Goal: Answer question/provide support: Share knowledge or assist other users

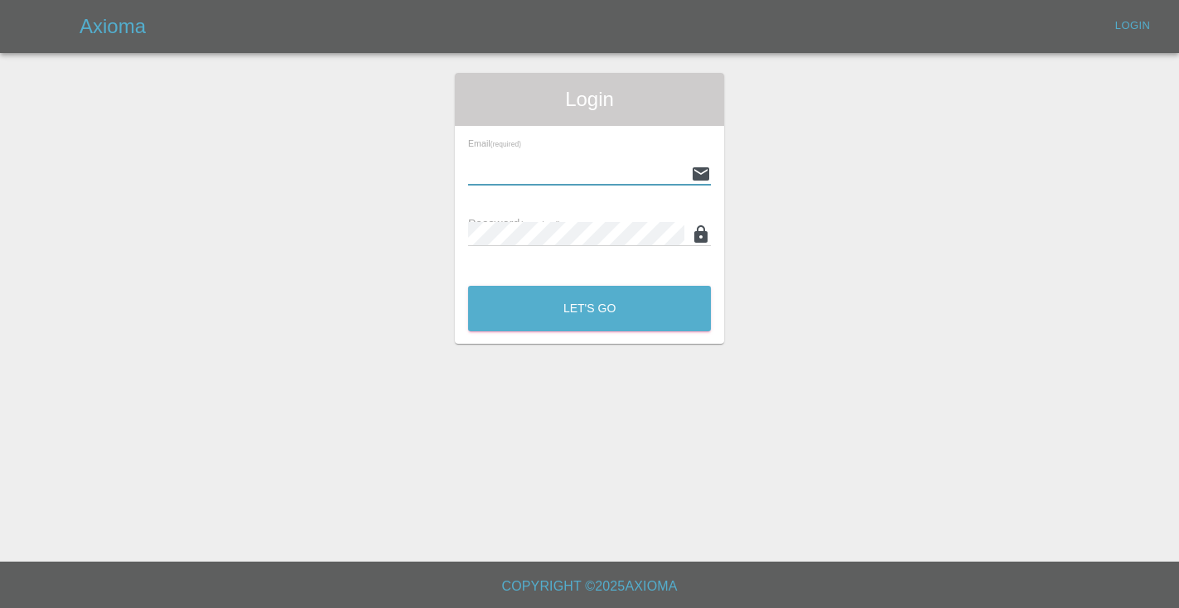
type input "[EMAIL_ADDRESS][DOMAIN_NAME]"
click at [589, 308] on button "Let's Go" at bounding box center [589, 309] width 243 height 46
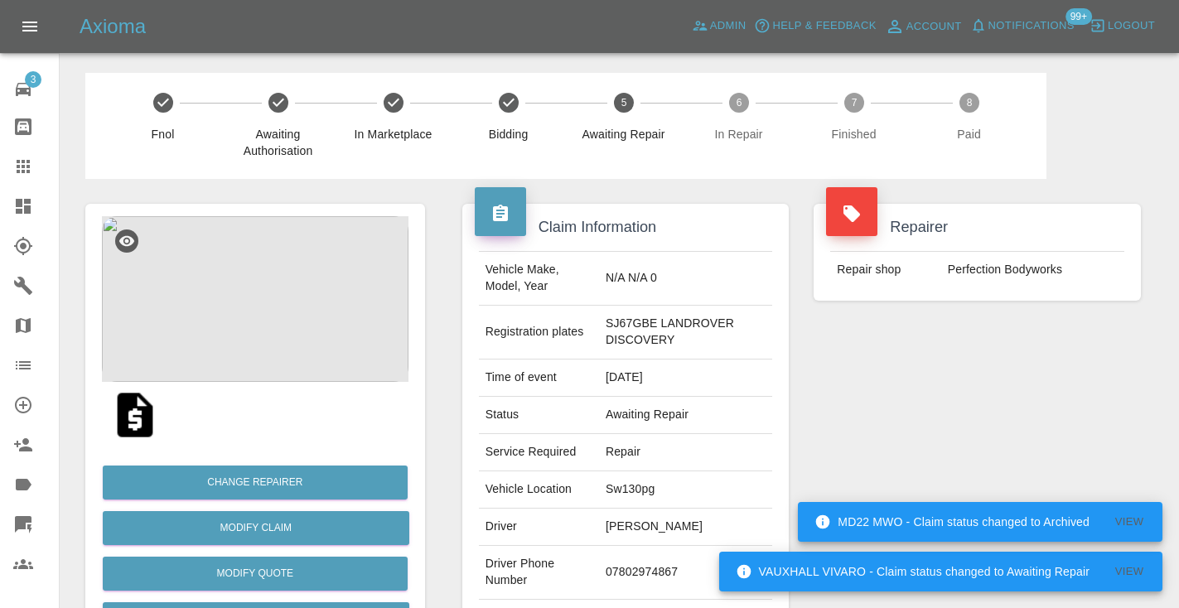
click at [628, 571] on td "07802974867" at bounding box center [685, 573] width 173 height 54
copy td "07802974867"
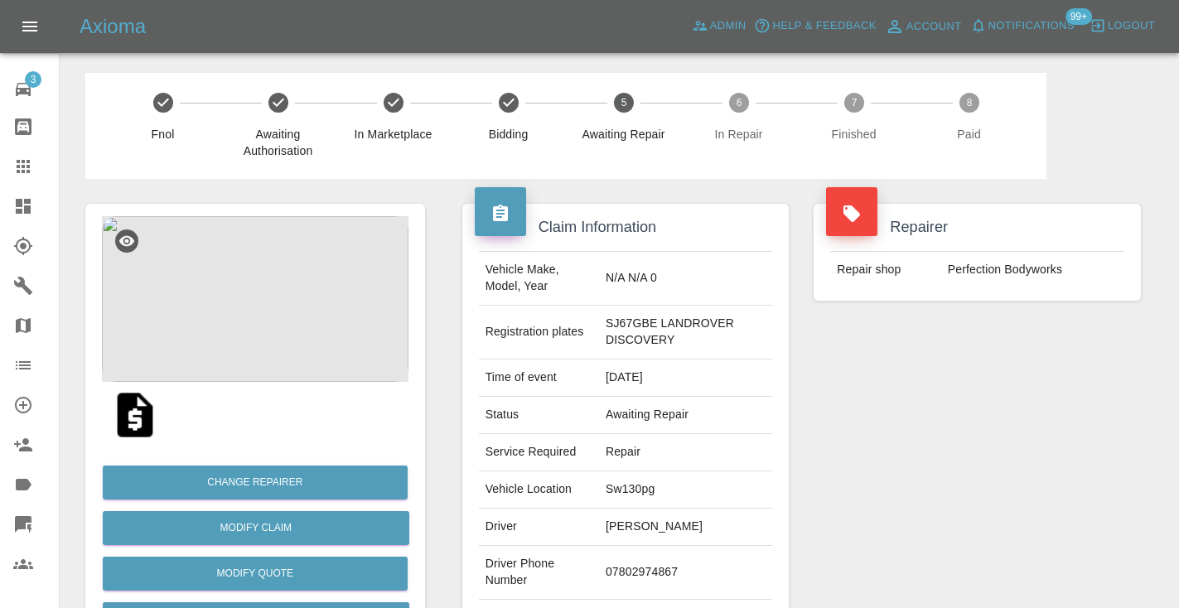
click at [975, 356] on div "Repairer Repair shop Perfection Bodyworks" at bounding box center [977, 434] width 352 height 511
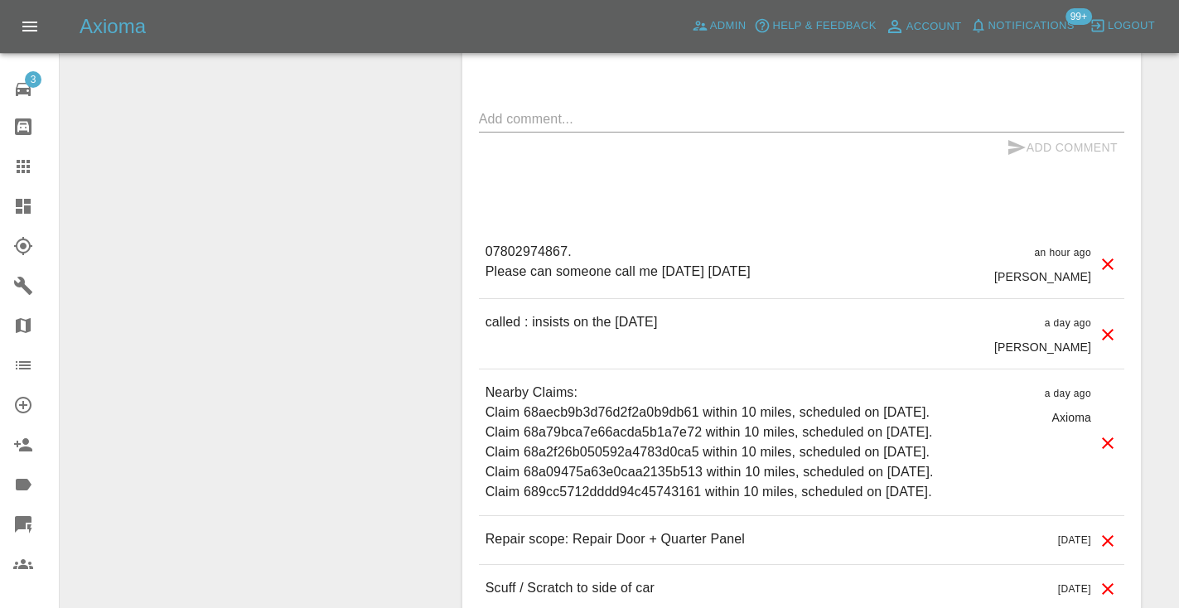
scroll to position [1577, 0]
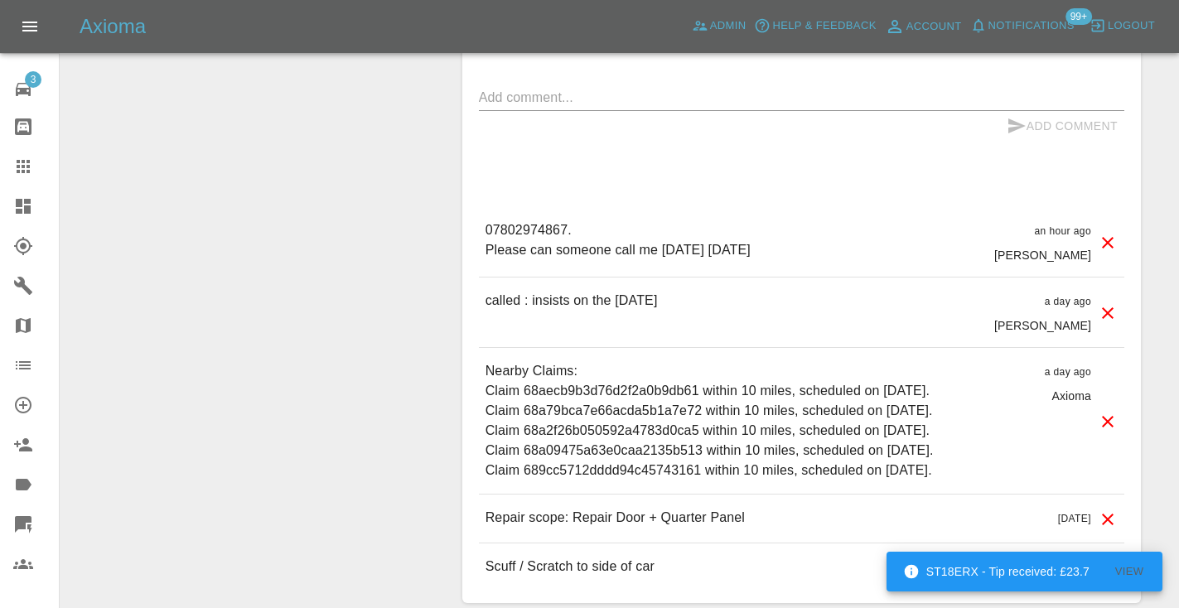
click at [1103, 307] on icon at bounding box center [1108, 313] width 12 height 12
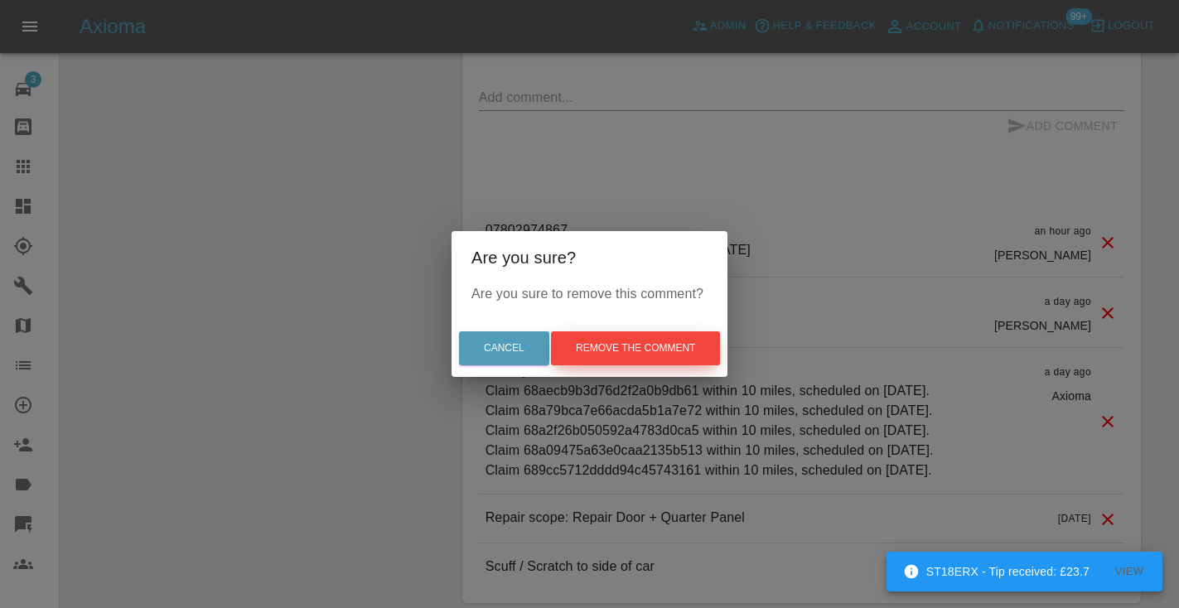
click at [627, 346] on button "Remove the comment" at bounding box center [635, 348] width 169 height 34
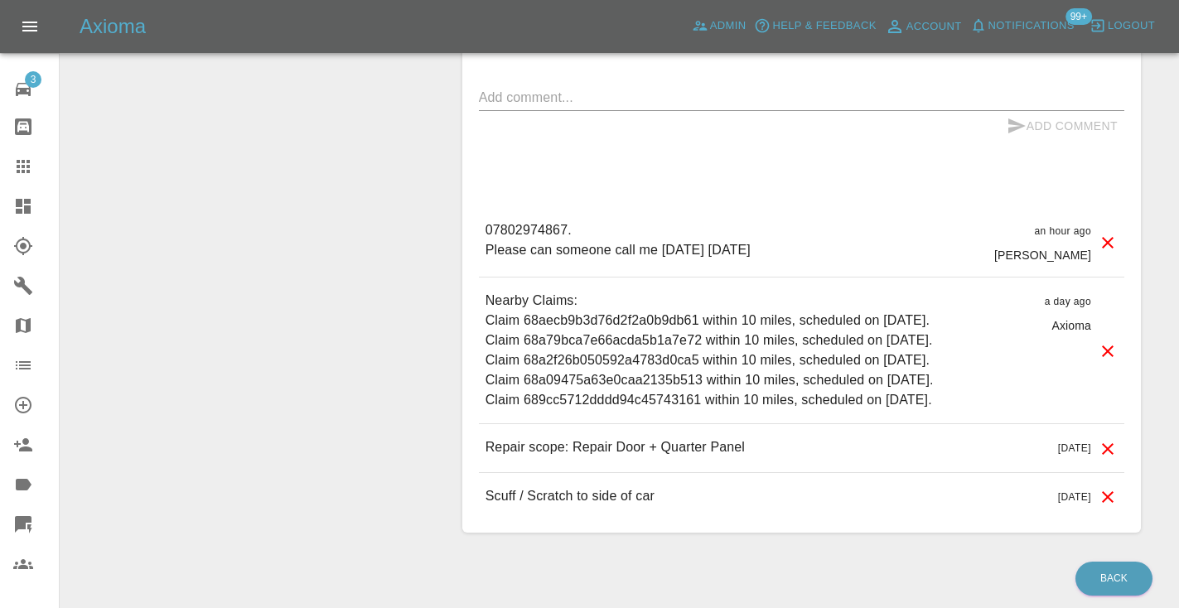
click at [958, 170] on div "Comments x Add Comment 07802974867. Please can someone call me tomorrow Friday …" at bounding box center [801, 253] width 645 height 534
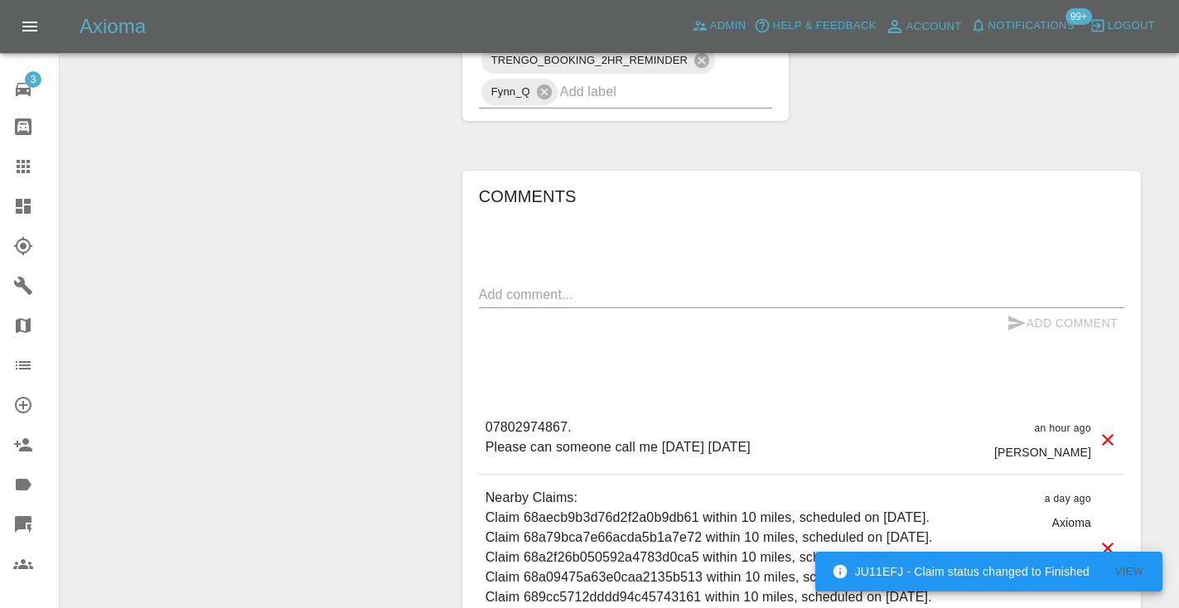
scroll to position [1404, 0]
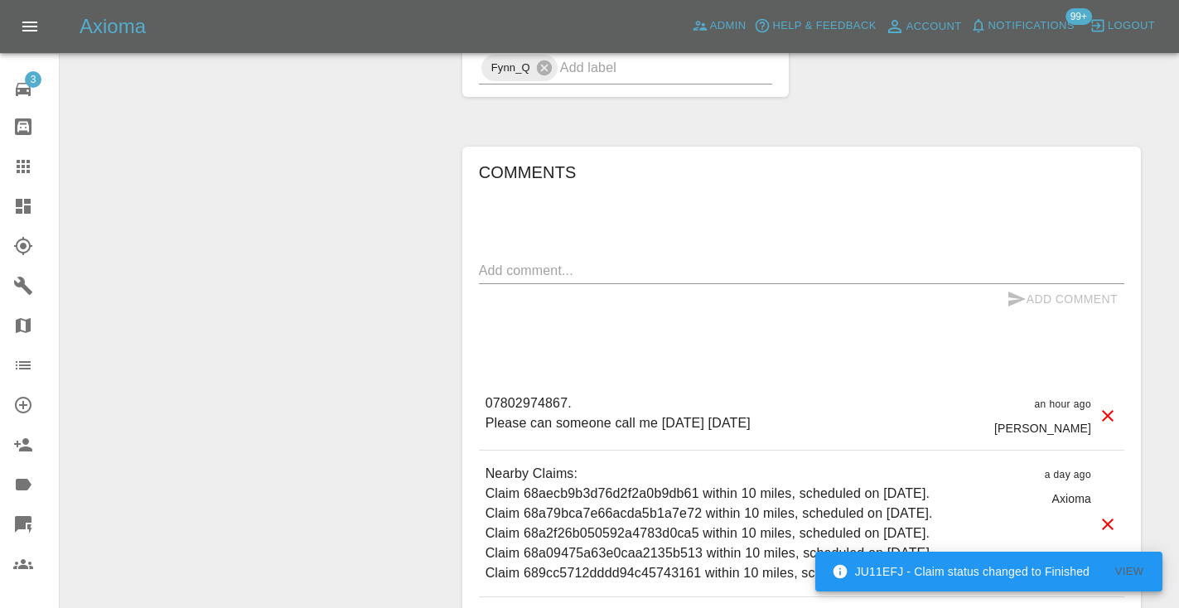
click at [533, 278] on textarea at bounding box center [801, 270] width 645 height 19
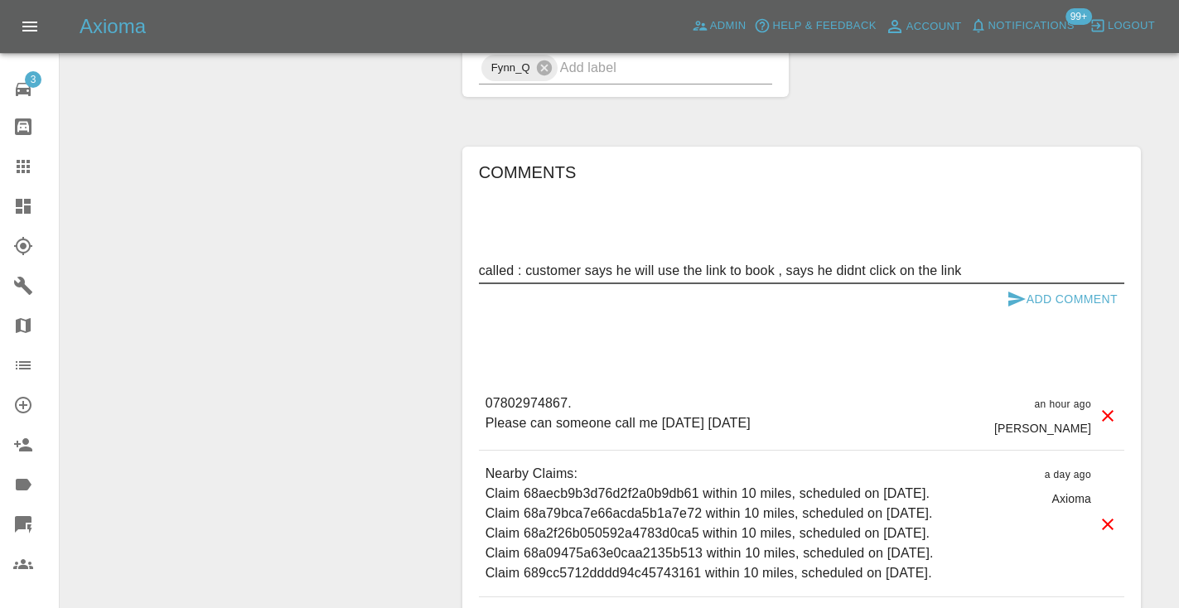
drag, startPoint x: 1017, startPoint y: 270, endPoint x: 786, endPoint y: 273, distance: 231.2
click at [786, 273] on textarea "called : customer says he will use the link to book , says he didnt click on th…" at bounding box center [801, 270] width 645 height 19
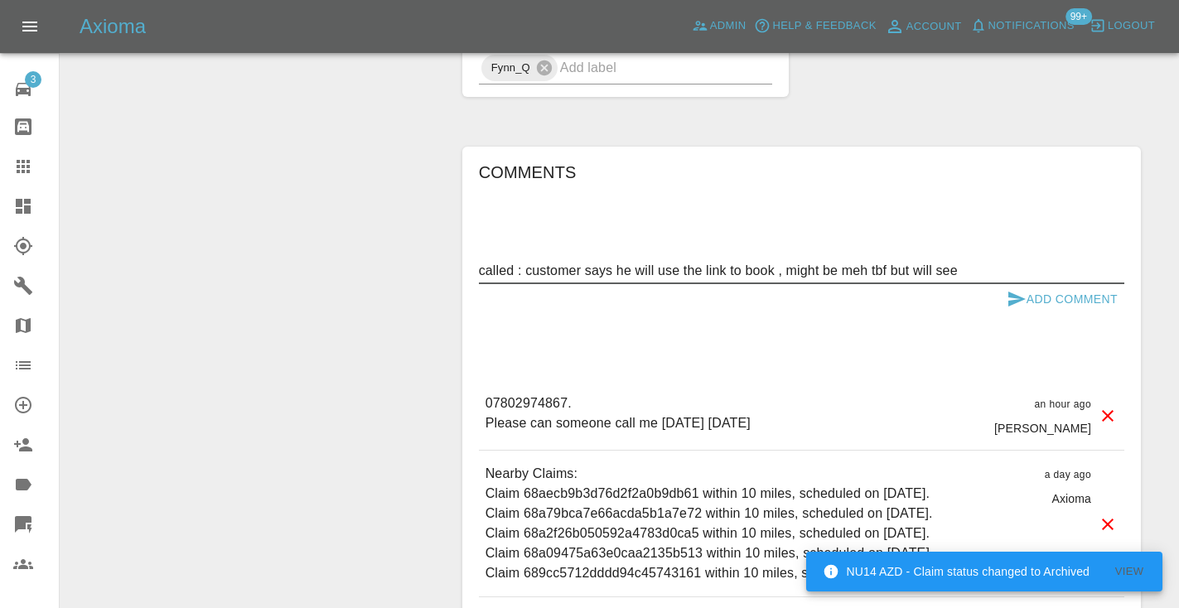
type textarea "called : customer says he will use the link to book , might be meh tbf but will…"
click at [1013, 295] on icon "submit" at bounding box center [1016, 299] width 17 height 15
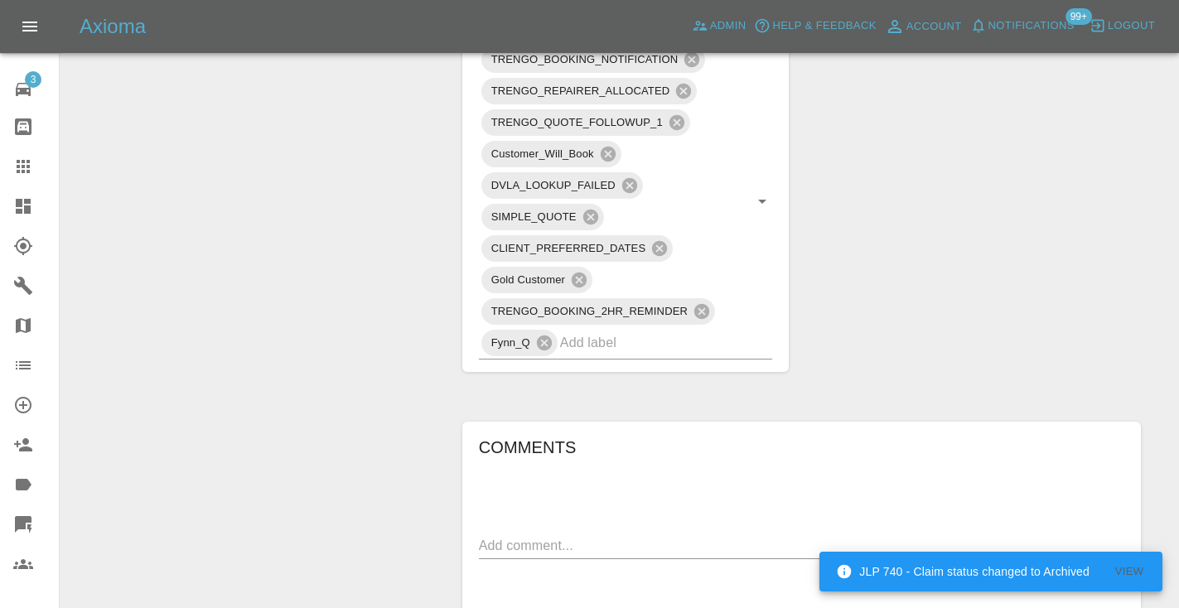
scroll to position [1103, 0]
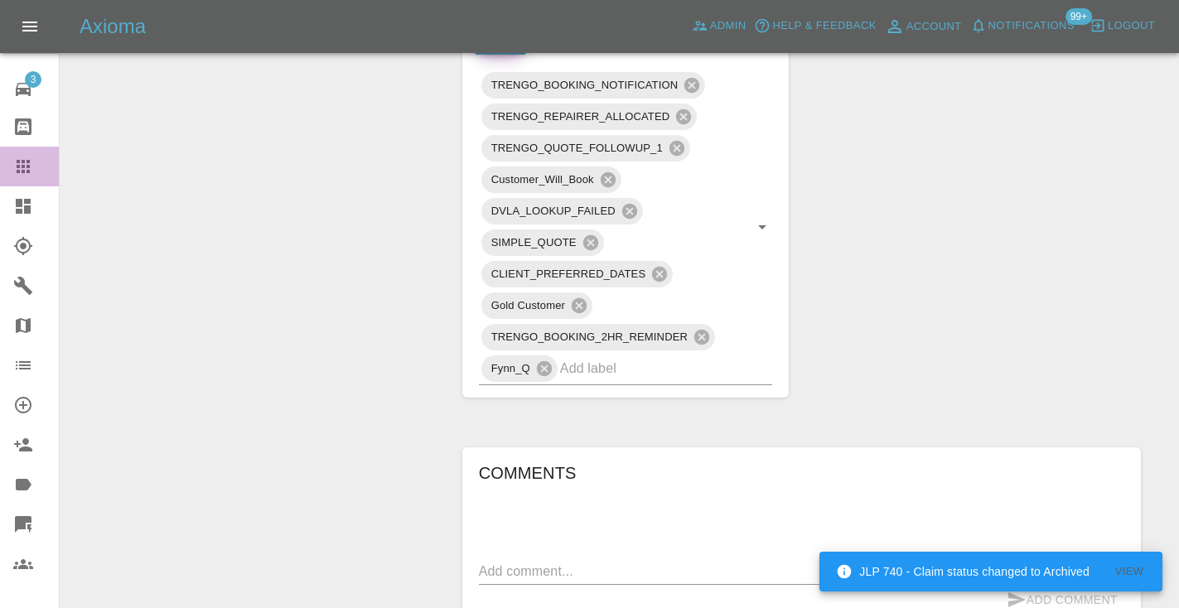
click at [28, 167] on icon at bounding box center [23, 166] width 13 height 13
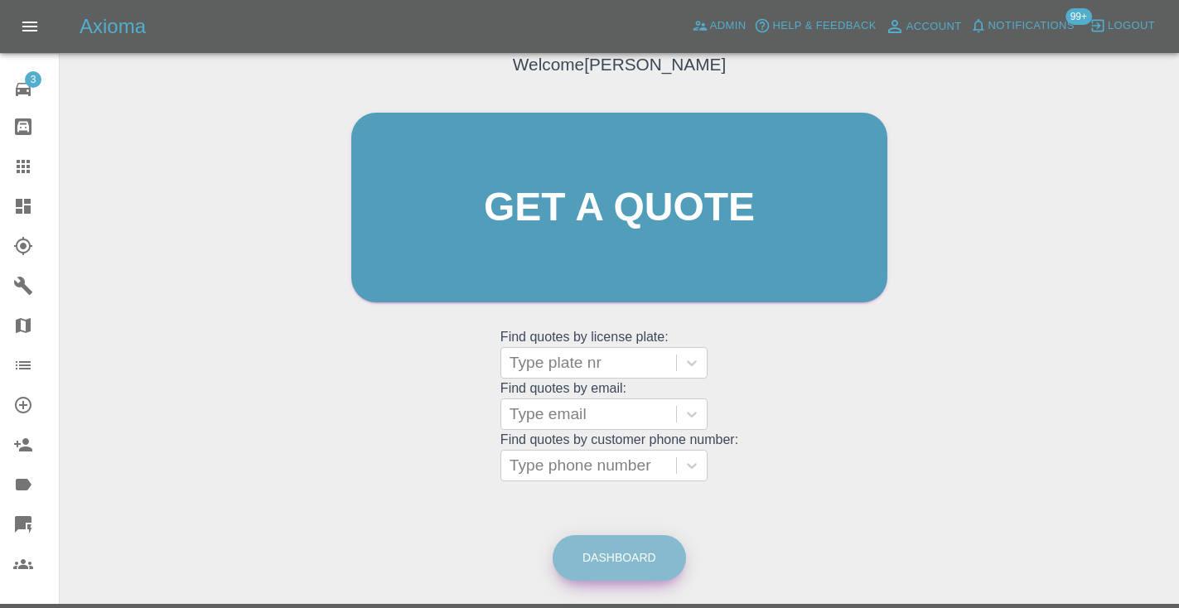
click at [615, 573] on link "Dashboard" at bounding box center [619, 558] width 133 height 46
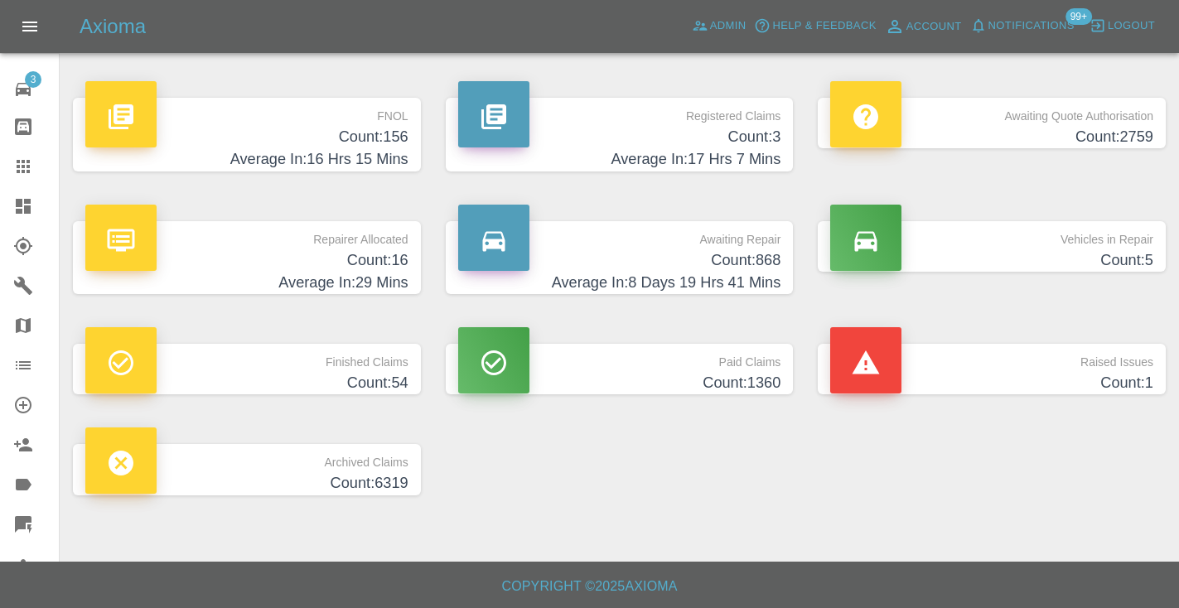
click at [734, 263] on h4 "Count: 868" at bounding box center [619, 260] width 323 height 22
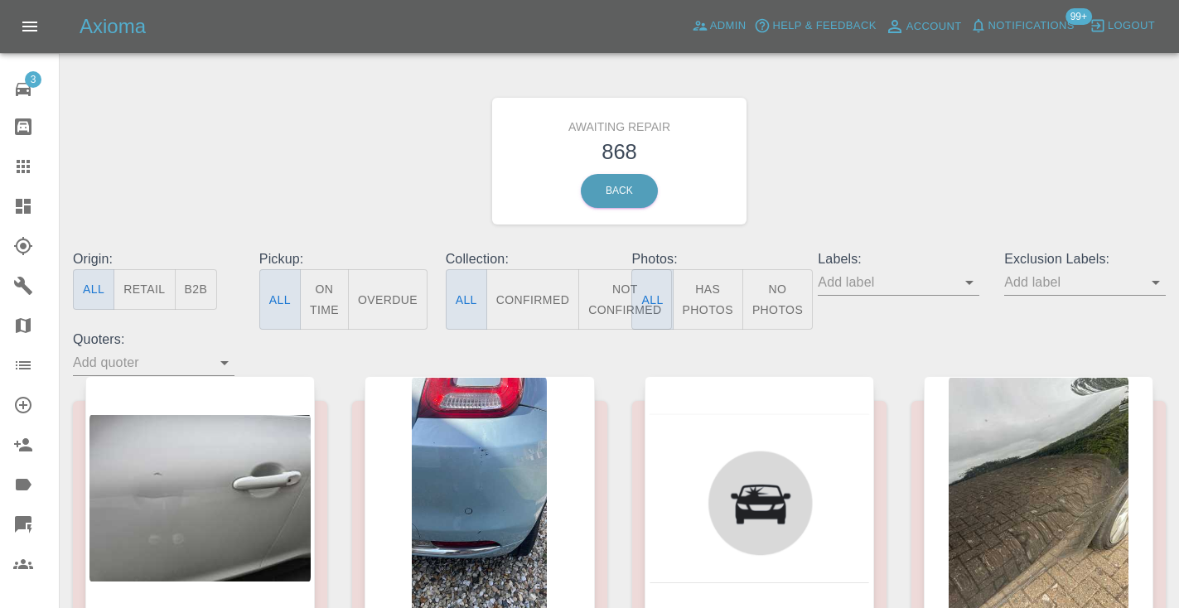
click at [604, 291] on button "Not Confirmed" at bounding box center [624, 299] width 93 height 60
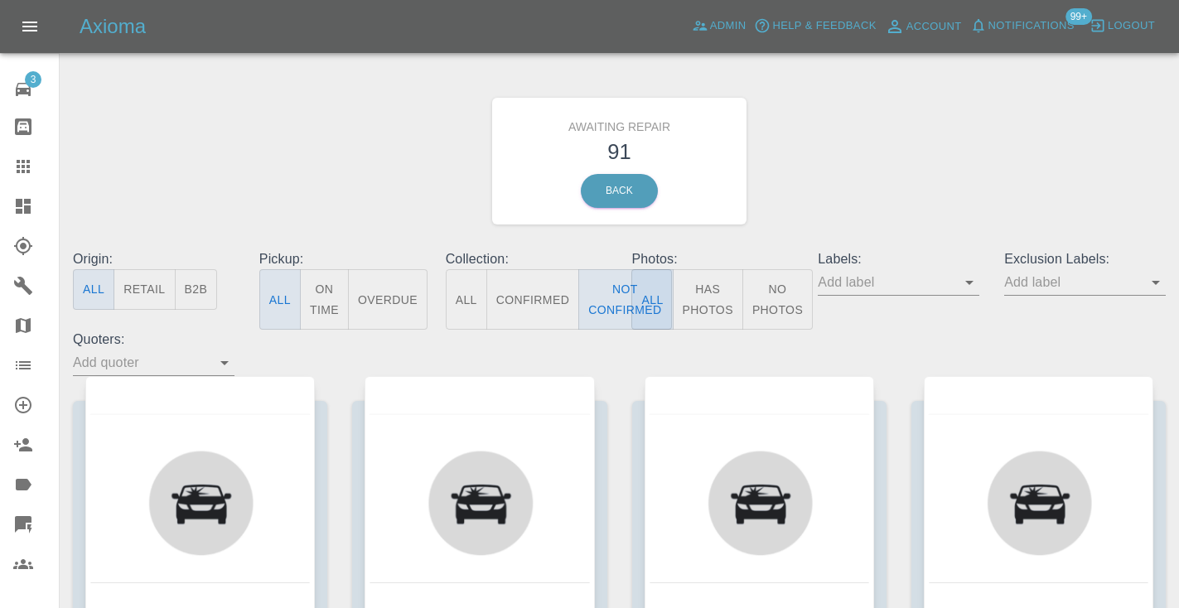
click at [925, 139] on div "Awaiting Repair 91 Back" at bounding box center [619, 161] width 1118 height 176
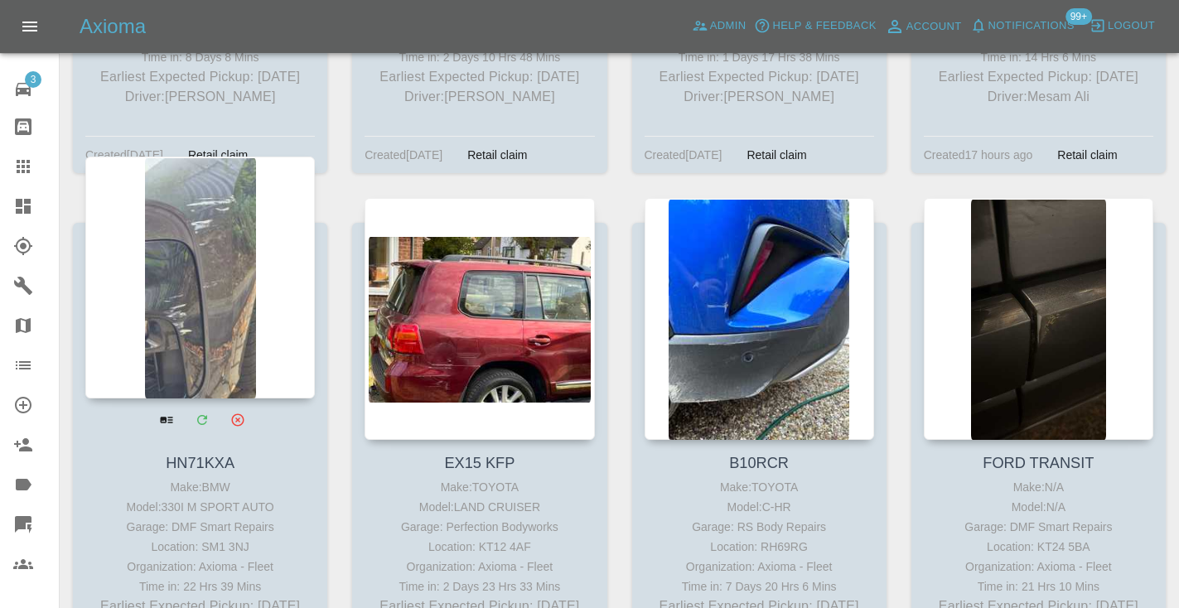
scroll to position [6154, 0]
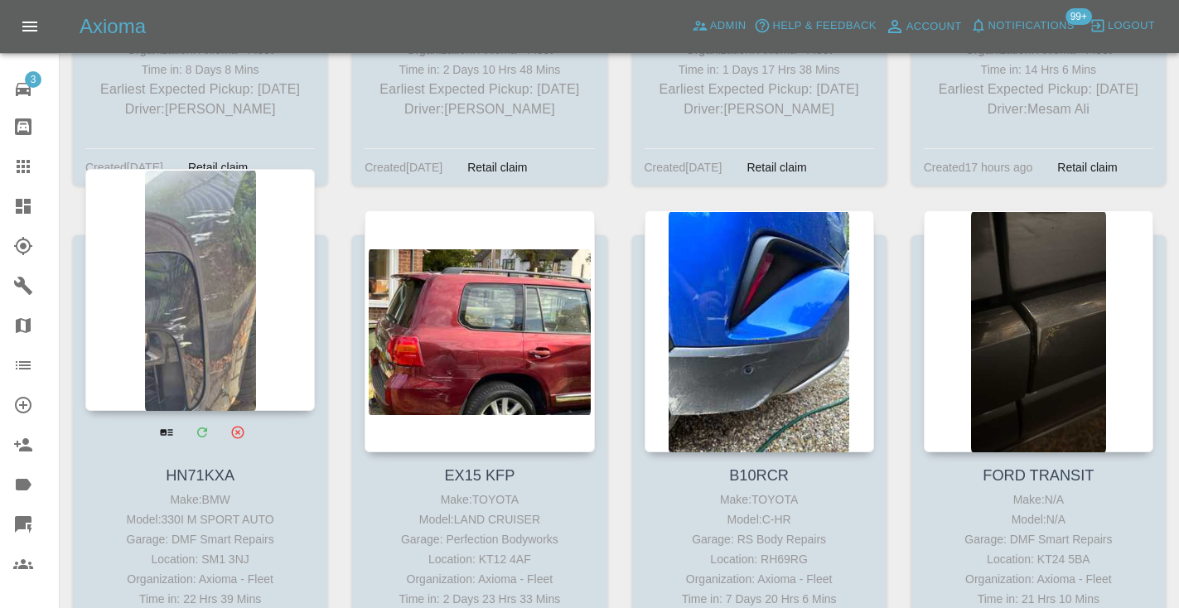
click at [178, 217] on div at bounding box center [200, 290] width 230 height 242
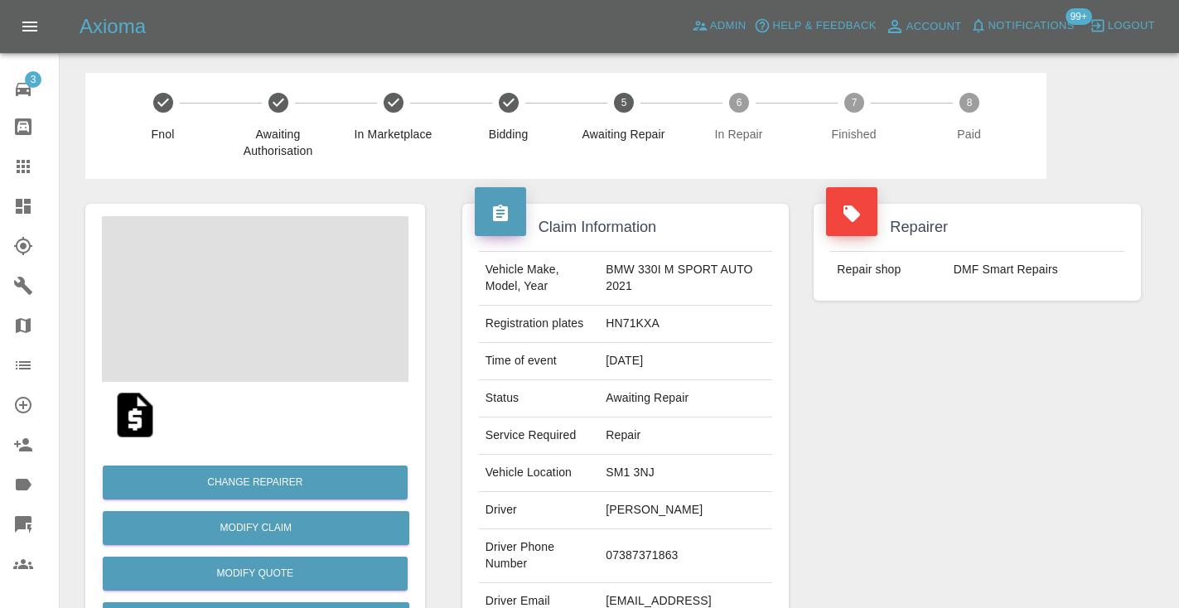
click at [640, 544] on td "07387371863" at bounding box center [685, 556] width 173 height 54
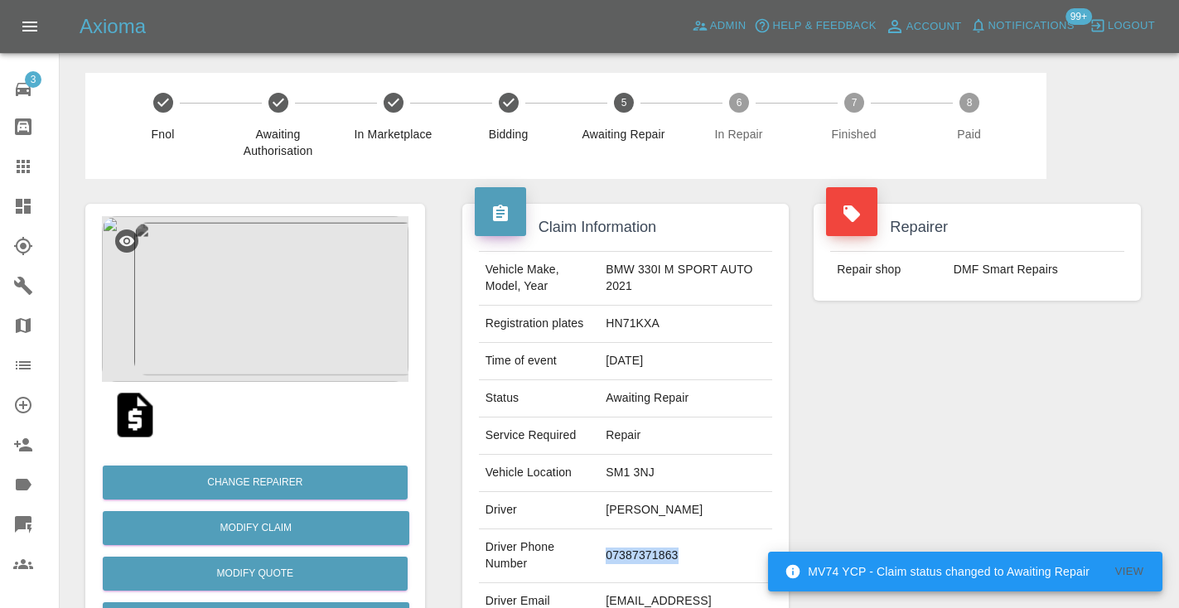
copy td "07387371863"
click at [872, 465] on div "Repairer Repair shop DMF Smart Repairs" at bounding box center [977, 426] width 352 height 495
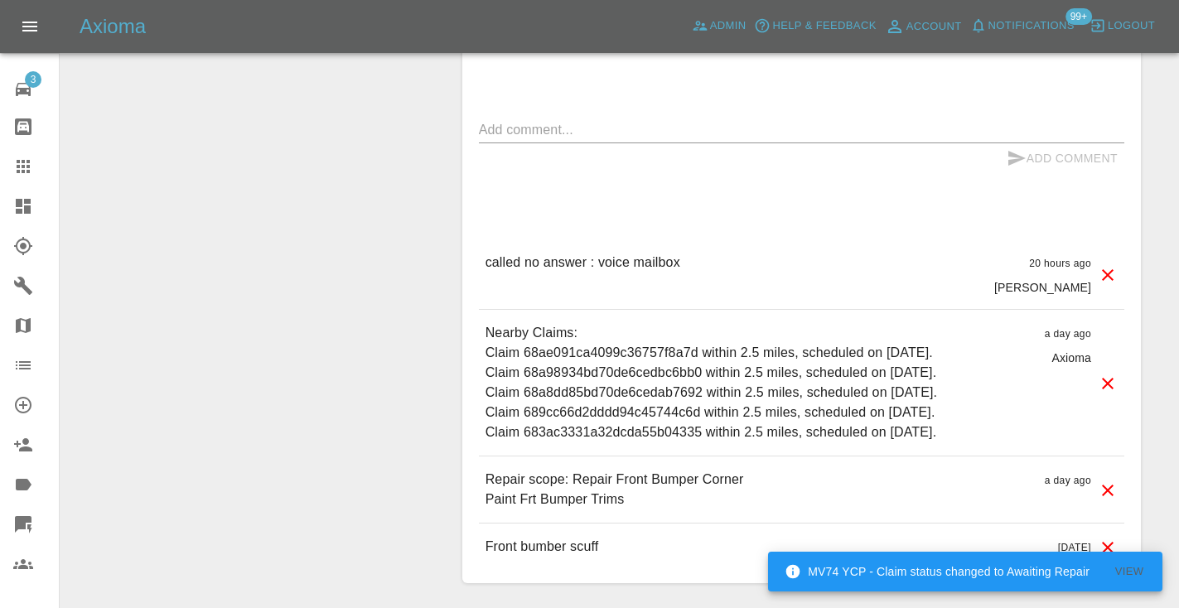
scroll to position [1375, 0]
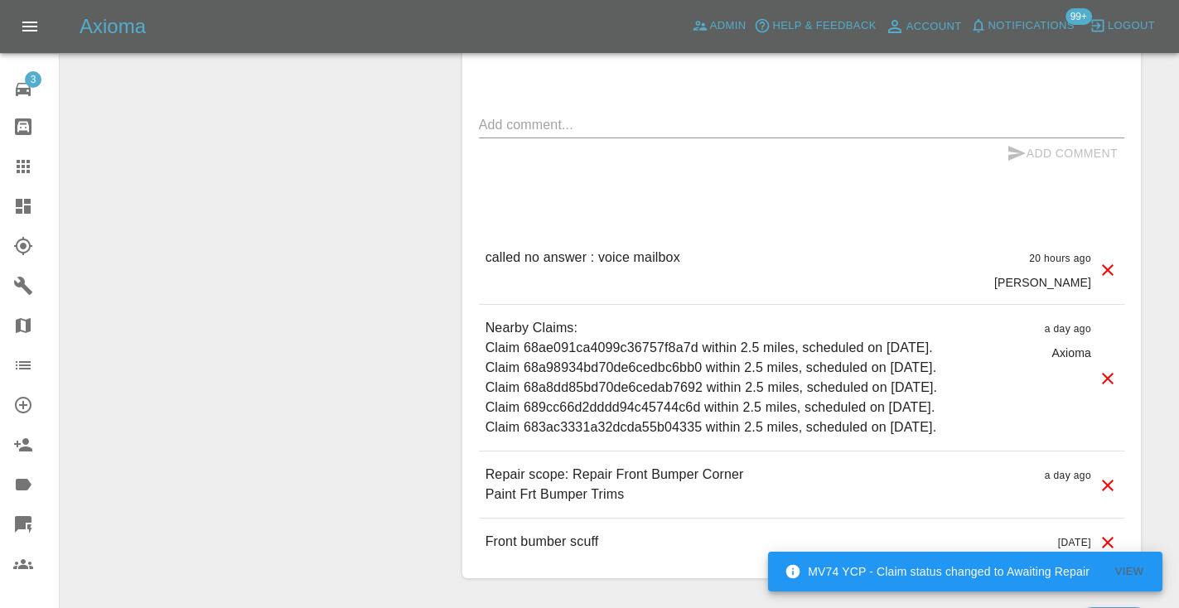
click at [501, 128] on textarea at bounding box center [801, 124] width 645 height 19
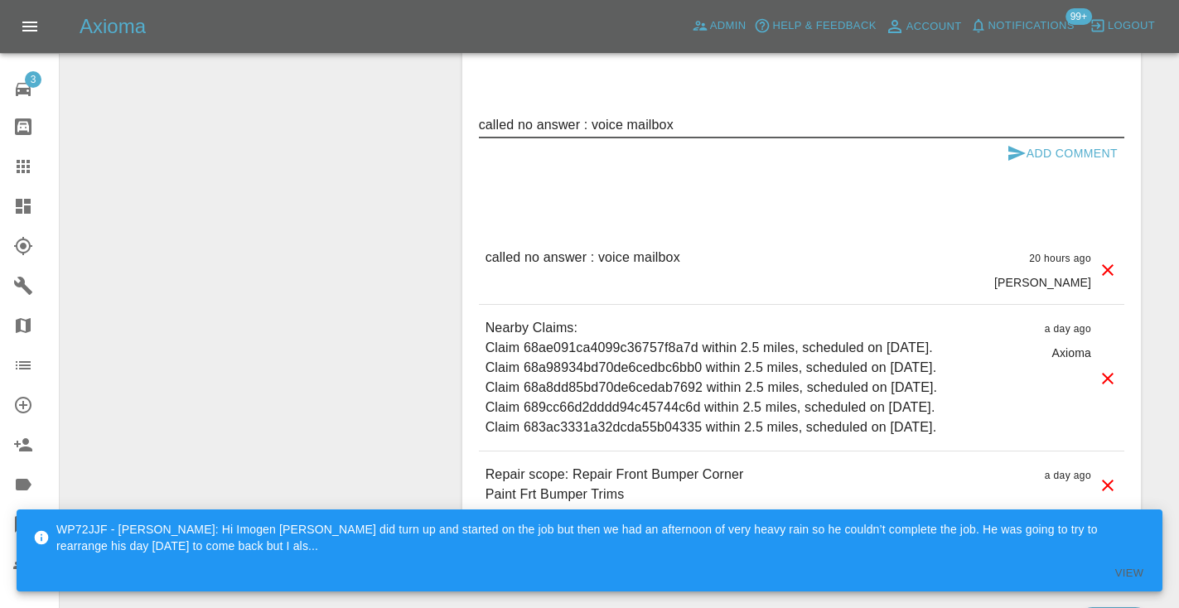
type textarea "called no answer : voice mailbox"
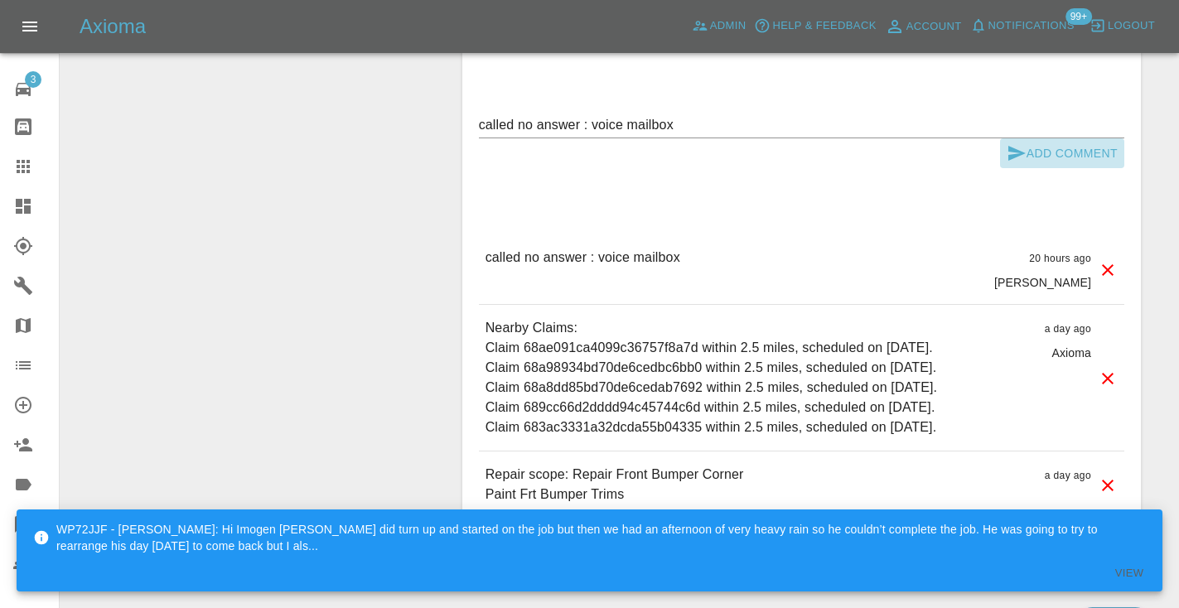
click at [1018, 148] on icon "submit" at bounding box center [1017, 153] width 20 height 20
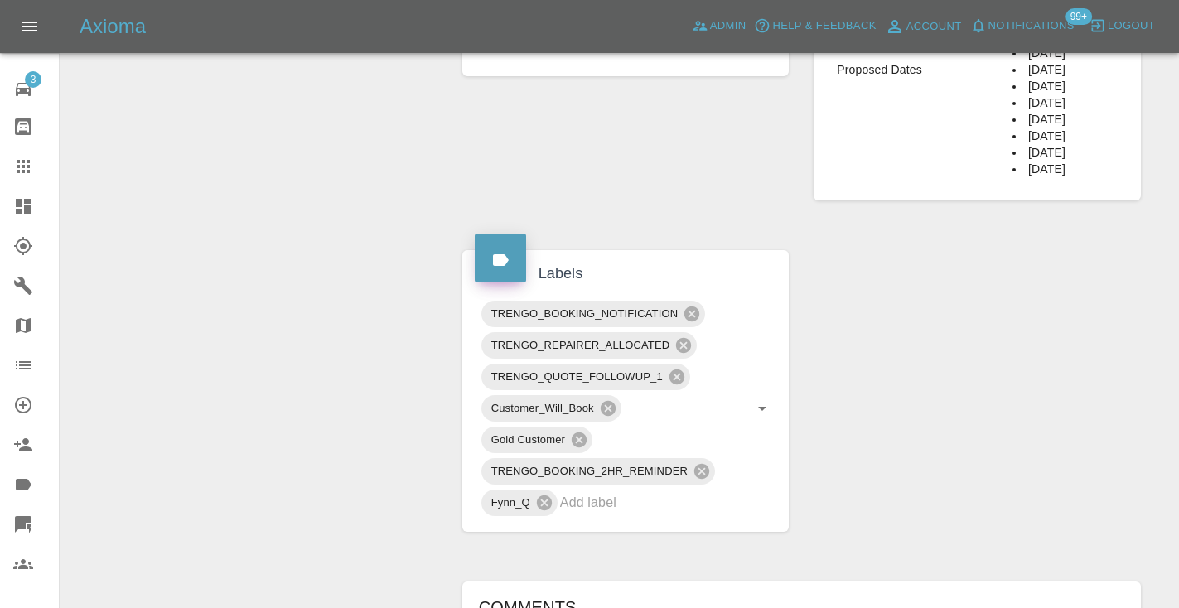
scroll to position [783, 0]
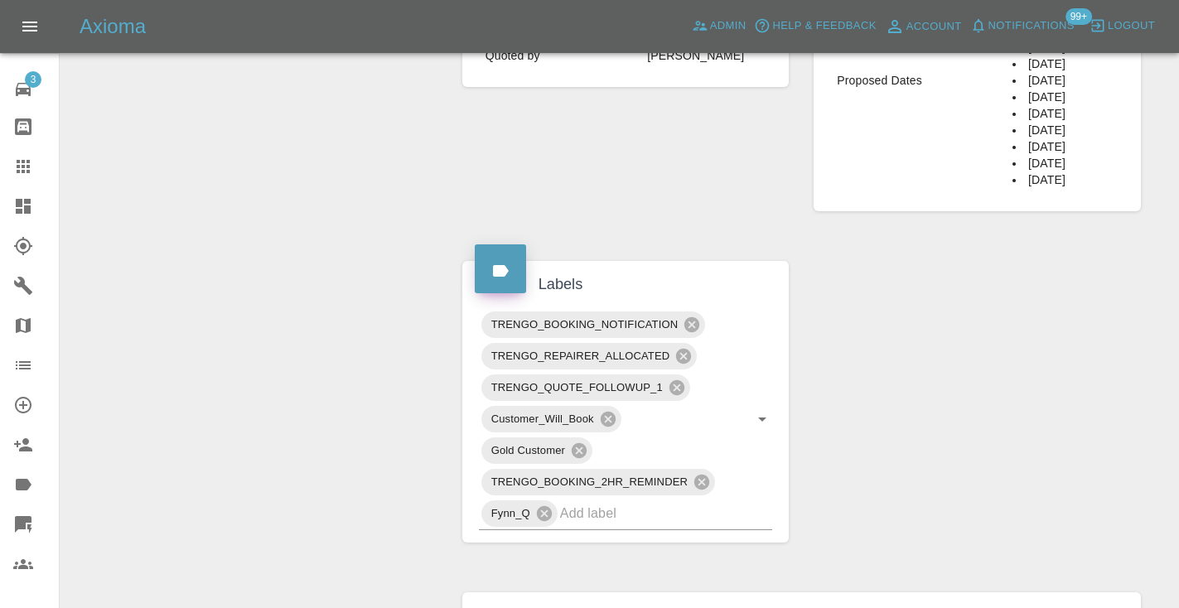
click at [1080, 394] on div "Claim Information Vehicle Make, Model, Year BMW 330I M SPORT AUTO 2021 Registra…" at bounding box center [801, 330] width 703 height 1869
click at [1020, 375] on div "Claim Information Vehicle Make, Model, Year BMW 330I M SPORT AUTO 2021 Registra…" at bounding box center [801, 330] width 703 height 1869
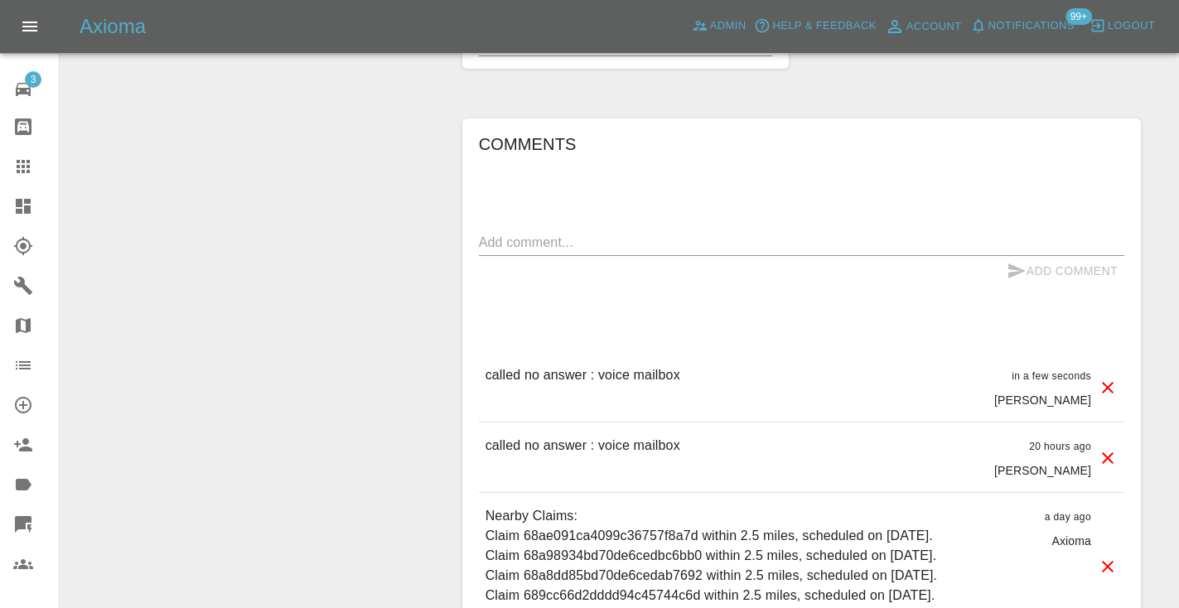
scroll to position [1259, 0]
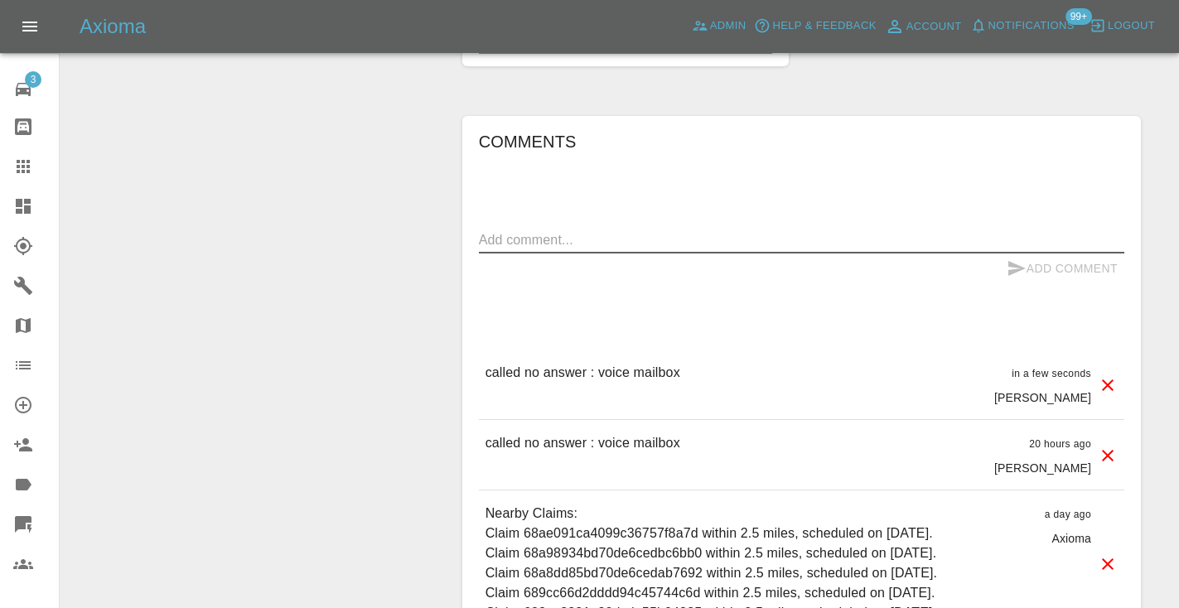
click at [494, 238] on textarea at bounding box center [801, 239] width 645 height 19
type textarea "trying tp ping on WhatsApp."
click at [1020, 263] on icon "submit" at bounding box center [1017, 269] width 20 height 20
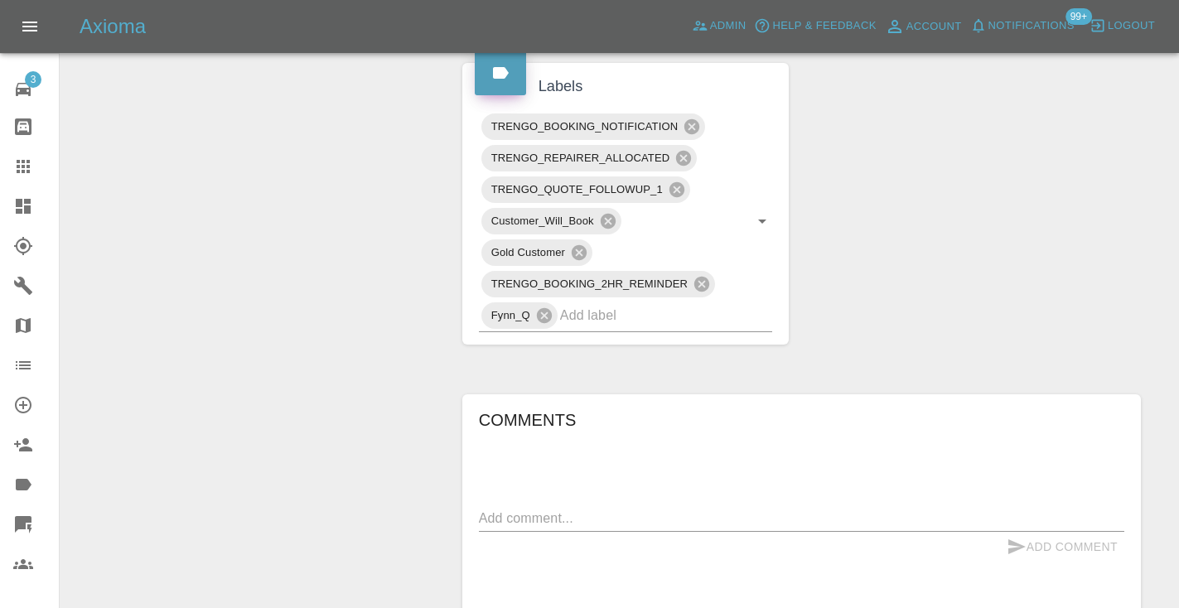
scroll to position [979, 0]
click at [12, 162] on link "Claims" at bounding box center [29, 167] width 59 height 40
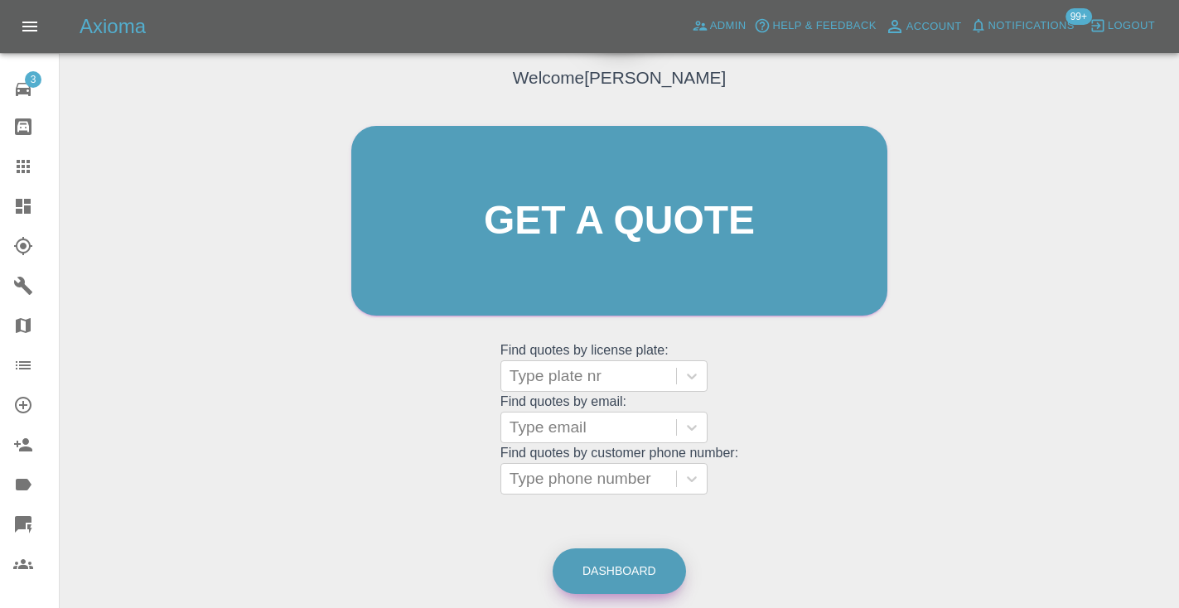
click at [617, 578] on link "Dashboard" at bounding box center [619, 572] width 133 height 46
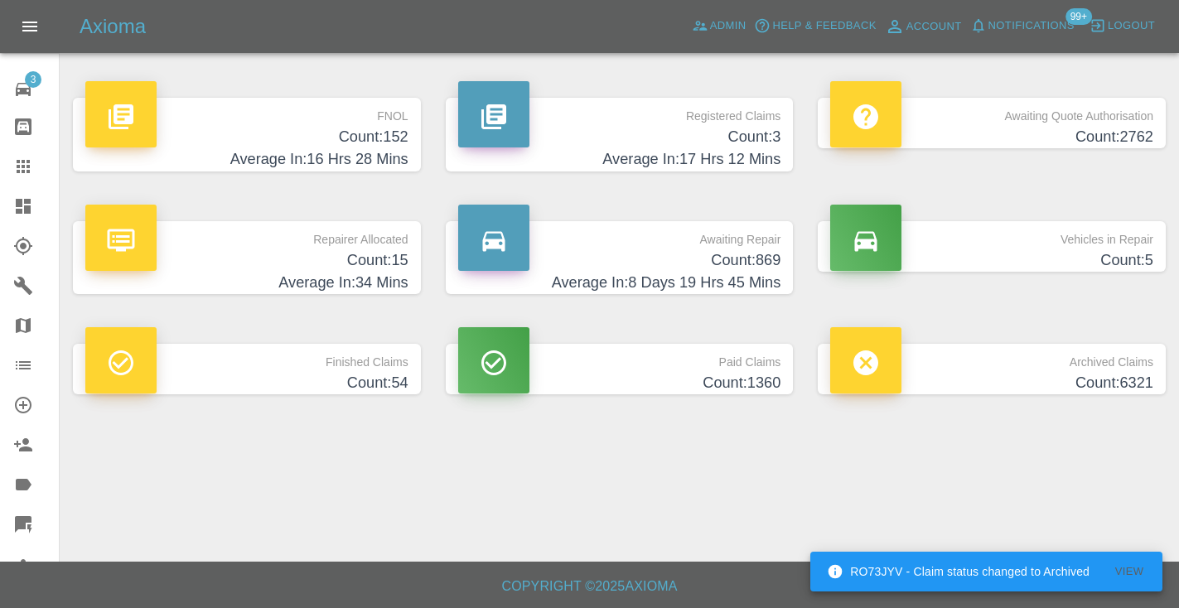
click at [729, 258] on h4 "Count: 869" at bounding box center [619, 260] width 323 height 22
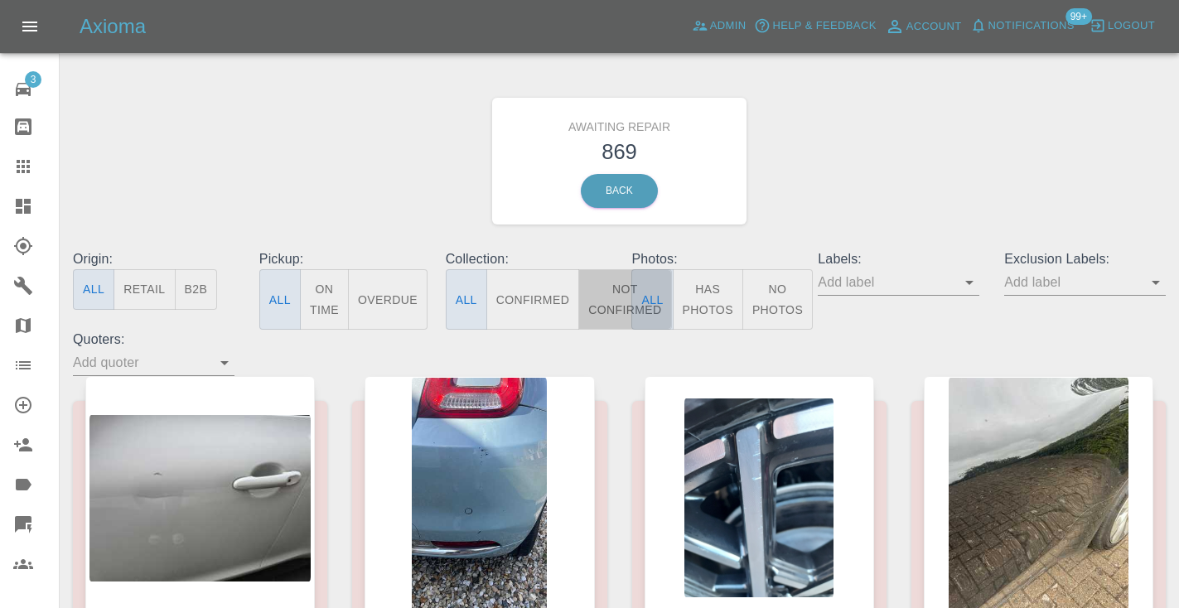
click at [609, 296] on button "Not Confirmed" at bounding box center [624, 299] width 93 height 60
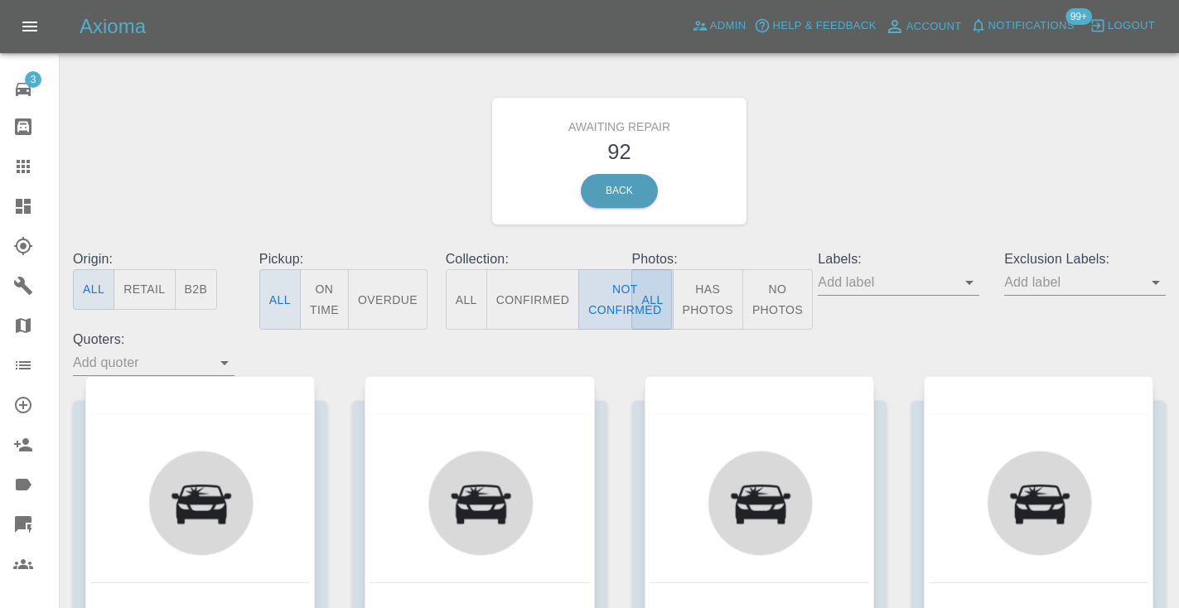
click at [601, 306] on button "Not Confirmed" at bounding box center [624, 299] width 93 height 60
type button "false"
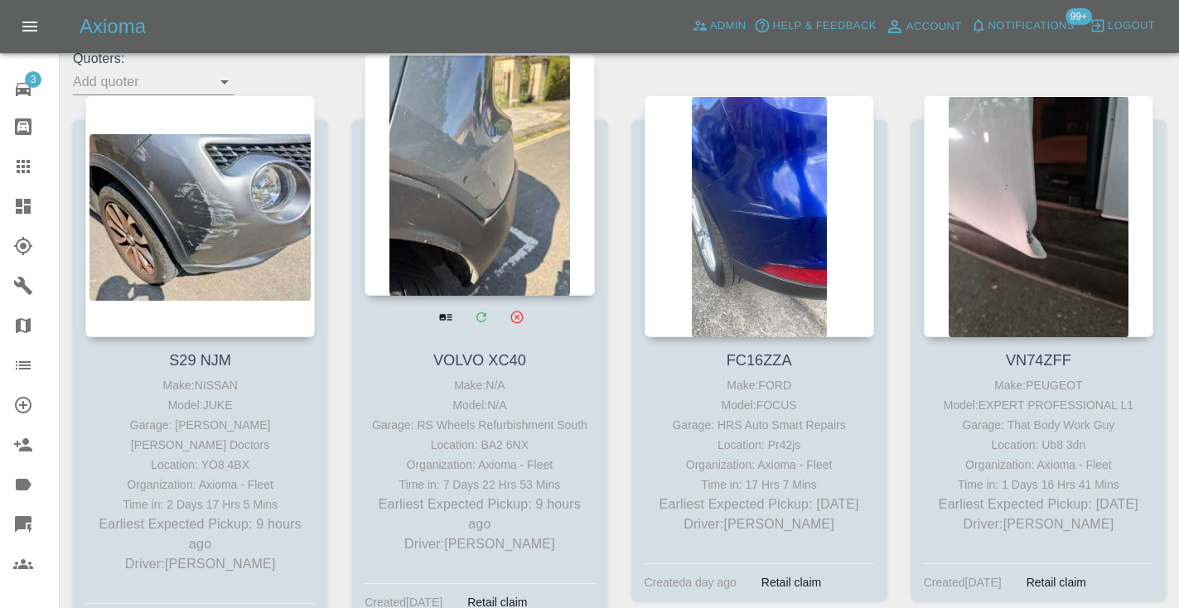
scroll to position [280, 0]
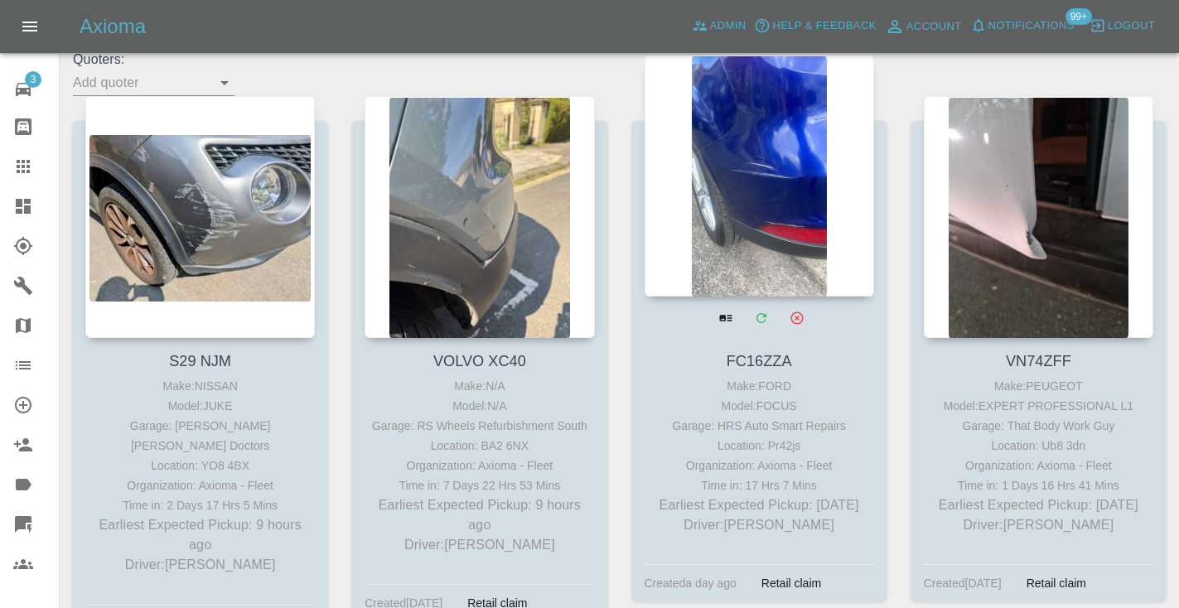
click at [735, 220] on div at bounding box center [760, 176] width 230 height 242
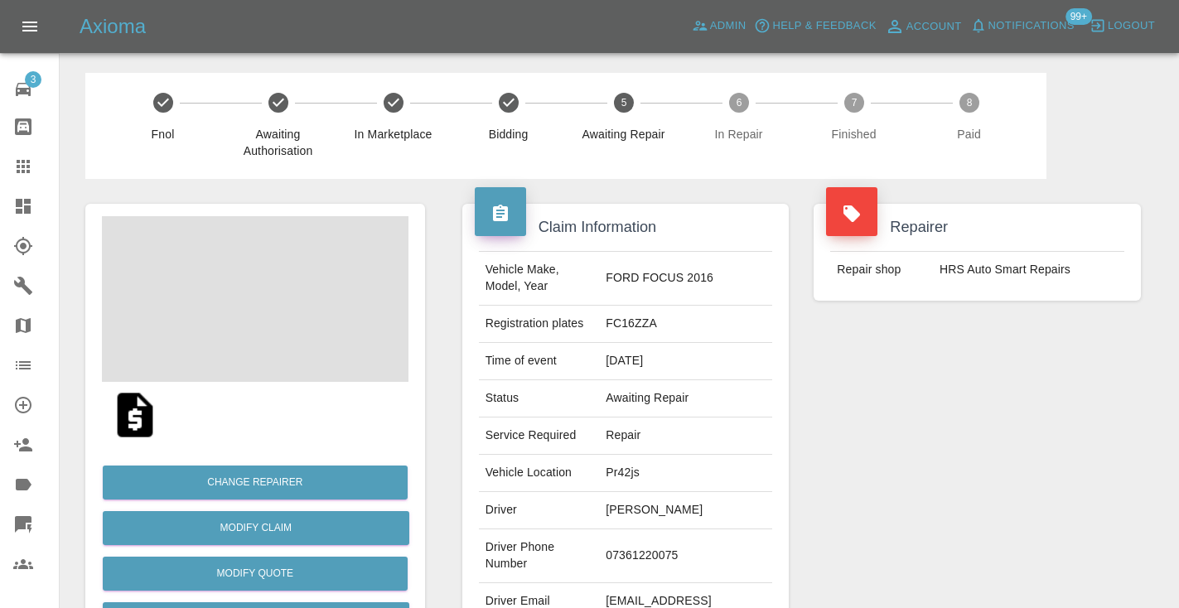
click at [665, 544] on td "07361220075" at bounding box center [685, 556] width 173 height 54
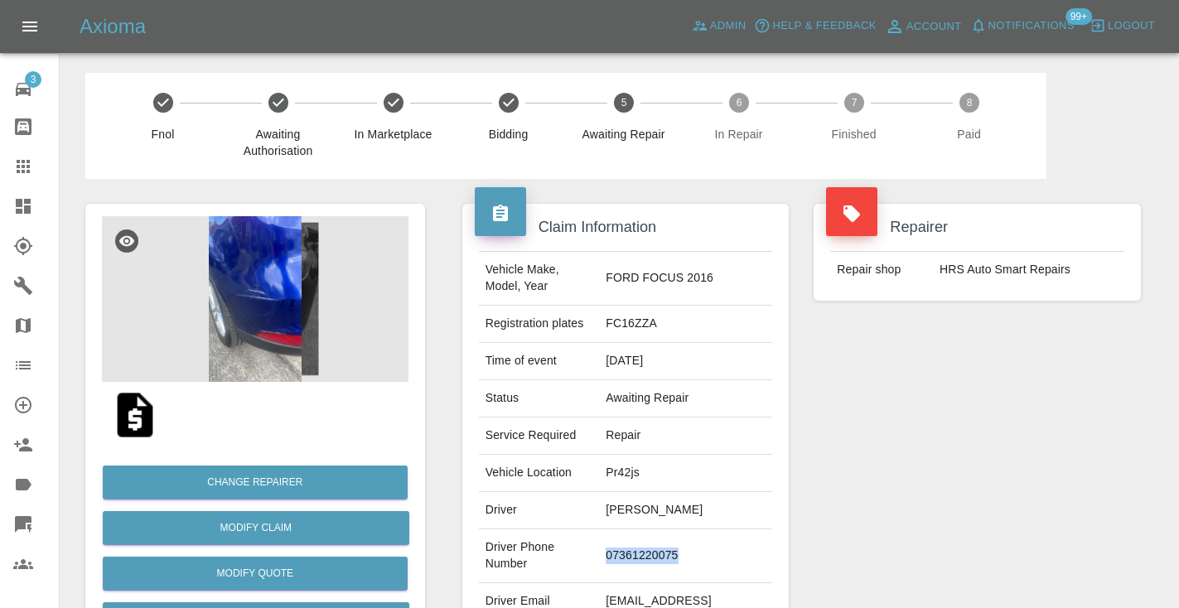
click at [665, 544] on td "07361220075" at bounding box center [685, 556] width 173 height 54
copy td "07361220075"
click at [964, 429] on div "Repairer Repair shop HRS Auto Smart Repairs" at bounding box center [977, 426] width 352 height 495
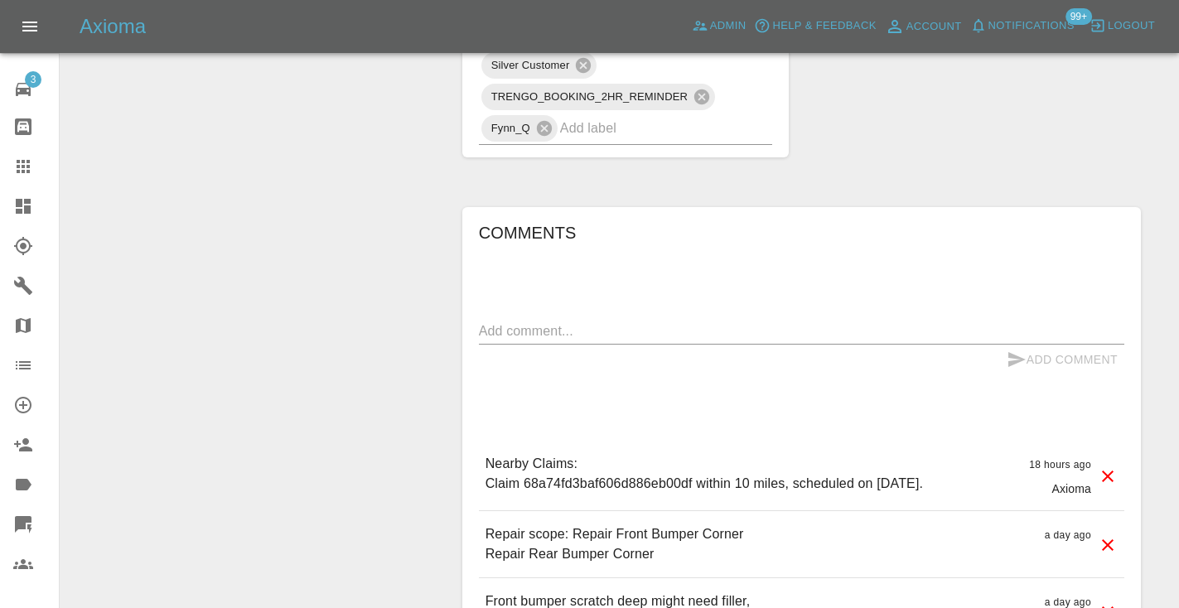
scroll to position [1080, 0]
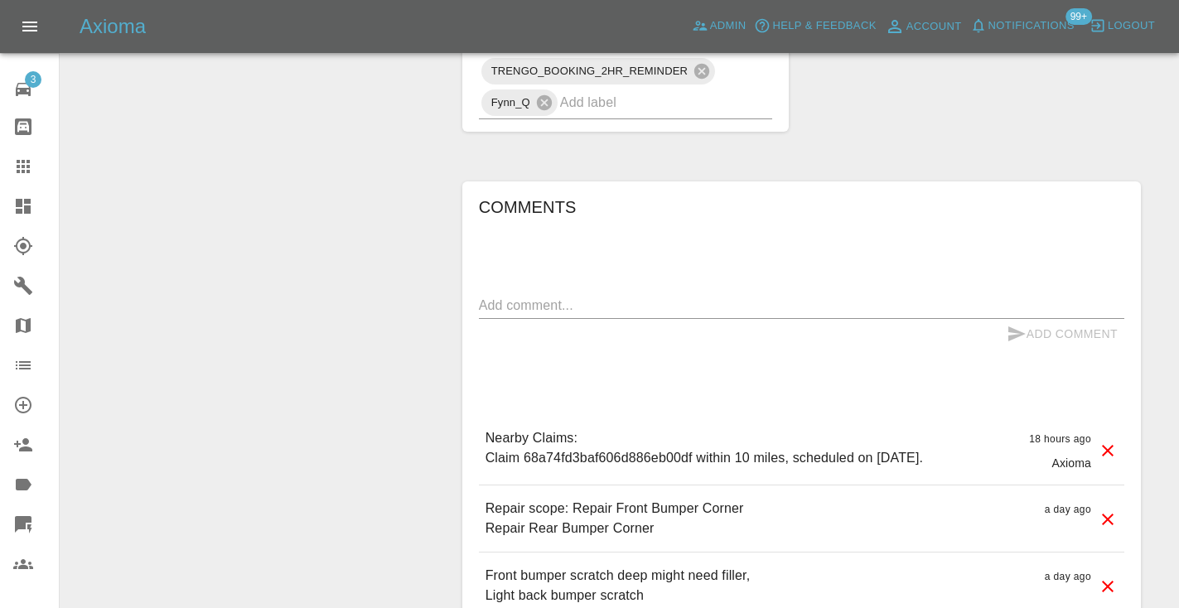
click at [494, 296] on textarea at bounding box center [801, 305] width 645 height 19
type textarea "called : customer requesting a payment invoice."
click at [1014, 326] on icon "submit" at bounding box center [1016, 333] width 17 height 15
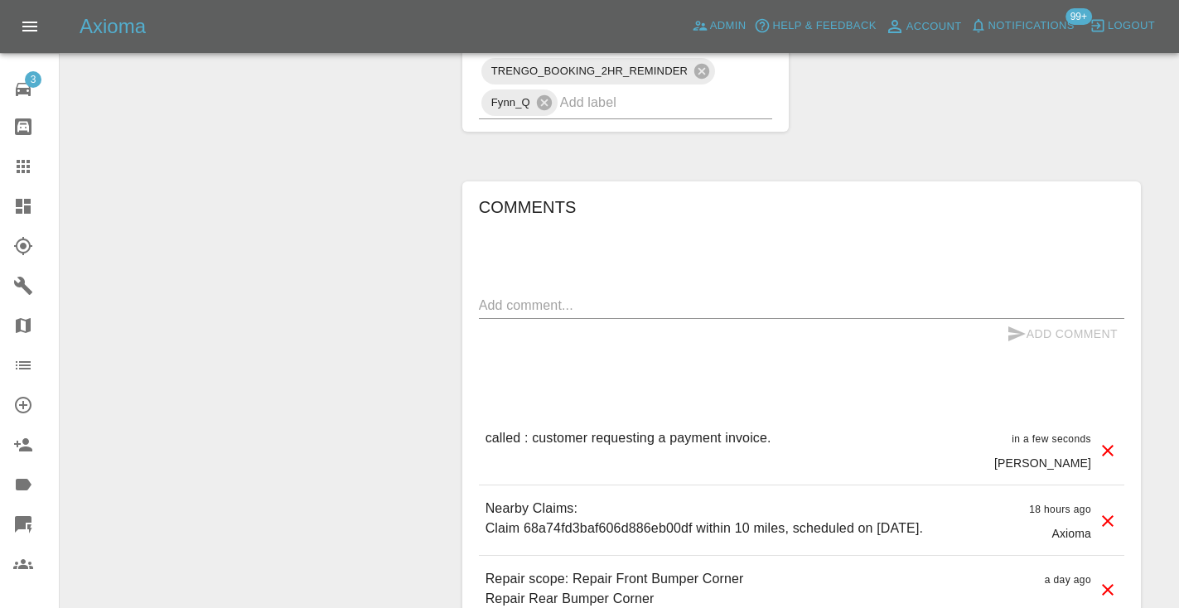
click at [911, 205] on div "Comments x Add Comment called : customer requesting a payment invoice. in a few…" at bounding box center [801, 442] width 645 height 496
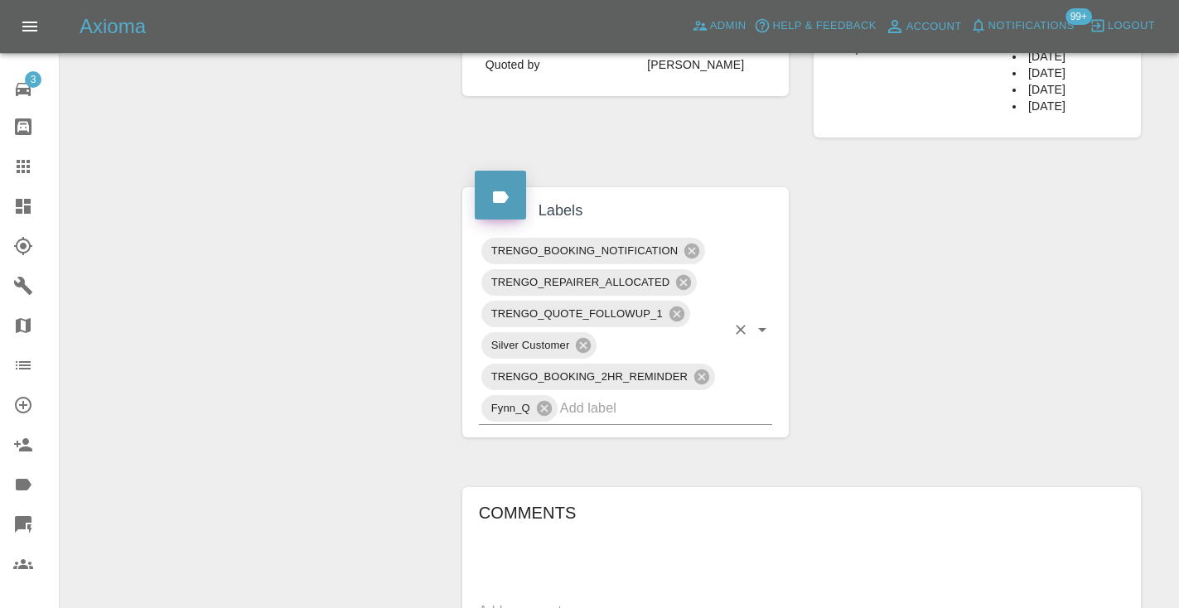
scroll to position [748, 0]
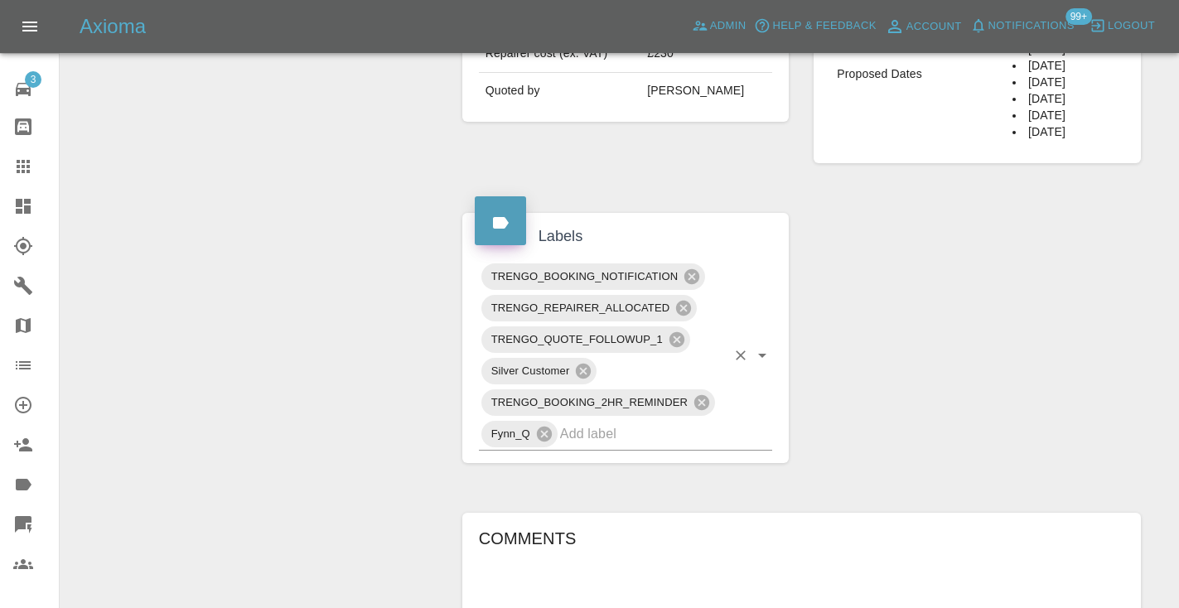
click at [611, 421] on input "text" at bounding box center [643, 434] width 167 height 26
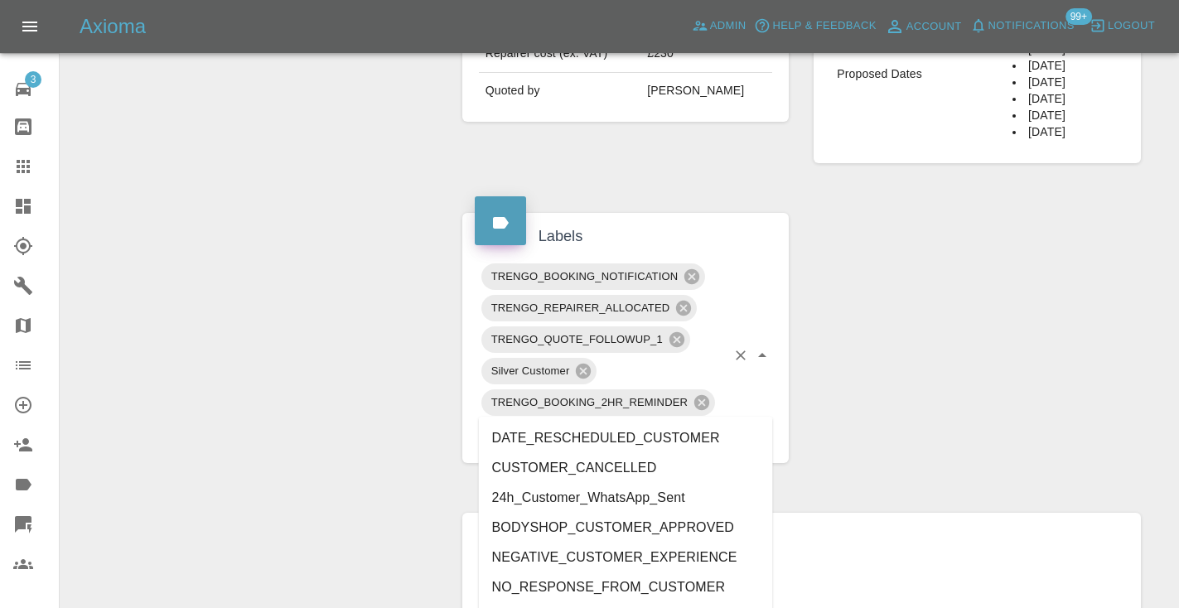
type input "customer_"
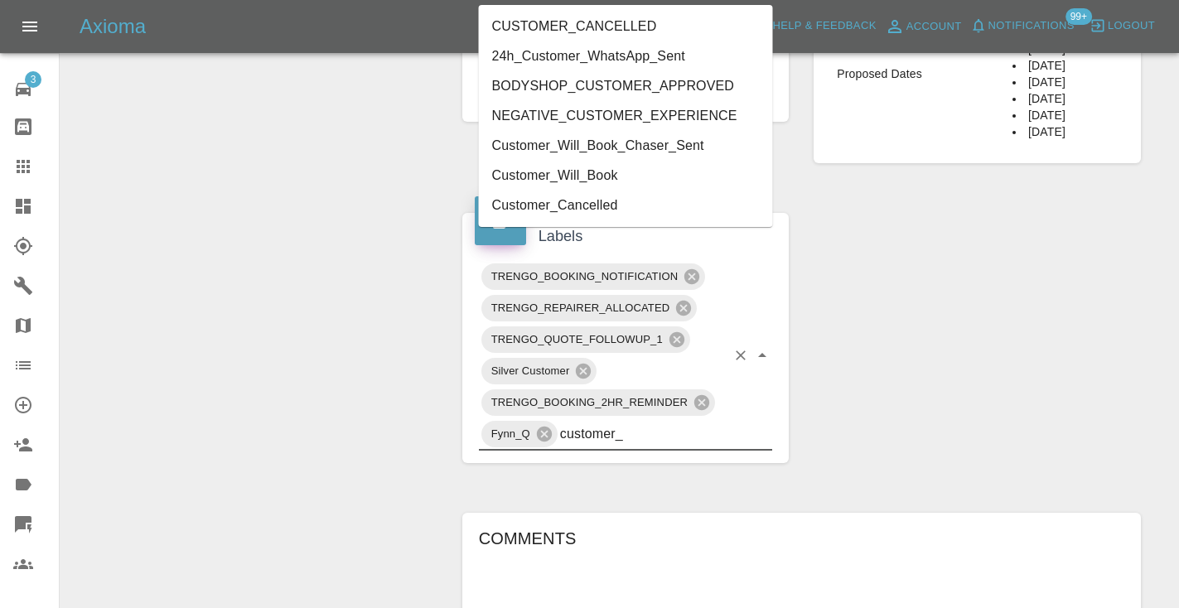
click at [587, 172] on li "Customer_Will_Book" at bounding box center [626, 176] width 294 height 30
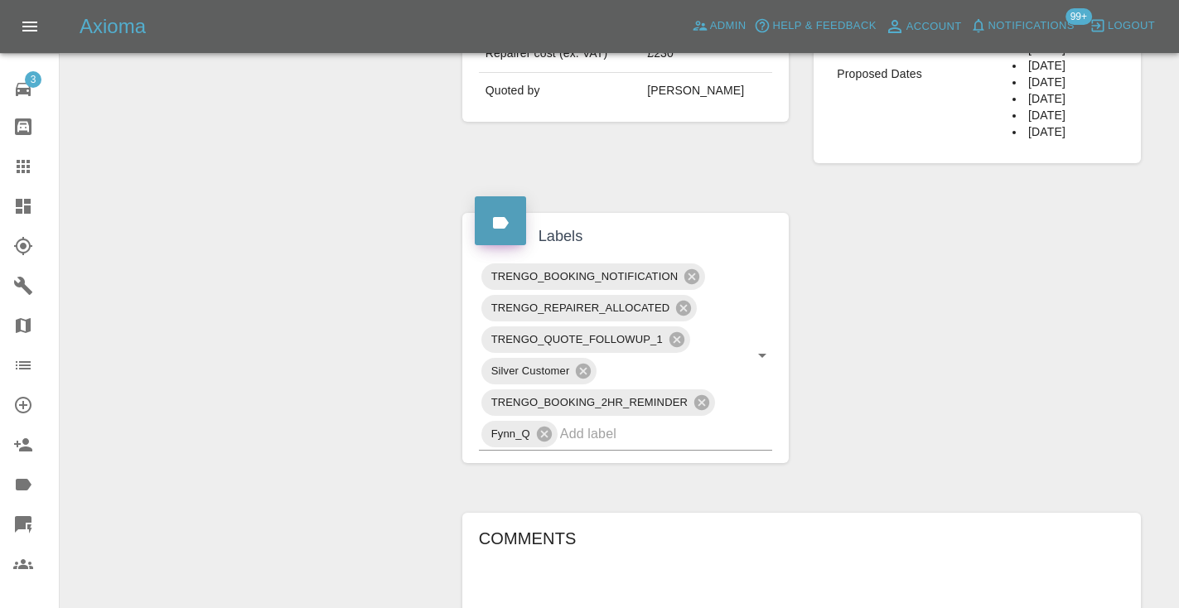
click at [933, 312] on div "Claim Information Vehicle Make, Model, Year FORD FOCUS 2016 Registration plates…" at bounding box center [801, 244] width 703 height 1627
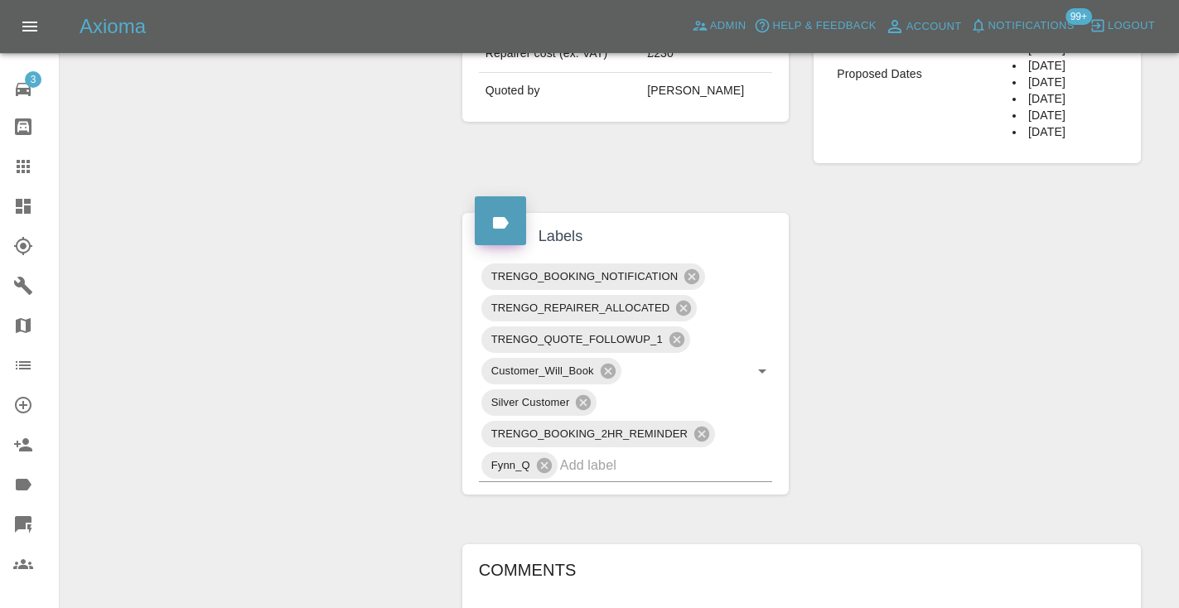
click at [966, 172] on div "Claim Information Vehicle Make, Model, Year FORD FOCUS 2016 Registration plates…" at bounding box center [801, 260] width 703 height 1659
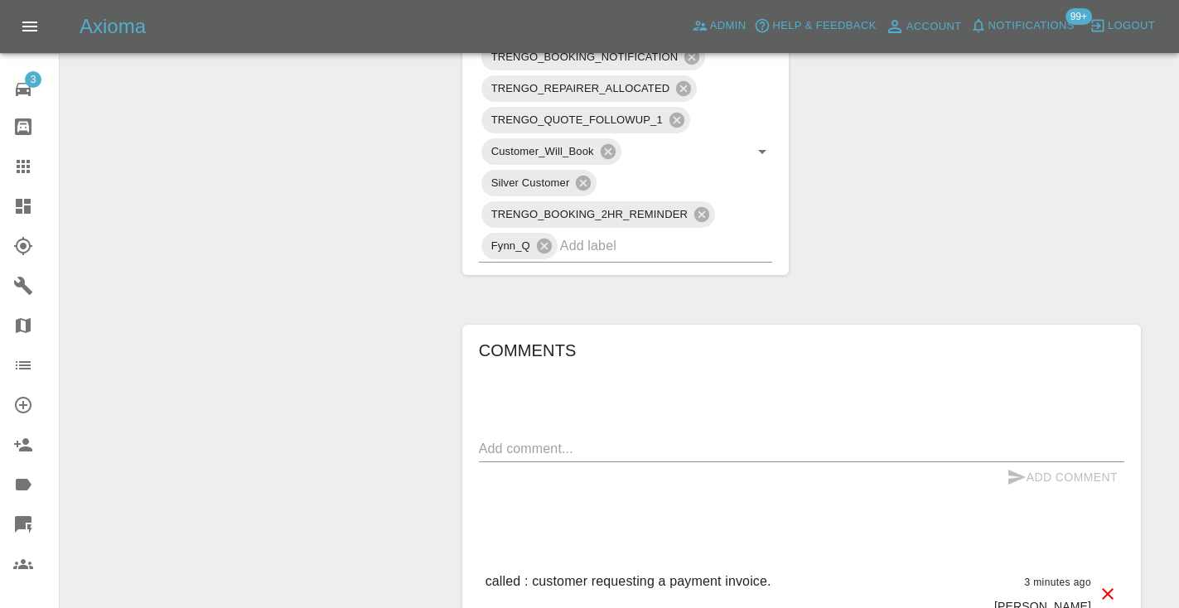
scroll to position [965, 0]
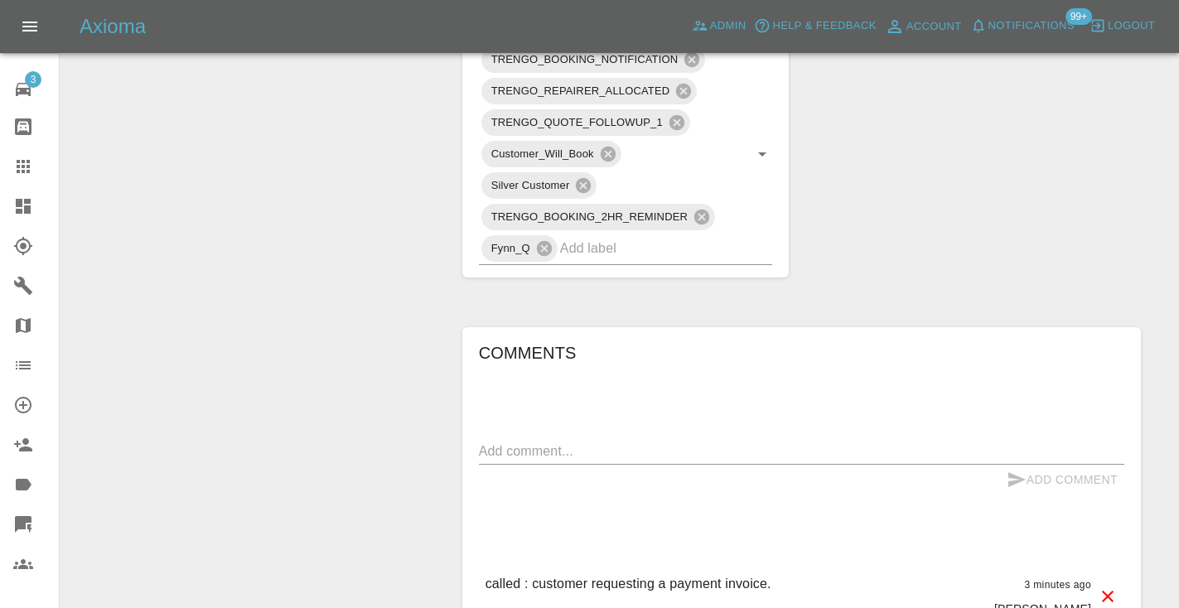
click at [25, 167] on icon at bounding box center [23, 166] width 13 height 13
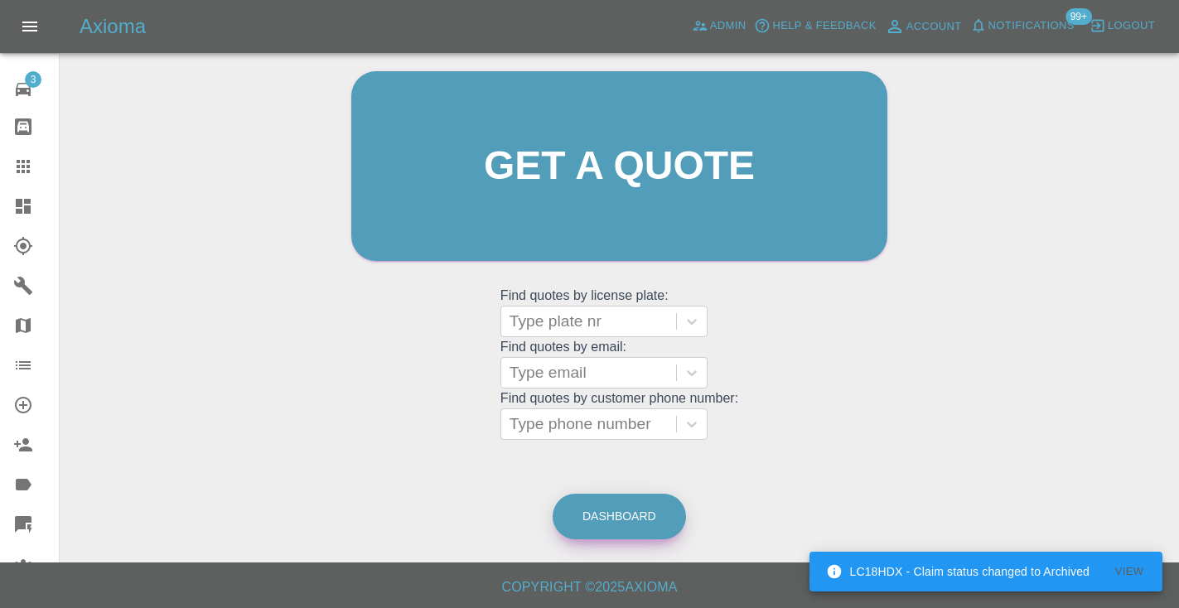
click at [650, 520] on link "Dashboard" at bounding box center [619, 517] width 133 height 46
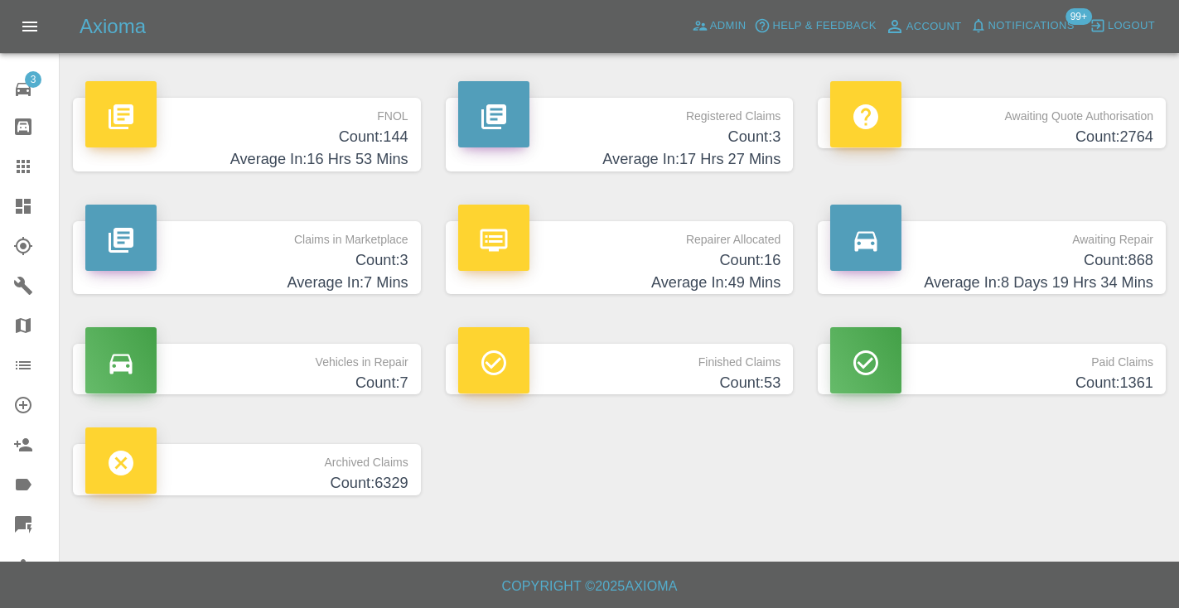
click at [1125, 268] on h4 "Count: 868" at bounding box center [991, 260] width 323 height 22
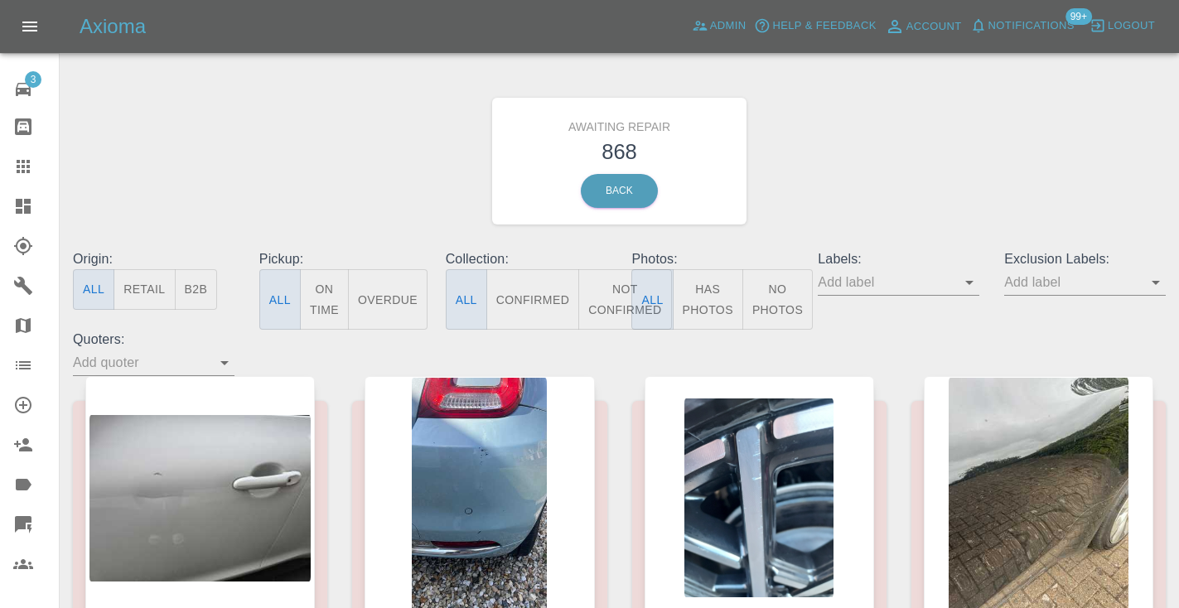
click at [615, 284] on button "Not Confirmed" at bounding box center [624, 299] width 93 height 60
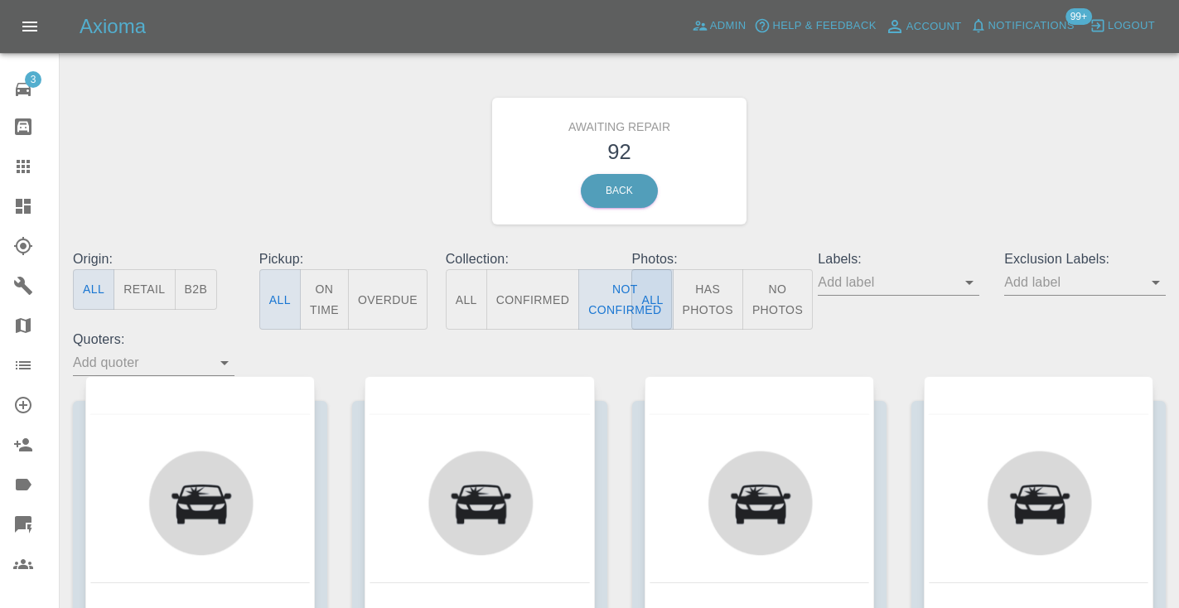
click at [947, 127] on div "Awaiting Repair 92 Back" at bounding box center [619, 161] width 1118 height 176
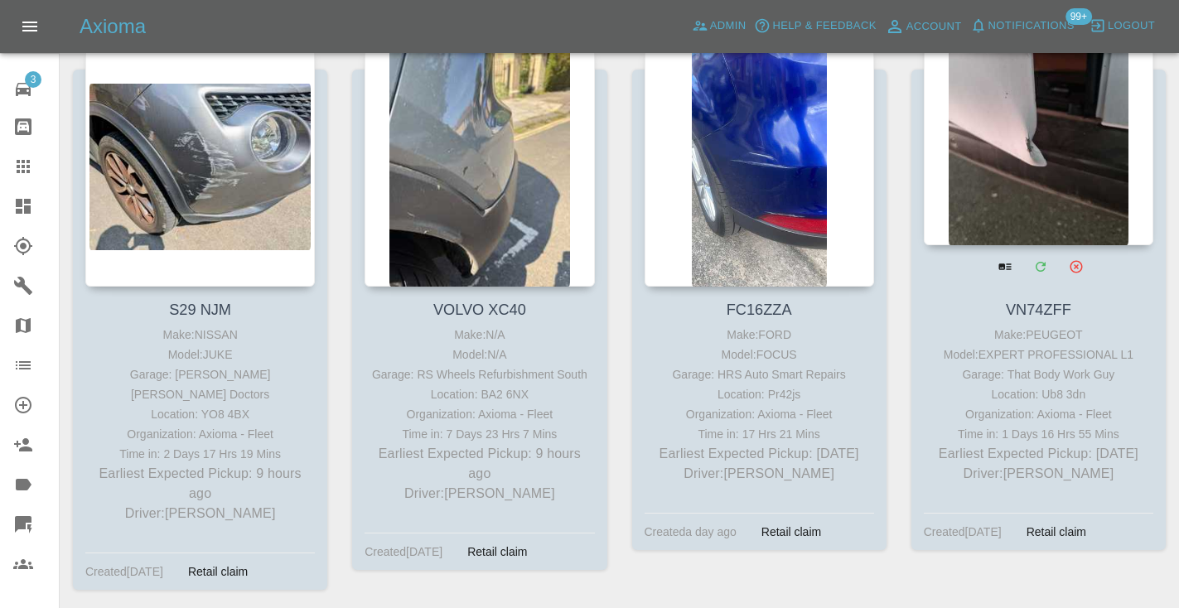
scroll to position [325, 0]
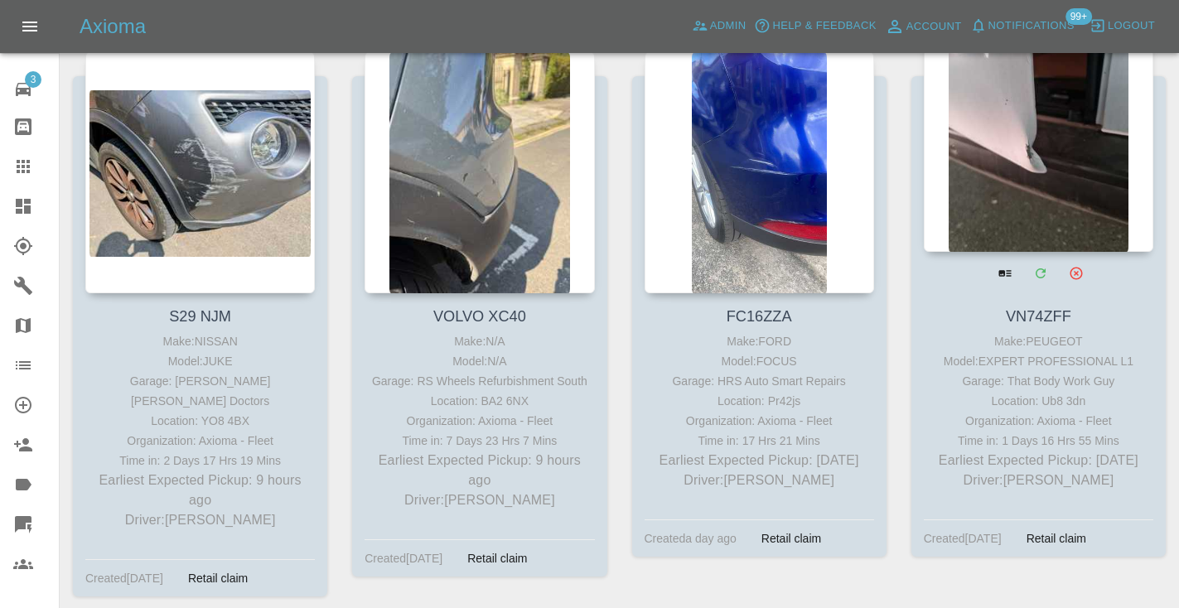
click at [1023, 137] on div at bounding box center [1039, 131] width 230 height 242
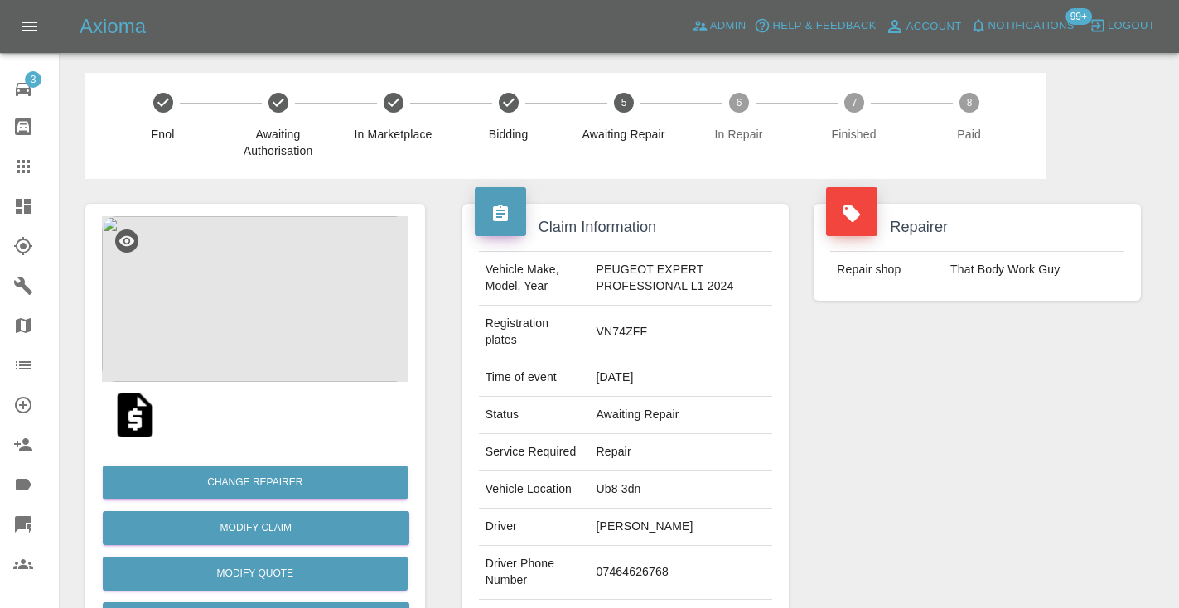
click at [631, 572] on td "07464626768" at bounding box center [681, 573] width 183 height 54
copy td "07464626768"
click at [979, 428] on div "Repairer Repair shop That Body Work Guy" at bounding box center [977, 434] width 352 height 511
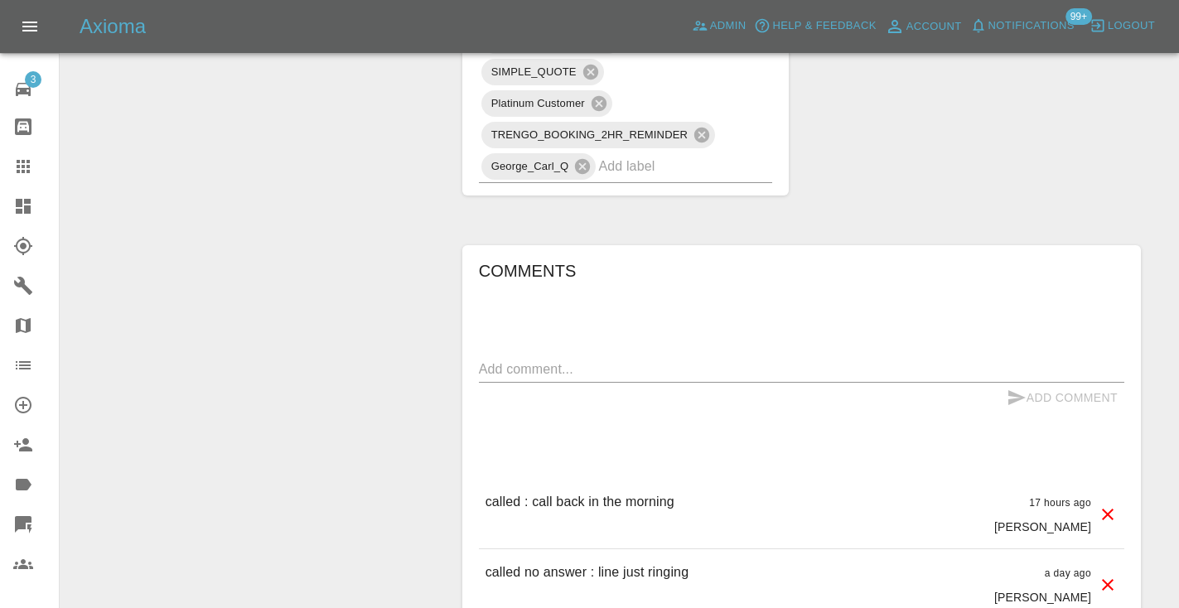
scroll to position [1182, 0]
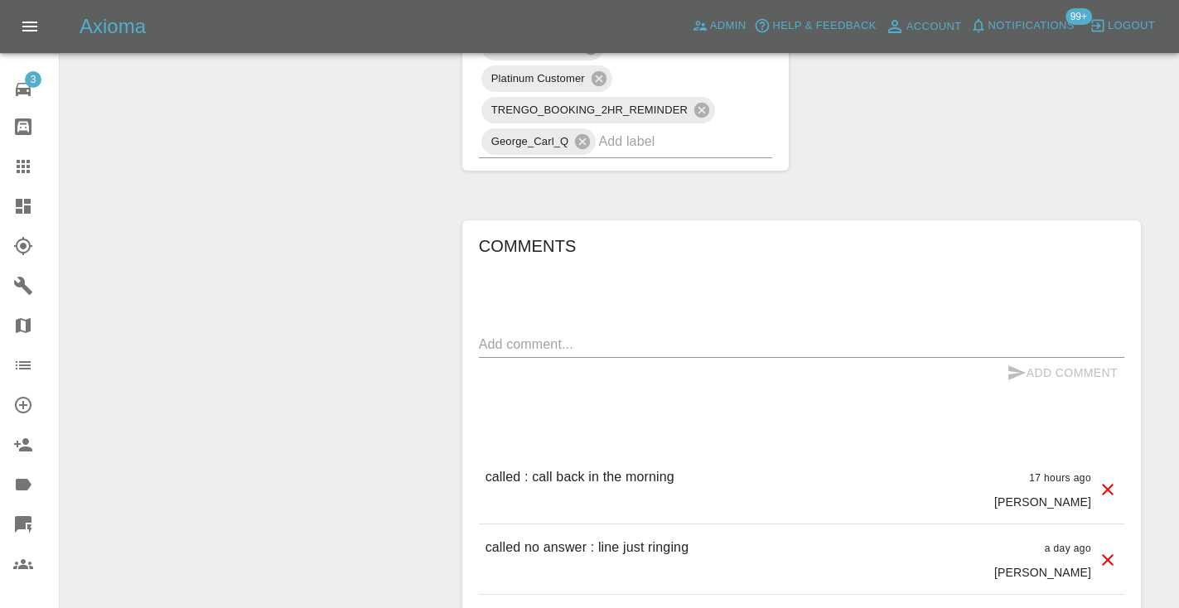
click at [500, 355] on div "x" at bounding box center [801, 344] width 645 height 27
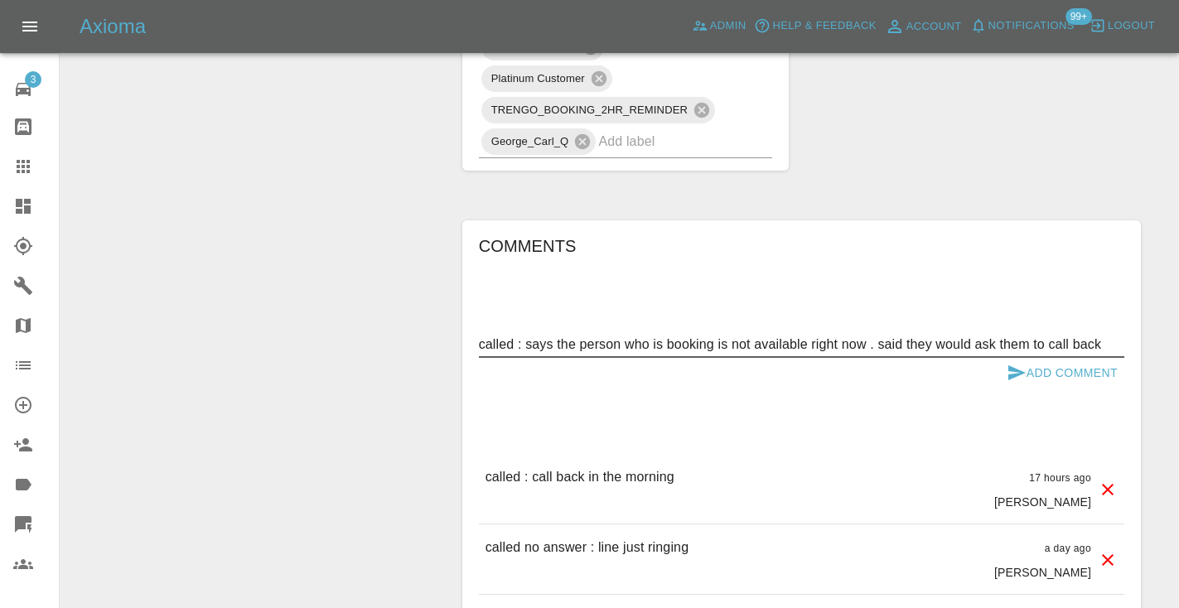
click at [953, 349] on textarea "called : says the person who is booking is not available right now . said they …" at bounding box center [801, 344] width 645 height 19
type textarea "called : says the person who is booking is not available right now . said they …"
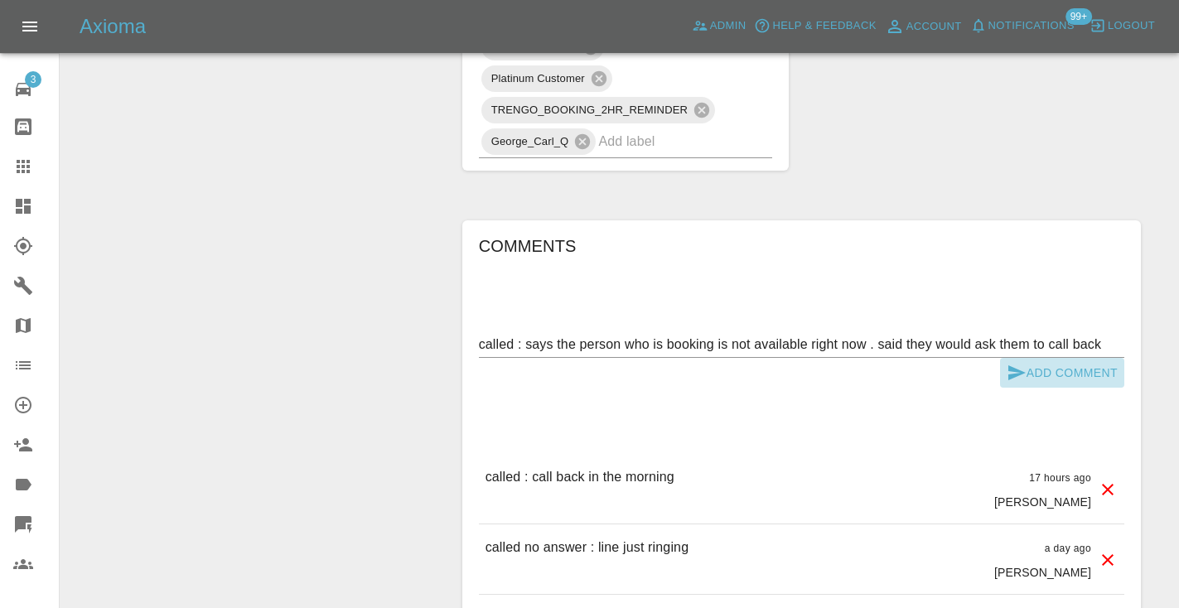
click at [1037, 375] on button "Add Comment" at bounding box center [1062, 373] width 124 height 31
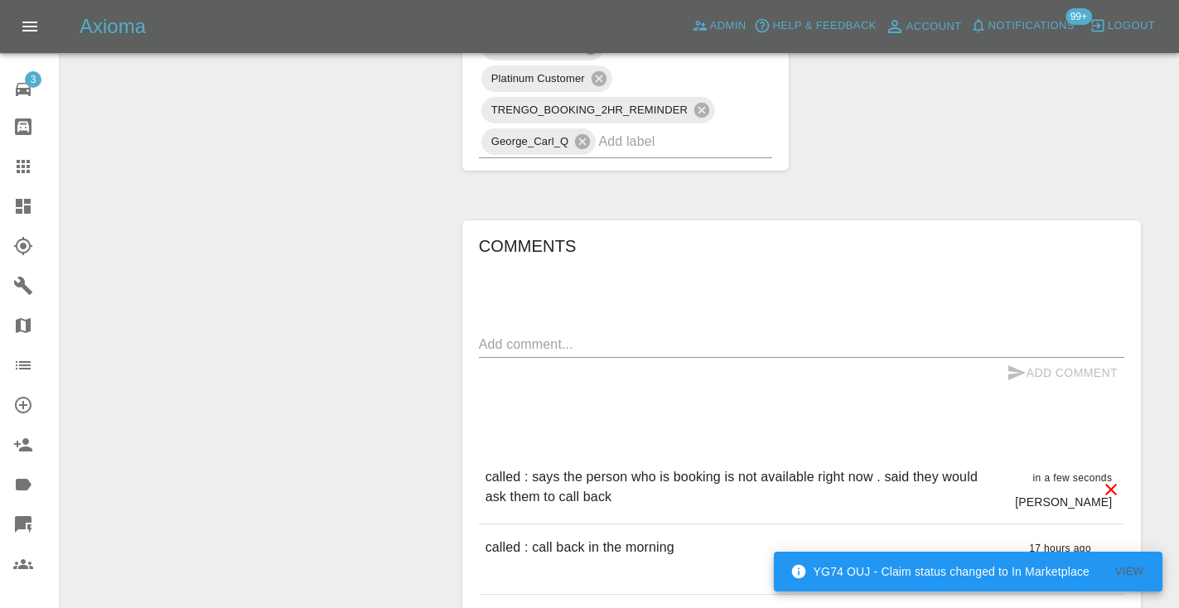
click at [33, 170] on div at bounding box center [36, 167] width 46 height 20
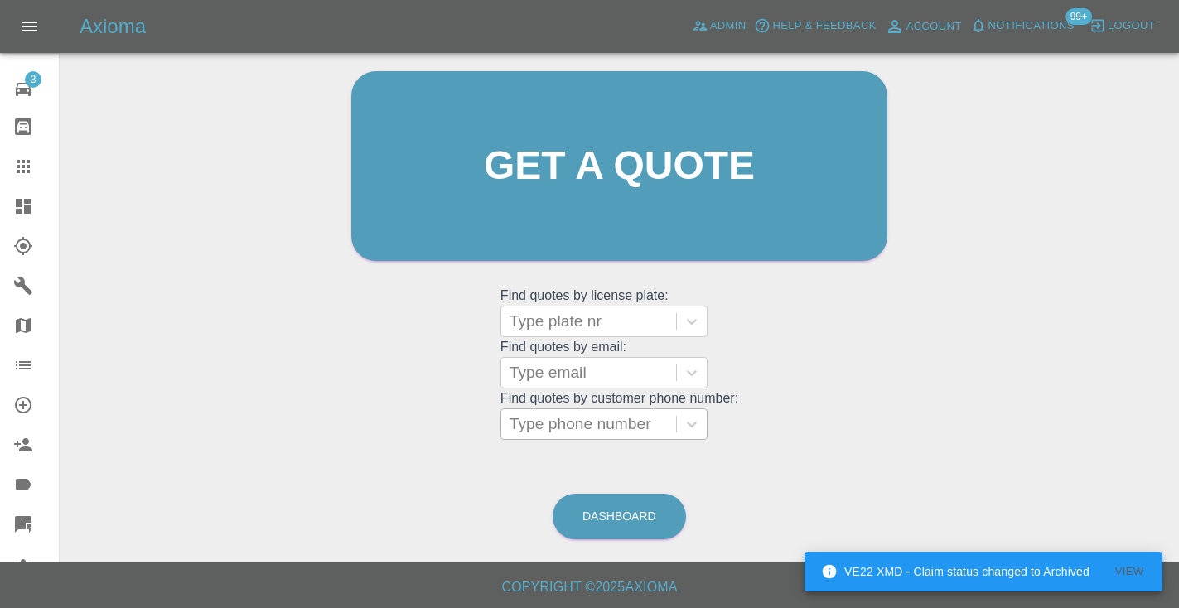
click at [582, 416] on div "Type phone number" at bounding box center [589, 424] width 158 height 20
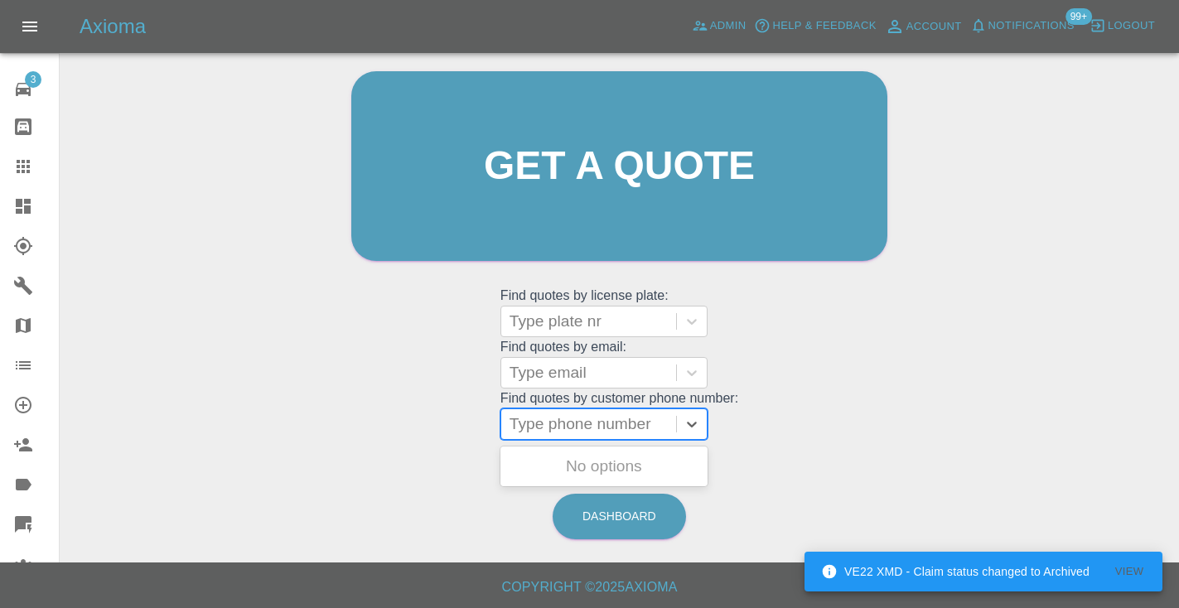
paste input "07361220075"
type input "07361220075"
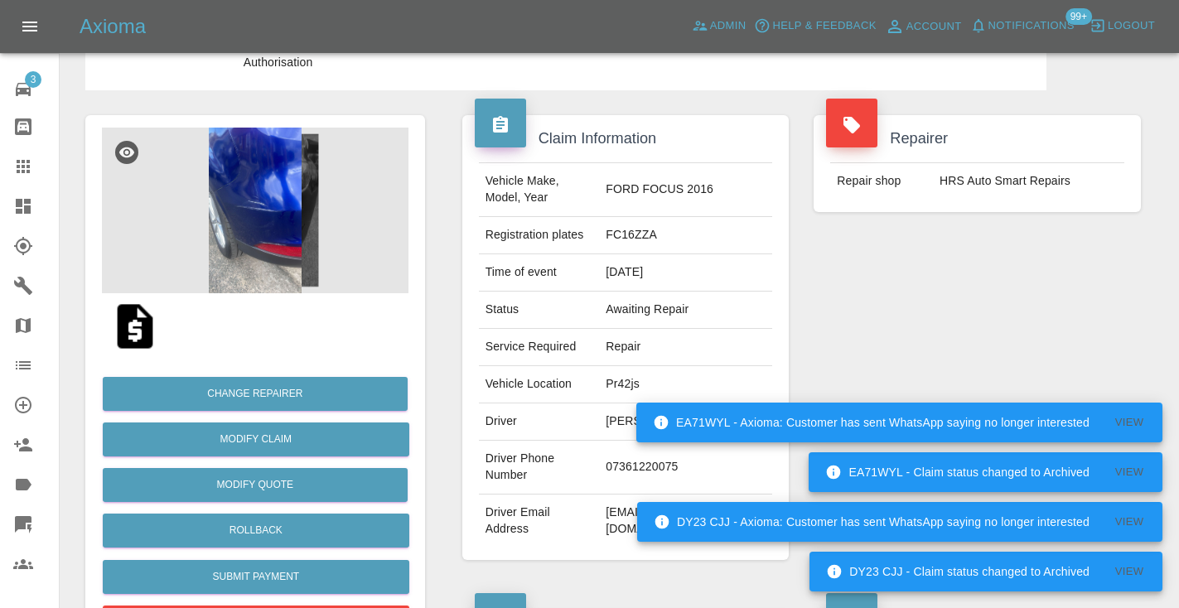
scroll to position [89, 0]
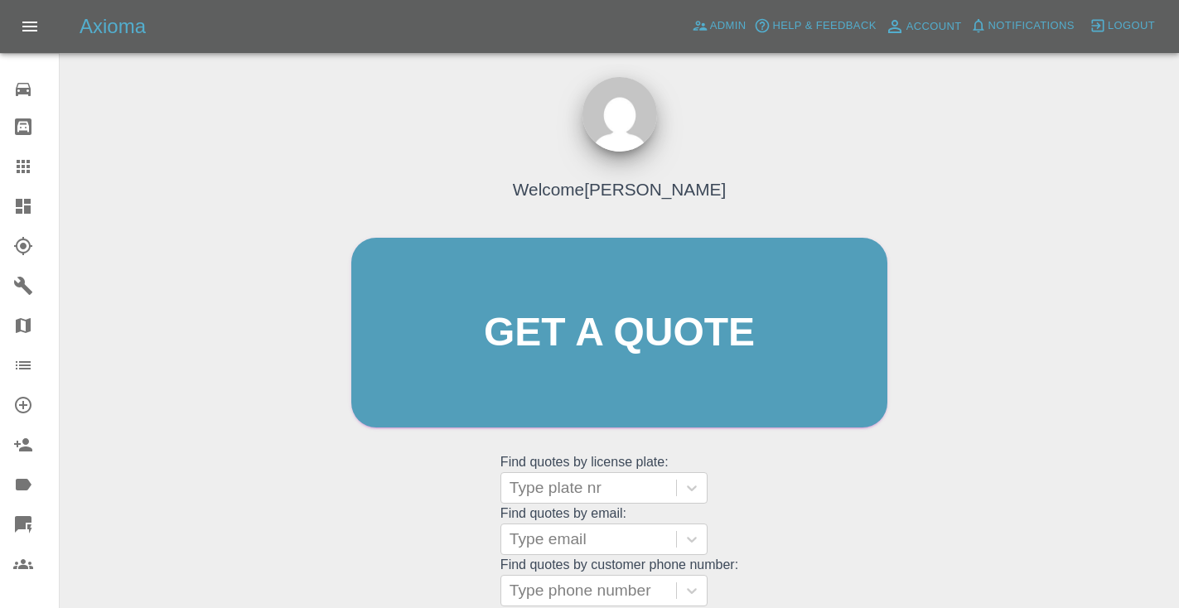
click at [849, 462] on div "Welcome [PERSON_NAME] Get a quote Get a quote Find quotes by license plate: Typ…" at bounding box center [619, 364] width 571 height 500
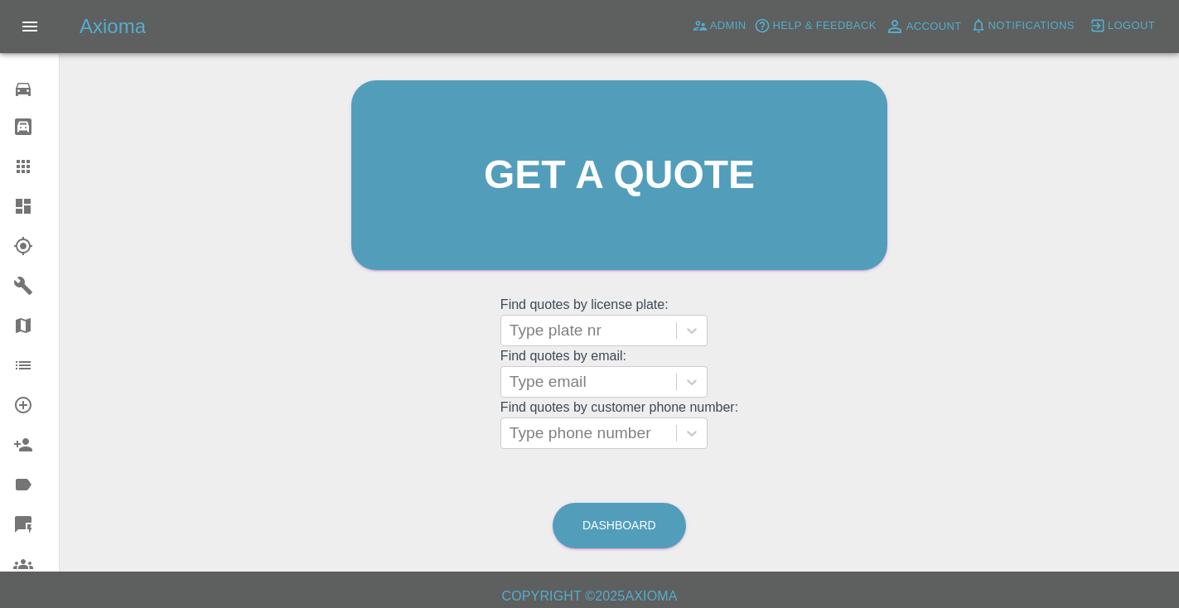
scroll to position [167, 0]
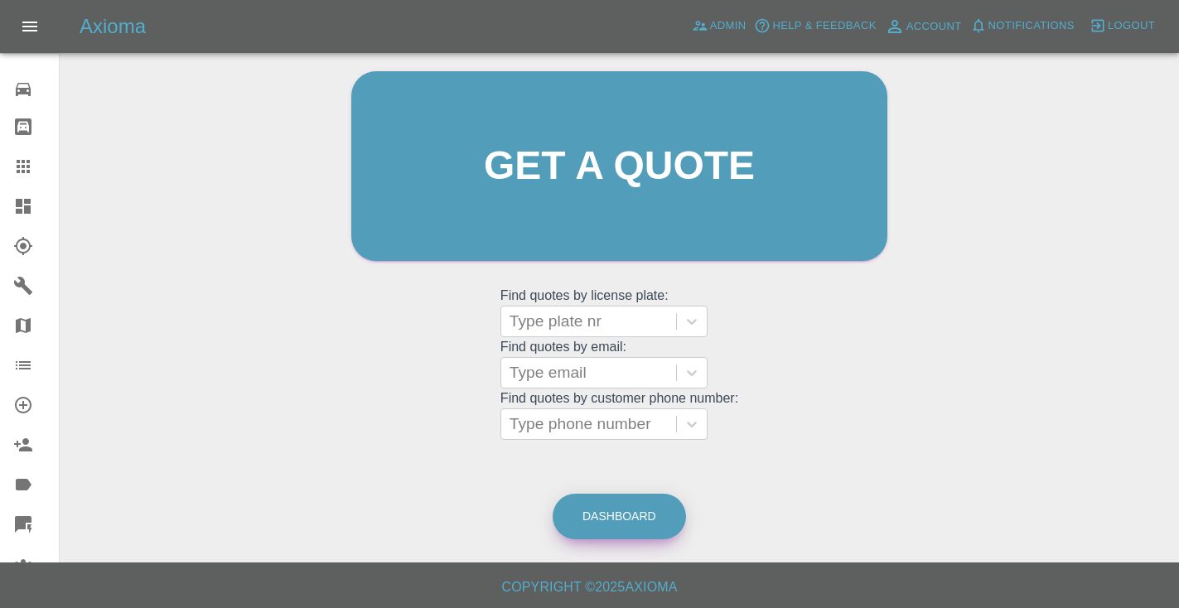
click at [645, 516] on link "Dashboard" at bounding box center [619, 517] width 133 height 46
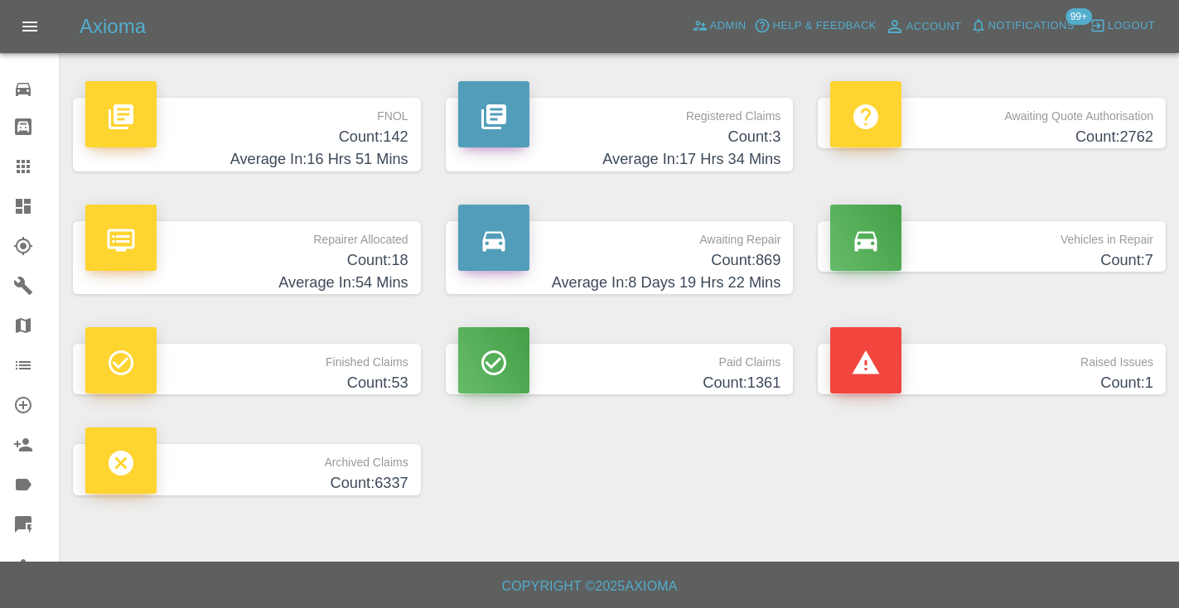
click at [747, 251] on h4 "Count: 869" at bounding box center [619, 260] width 323 height 22
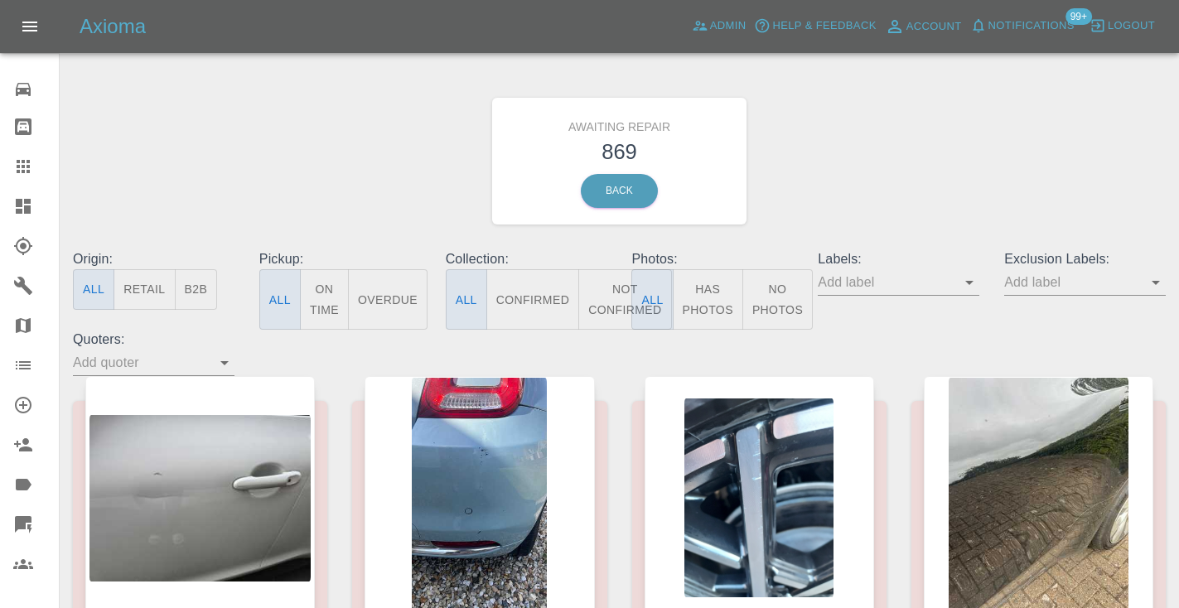
click at [612, 297] on button "Not Confirmed" at bounding box center [624, 299] width 93 height 60
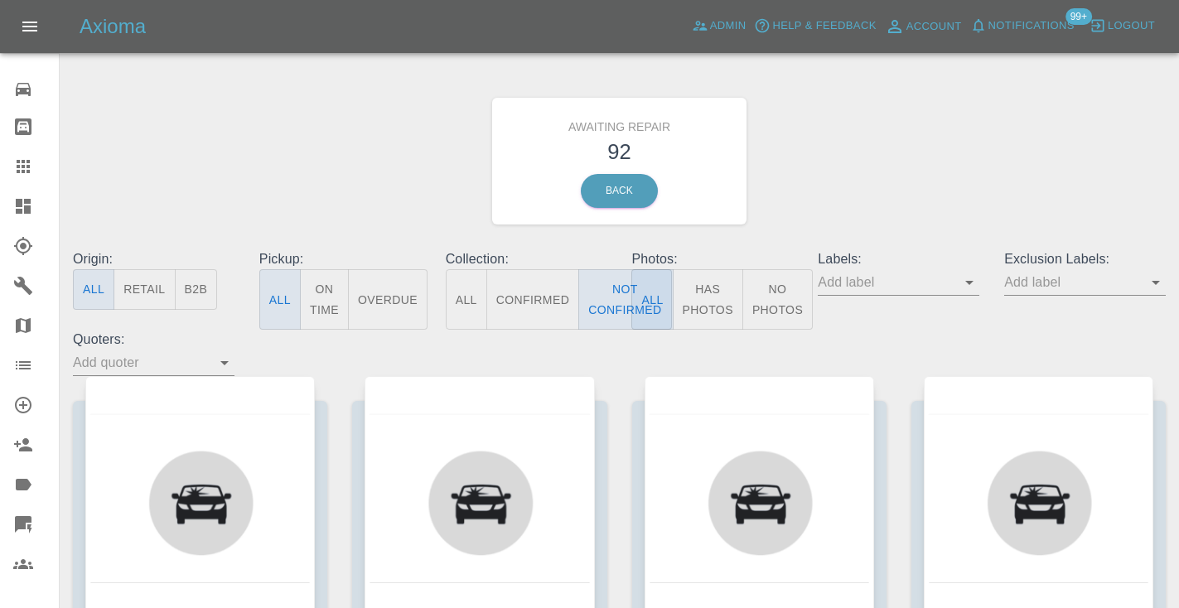
click at [922, 158] on div "Awaiting Repair 92 Back" at bounding box center [619, 161] width 1118 height 176
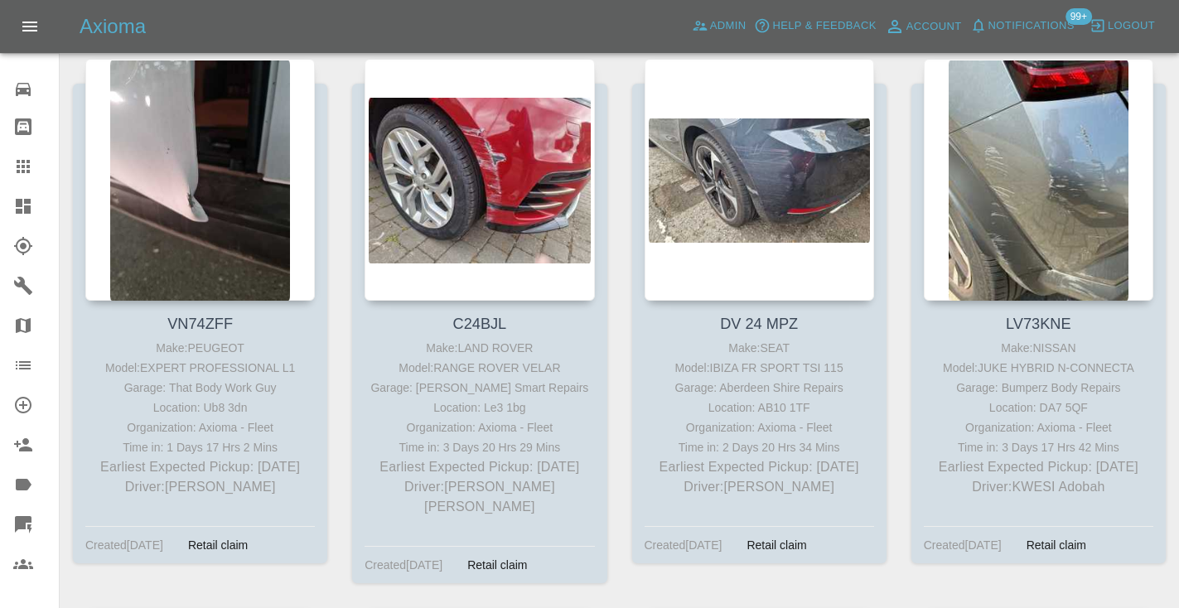
scroll to position [892, 0]
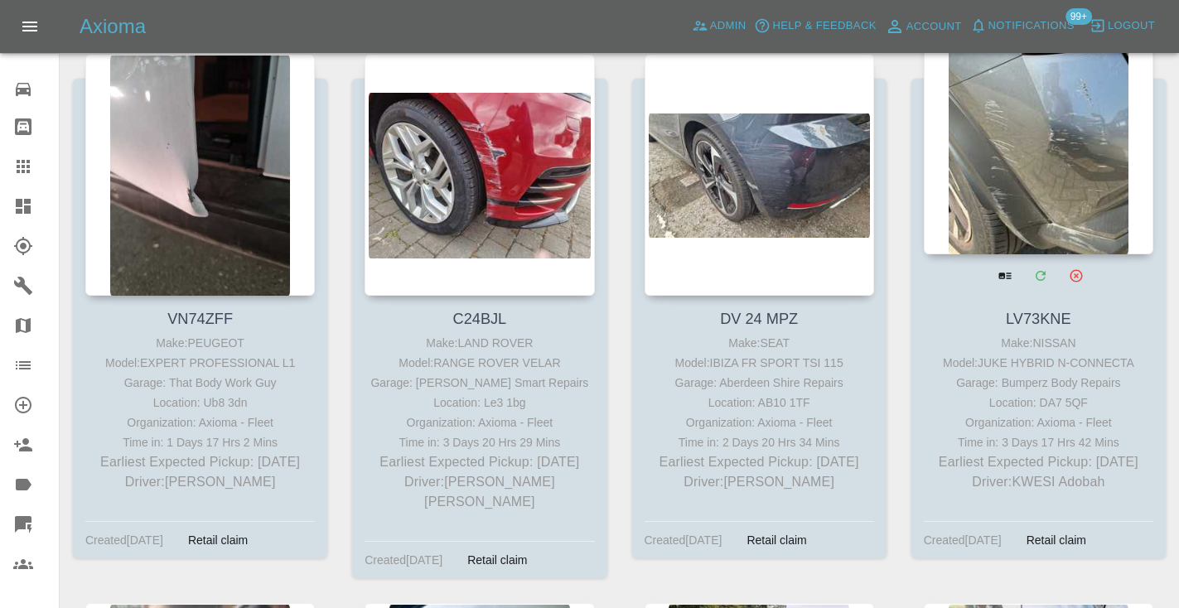
click at [1062, 143] on div at bounding box center [1039, 133] width 230 height 242
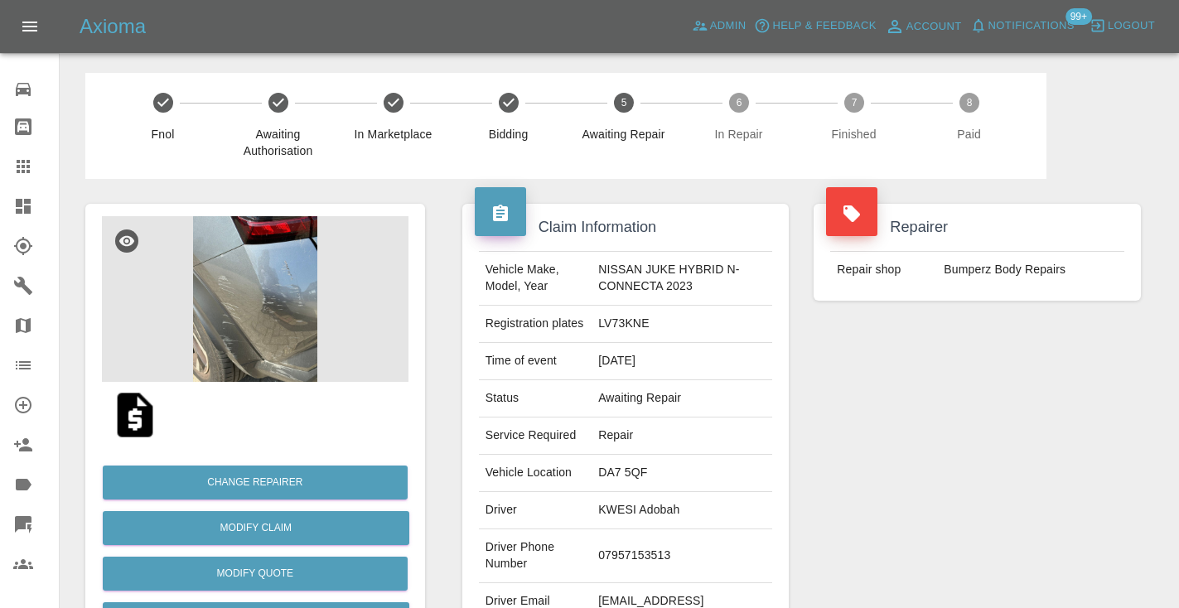
click at [629, 561] on td "07957153513" at bounding box center [682, 556] width 181 height 54
copy td "07957153513"
click at [1042, 467] on div "Repairer Repair shop Bumperz Body Repairs" at bounding box center [977, 426] width 352 height 495
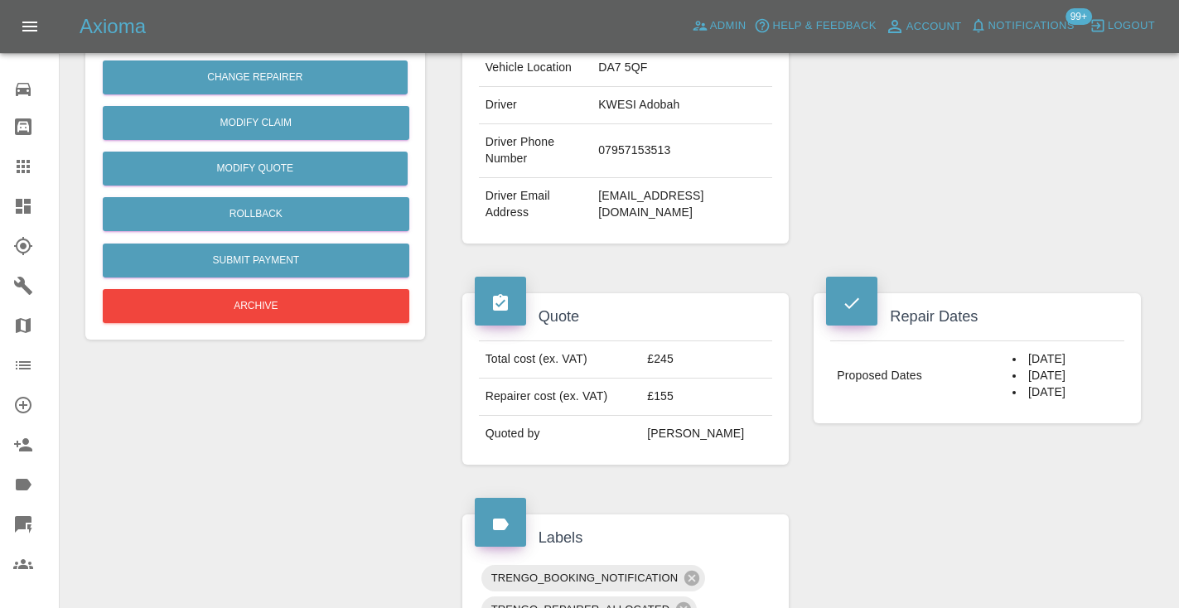
scroll to position [399, 0]
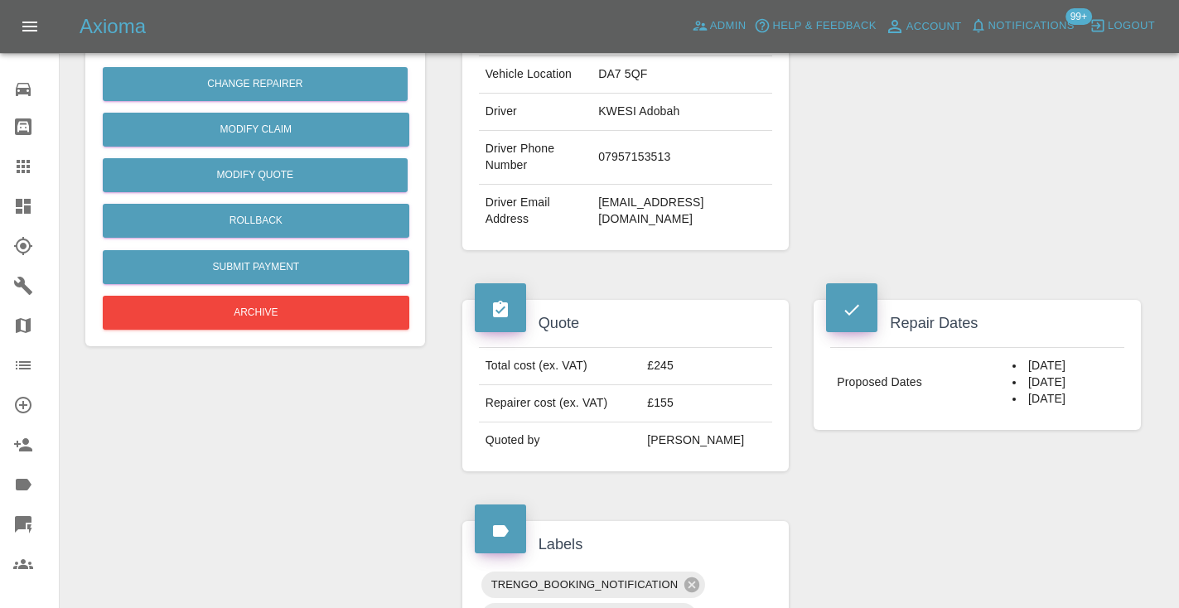
click at [648, 151] on td "07957153513" at bounding box center [682, 158] width 181 height 54
copy td "07957153513"
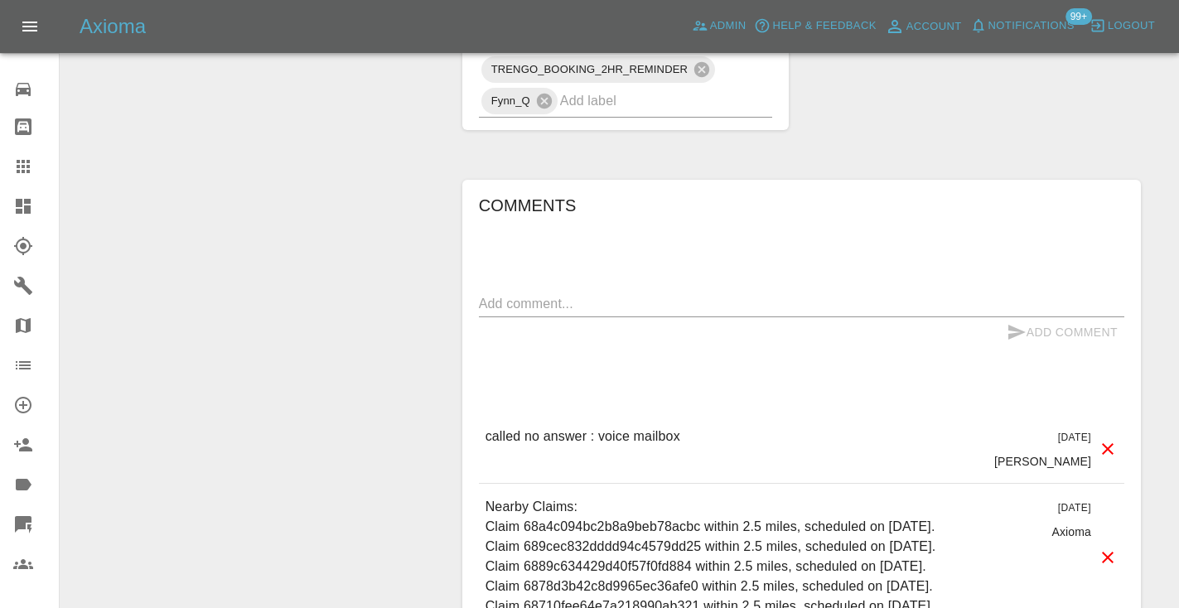
scroll to position [1117, 0]
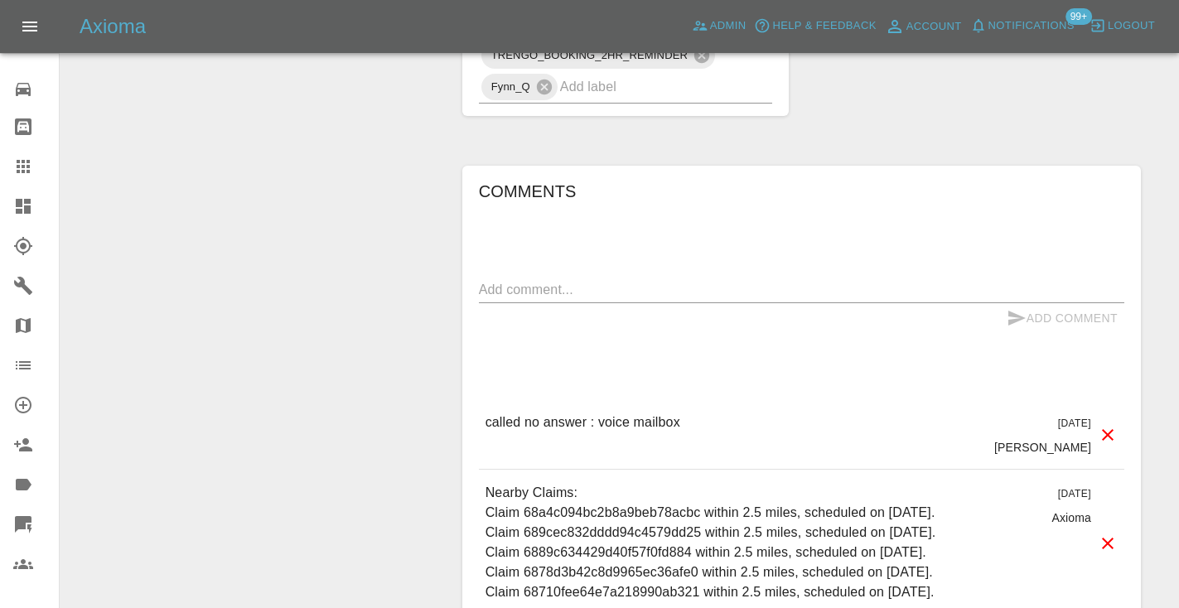
click at [561, 284] on textarea at bounding box center [801, 289] width 645 height 19
type textarea "called no answer : voice mailbox"
click at [1016, 314] on icon "submit" at bounding box center [1016, 318] width 17 height 15
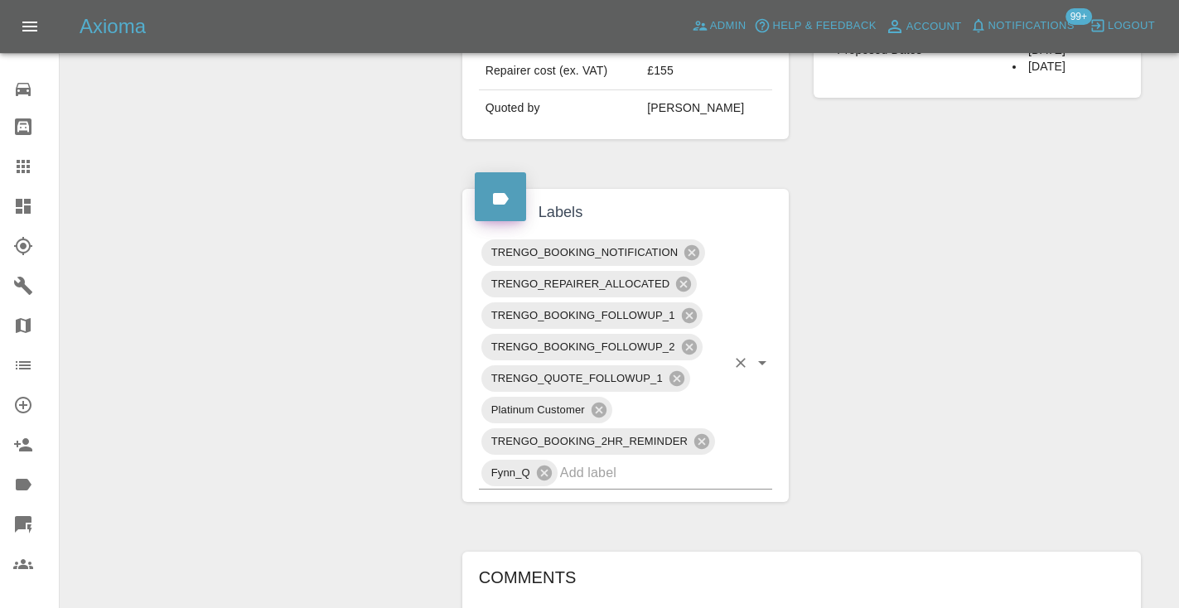
scroll to position [728, 0]
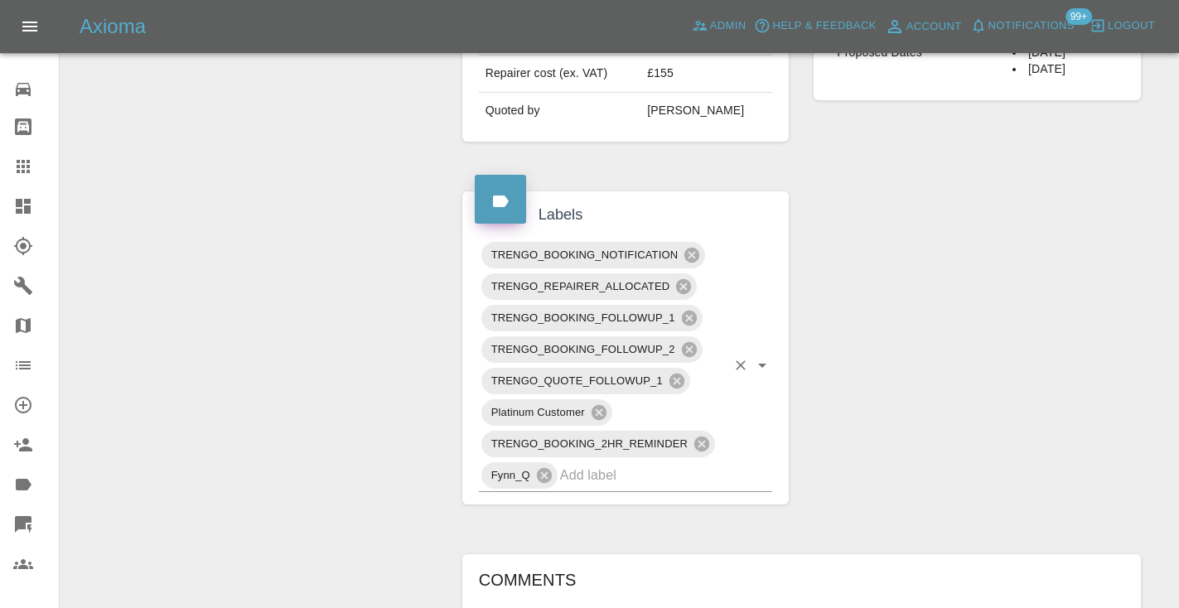
click at [609, 474] on input "text" at bounding box center [643, 475] width 167 height 26
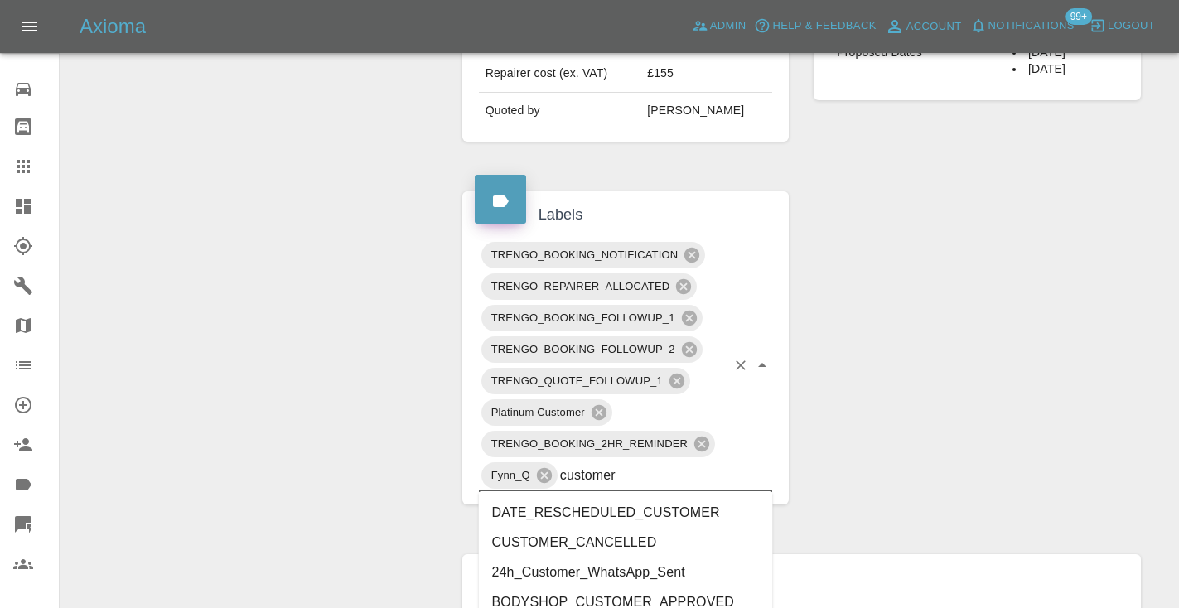
type input "customer_"
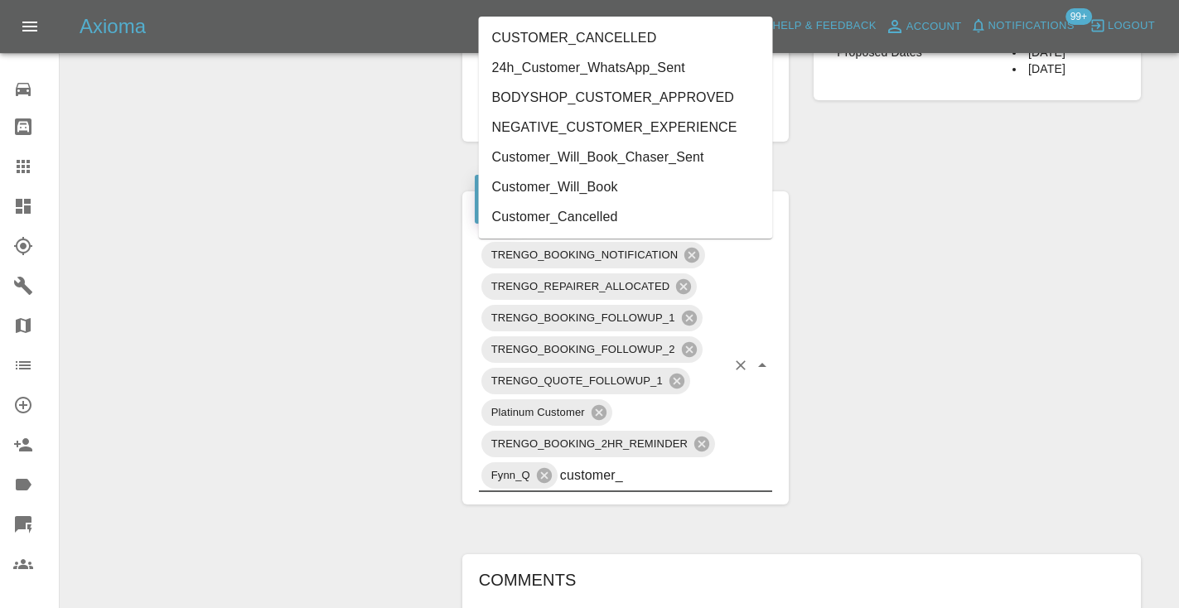
click at [621, 192] on li "Customer_Will_Book" at bounding box center [626, 187] width 294 height 30
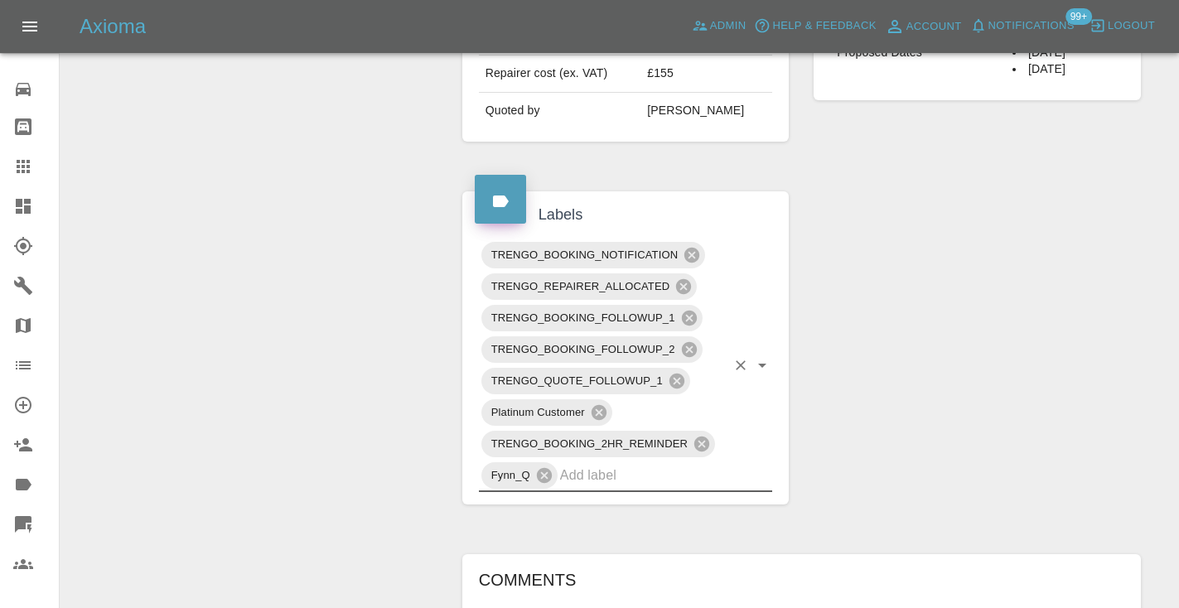
click at [233, 200] on div "Change Repairer Modify Claim Modify Quote Rollback Submit Payment Archive" at bounding box center [255, 339] width 365 height 1776
click at [30, 172] on icon at bounding box center [23, 166] width 13 height 13
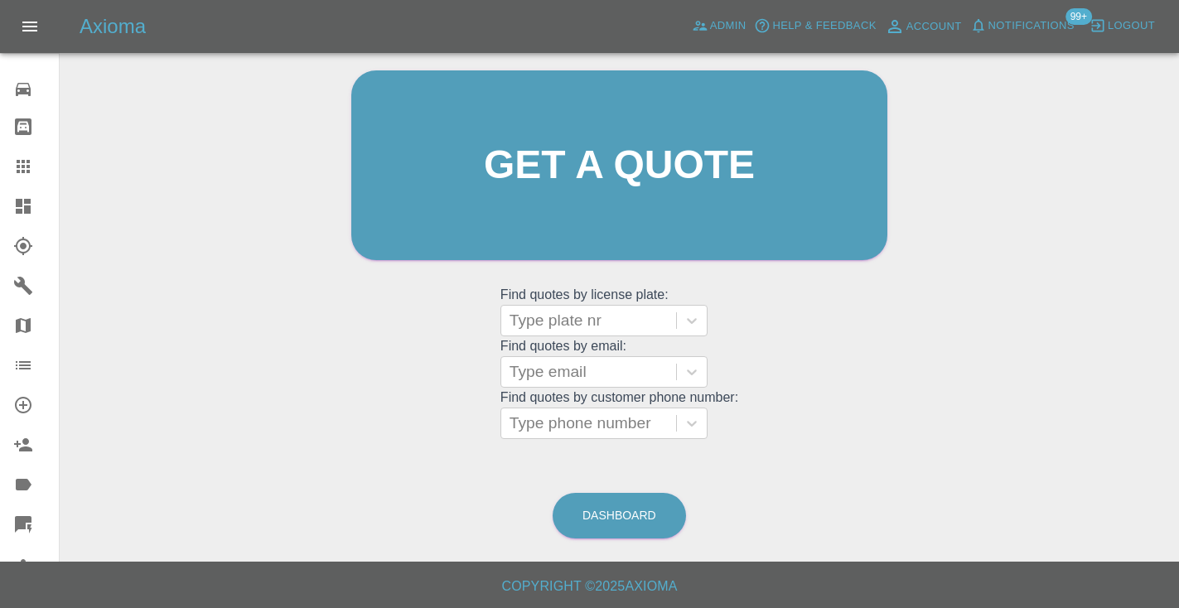
scroll to position [112, 0]
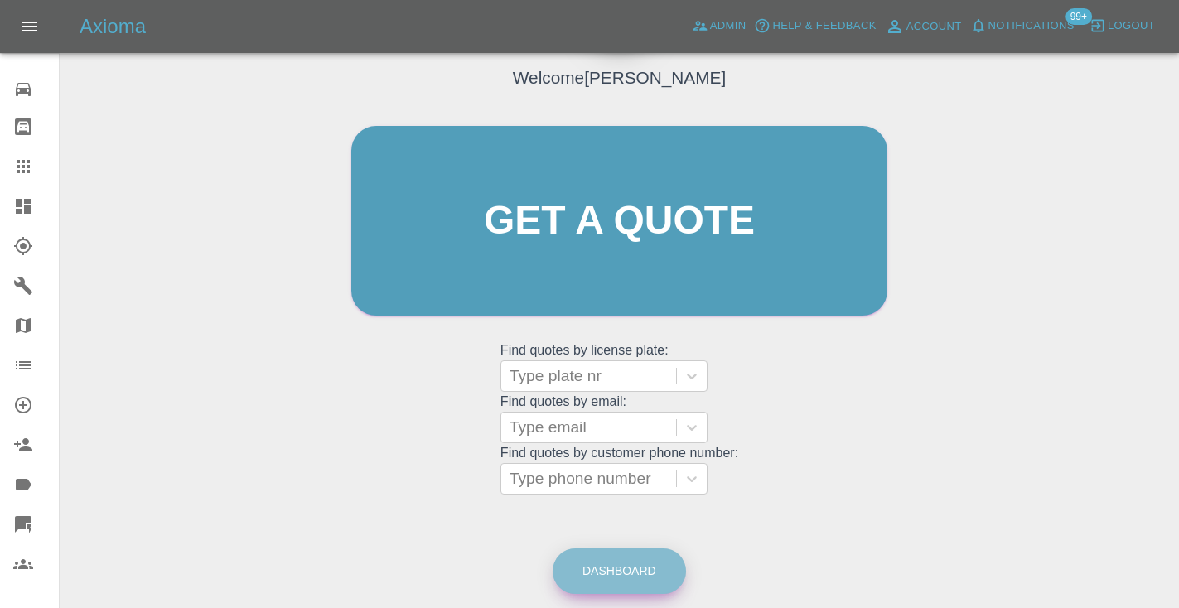
click at [661, 568] on link "Dashboard" at bounding box center [619, 572] width 133 height 46
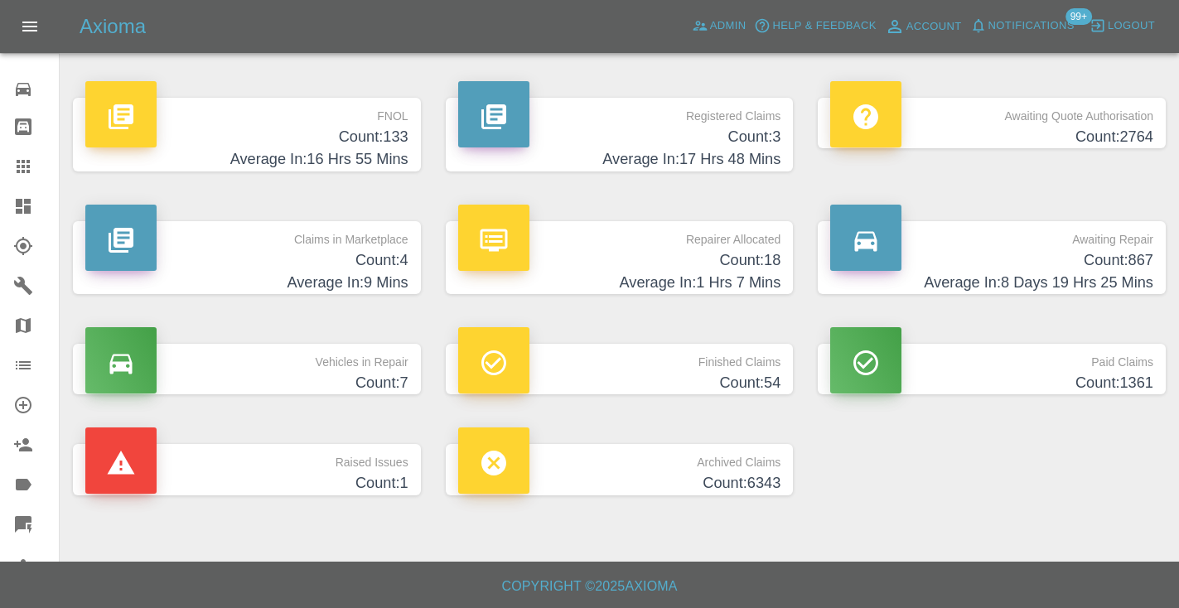
click at [32, 166] on icon at bounding box center [23, 167] width 20 height 20
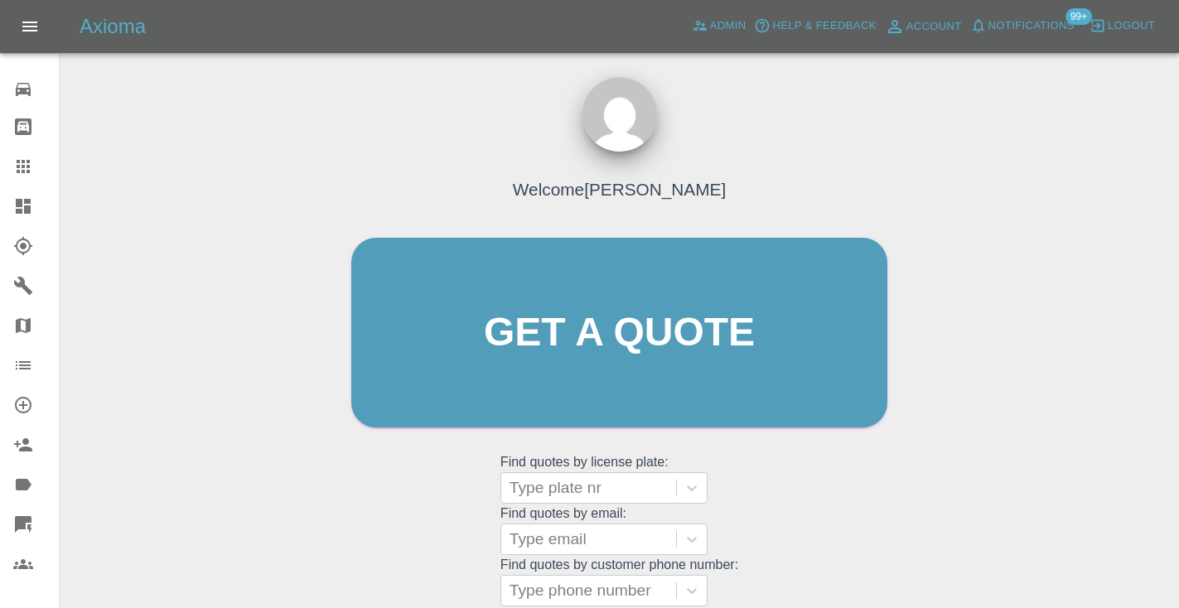
click at [780, 481] on div "Welcome Castro Get a quote Get a quote Find quotes by license plate: Type plate…" at bounding box center [619, 364] width 571 height 500
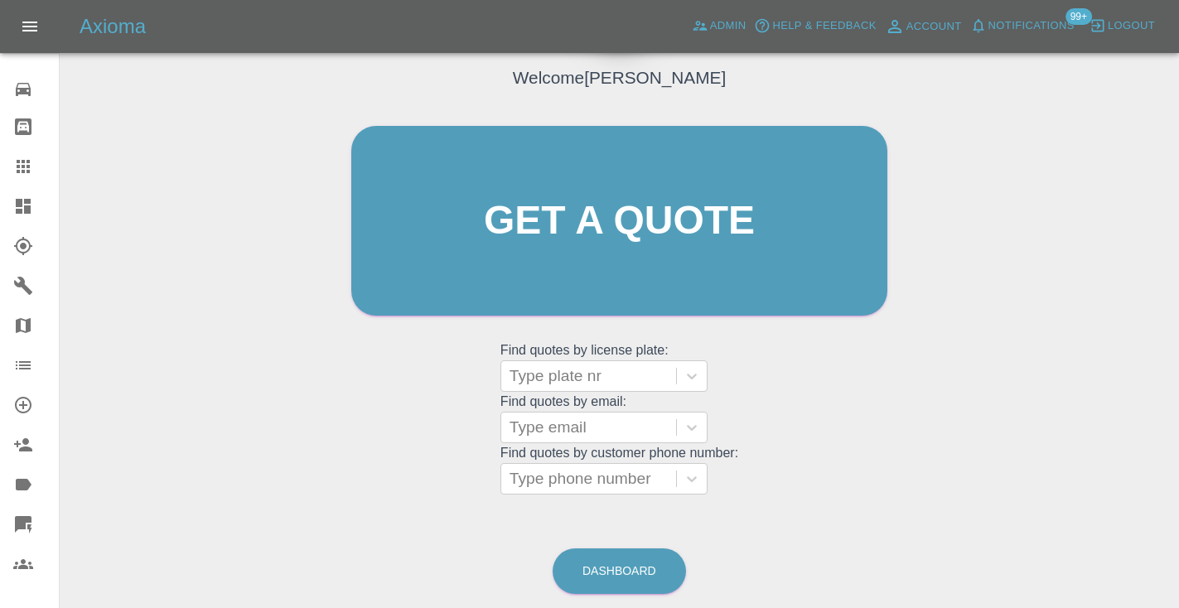
scroll to position [152, 0]
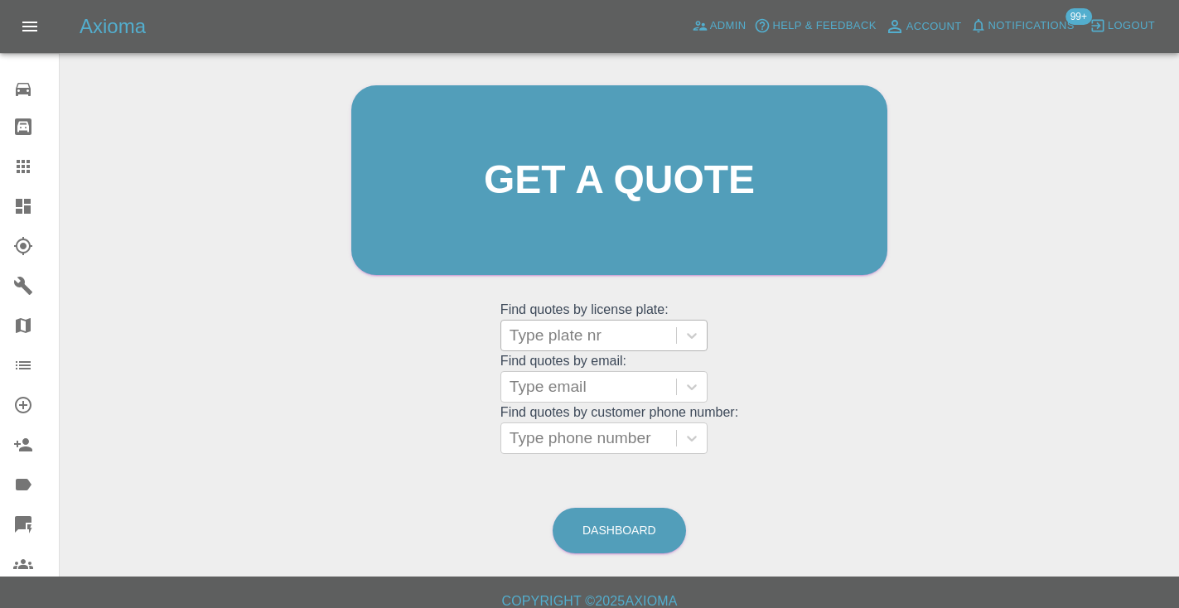
click at [577, 333] on div "Type plate nr" at bounding box center [589, 336] width 158 height 20
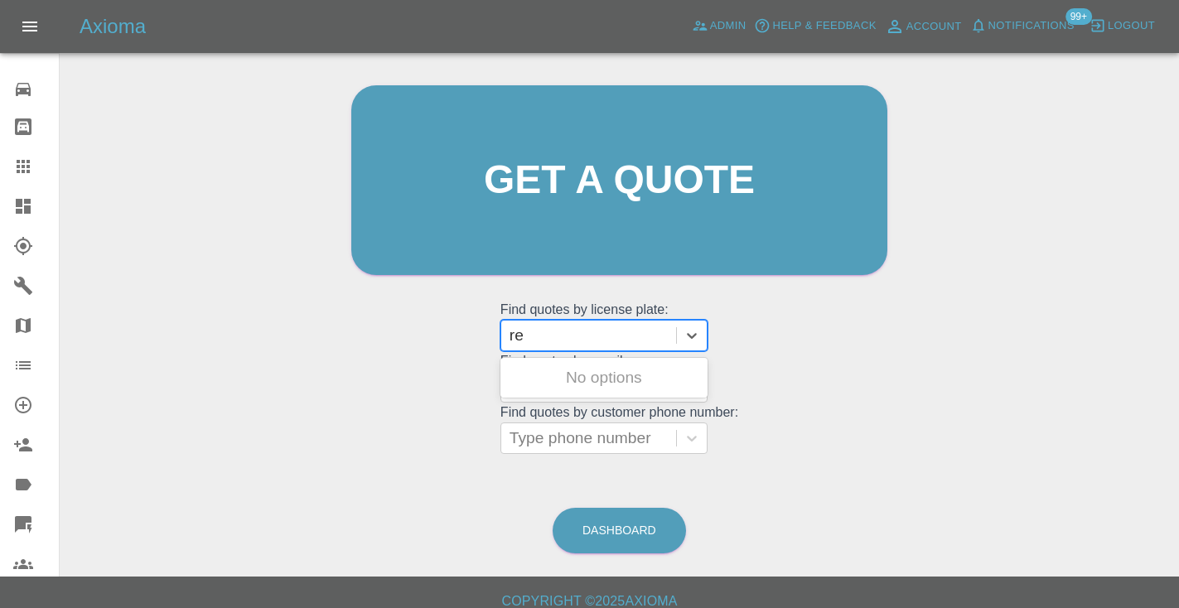
type input "r"
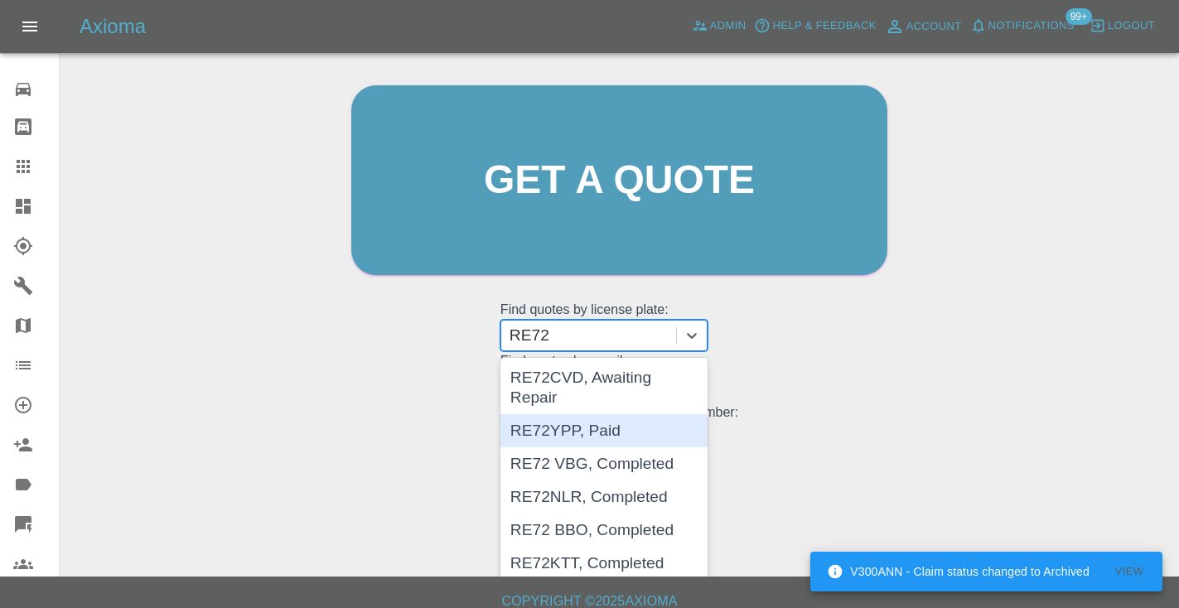
type input "RE72"
click at [879, 351] on div "Welcome Castro Get a quote Get a quote Find quotes by license plate: RE72YPP, P…" at bounding box center [619, 212] width 571 height 500
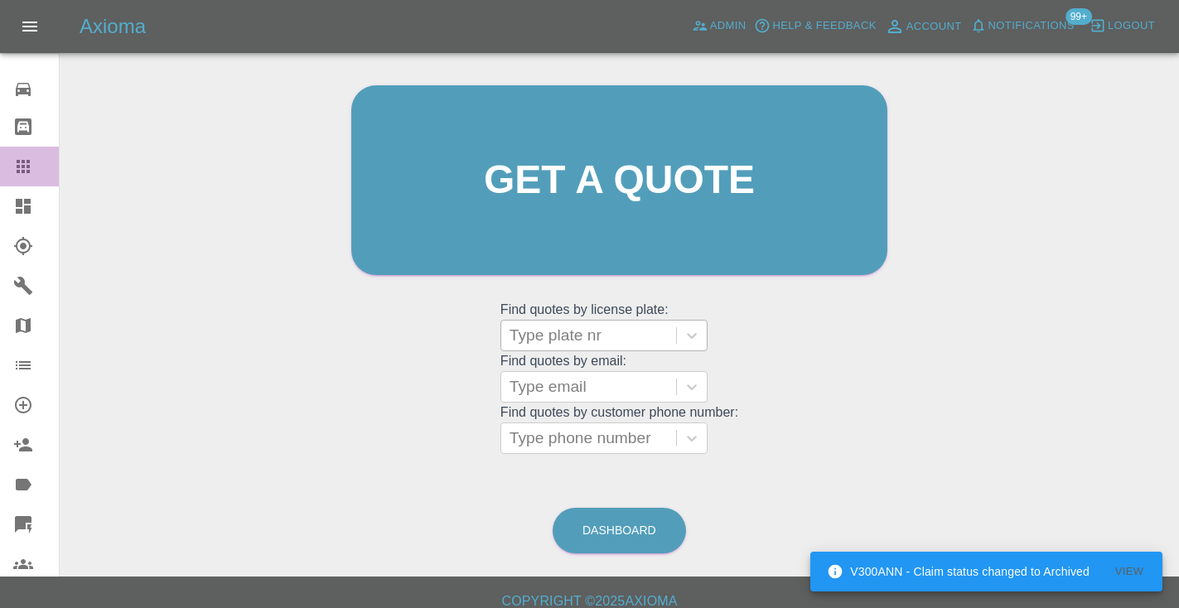
click at [21, 165] on icon at bounding box center [23, 167] width 20 height 20
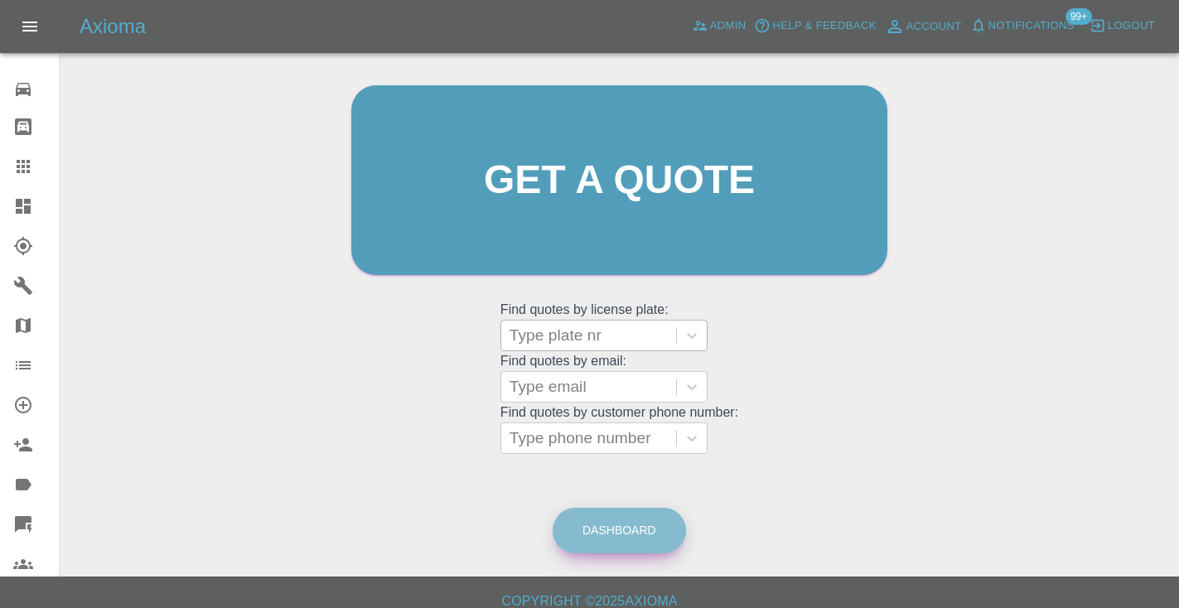
click at [640, 532] on link "Dashboard" at bounding box center [619, 531] width 133 height 46
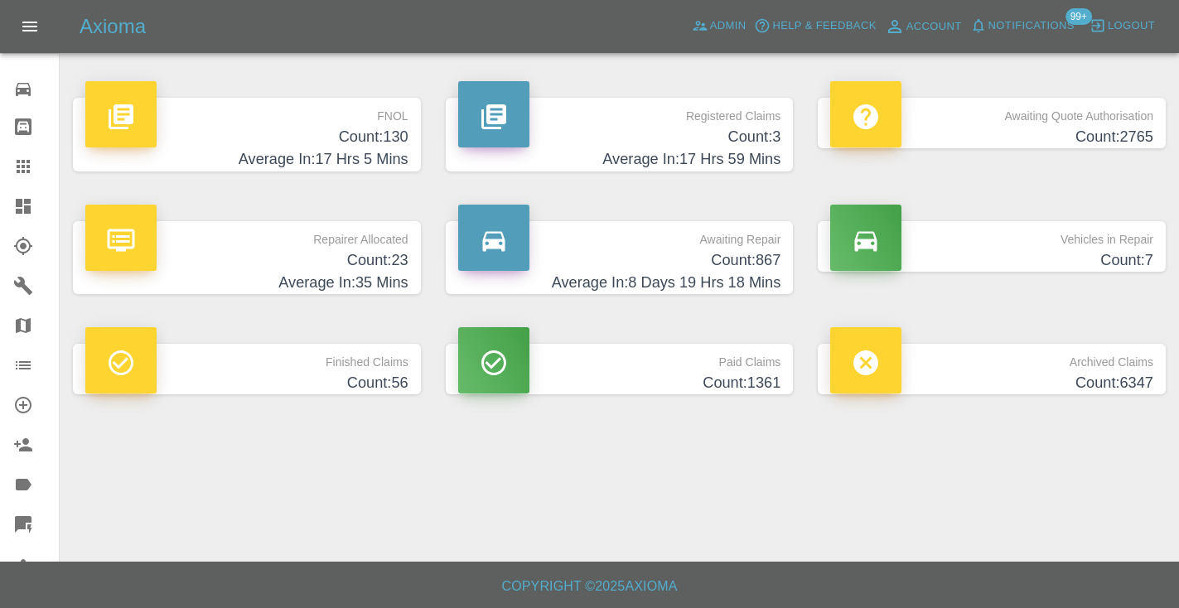
click at [733, 263] on h4 "Count: 867" at bounding box center [619, 260] width 323 height 22
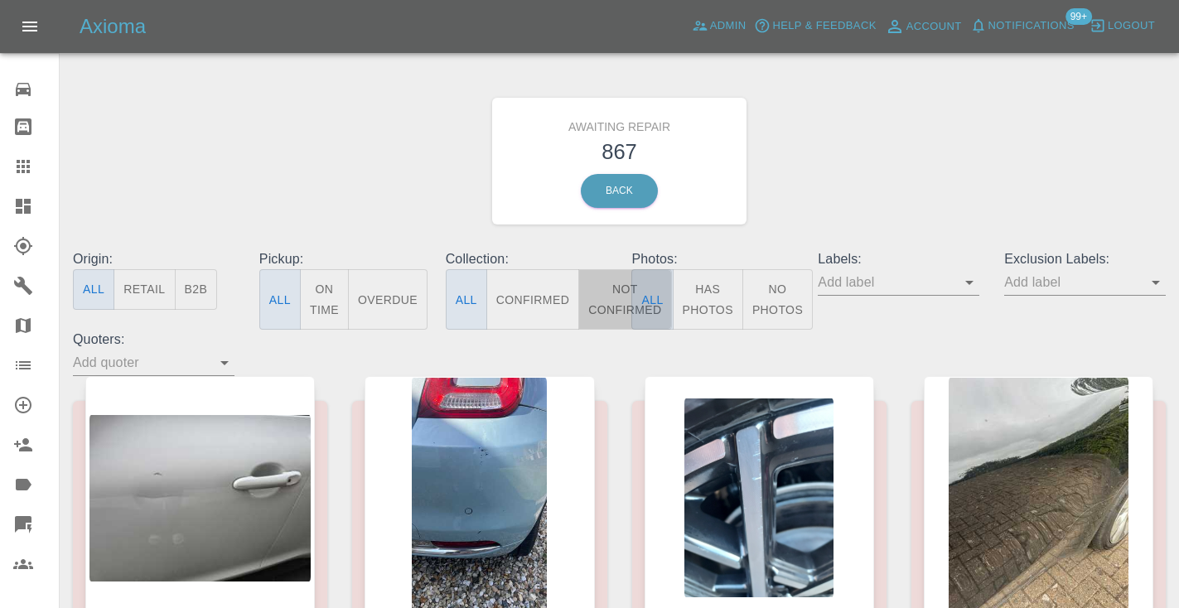
click at [603, 306] on button "Not Confirmed" at bounding box center [624, 299] width 93 height 60
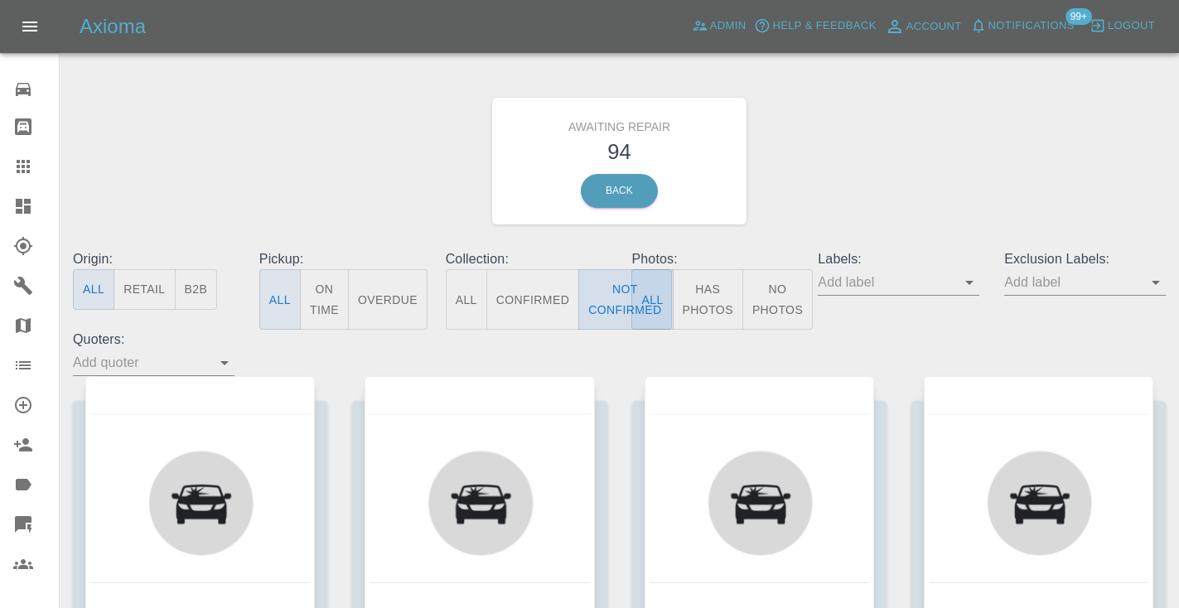
click at [610, 292] on button "Not Confirmed" at bounding box center [624, 299] width 93 height 60
click at [818, 181] on div "Awaiting Repair 94 Back" at bounding box center [619, 161] width 1118 height 176
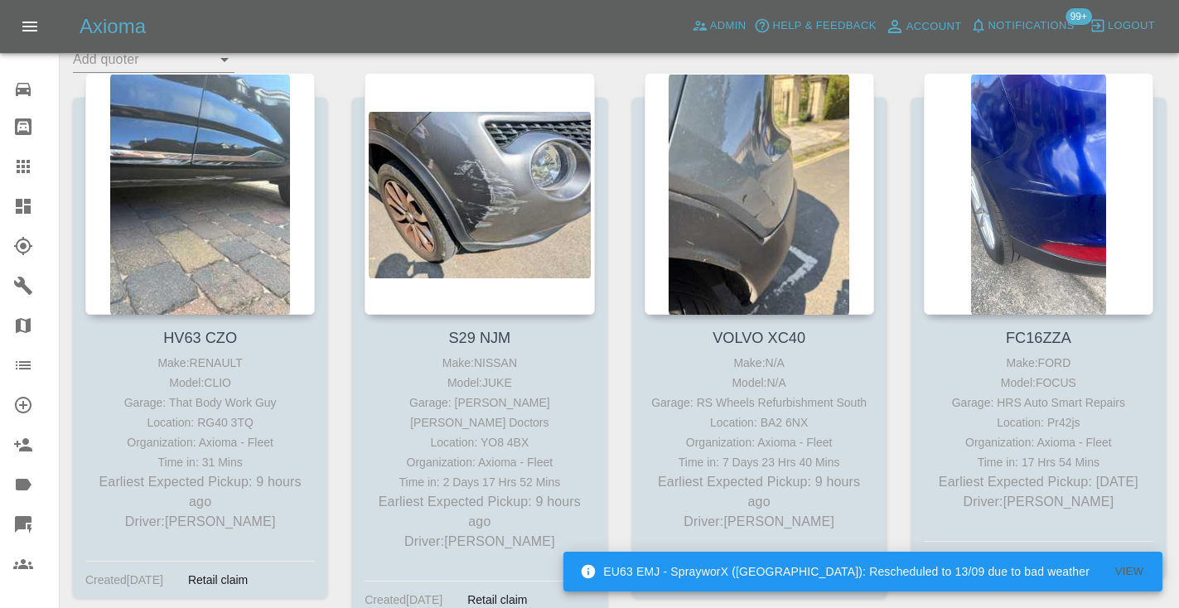
scroll to position [315, 0]
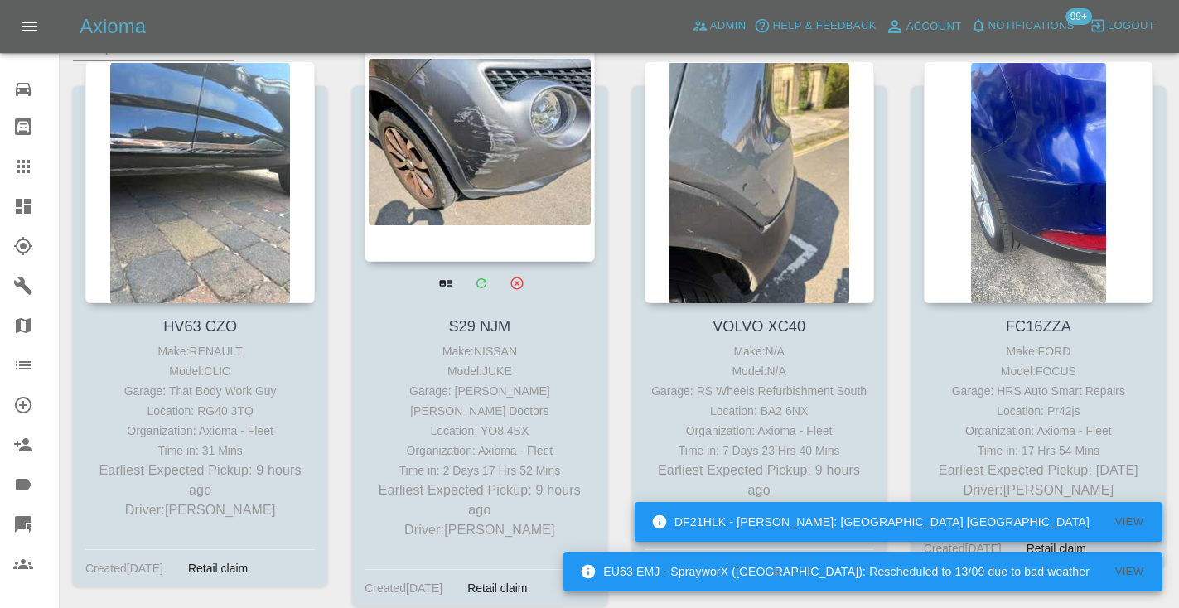
click at [561, 174] on div at bounding box center [480, 141] width 230 height 242
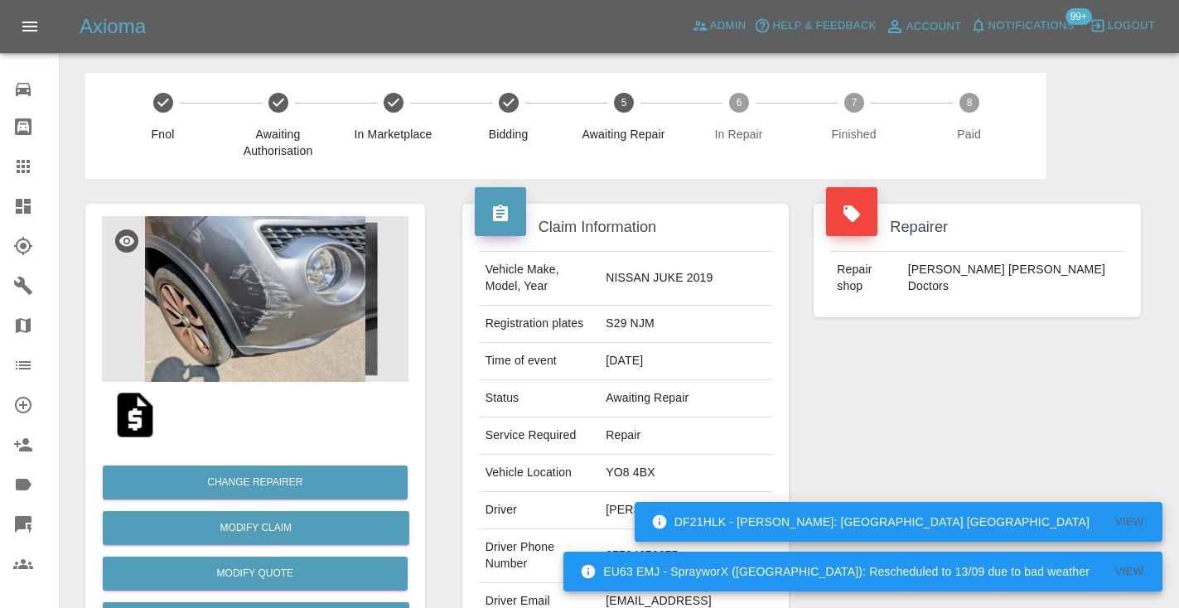
click at [670, 529] on td "07794670675" at bounding box center [685, 556] width 173 height 54
copy td "07794670675"
click at [847, 447] on div "Repairer Repair shop Davies Dent Doctors" at bounding box center [977, 426] width 352 height 495
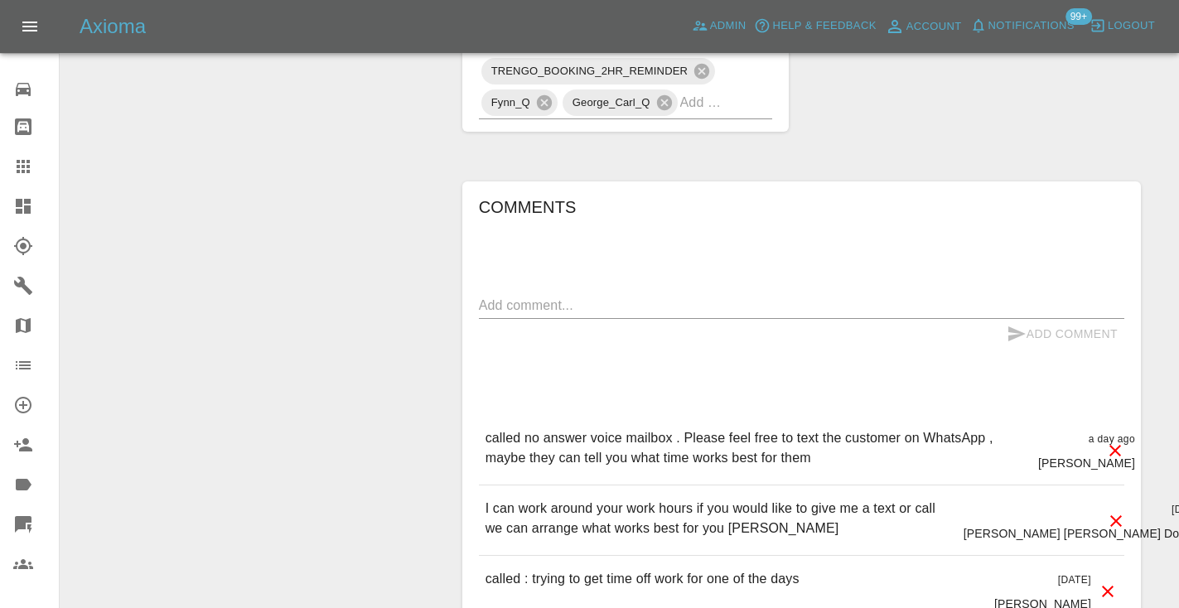
scroll to position [1317, 0]
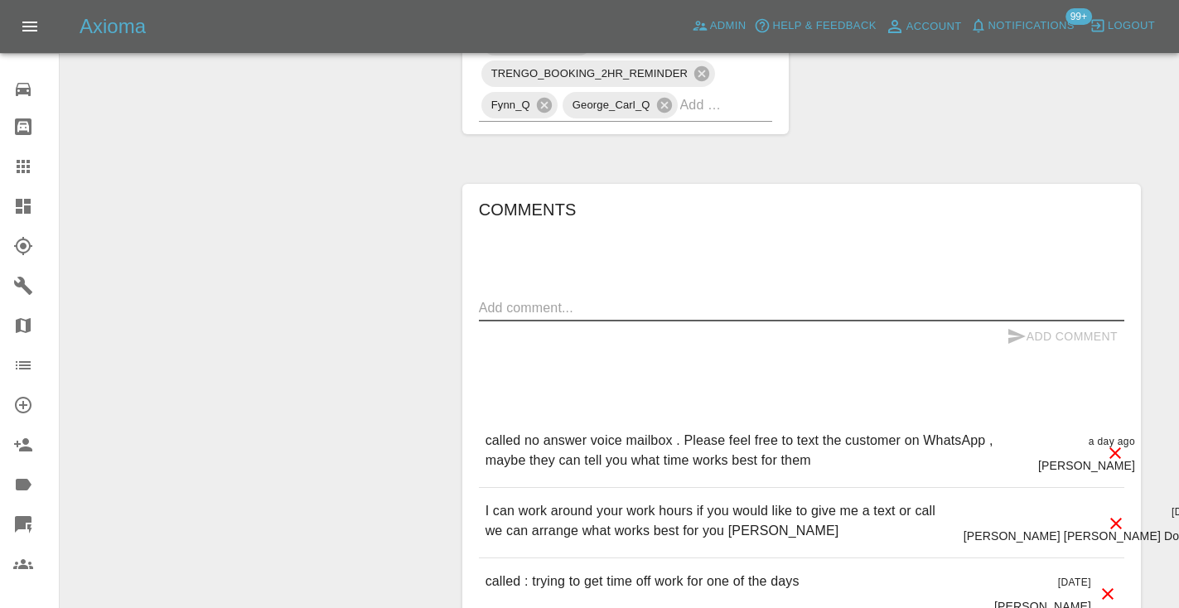
click at [492, 298] on textarea at bounding box center [801, 307] width 645 height 19
type textarea "Called : asked not to be called . the he is ready he will call us"
click at [1061, 321] on button "Add Comment" at bounding box center [1062, 336] width 124 height 31
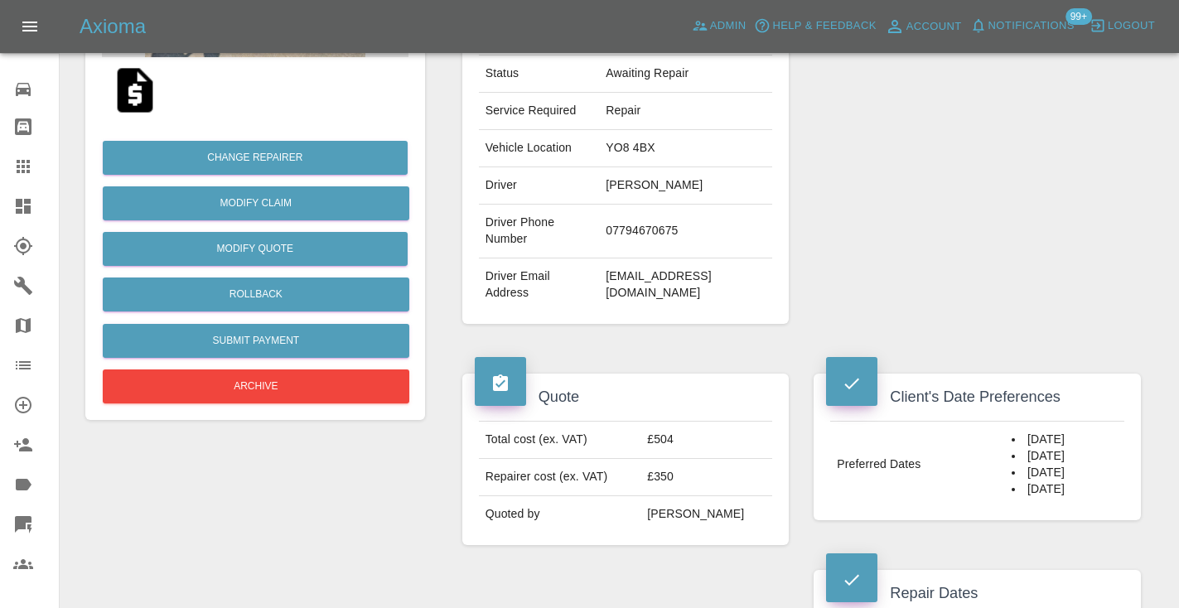
scroll to position [282, 0]
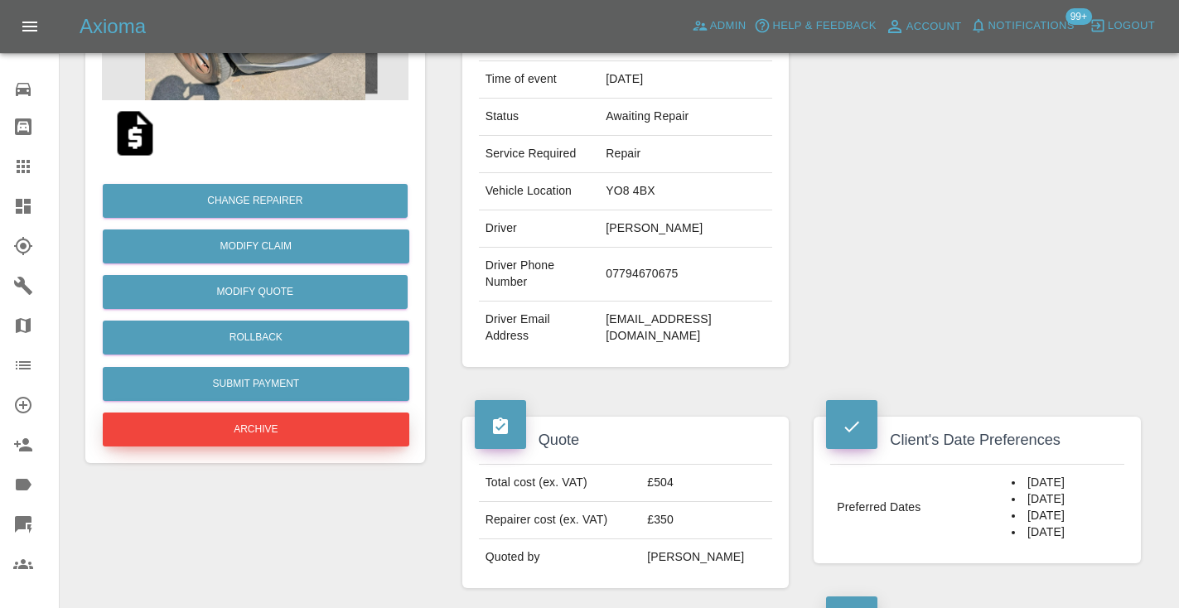
click at [214, 422] on button "Archive" at bounding box center [256, 430] width 307 height 34
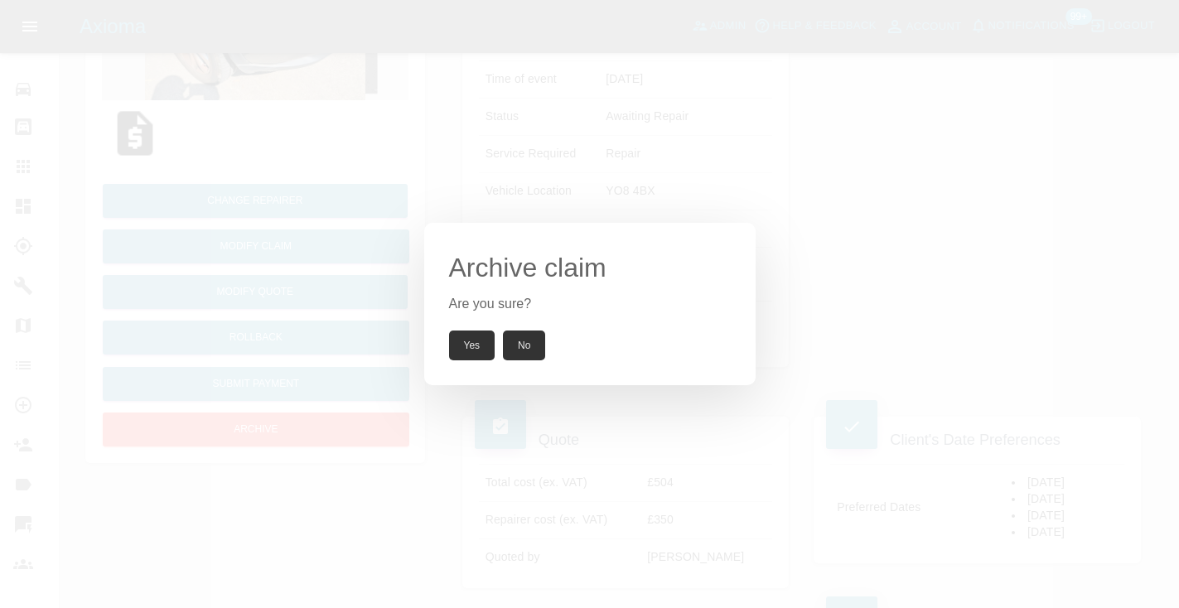
click at [481, 340] on button "Yes" at bounding box center [472, 346] width 46 height 30
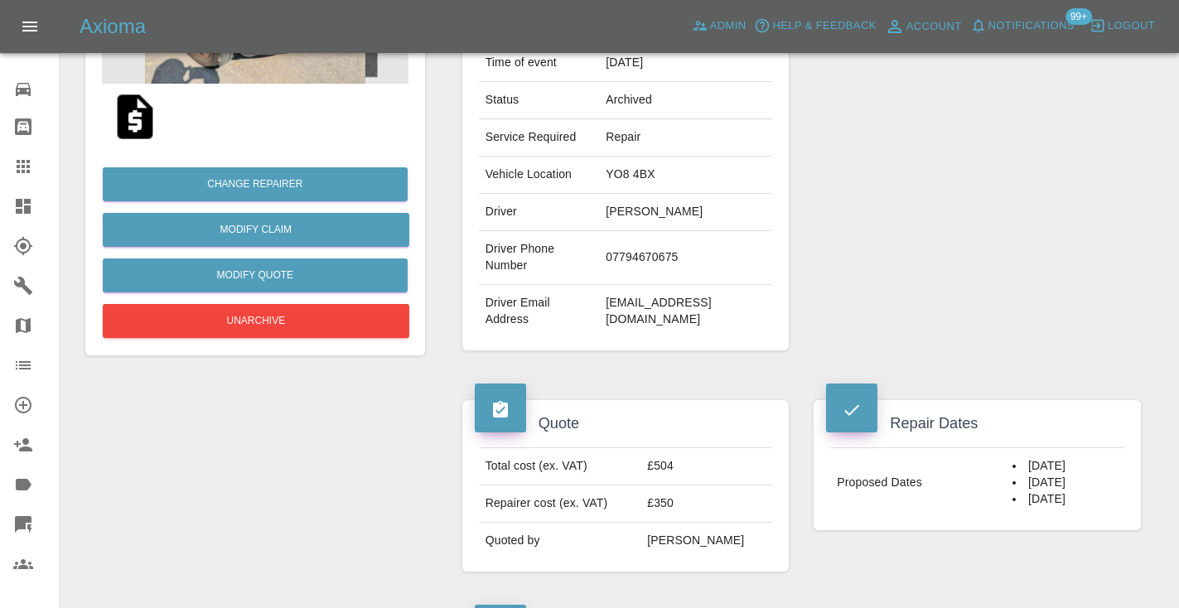
click at [23, 172] on icon at bounding box center [23, 166] width 13 height 13
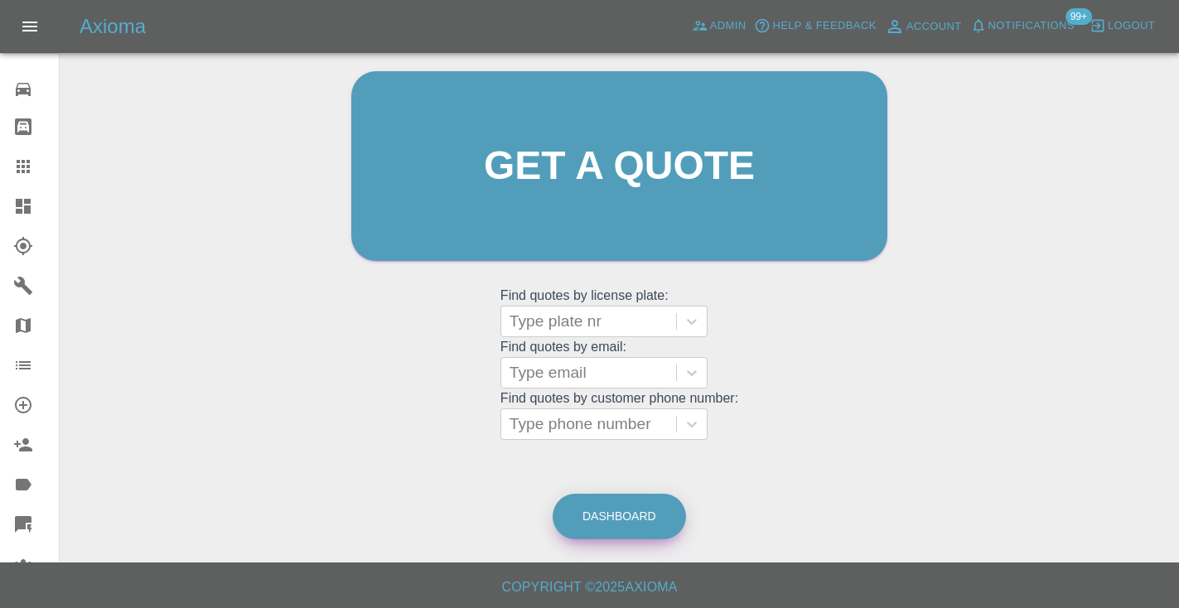
click at [594, 501] on link "Dashboard" at bounding box center [619, 517] width 133 height 46
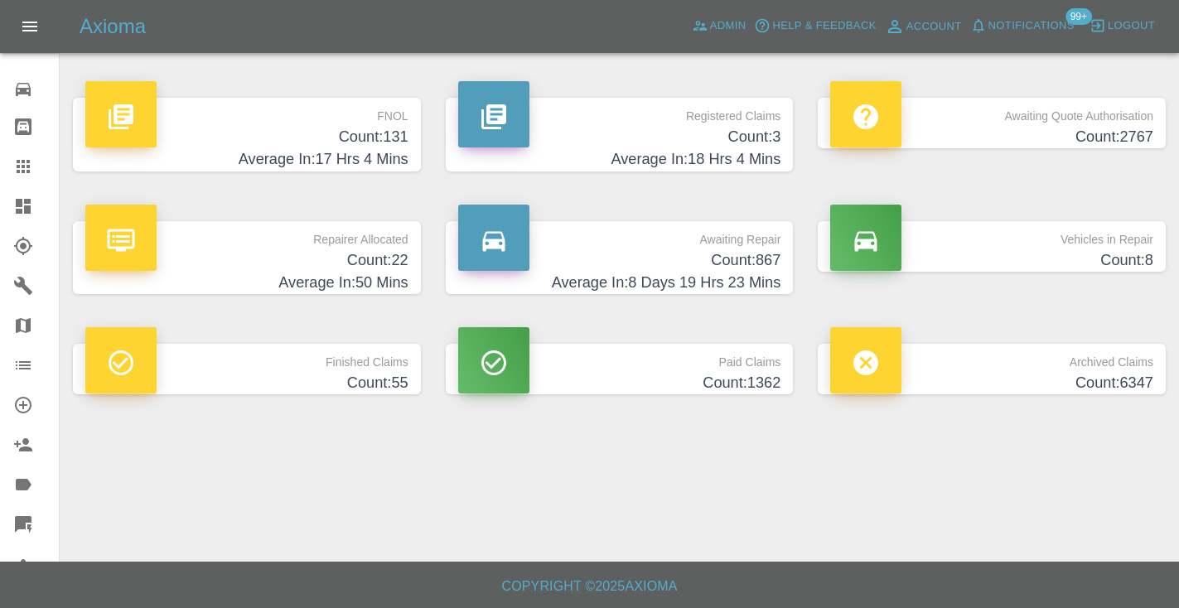
click at [767, 252] on h4 "Count: 867" at bounding box center [619, 260] width 323 height 22
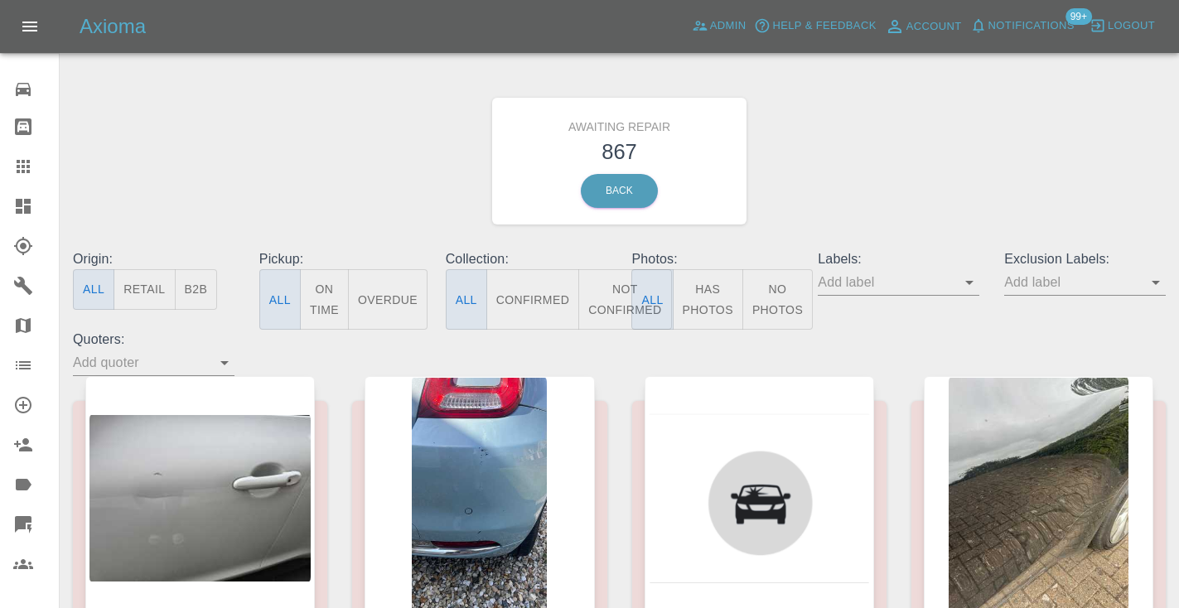
click at [621, 288] on button "Not Confirmed" at bounding box center [624, 299] width 93 height 60
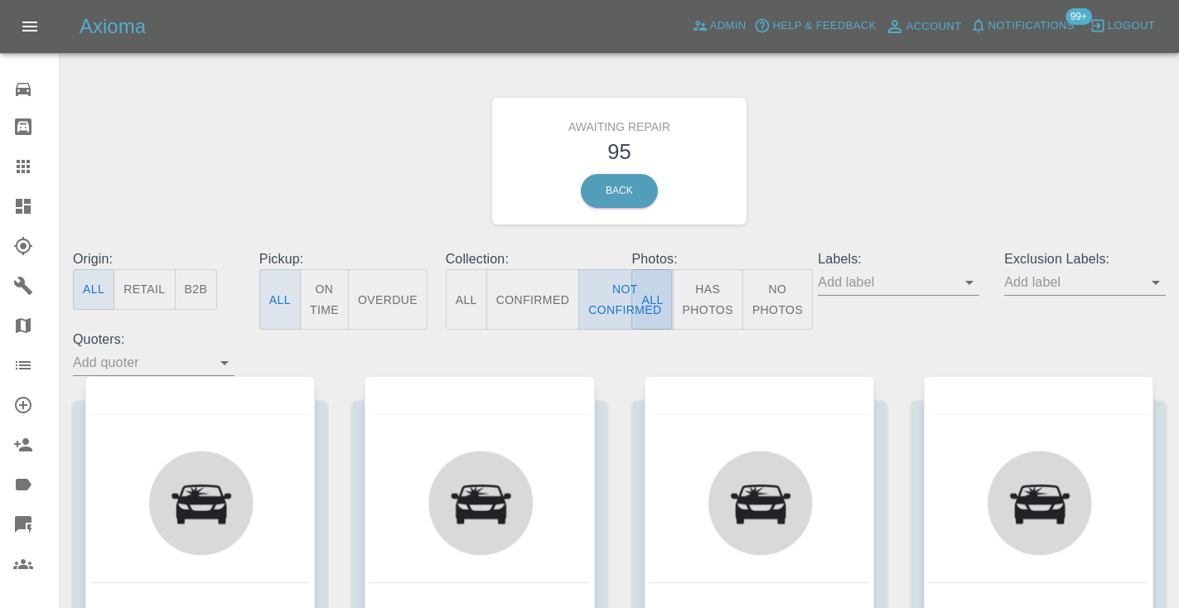
click at [621, 288] on button "Not Confirmed" at bounding box center [624, 299] width 93 height 60
click at [878, 179] on div "Awaiting Repair 95 Back" at bounding box center [619, 161] width 1118 height 176
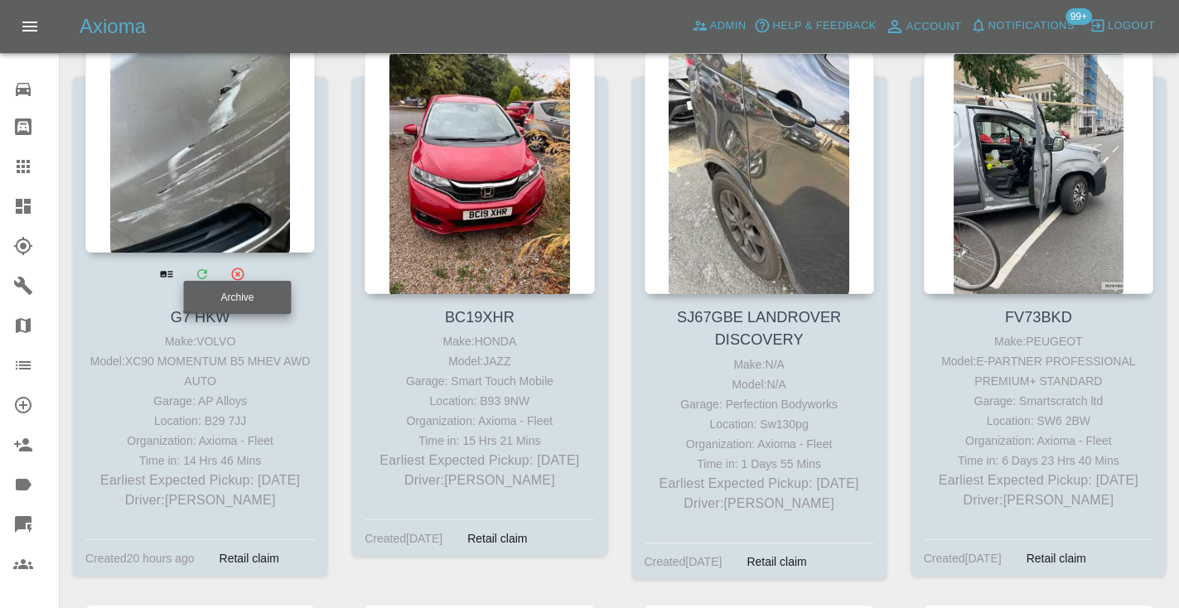
scroll to position [1425, 0]
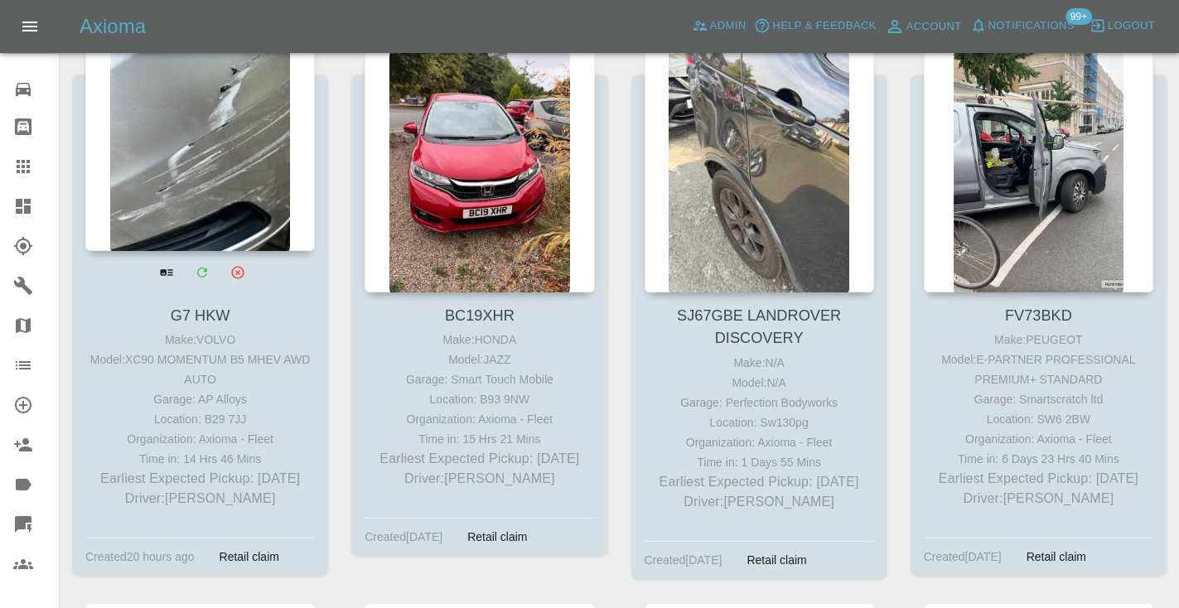
click at [202, 123] on div at bounding box center [200, 130] width 230 height 242
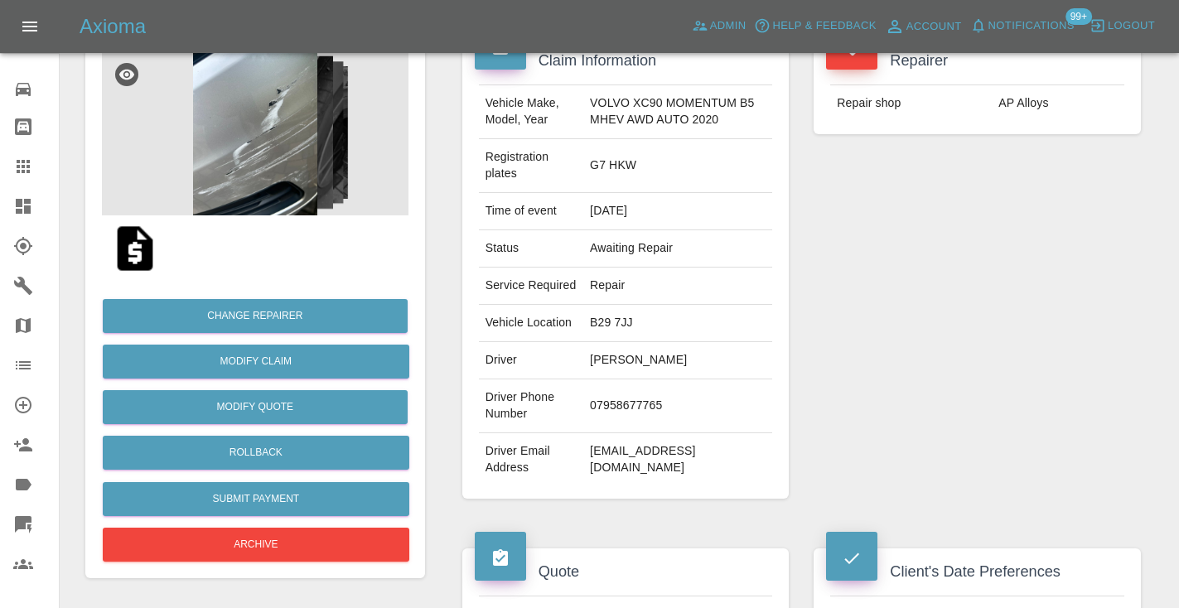
scroll to position [180, 0]
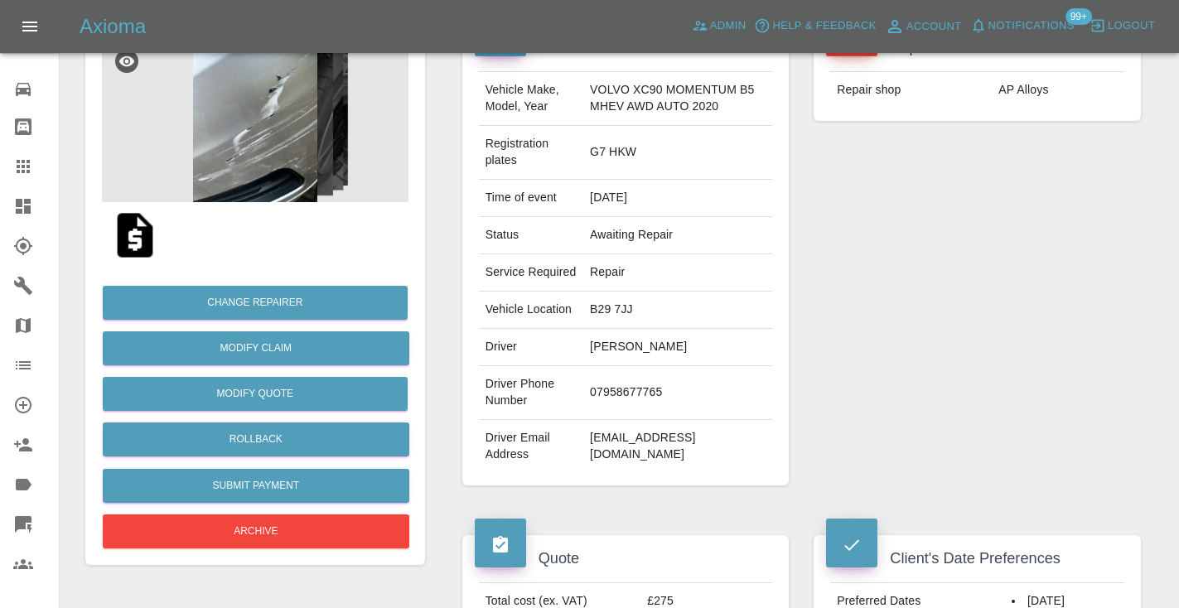
click at [635, 420] on td "07958677765" at bounding box center [677, 393] width 189 height 54
copy td "07958677765"
click at [840, 338] on div "Repairer Repair shop AP Alloys" at bounding box center [977, 254] width 352 height 511
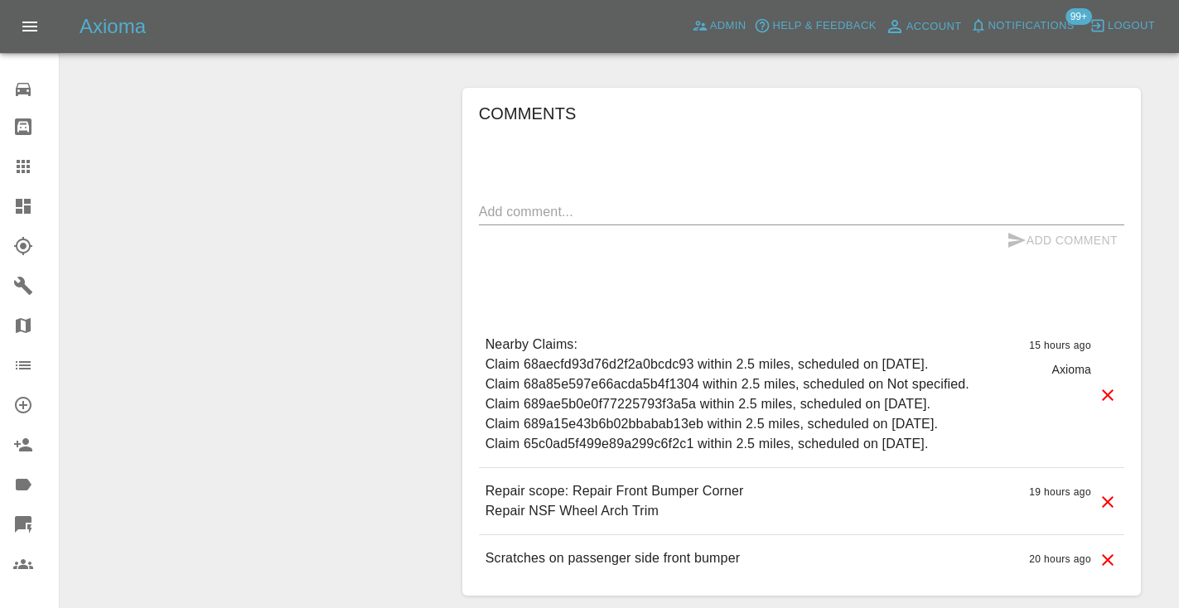
scroll to position [1322, 0]
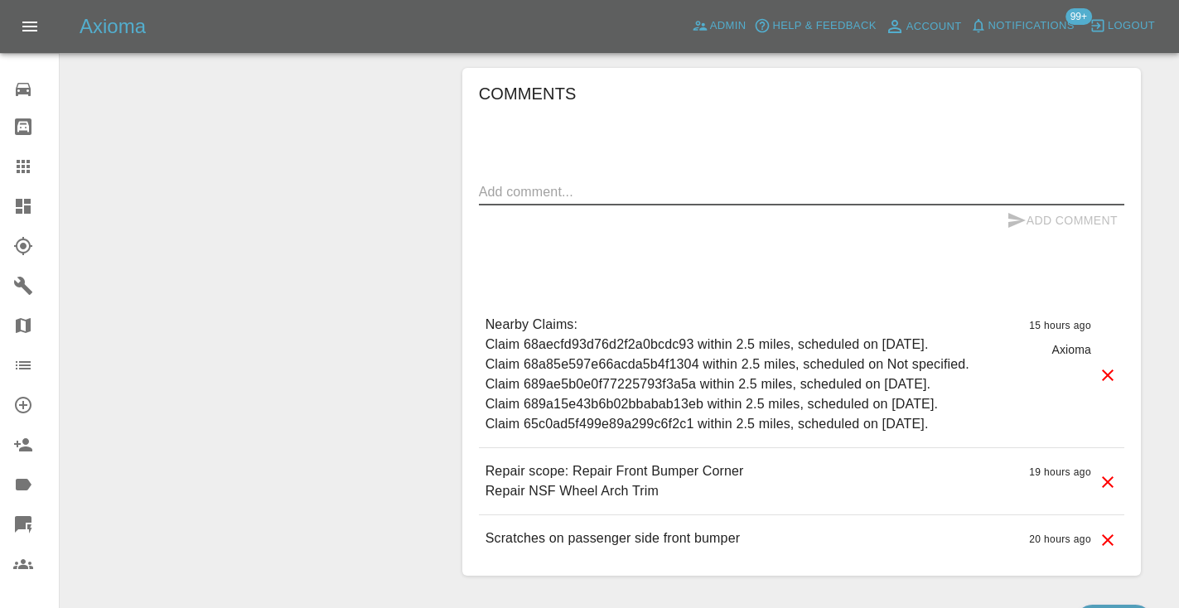
click at [616, 201] on textarea at bounding box center [801, 191] width 645 height 19
type textarea "called : customer canceled , says she got a cheaper quote"
click at [1008, 236] on button "Add Comment" at bounding box center [1062, 220] width 124 height 31
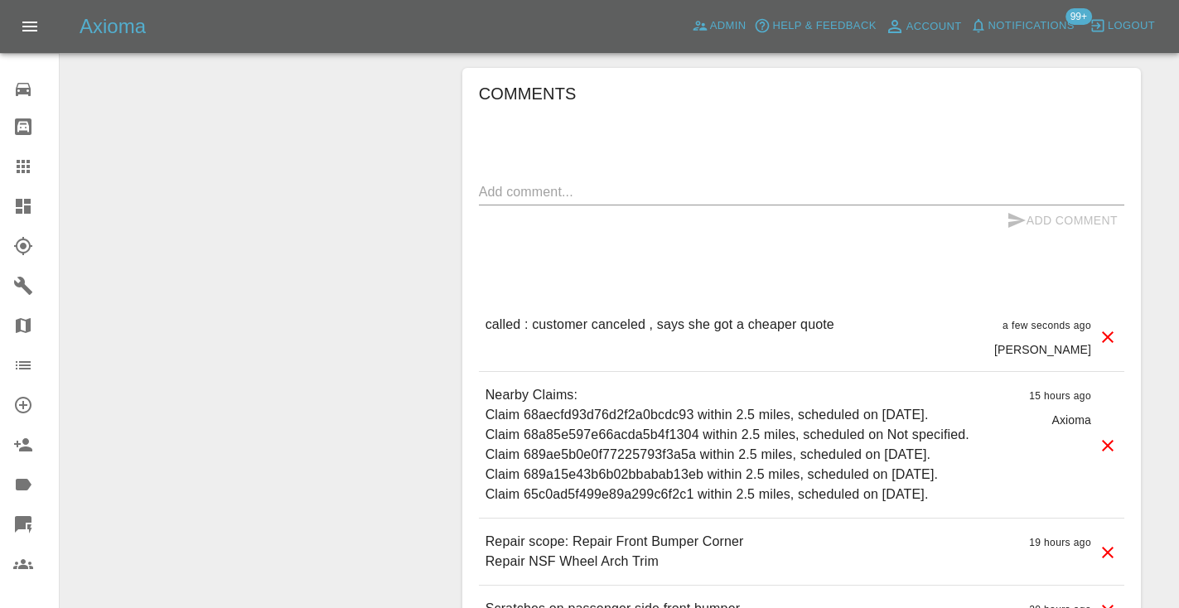
click at [1012, 236] on div "Add Comment" at bounding box center [1062, 220] width 124 height 31
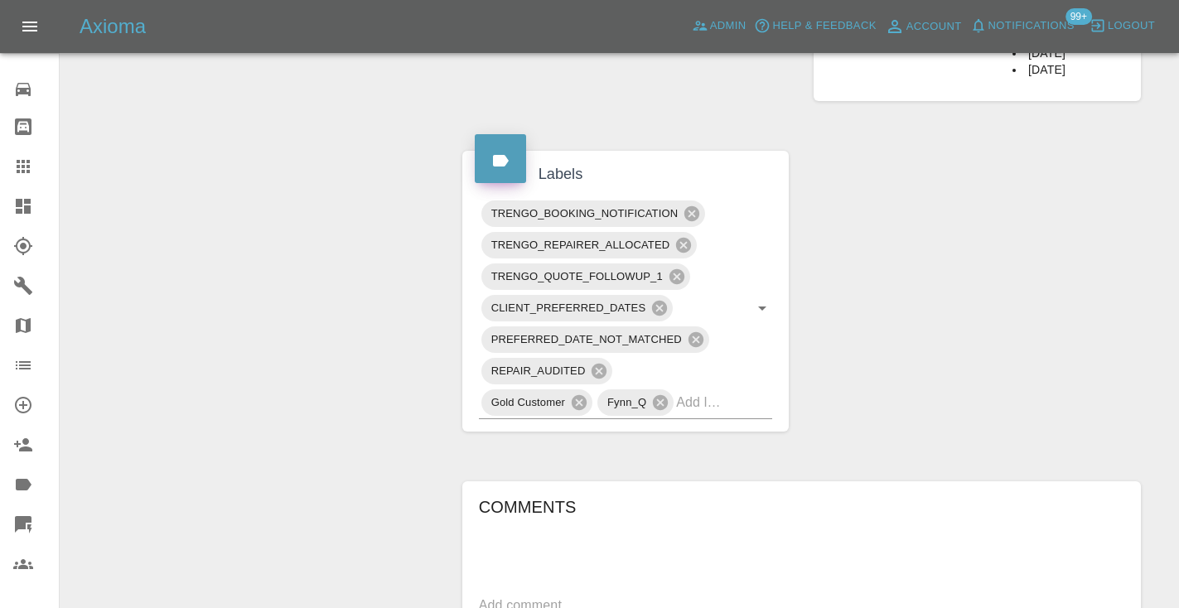
scroll to position [922, 0]
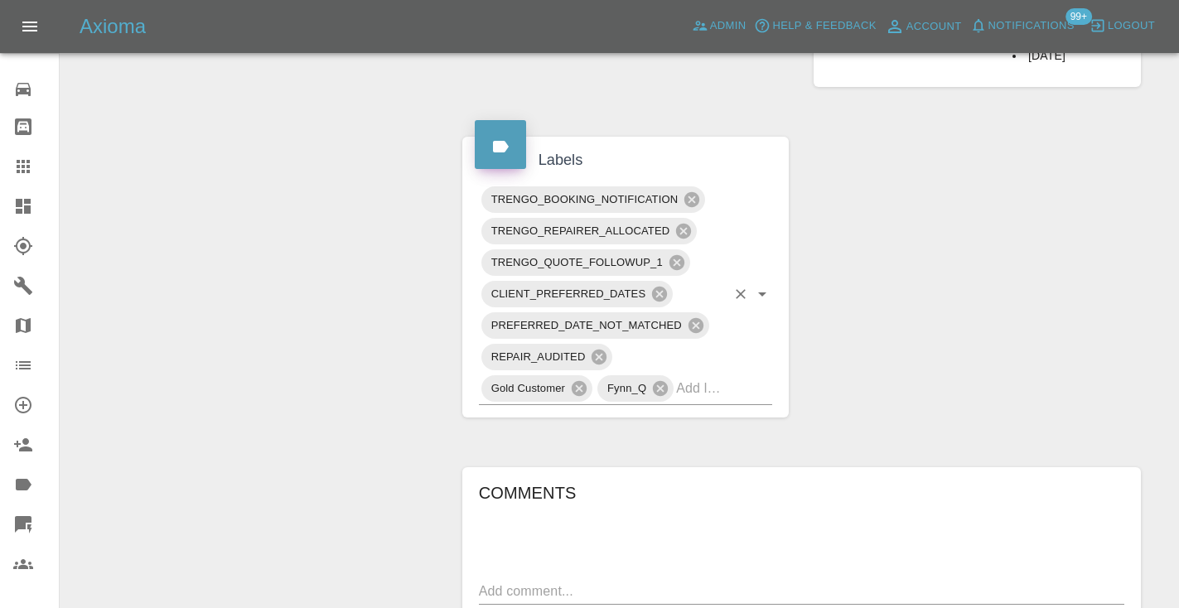
click at [706, 401] on input "text" at bounding box center [701, 388] width 50 height 26
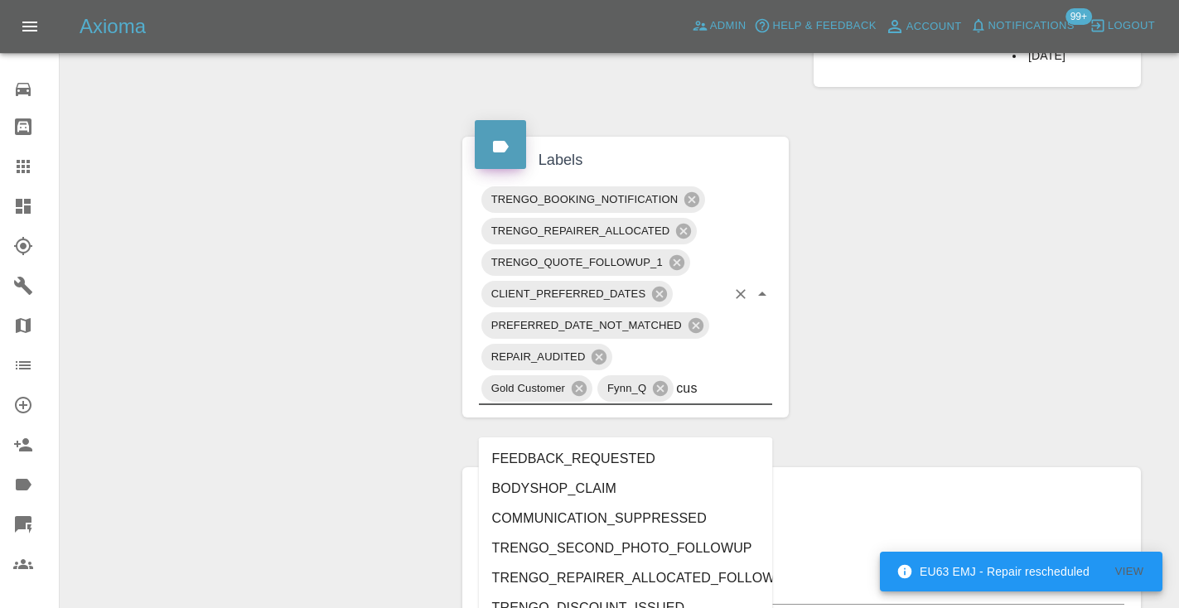
type input "cust"
click at [625, 495] on li "CUSTOMER_CANCELLED" at bounding box center [626, 489] width 294 height 30
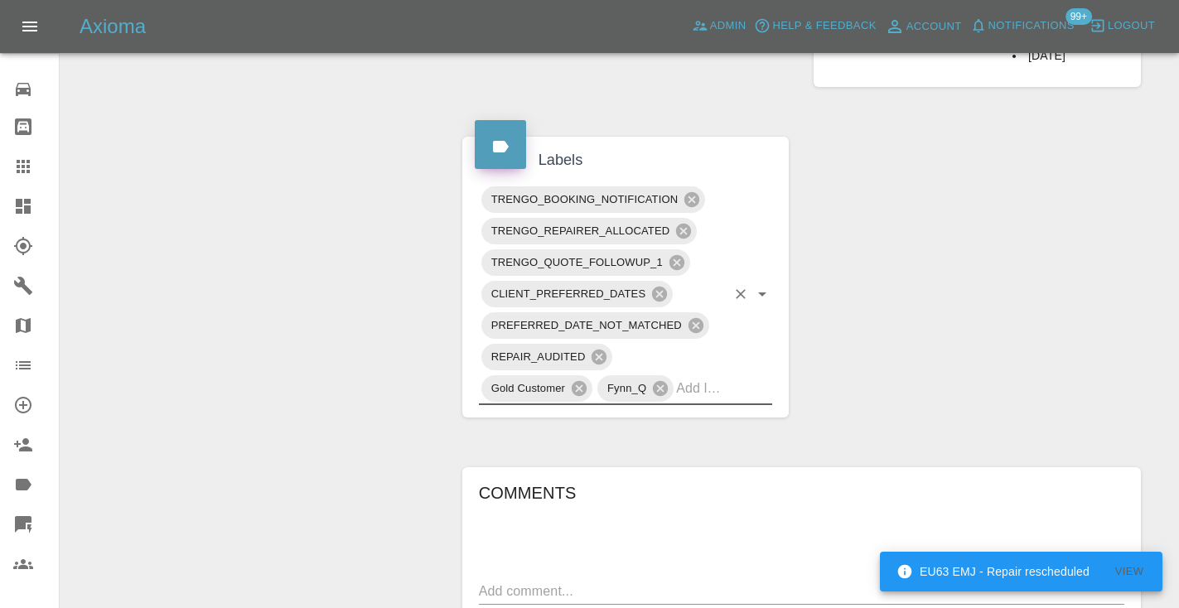
click at [357, 260] on div "Change Repairer Modify Claim Modify Quote Rollback Submit Payment Archive" at bounding box center [255, 164] width 365 height 1814
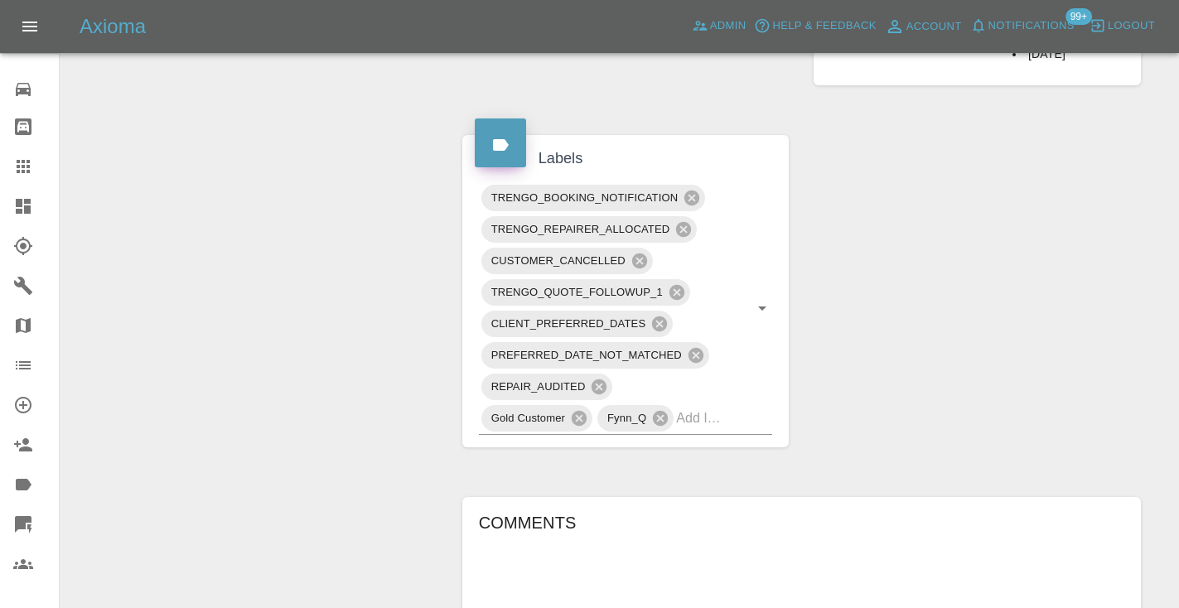
scroll to position [945, 0]
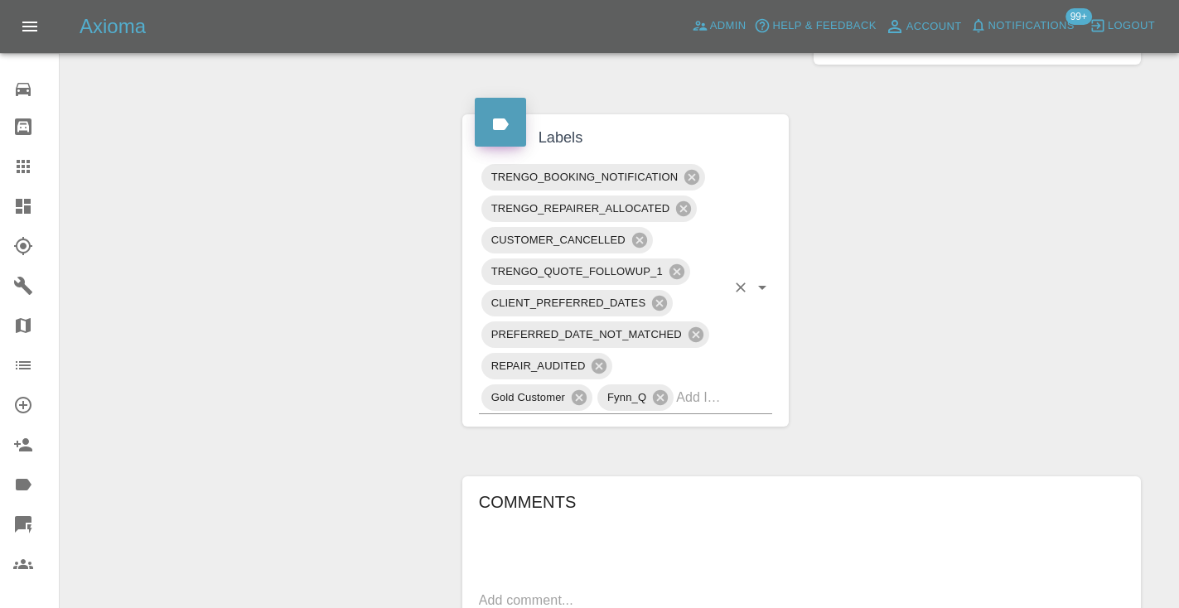
click at [713, 410] on input "text" at bounding box center [701, 397] width 50 height 26
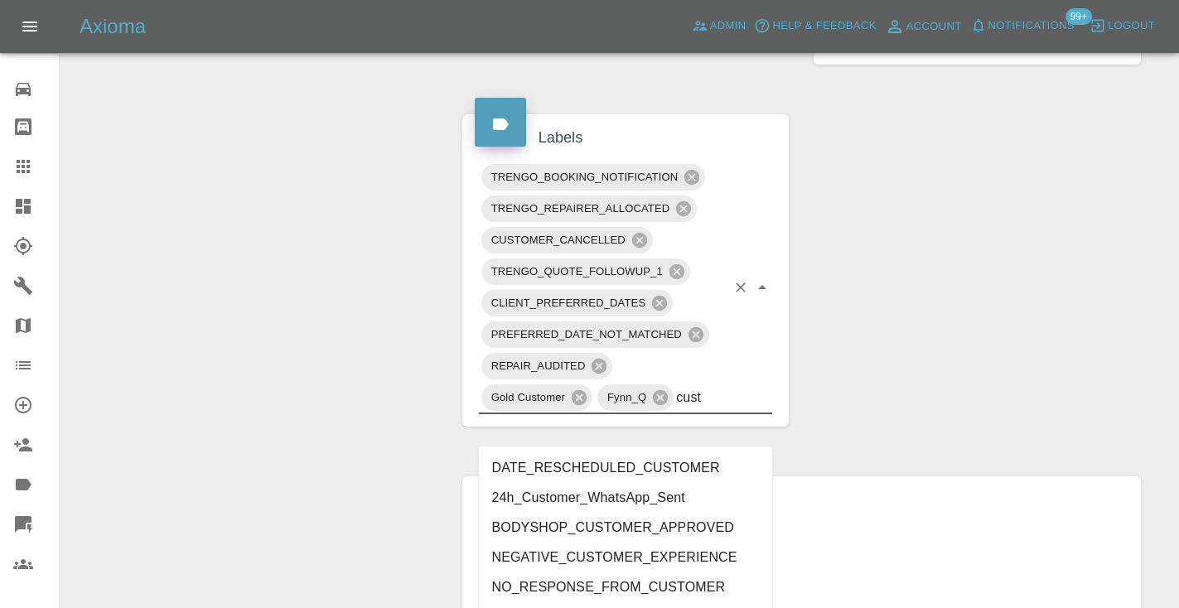
type input "cust"
click at [319, 275] on div "Change Repairer Modify Claim Modify Quote Rollback Submit Payment Archive" at bounding box center [255, 156] width 365 height 1845
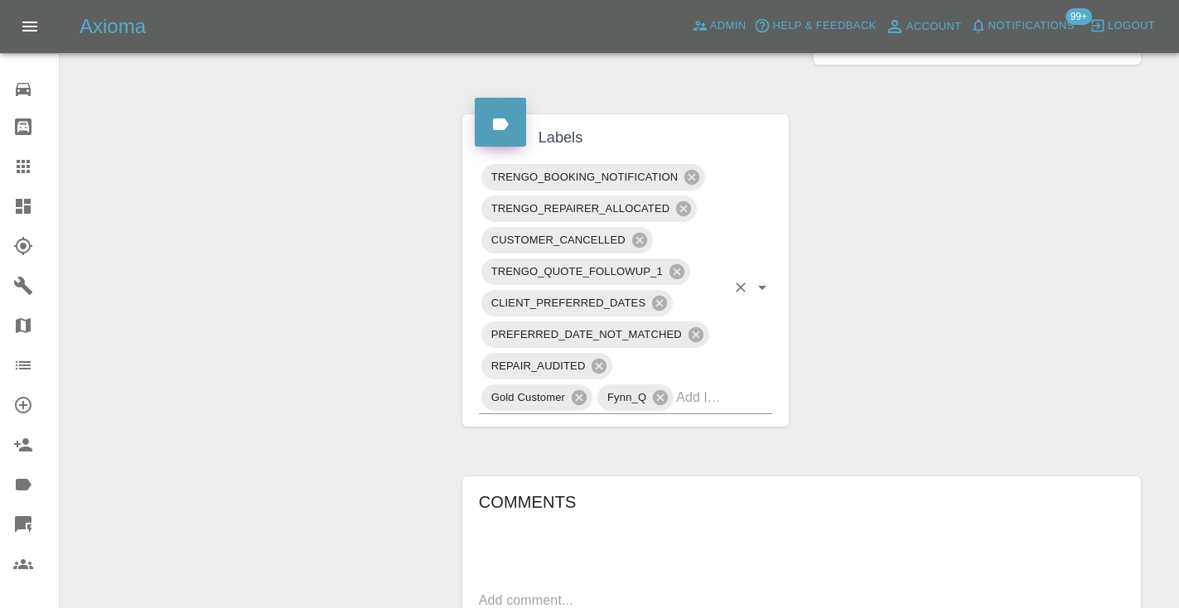
click at [693, 410] on input "text" at bounding box center [701, 397] width 50 height 26
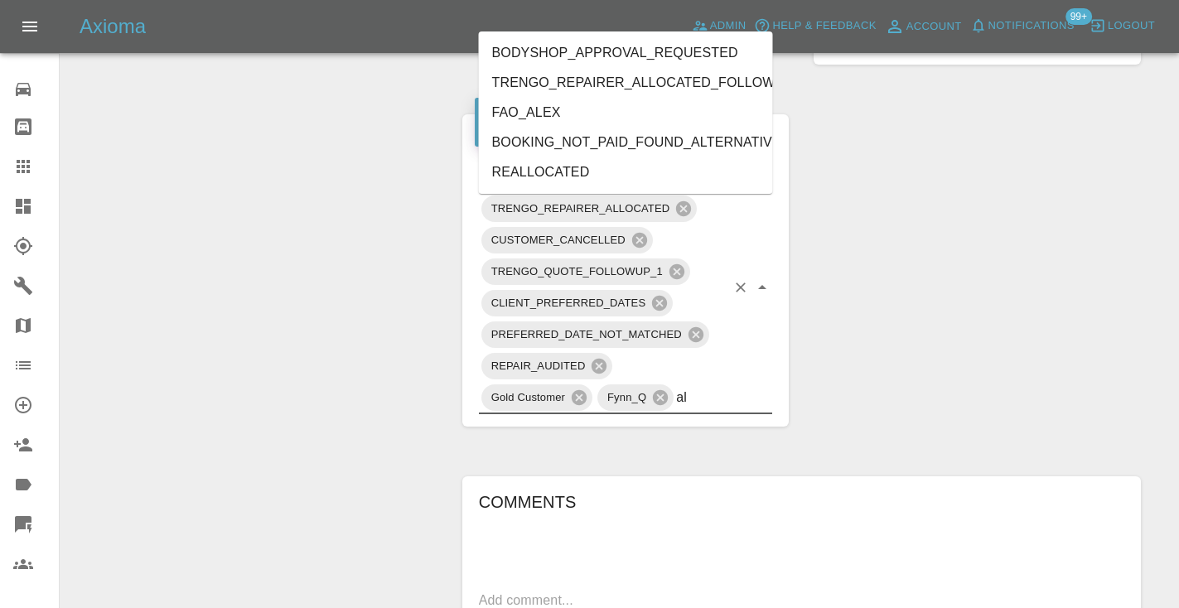
type input "alt"
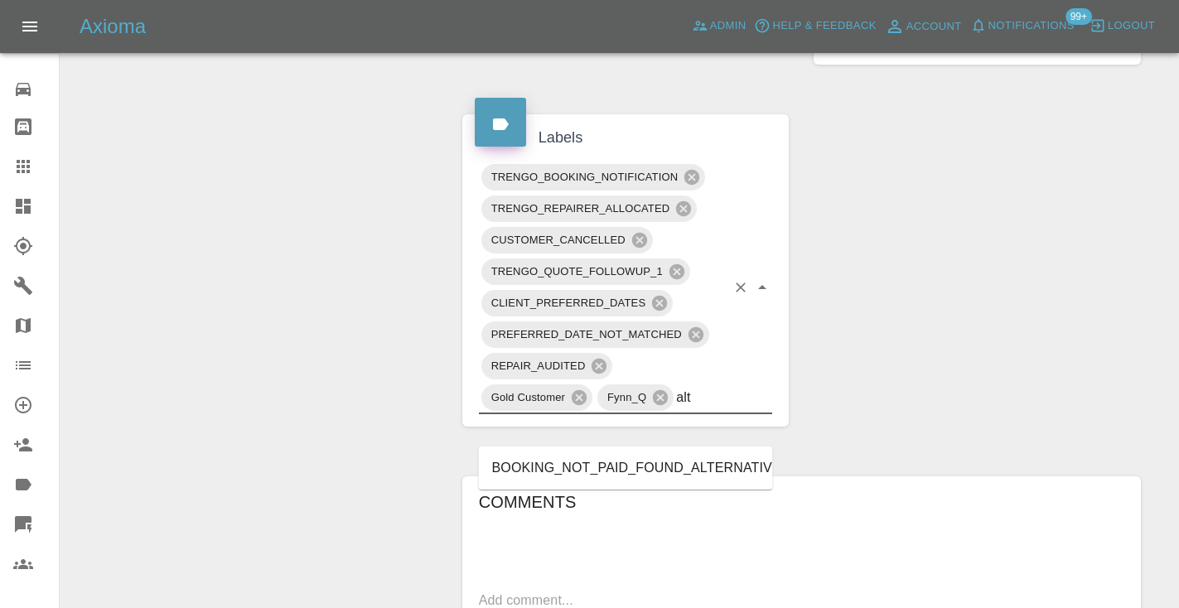
click at [664, 476] on li "BOOKING_NOT_PAID_FOUND_ALTERNATIVE" at bounding box center [626, 468] width 294 height 30
click at [281, 138] on div "Change Repairer Modify Claim Modify Quote Rollback Submit Payment Archive" at bounding box center [255, 156] width 365 height 1845
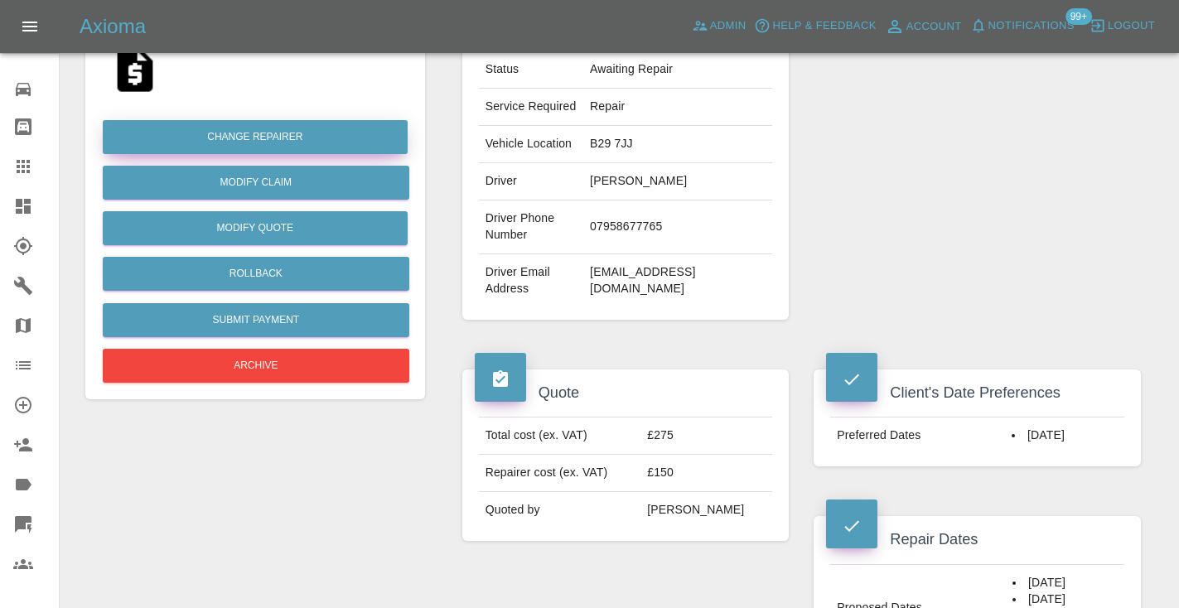
scroll to position [339, 0]
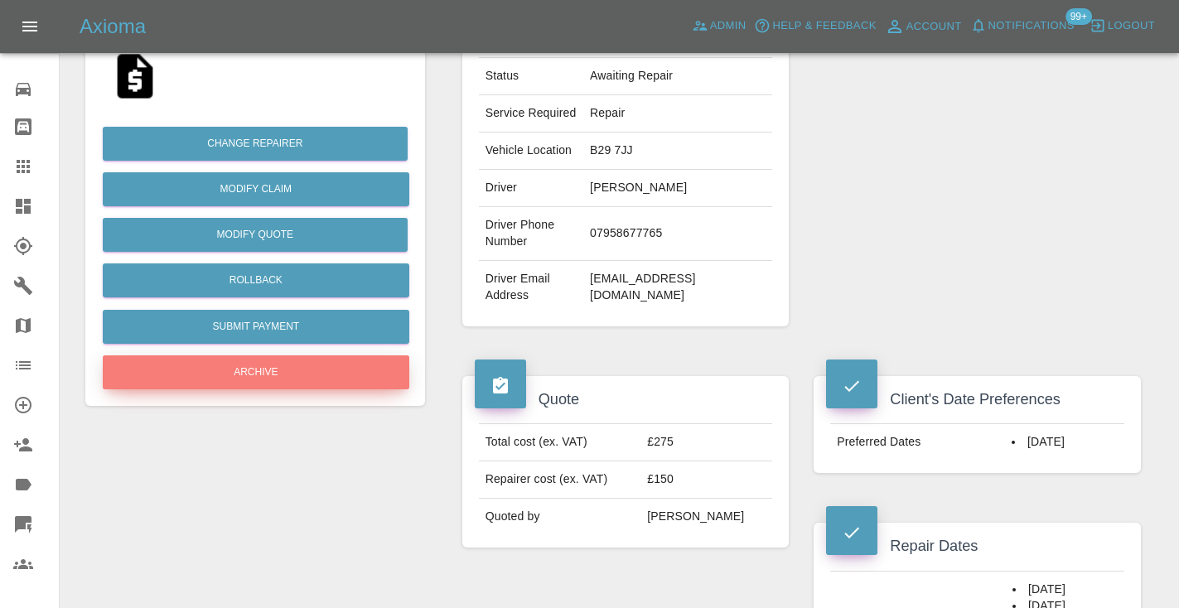
click at [296, 369] on button "Archive" at bounding box center [256, 372] width 307 height 34
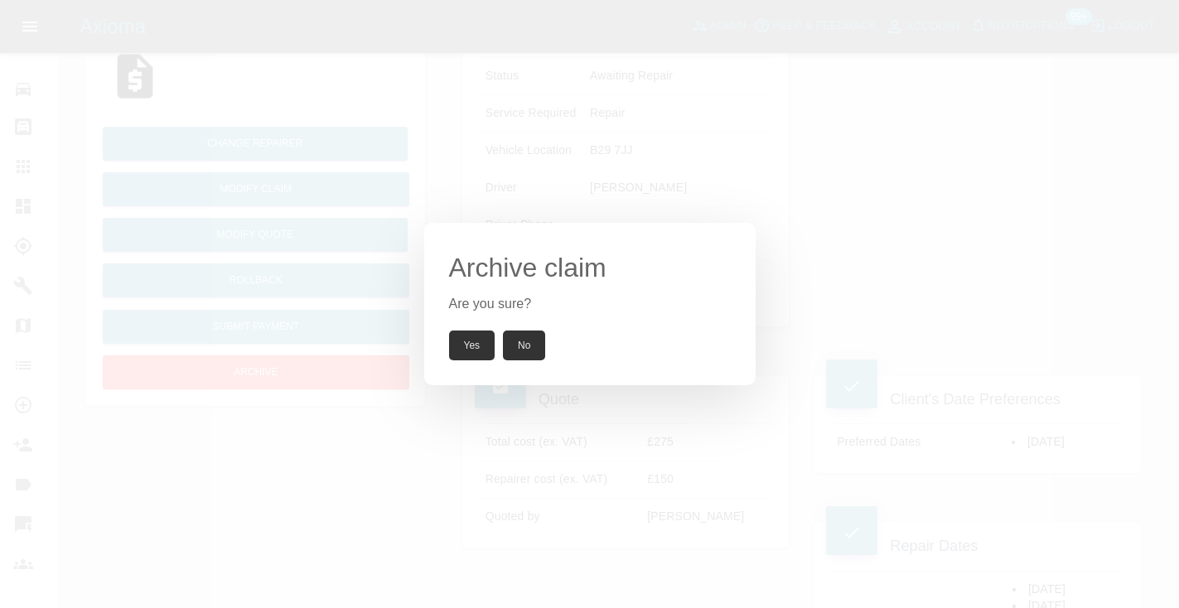
click at [464, 349] on button "Yes" at bounding box center [472, 346] width 46 height 30
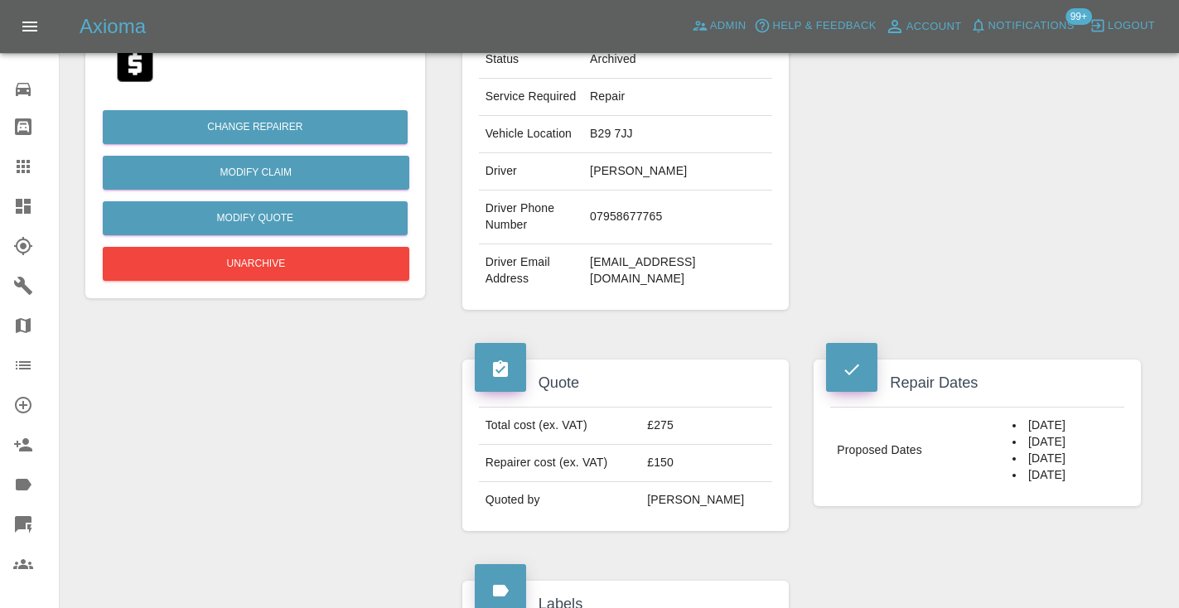
click at [7, 162] on link "Claims" at bounding box center [29, 167] width 59 height 40
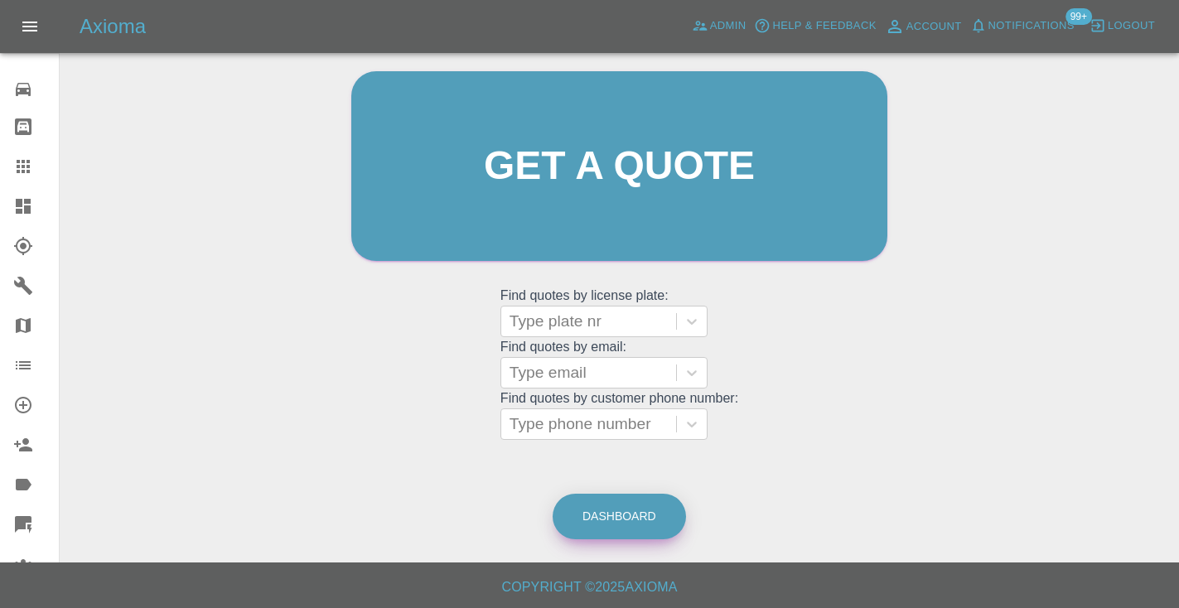
click at [623, 524] on link "Dashboard" at bounding box center [619, 517] width 133 height 46
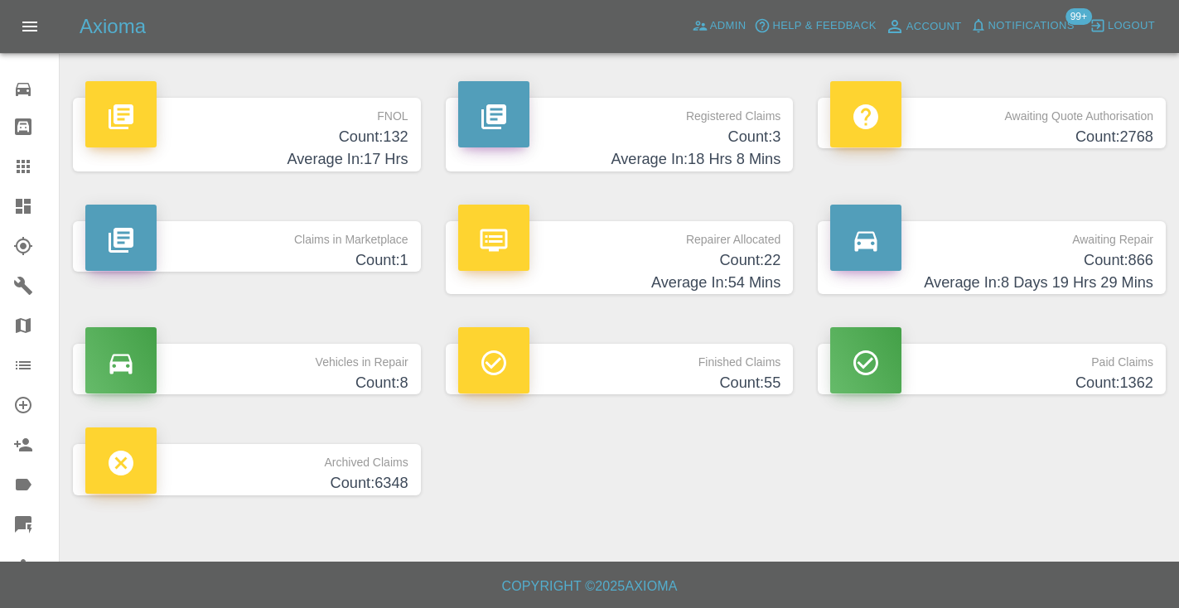
click at [1095, 272] on h4 "Average In: 8 Days 19 Hrs 29 Mins" at bounding box center [991, 283] width 323 height 22
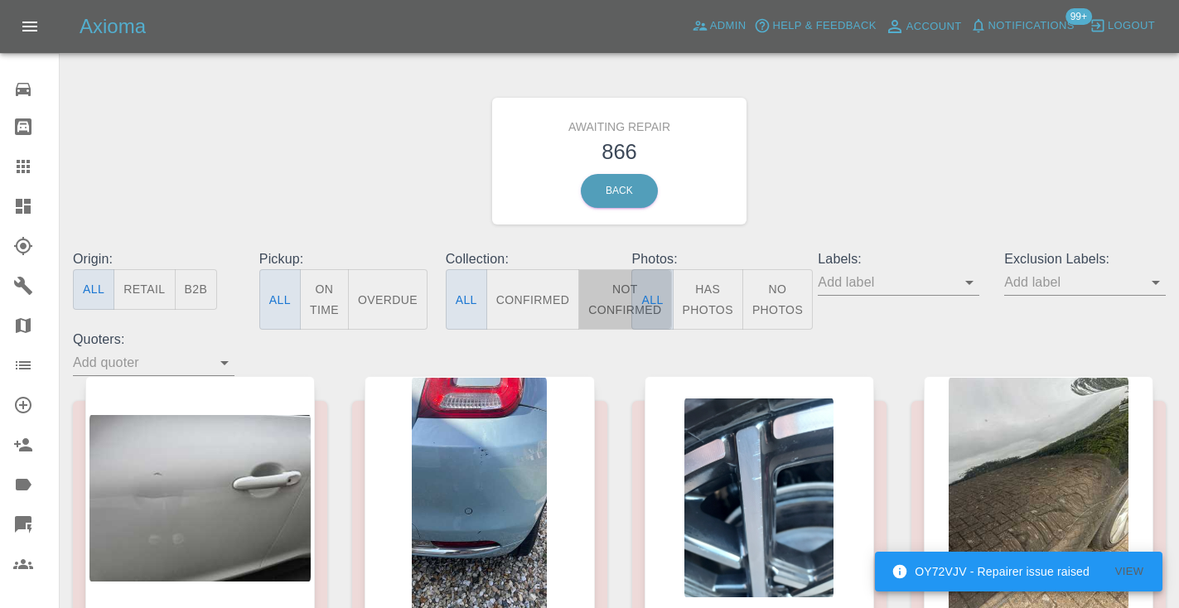
click at [614, 302] on button "Not Confirmed" at bounding box center [624, 299] width 93 height 60
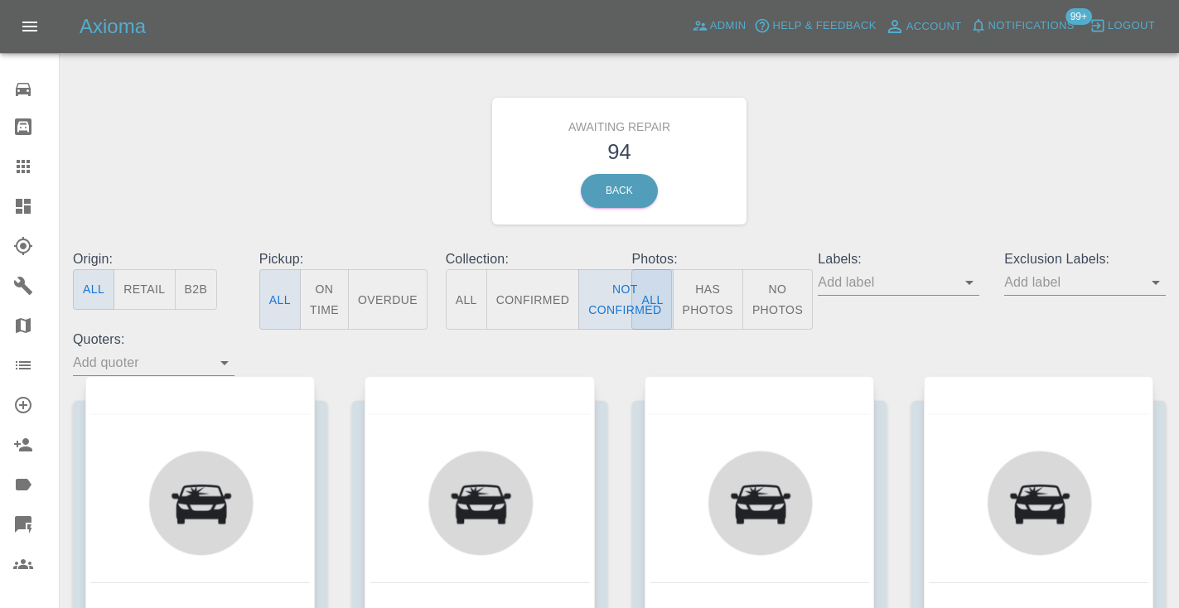
click at [904, 154] on div "Awaiting Repair 94 Back" at bounding box center [619, 161] width 1118 height 176
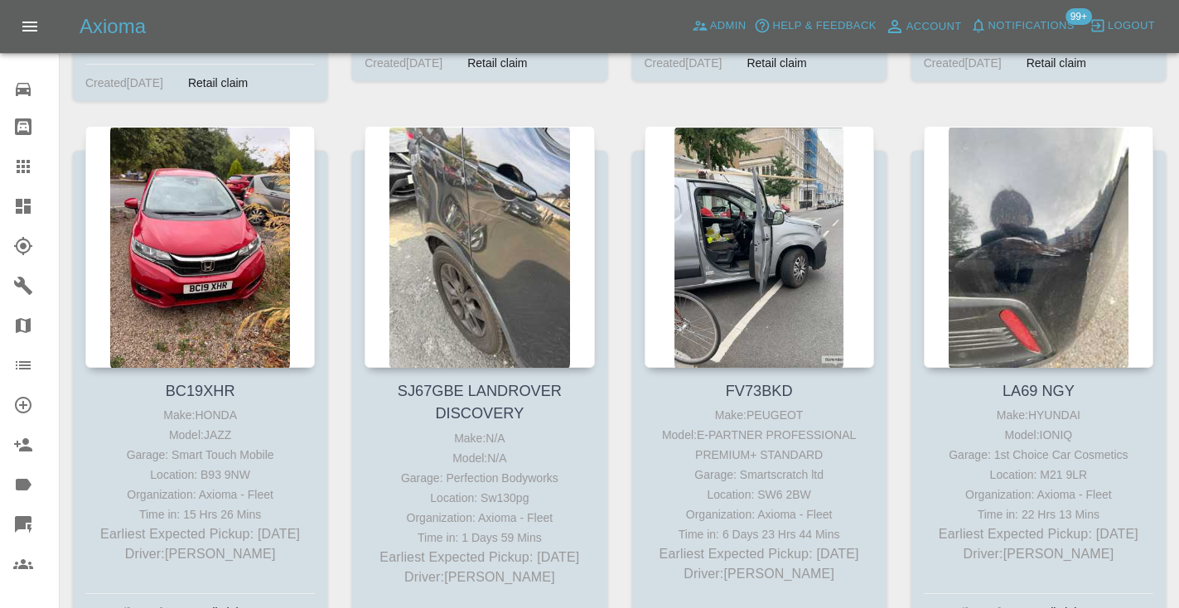
scroll to position [1346, 0]
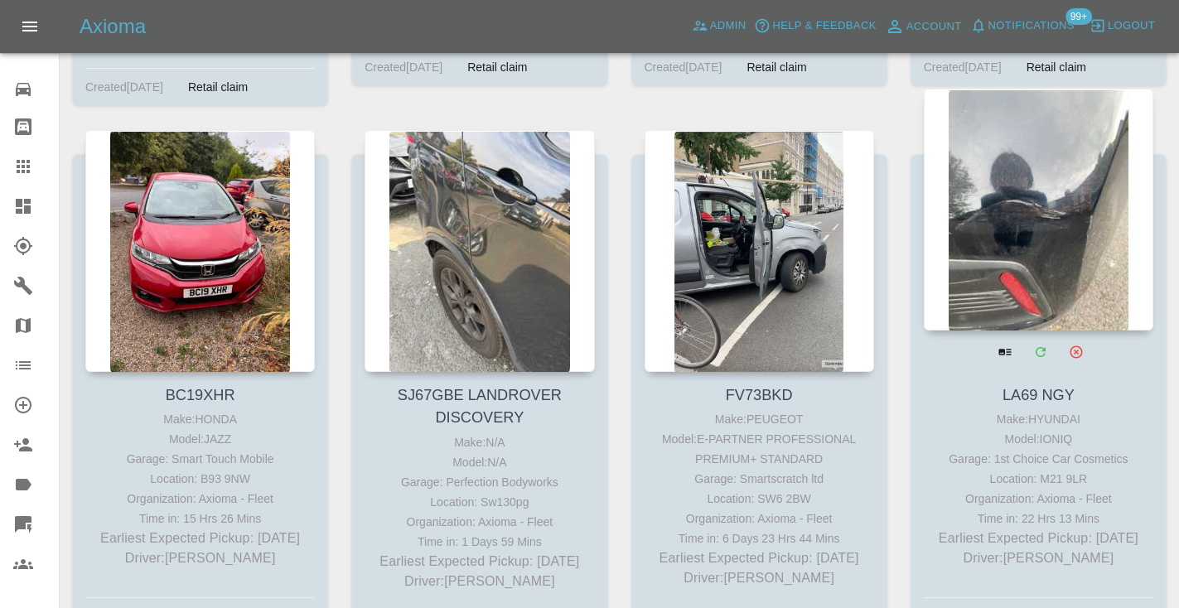
click at [1075, 189] on div at bounding box center [1039, 210] width 230 height 242
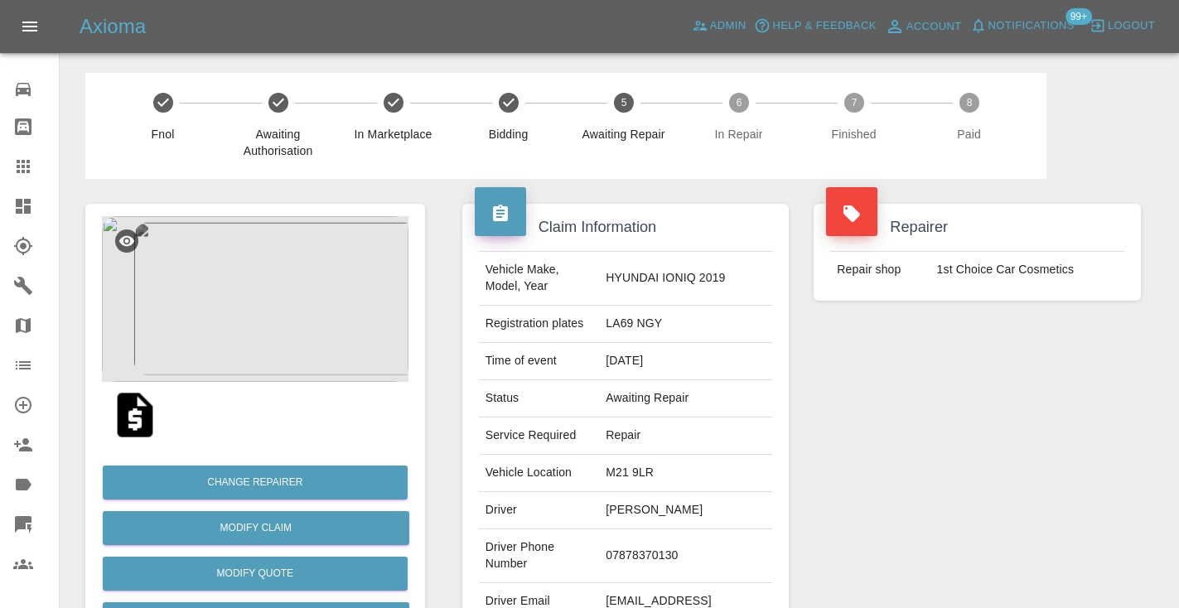
click at [675, 540] on td "07878370130" at bounding box center [685, 556] width 173 height 54
copy td "07878370130"
click at [940, 446] on div "Repairer Repair shop 1st Choice Car Cosmetics" at bounding box center [977, 426] width 352 height 495
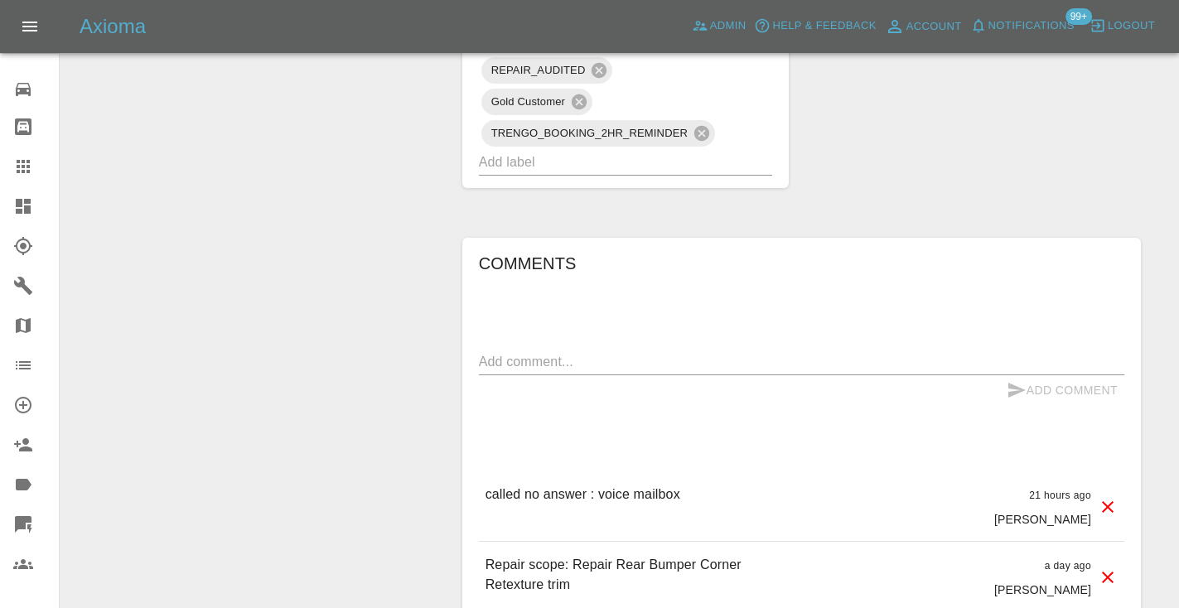
scroll to position [1156, 0]
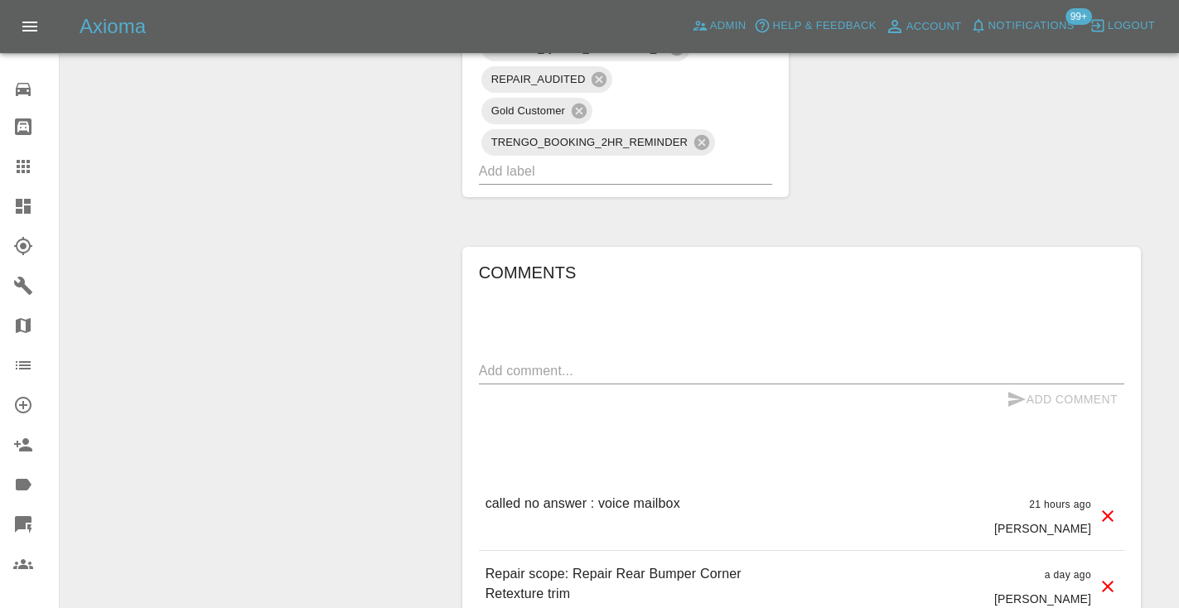
click at [512, 358] on div "x" at bounding box center [801, 371] width 645 height 27
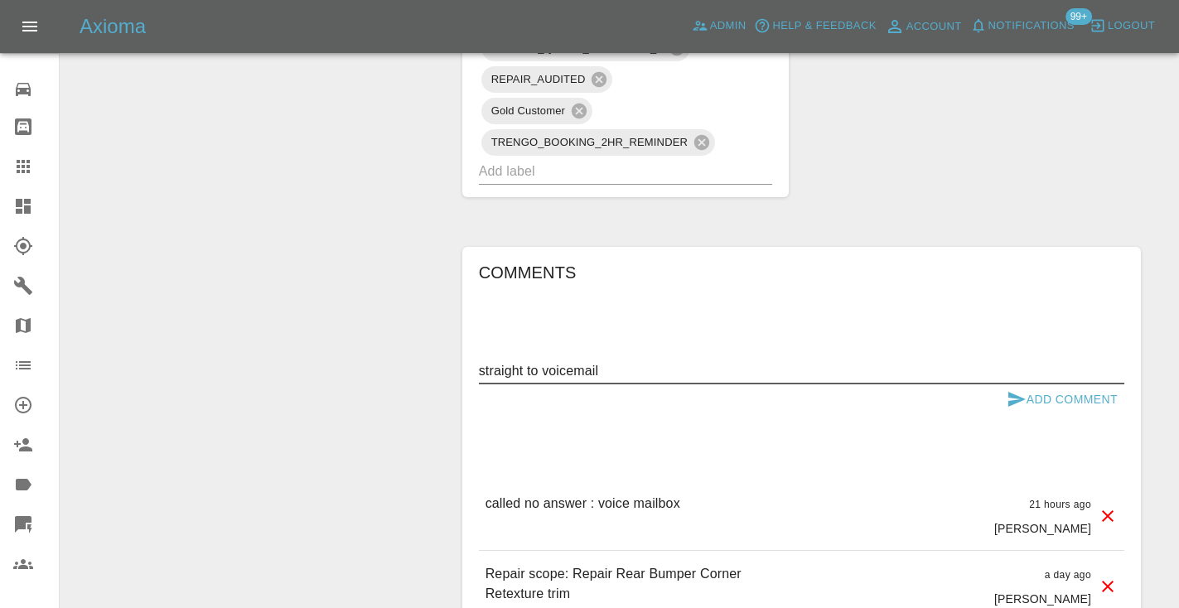
type textarea "straight to voicemail"
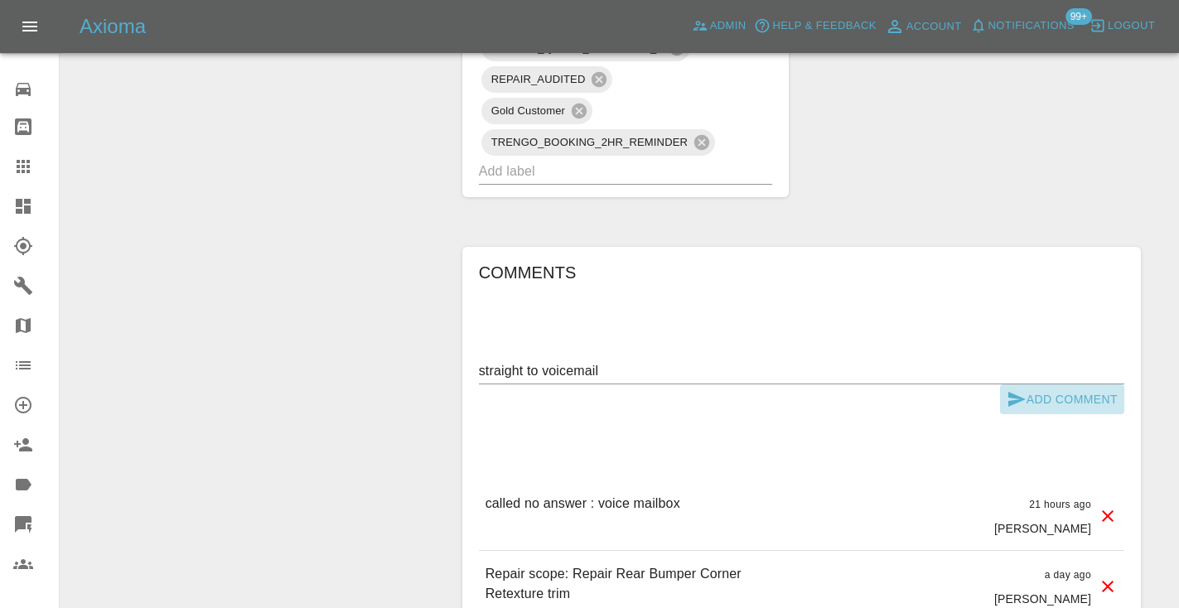
click at [1030, 384] on button "Add Comment" at bounding box center [1062, 399] width 124 height 31
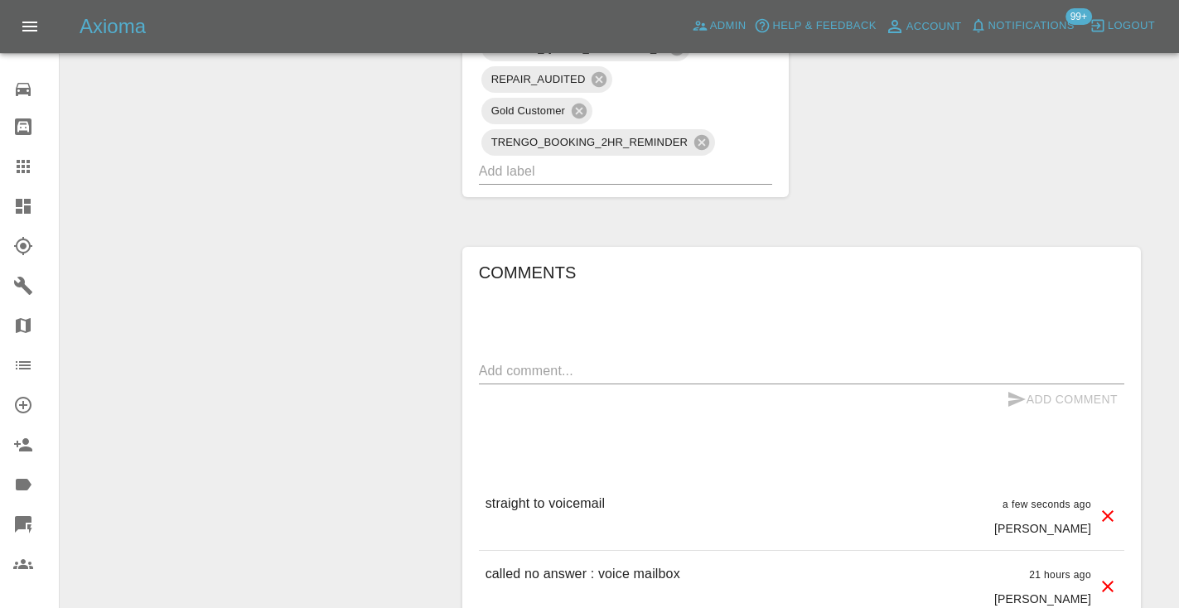
click at [22, 171] on icon at bounding box center [23, 166] width 13 height 13
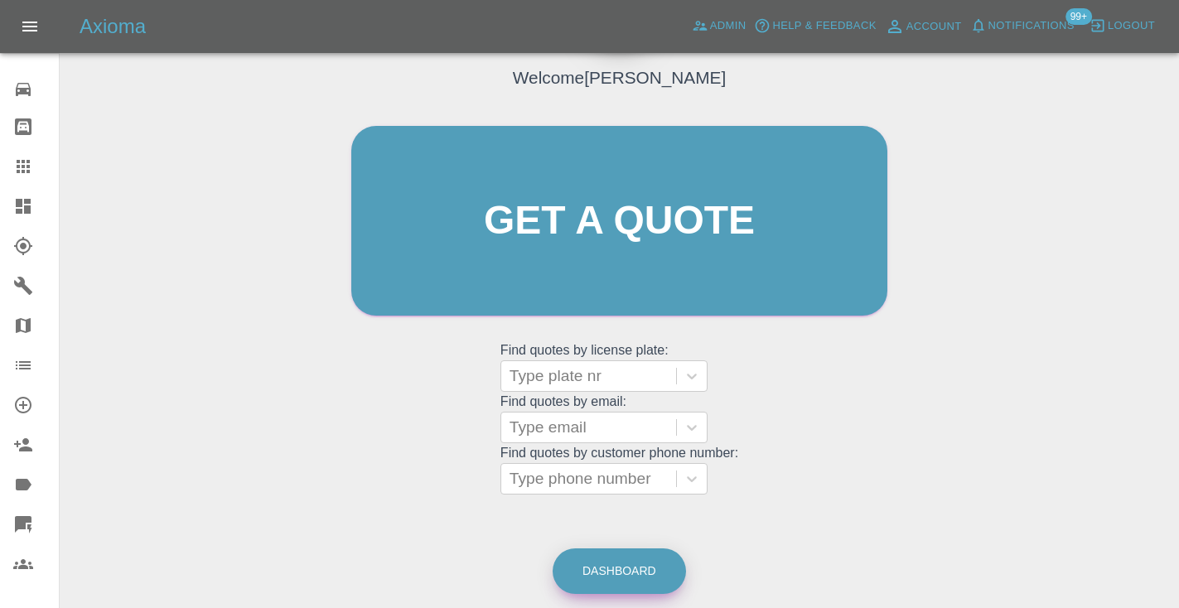
click at [632, 568] on link "Dashboard" at bounding box center [619, 572] width 133 height 46
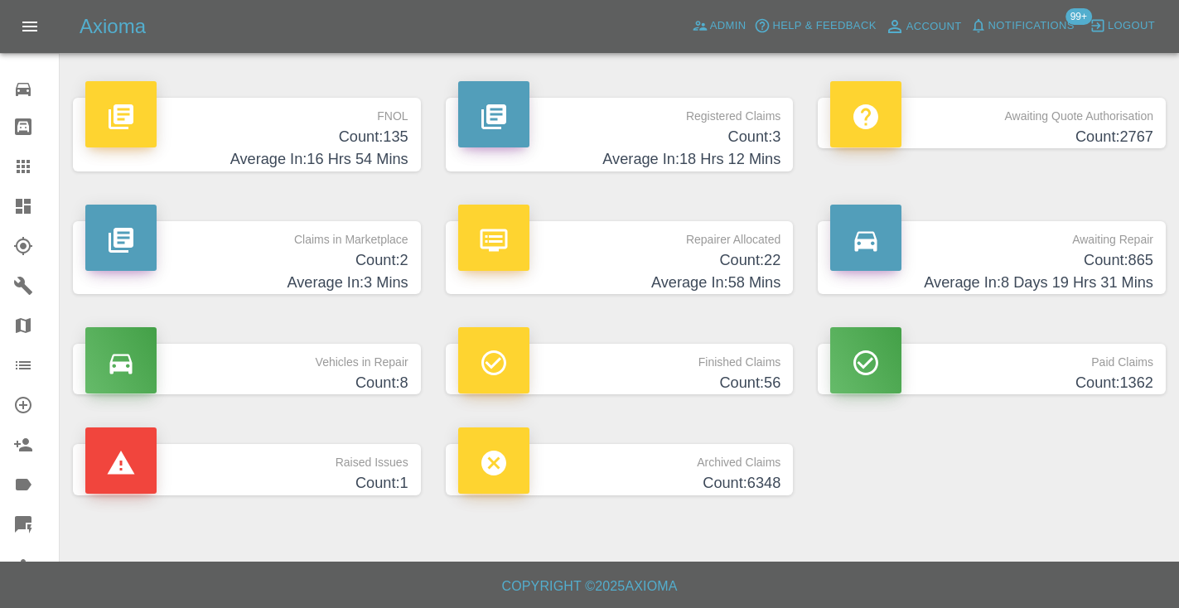
click at [1099, 259] on h4 "Count: 865" at bounding box center [991, 260] width 323 height 22
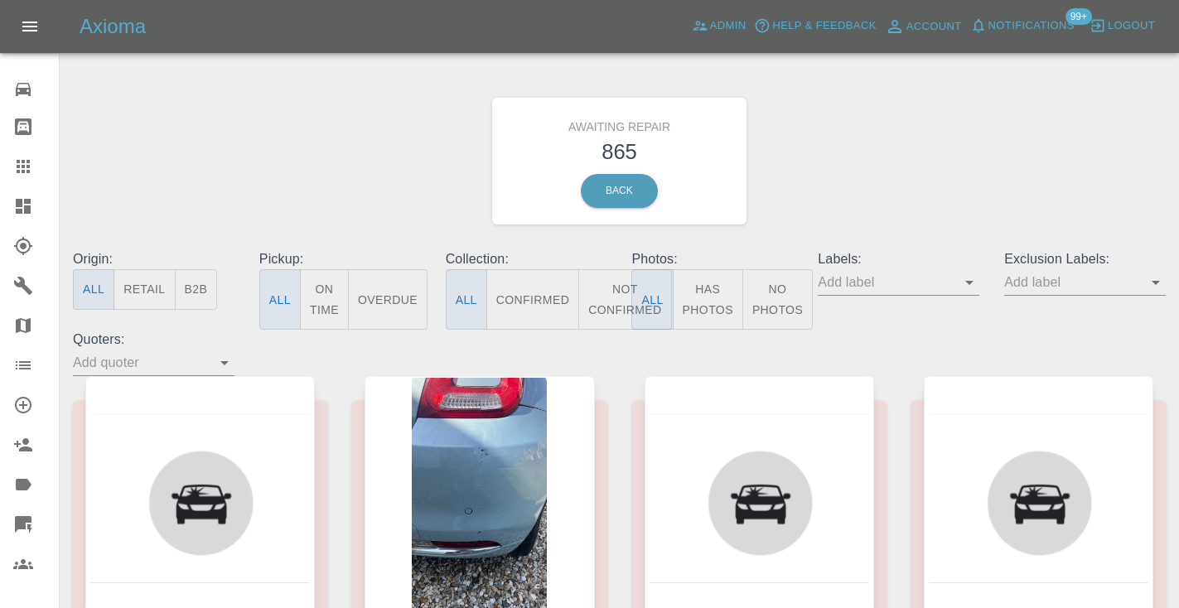
click at [613, 292] on button "Not Confirmed" at bounding box center [624, 299] width 93 height 60
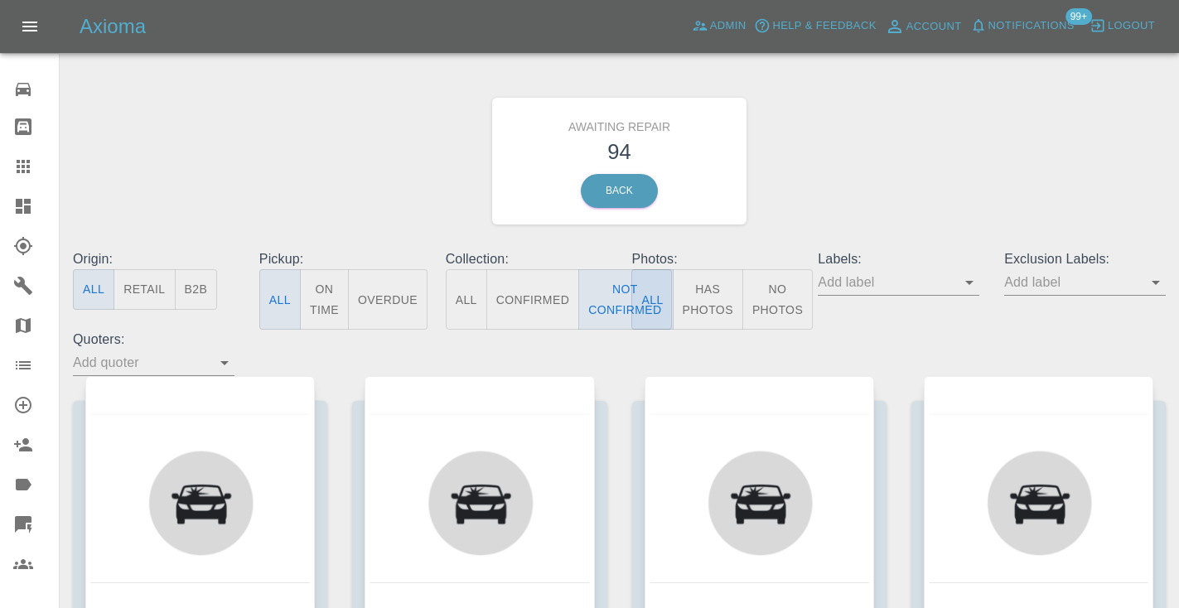
click at [920, 179] on div "Awaiting Repair 94 Back" at bounding box center [619, 161] width 1118 height 176
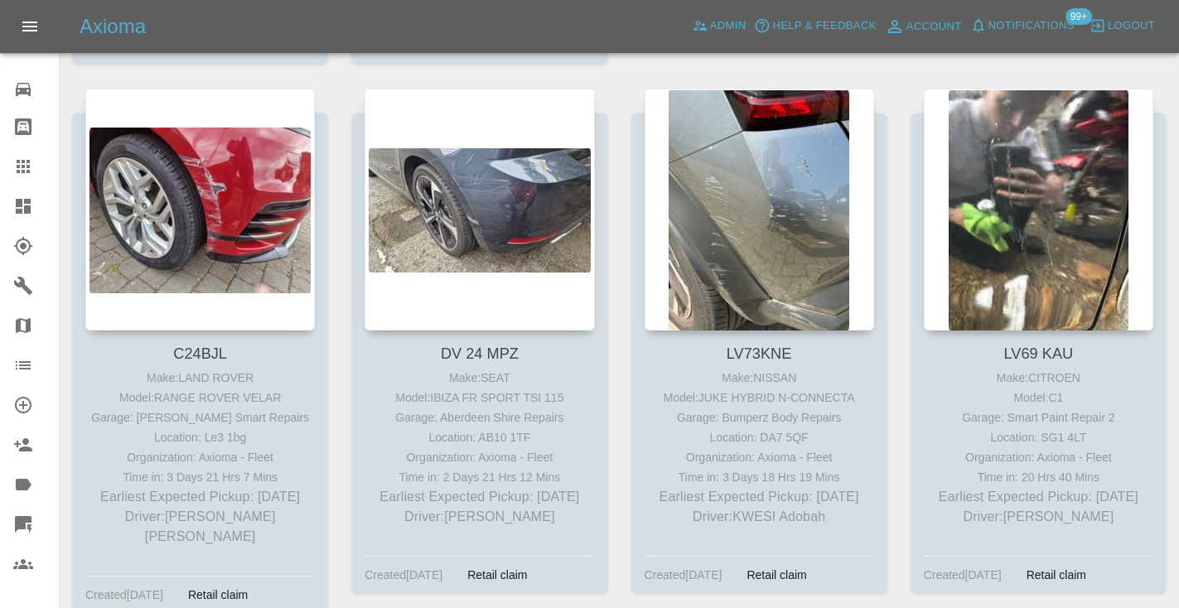
scroll to position [849, 0]
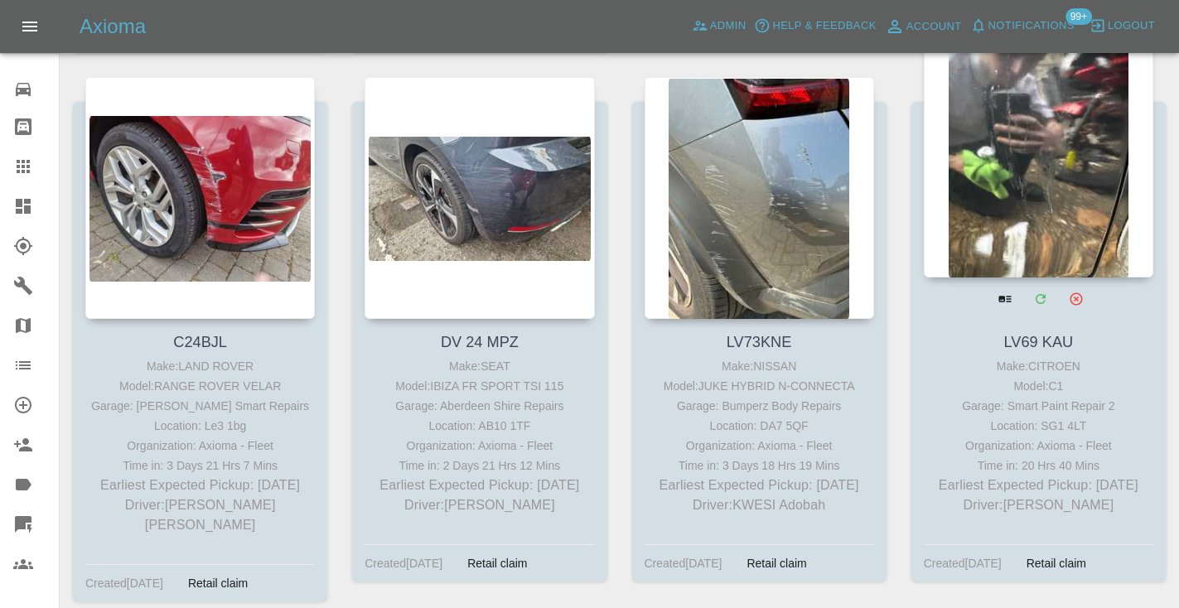
click at [1073, 167] on div at bounding box center [1039, 157] width 230 height 242
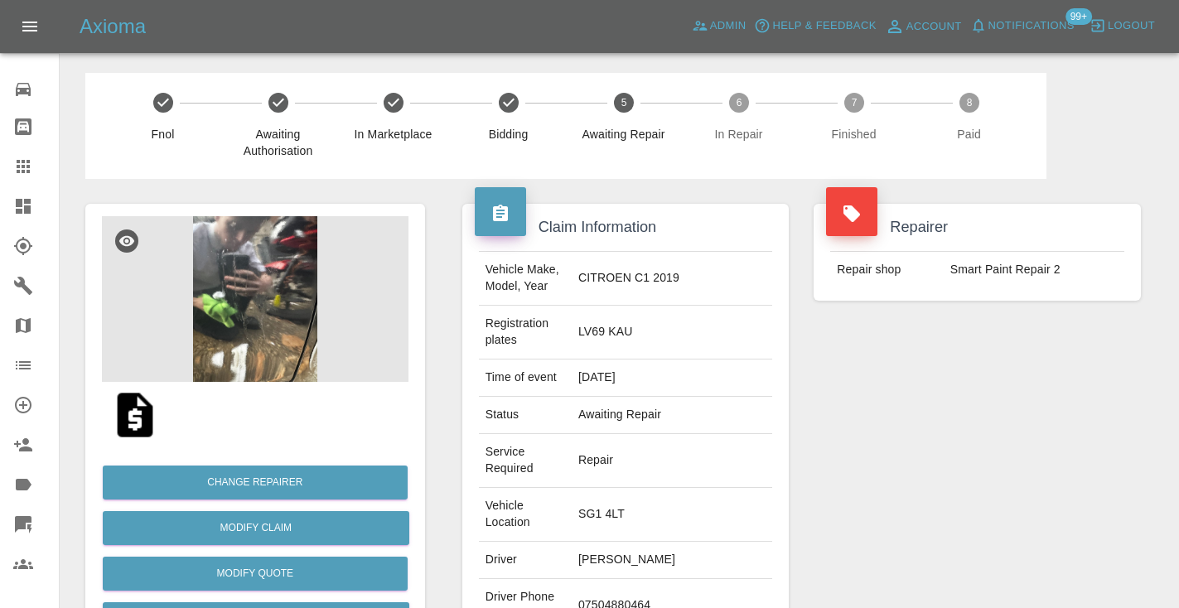
click at [632, 579] on td "07504880464" at bounding box center [672, 606] width 201 height 54
copy td "07504880464"
click at [1078, 395] on div "Repairer Repair shop Smart Paint Repair 2" at bounding box center [977, 476] width 352 height 594
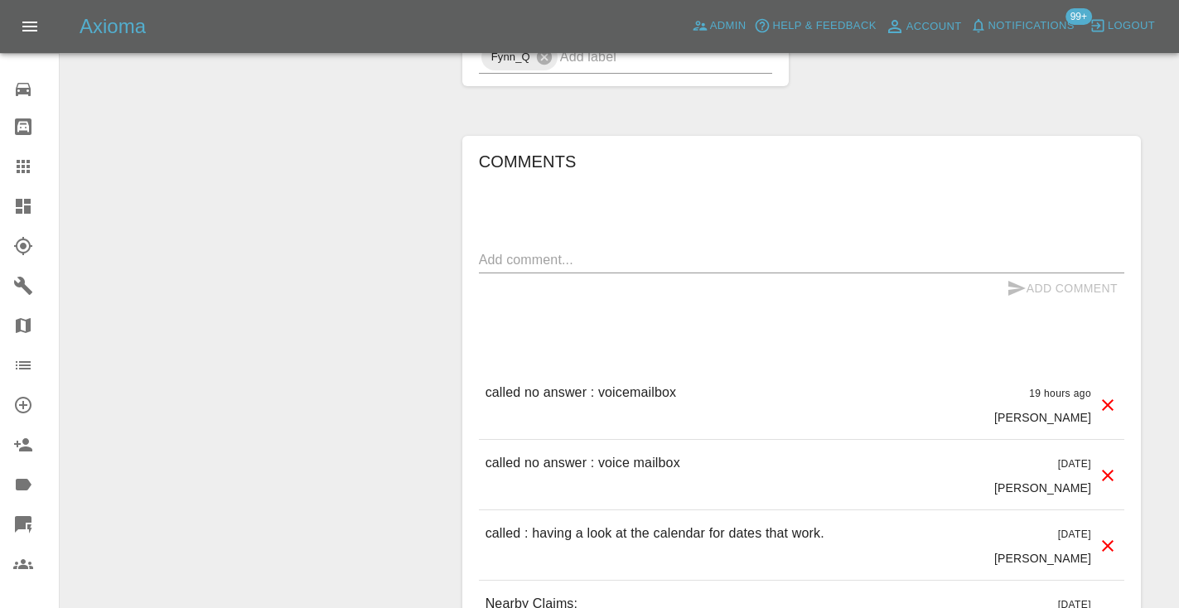
scroll to position [1415, 0]
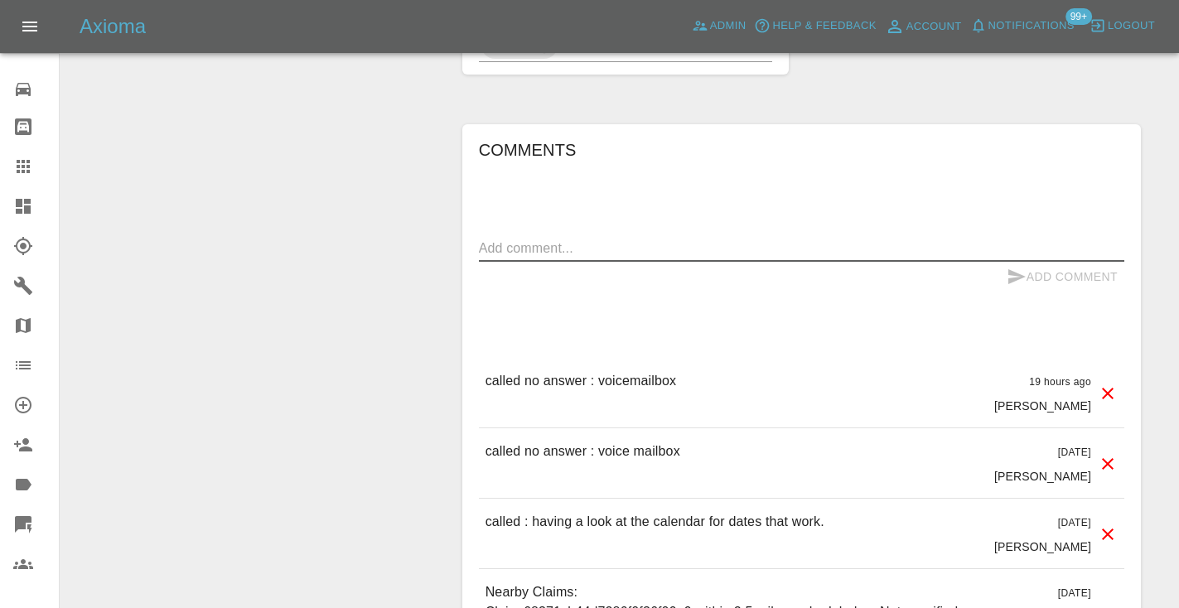
click at [597, 239] on textarea at bounding box center [801, 248] width 645 height 19
type textarea "called : customer canceled"
click at [1033, 195] on div "Comments called : customer canceled x Add Comment called no answer : voicemailb…" at bounding box center [801, 474] width 645 height 675
drag, startPoint x: 1025, startPoint y: 176, endPoint x: 1033, endPoint y: 167, distance: 12.3
click at [1025, 267] on icon "submit" at bounding box center [1017, 277] width 20 height 20
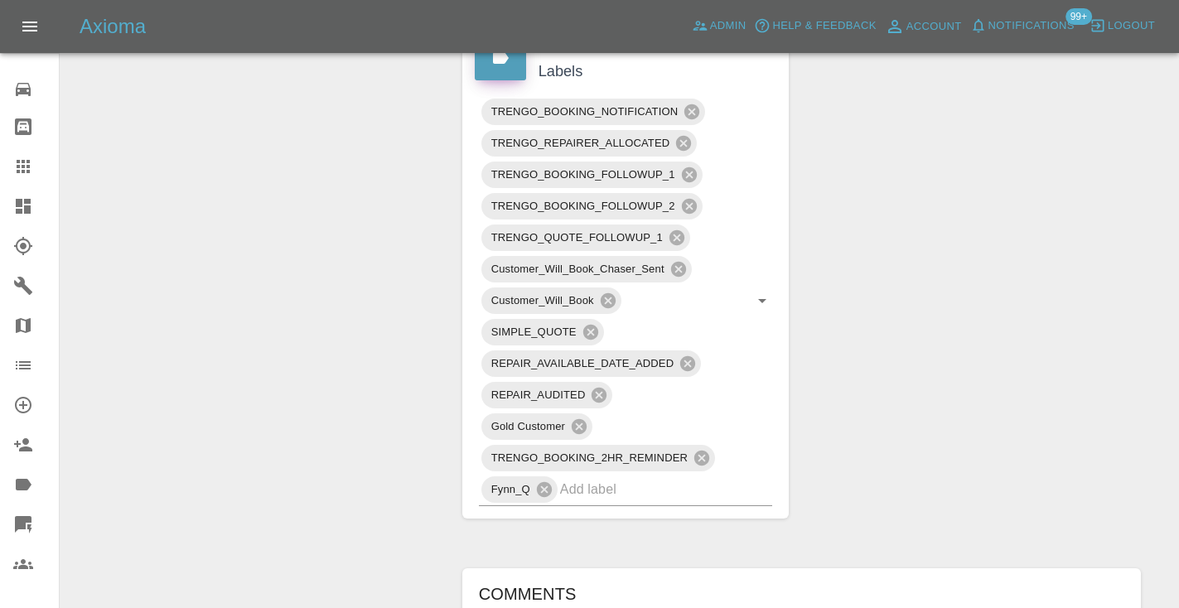
scroll to position [957, 0]
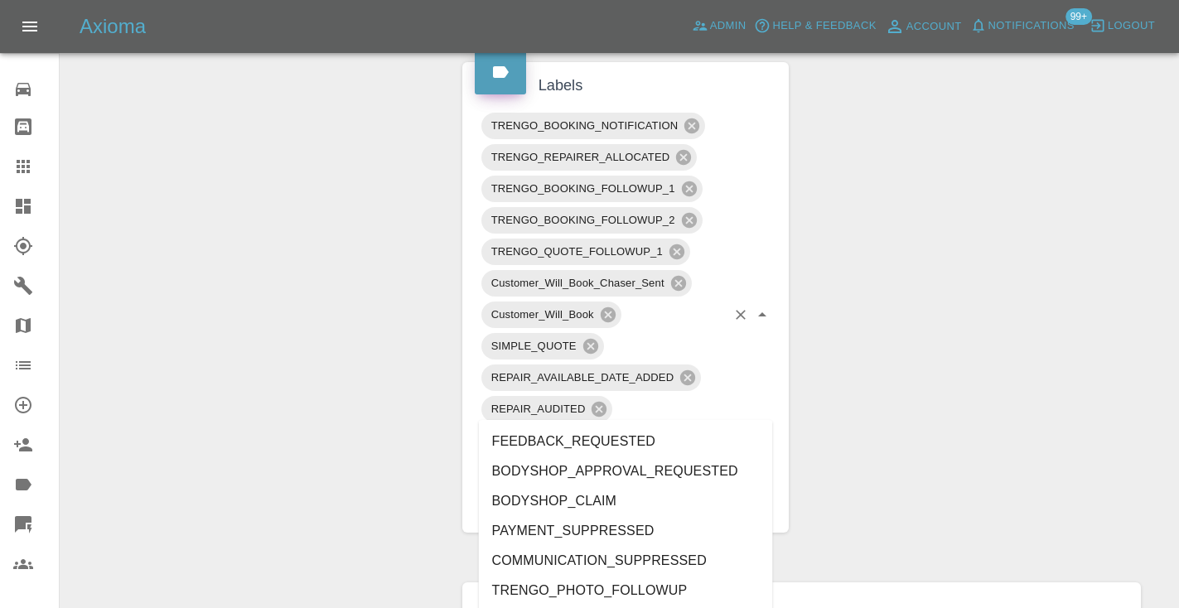
click at [618, 491] on input "text" at bounding box center [643, 504] width 167 height 26
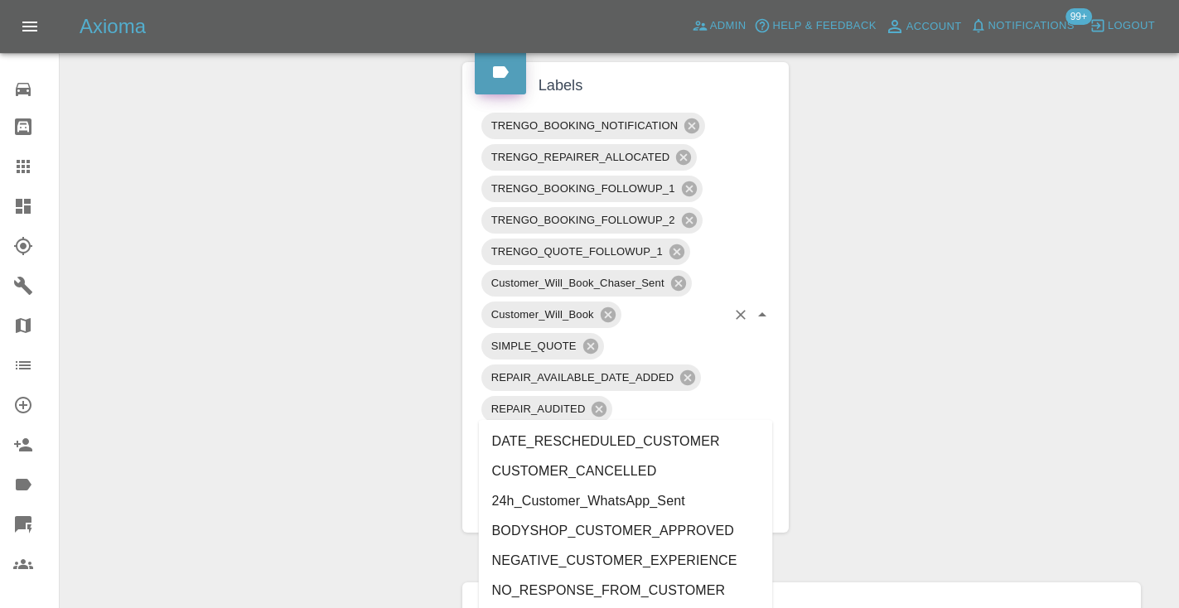
type input "cust"
click at [618, 476] on li "CUSTOMER_CANCELLED" at bounding box center [626, 472] width 294 height 30
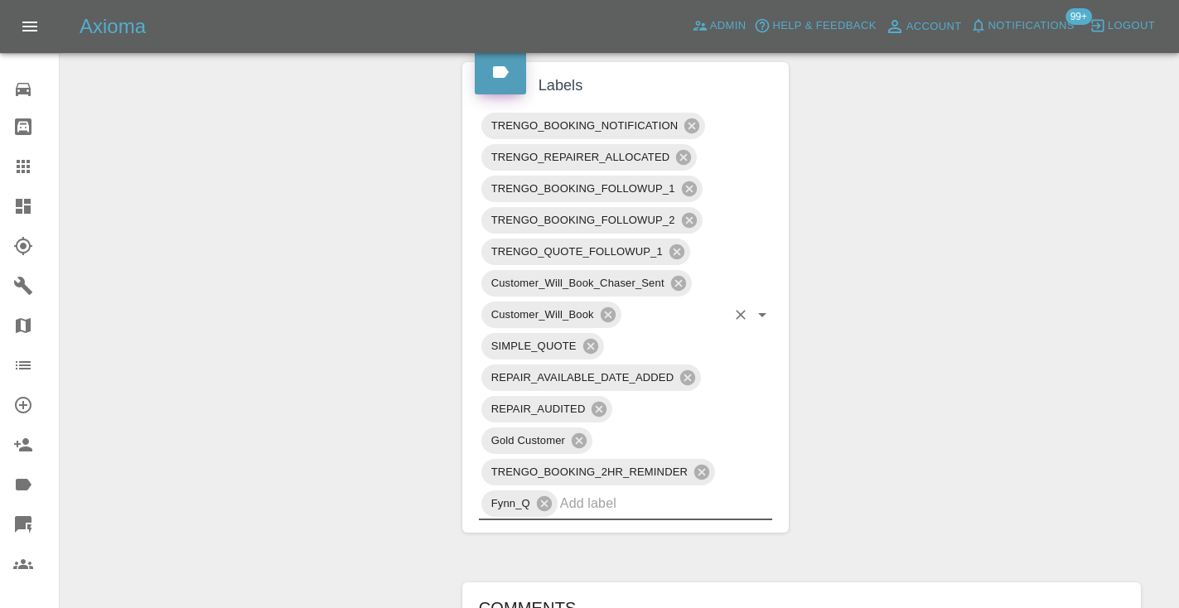
click at [341, 317] on div "Change Repairer Modify Claim Modify Quote Rollback Submit Payment Archive" at bounding box center [255, 300] width 365 height 2156
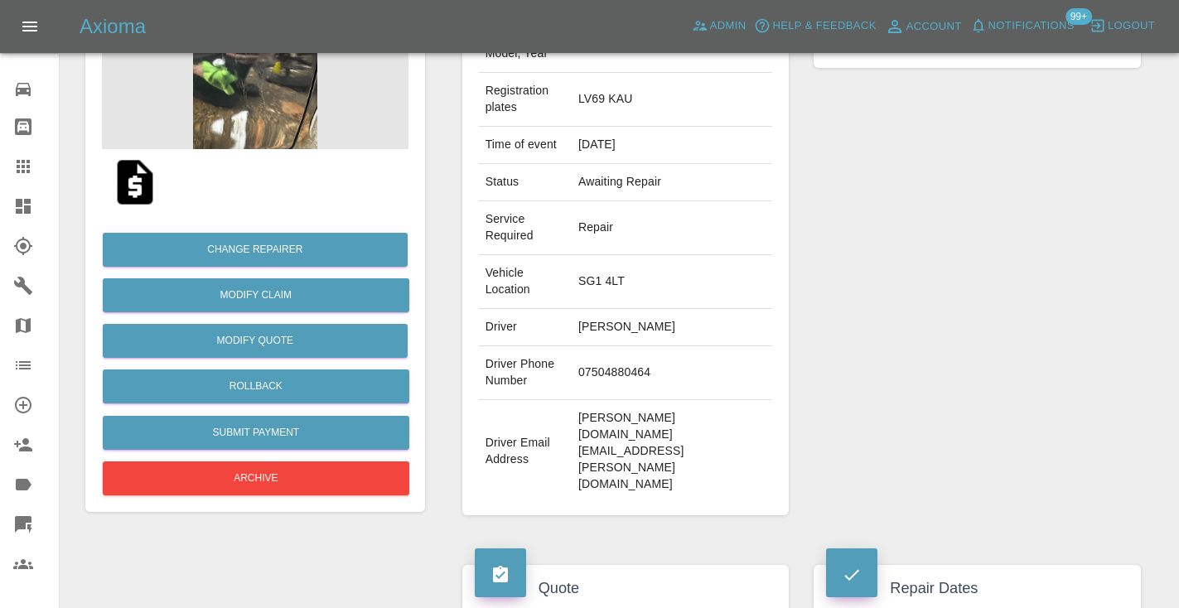
scroll to position [230, 0]
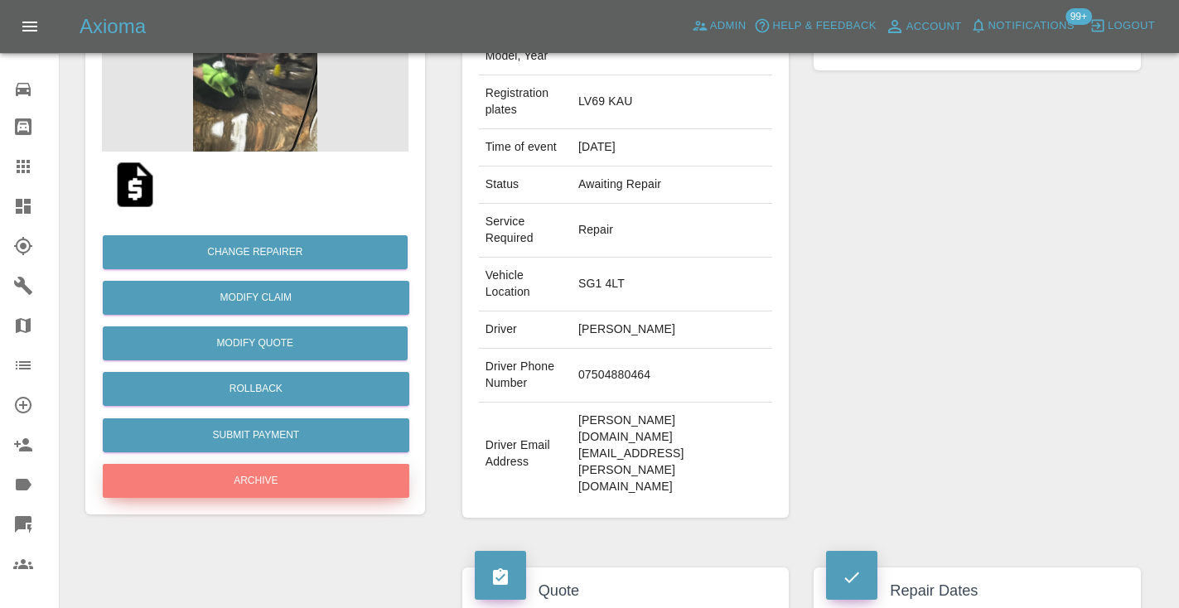
click at [215, 481] on button "Archive" at bounding box center [256, 481] width 307 height 34
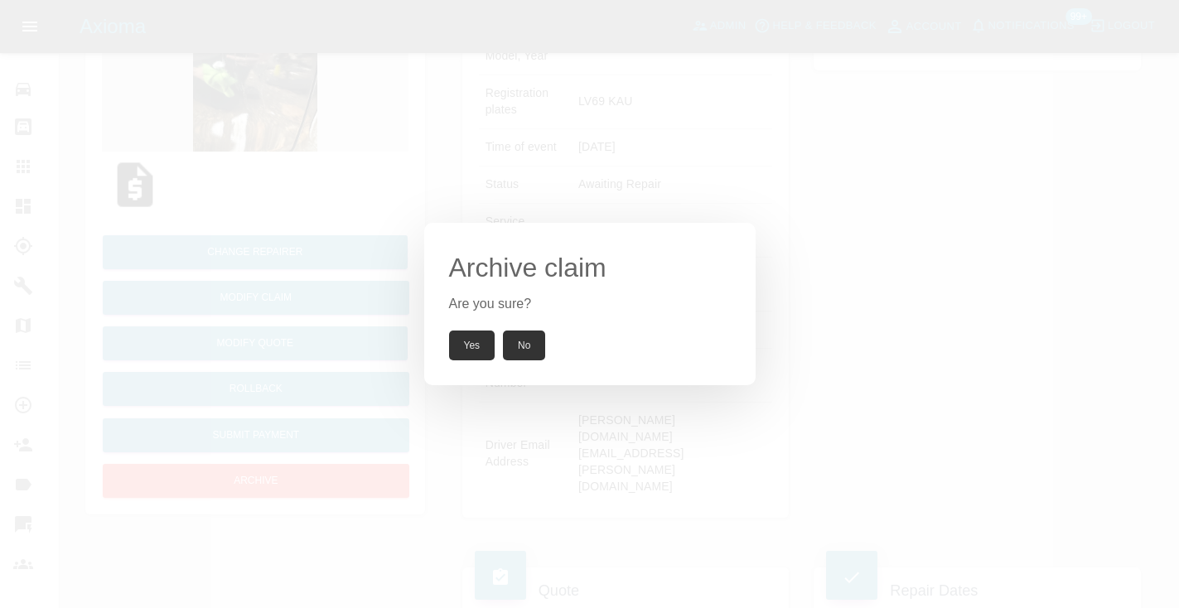
click at [469, 342] on button "Yes" at bounding box center [472, 346] width 46 height 30
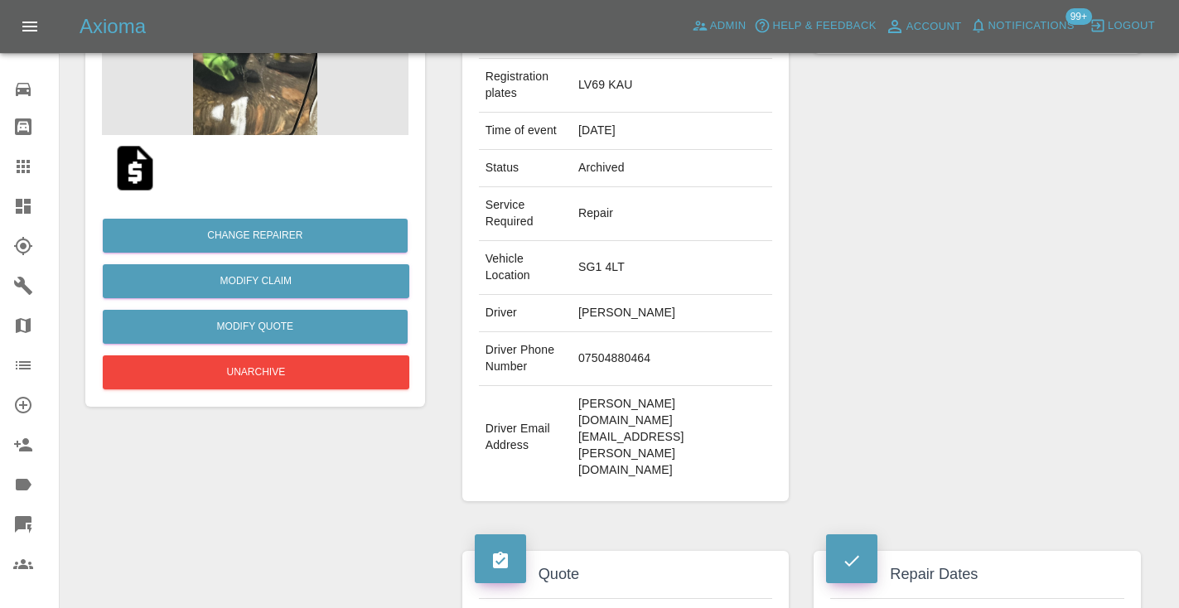
click at [32, 158] on icon at bounding box center [23, 167] width 20 height 20
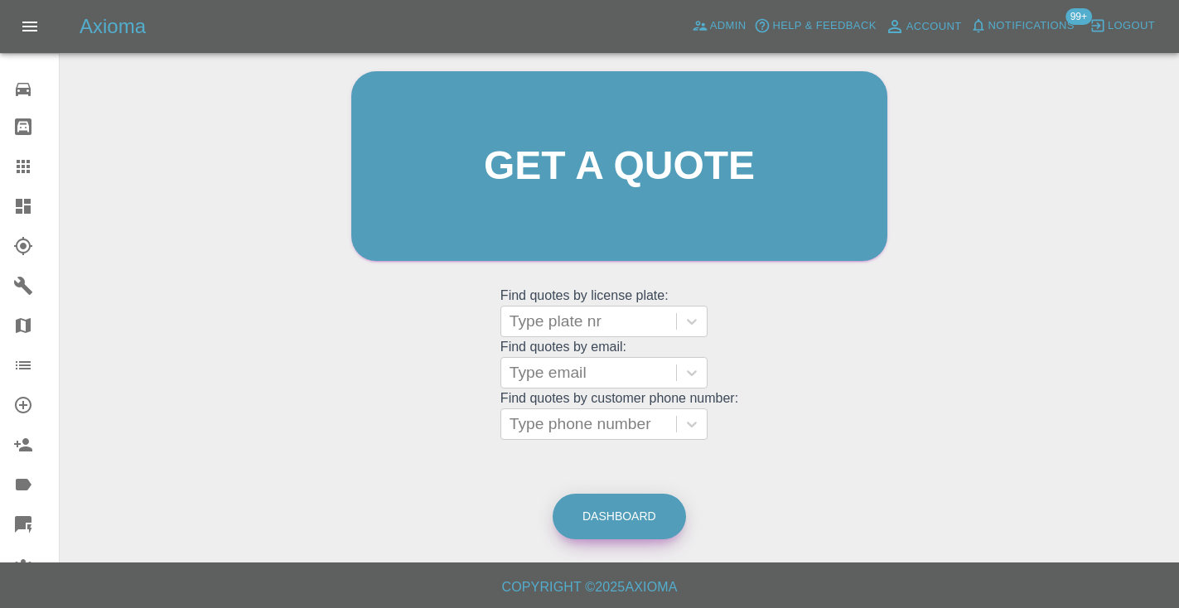
click at [652, 526] on link "Dashboard" at bounding box center [619, 517] width 133 height 46
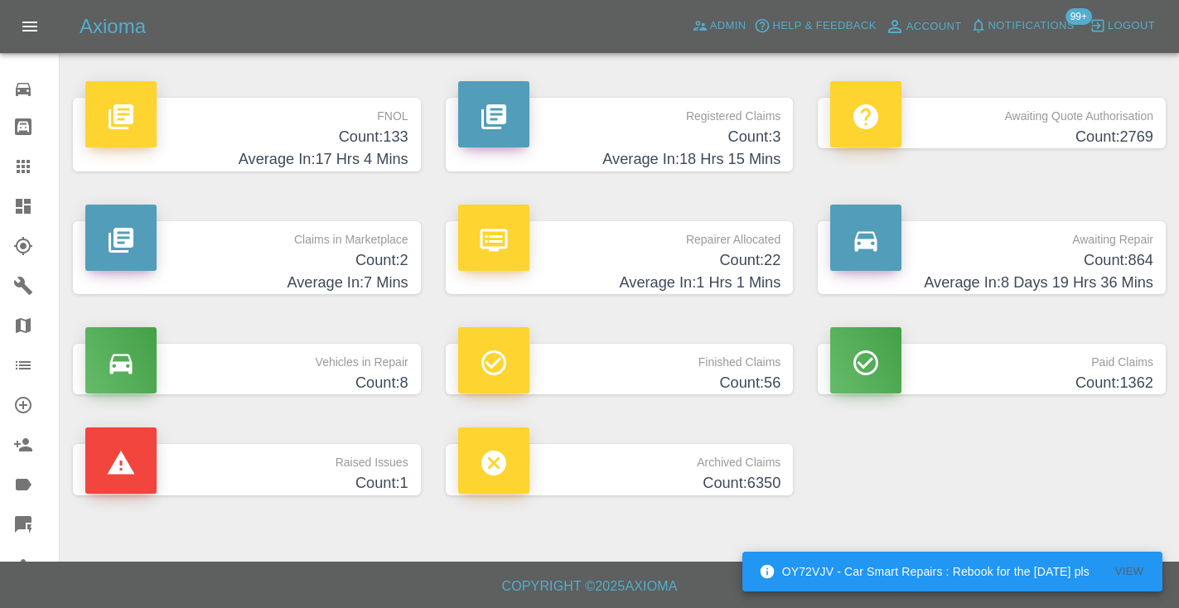
click at [1128, 263] on h4 "Count: 864" at bounding box center [991, 260] width 323 height 22
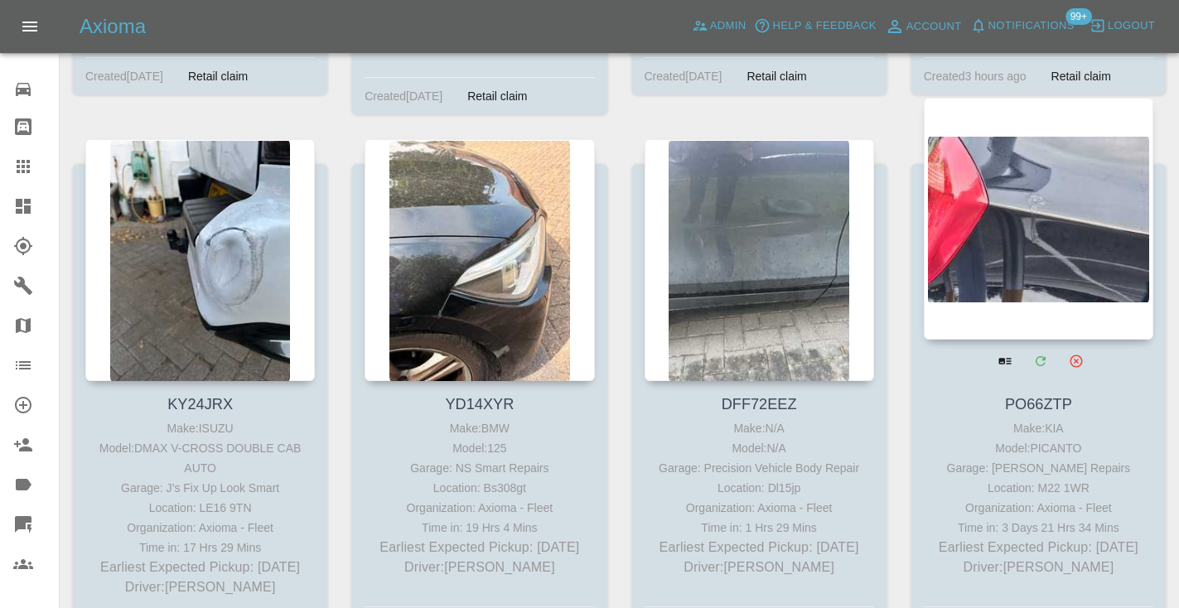
scroll to position [2447, 0]
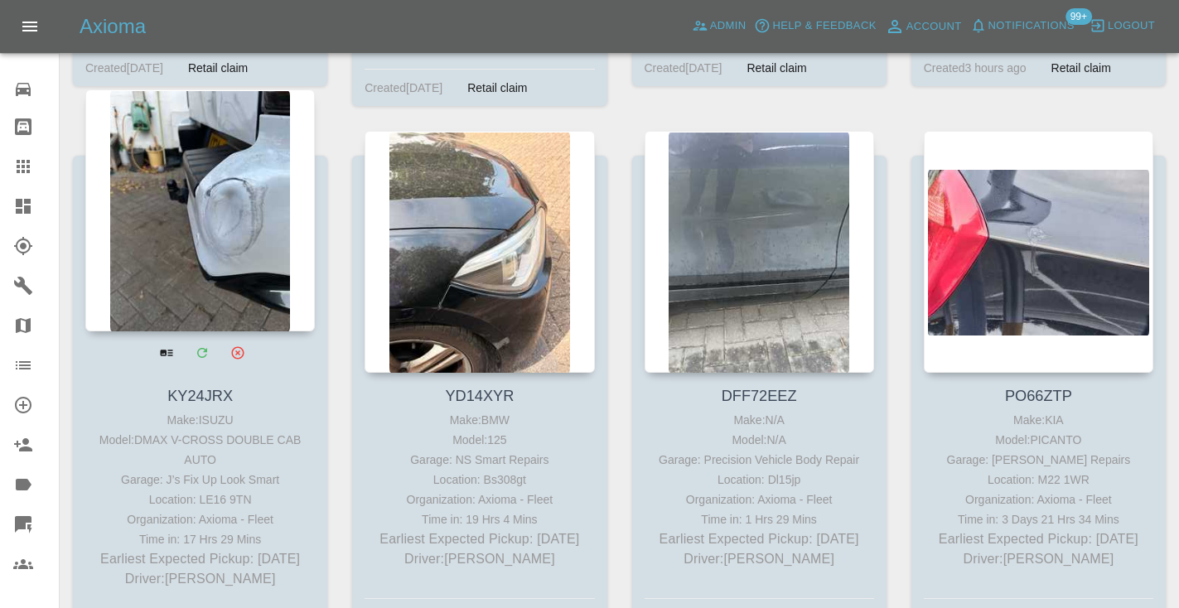
click at [217, 214] on div at bounding box center [200, 210] width 230 height 242
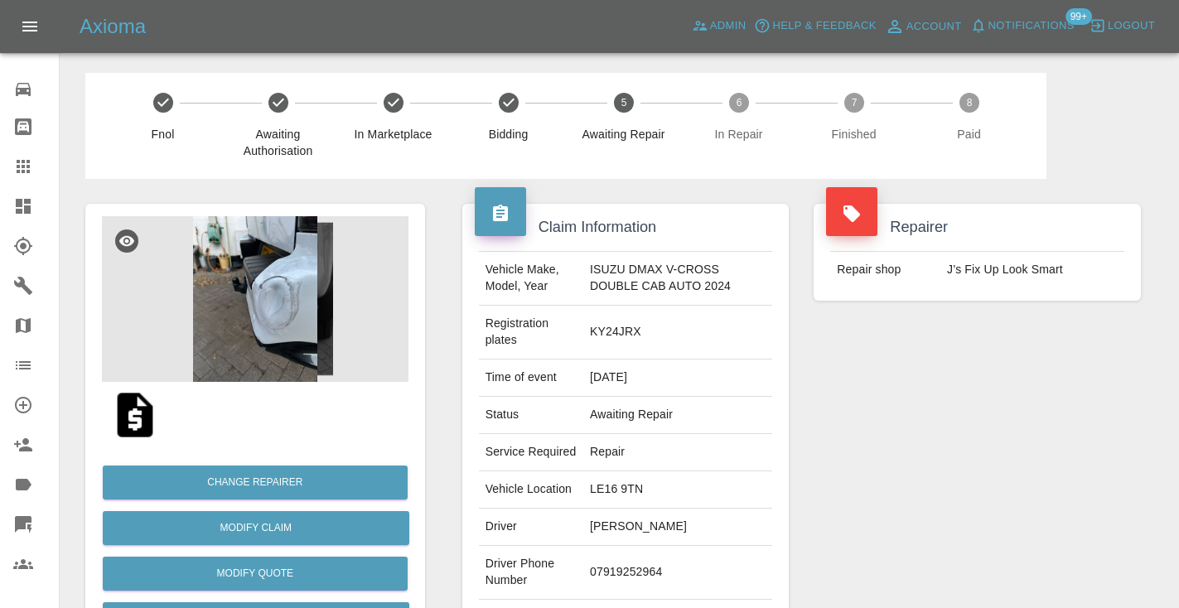
click at [630, 584] on td "07919252964" at bounding box center [677, 573] width 189 height 54
copy td "07919252964"
click at [630, 583] on td "07919252964" at bounding box center [677, 573] width 189 height 54
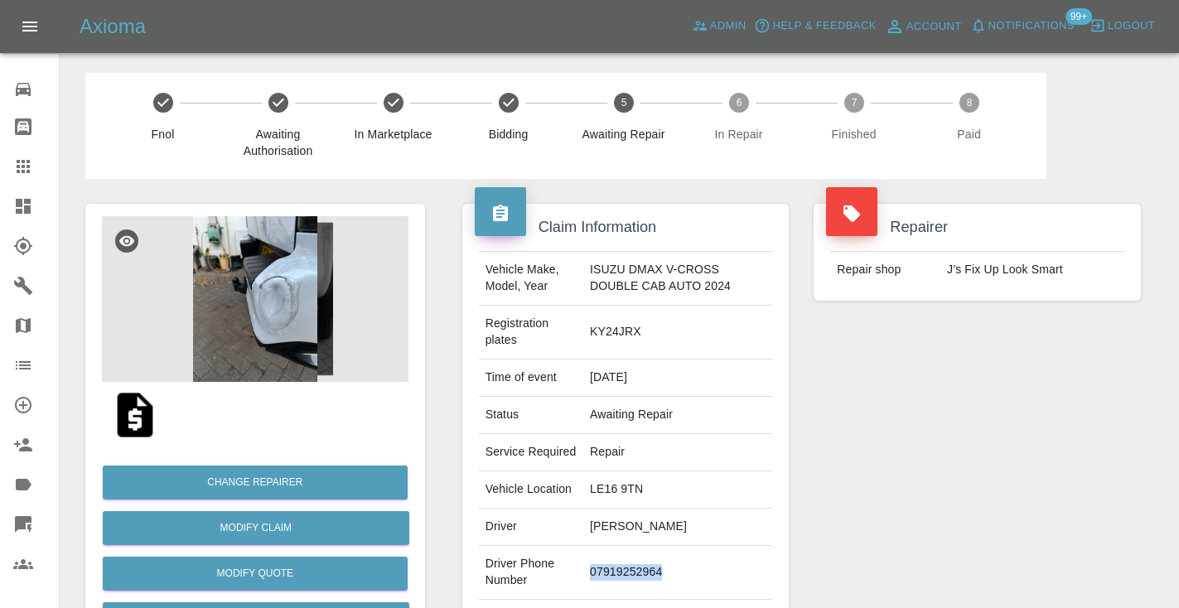
copy td "07919252964"
drag, startPoint x: 981, startPoint y: 452, endPoint x: 1003, endPoint y: 433, distance: 29.9
click at [981, 452] on div "Repairer Repair shop J’s Fix Up Look Smart" at bounding box center [977, 443] width 352 height 528
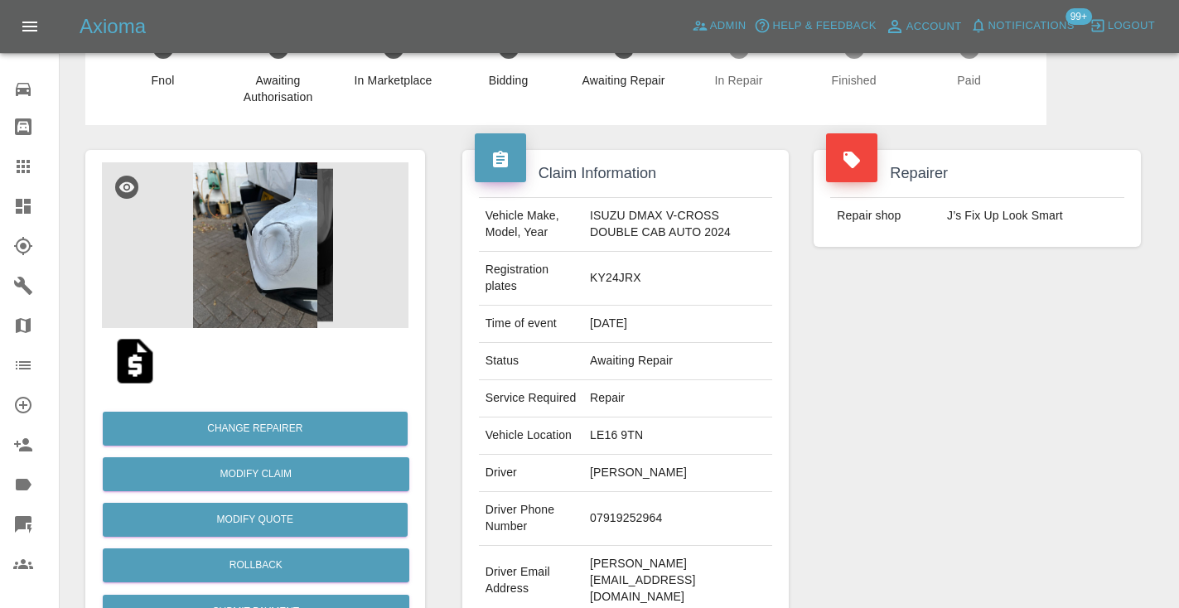
scroll to position [33, 0]
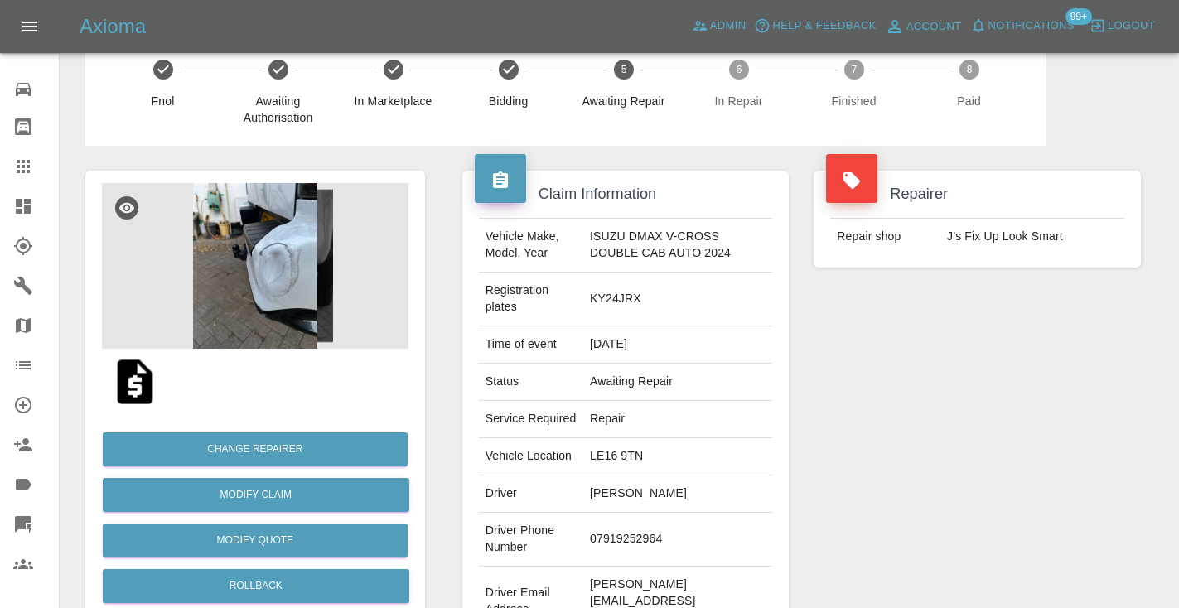
click at [984, 430] on div "Repairer Repair shop J’s Fix Up Look Smart" at bounding box center [977, 410] width 352 height 528
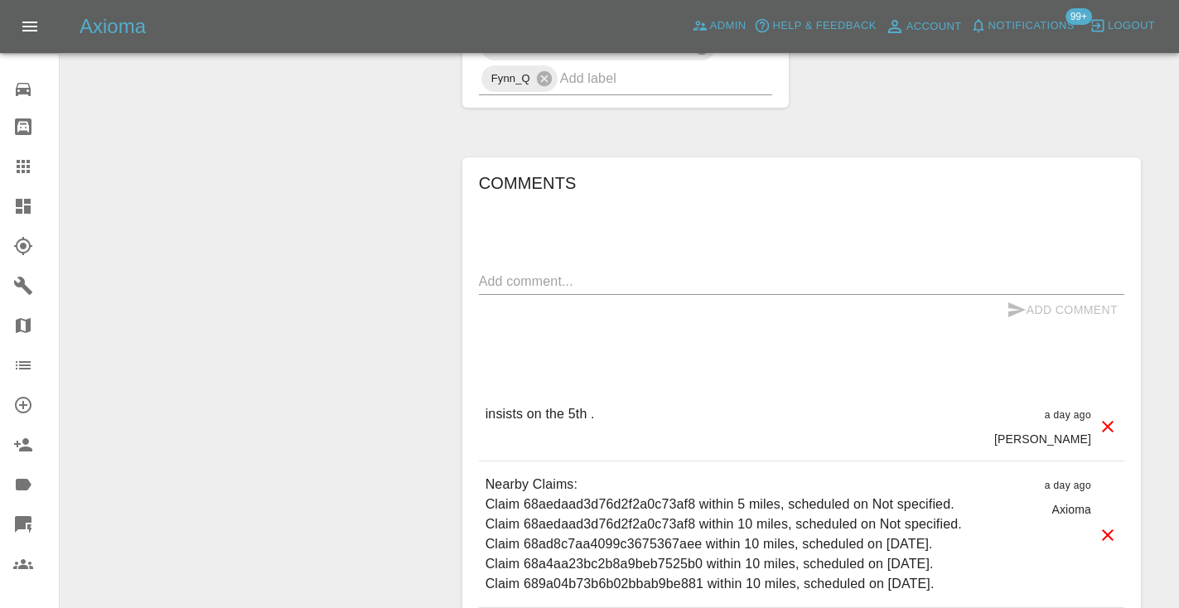
scroll to position [1319, 0]
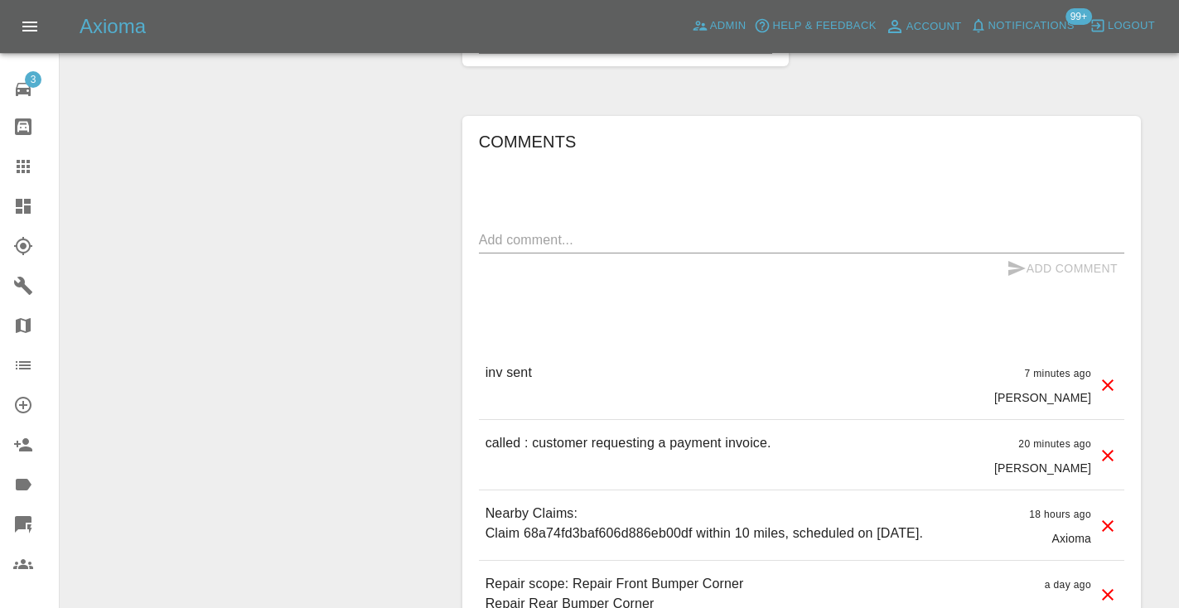
scroll to position [1183, 0]
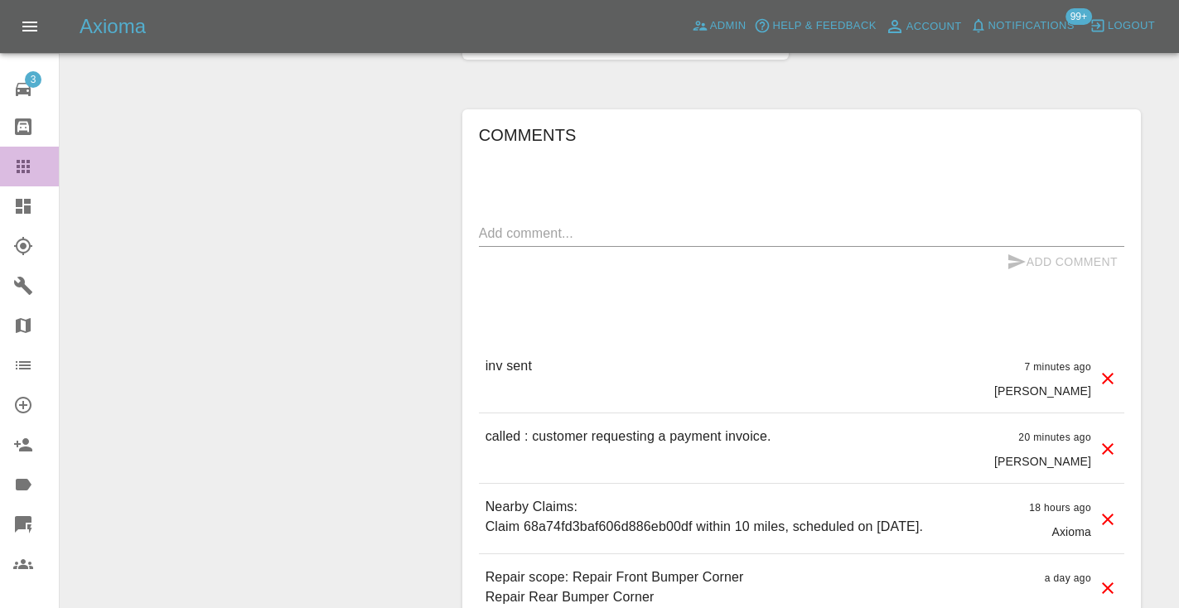
click at [14, 175] on icon at bounding box center [23, 167] width 20 height 20
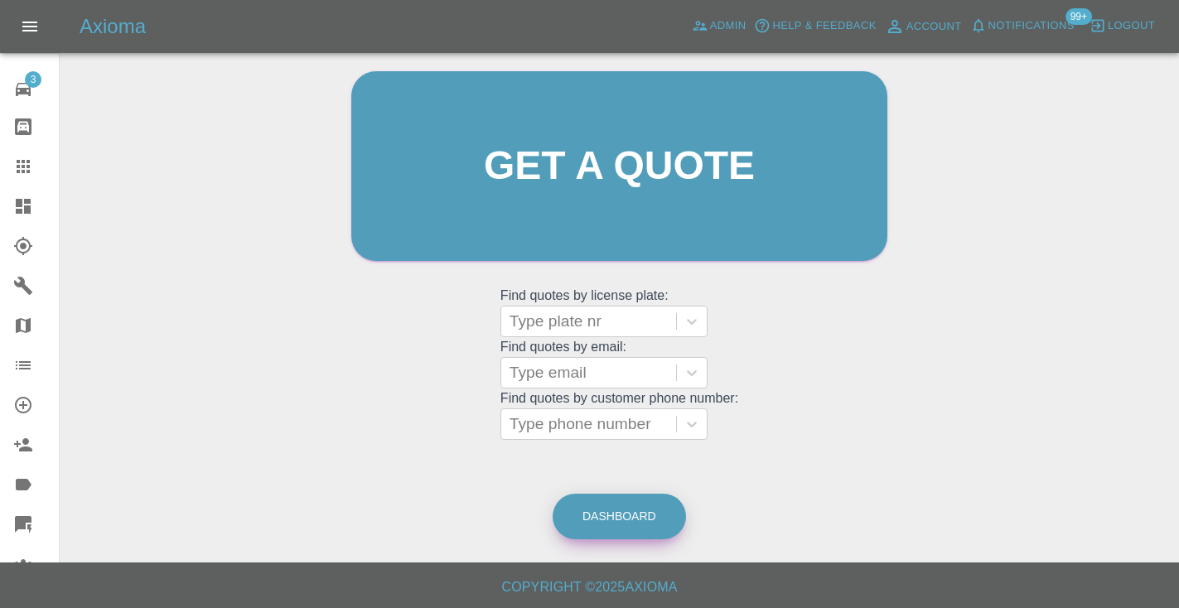
click at [636, 518] on link "Dashboard" at bounding box center [619, 517] width 133 height 46
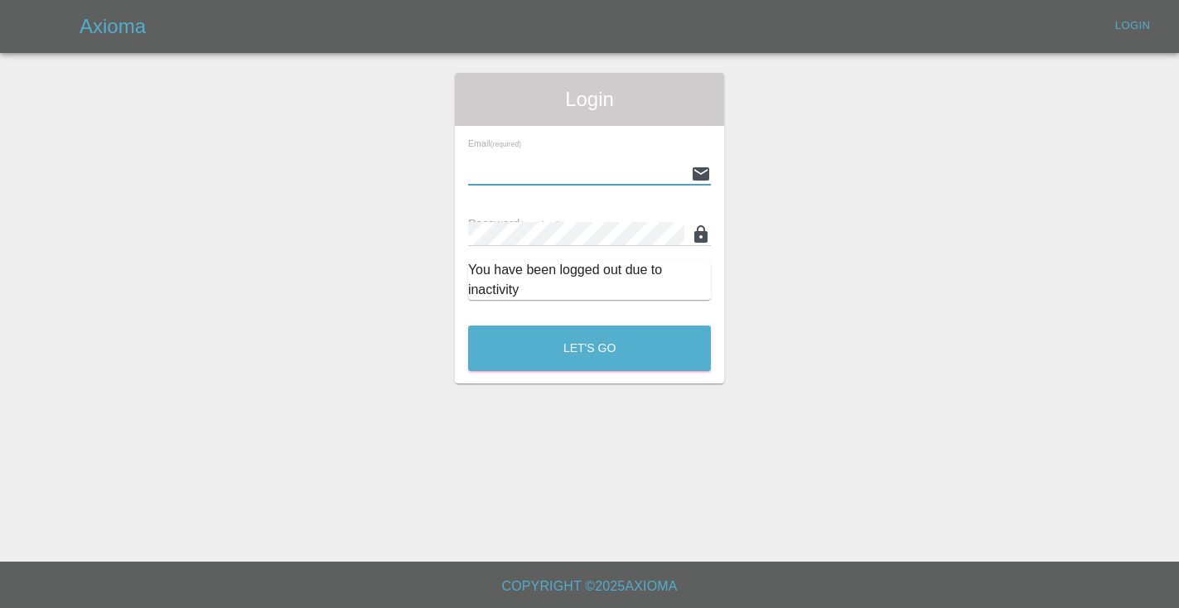
type input "Castrokhonqwana@gmail.com"
click at [589, 348] on button "Let's Go" at bounding box center [589, 349] width 243 height 46
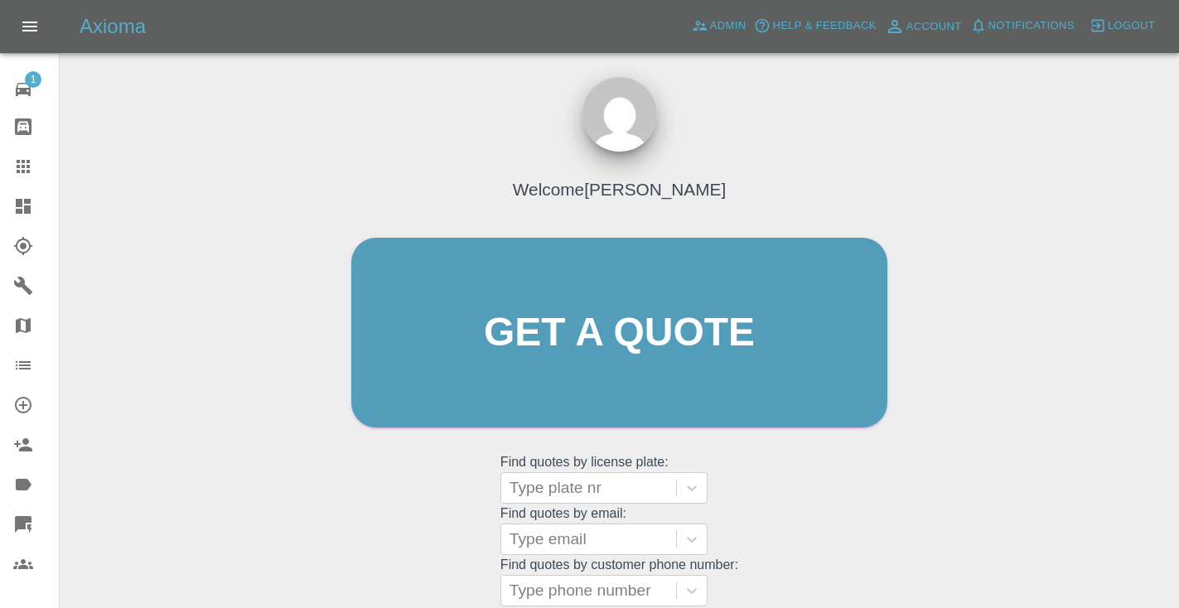
click at [789, 482] on div "Welcome [PERSON_NAME] Get a quote Get a quote Find quotes by license plate: Typ…" at bounding box center [619, 364] width 571 height 500
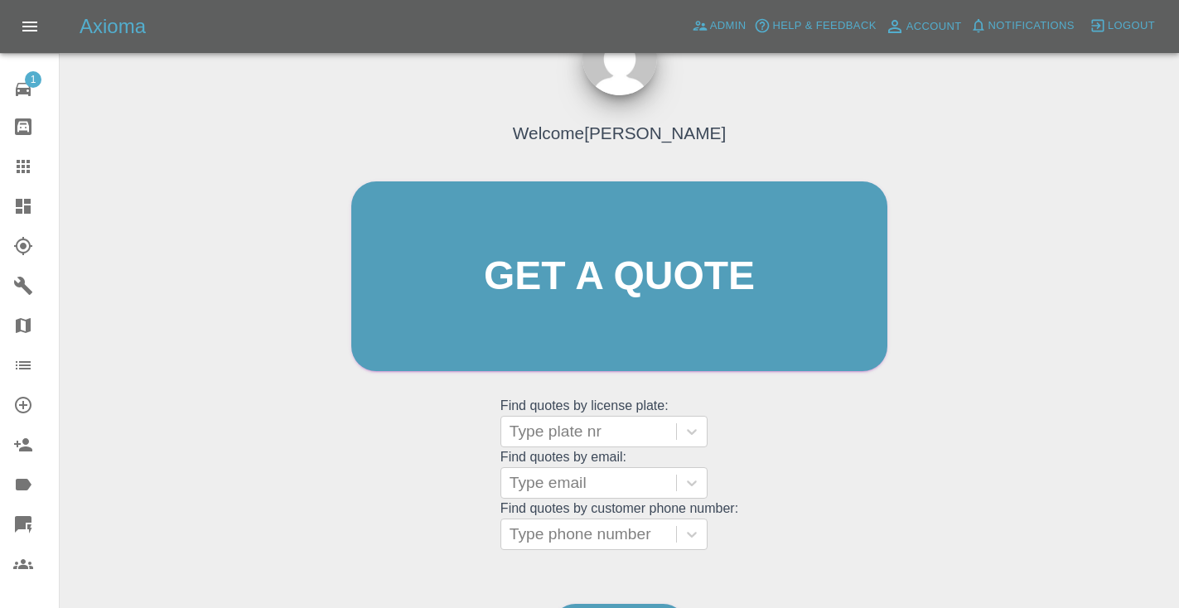
scroll to position [167, 0]
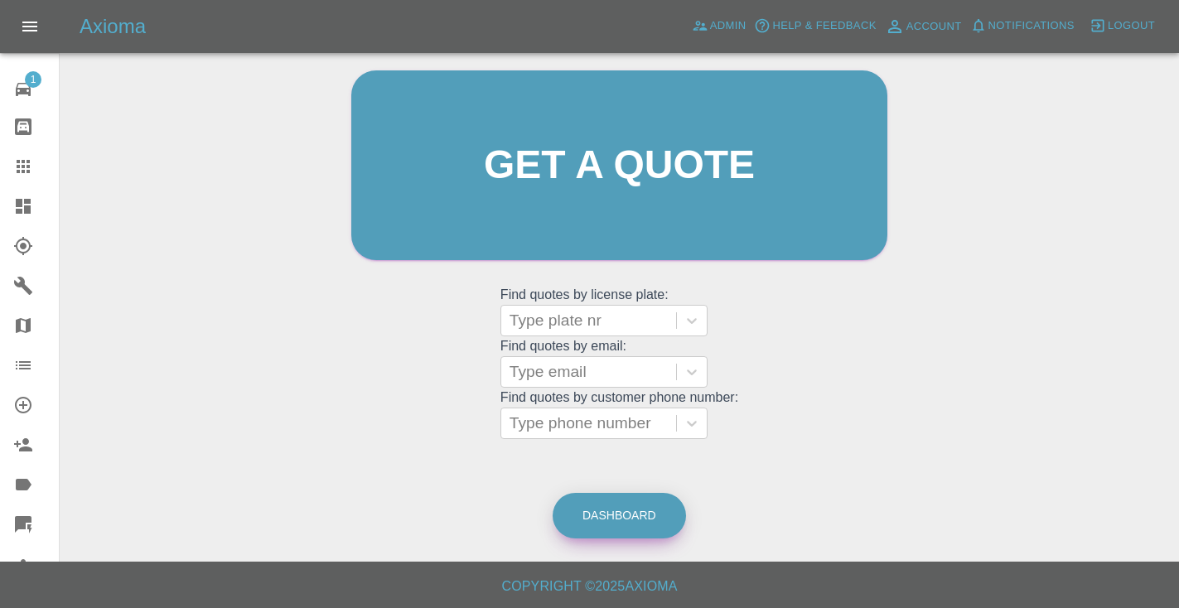
click at [618, 506] on link "Dashboard" at bounding box center [619, 516] width 133 height 46
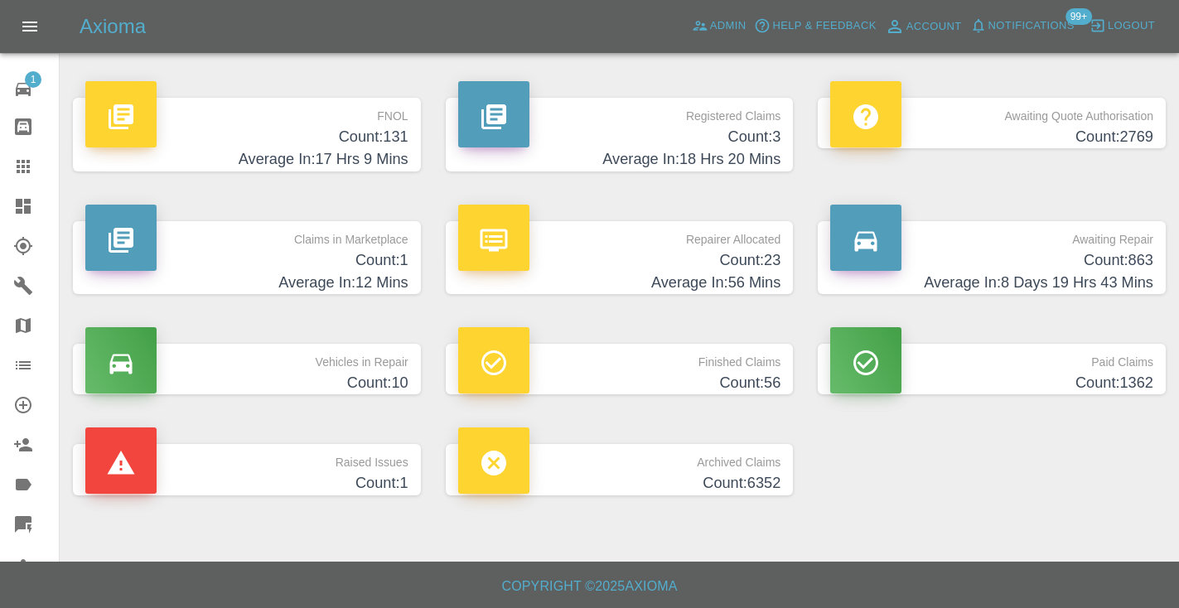
click at [1131, 221] on p "Awaiting Repair" at bounding box center [991, 235] width 323 height 28
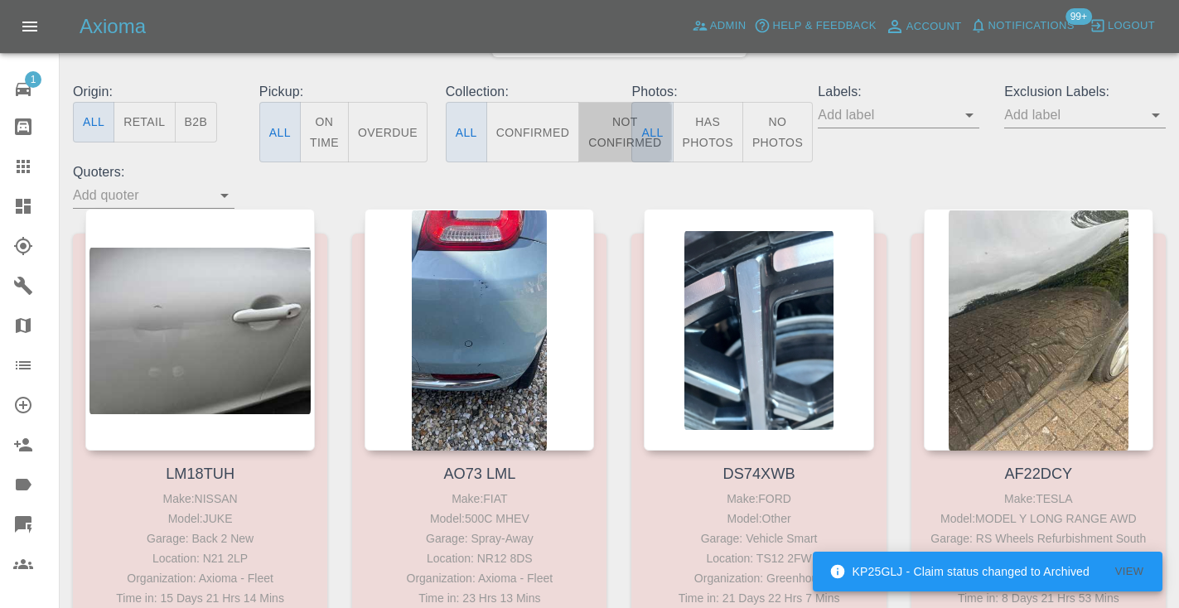
click at [602, 137] on button "Not Confirmed" at bounding box center [624, 132] width 93 height 60
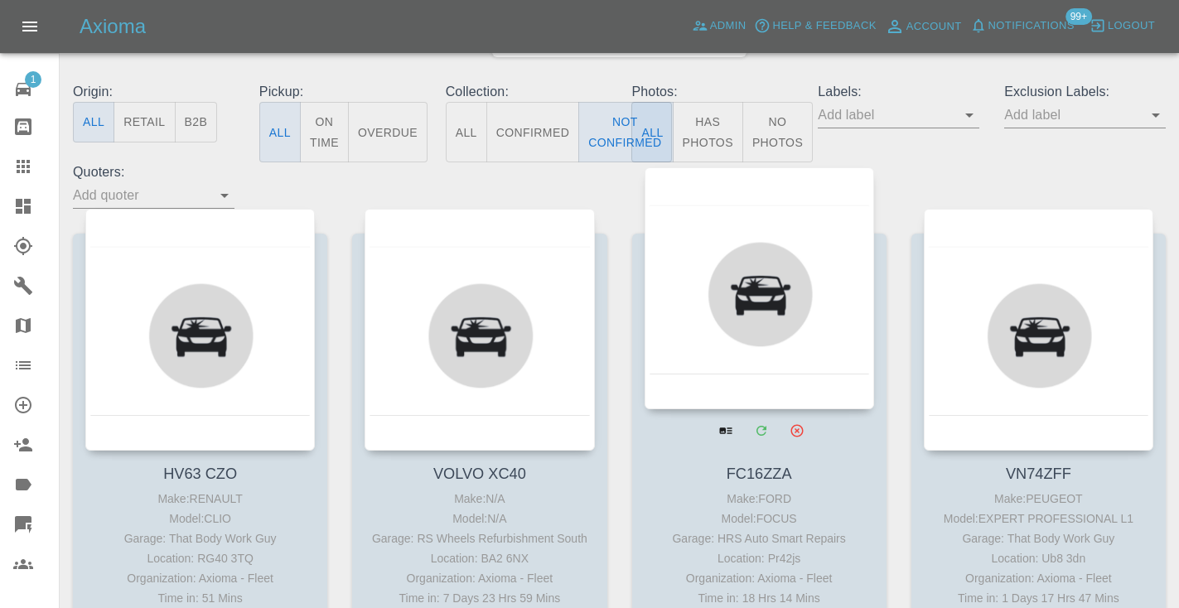
type button "false"
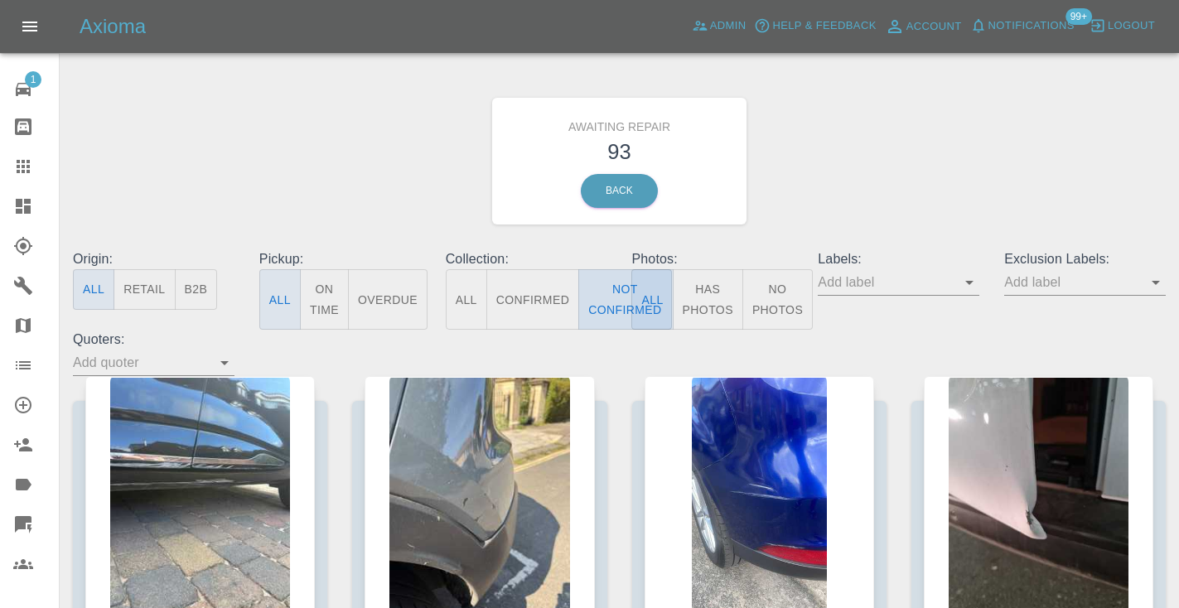
click at [619, 310] on button "Not Confirmed" at bounding box center [624, 299] width 93 height 60
click at [946, 128] on div "Awaiting Repair 93 Back" at bounding box center [619, 161] width 1118 height 176
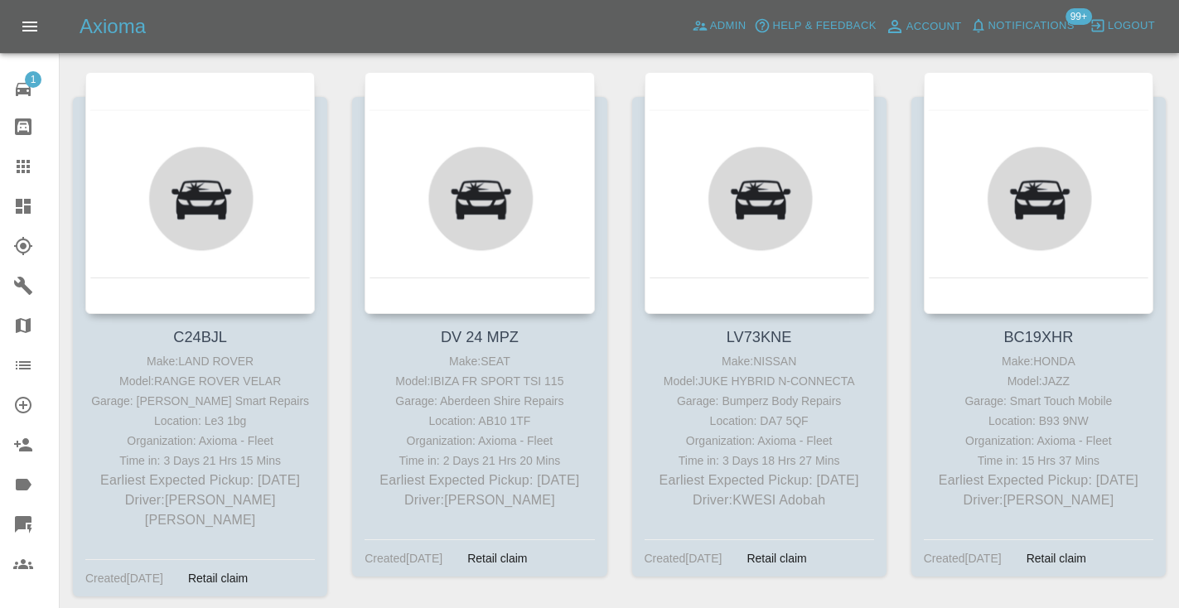
scroll to position [859, 0]
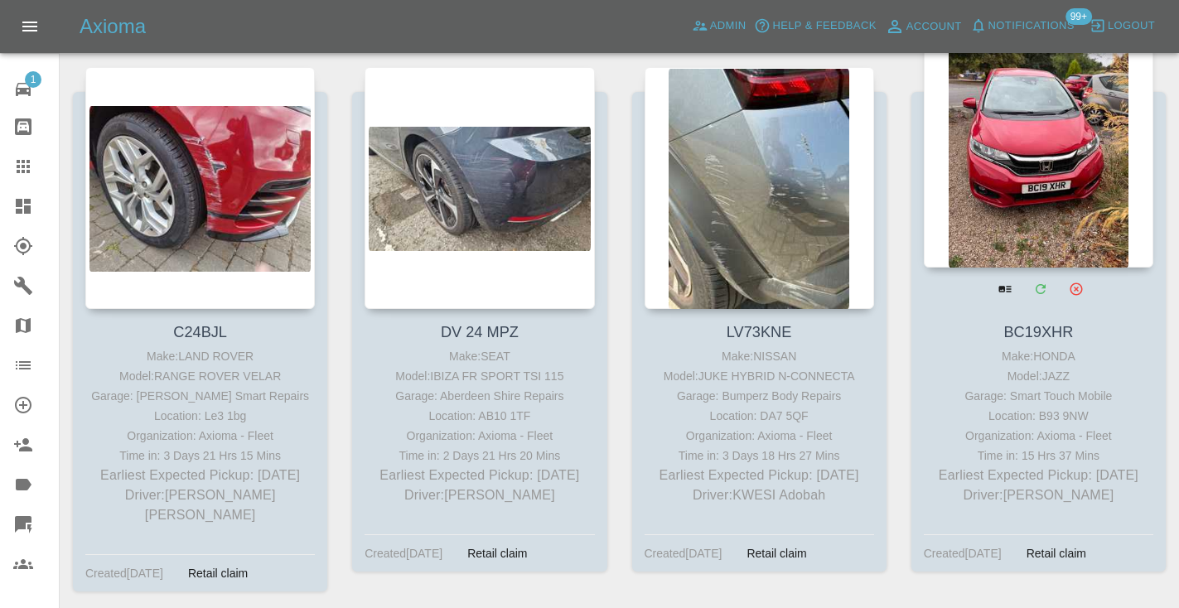
click at [1026, 117] on div at bounding box center [1039, 147] width 230 height 242
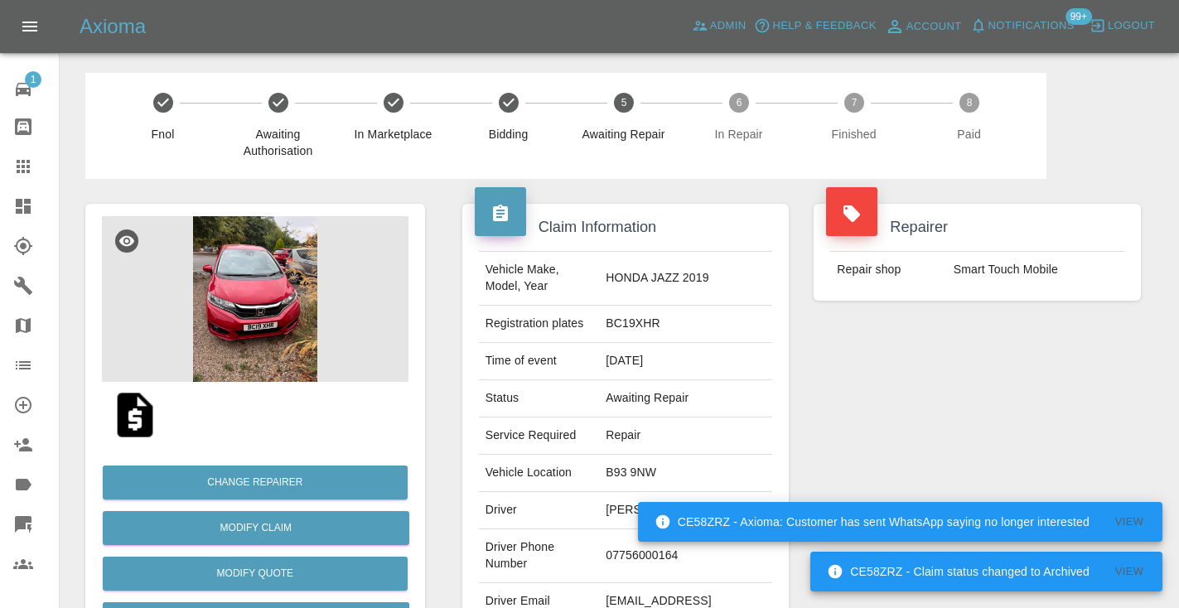
click at [677, 549] on td "07756000164" at bounding box center [685, 556] width 173 height 54
copy td "07756000164"
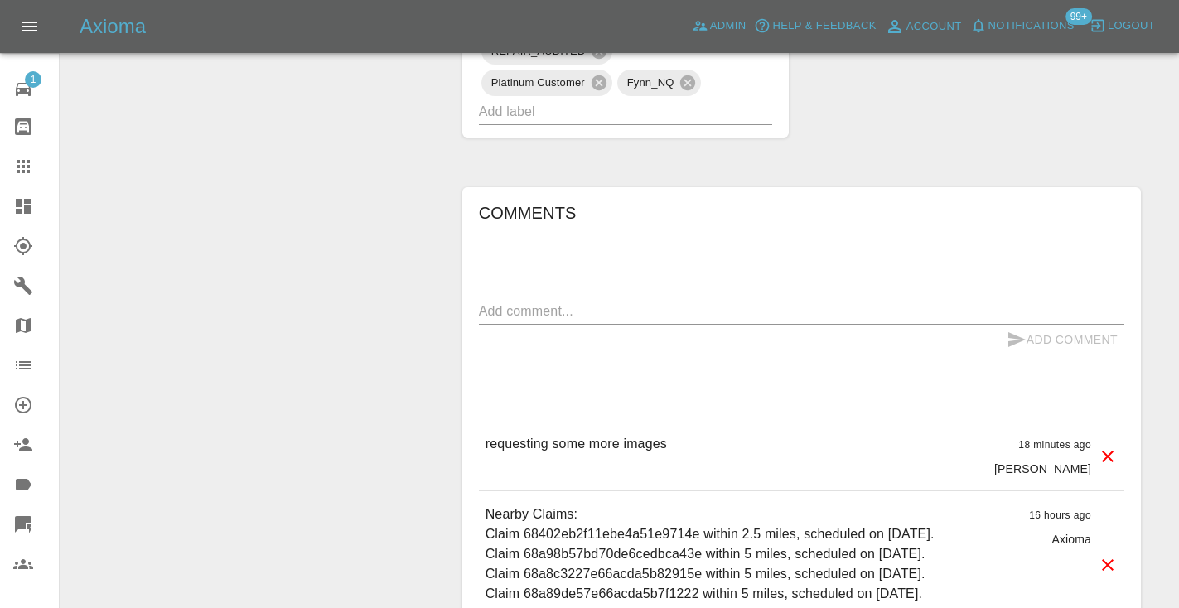
scroll to position [1065, 0]
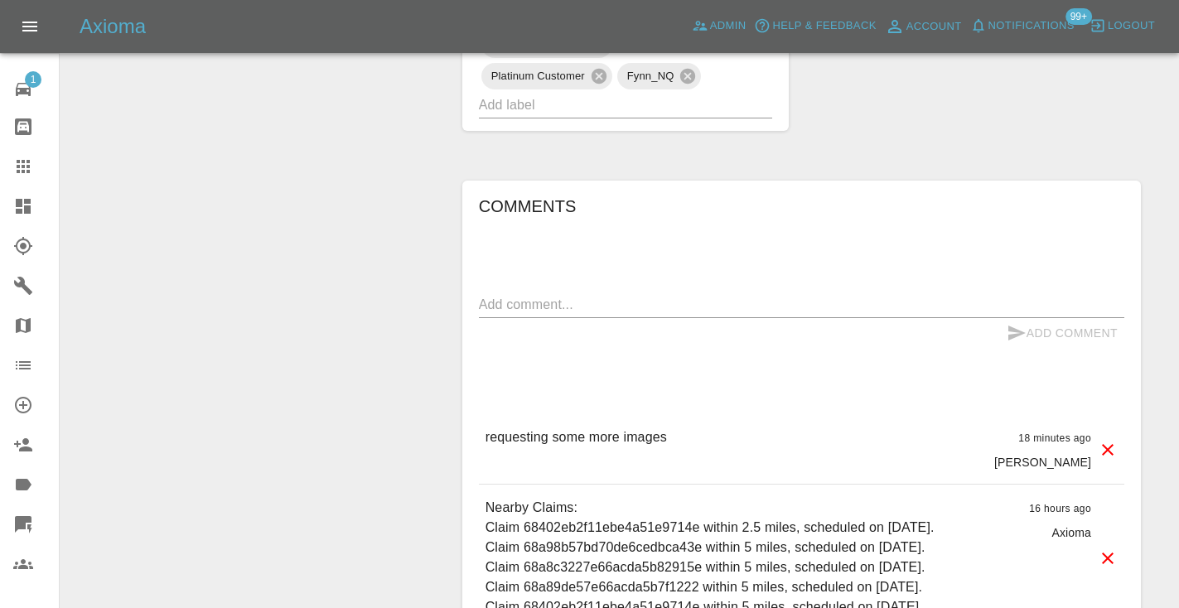
click at [500, 295] on textarea at bounding box center [801, 304] width 645 height 19
type textarea "called no answer : voice mail"
click at [1033, 318] on button "Add Comment" at bounding box center [1062, 333] width 124 height 31
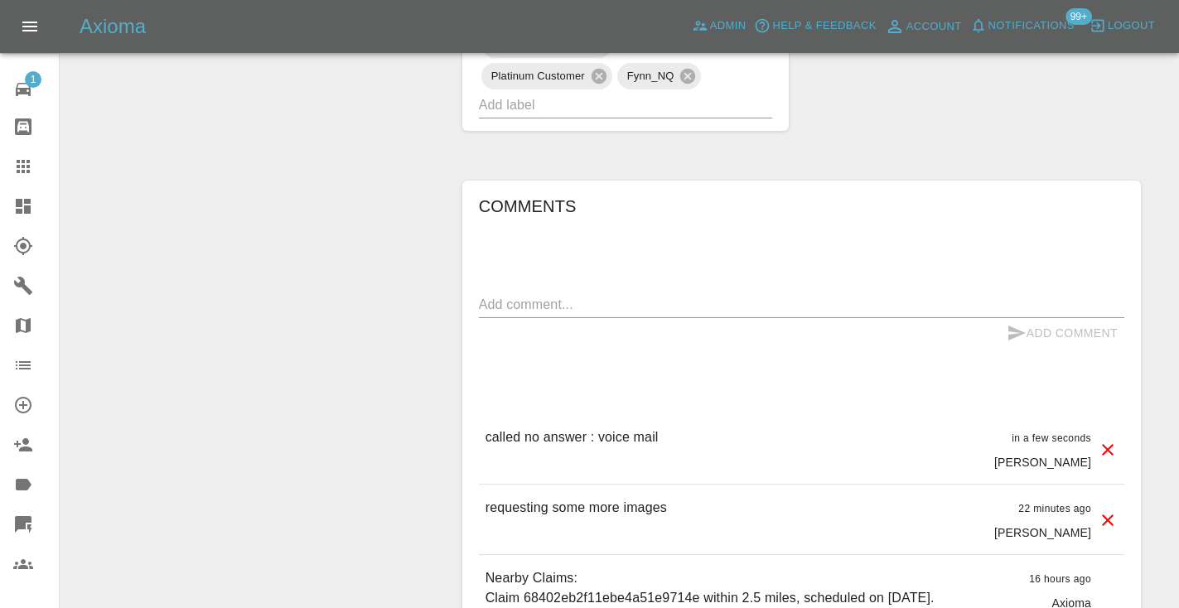
click at [15, 164] on icon at bounding box center [23, 167] width 20 height 20
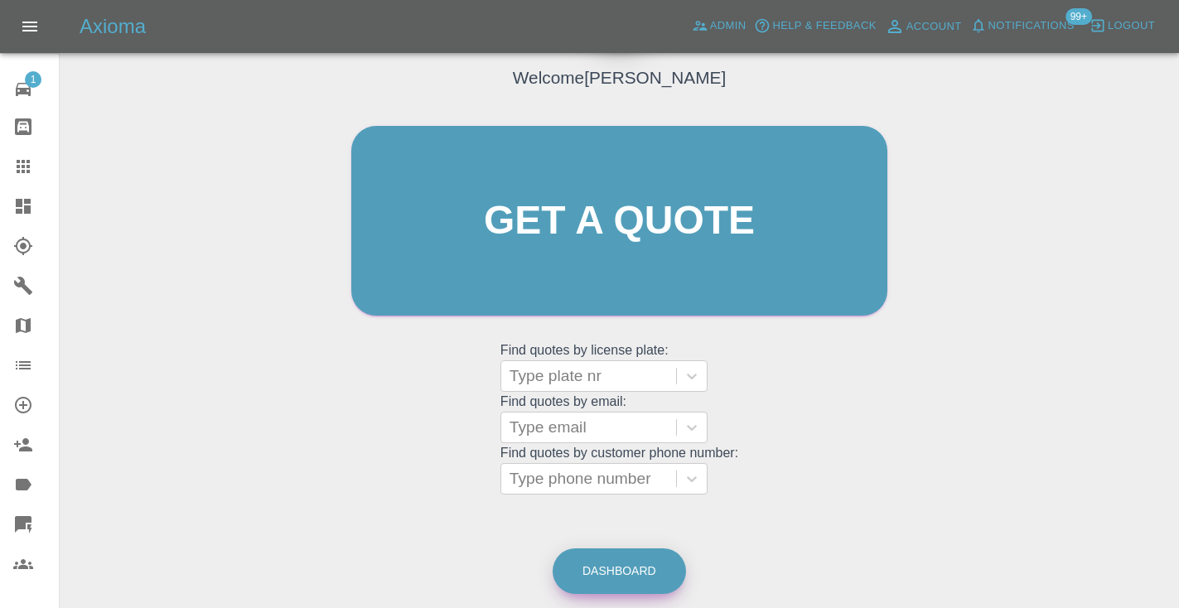
click at [617, 580] on link "Dashboard" at bounding box center [619, 572] width 133 height 46
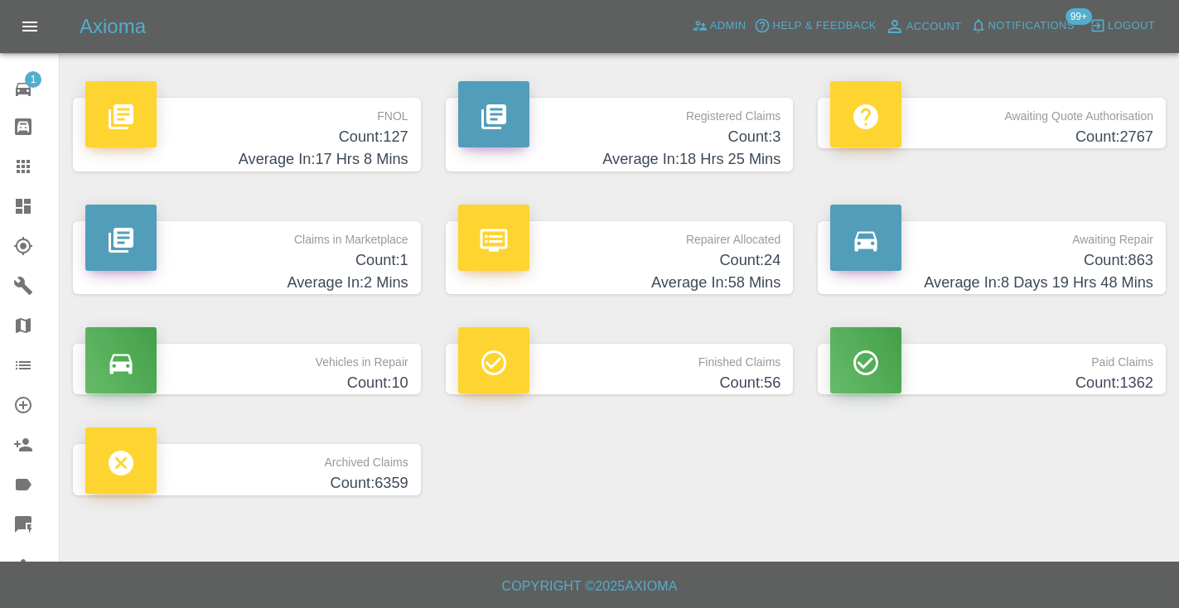
click at [1139, 263] on h4 "Count: 863" at bounding box center [991, 260] width 323 height 22
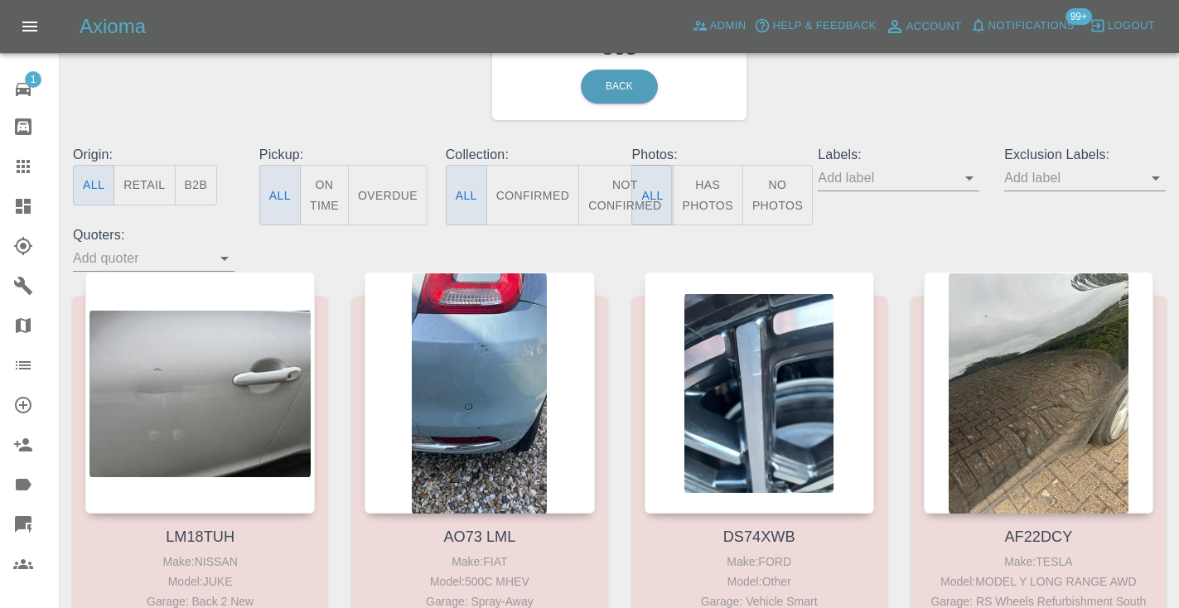
scroll to position [115, 0]
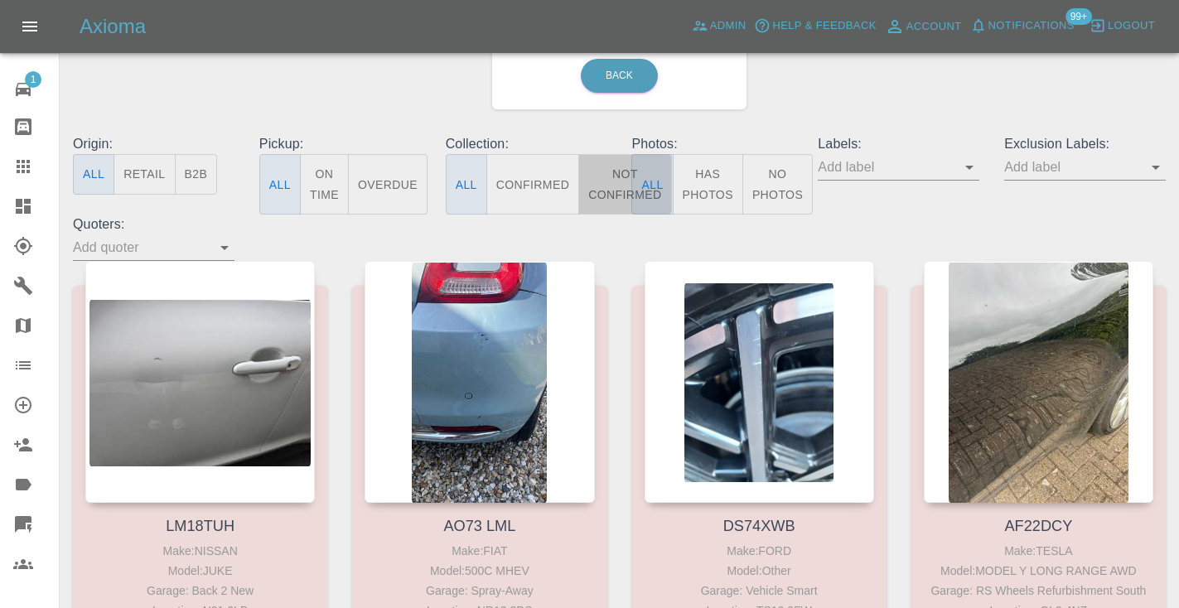
click at [616, 172] on button "Not Confirmed" at bounding box center [624, 184] width 93 height 60
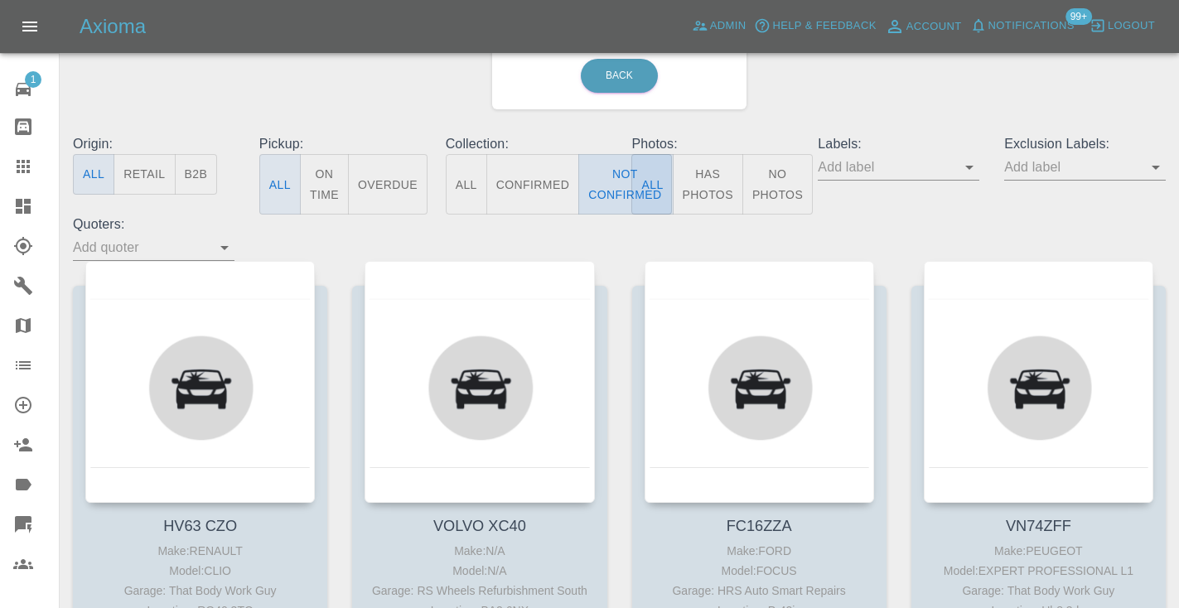
type button "false"
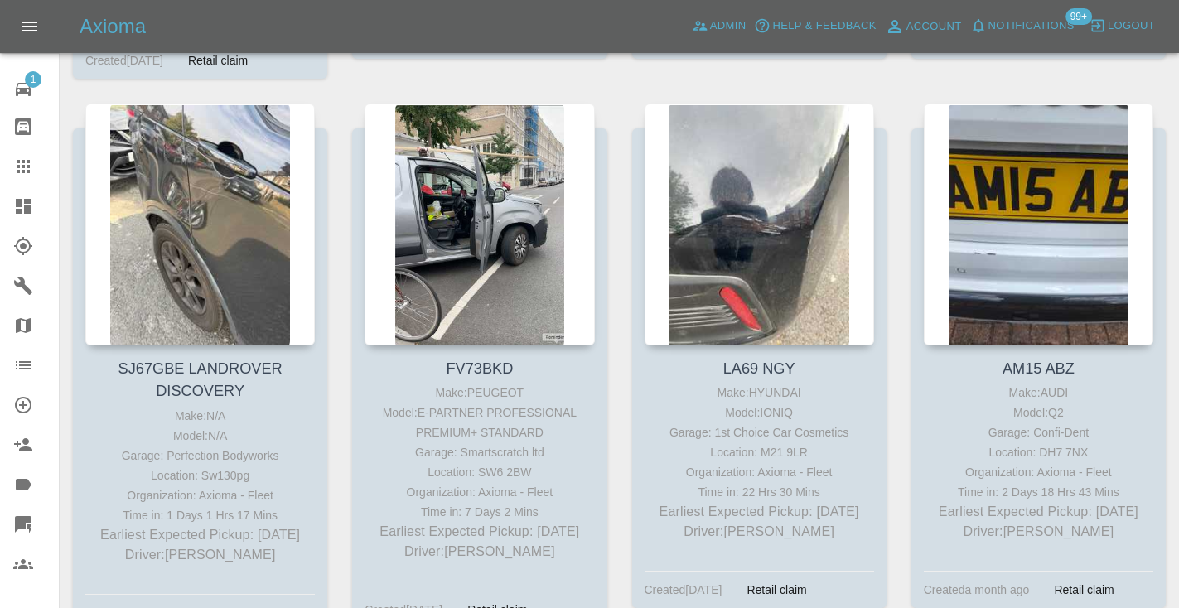
scroll to position [1365, 0]
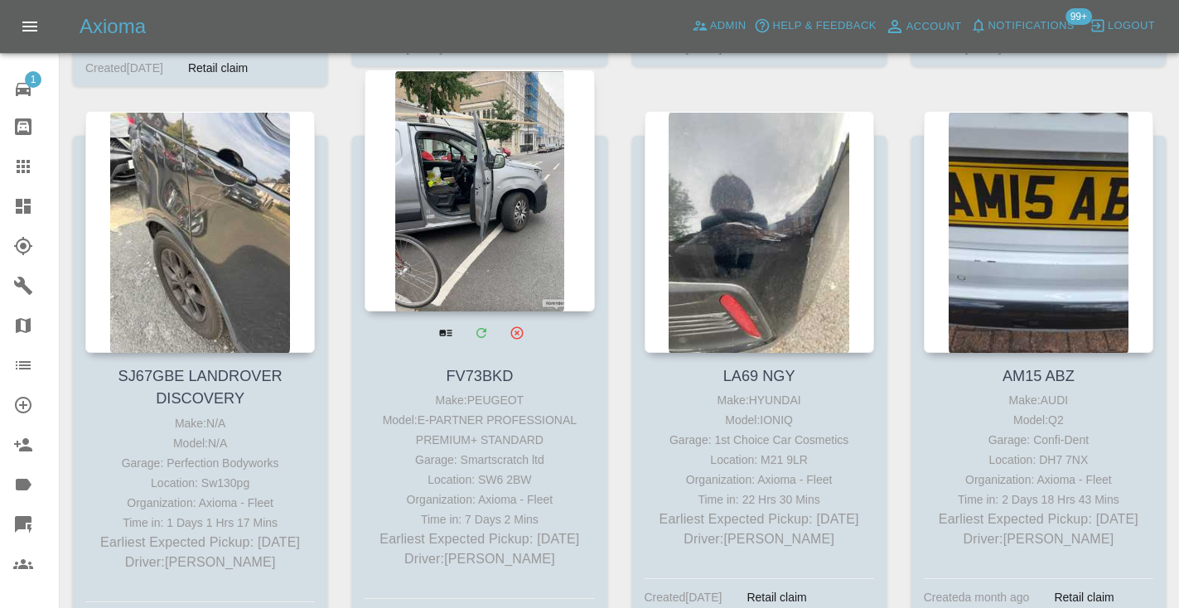
click at [501, 222] on div at bounding box center [480, 191] width 230 height 242
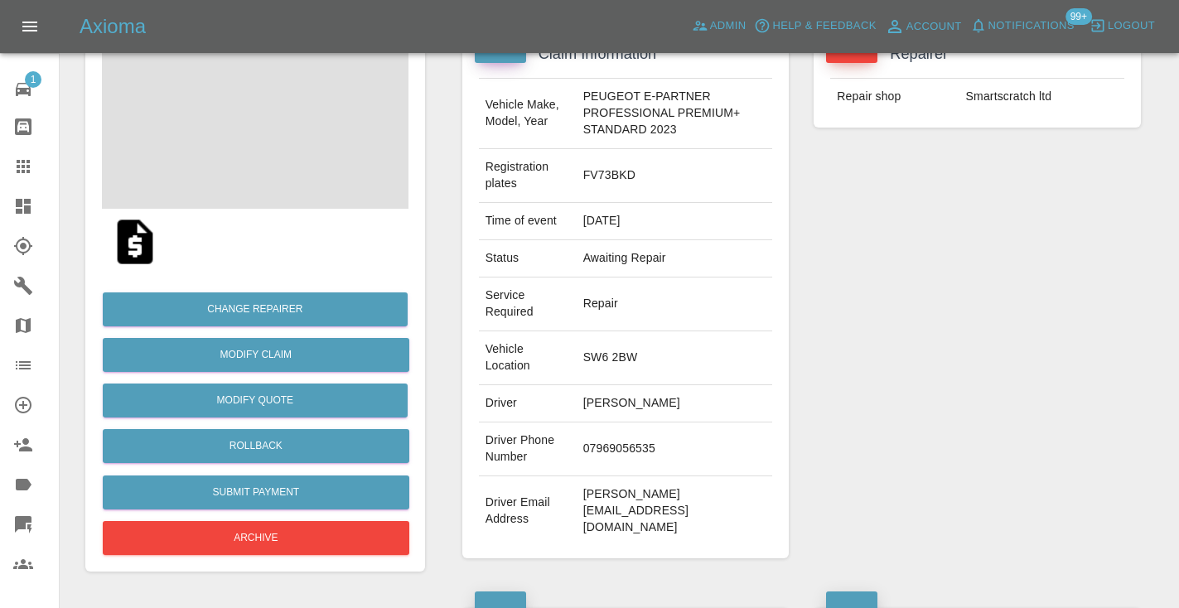
scroll to position [216, 0]
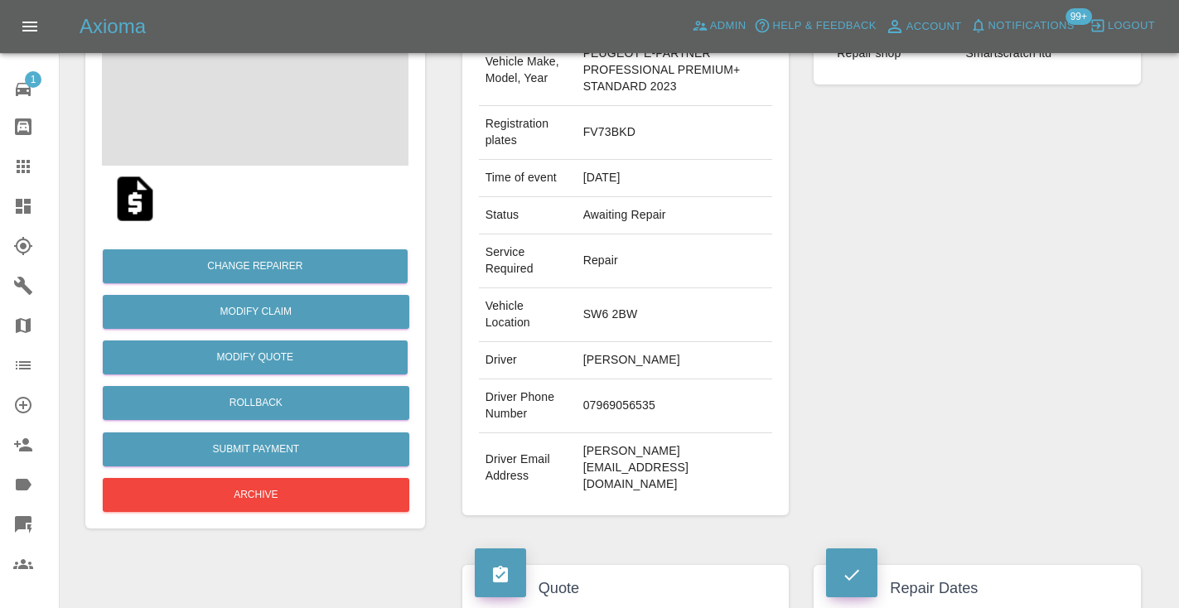
click at [610, 416] on td "07969056535" at bounding box center [675, 406] width 196 height 54
copy td "07969056535"
click at [979, 329] on div "Repairer Repair shop Smartscratch ltd" at bounding box center [977, 252] width 352 height 578
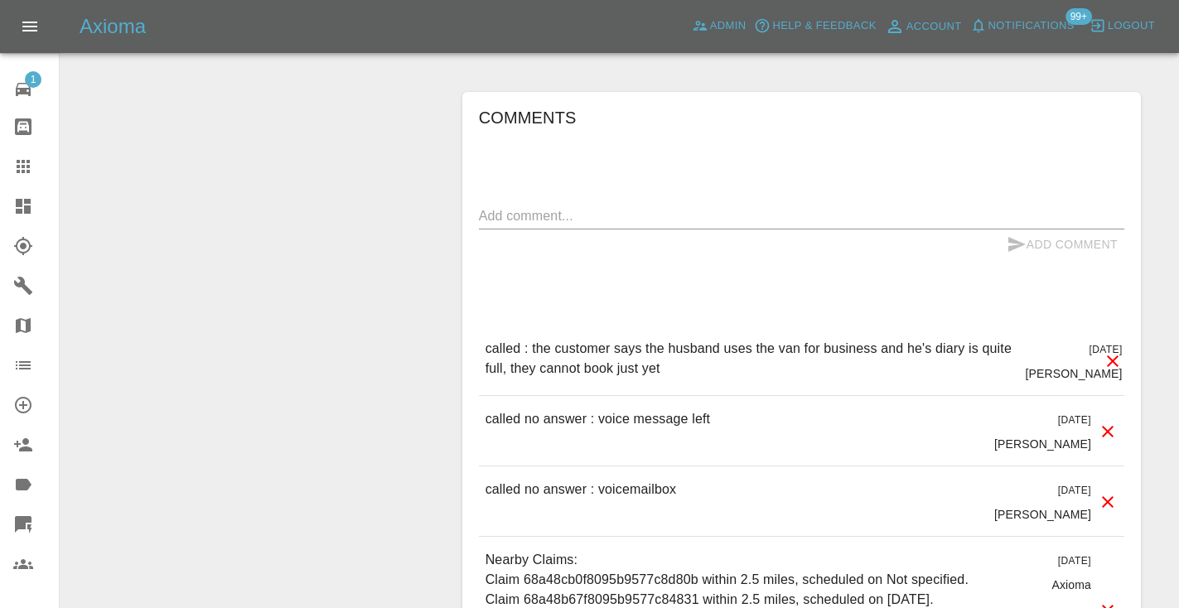
scroll to position [1402, 0]
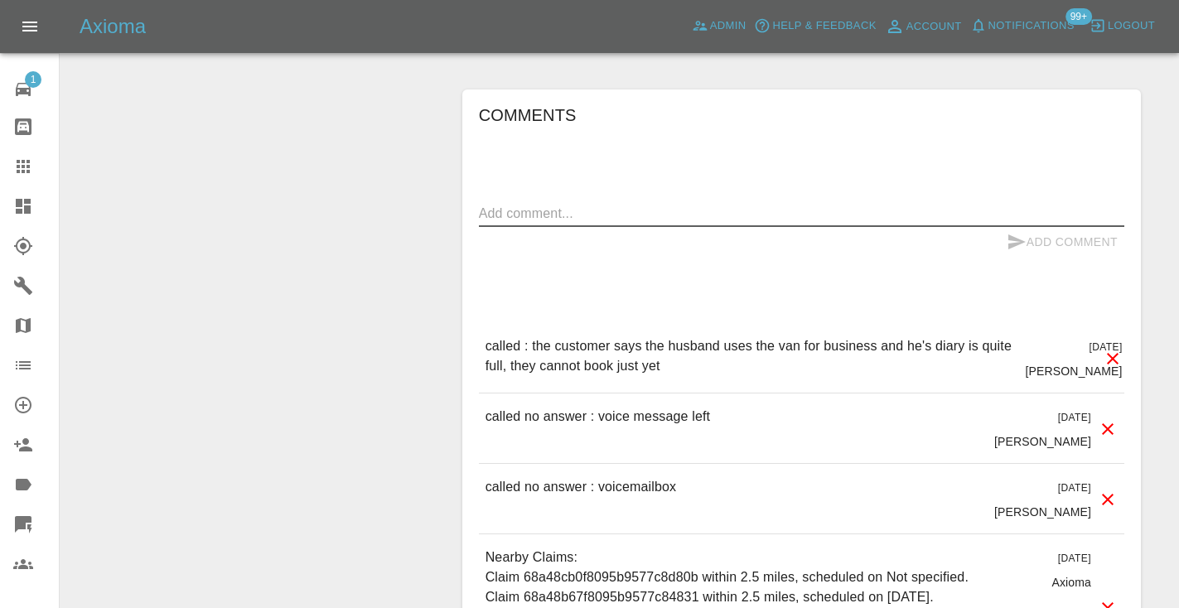
click at [508, 215] on textarea at bounding box center [801, 213] width 645 height 19
type textarea "do not chase"
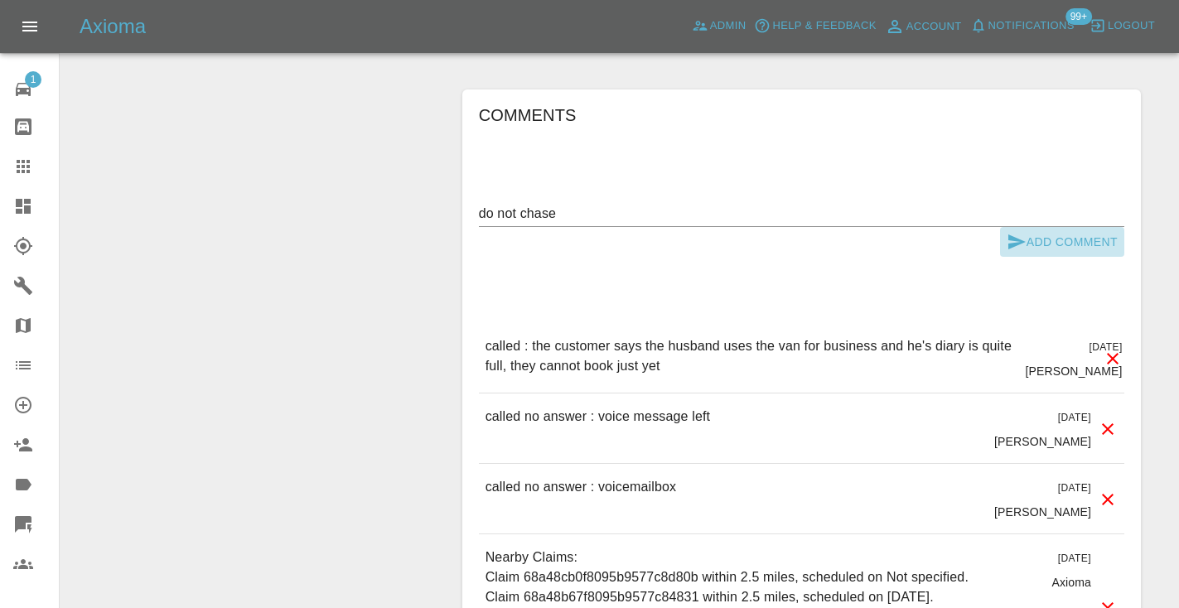
click at [1011, 238] on icon "submit" at bounding box center [1016, 241] width 17 height 15
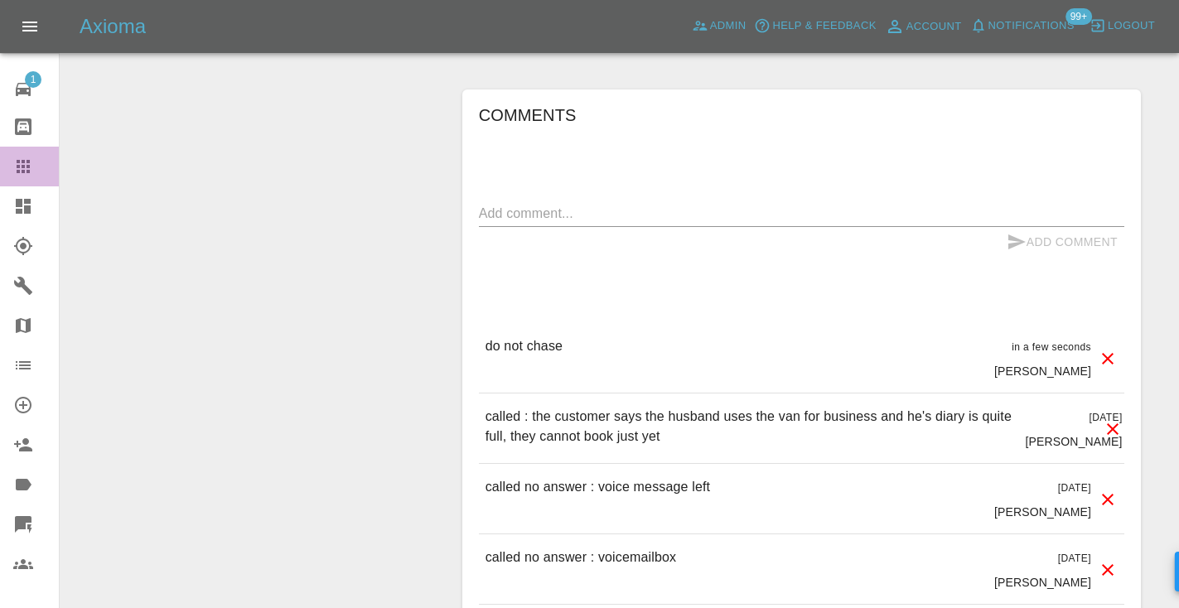
click at [4, 178] on link "Claims" at bounding box center [29, 167] width 59 height 40
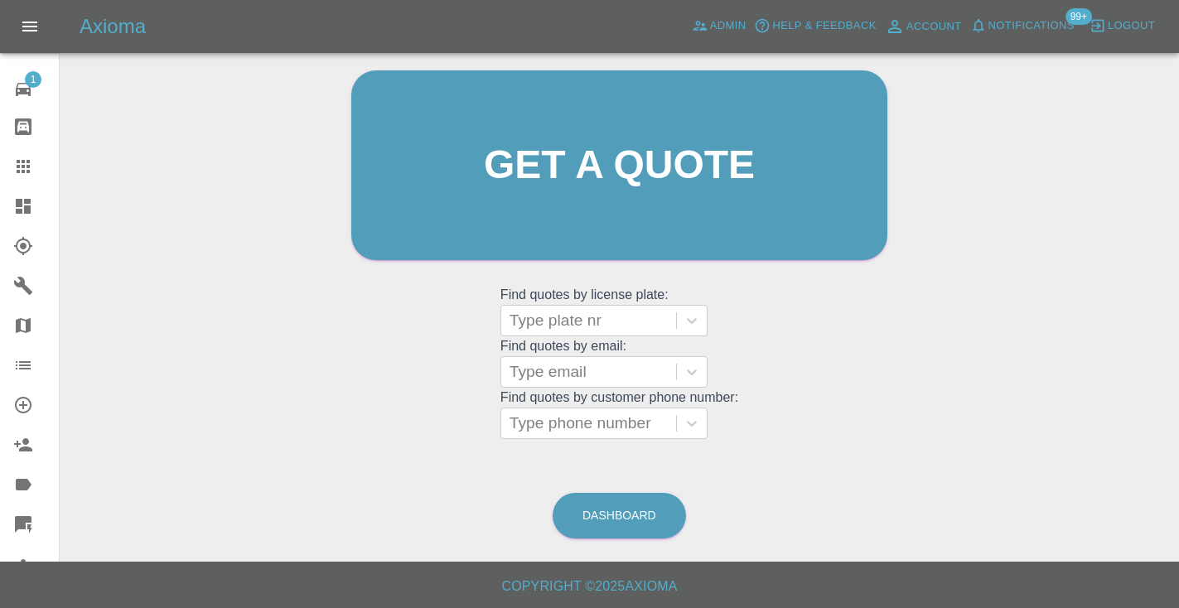
scroll to position [167, 0]
click at [602, 515] on link "Dashboard" at bounding box center [619, 517] width 133 height 46
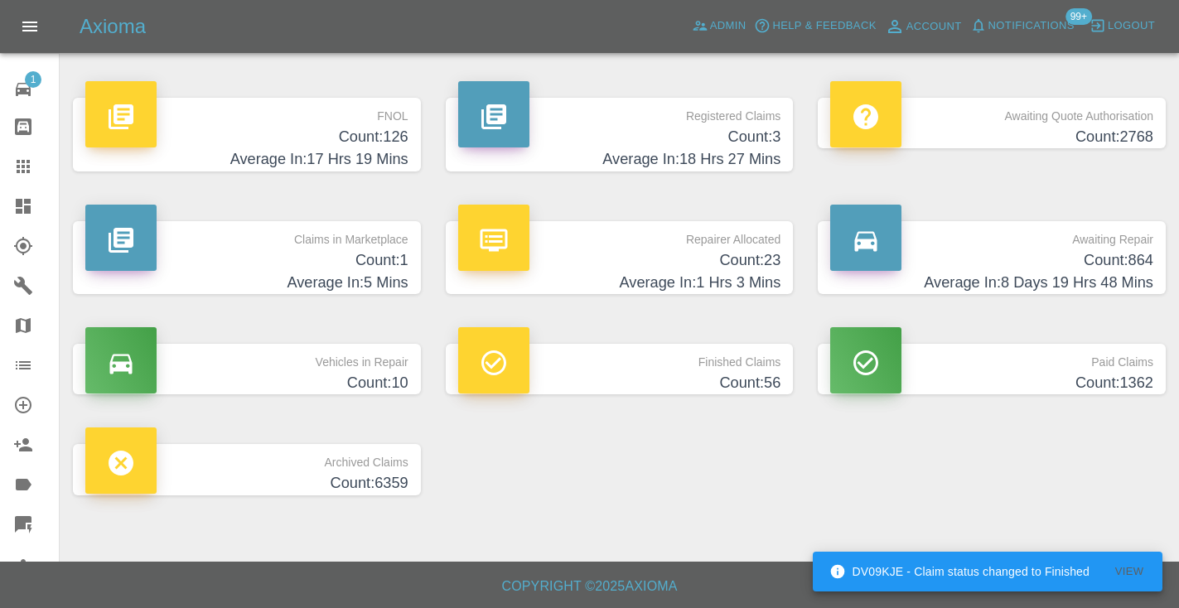
click at [1108, 247] on p "Awaiting Repair" at bounding box center [991, 235] width 323 height 28
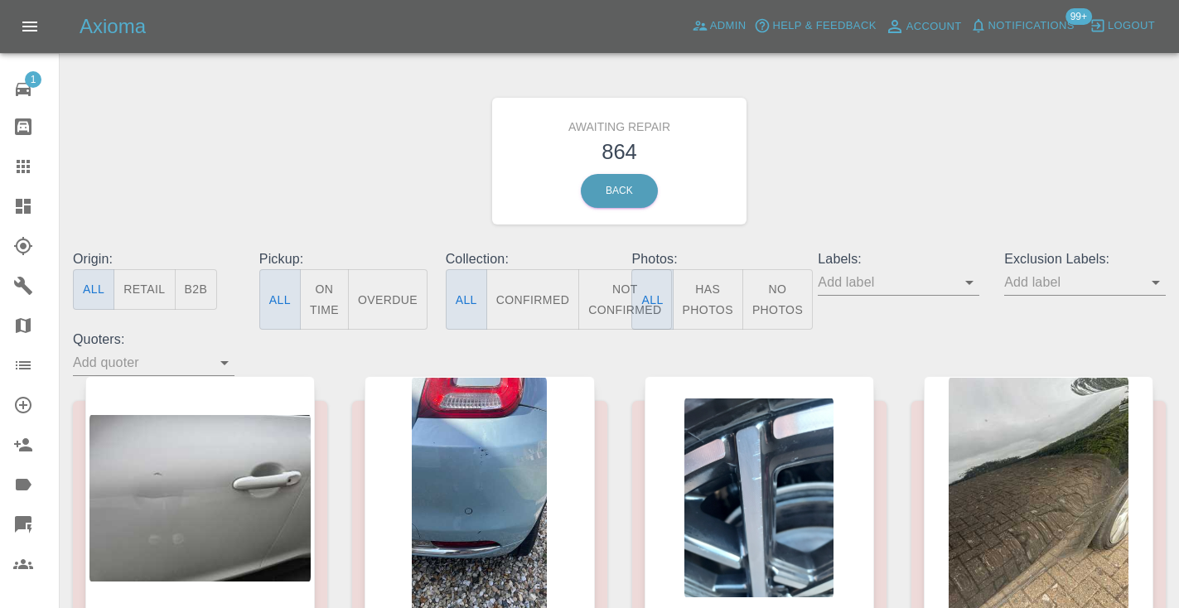
click at [622, 299] on button "Not Confirmed" at bounding box center [624, 299] width 93 height 60
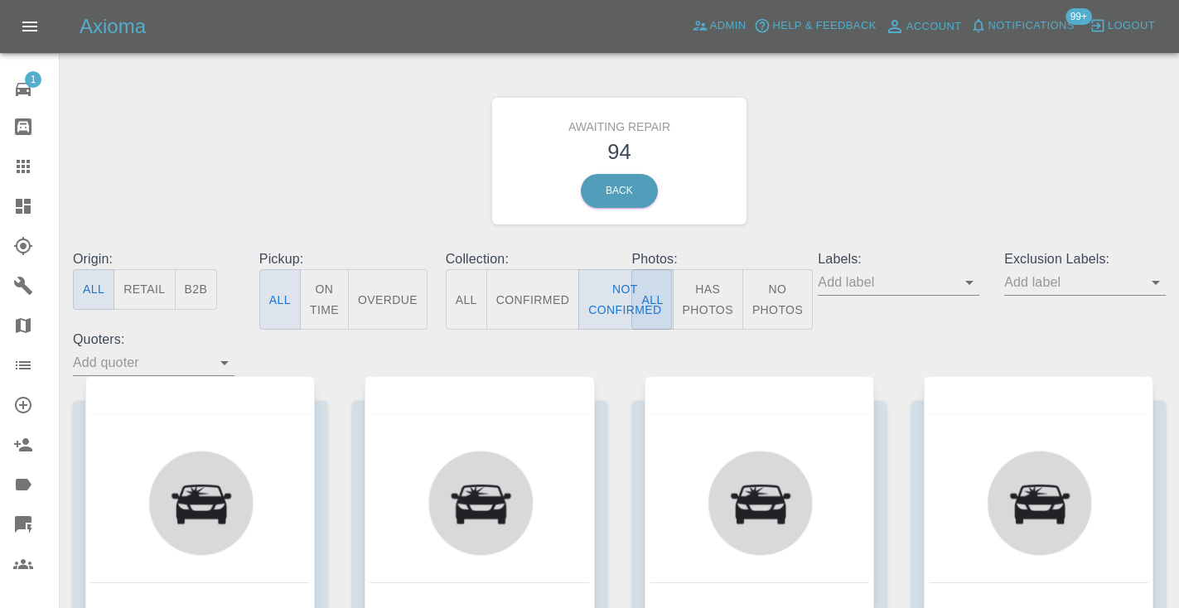
click at [1022, 184] on div "Awaiting Repair 94 Back" at bounding box center [619, 161] width 1118 height 176
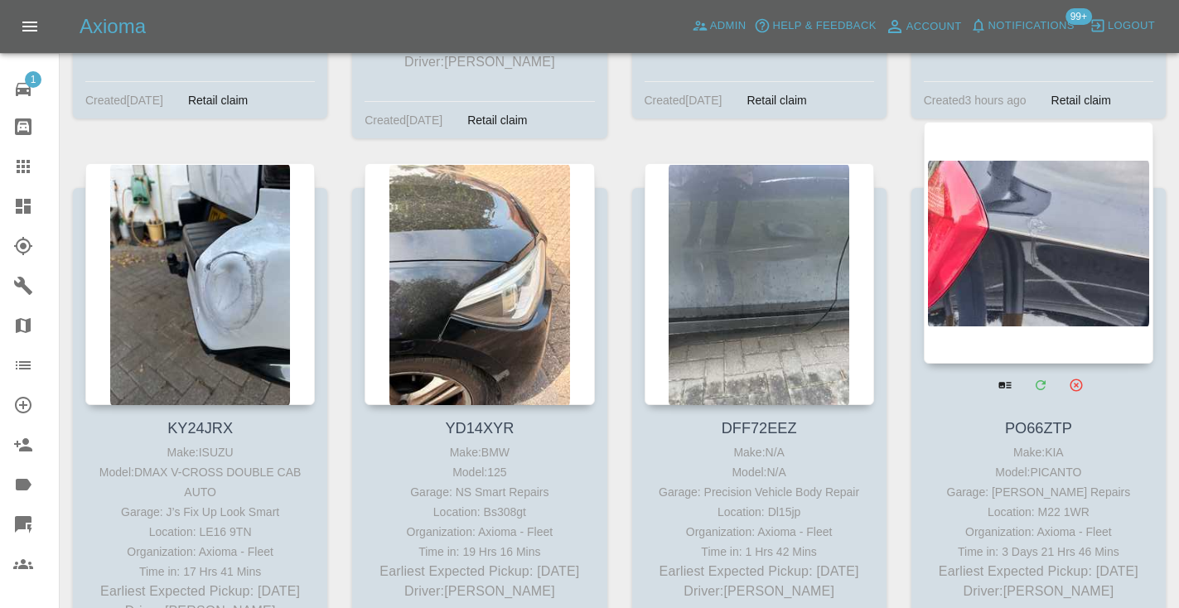
scroll to position [2419, 0]
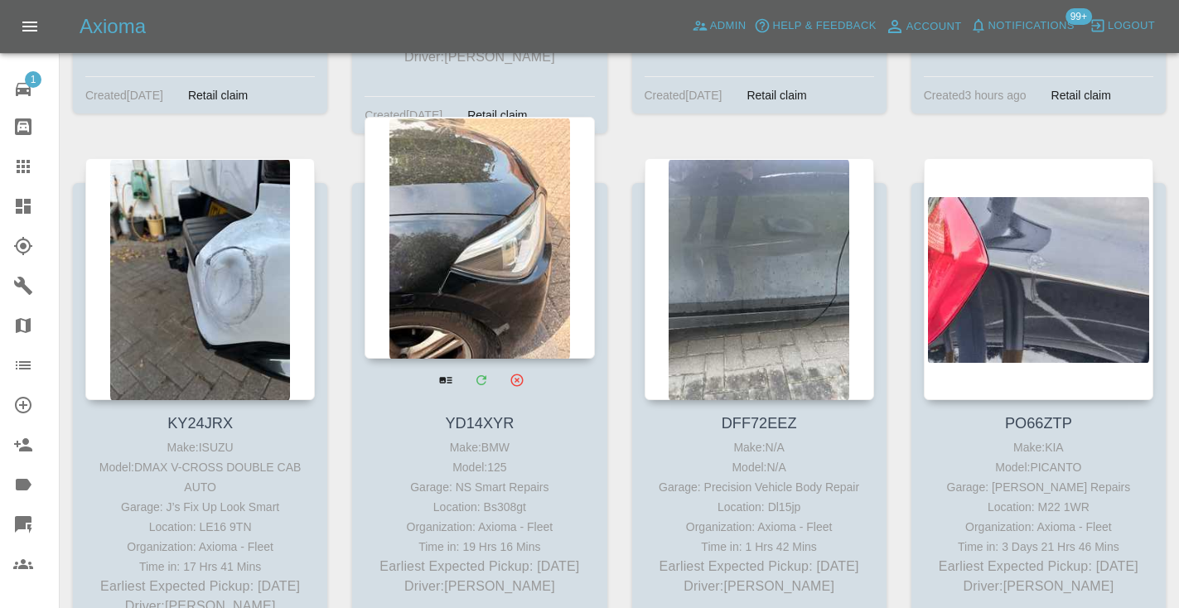
click at [480, 176] on div at bounding box center [480, 238] width 230 height 242
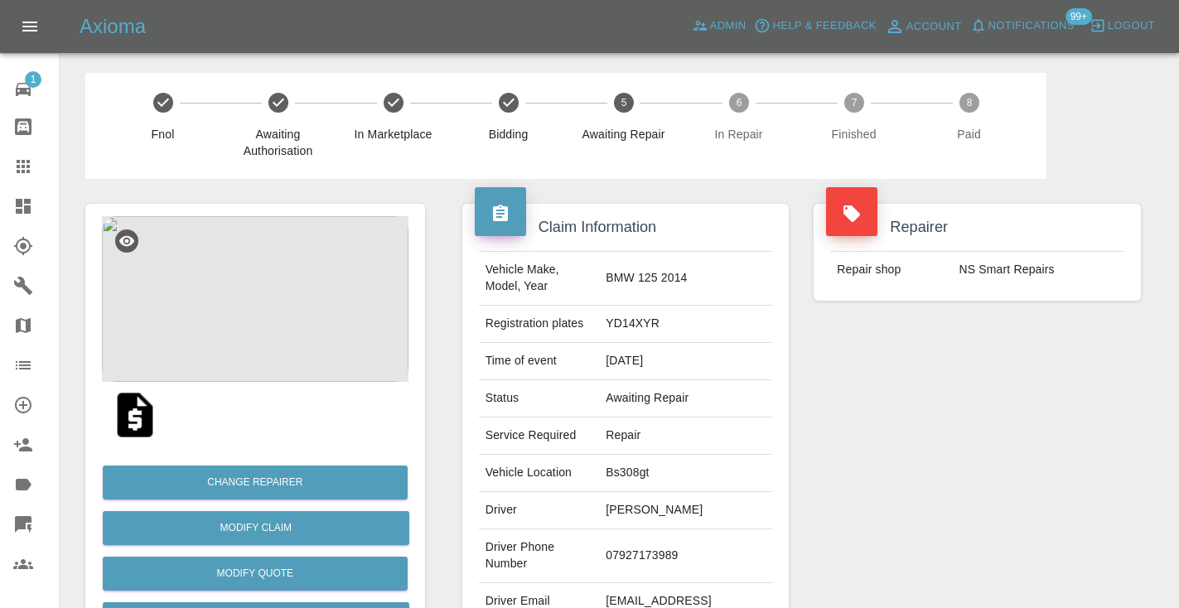
click at [672, 556] on td "07927173989" at bounding box center [685, 556] width 173 height 54
copy td "07927173989"
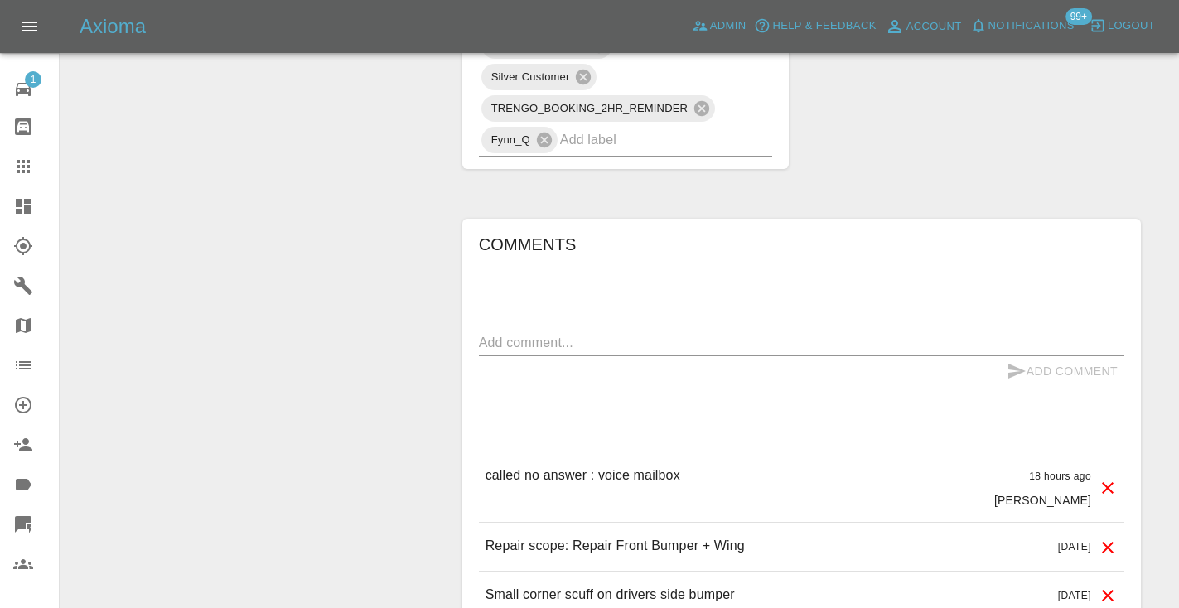
scroll to position [1128, 0]
click at [500, 345] on textarea at bounding box center [801, 340] width 645 height 19
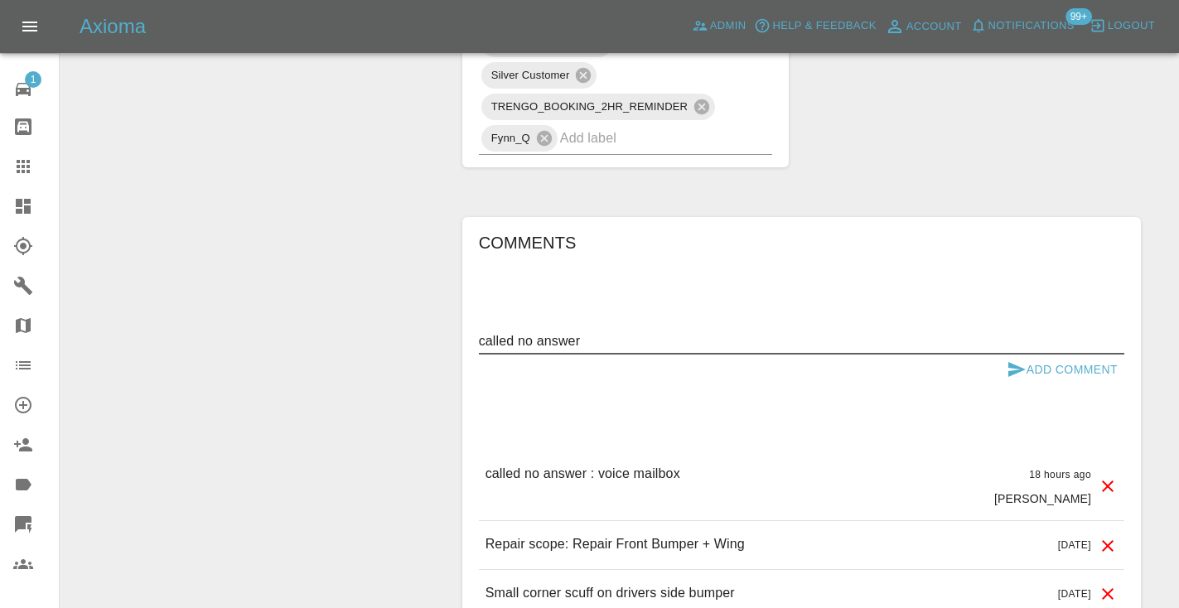
type textarea "called no answer"
click at [1008, 367] on icon "submit" at bounding box center [1017, 370] width 20 height 20
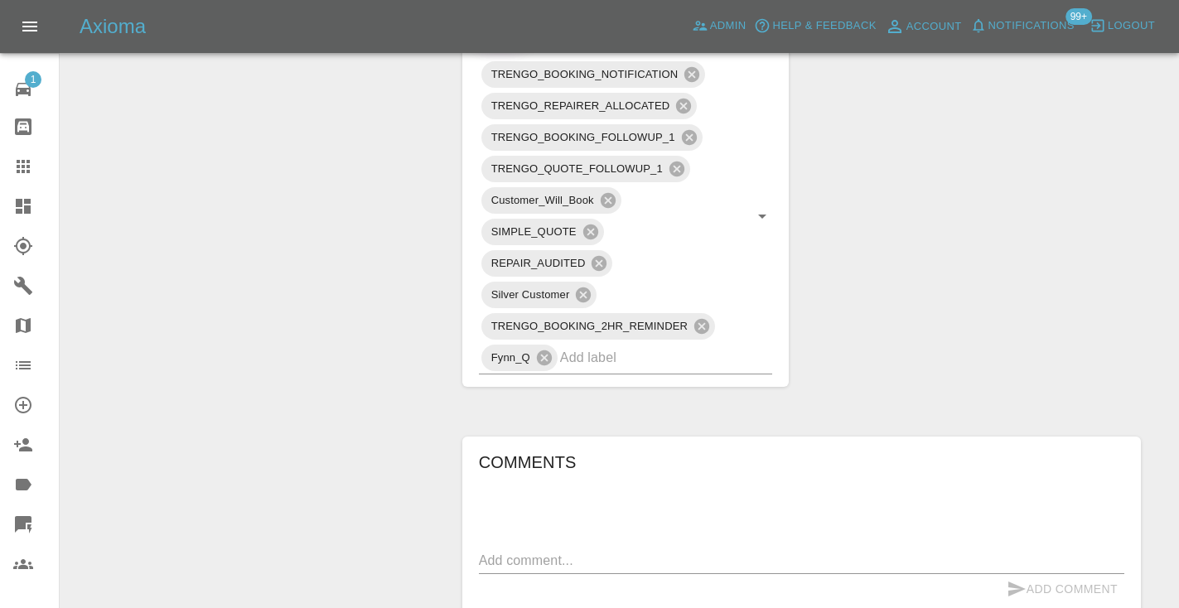
scroll to position [902, 0]
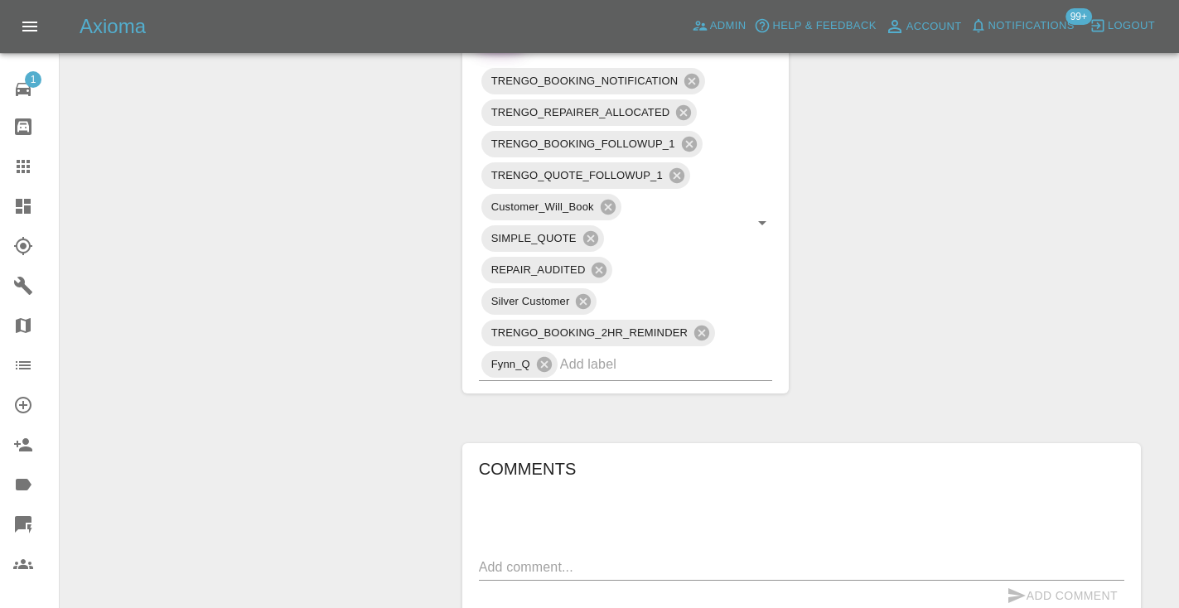
click at [14, 166] on icon at bounding box center [23, 167] width 20 height 20
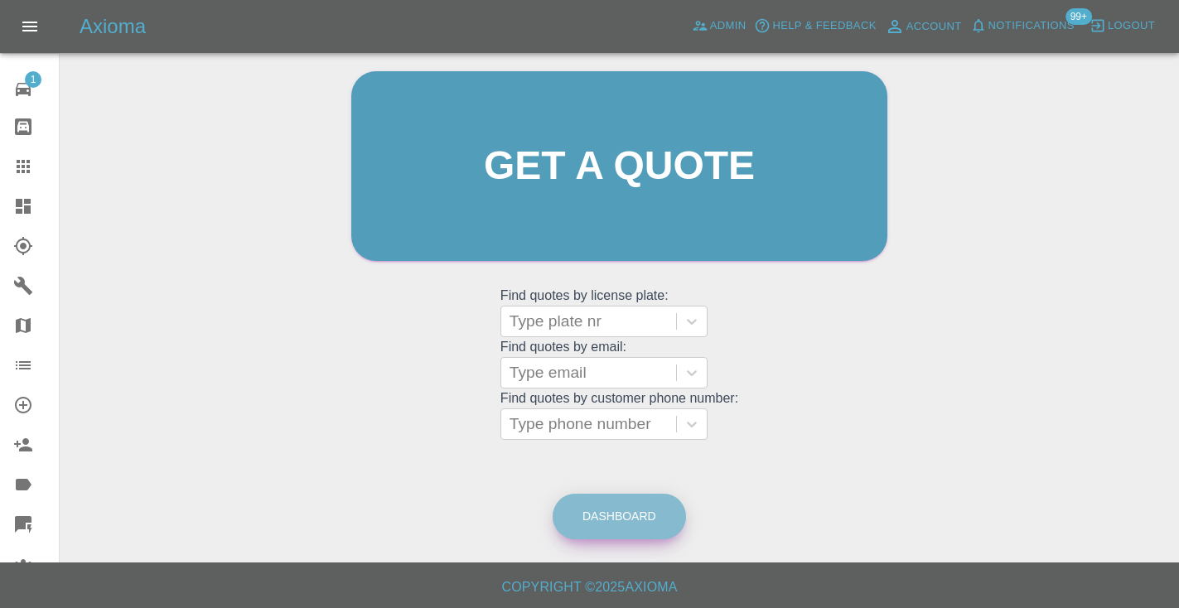
click at [582, 515] on link "Dashboard" at bounding box center [619, 517] width 133 height 46
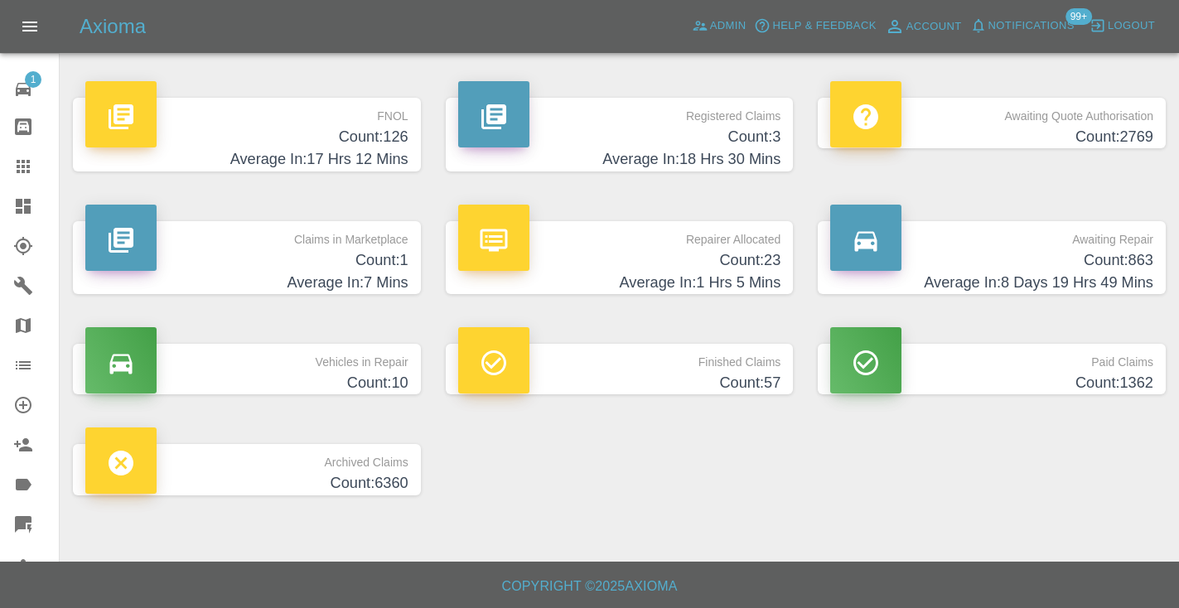
click at [1111, 266] on h4 "Count: 863" at bounding box center [991, 260] width 323 height 22
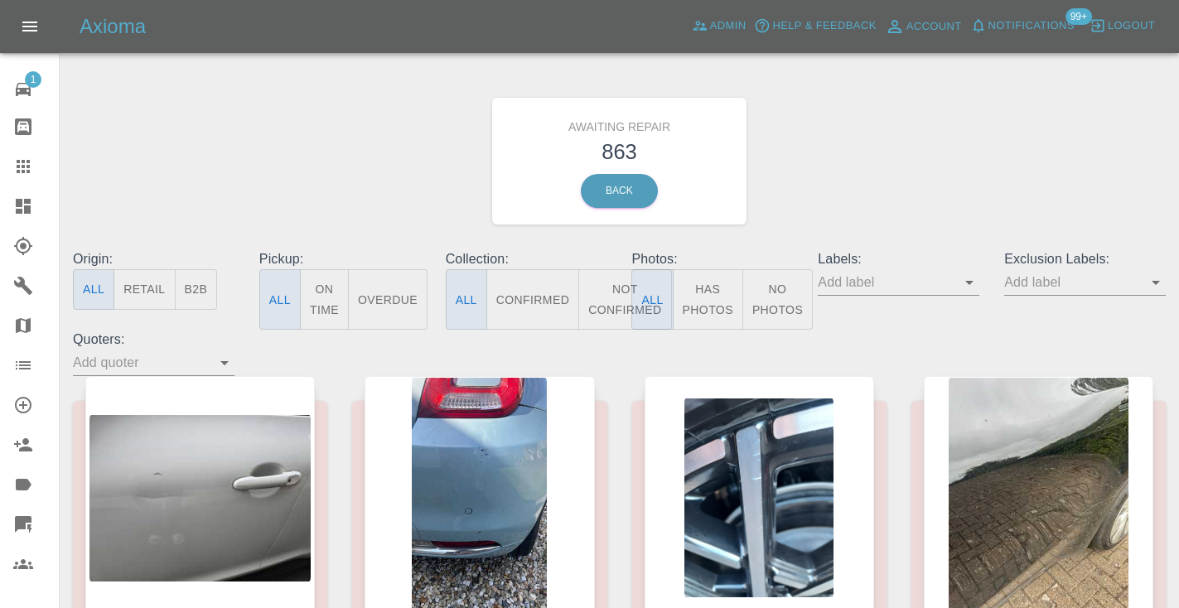
click at [617, 306] on button "Not Confirmed" at bounding box center [624, 299] width 93 height 60
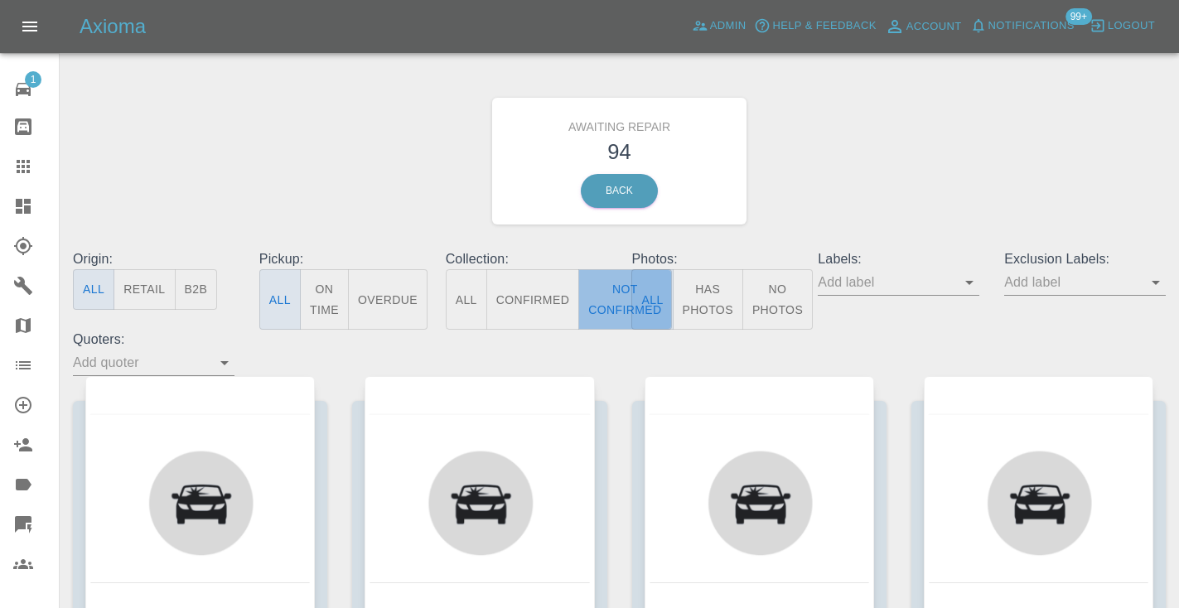
click at [611, 298] on button "Not Confirmed" at bounding box center [624, 299] width 93 height 60
click at [836, 172] on div "Awaiting Repair 94 Back" at bounding box center [619, 161] width 1118 height 176
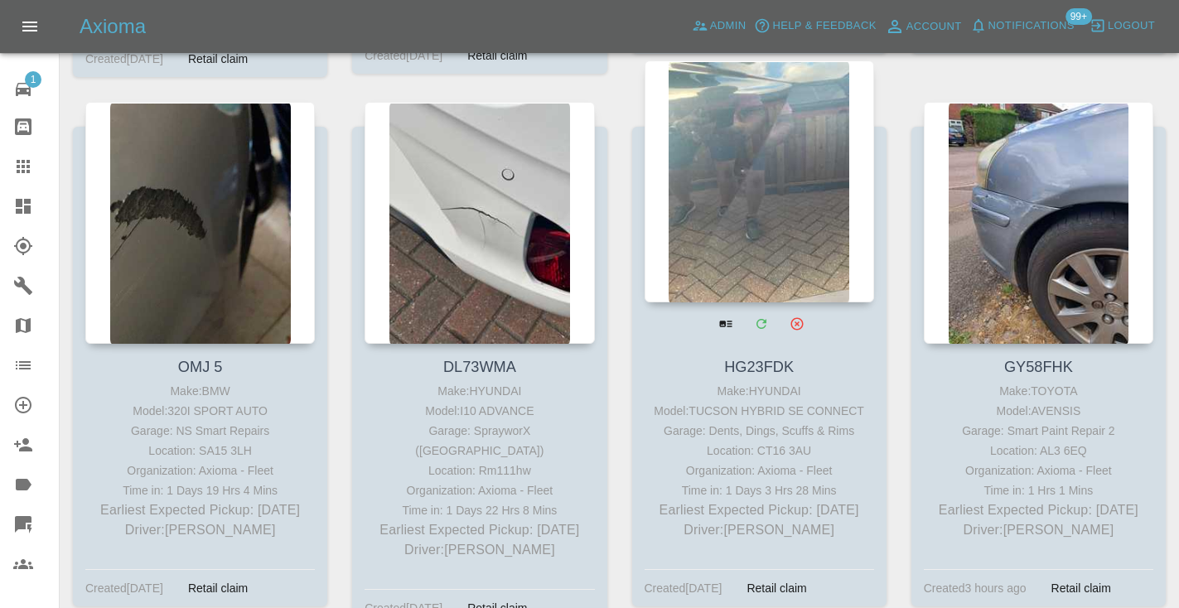
scroll to position [1921, 0]
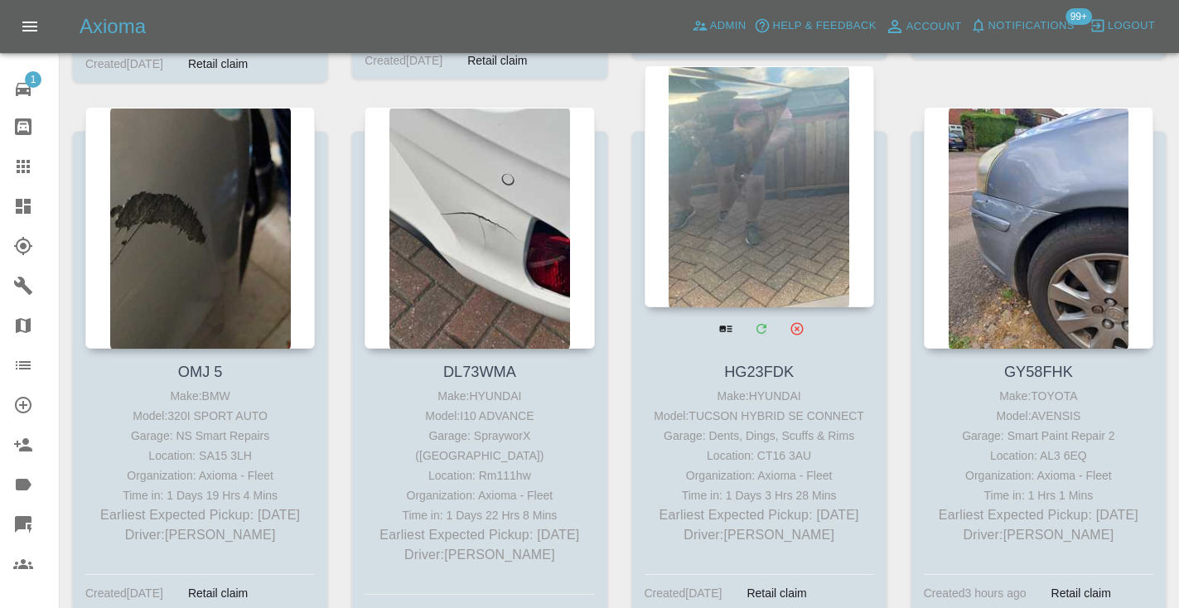
click at [765, 138] on div at bounding box center [760, 186] width 230 height 242
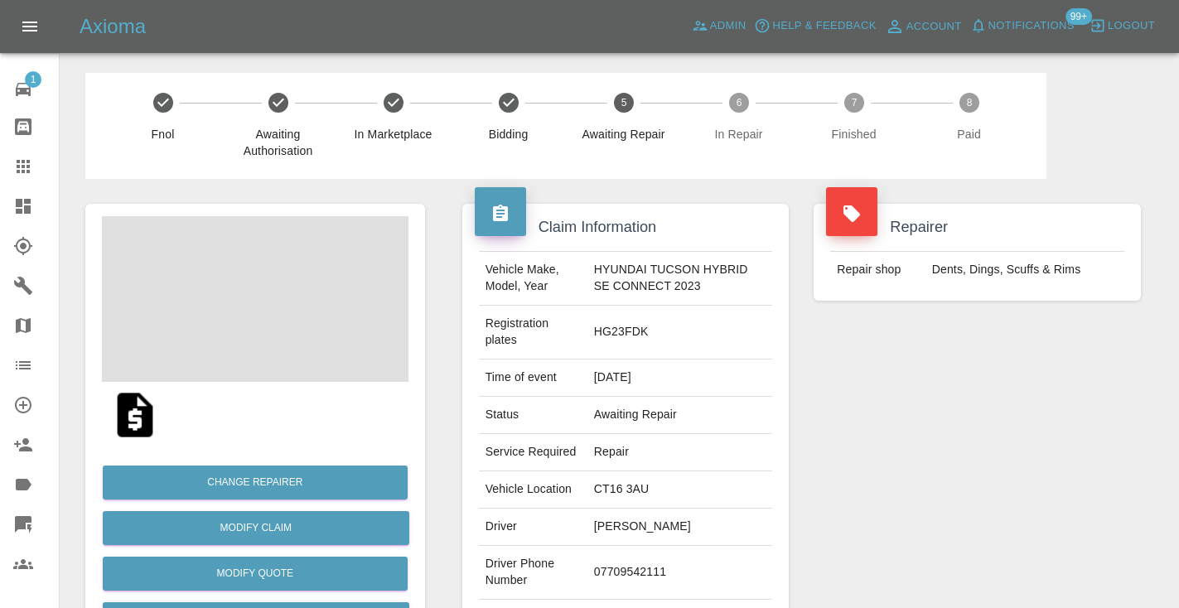
click at [622, 568] on td "07709542111" at bounding box center [680, 573] width 186 height 54
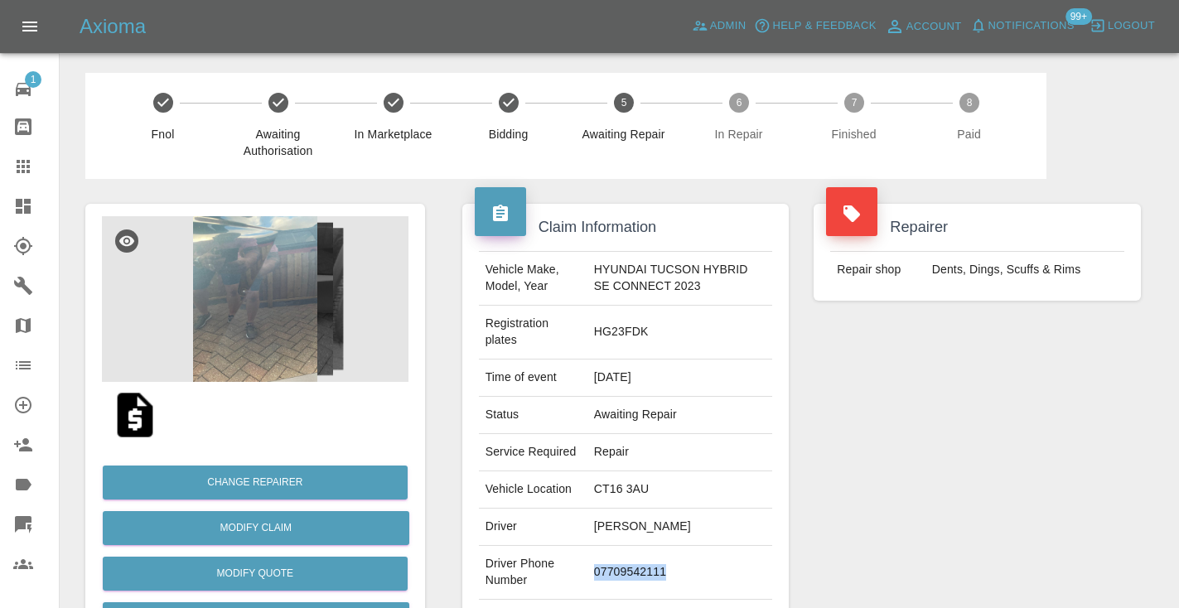
copy td "07709542111"
click at [907, 442] on div "Repairer Repair shop Dents, Dings, Scuffs & Rims" at bounding box center [977, 434] width 352 height 511
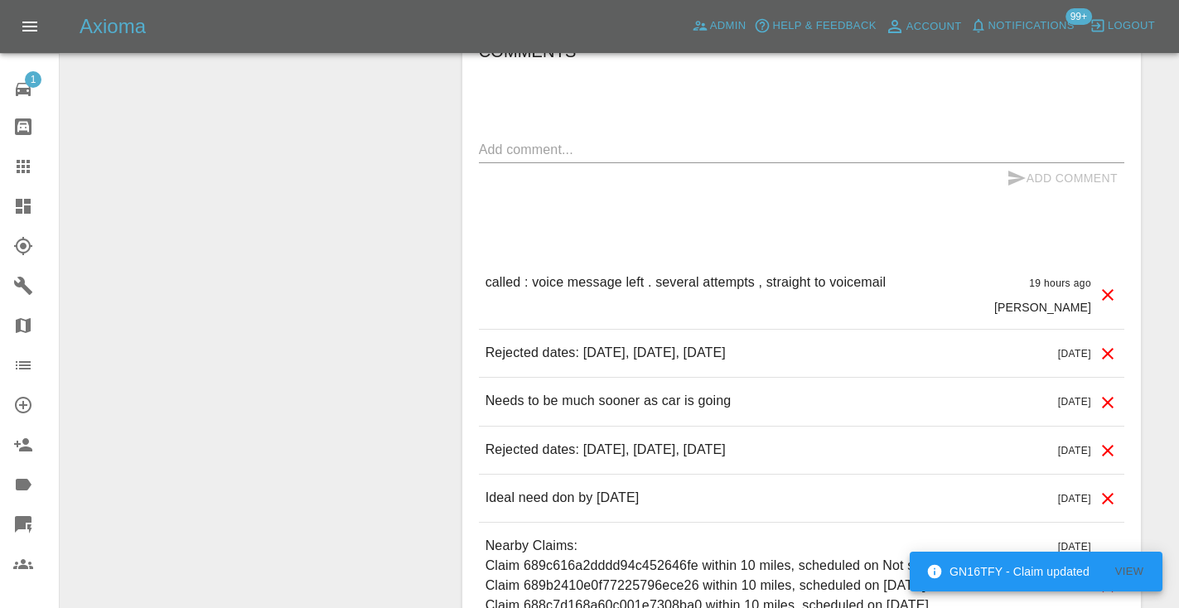
scroll to position [1398, 0]
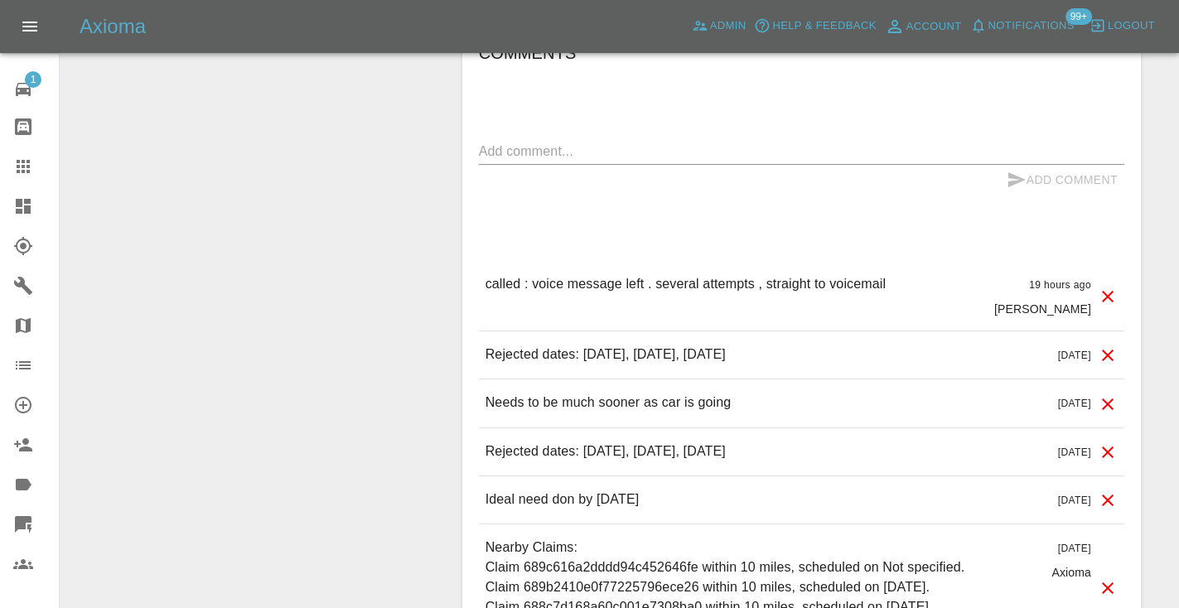
click at [526, 161] on div "x" at bounding box center [801, 151] width 645 height 27
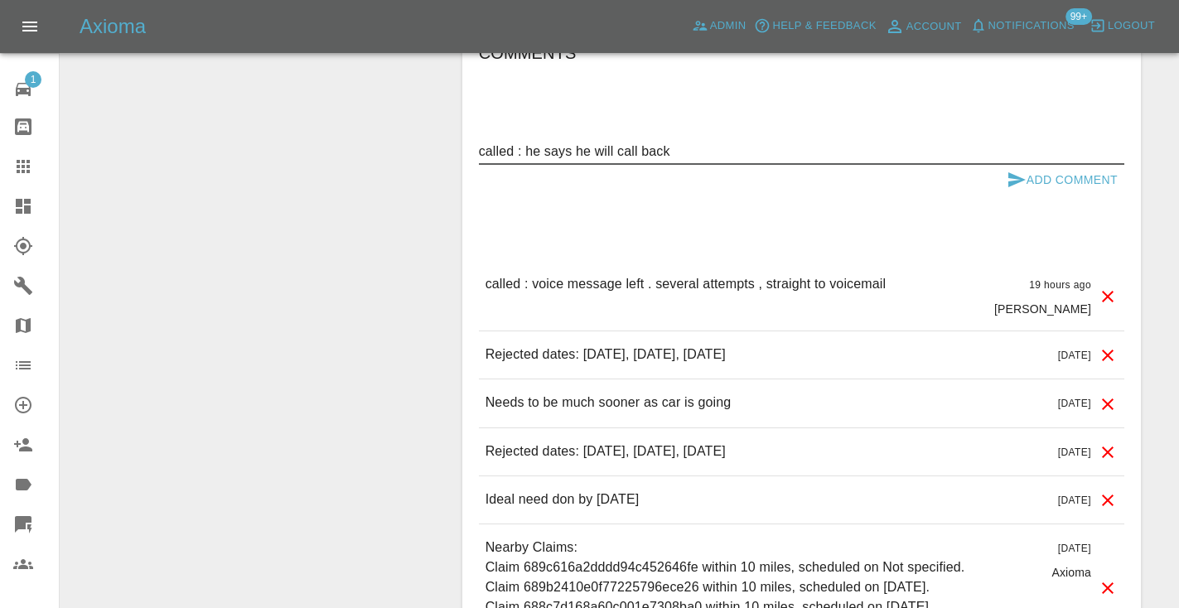
type textarea "called : he says he will call back"
click at [1018, 175] on icon "submit" at bounding box center [1017, 180] width 20 height 20
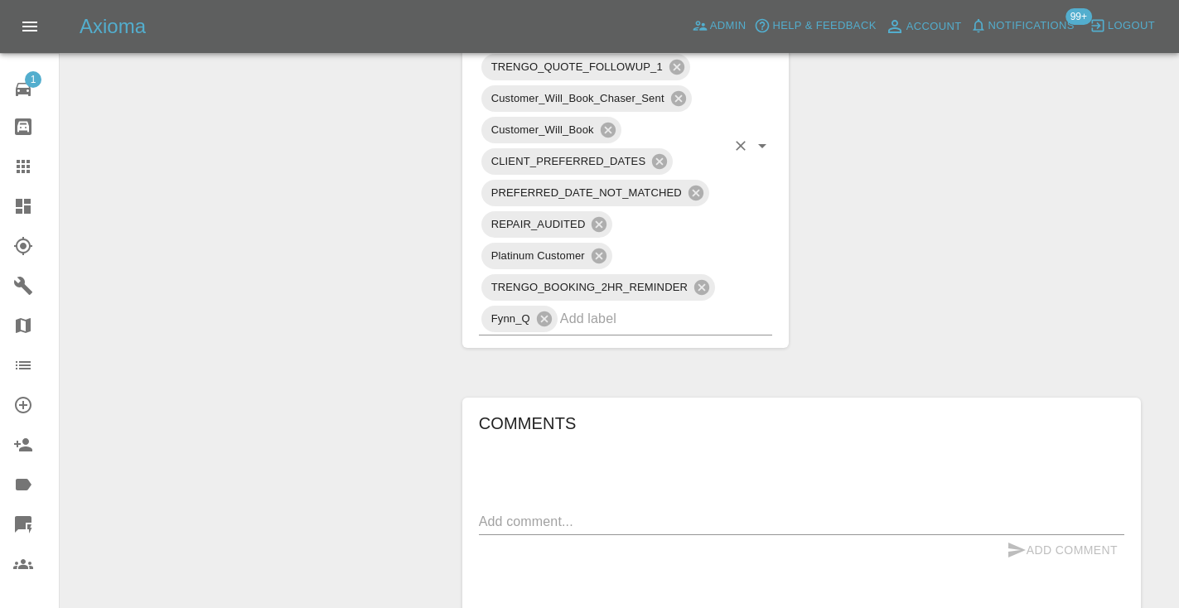
scroll to position [1019, 0]
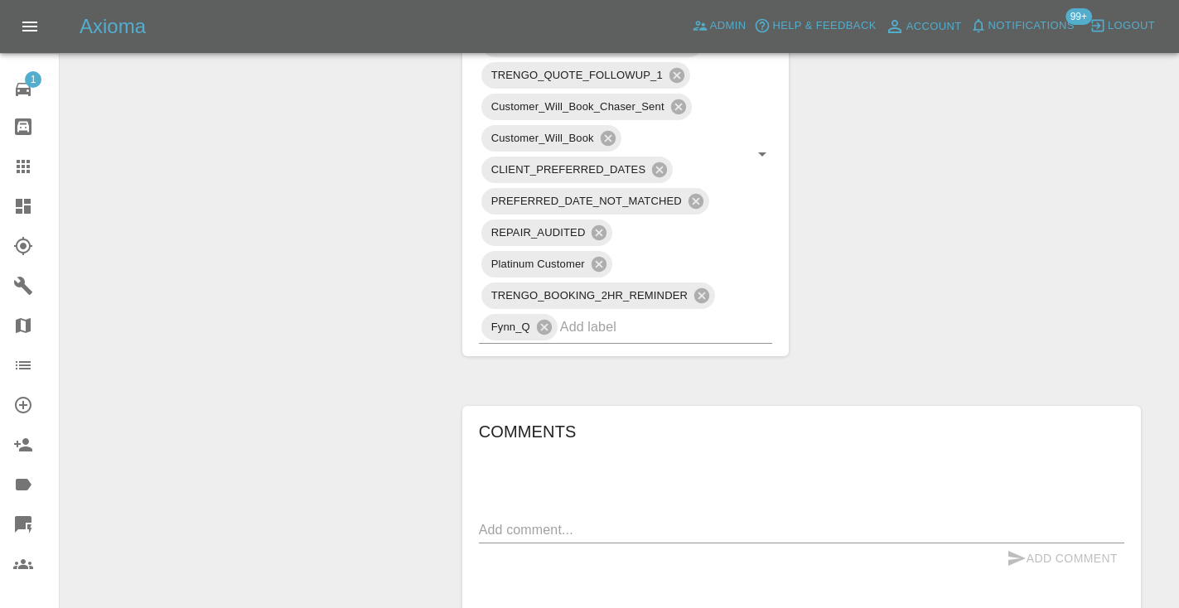
click at [5, 164] on link "Claims" at bounding box center [29, 167] width 59 height 40
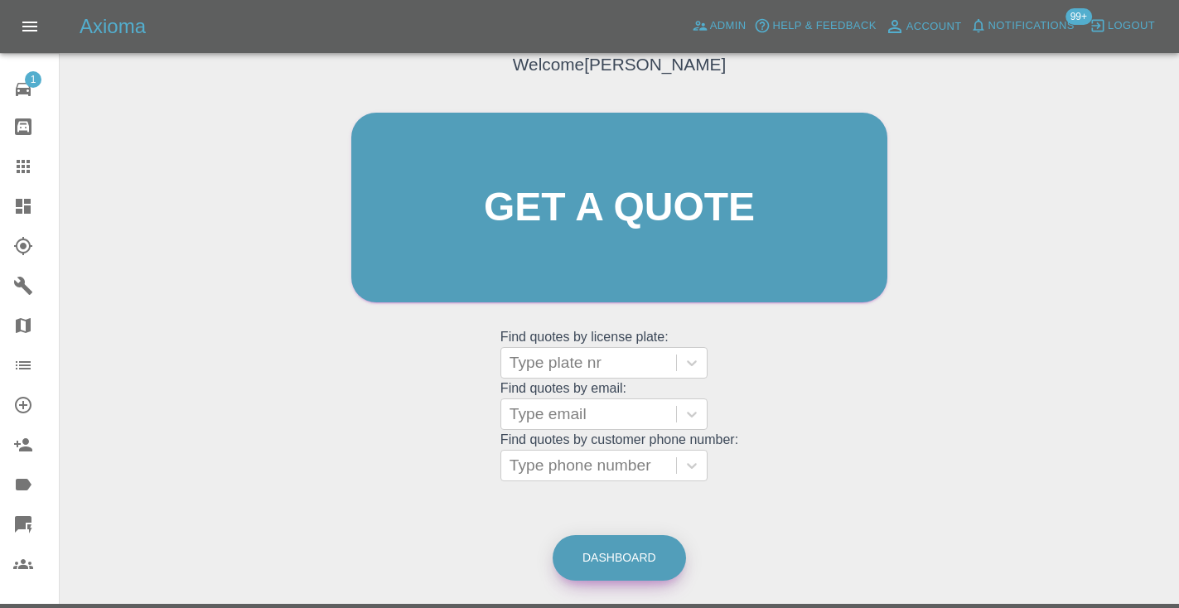
click at [631, 554] on link "Dashboard" at bounding box center [619, 558] width 133 height 46
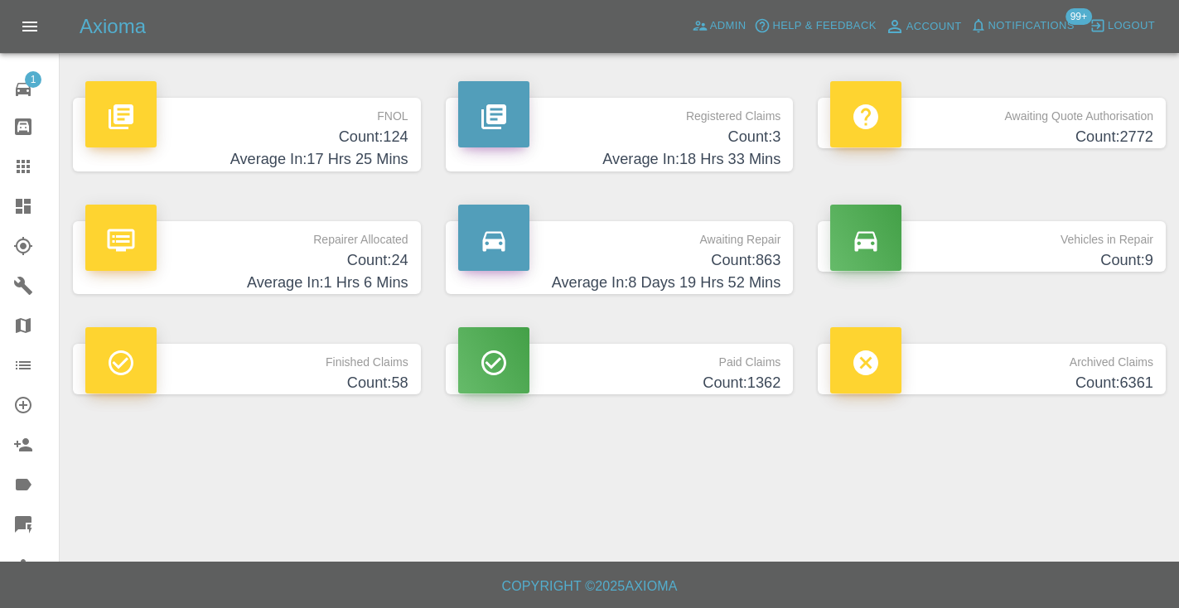
click at [774, 249] on h4 "Count: 863" at bounding box center [619, 260] width 323 height 22
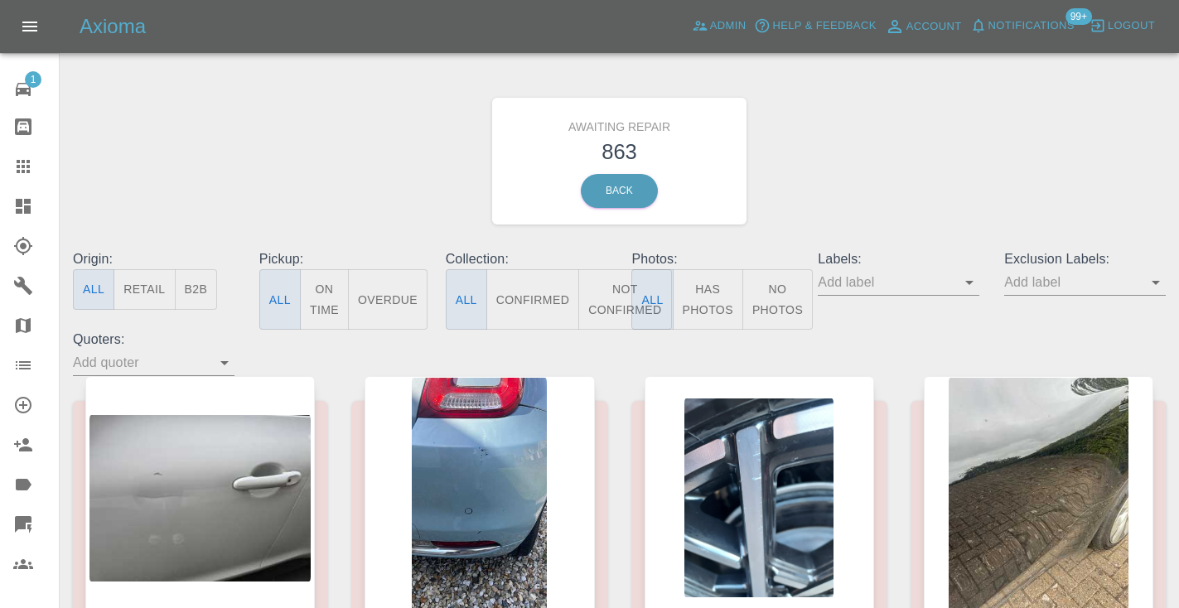
click at [605, 307] on button "Not Confirmed" at bounding box center [624, 299] width 93 height 60
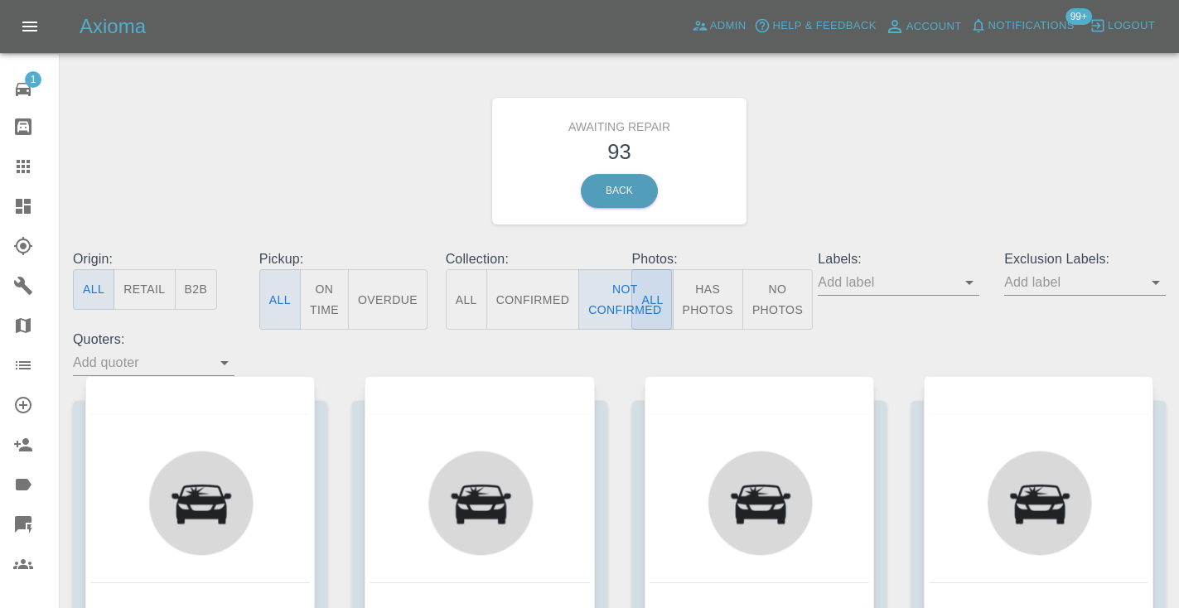
click at [929, 170] on div "Awaiting Repair 93 Back" at bounding box center [619, 161] width 1118 height 176
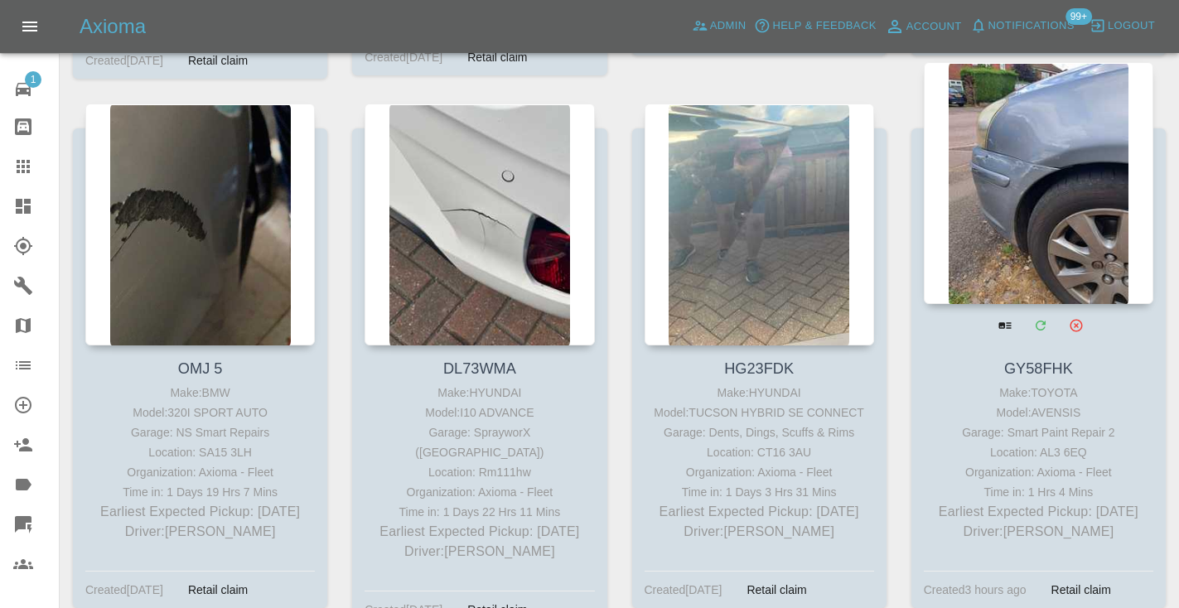
scroll to position [1919, 0]
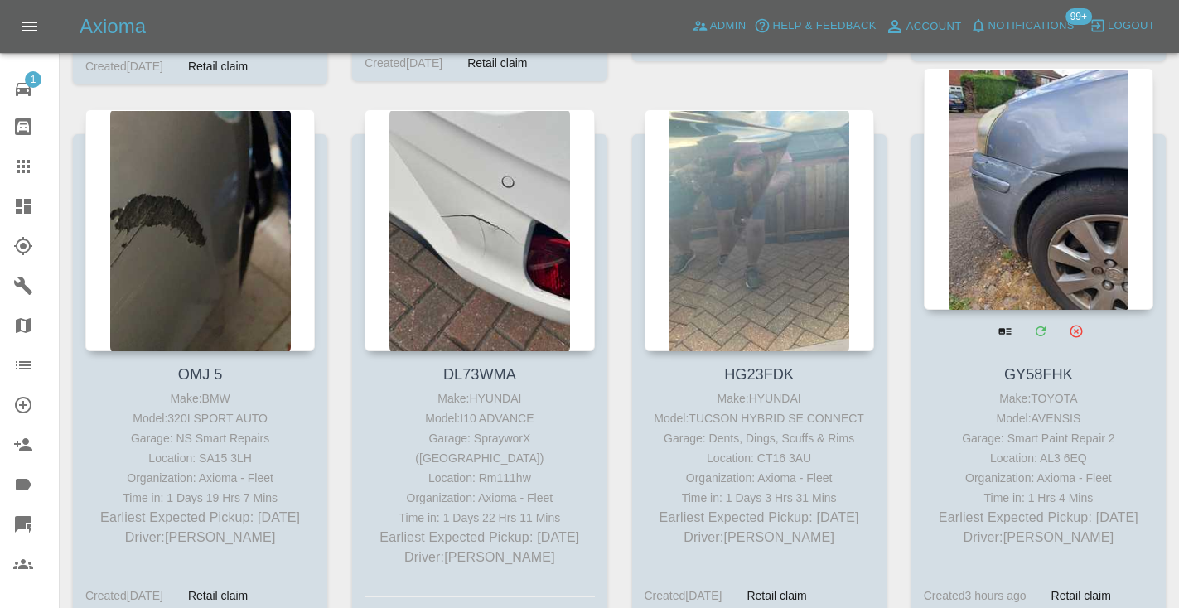
click at [1064, 160] on div at bounding box center [1039, 189] width 230 height 242
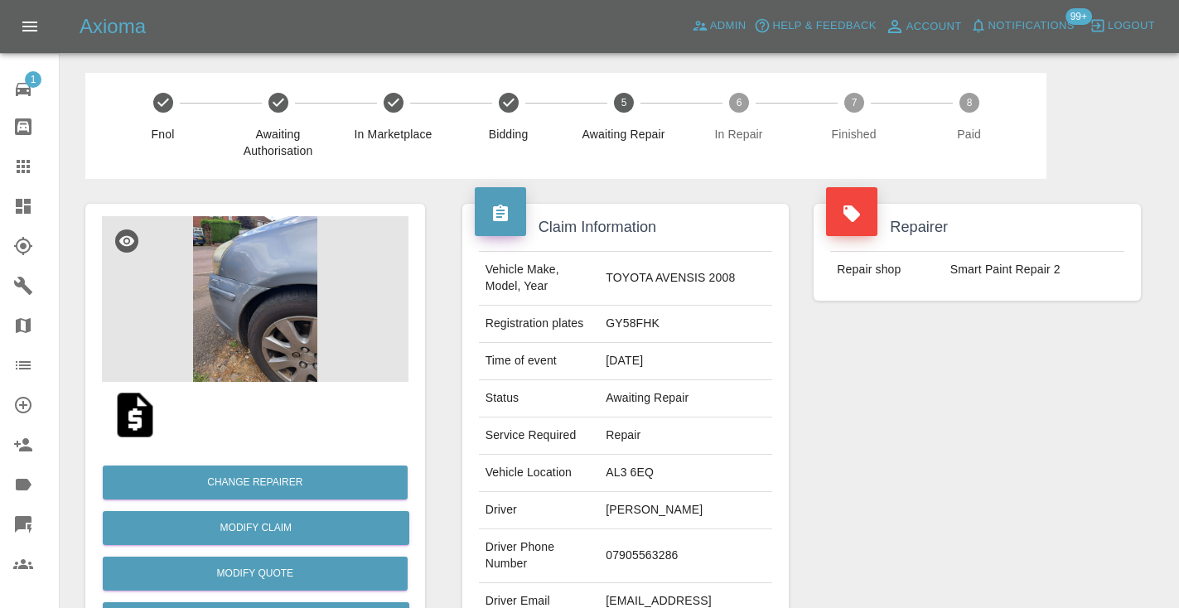
click at [646, 547] on td "07905563286" at bounding box center [685, 556] width 173 height 54
copy td "07905563286"
click at [869, 425] on div "Repairer Repair shop Smart Paint Repair 2" at bounding box center [977, 426] width 352 height 495
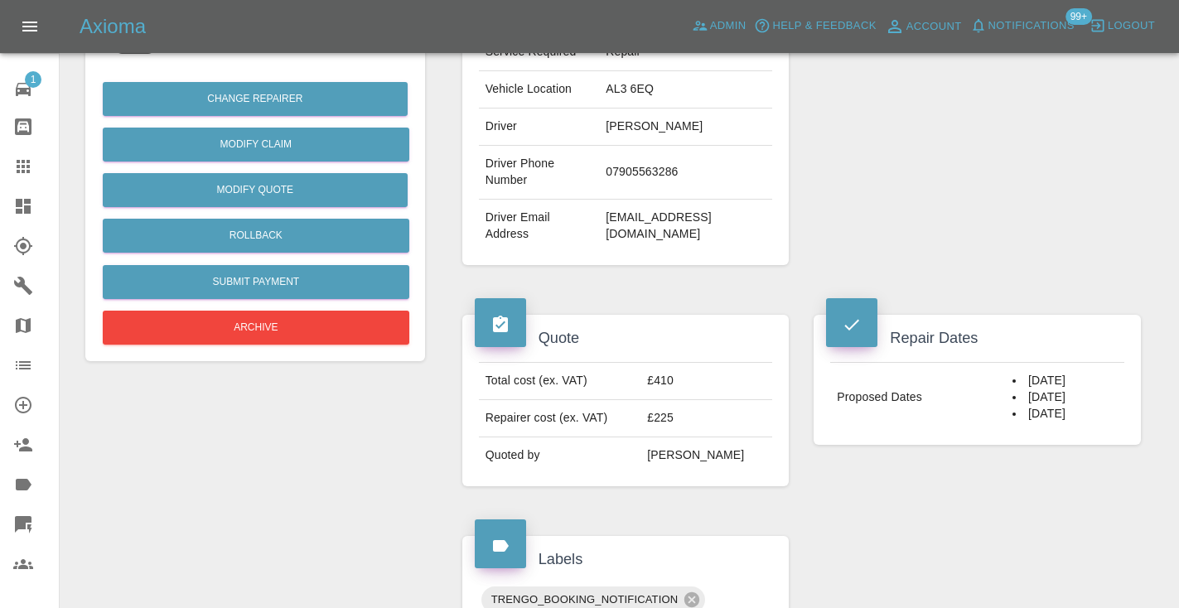
scroll to position [377, 0]
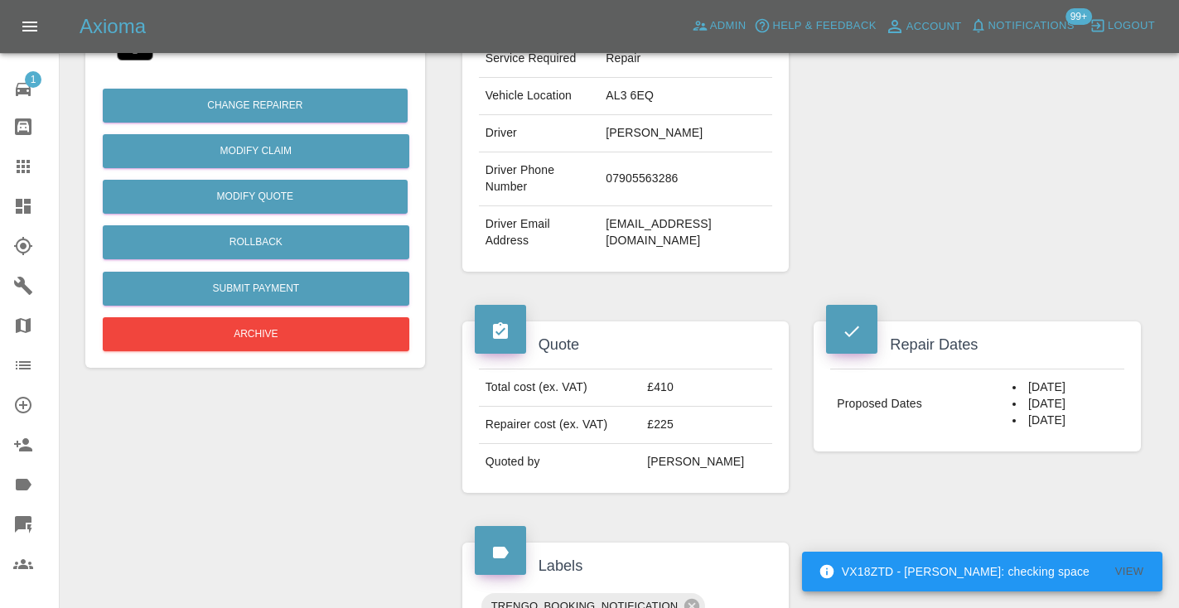
click at [1081, 243] on div "Repairer Repair shop Smart Paint Repair 2" at bounding box center [977, 49] width 352 height 495
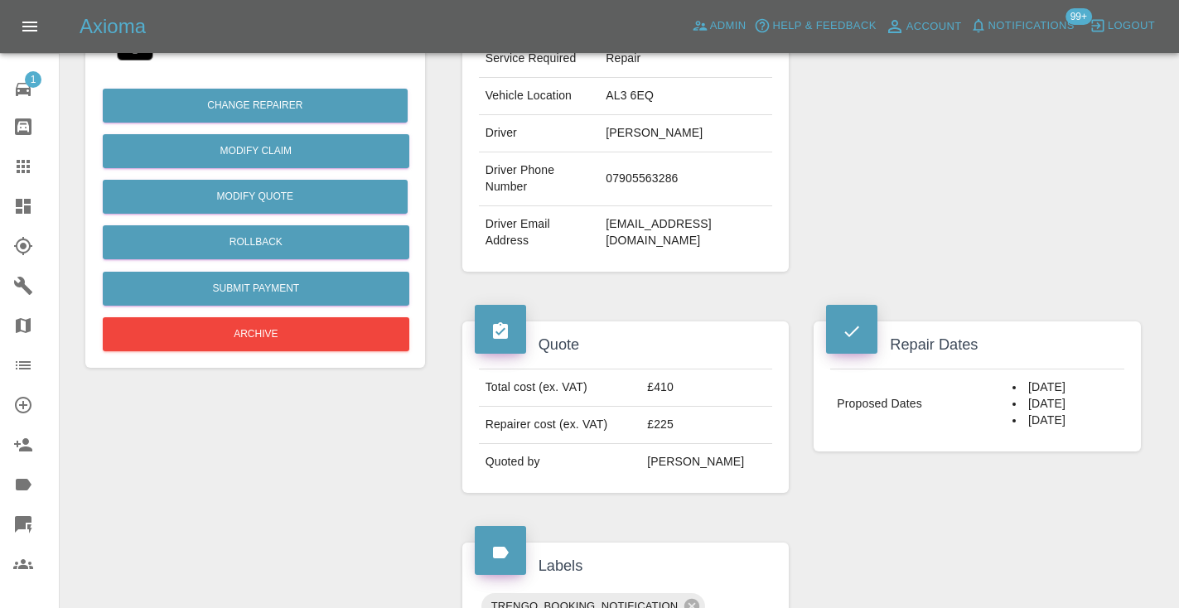
click at [996, 242] on div "Repairer Repair shop Smart Paint Repair 2" at bounding box center [977, 49] width 352 height 495
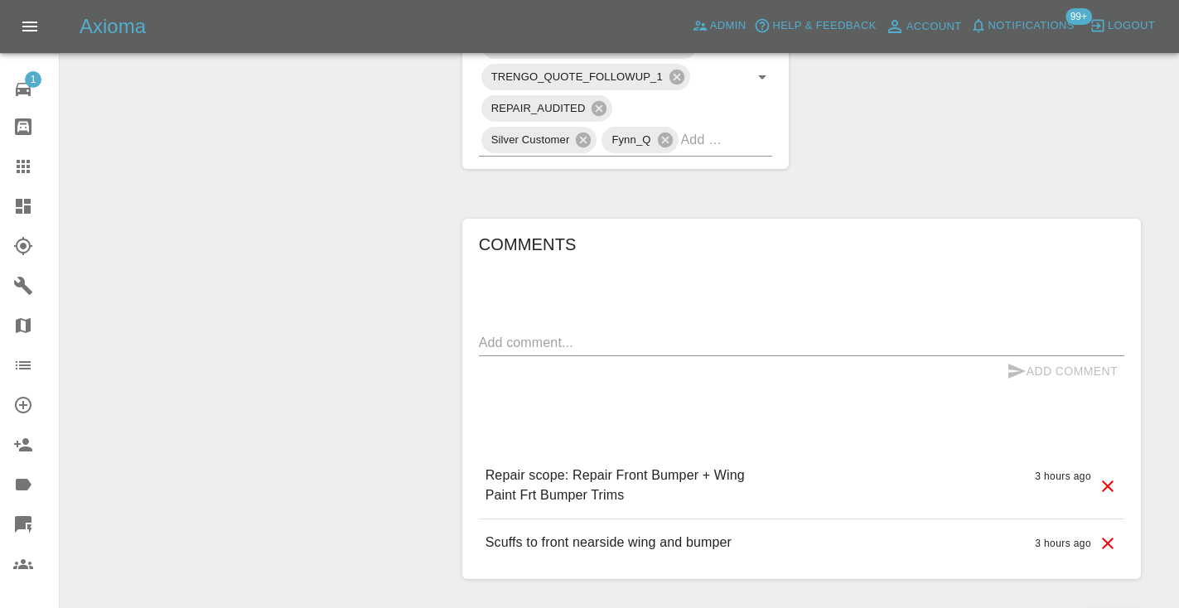
scroll to position [983, 0]
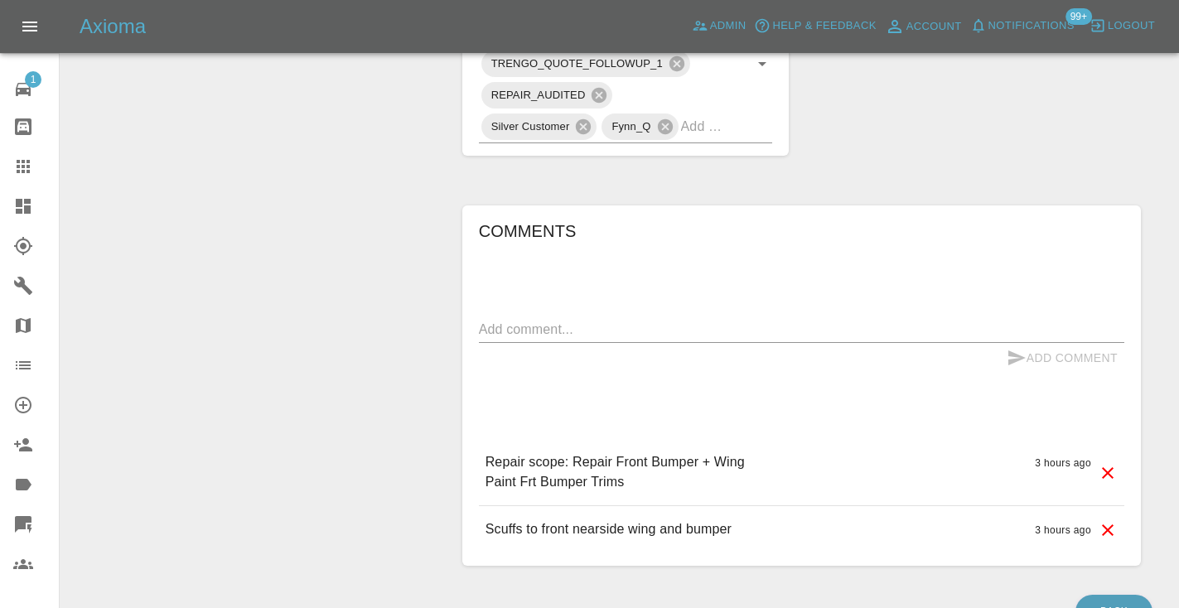
click at [505, 320] on textarea at bounding box center [801, 329] width 645 height 19
type textarea "called : booking the 4th"
click at [1008, 350] on icon "submit" at bounding box center [1016, 357] width 17 height 15
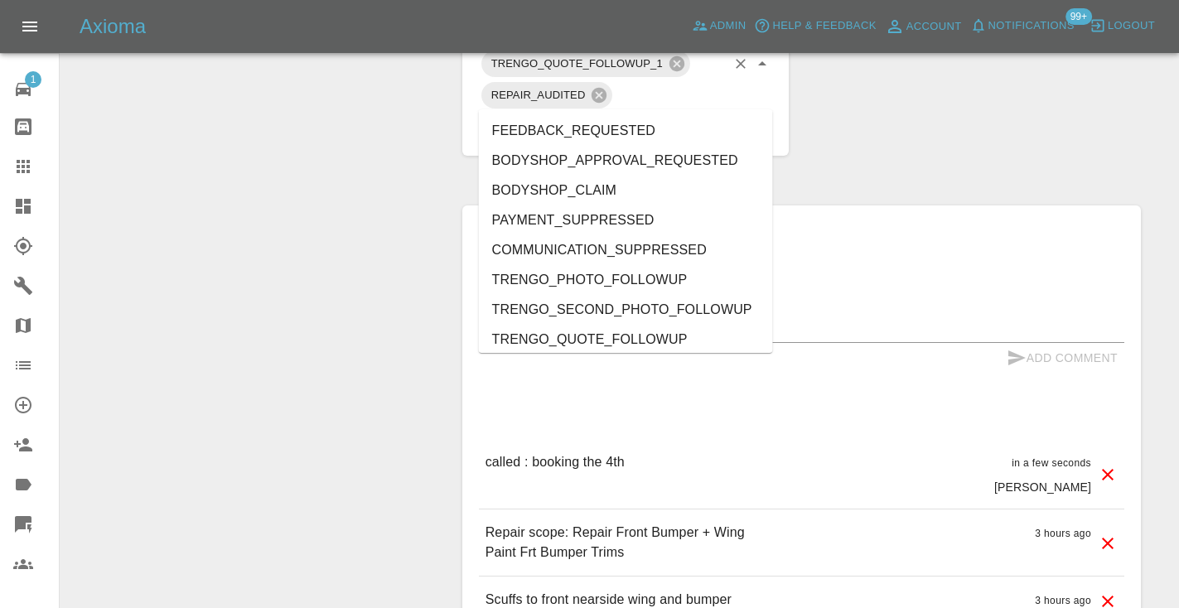
click at [707, 114] on input "text" at bounding box center [704, 127] width 46 height 26
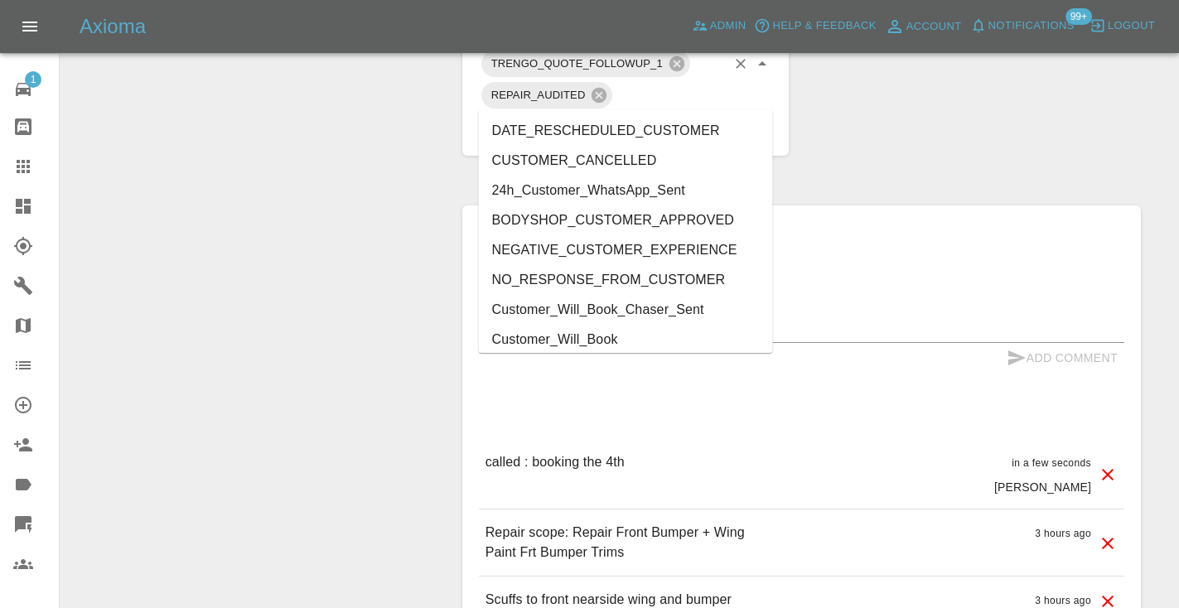
type input "cust"
click at [640, 346] on li "Customer_Will_Book" at bounding box center [626, 340] width 294 height 30
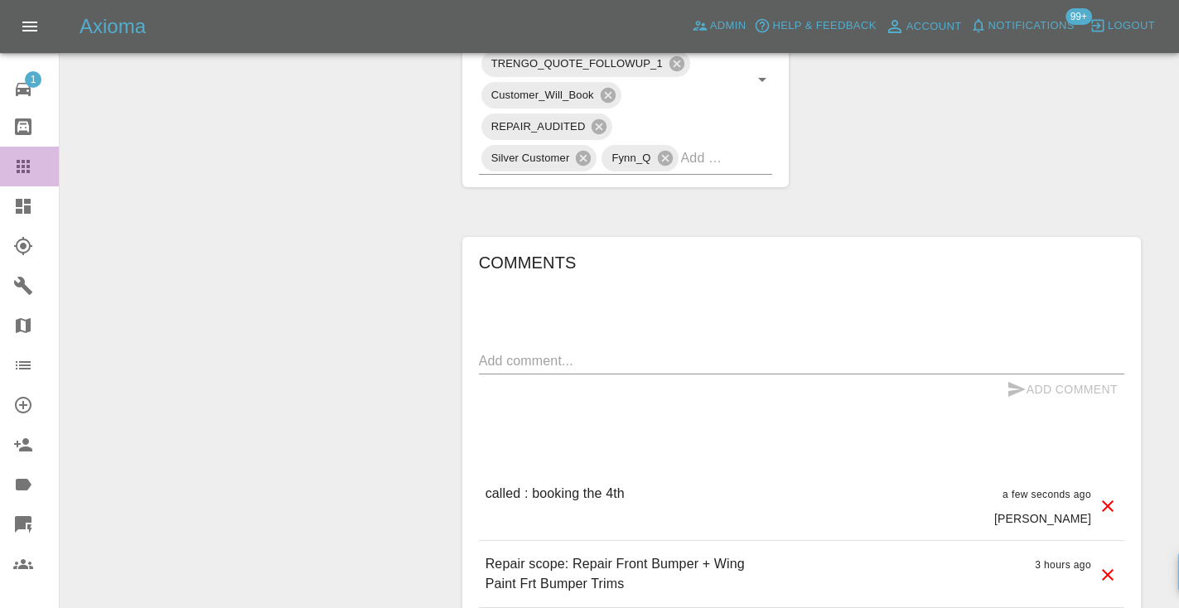
click at [29, 159] on icon at bounding box center [23, 167] width 20 height 20
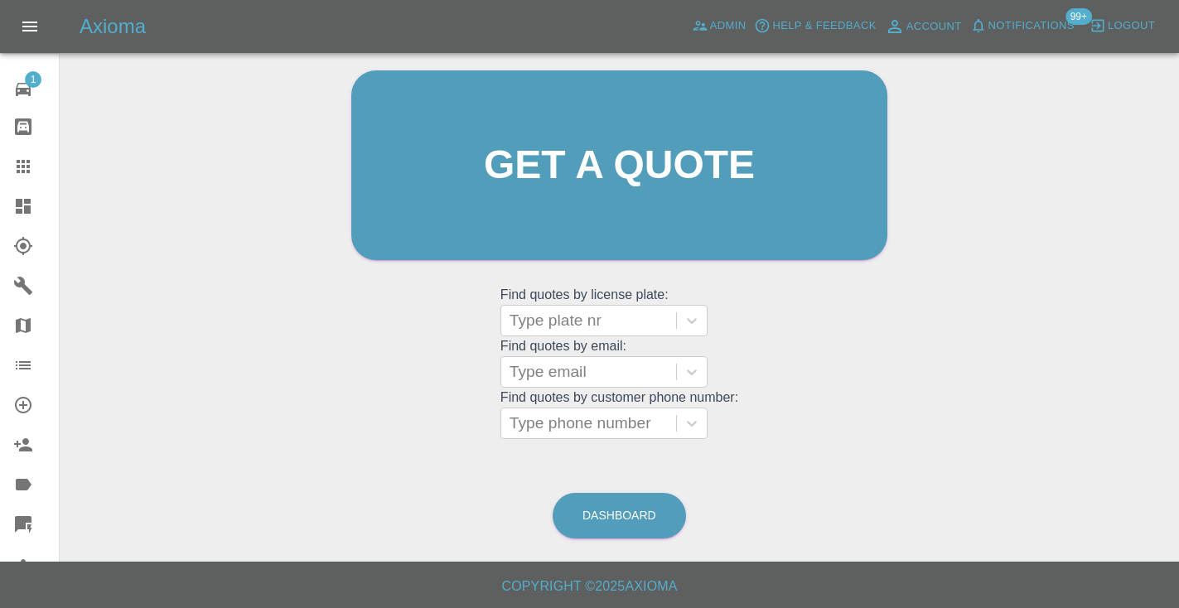
scroll to position [167, 0]
click at [579, 432] on div "Type phone number" at bounding box center [589, 424] width 158 height 20
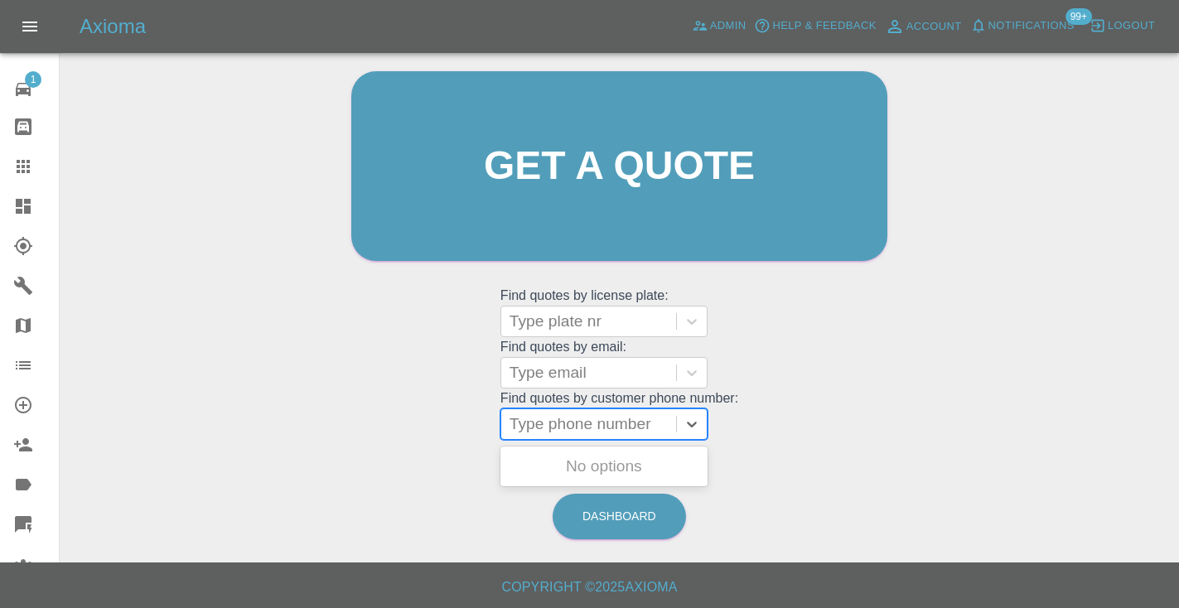
paste input "07538735002"
type input "07538735002"
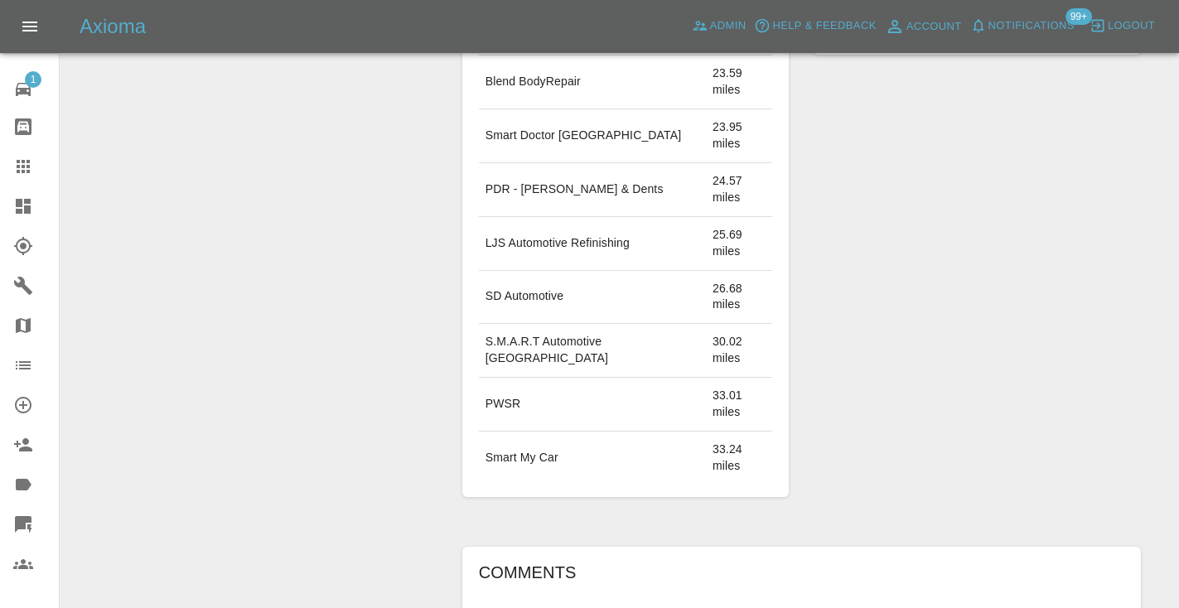
scroll to position [1034, 0]
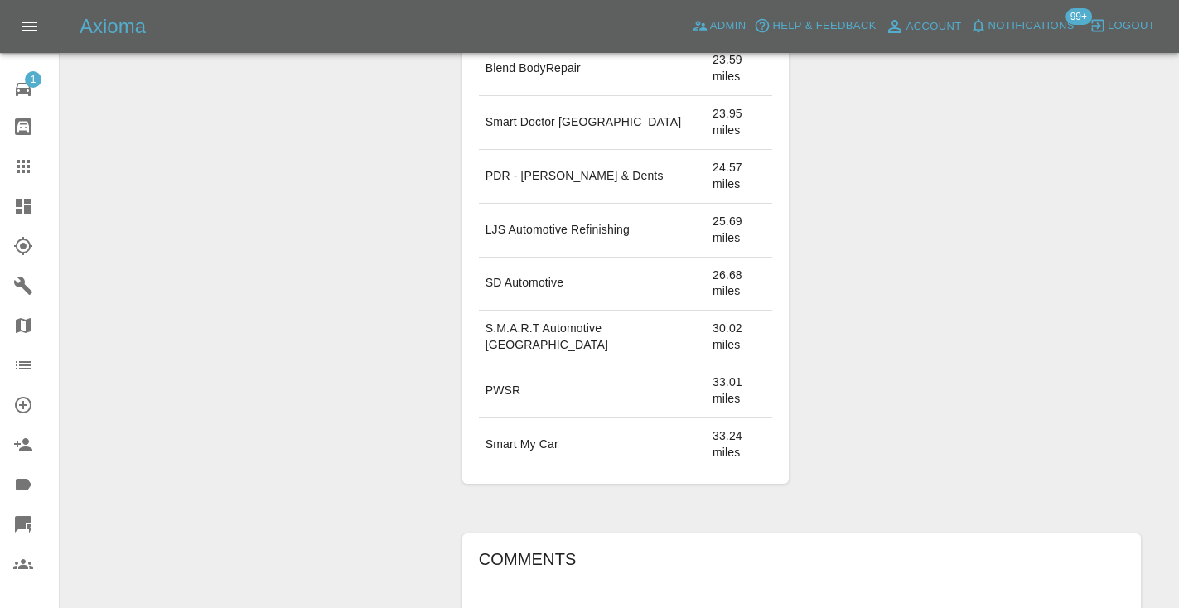
type textarea "inbound : general quote enquiry"
click at [1059, 292] on div "Labels TRENGO_QUOTE_FOLLOWUP_1 TRENGO_QUOTE_FOLLOWUP_2 Silver Customer Fynn_Q" at bounding box center [977, 185] width 352 height 648
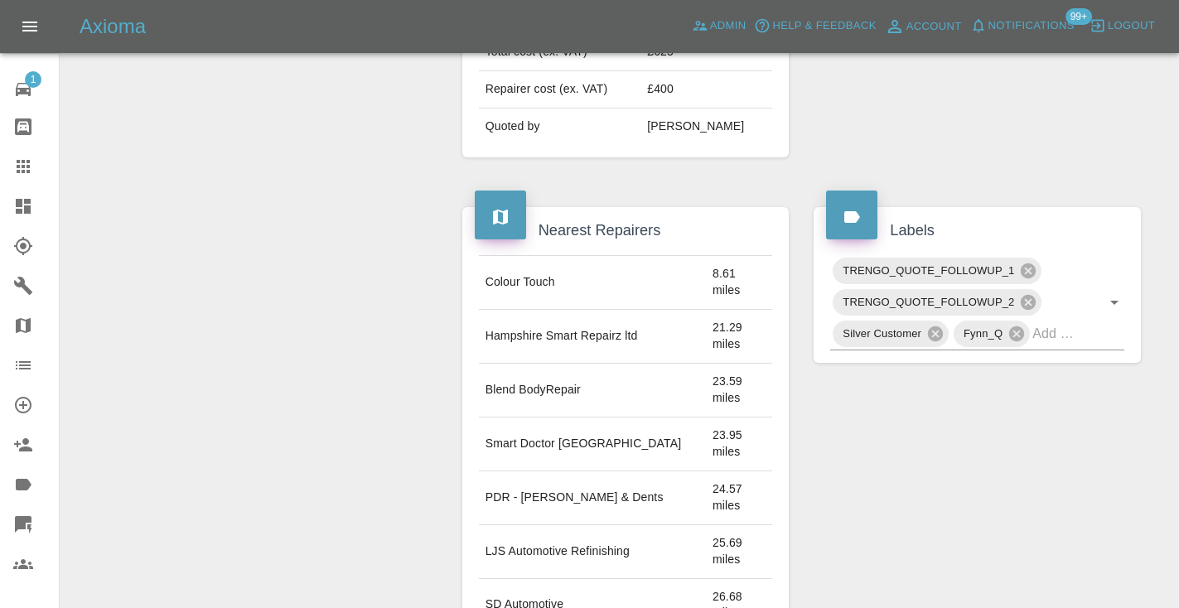
scroll to position [738, 0]
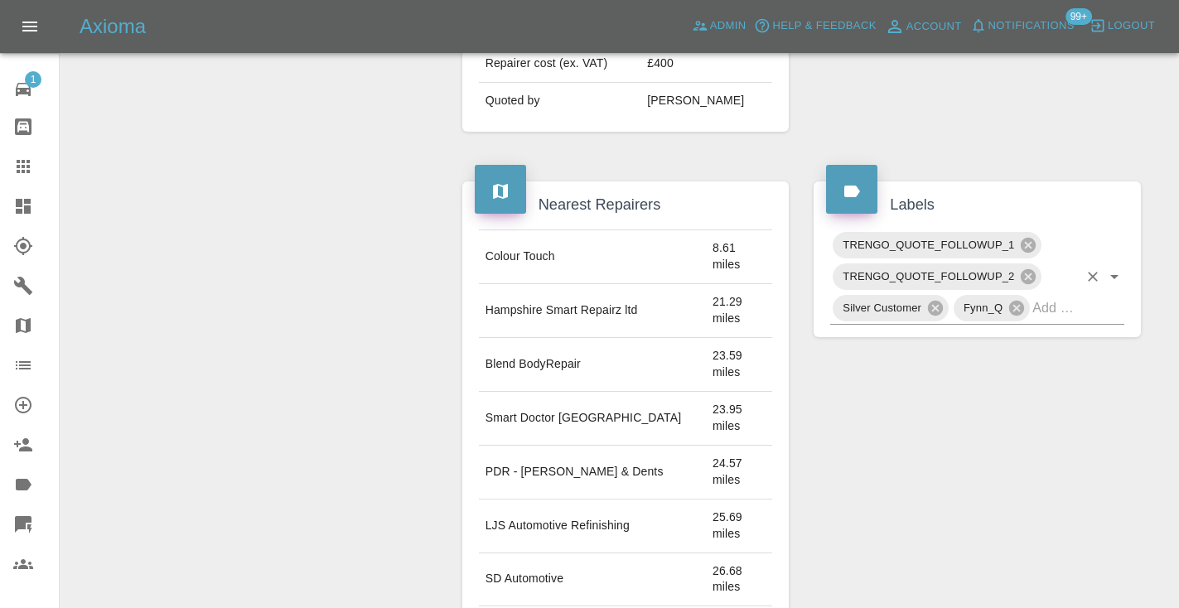
click at [1056, 295] on input "text" at bounding box center [1055, 308] width 46 height 26
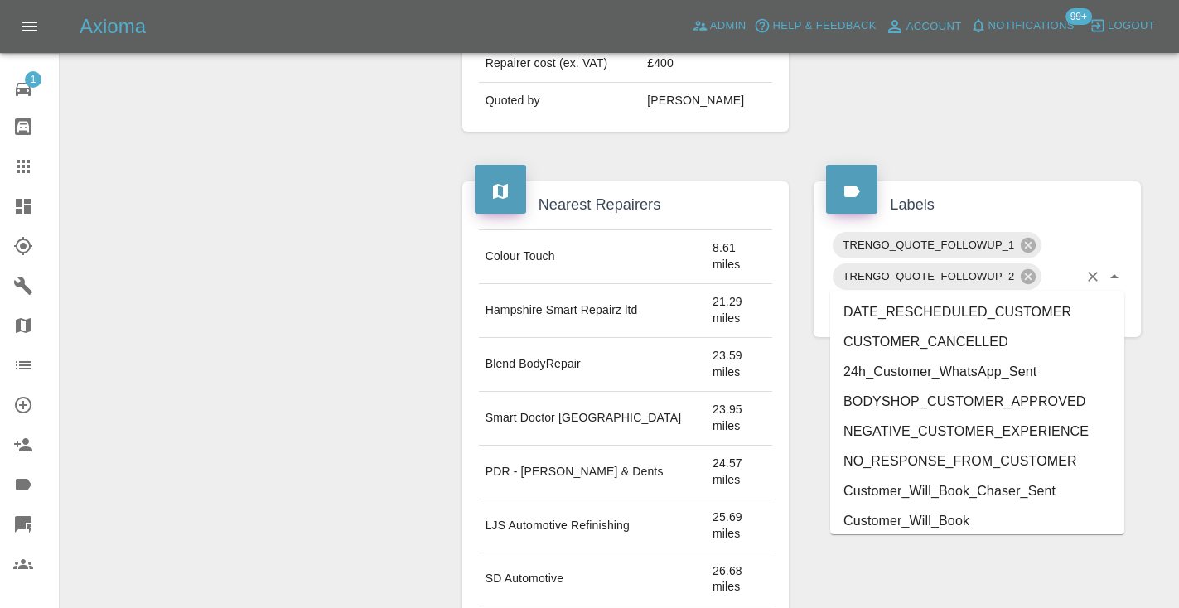
type input "cust"
click at [1001, 515] on li "Customer_Will_Book" at bounding box center [977, 521] width 294 height 30
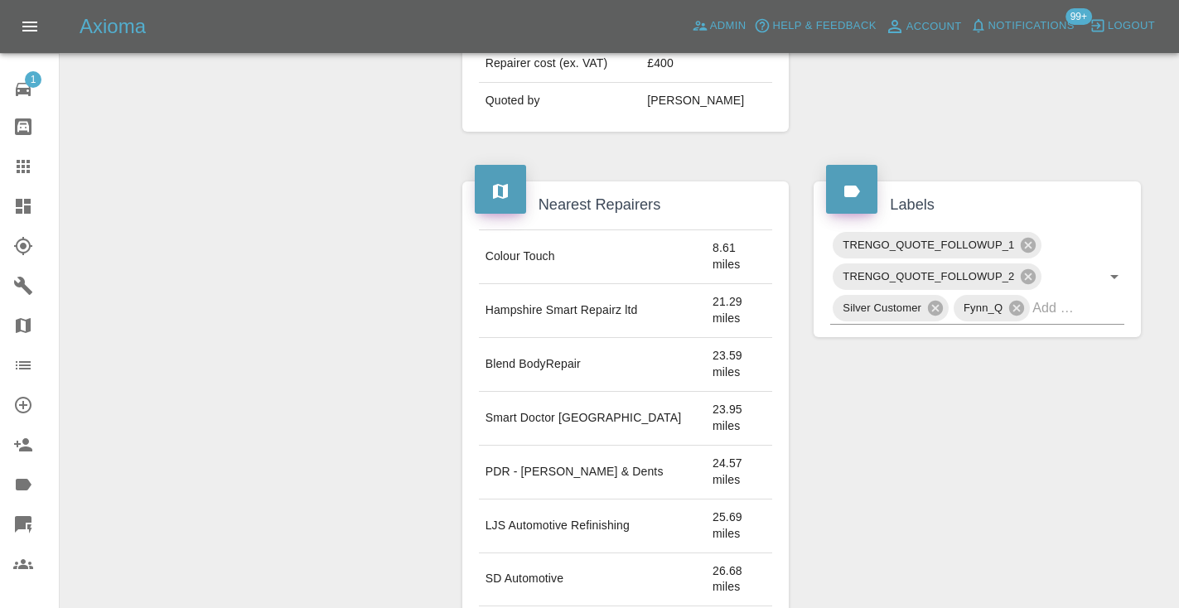
click at [421, 379] on div "Allocate Repairer Modify Claim Modify Quote Rollback Archive" at bounding box center [255, 373] width 365 height 1864
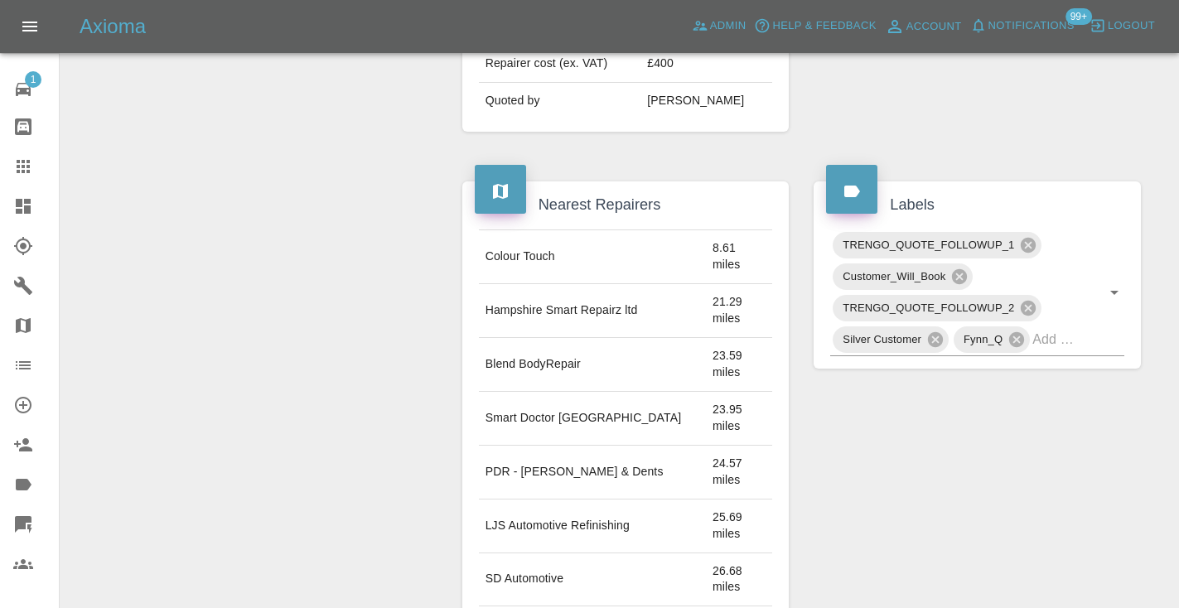
click at [36, 171] on div at bounding box center [36, 167] width 46 height 20
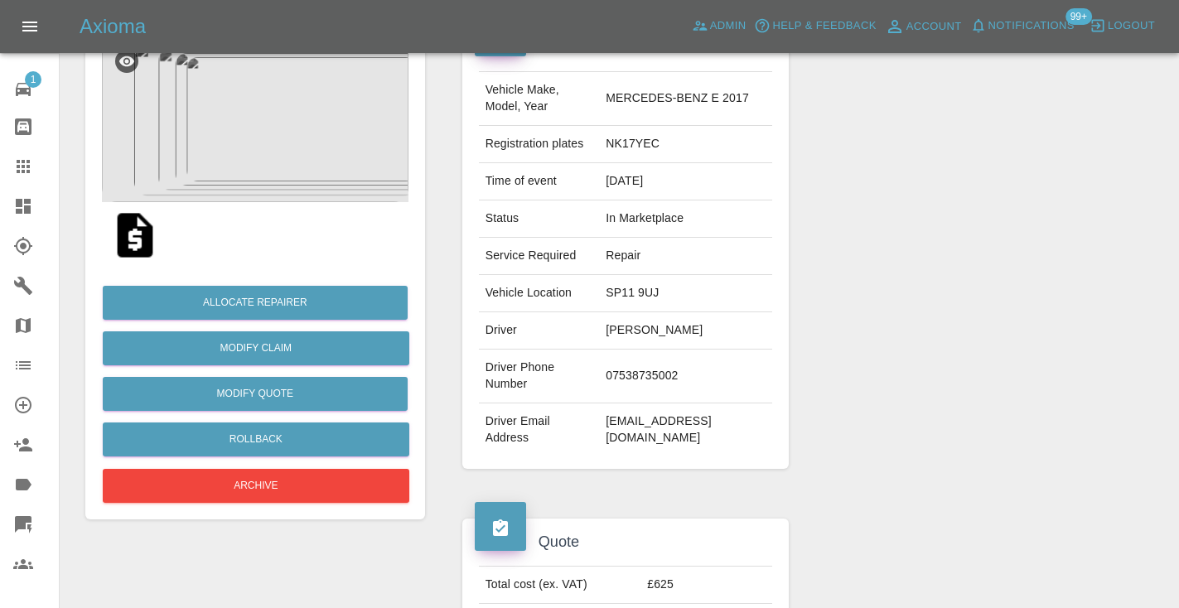
scroll to position [167, 0]
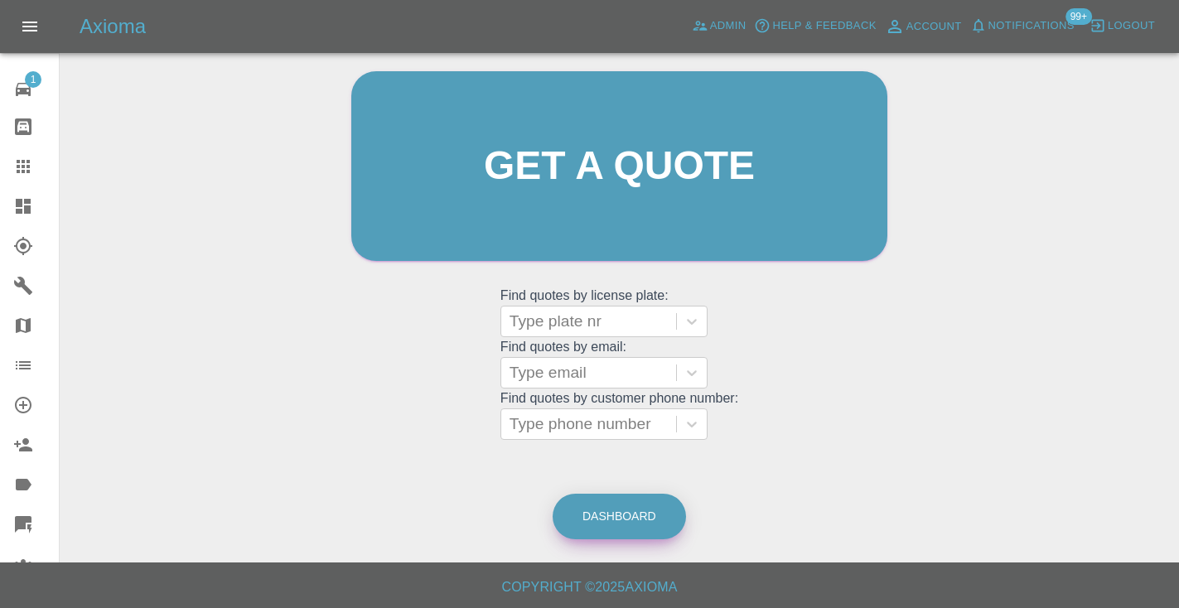
click at [605, 509] on link "Dashboard" at bounding box center [619, 517] width 133 height 46
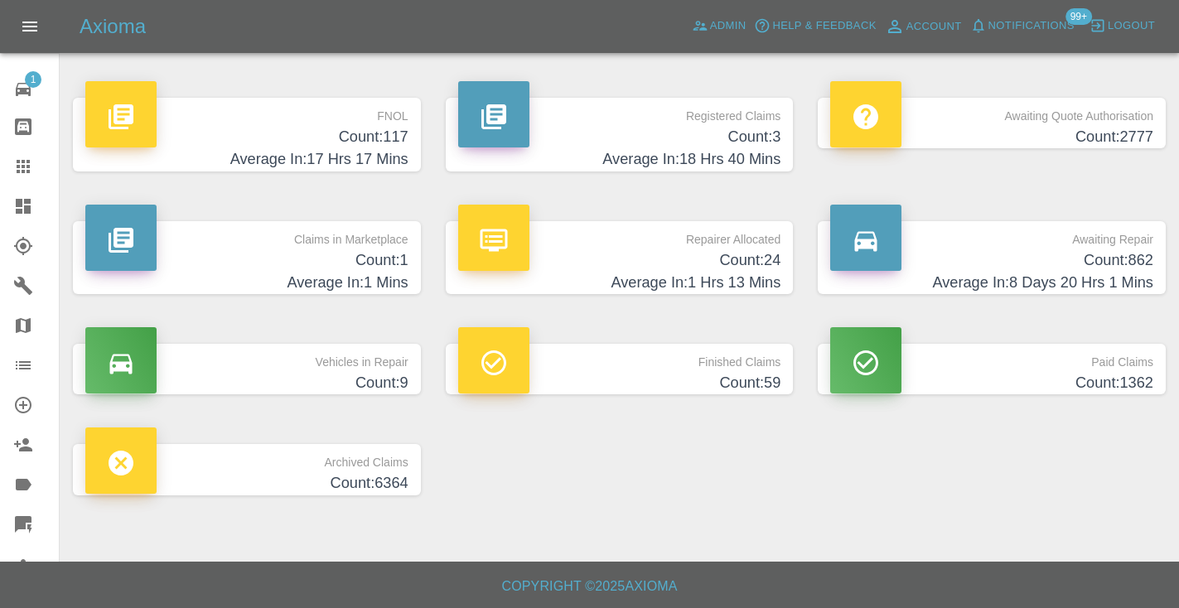
click at [1133, 253] on h4 "Count: 862" at bounding box center [991, 260] width 323 height 22
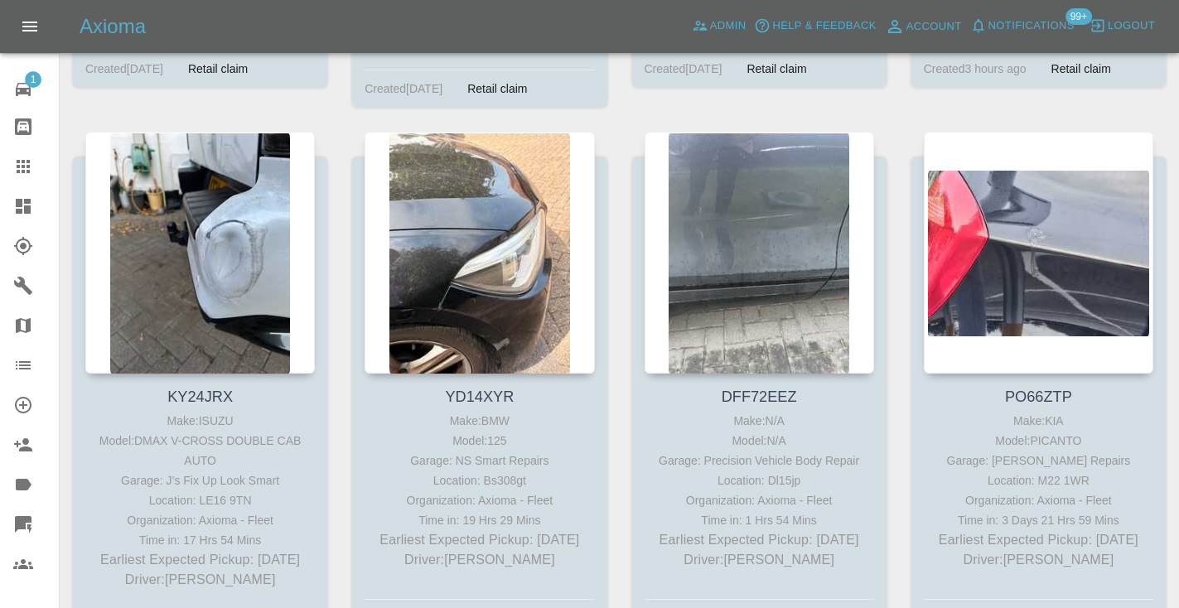
scroll to position [2448, 0]
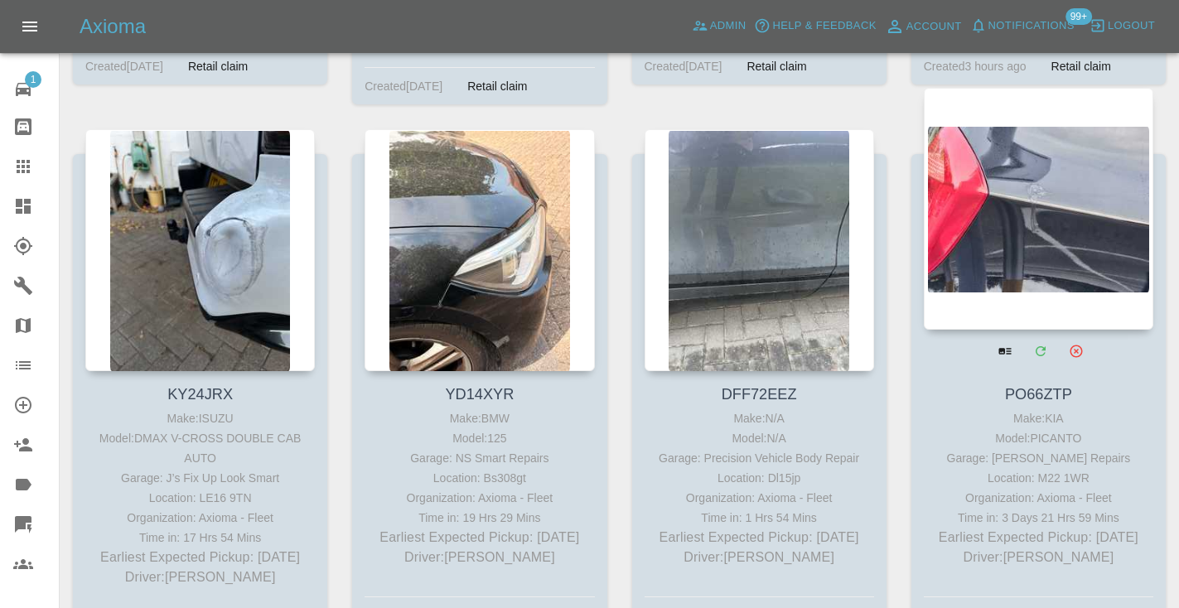
click at [1043, 196] on div at bounding box center [1039, 209] width 230 height 242
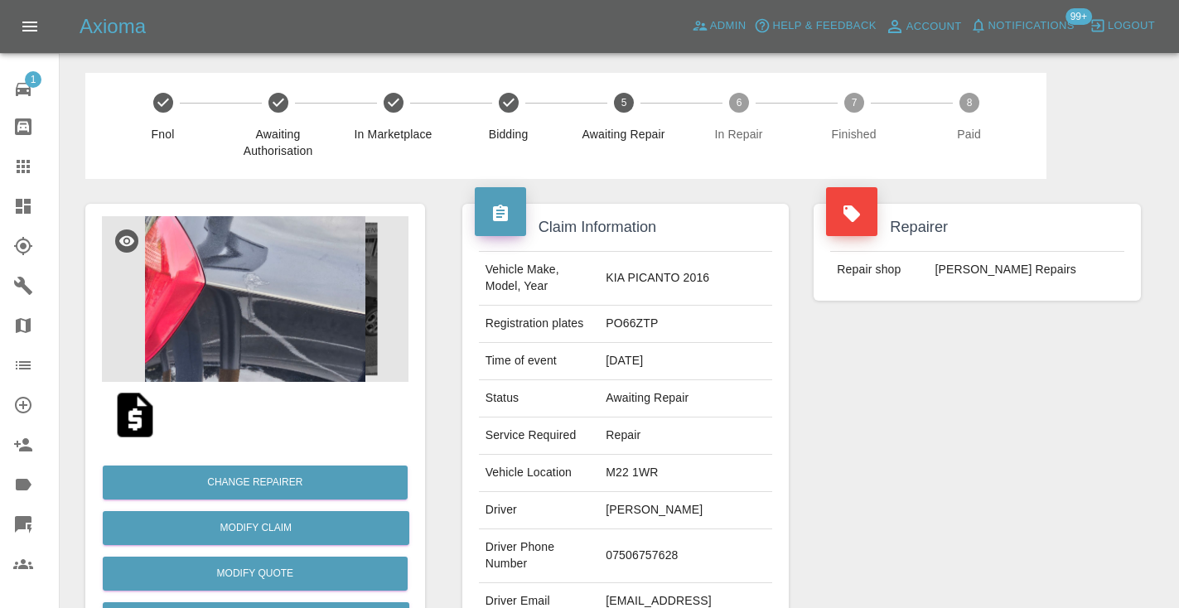
click at [681, 529] on td "07506757628" at bounding box center [685, 556] width 173 height 54
copy td "07506757628"
click at [1022, 390] on div "Repairer Repair shop [PERSON_NAME] Repairs" at bounding box center [977, 426] width 352 height 495
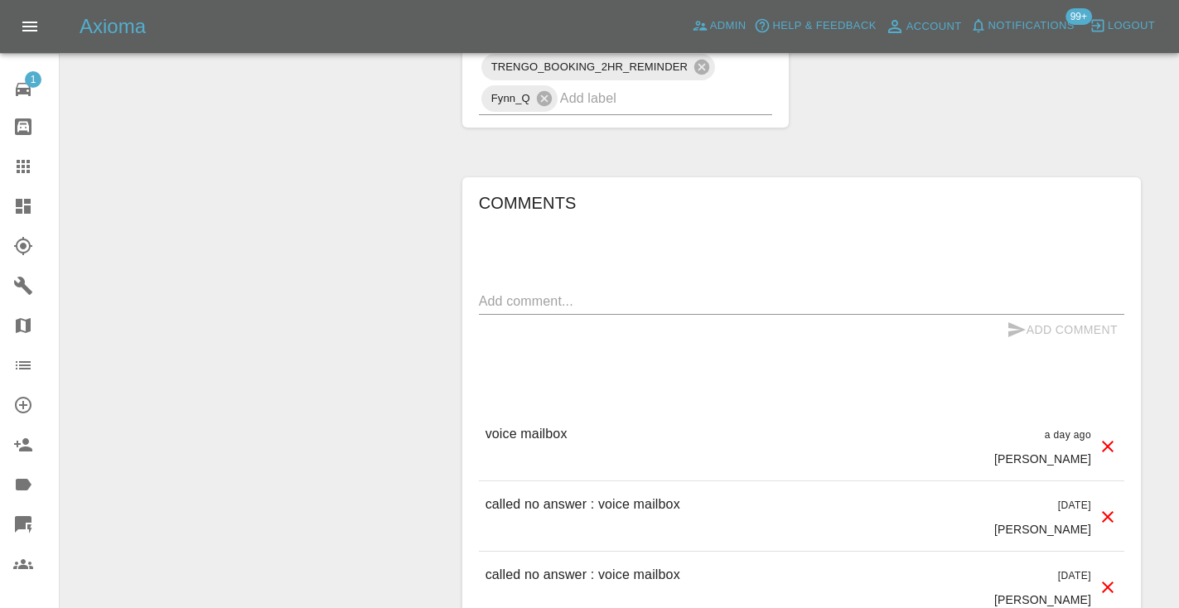
scroll to position [1158, 0]
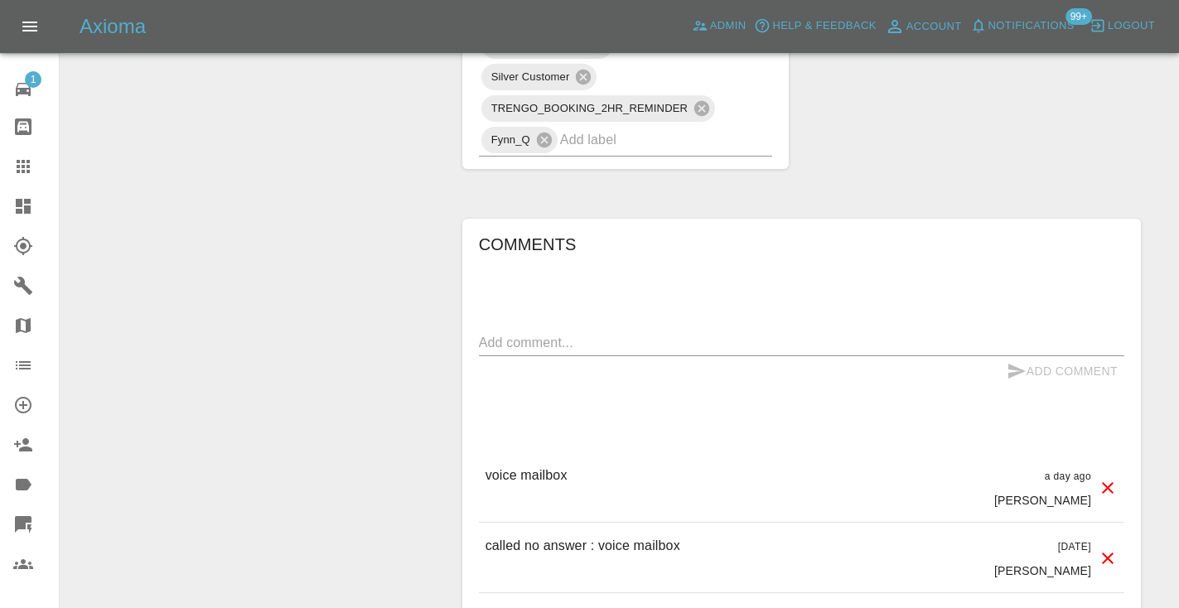
click at [507, 333] on textarea at bounding box center [801, 342] width 645 height 19
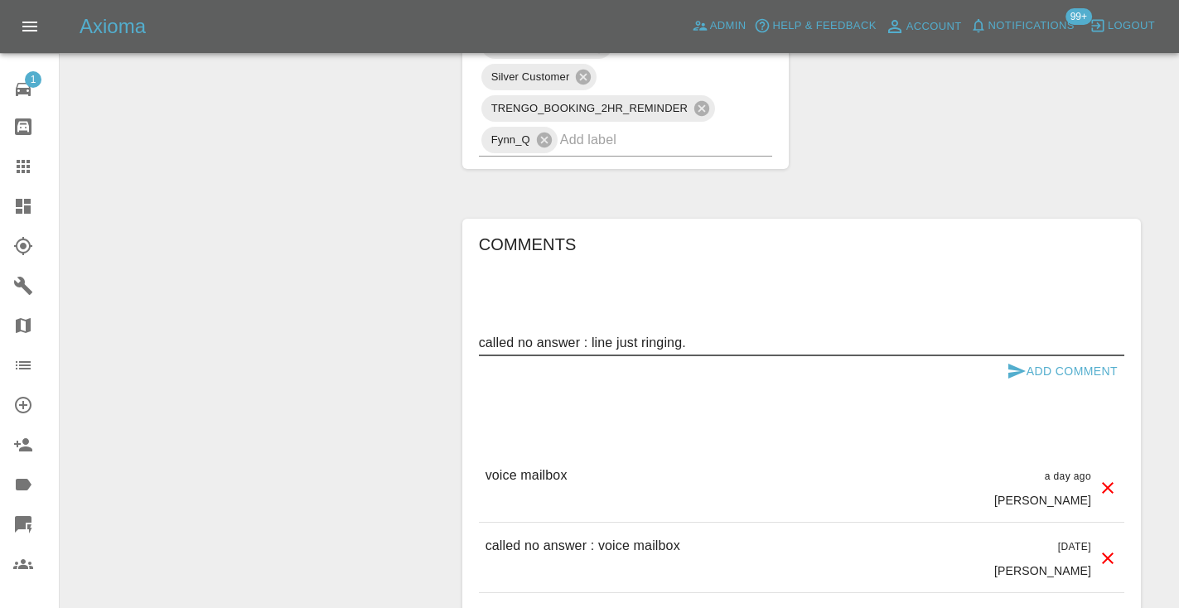
type textarea "called no answer : line just ringing."
click at [997, 356] on div "Add Comment" at bounding box center [801, 371] width 645 height 31
click at [1014, 364] on icon "submit" at bounding box center [1016, 371] width 17 height 15
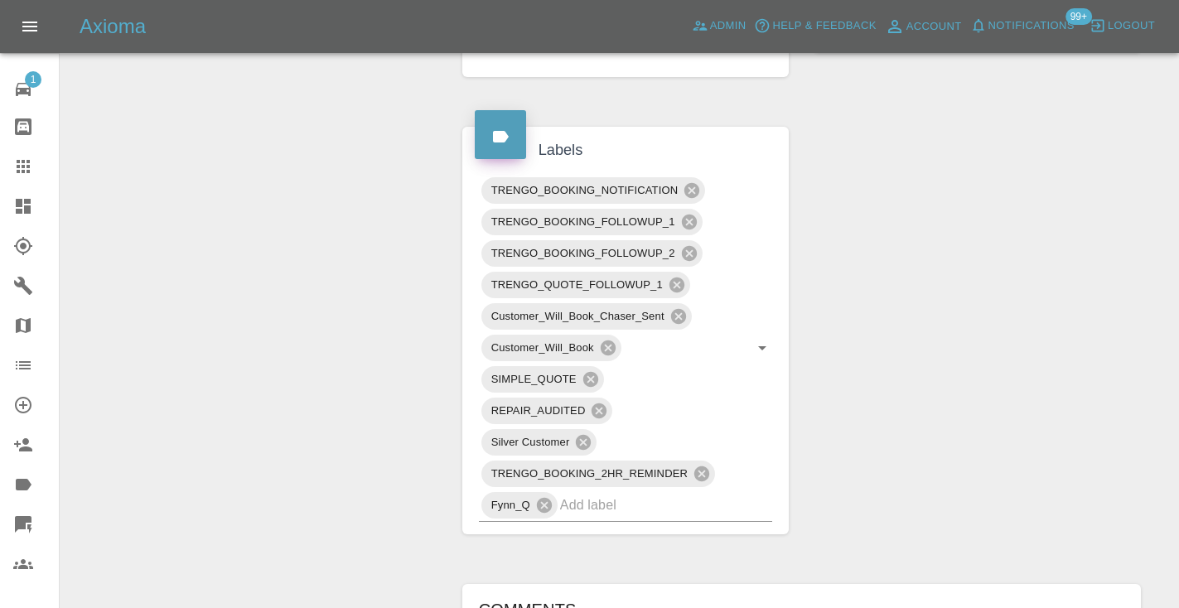
scroll to position [790, 0]
click at [33, 169] on div at bounding box center [36, 167] width 46 height 20
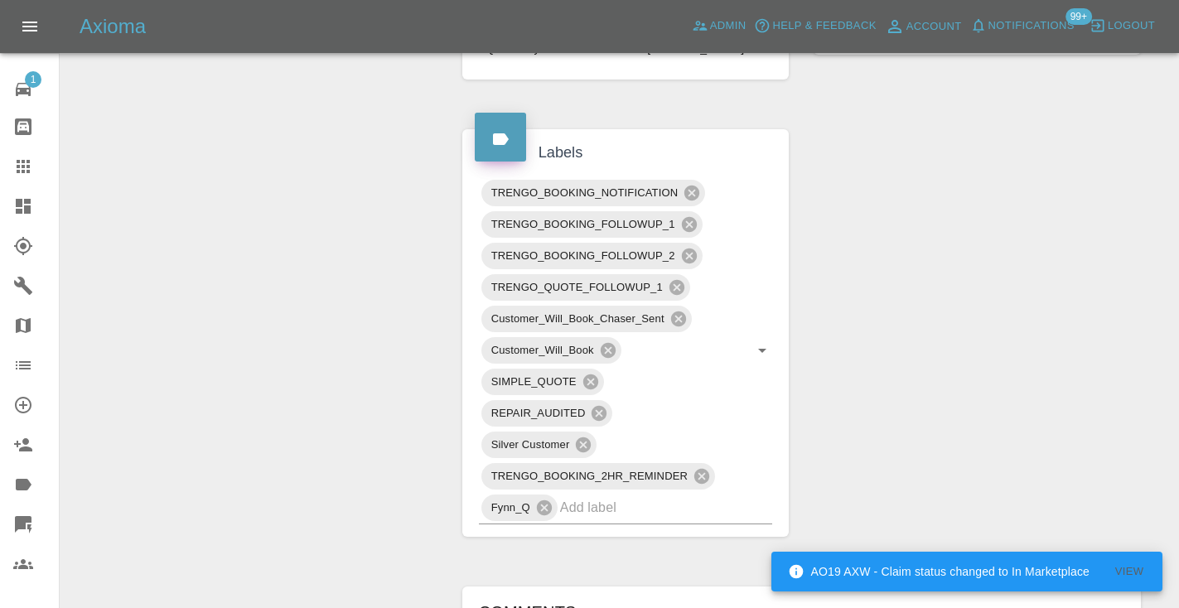
scroll to position [125, 0]
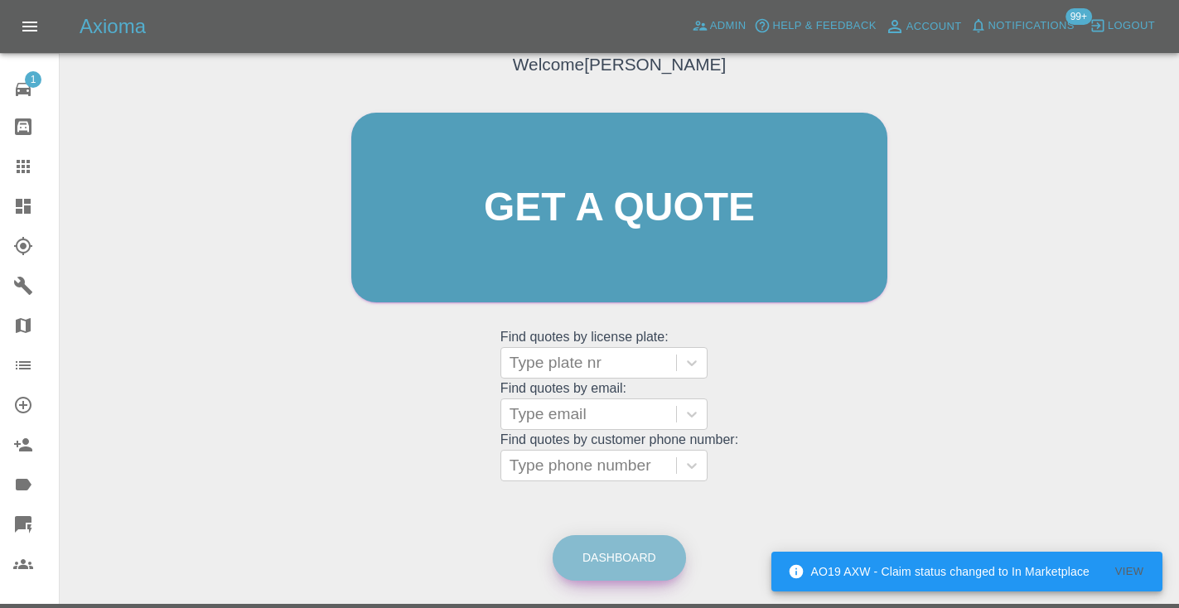
click at [601, 563] on link "Dashboard" at bounding box center [619, 558] width 133 height 46
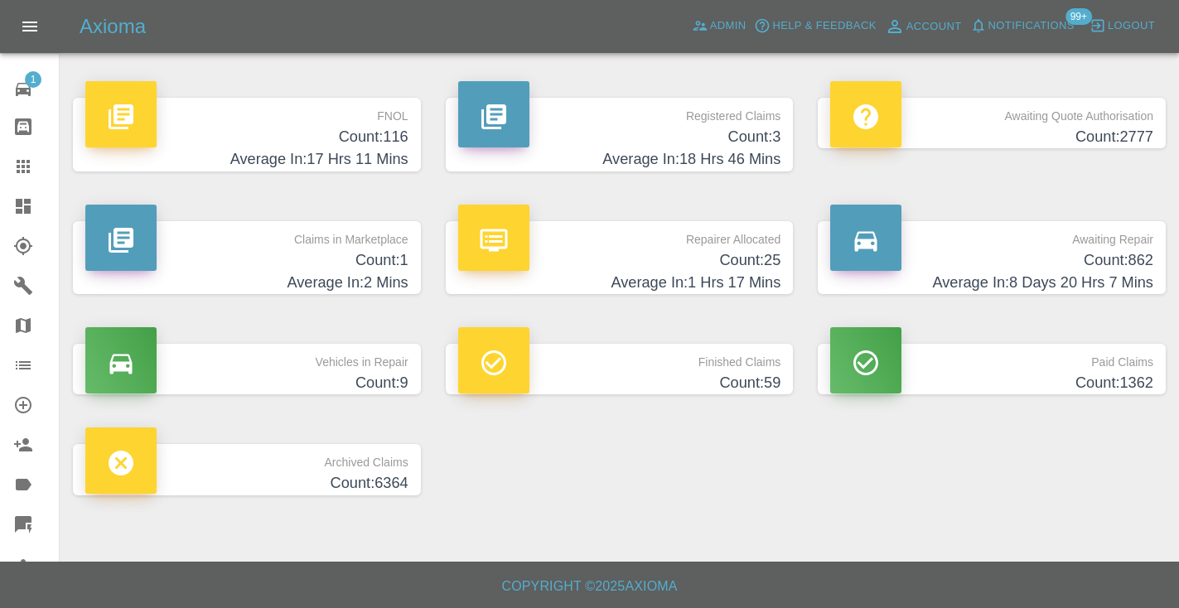
click at [1109, 259] on h4 "Count: 862" at bounding box center [991, 260] width 323 height 22
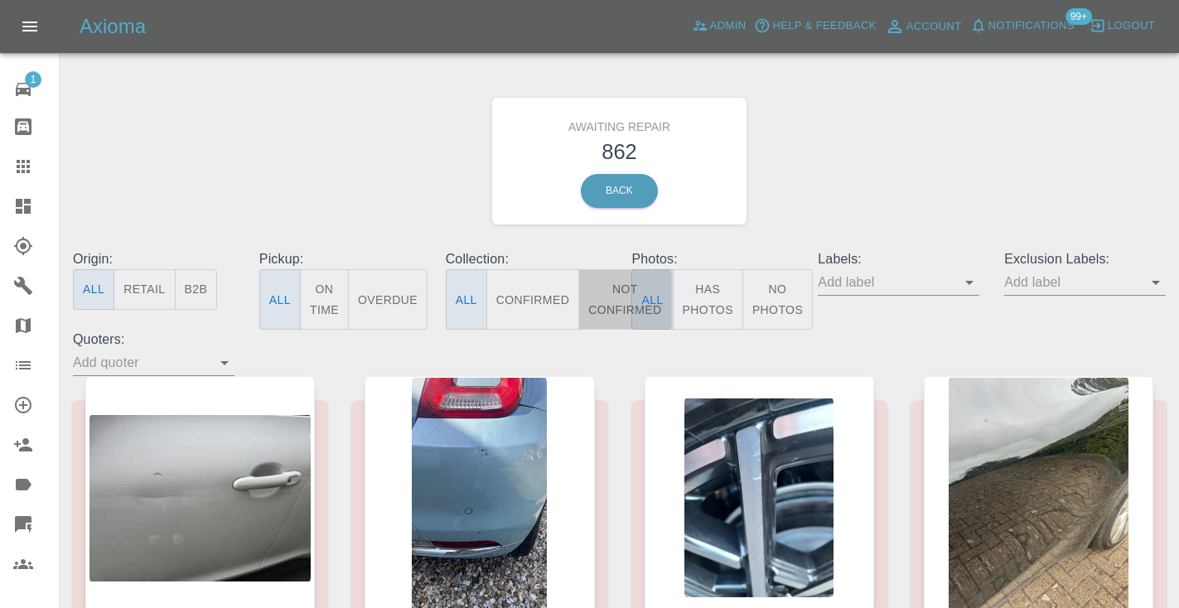
click at [613, 314] on button "Not Confirmed" at bounding box center [624, 299] width 93 height 60
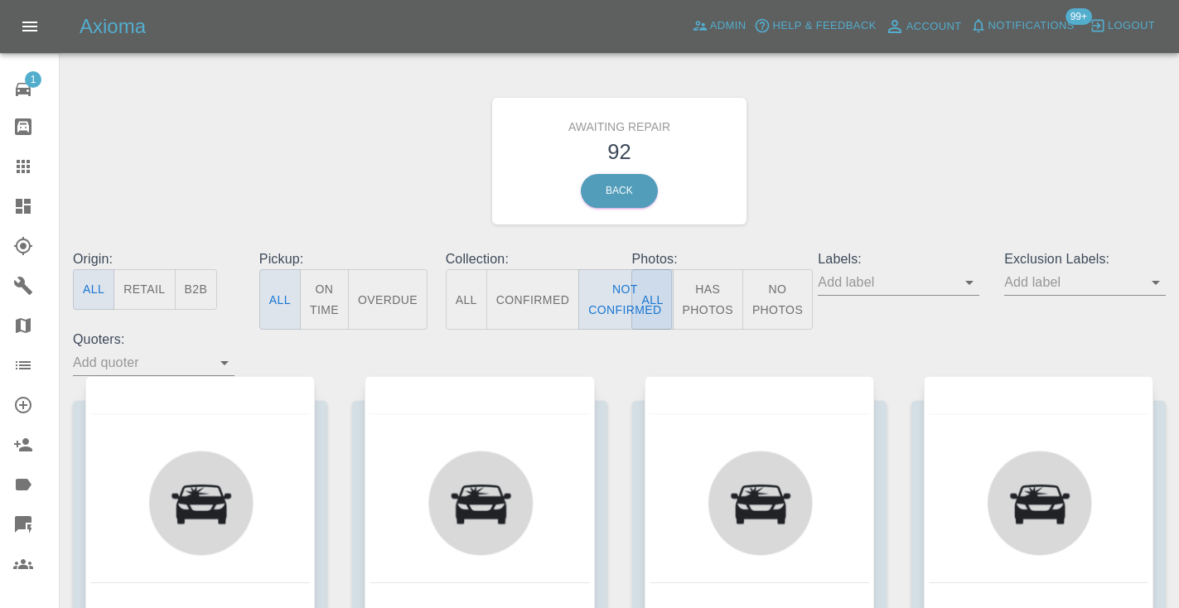
click at [994, 143] on div "Awaiting Repair 92 Back" at bounding box center [619, 161] width 1118 height 176
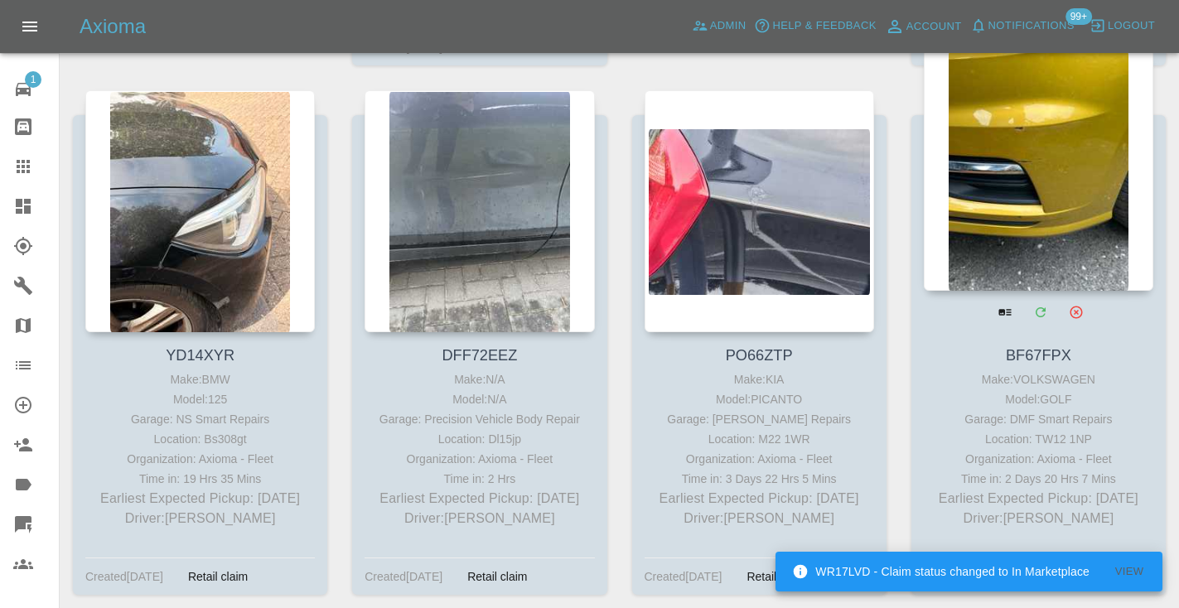
scroll to position [2468, 0]
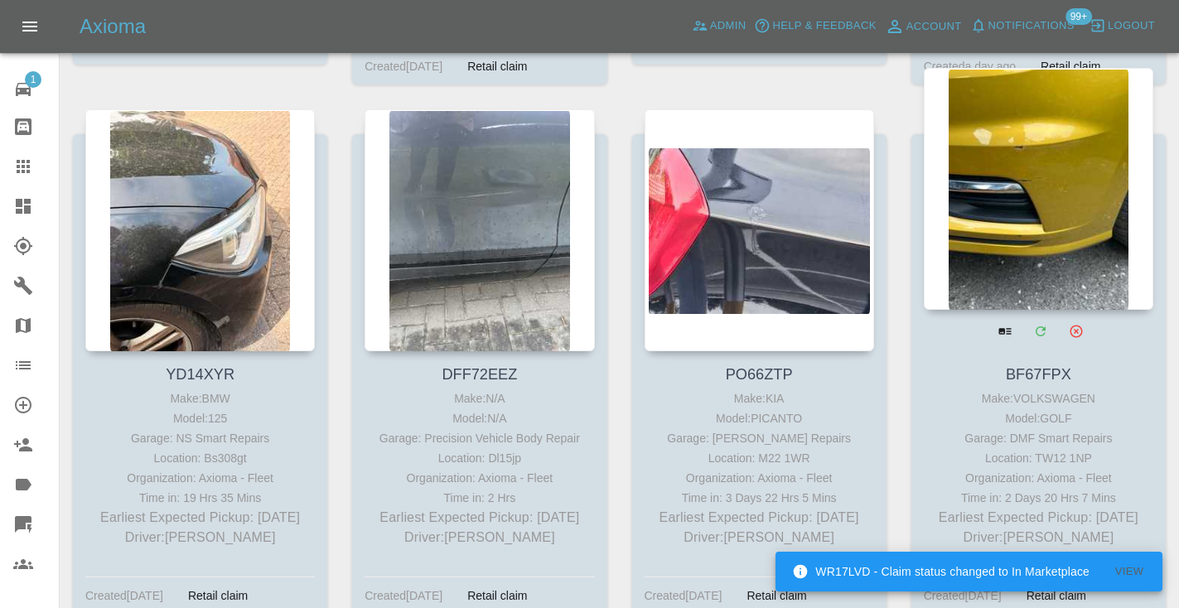
click at [1057, 142] on div at bounding box center [1039, 189] width 230 height 242
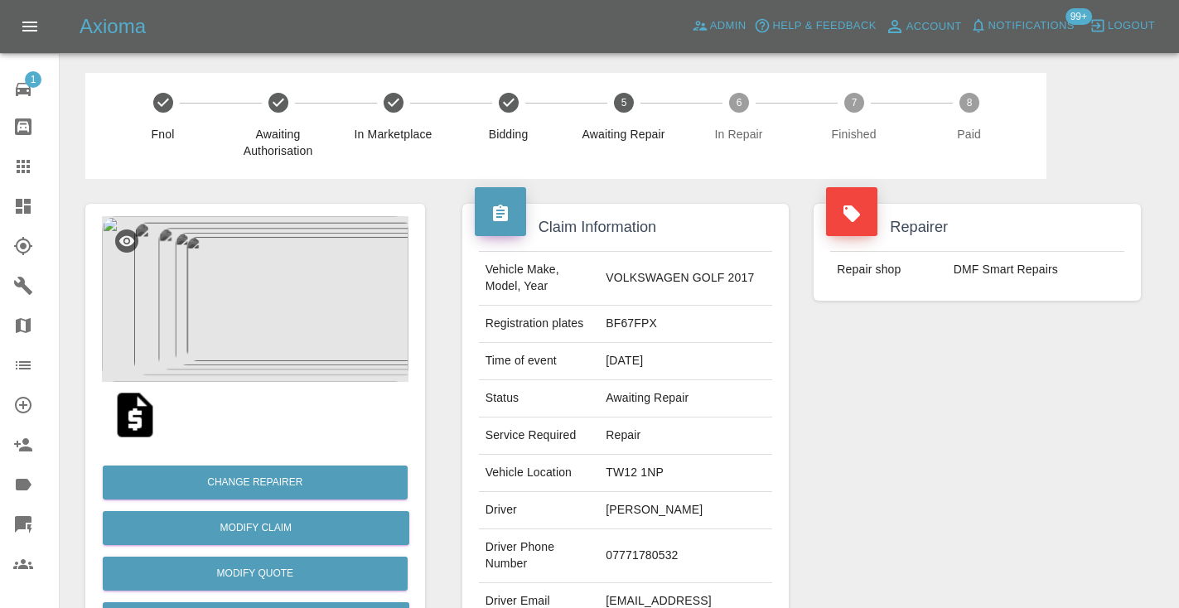
click at [661, 542] on td "07771780532" at bounding box center [685, 556] width 173 height 54
copy td "07771780532"
click at [933, 408] on div "Repairer Repair shop DMF Smart Repairs" at bounding box center [977, 426] width 352 height 495
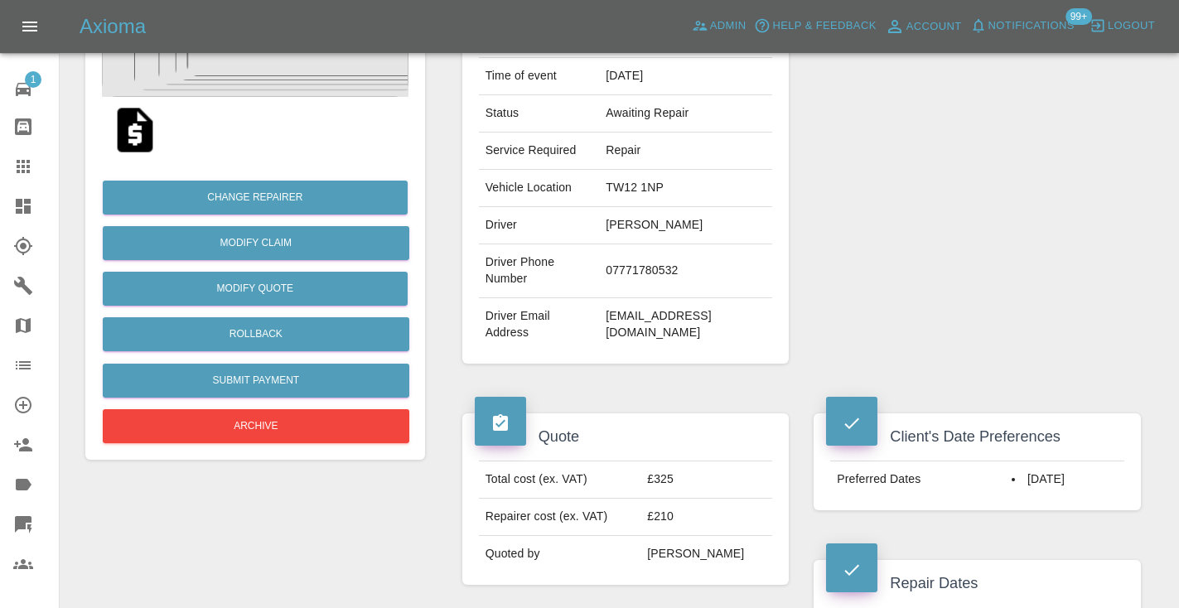
scroll to position [283, 0]
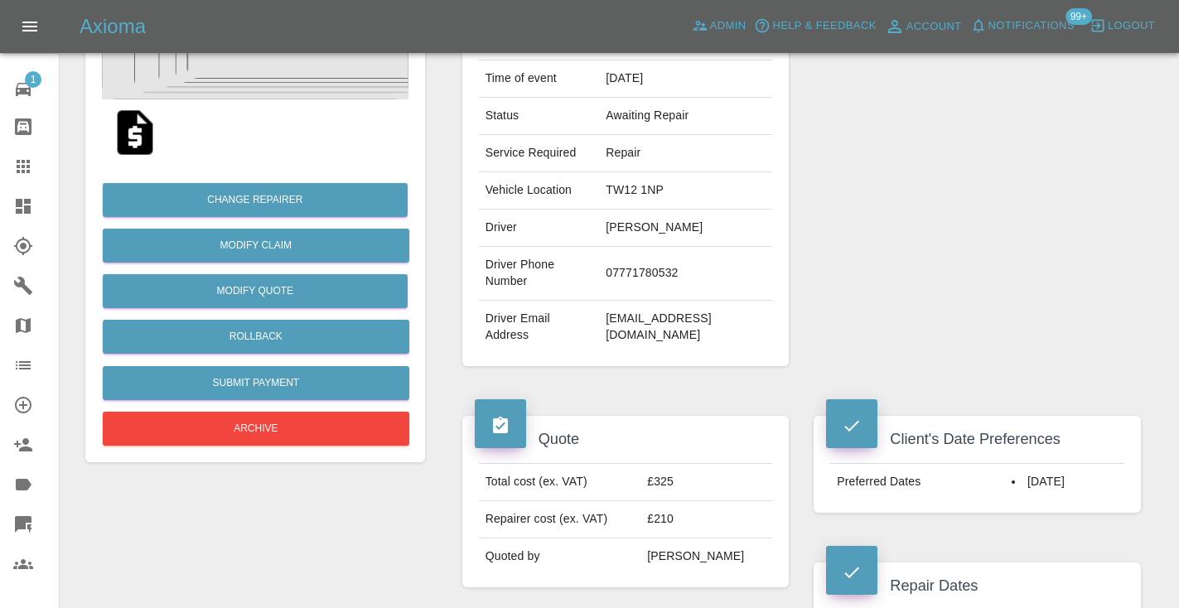
click at [650, 257] on td "07771780532" at bounding box center [685, 274] width 173 height 54
copy td "07771780532"
click at [915, 144] on div "Repairer Repair shop DMF Smart Repairs" at bounding box center [977, 143] width 352 height 495
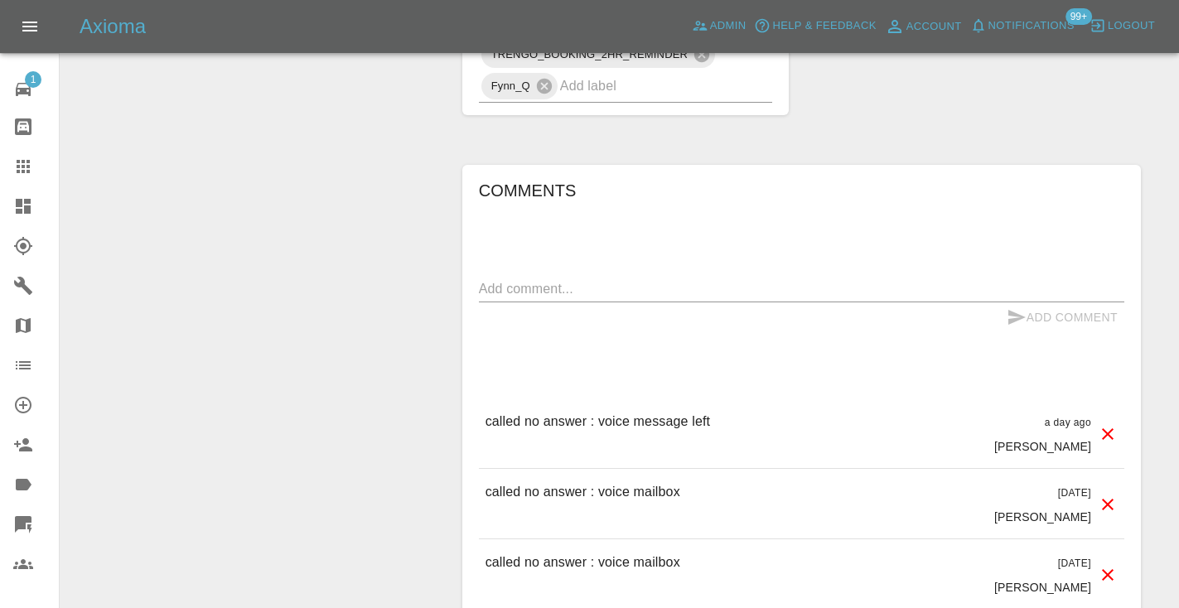
scroll to position [1626, 0]
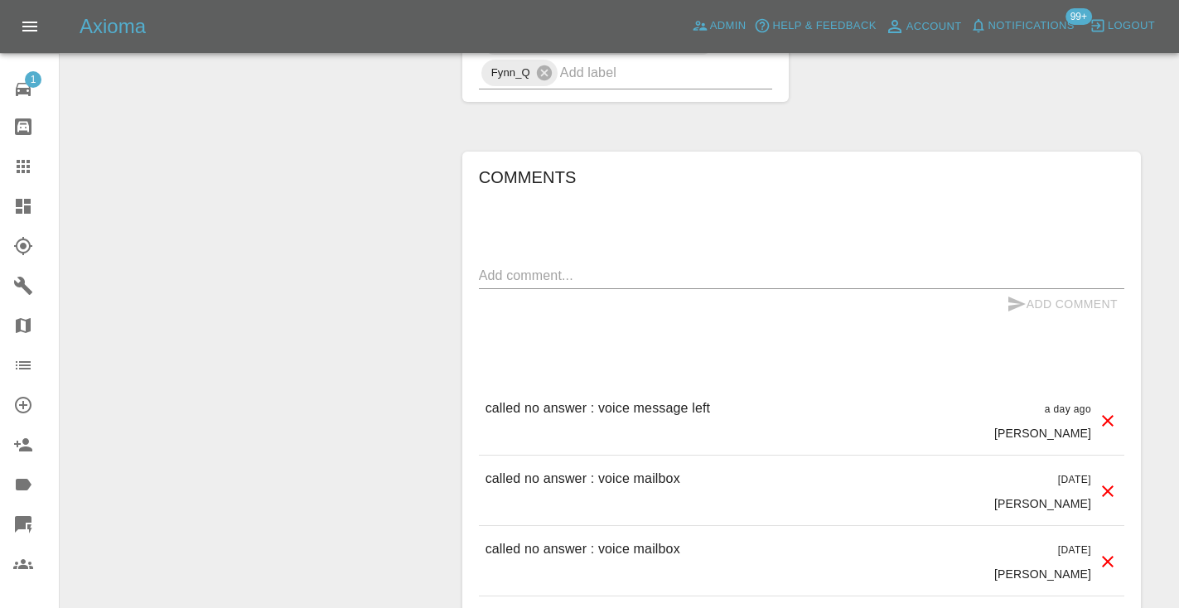
click at [515, 266] on textarea at bounding box center [801, 275] width 645 height 19
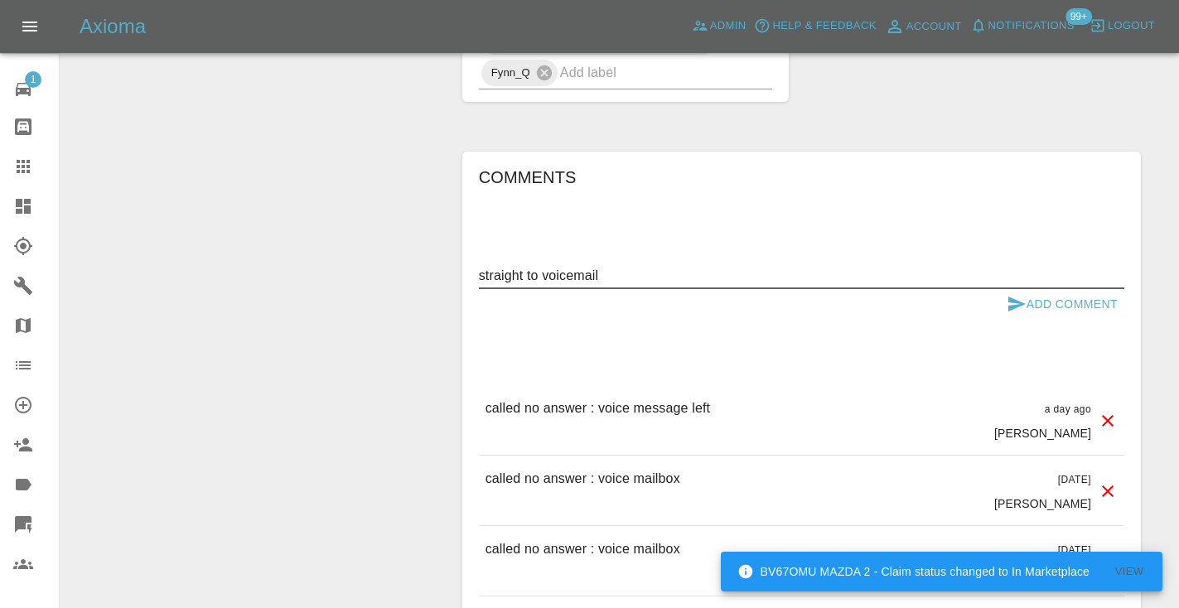
type textarea "straight to voicemail"
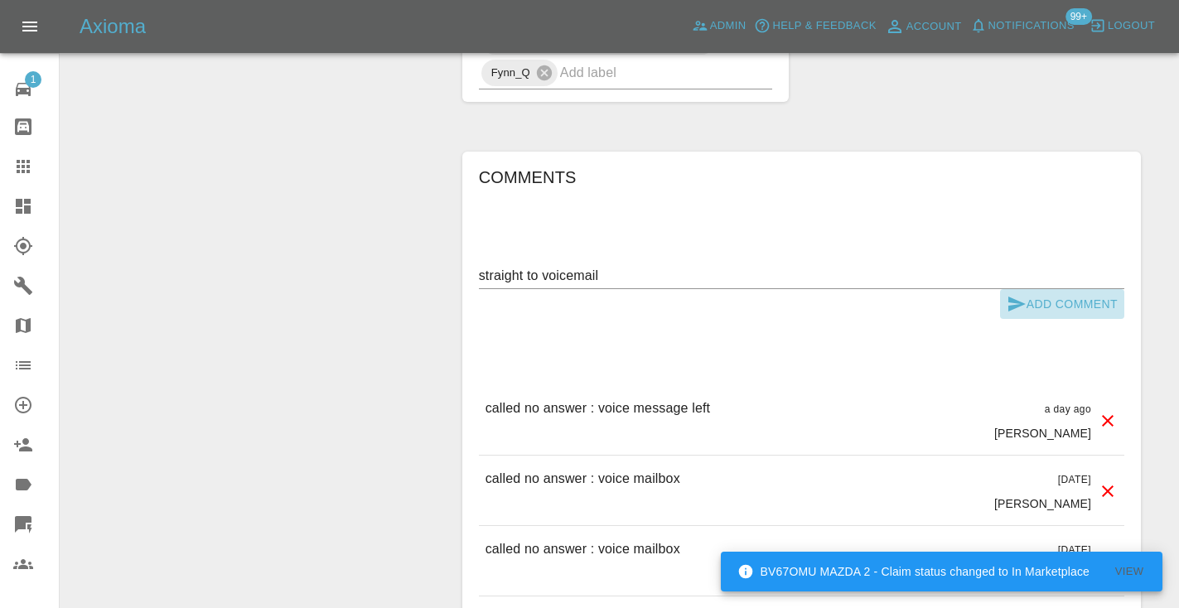
click at [1019, 297] on icon "submit" at bounding box center [1016, 304] width 17 height 15
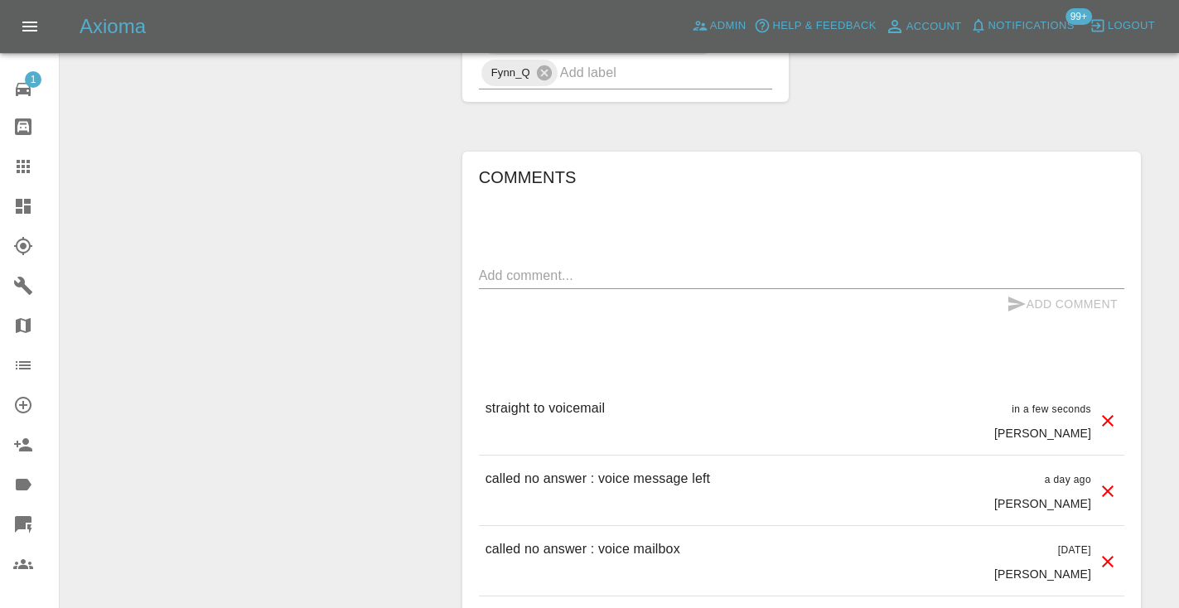
click at [22, 169] on icon at bounding box center [23, 167] width 20 height 20
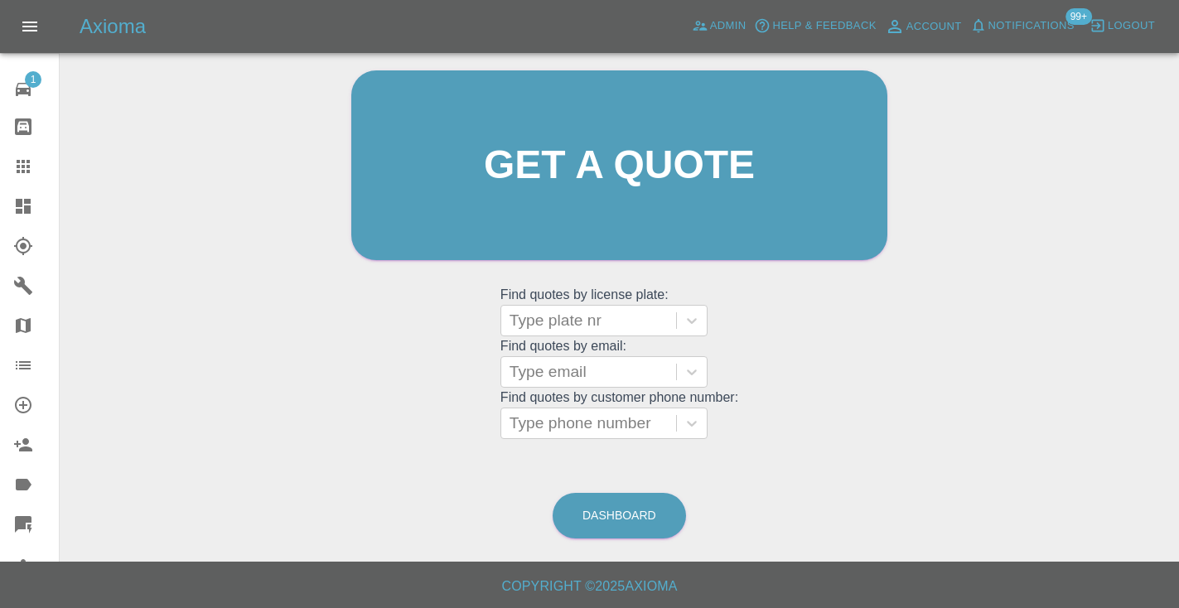
scroll to position [112, 0]
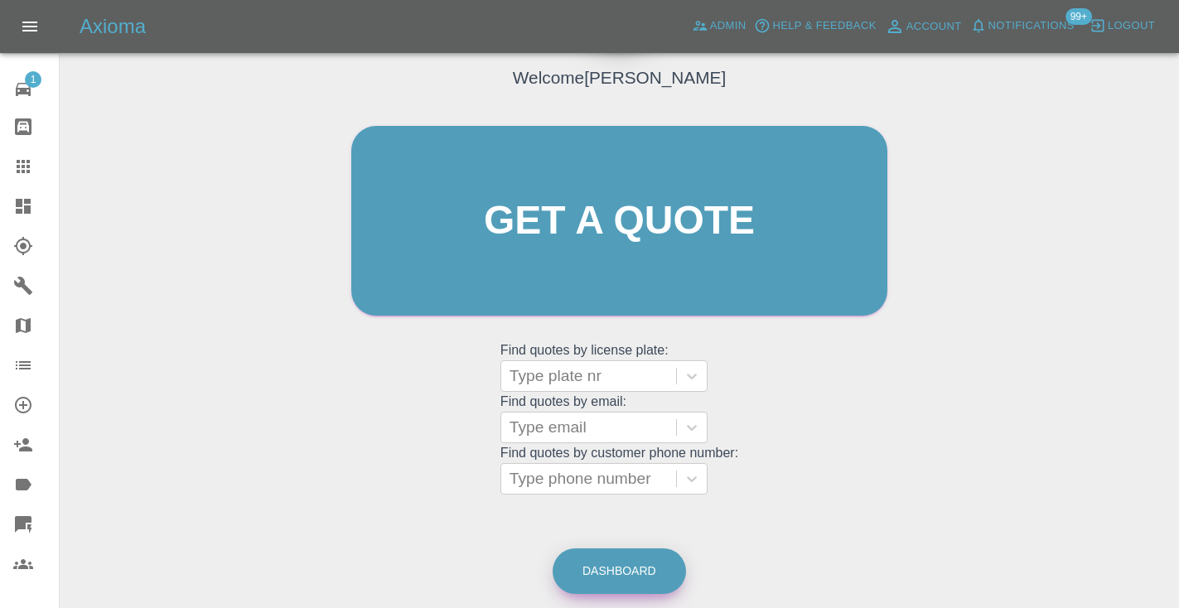
click at [649, 564] on link "Dashboard" at bounding box center [619, 572] width 133 height 46
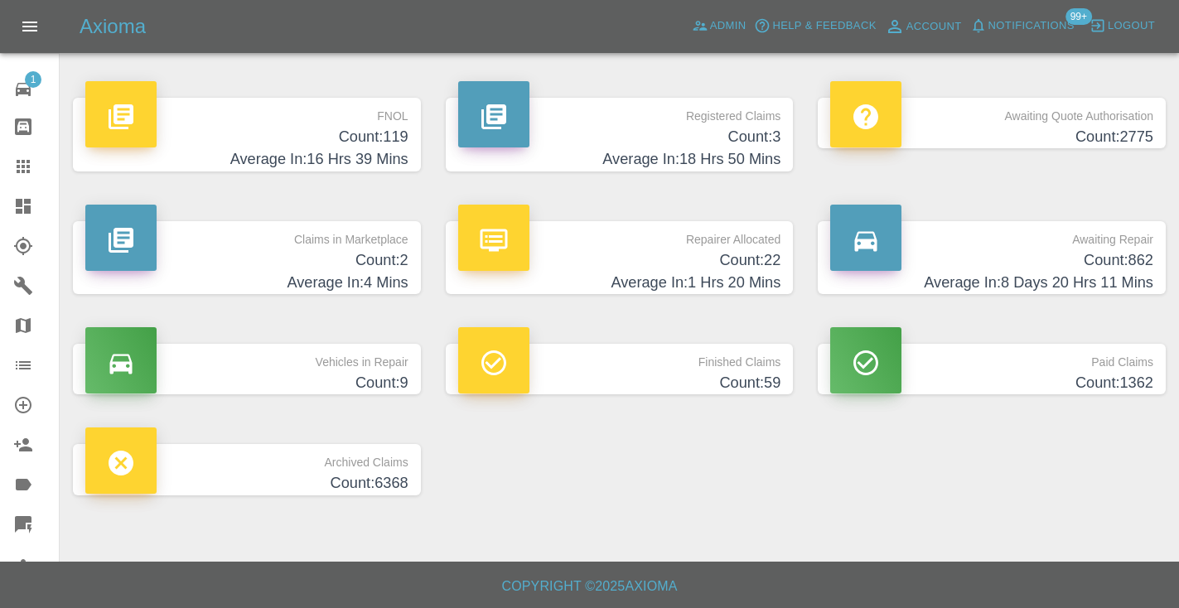
click at [1104, 283] on h4 "Average In: 8 Days 20 Hrs 11 Mins" at bounding box center [991, 283] width 323 height 22
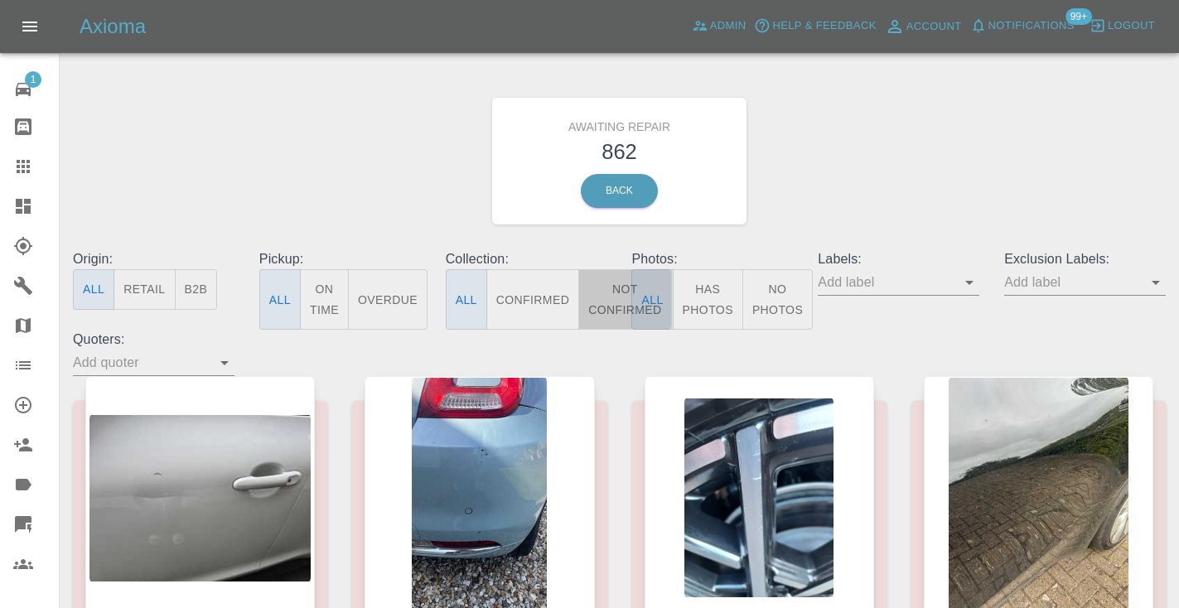
click at [594, 298] on button "Not Confirmed" at bounding box center [624, 299] width 93 height 60
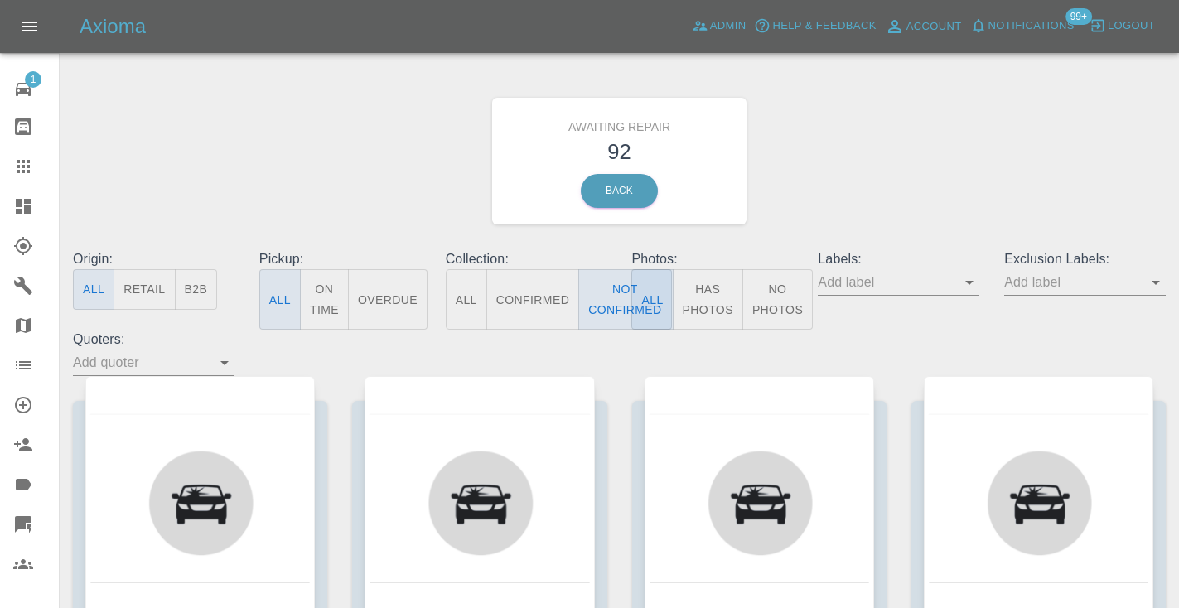
click at [880, 146] on div "Awaiting Repair 92 Back" at bounding box center [619, 161] width 1118 height 176
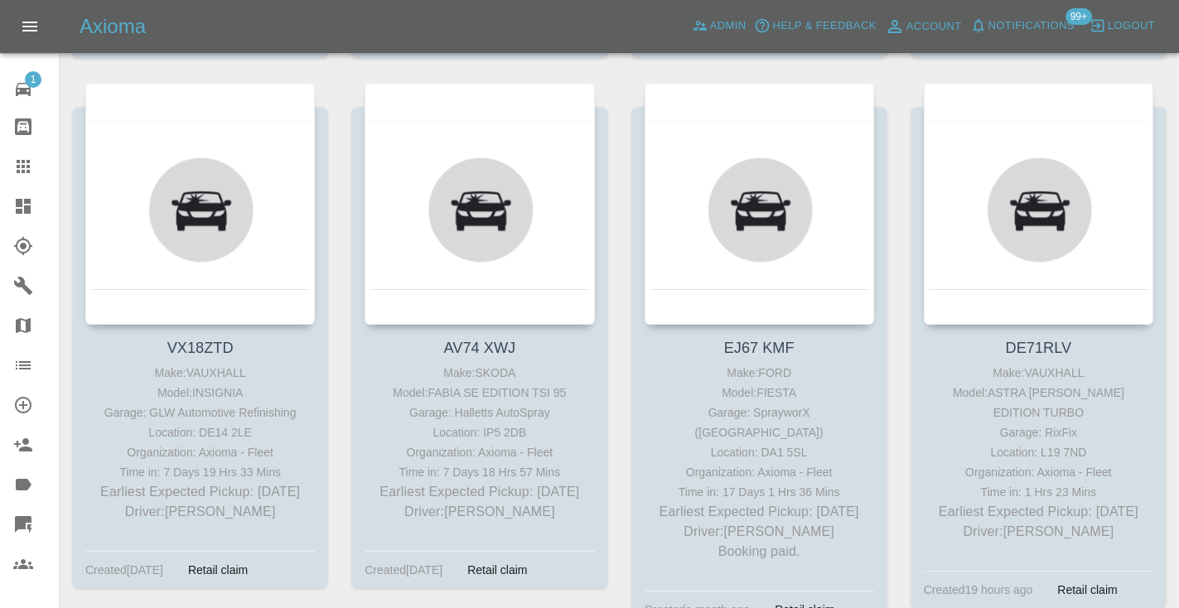
scroll to position [3031, 0]
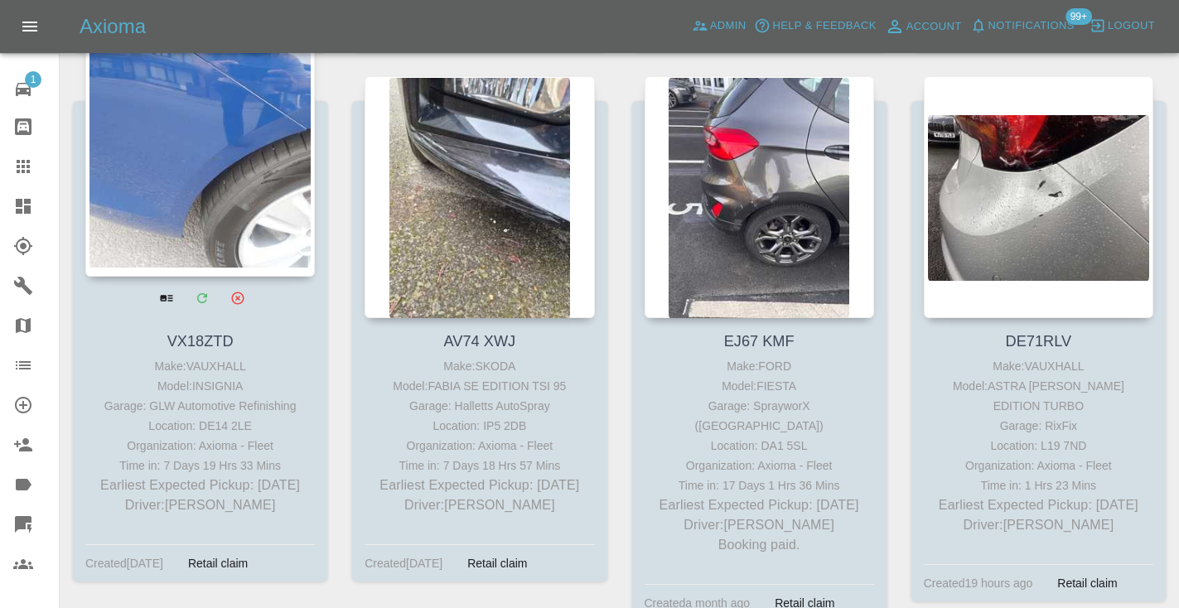
click at [197, 207] on div at bounding box center [200, 156] width 230 height 242
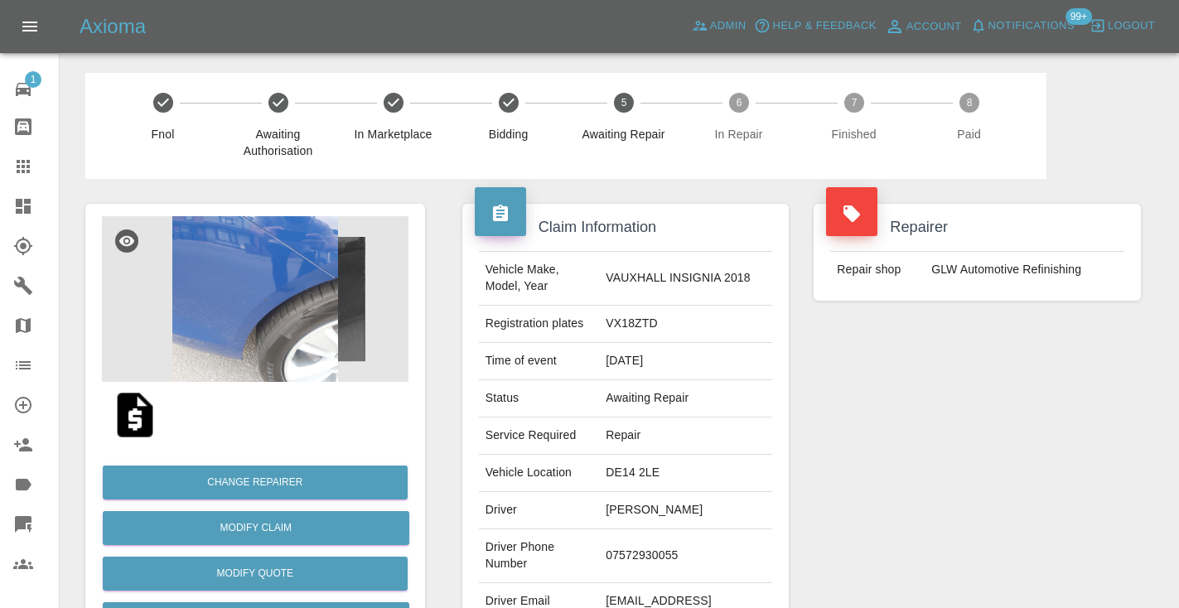
click at [660, 549] on td "07572930055" at bounding box center [685, 556] width 173 height 54
copy td "07572930055"
click at [911, 425] on div "Repairer Repair shop GLW Automotive Refinishing" at bounding box center [977, 426] width 352 height 495
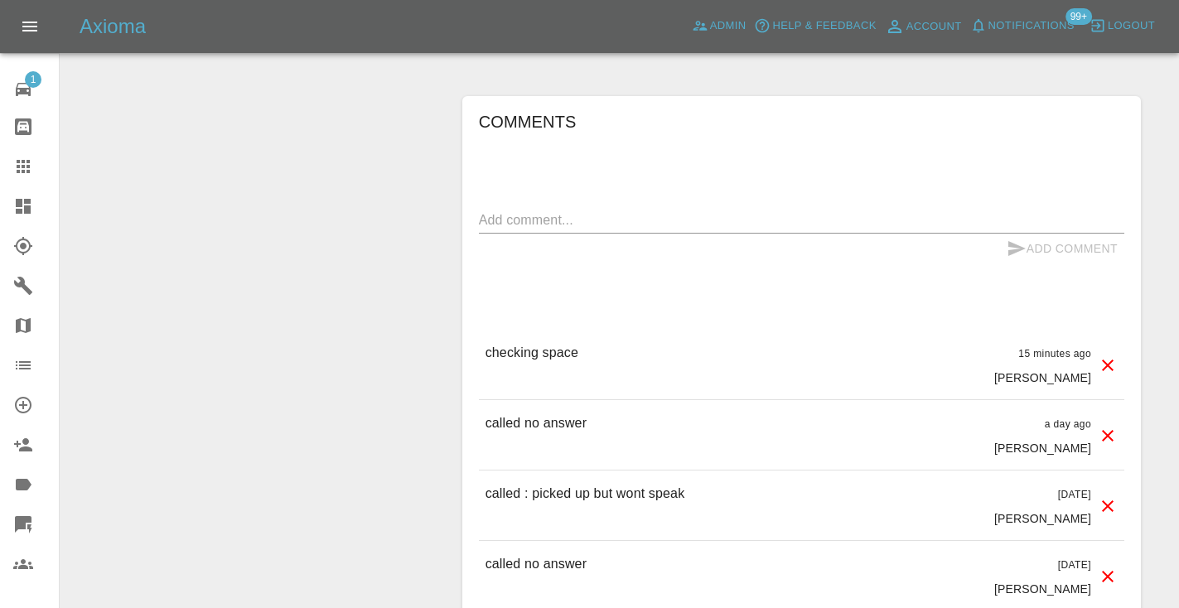
scroll to position [1258, 0]
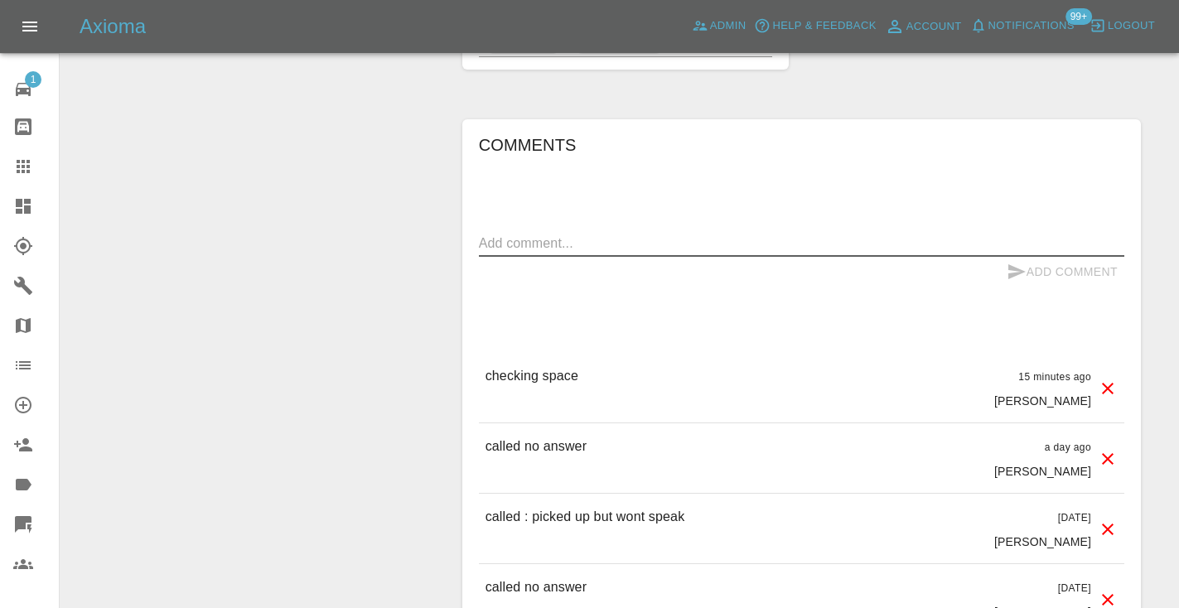
click at [527, 234] on textarea at bounding box center [801, 243] width 645 height 19
type textarea "called no answer : voice mailbox"
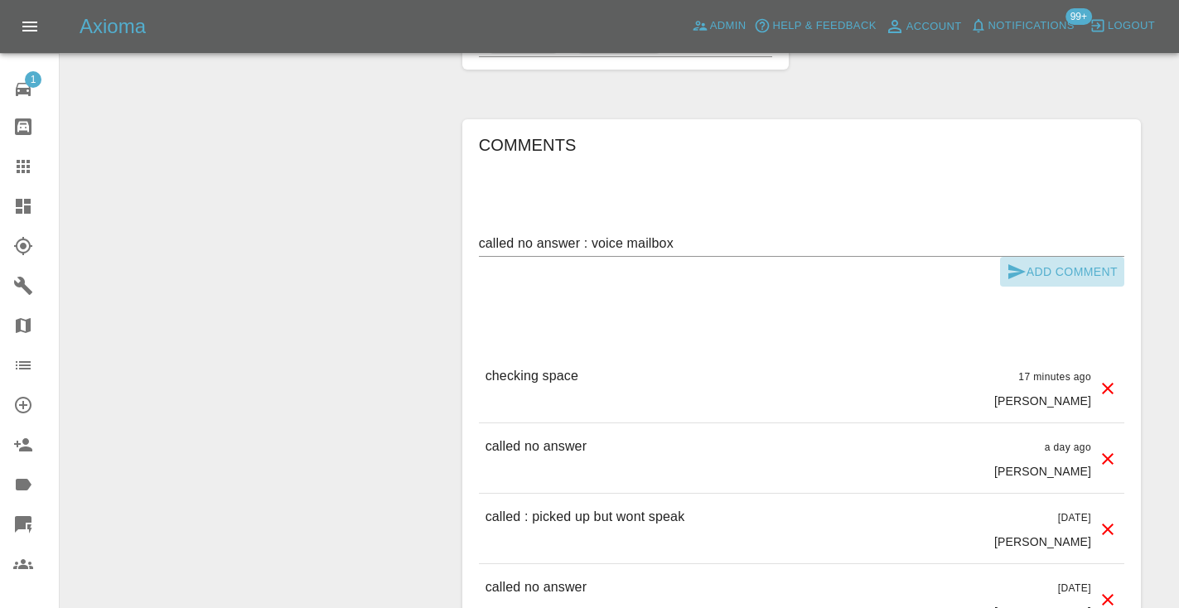
click at [1019, 262] on icon "submit" at bounding box center [1017, 272] width 20 height 20
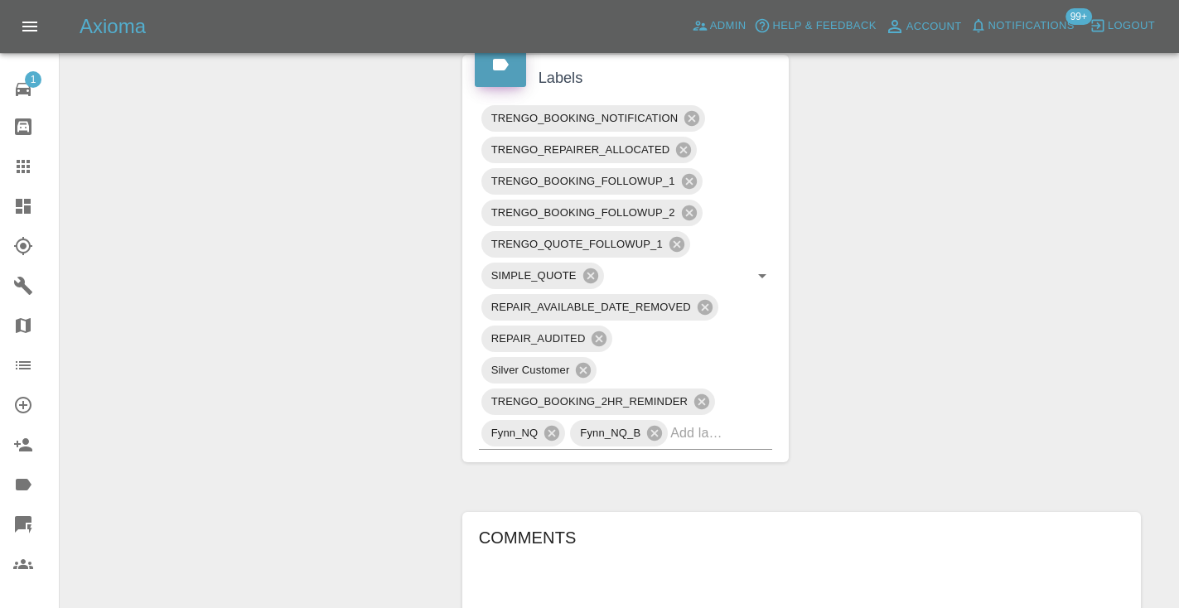
scroll to position [877, 0]
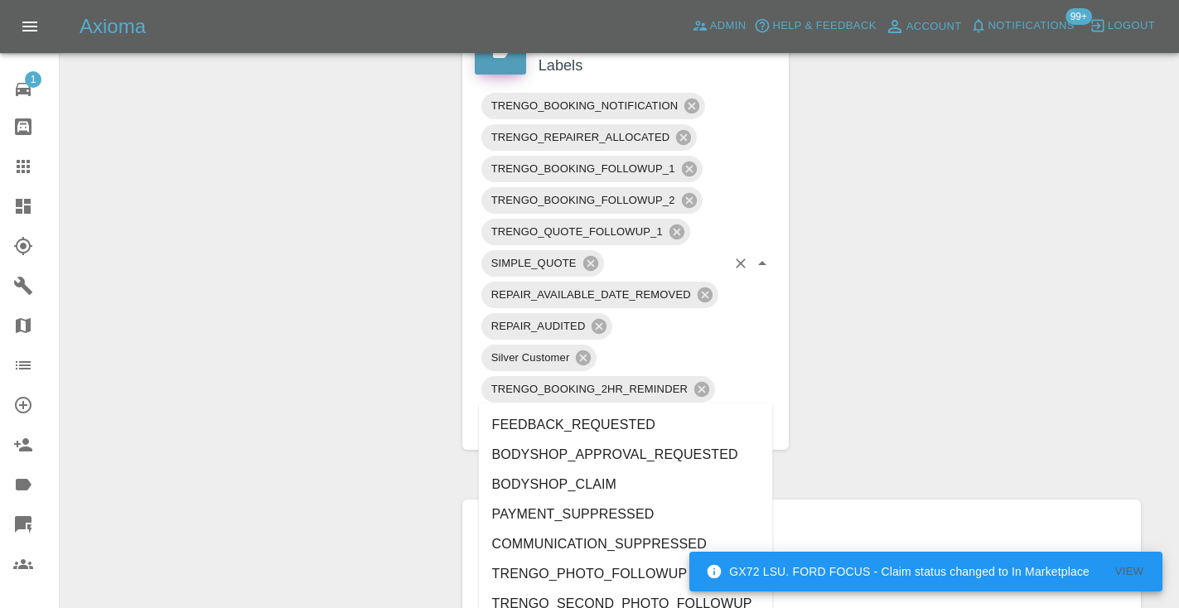
click at [703, 408] on input "text" at bounding box center [698, 421] width 56 height 26
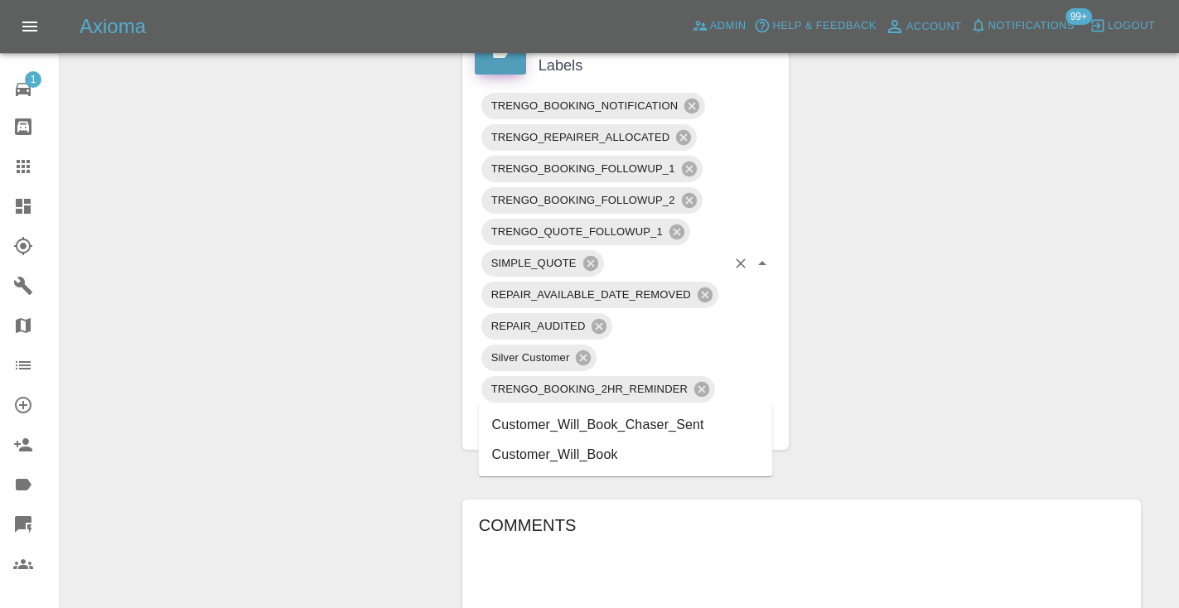
type input "customer_will"
click at [586, 460] on li "Customer_Will_Book" at bounding box center [626, 455] width 294 height 30
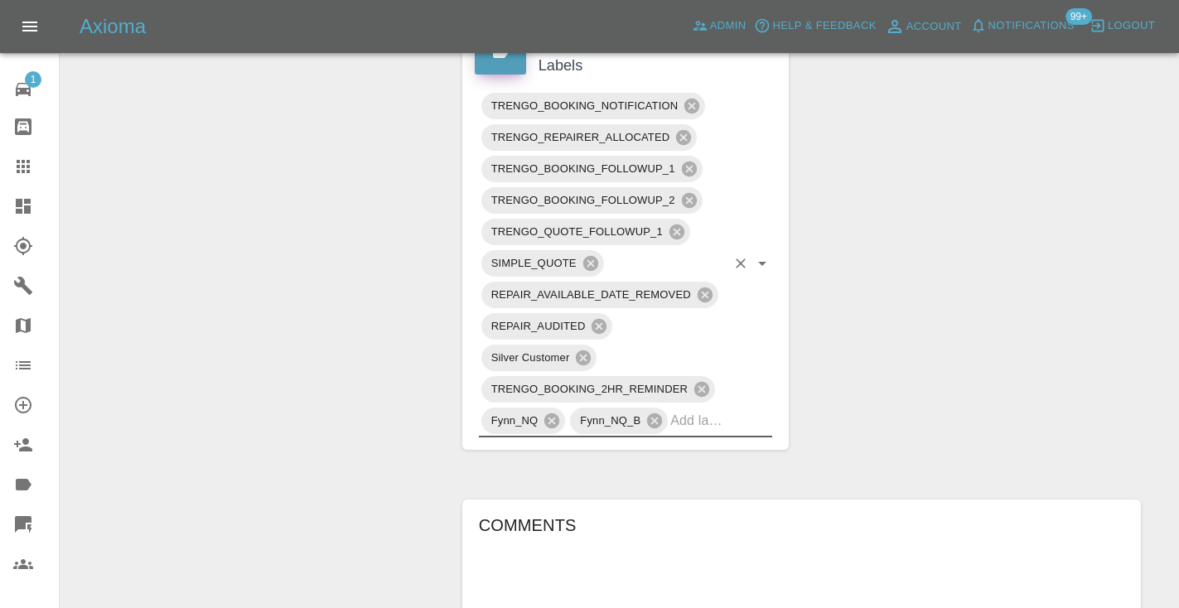
click at [297, 300] on div "Change Repairer Modify Claim Modify Quote Rollback Submit Payment Archive" at bounding box center [255, 389] width 365 height 2175
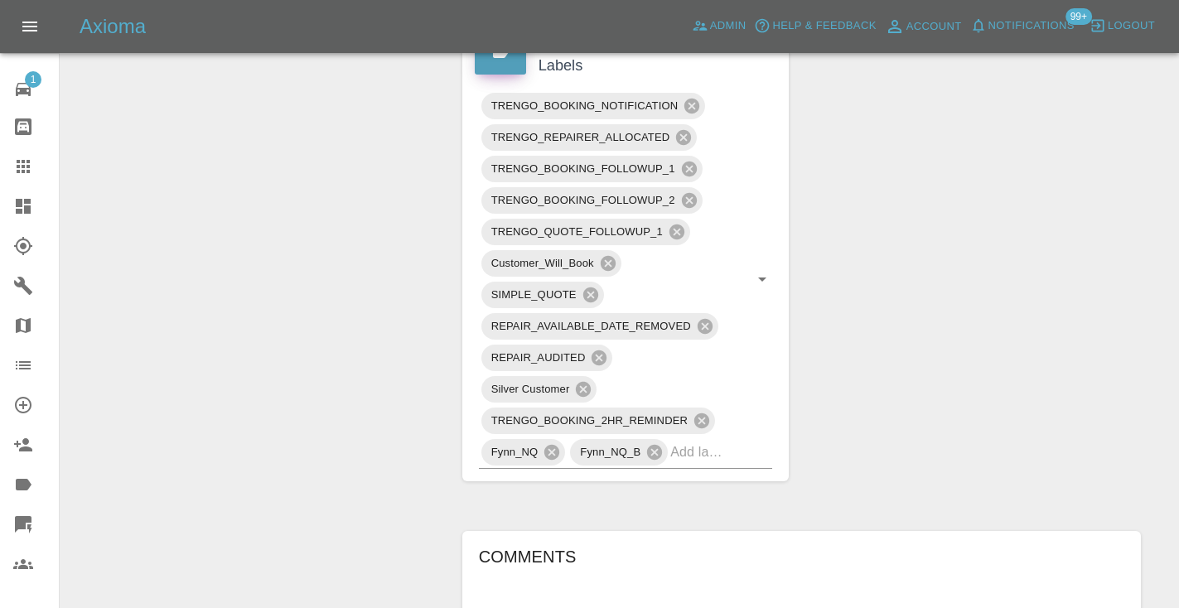
click at [33, 173] on div at bounding box center [36, 167] width 46 height 20
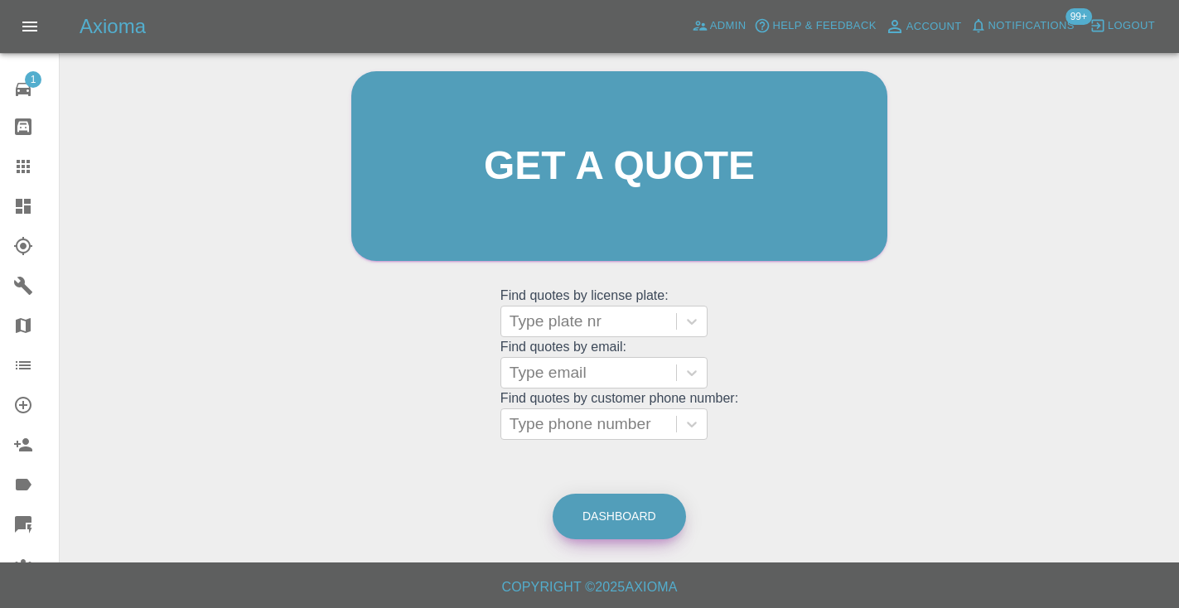
click at [645, 533] on link "Dashboard" at bounding box center [619, 517] width 133 height 46
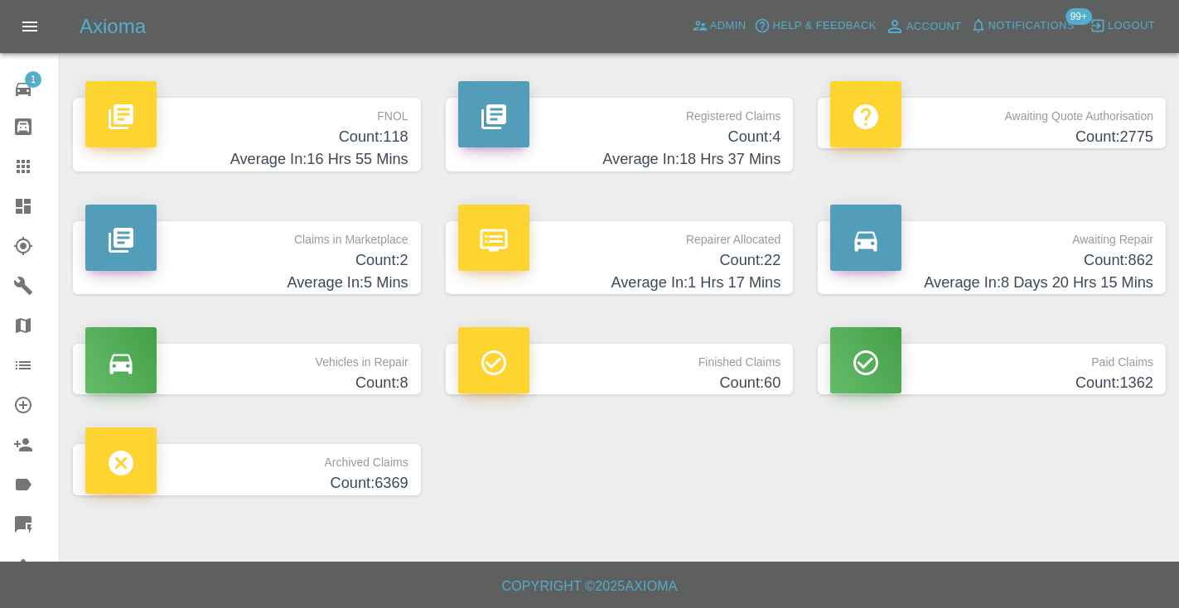
click at [1106, 283] on h4 "Average In: 8 Days 20 Hrs 15 Mins" at bounding box center [991, 283] width 323 height 22
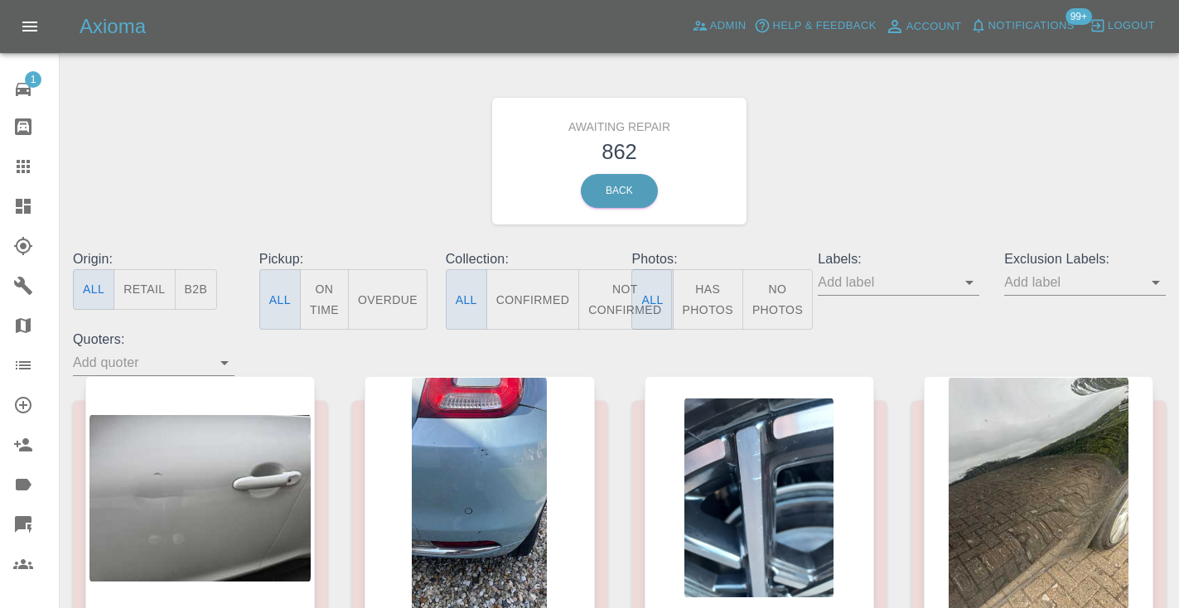
click at [626, 296] on button "Not Confirmed" at bounding box center [624, 299] width 93 height 60
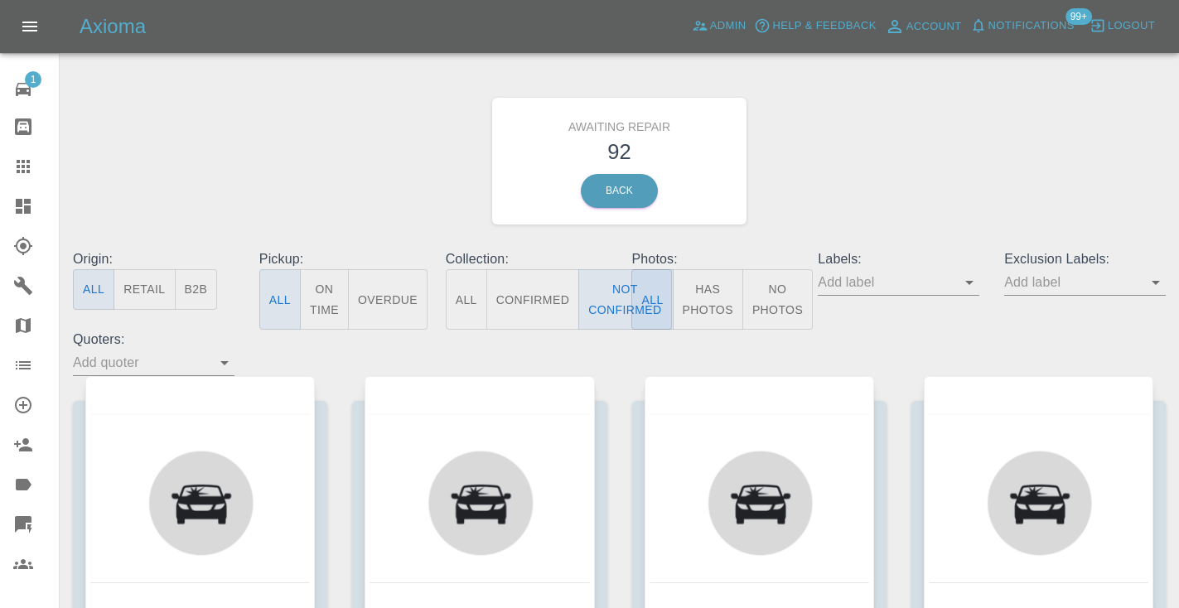
click at [860, 207] on div "Awaiting Repair 92 Back" at bounding box center [619, 161] width 1118 height 176
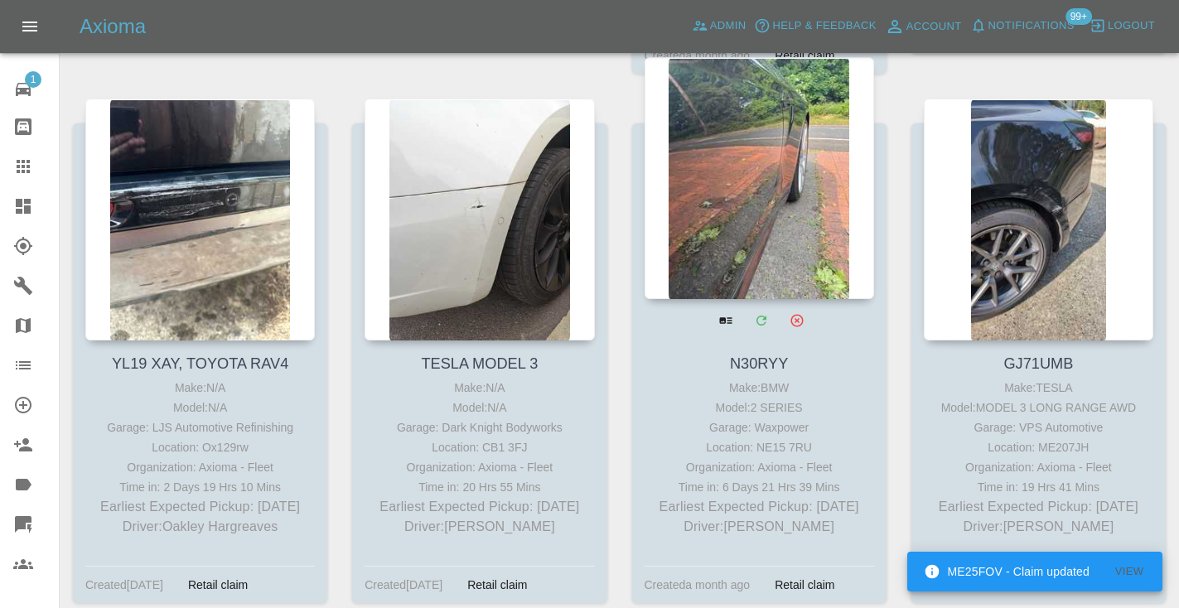
scroll to position [3578, 0]
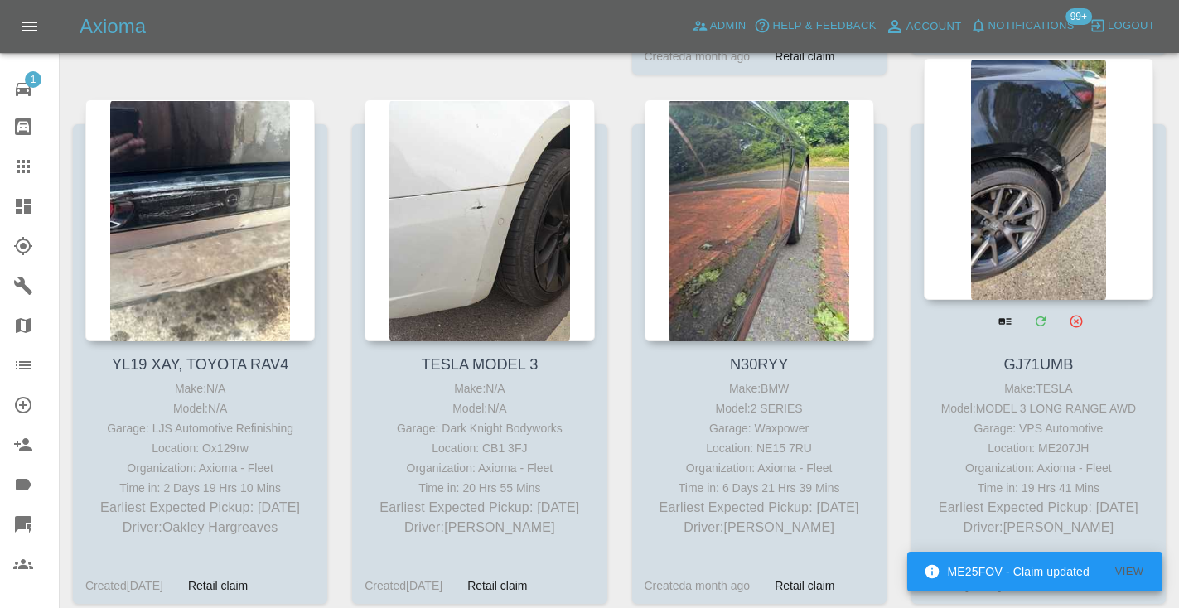
click at [1041, 114] on div at bounding box center [1039, 179] width 230 height 242
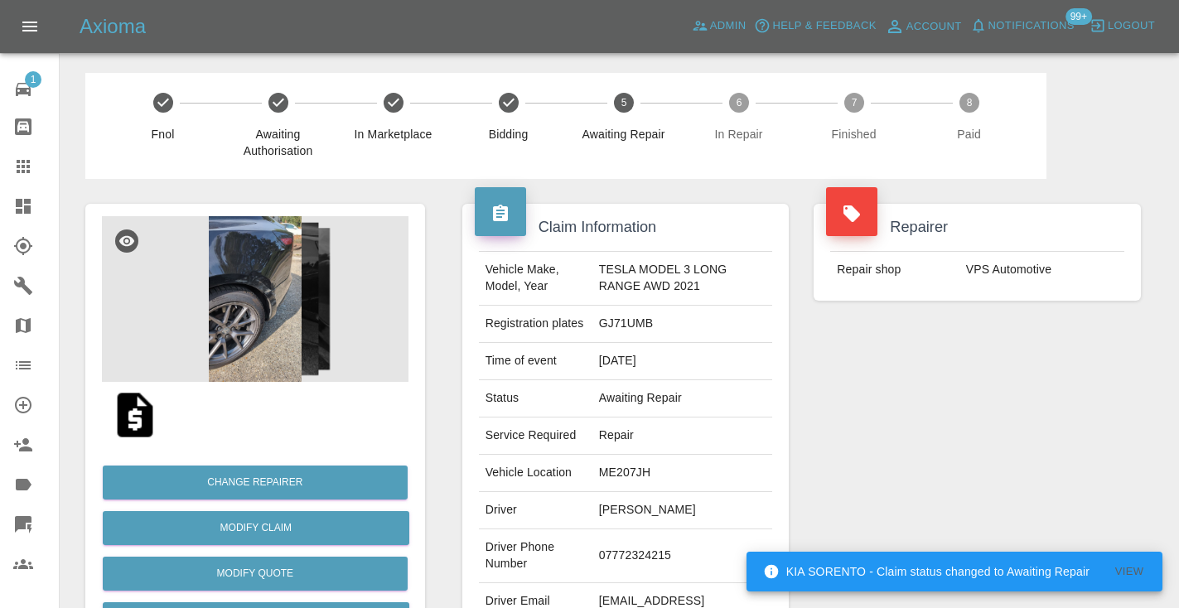
click at [636, 547] on td "07772324215" at bounding box center [682, 556] width 181 height 54
click at [626, 555] on td "07772324215" at bounding box center [682, 556] width 181 height 54
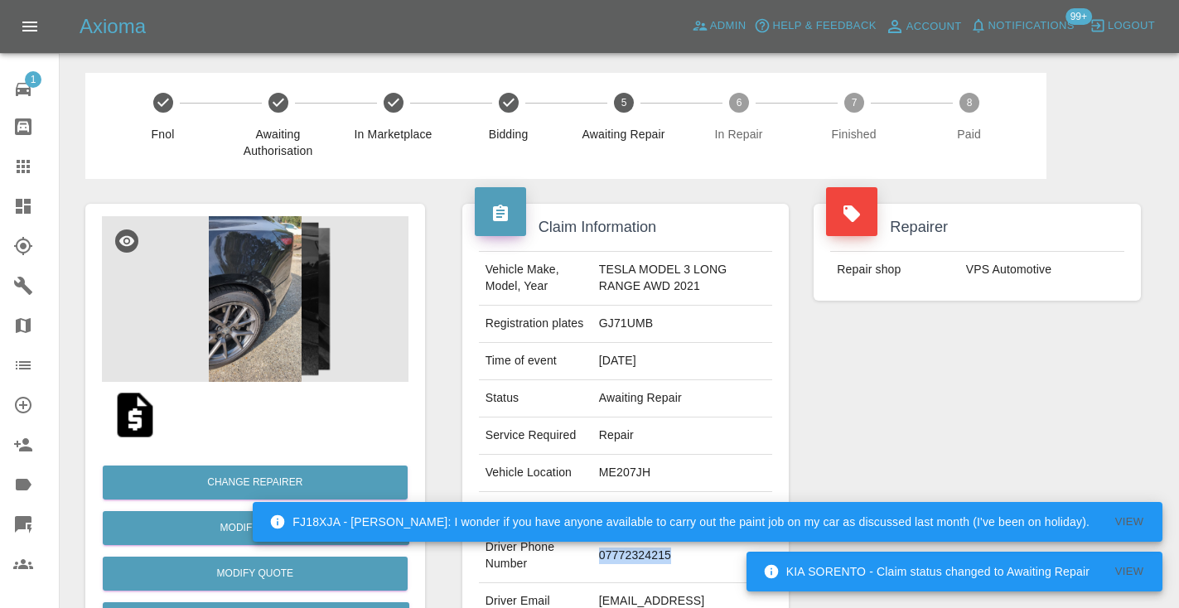
copy td "07772324215"
click at [940, 345] on div "Repairer Repair shop VPS Automotive" at bounding box center [977, 426] width 352 height 495
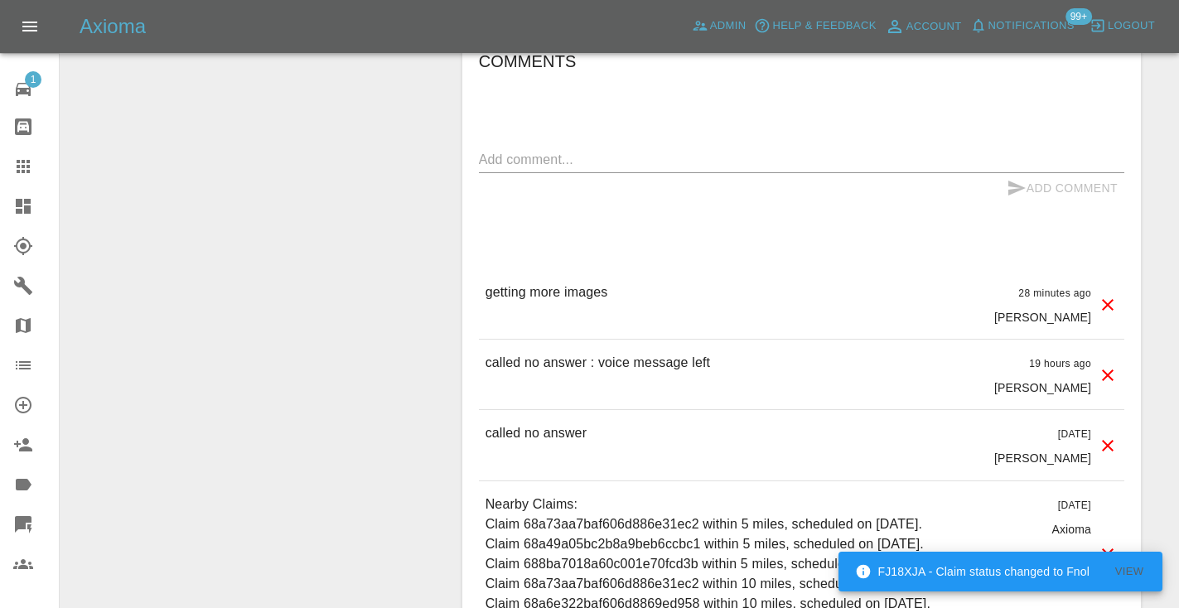
scroll to position [1467, 0]
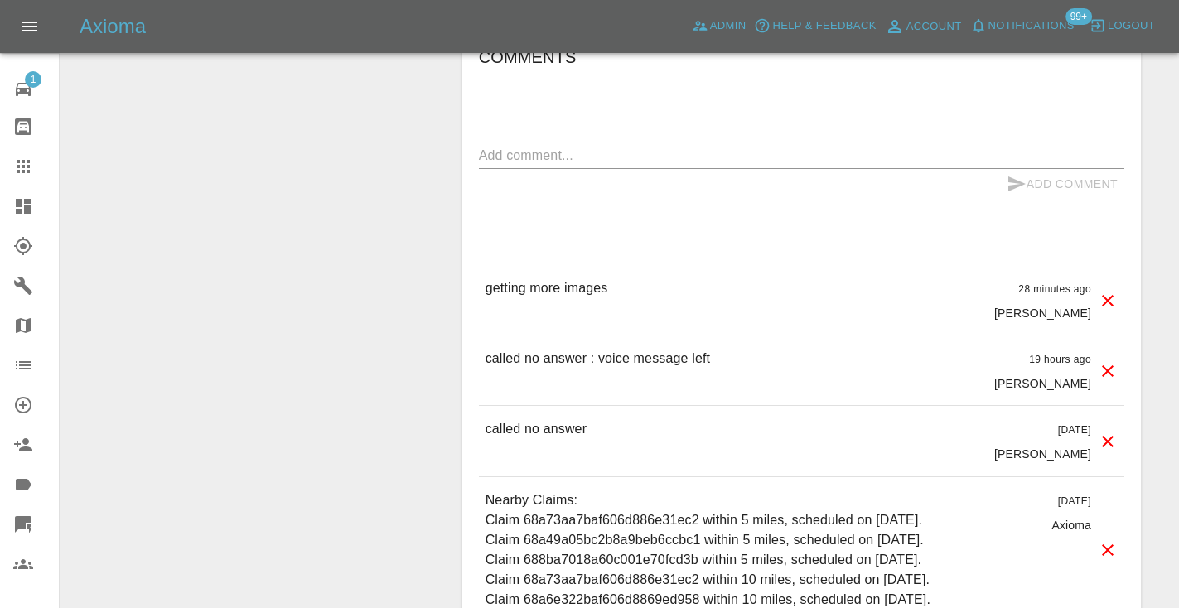
click at [522, 421] on p "called no answer" at bounding box center [536, 429] width 101 height 20
copy p "called no answer"
click at [515, 154] on textarea at bounding box center [801, 155] width 645 height 19
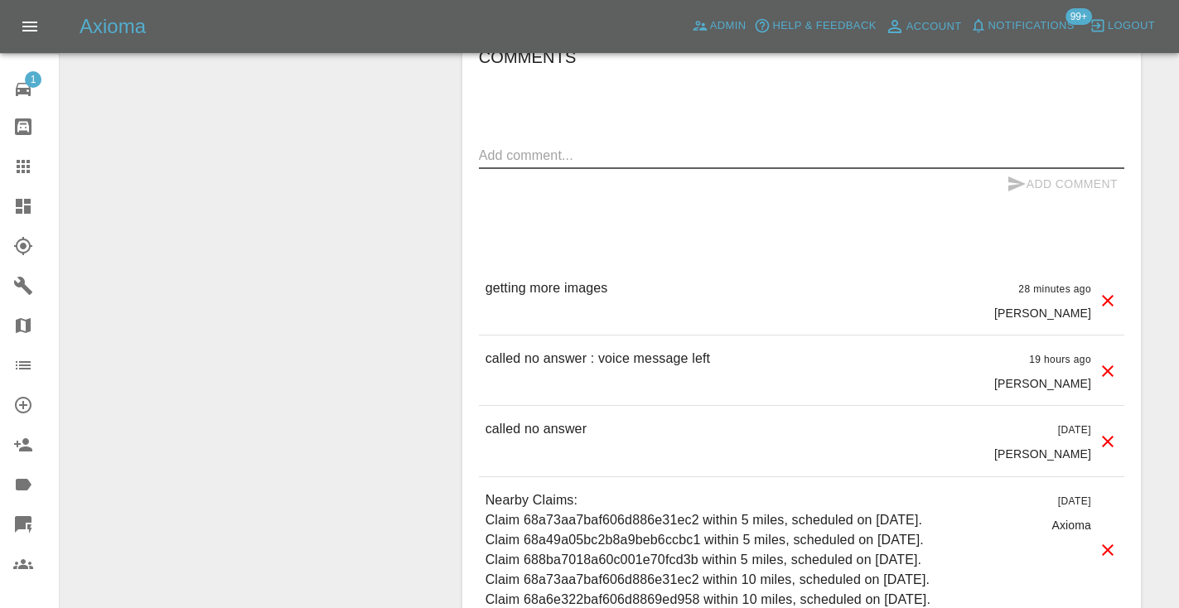
paste textarea "called no answer"
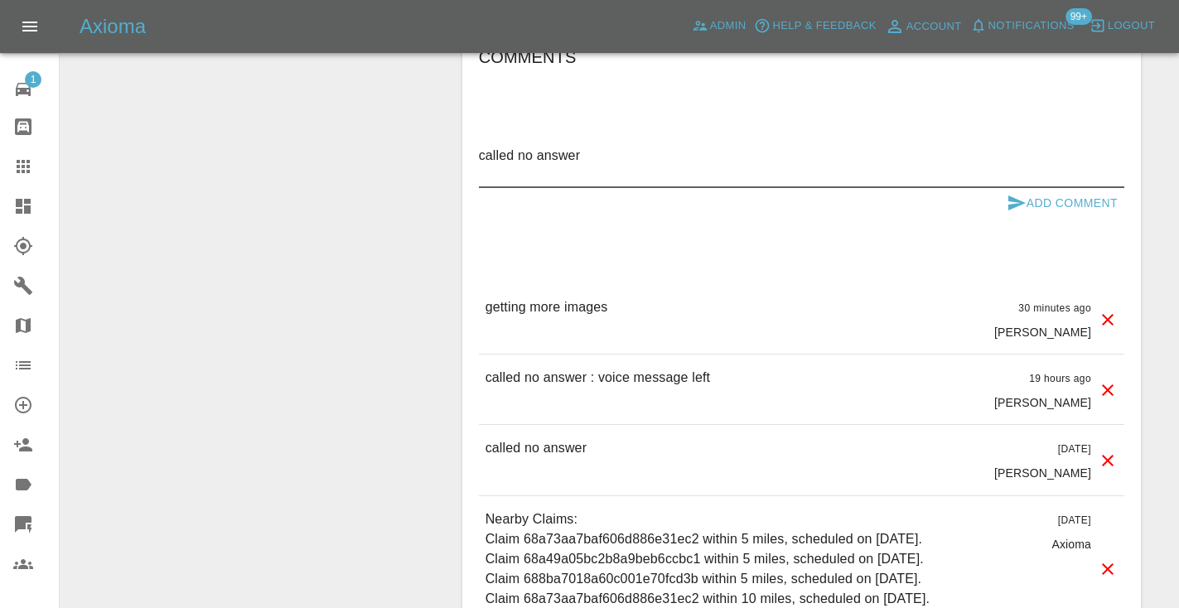
type textarea "called no answer"
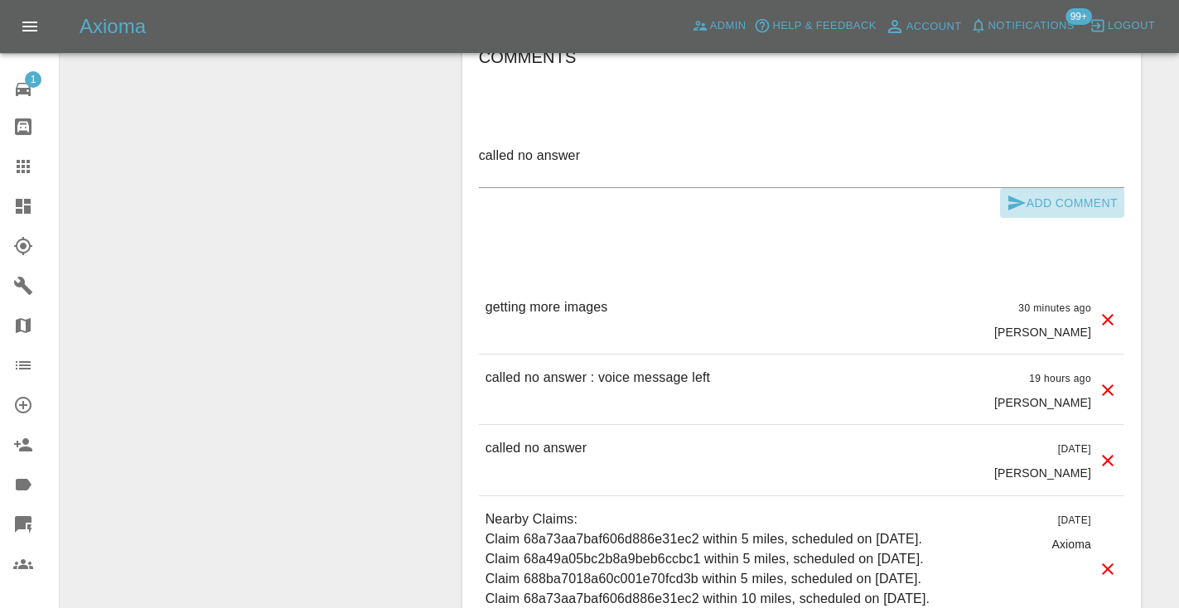
click at [1023, 196] on icon "submit" at bounding box center [1017, 203] width 20 height 20
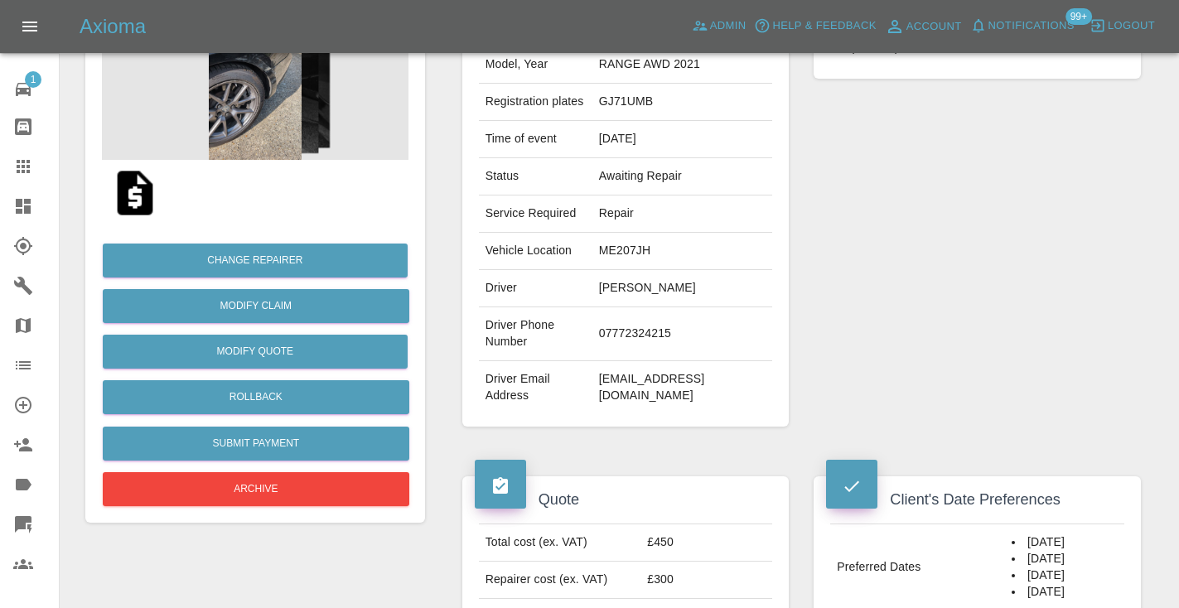
scroll to position [220, 0]
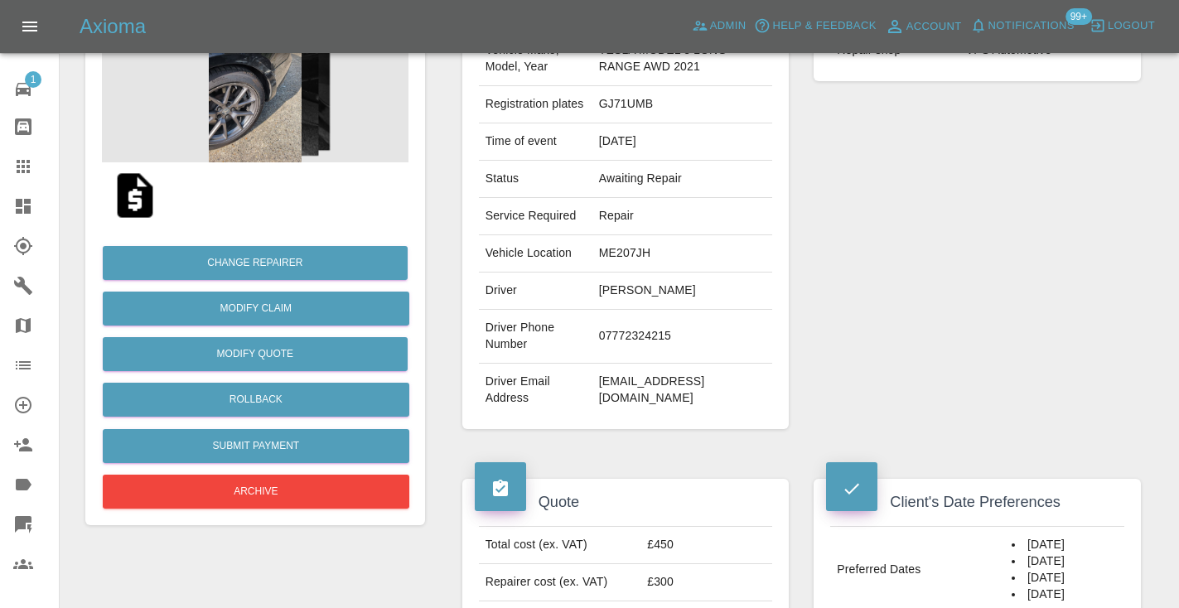
click at [13, 162] on icon at bounding box center [23, 167] width 20 height 20
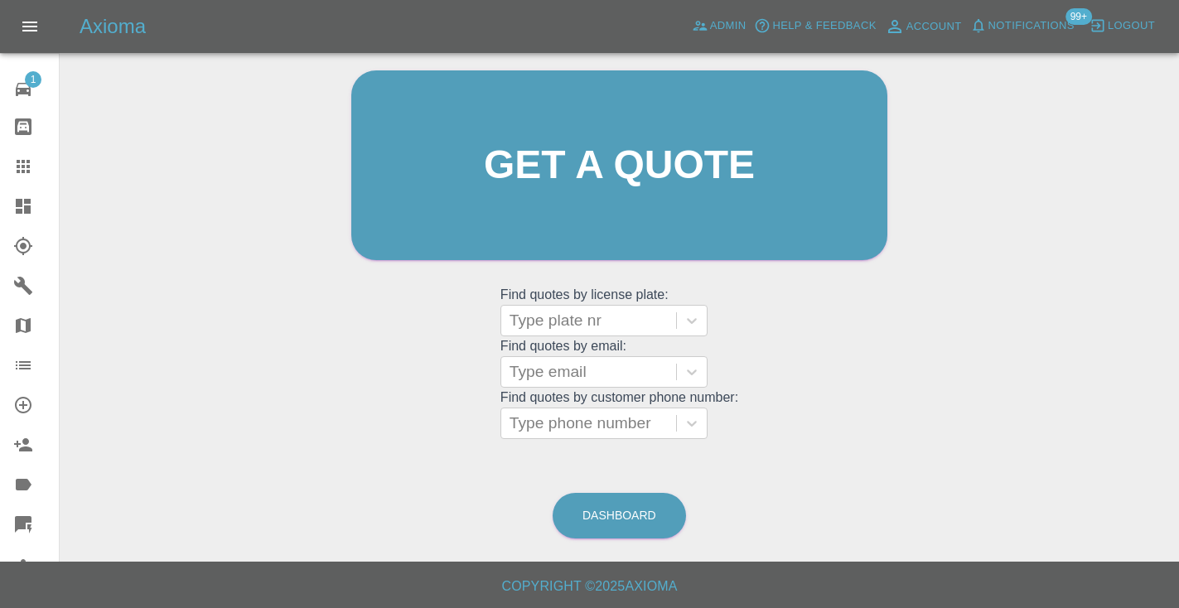
scroll to position [112, 0]
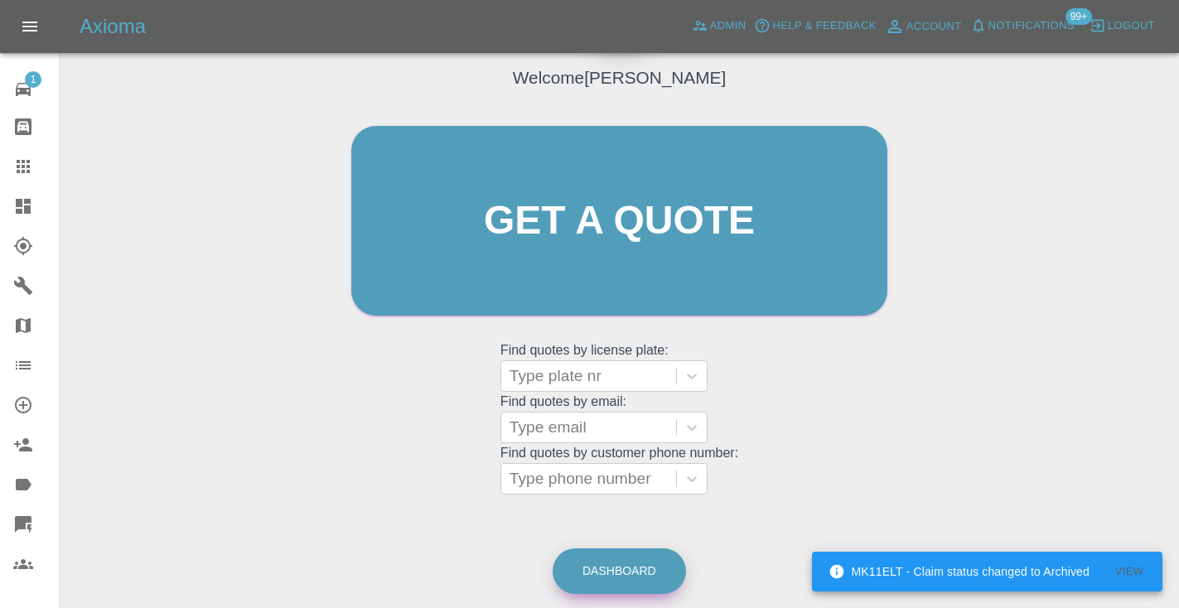
click at [659, 577] on link "Dashboard" at bounding box center [619, 572] width 133 height 46
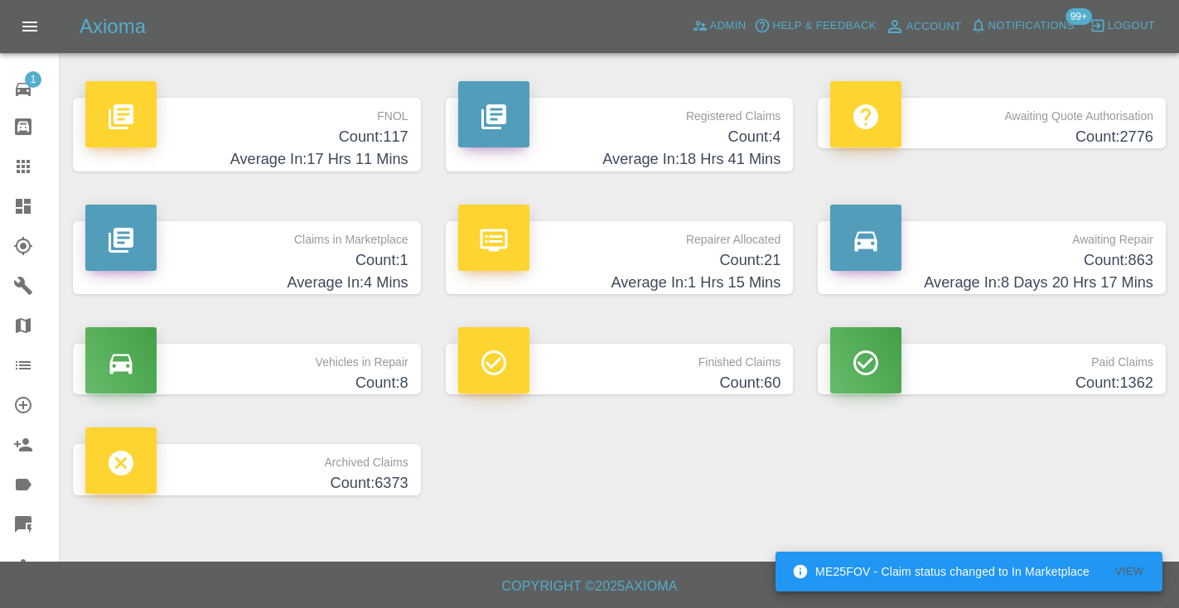
click at [1127, 275] on h4 "Average In: 8 Days 20 Hrs 17 Mins" at bounding box center [991, 283] width 323 height 22
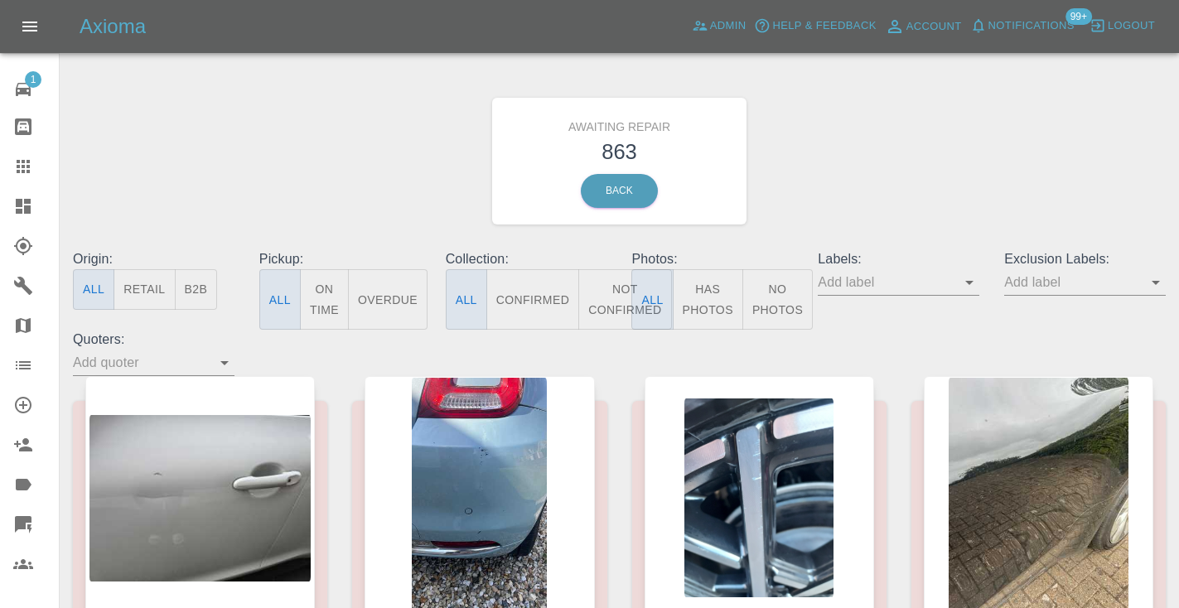
click at [607, 295] on button "Not Confirmed" at bounding box center [624, 299] width 93 height 60
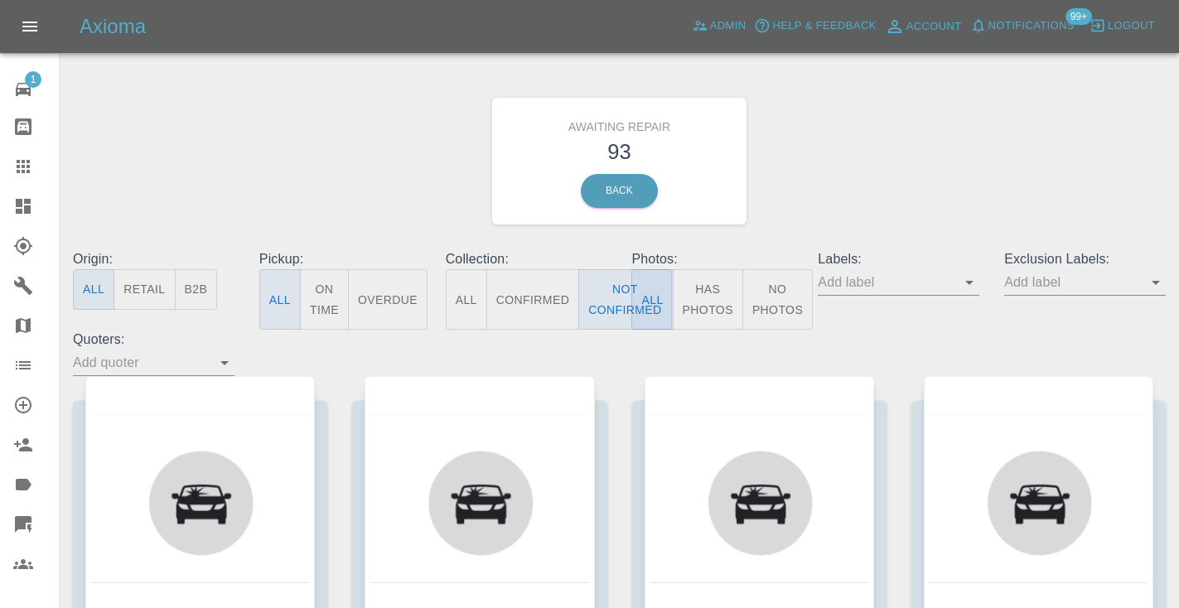
click at [906, 139] on div "Awaiting Repair 93 Back" at bounding box center [619, 161] width 1118 height 176
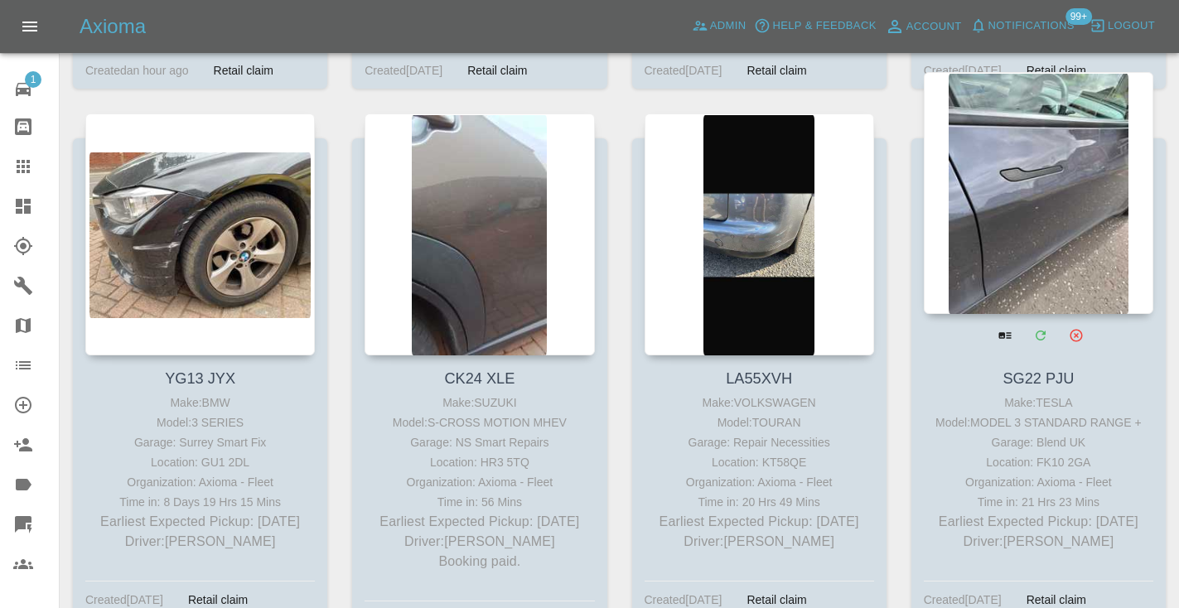
scroll to position [4605, 0]
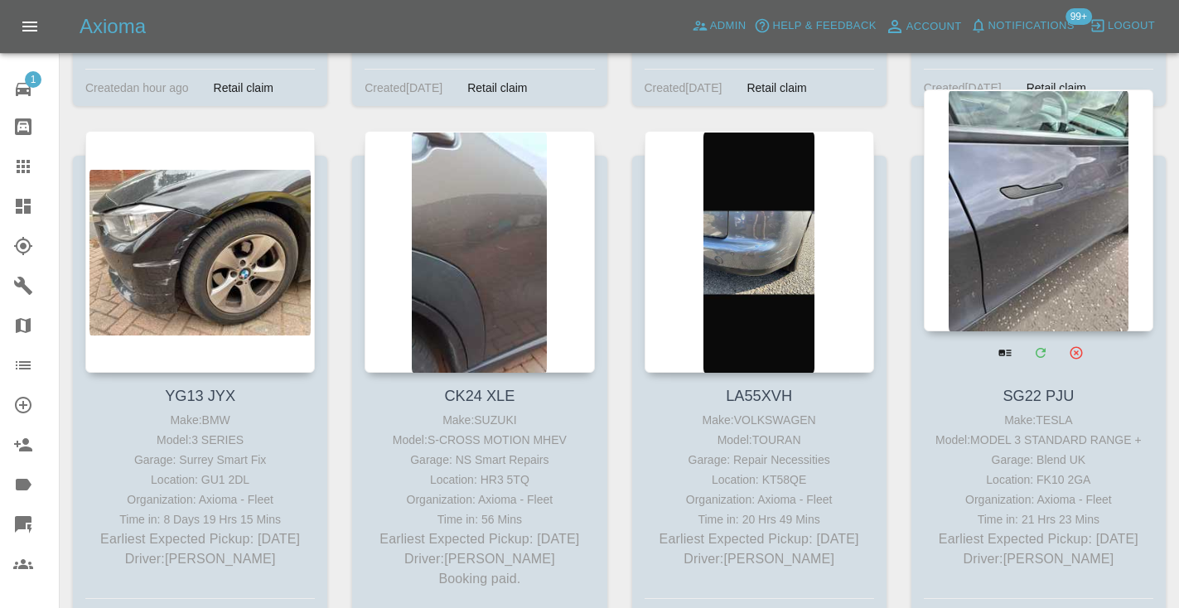
click at [1022, 145] on div at bounding box center [1039, 210] width 230 height 242
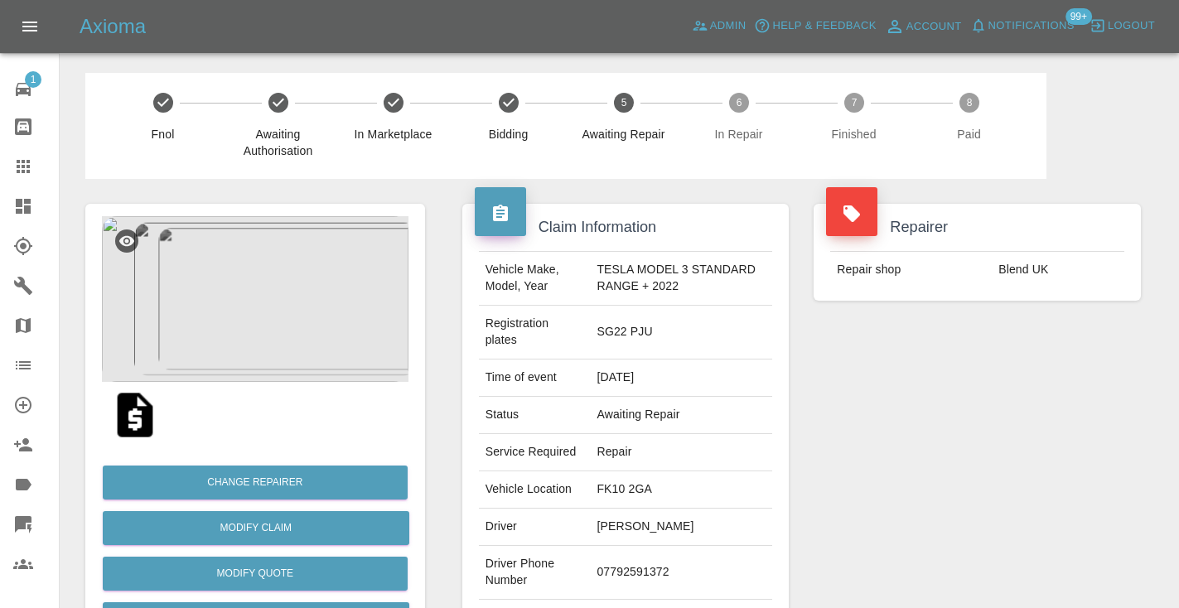
click at [636, 564] on td "07792591372" at bounding box center [681, 573] width 182 height 54
copy td "07792591372"
click at [970, 375] on div "Repairer Repair shop Blend UK" at bounding box center [977, 434] width 352 height 511
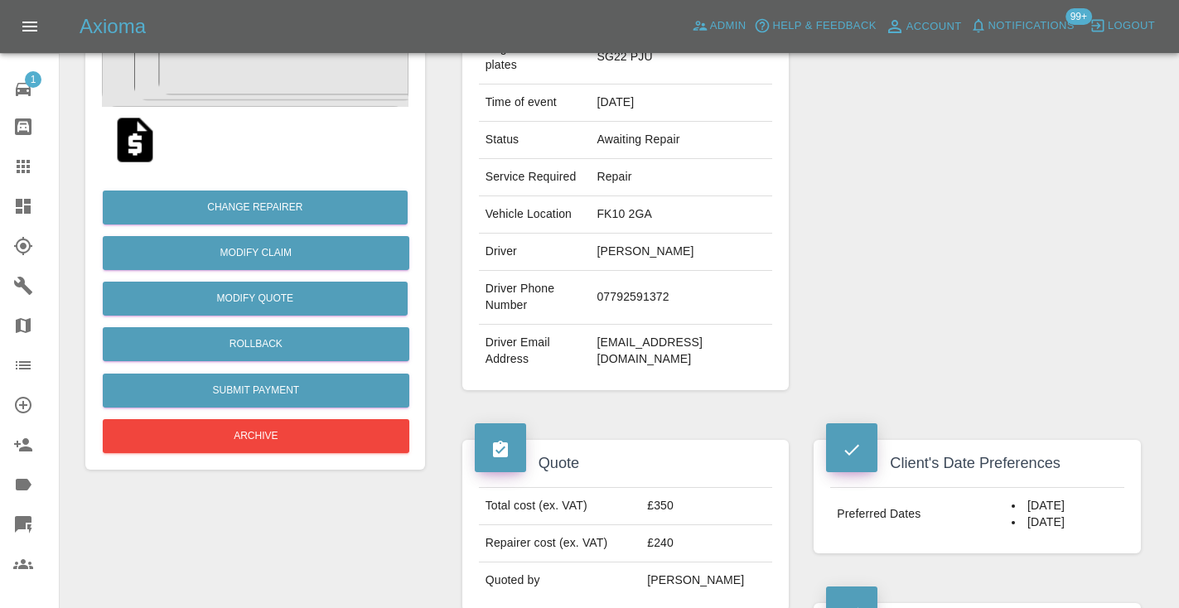
scroll to position [273, 0]
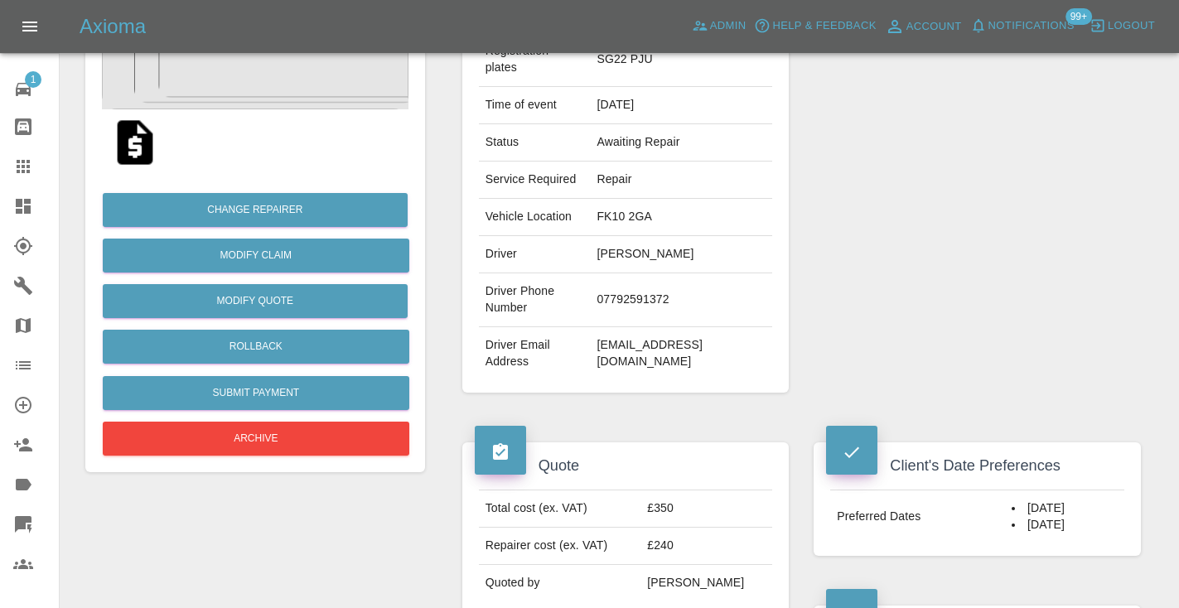
click at [647, 300] on td "07792591372" at bounding box center [681, 300] width 182 height 54
copy td "07792591372"
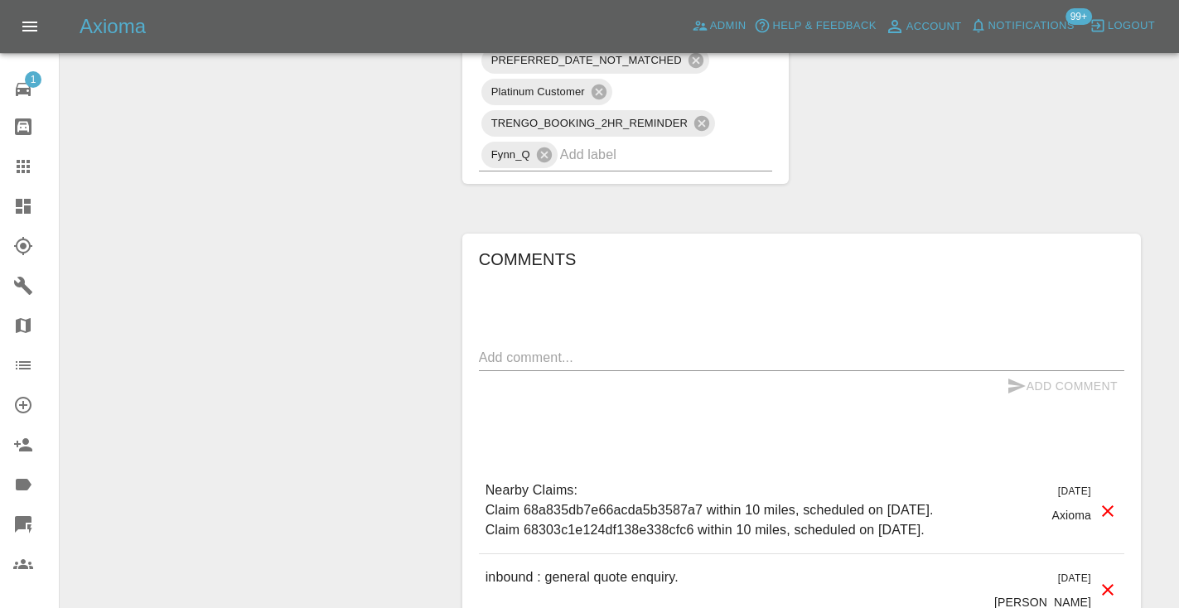
scroll to position [1233, 0]
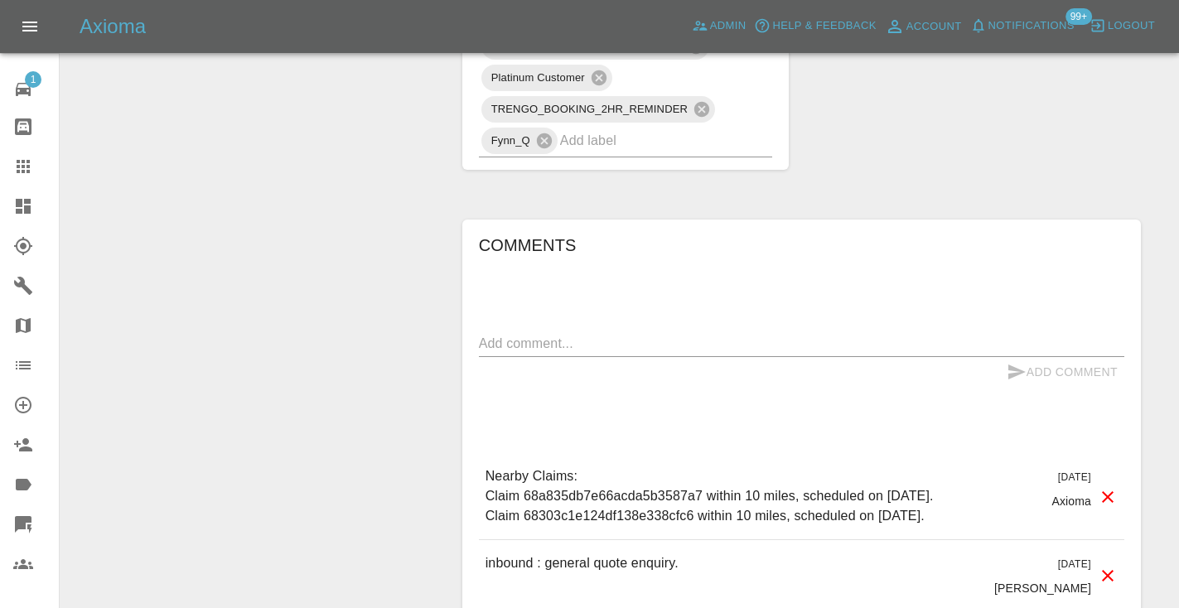
click at [591, 334] on textarea at bounding box center [801, 343] width 645 height 19
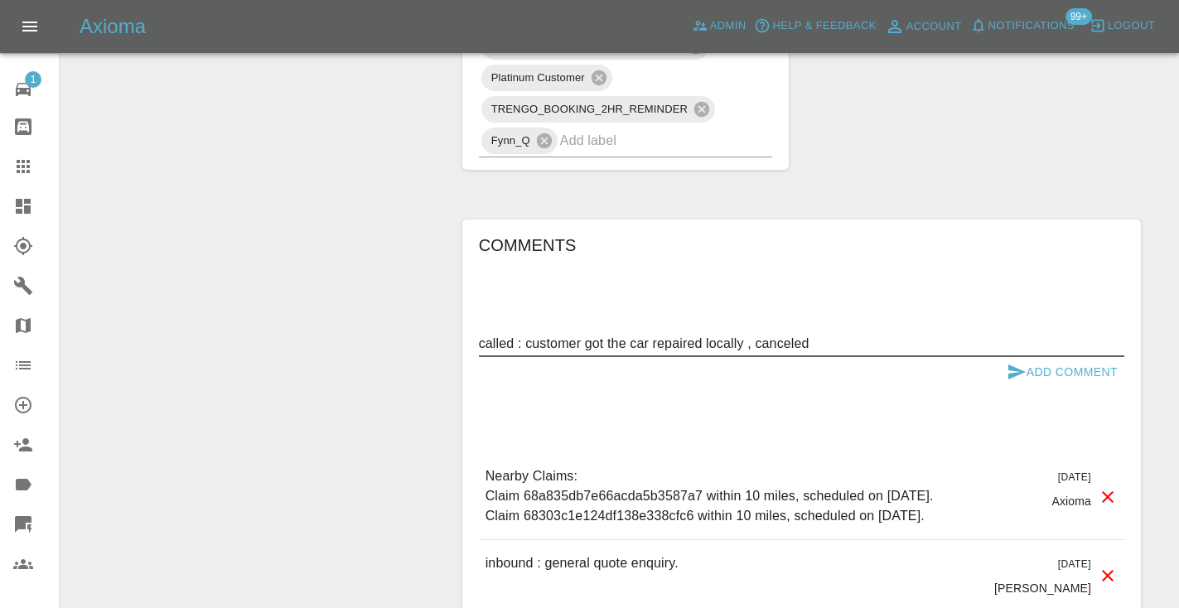
type textarea "called : customer got the car repaired locally , canceled"
click at [1053, 371] on button "Add Comment" at bounding box center [1062, 372] width 124 height 31
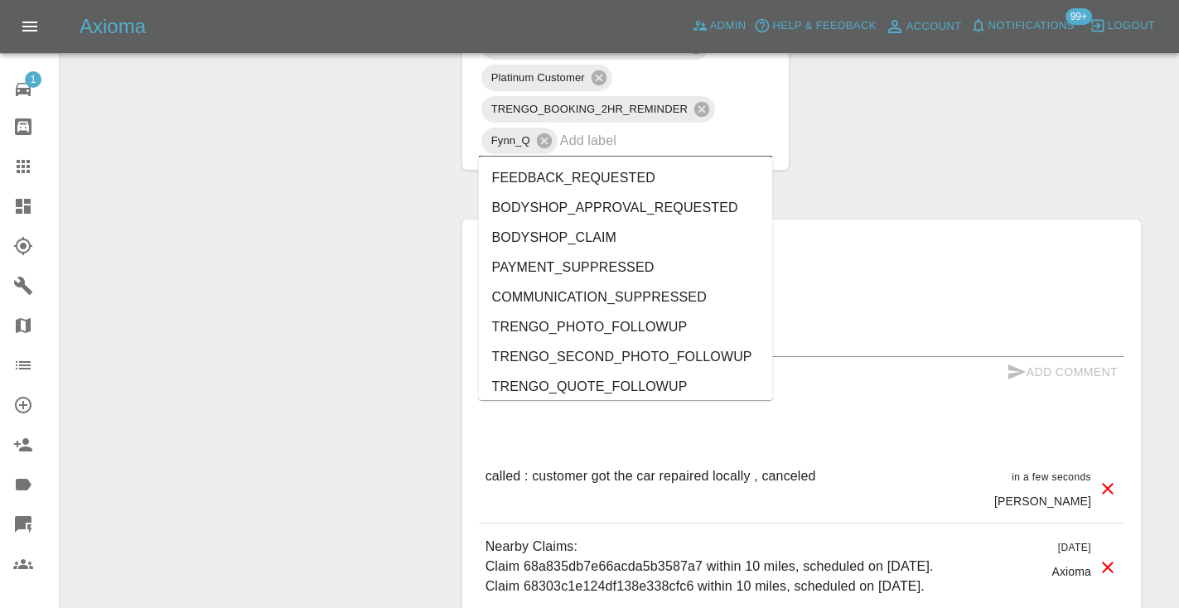
click at [591, 145] on input "text" at bounding box center [643, 141] width 167 height 26
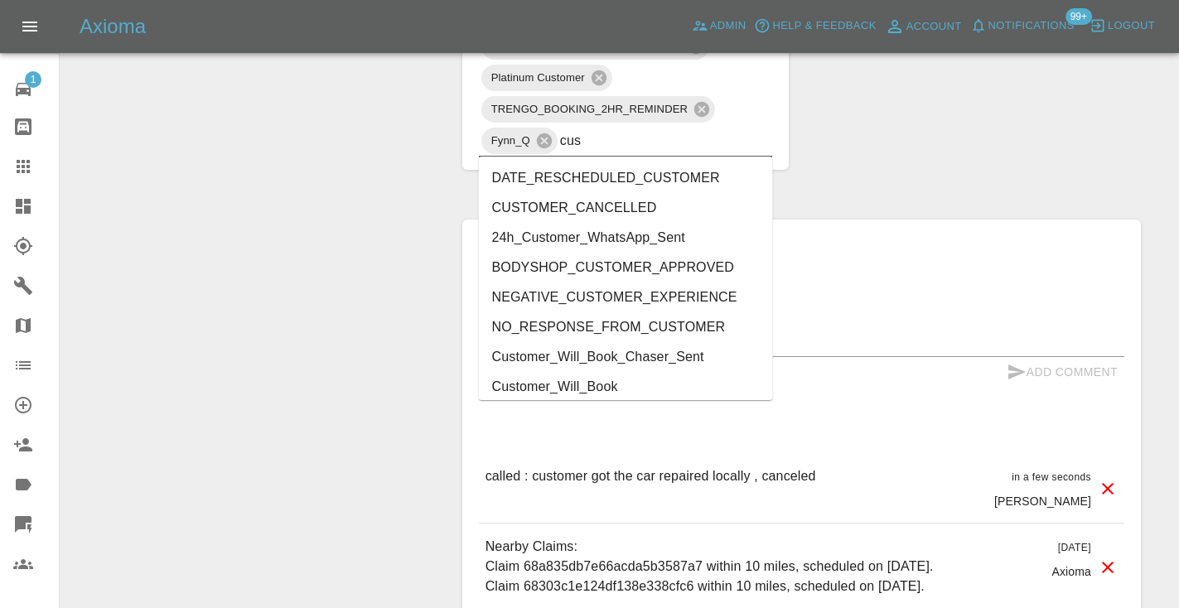
type input "cust"
click at [532, 201] on li "CUSTOMER_CANCELLED" at bounding box center [626, 208] width 294 height 30
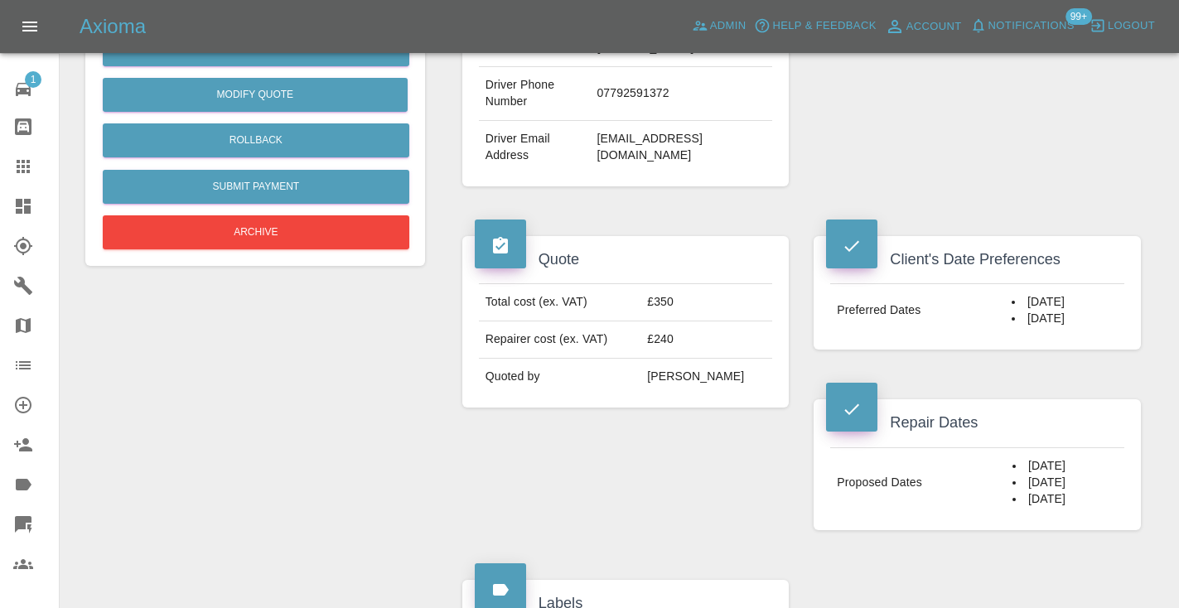
scroll to position [466, 0]
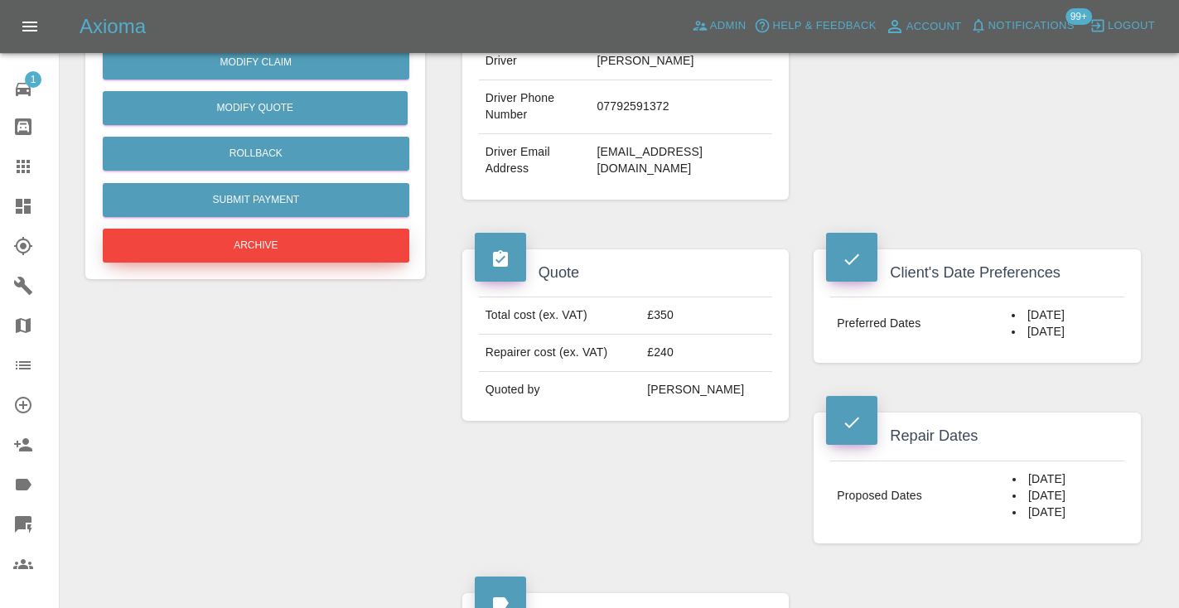
click at [350, 233] on button "Archive" at bounding box center [256, 246] width 307 height 34
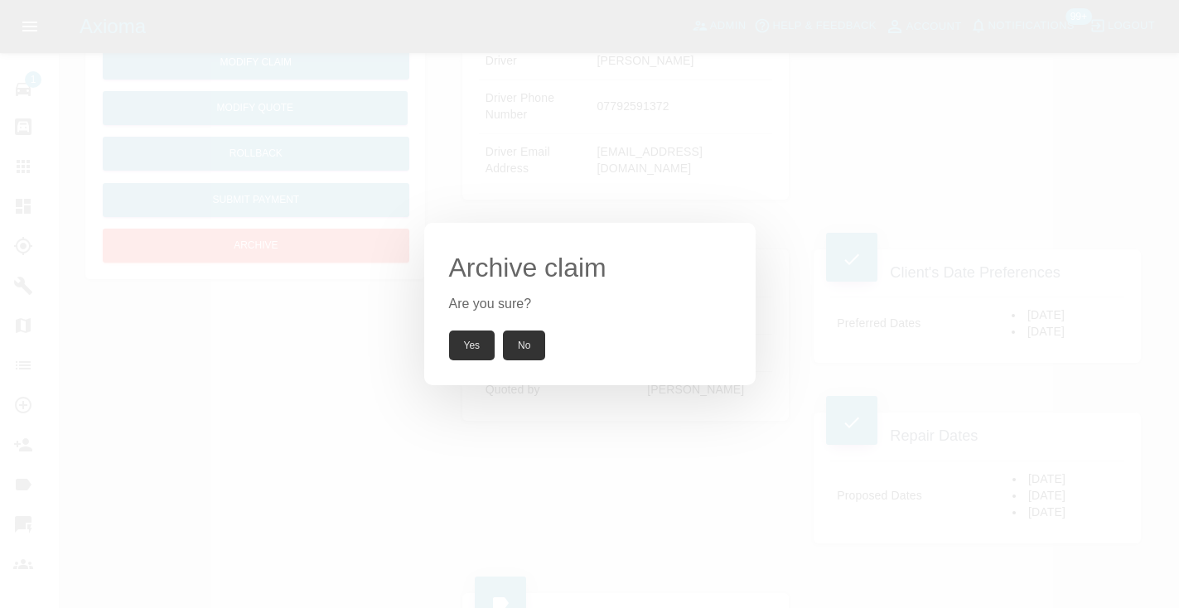
click at [482, 350] on button "Yes" at bounding box center [472, 346] width 46 height 30
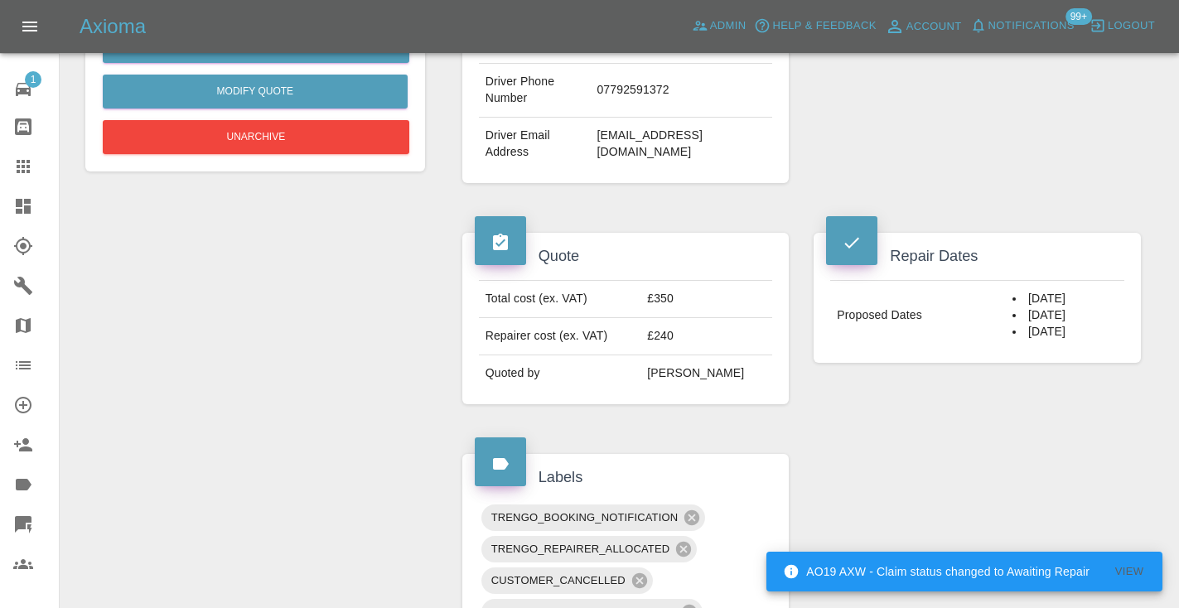
click at [27, 172] on icon at bounding box center [23, 166] width 13 height 13
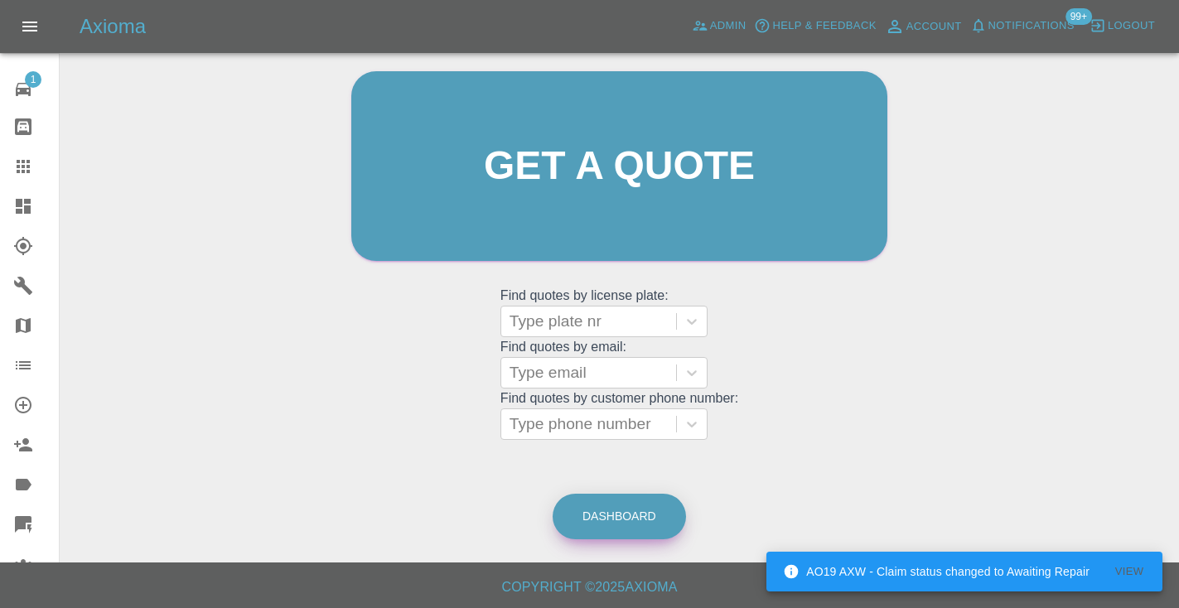
click at [629, 523] on link "Dashboard" at bounding box center [619, 517] width 133 height 46
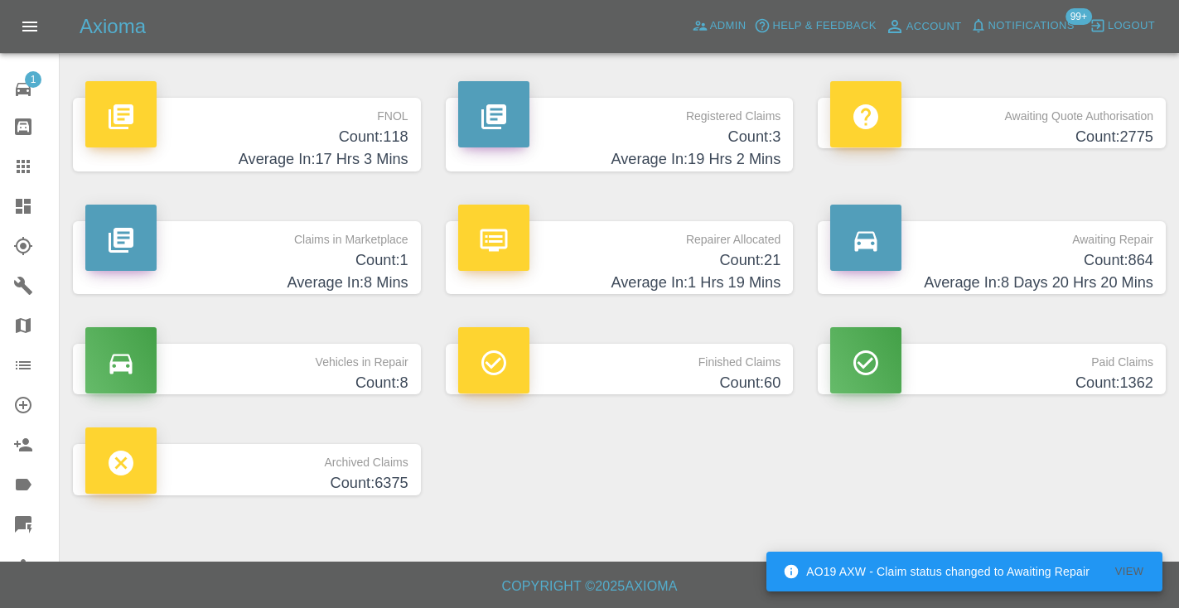
click at [1111, 276] on h4 "Average In: 8 Days 20 Hrs 20 Mins" at bounding box center [991, 283] width 323 height 22
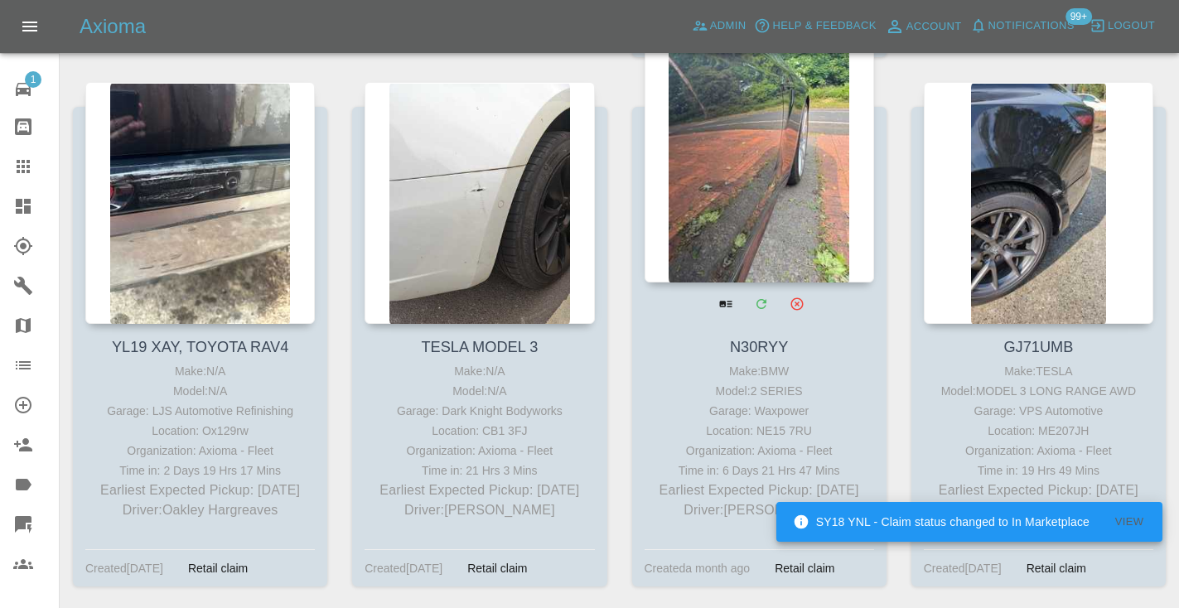
scroll to position [3569, 0]
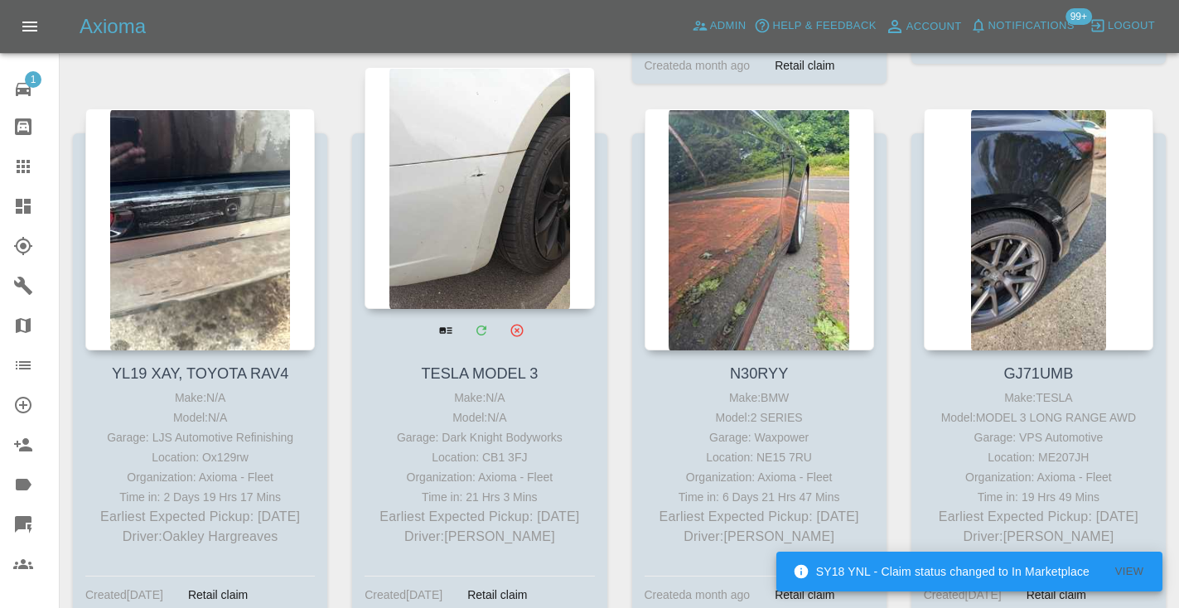
click at [491, 150] on div at bounding box center [480, 188] width 230 height 242
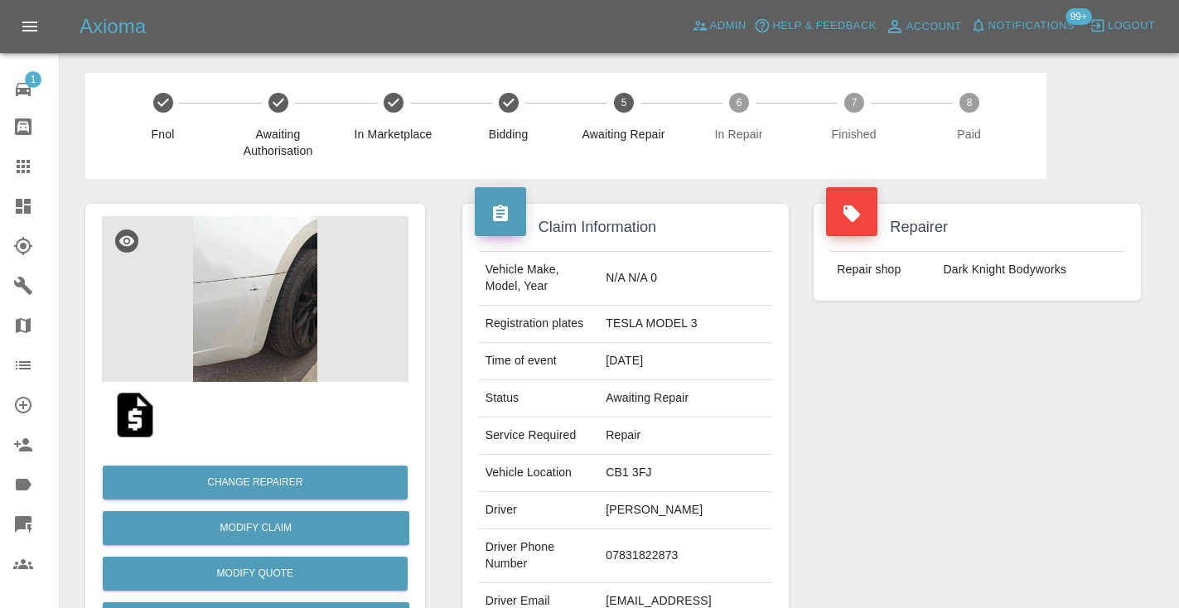
click at [674, 534] on td "07831822873" at bounding box center [685, 556] width 173 height 54
copy td "07831822873"
click at [920, 407] on div "Repairer Repair shop Dark Knight Bodyworks" at bounding box center [977, 426] width 352 height 495
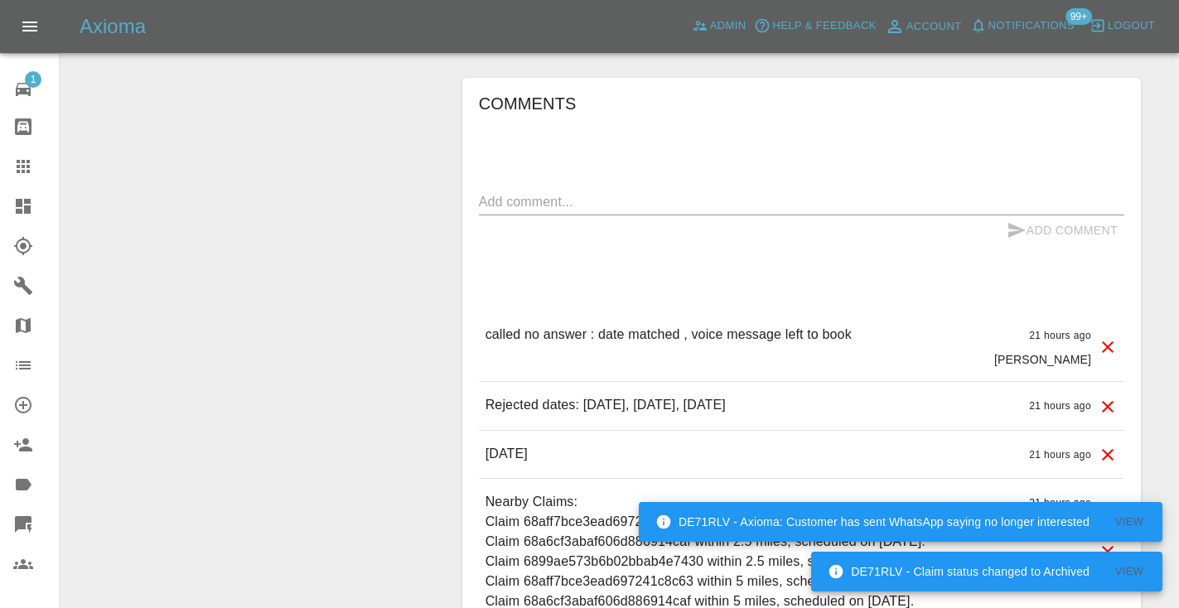
scroll to position [1313, 0]
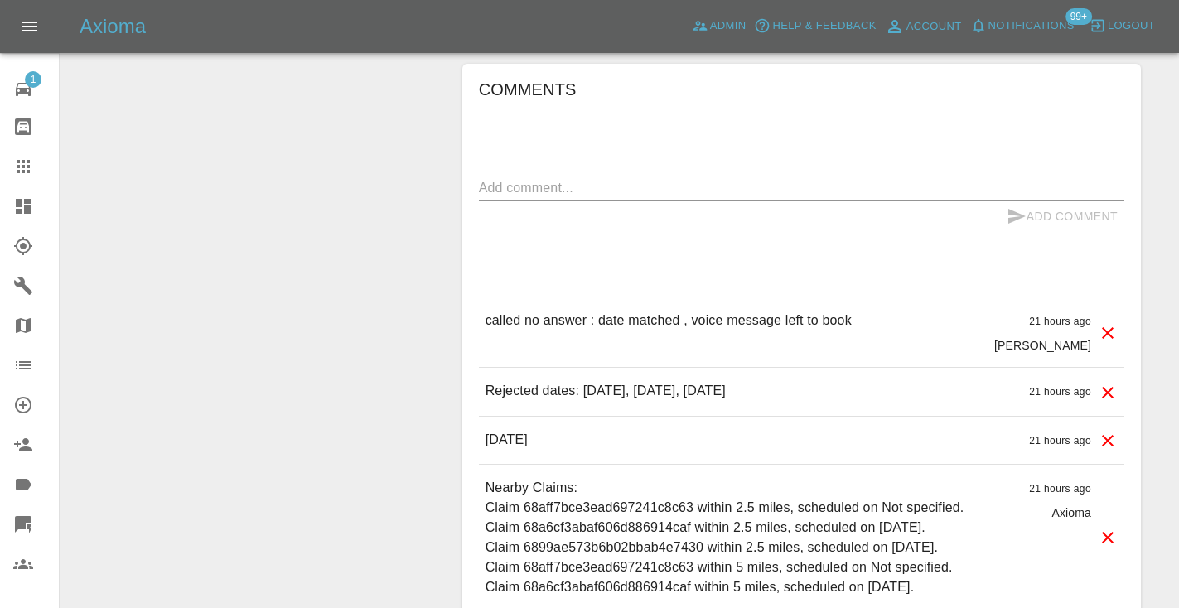
click at [532, 175] on div "x" at bounding box center [801, 188] width 645 height 27
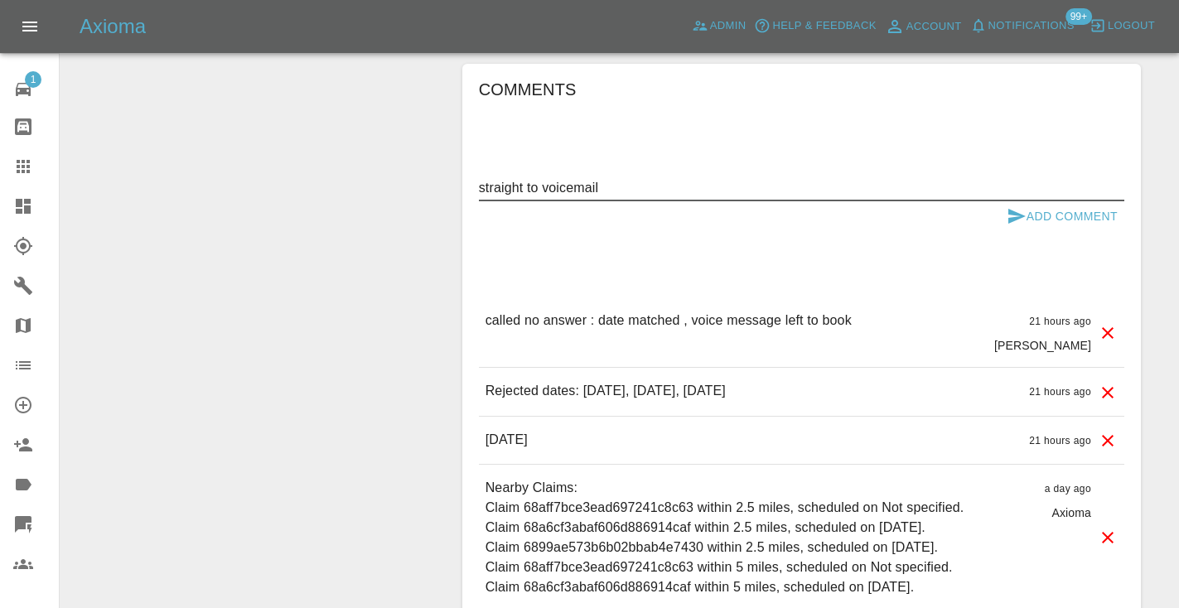
type textarea "straight to voicemail"
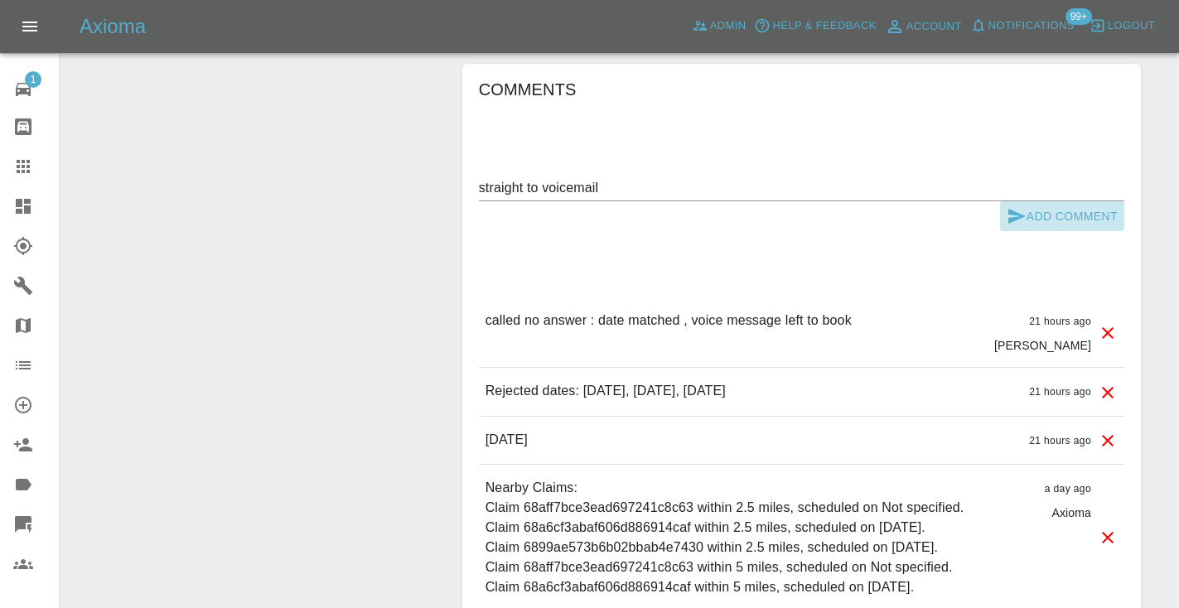
click at [1071, 201] on button "Add Comment" at bounding box center [1062, 216] width 124 height 31
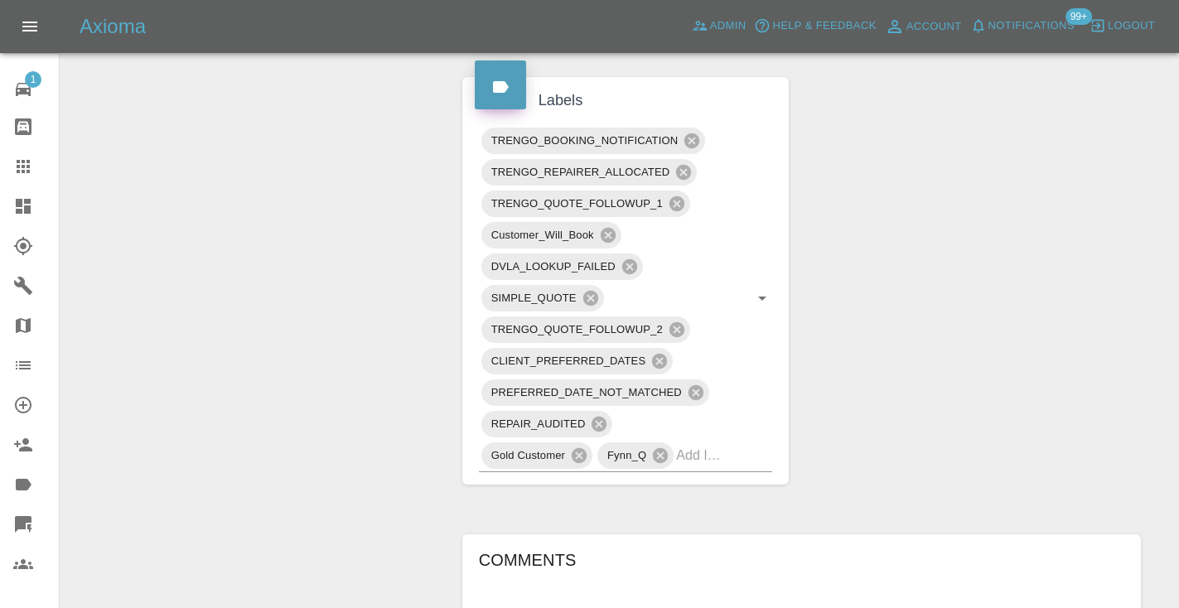
scroll to position [836, 0]
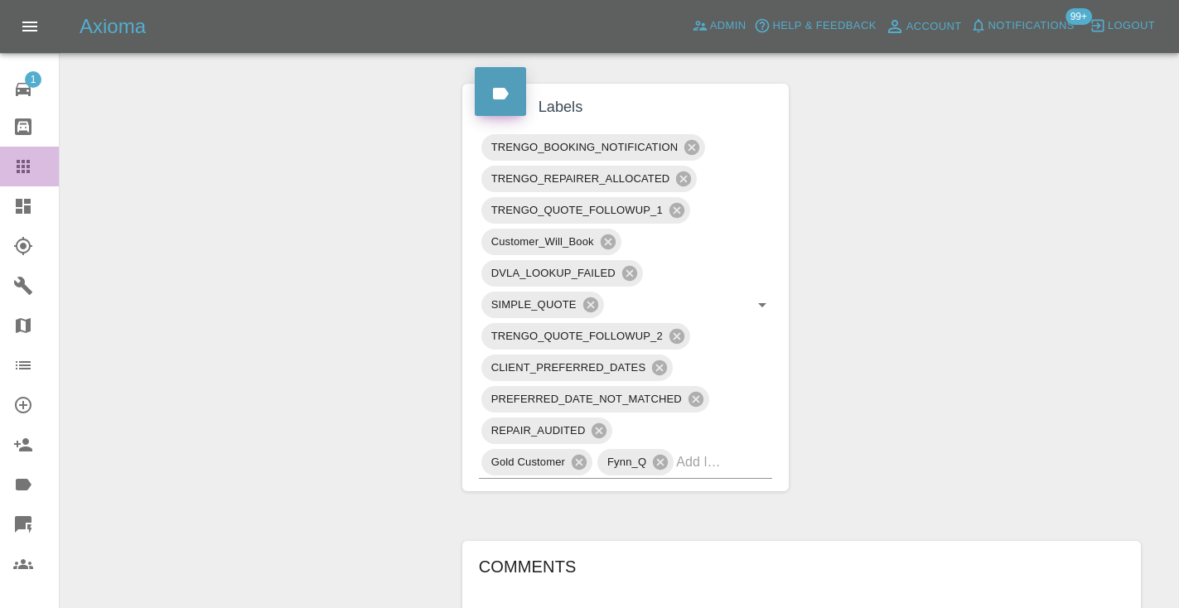
click at [36, 167] on div at bounding box center [36, 167] width 46 height 20
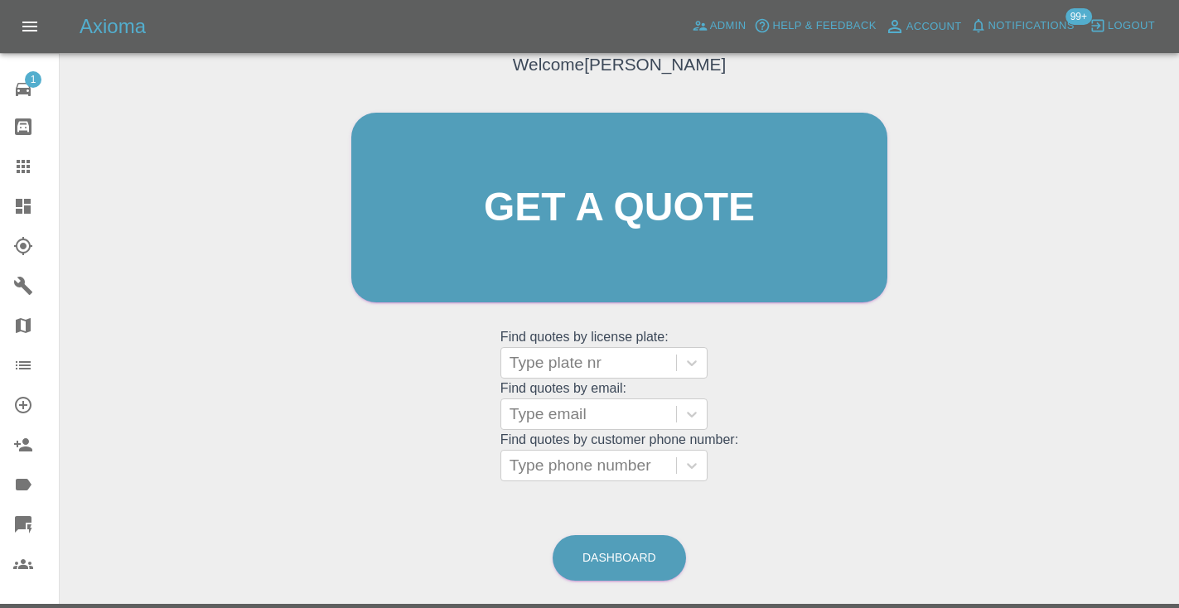
scroll to position [112, 0]
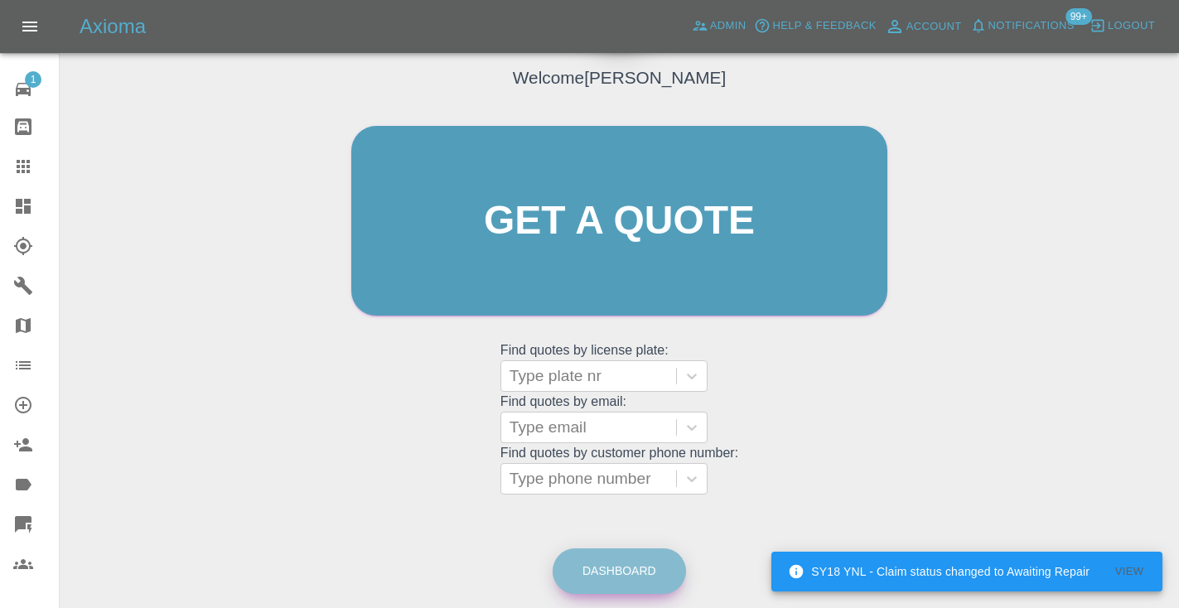
click at [649, 573] on link "Dashboard" at bounding box center [619, 572] width 133 height 46
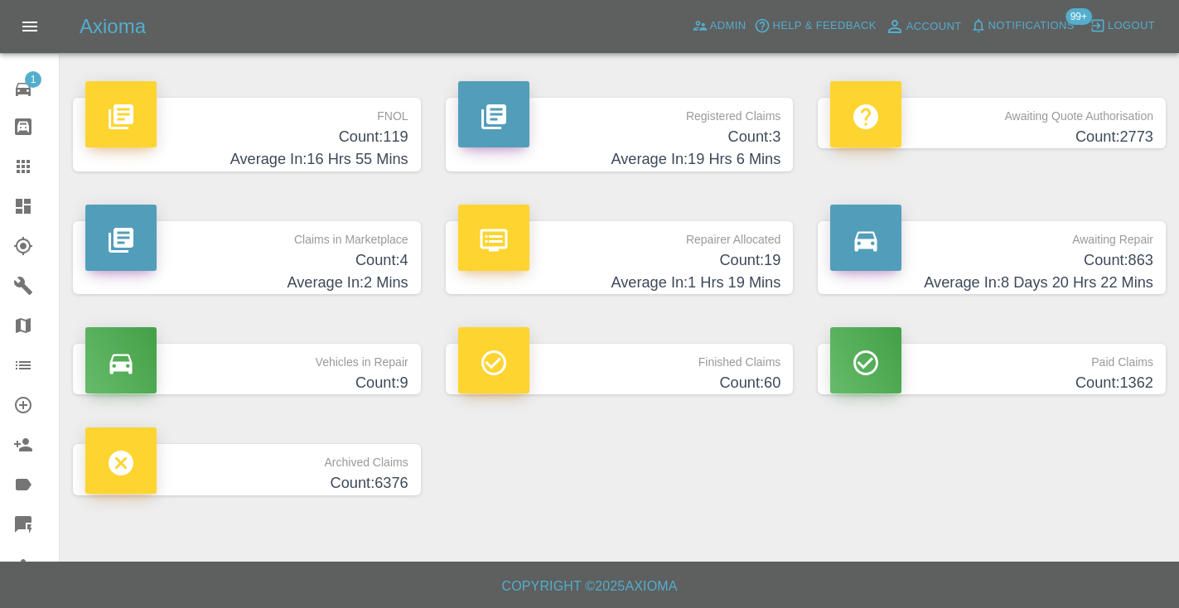
click at [1089, 266] on h4 "Count: 863" at bounding box center [991, 260] width 323 height 22
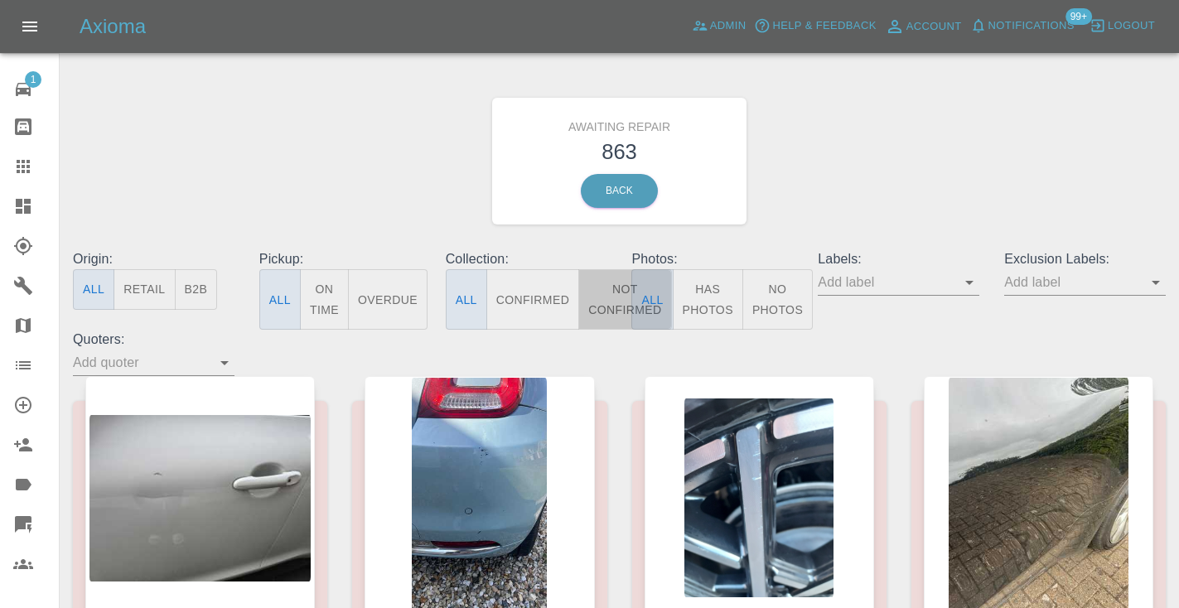
click at [610, 294] on button "Not Confirmed" at bounding box center [624, 299] width 93 height 60
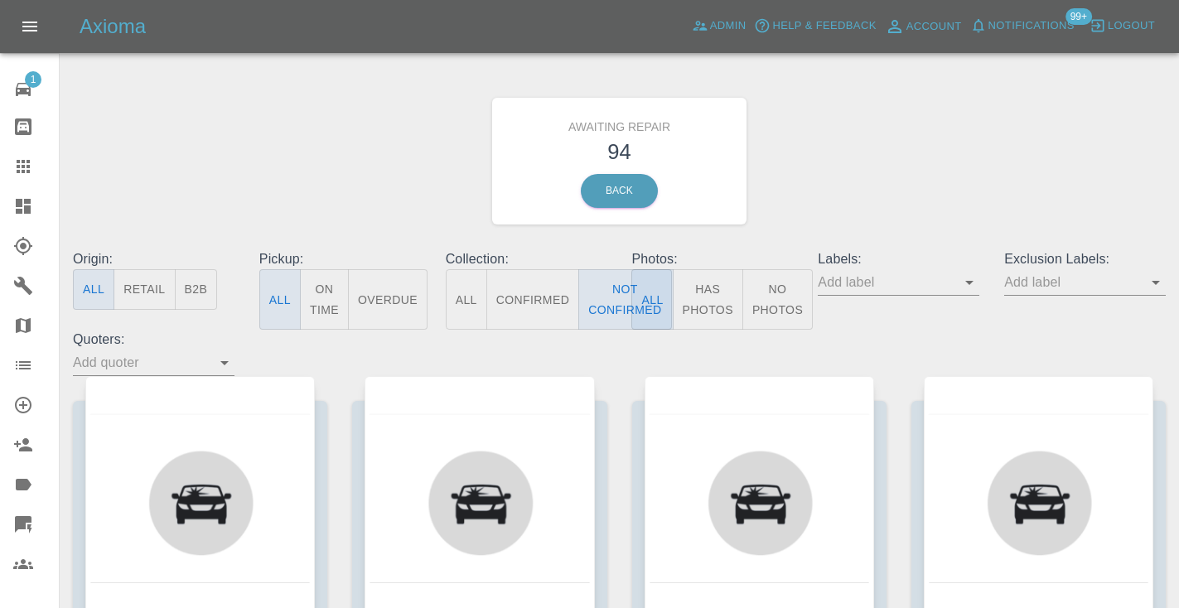
click at [813, 168] on div "Awaiting Repair 94 Back" at bounding box center [619, 161] width 1118 height 176
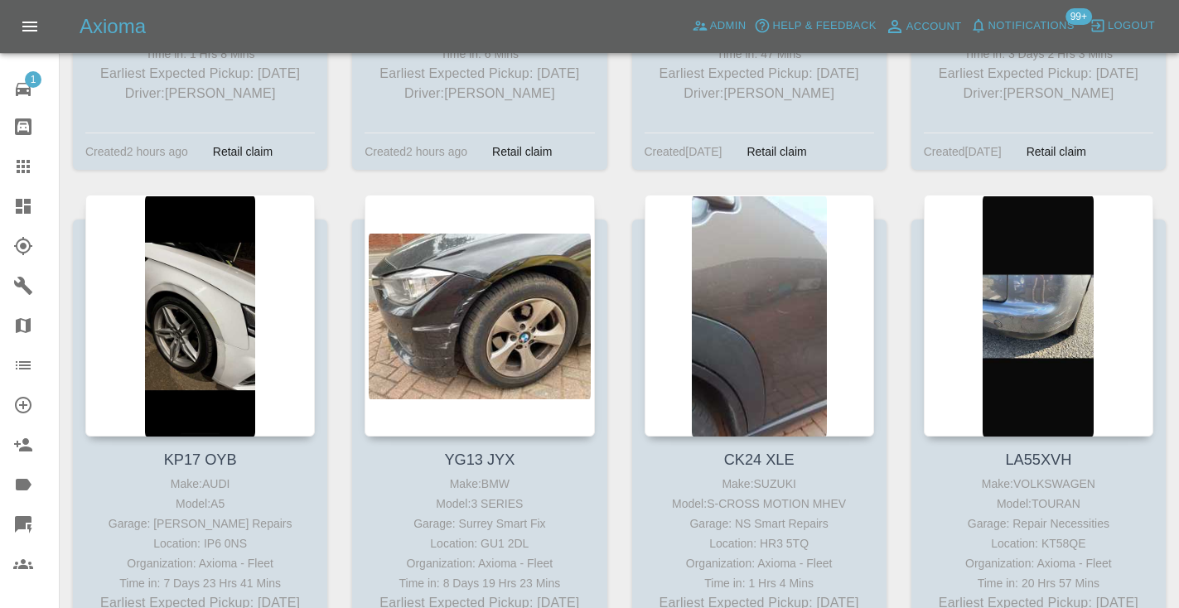
scroll to position [4539, 0]
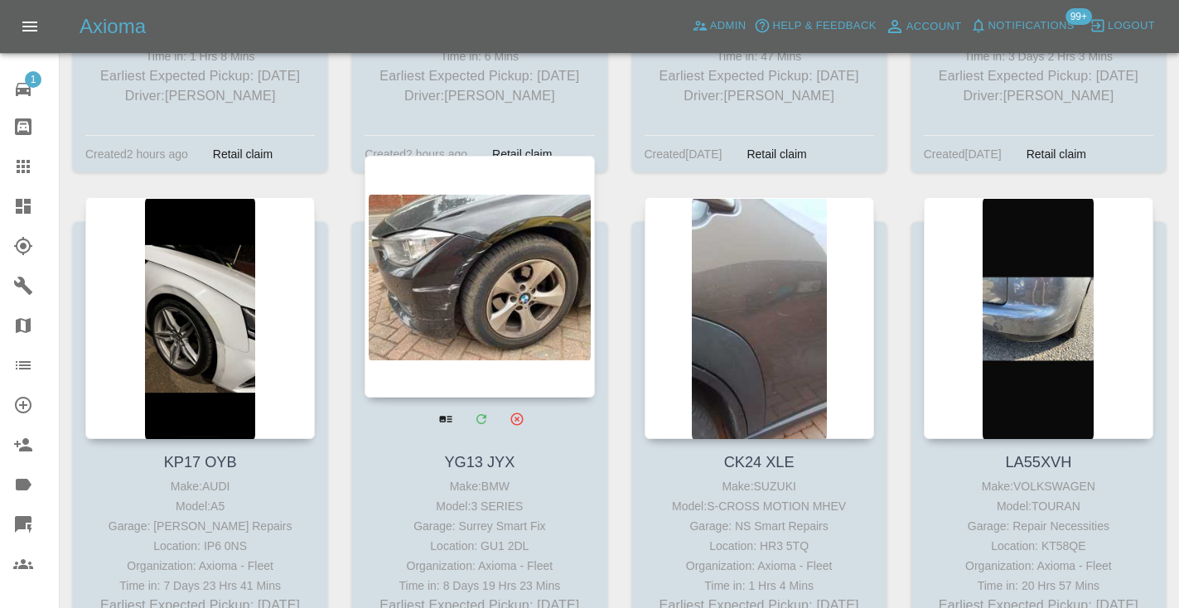
click at [477, 227] on div at bounding box center [480, 277] width 230 height 242
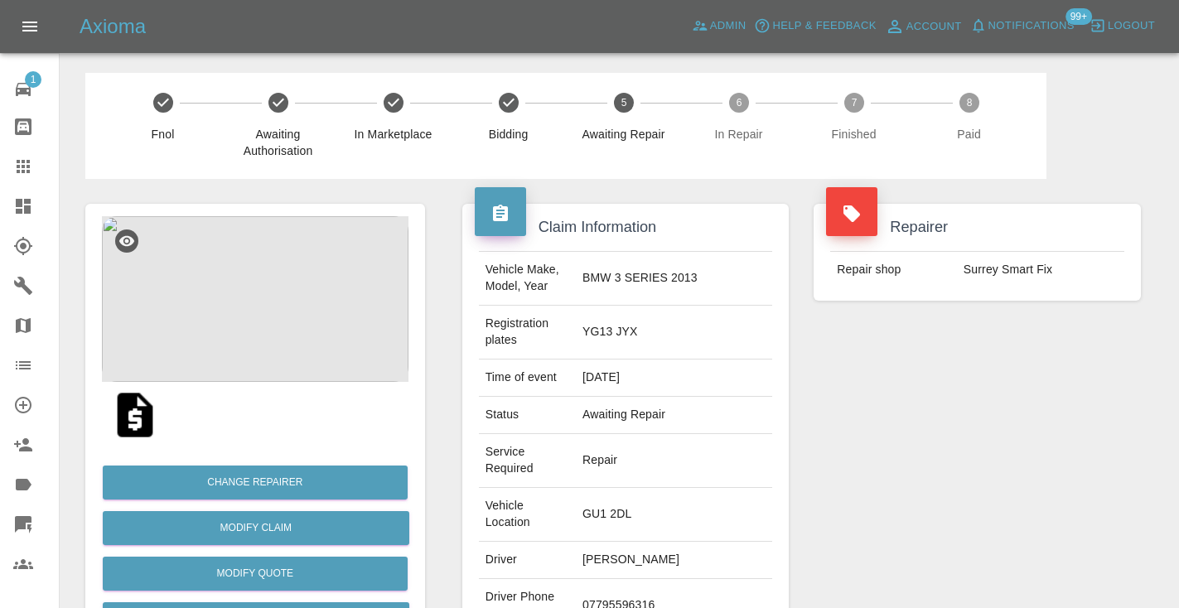
click at [654, 579] on td "07795596316" at bounding box center [674, 606] width 196 height 54
copy td "07795596316"
click at [872, 420] on div "Repairer Repair shop [GEOGRAPHIC_DATA] Smart Fix" at bounding box center [977, 468] width 352 height 578
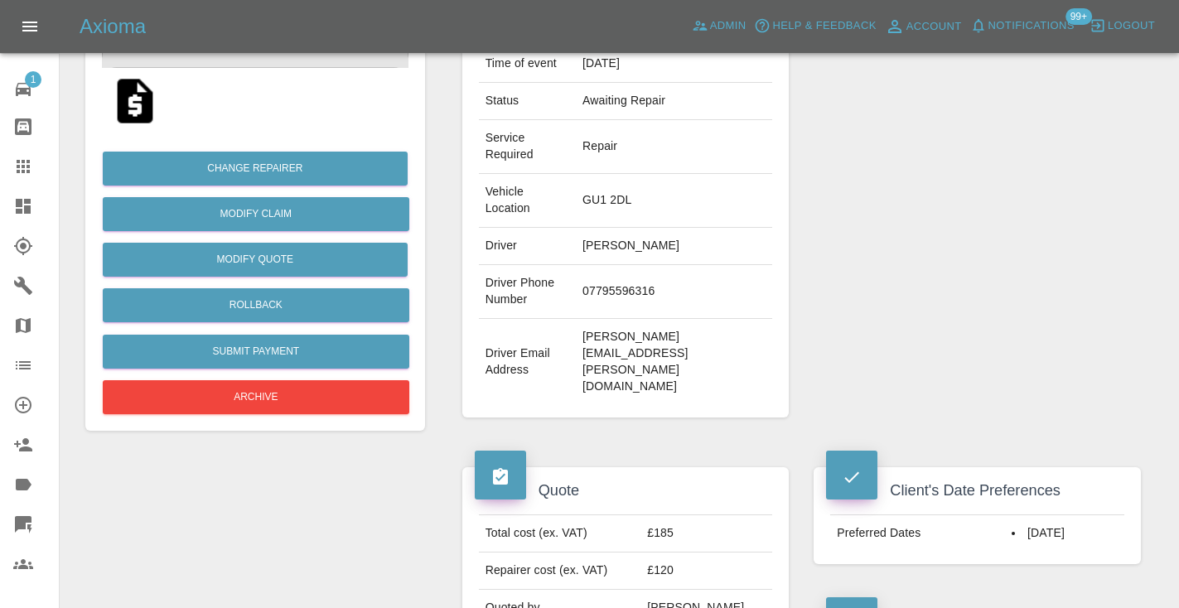
scroll to position [300, 0]
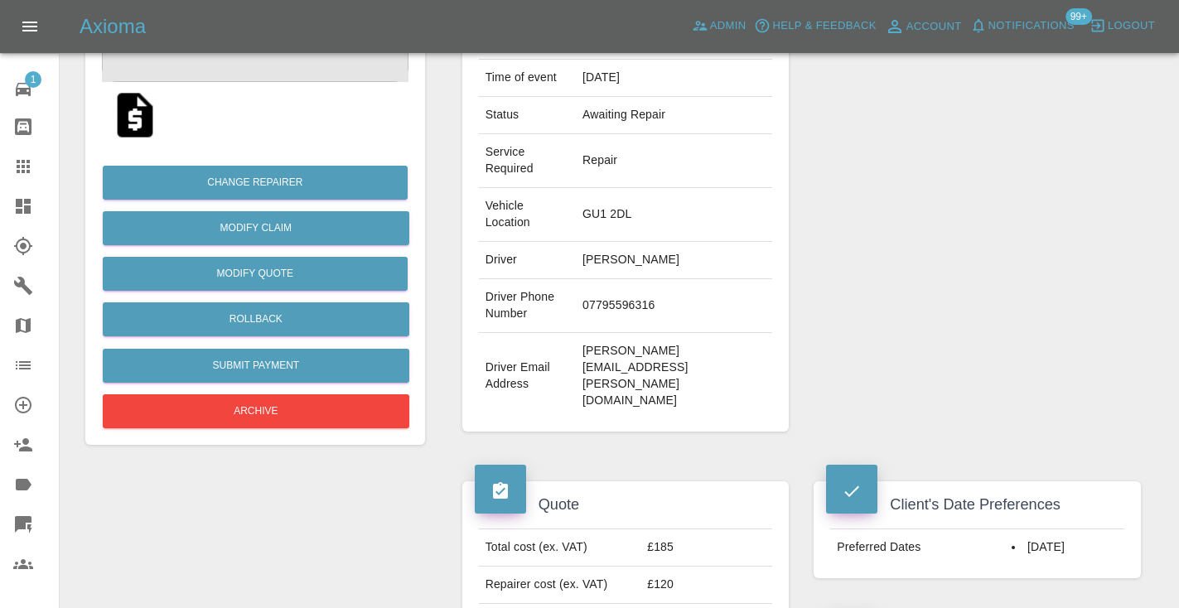
click at [673, 279] on td "07795596316" at bounding box center [674, 306] width 196 height 54
copy td "07795596316"
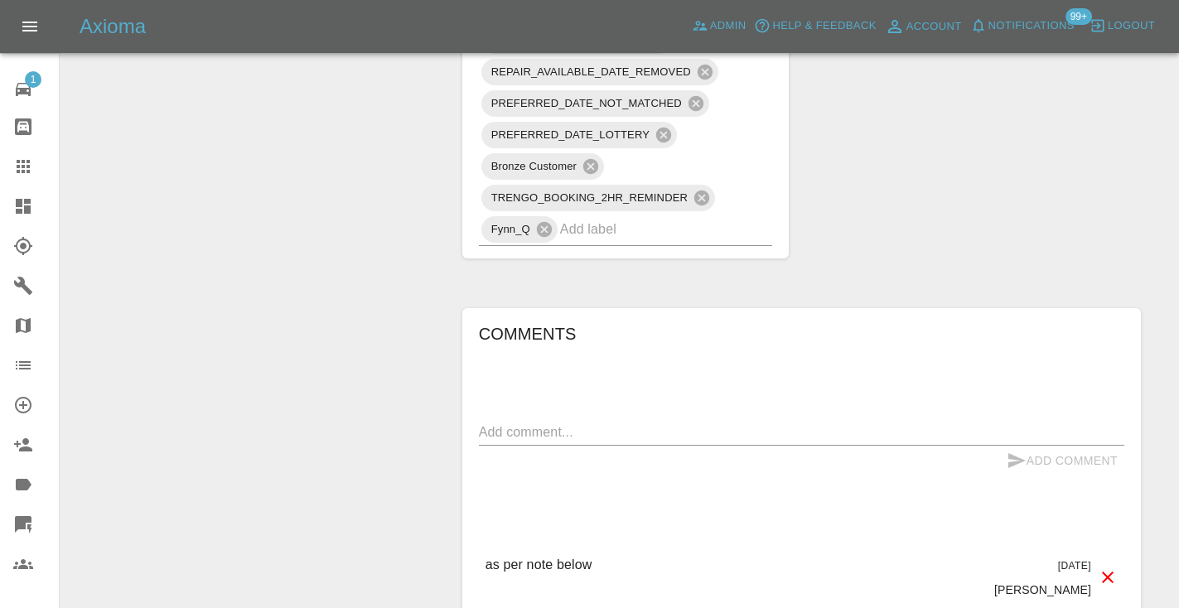
scroll to position [1397, 0]
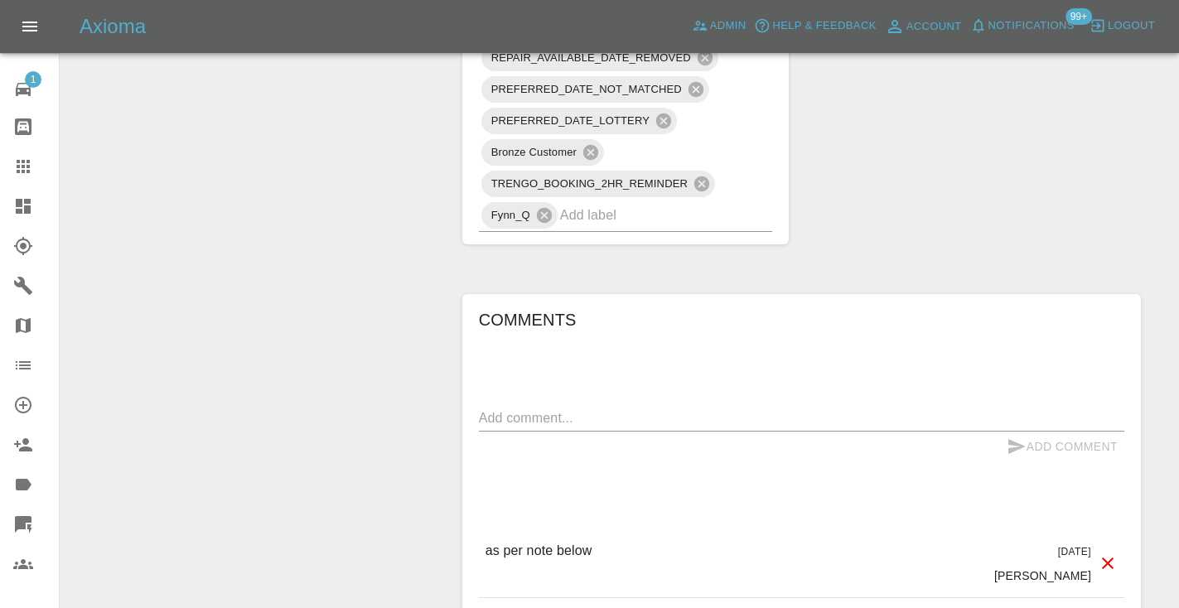
click at [570, 405] on div "x" at bounding box center [801, 418] width 645 height 27
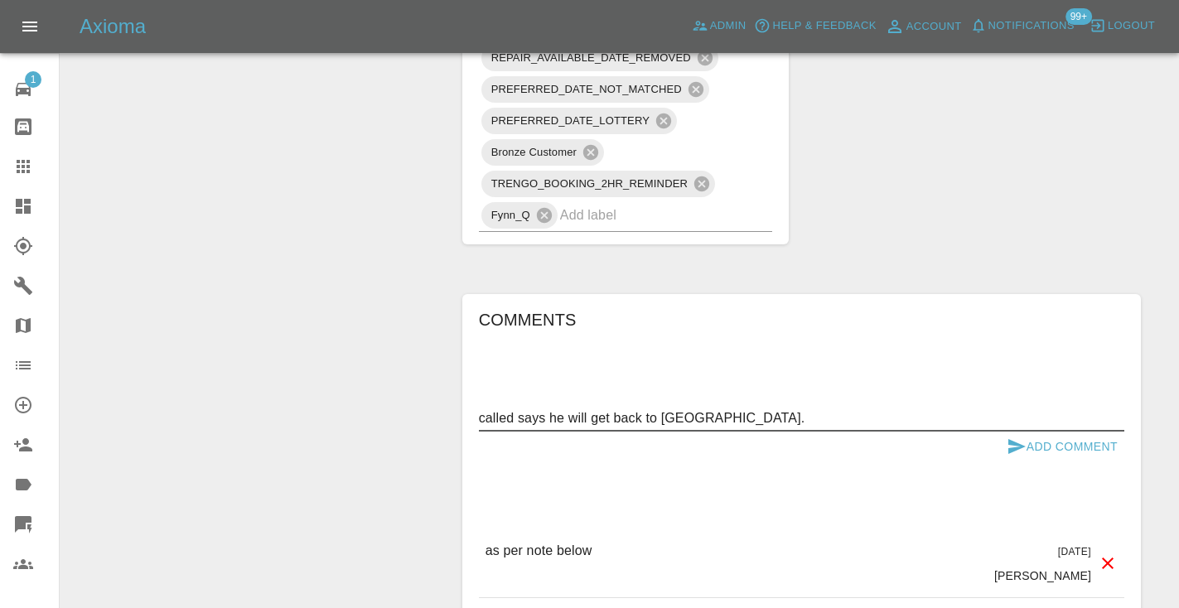
type textarea "called says he will get back to us."
click at [1032, 432] on button "Add Comment" at bounding box center [1062, 447] width 124 height 31
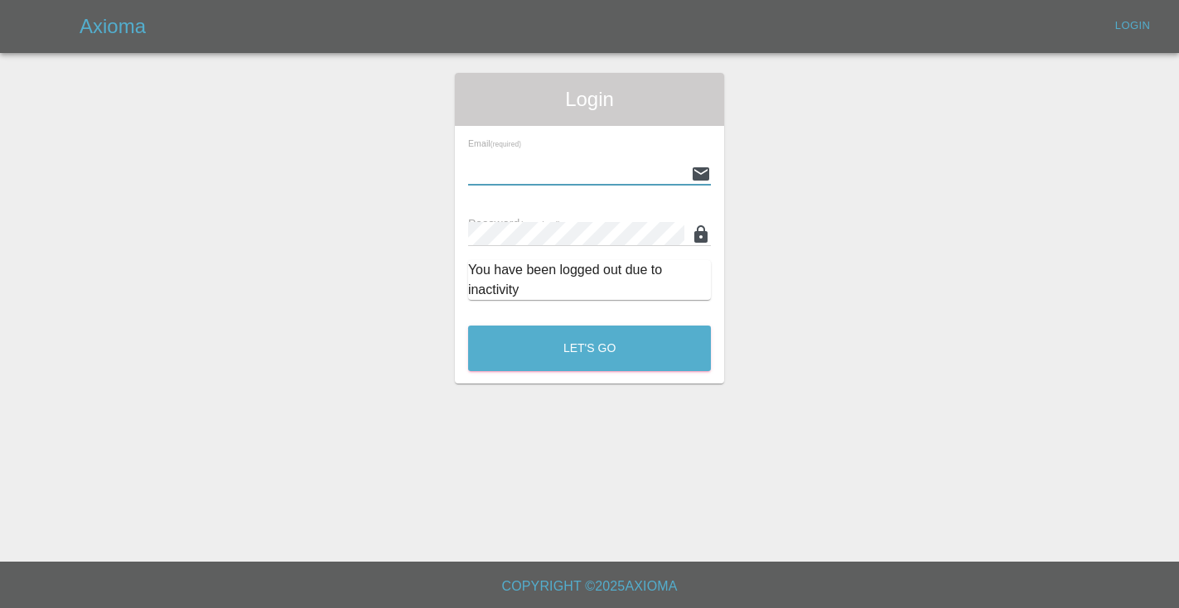
type input "Castrokhonqwana@gmail.com"
click at [589, 348] on button "Let's Go" at bounding box center [589, 349] width 243 height 46
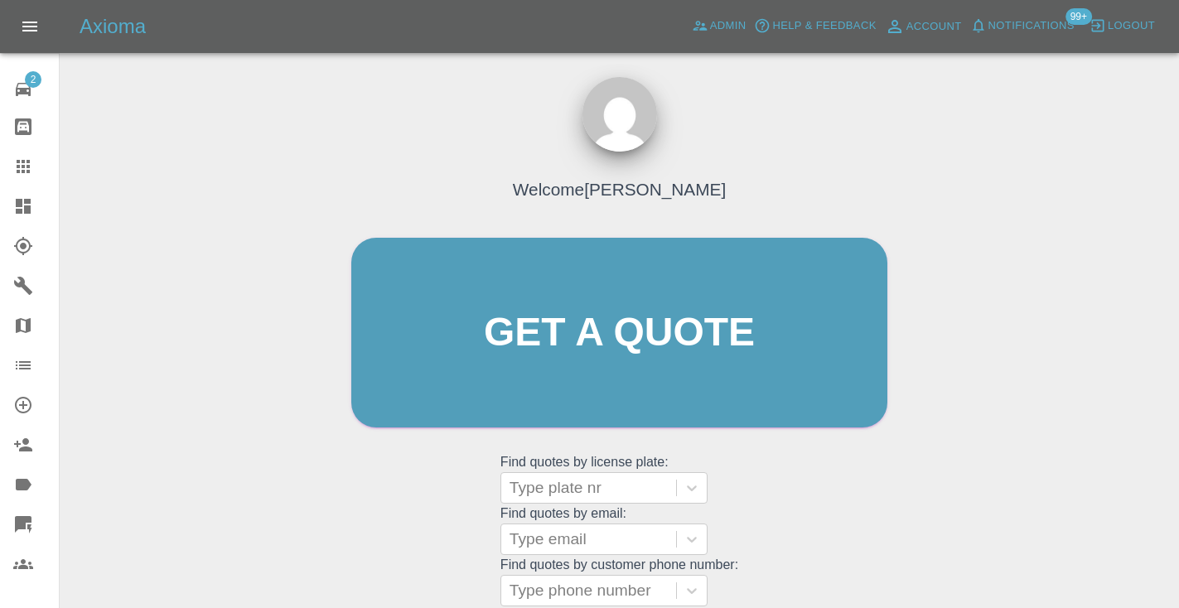
click at [1031, 194] on div "Welcome Castro Get a quote Get a quote Find quotes by license plate: Type plate…" at bounding box center [619, 411] width 1093 height 595
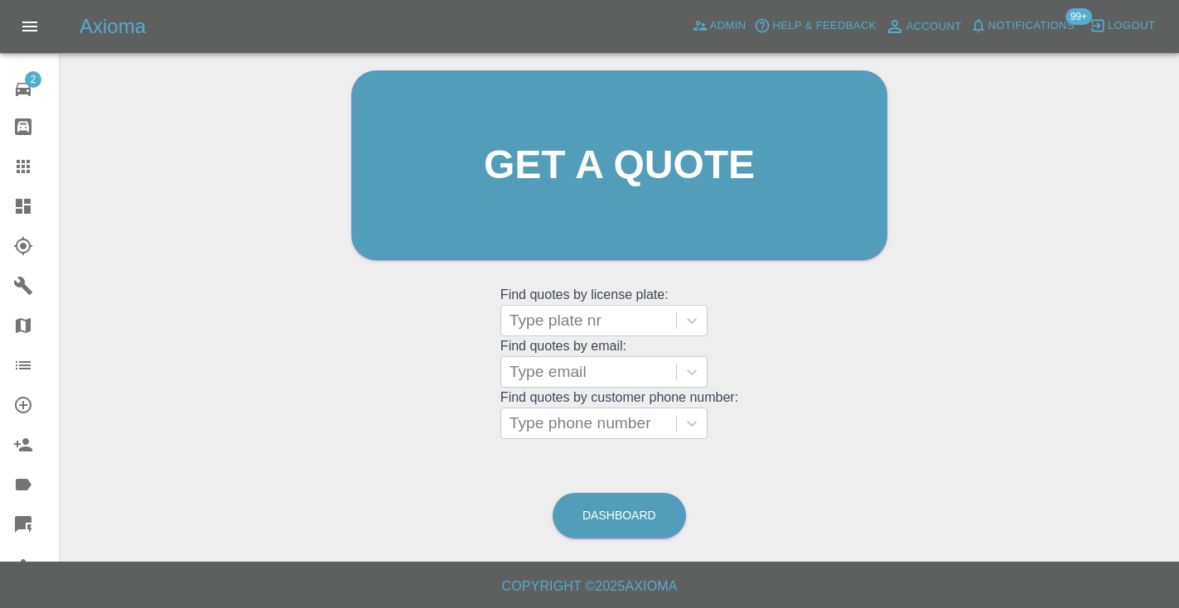
scroll to position [167, 0]
click at [635, 517] on link "Dashboard" at bounding box center [619, 517] width 133 height 46
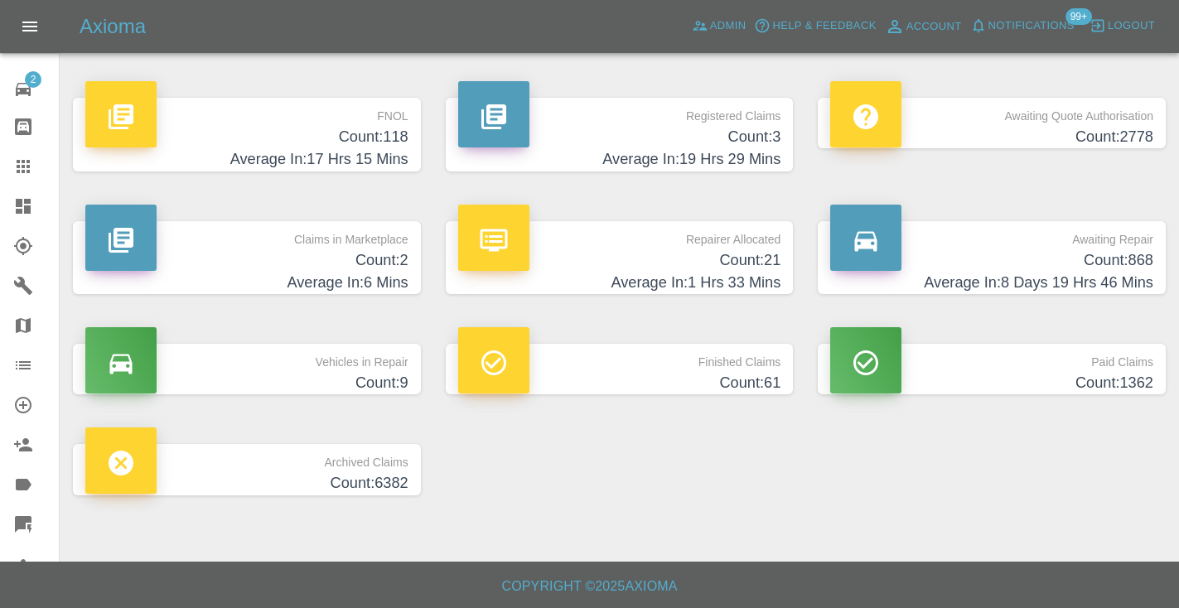
click at [1099, 254] on h4 "Count: 868" at bounding box center [991, 260] width 323 height 22
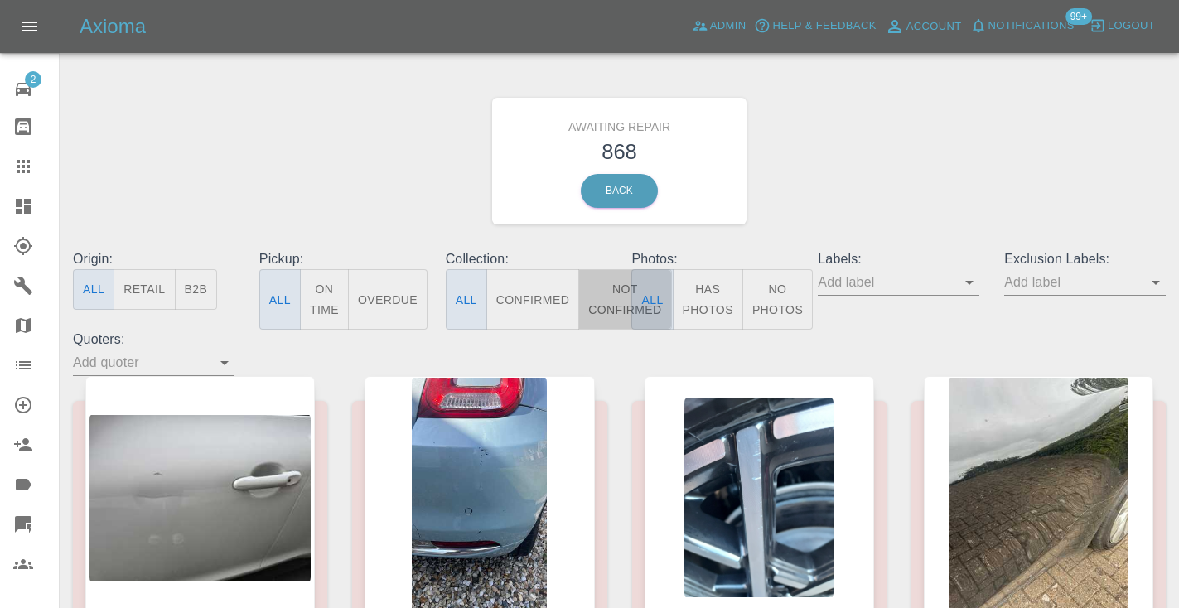
click at [618, 270] on button "Not Confirmed" at bounding box center [624, 299] width 93 height 60
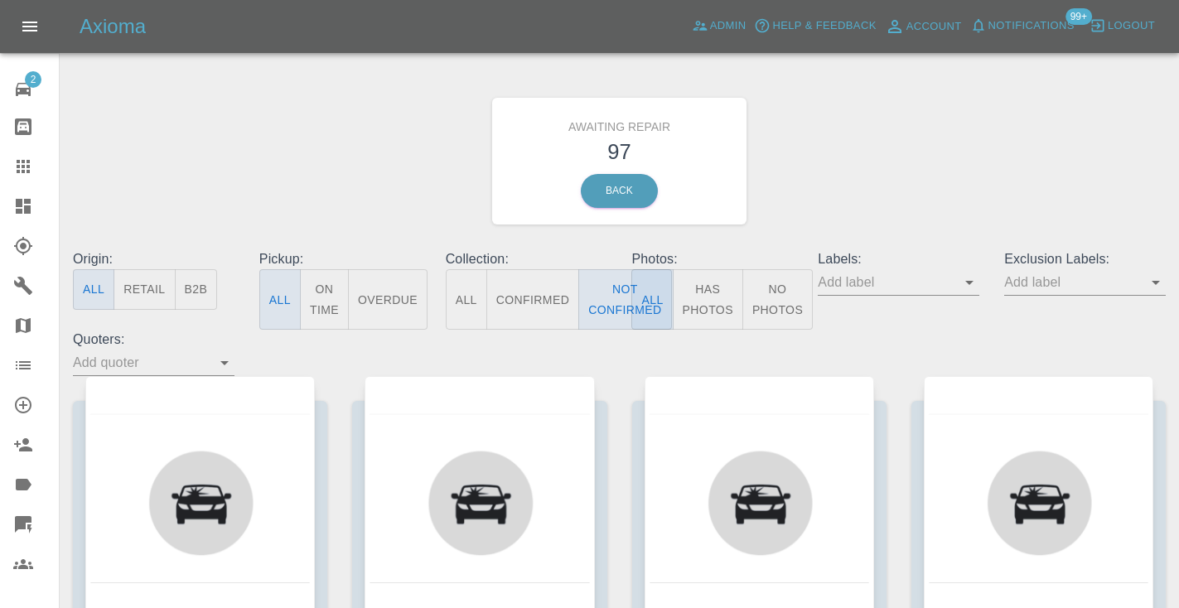
click at [917, 118] on div "Awaiting Repair 97 Back" at bounding box center [619, 161] width 1118 height 176
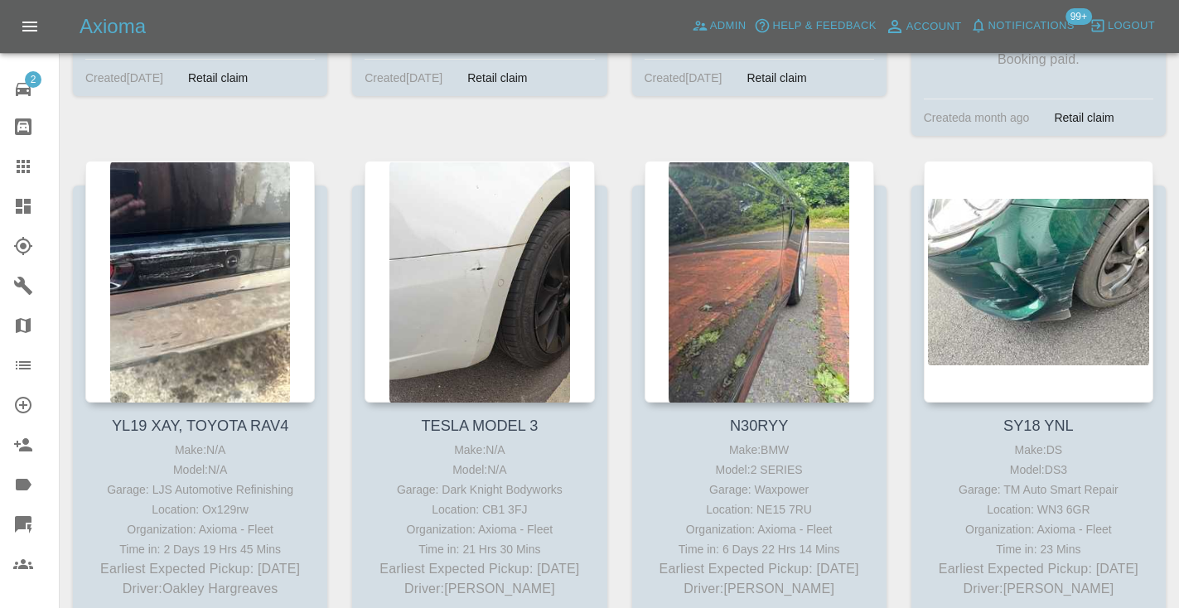
scroll to position [3535, 0]
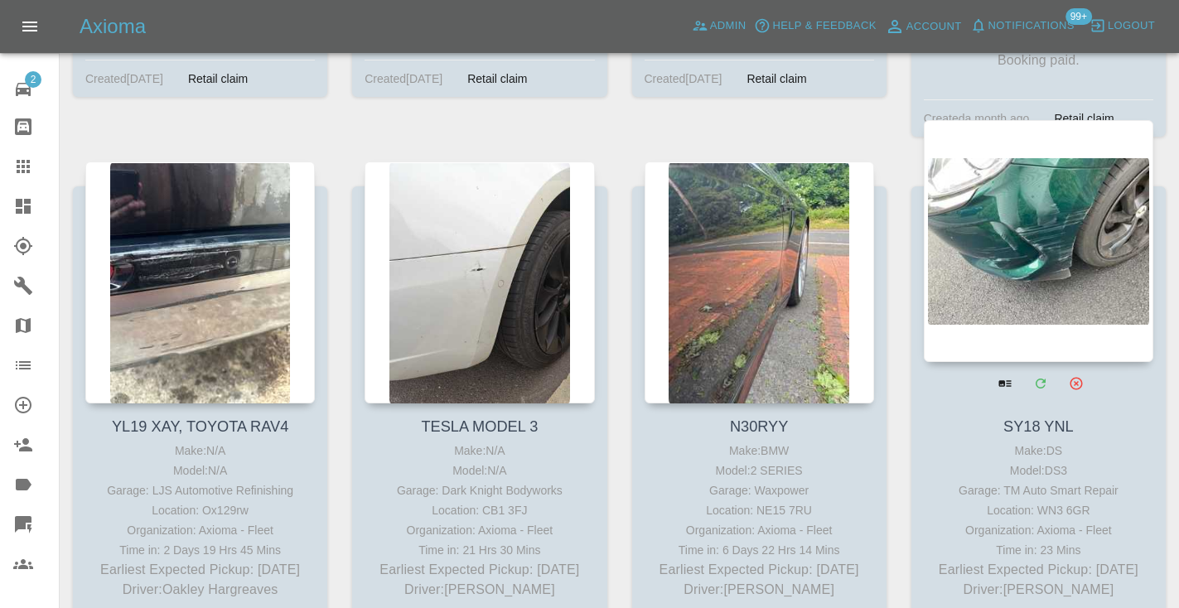
click at [1004, 158] on div at bounding box center [1039, 241] width 230 height 242
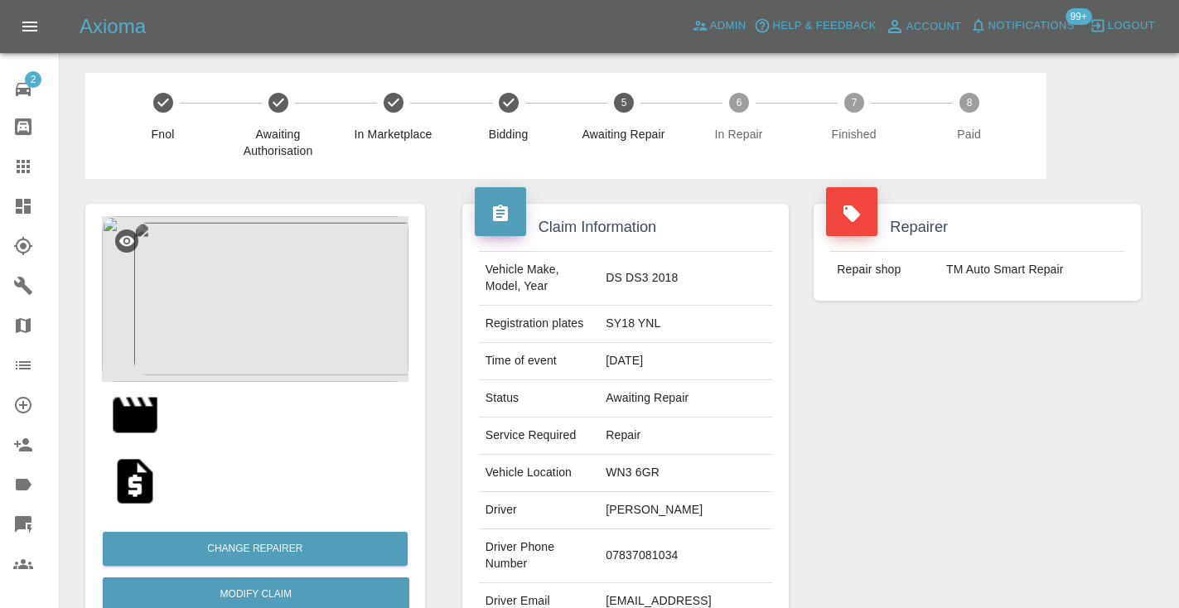
click at [673, 532] on td "07837081034" at bounding box center [685, 556] width 173 height 54
copy td "07837081034"
click at [1088, 412] on div "Repairer Repair shop TM Auto Smart Repair" at bounding box center [977, 426] width 352 height 495
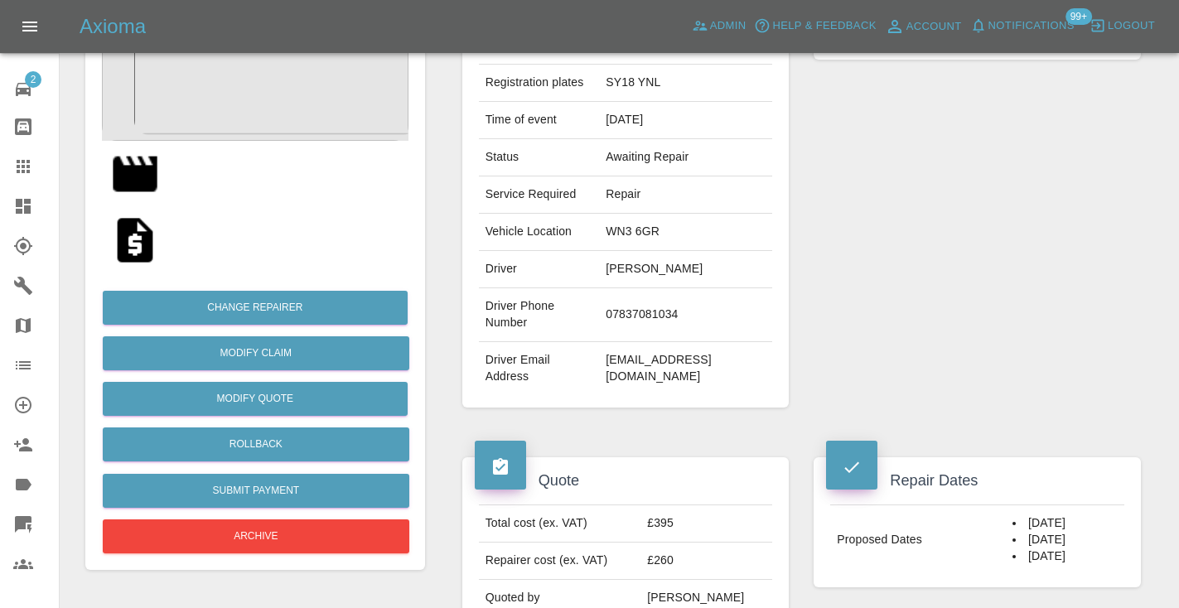
scroll to position [201, 0]
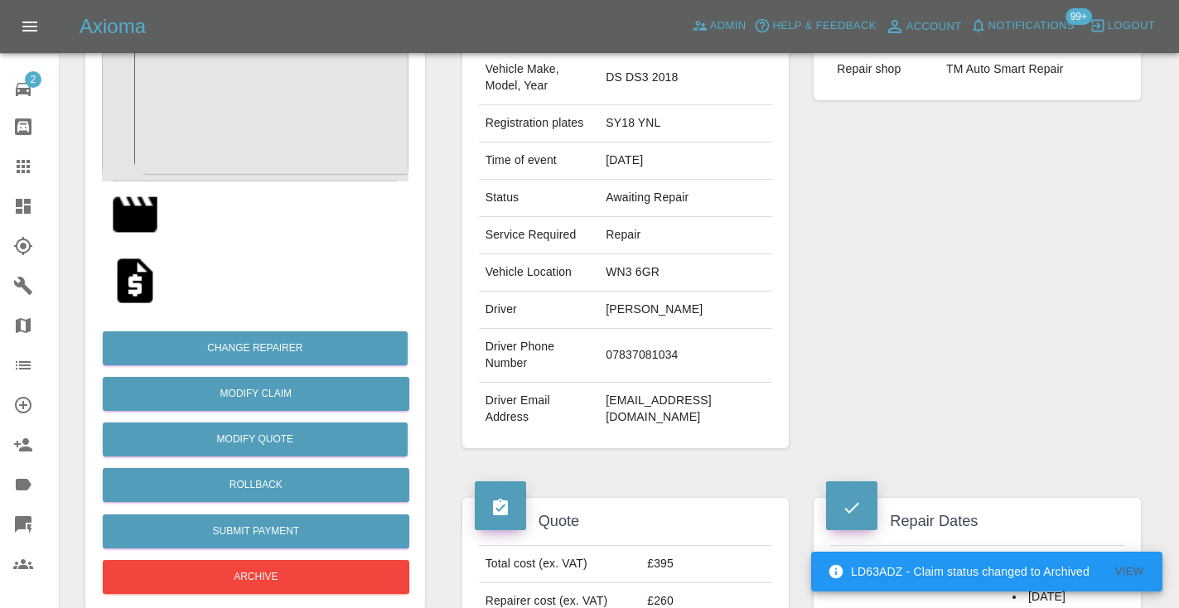
click at [695, 331] on td "07837081034" at bounding box center [685, 356] width 173 height 54
copy td "07837081034"
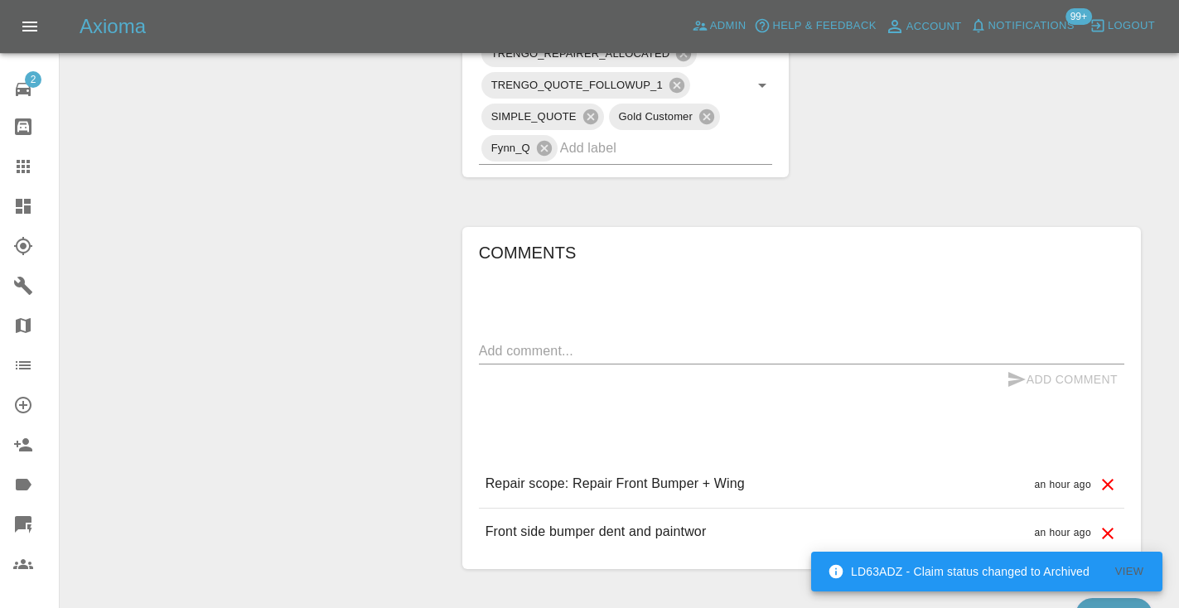
scroll to position [1007, 0]
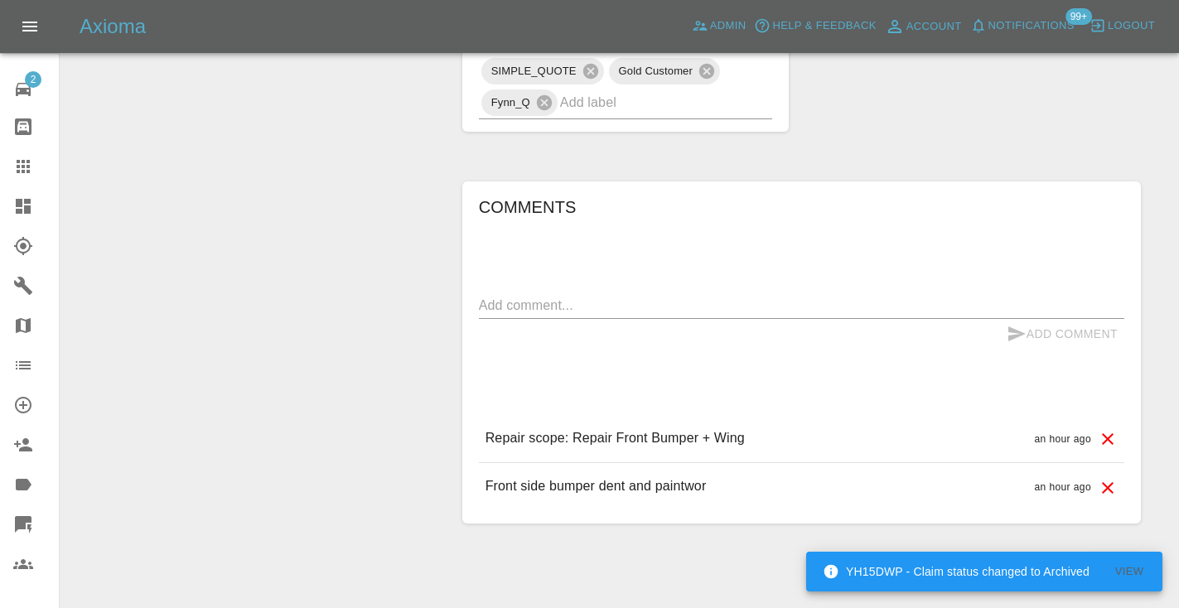
click at [544, 296] on textarea at bounding box center [801, 305] width 645 height 19
type textarea "voicemailbox"
click at [1009, 324] on icon "submit" at bounding box center [1017, 334] width 20 height 20
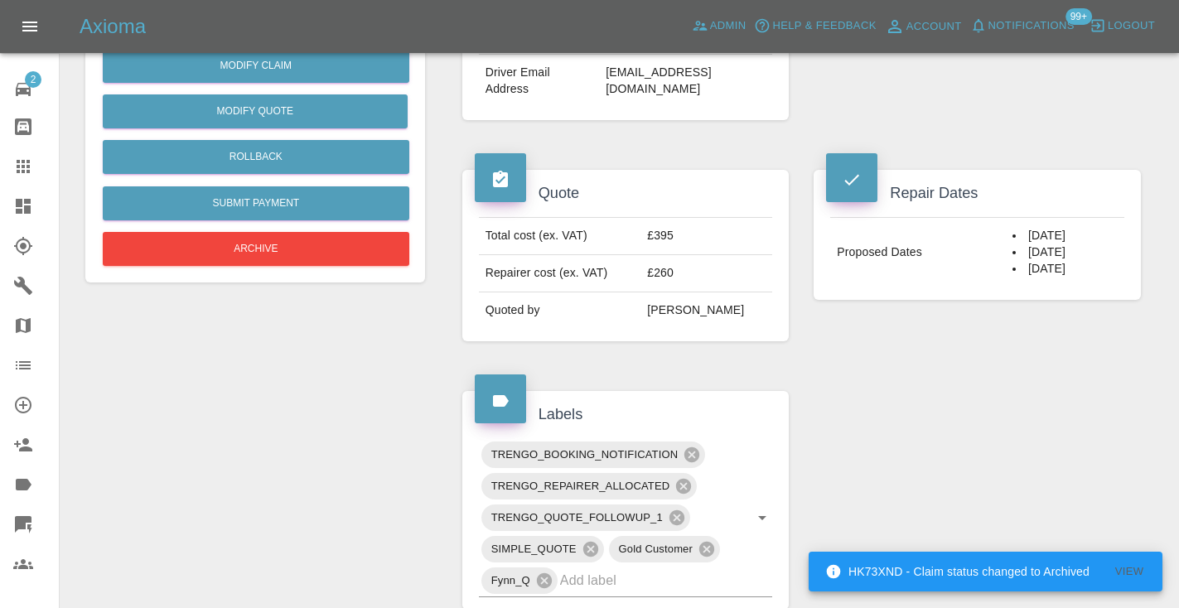
scroll to position [526, 0]
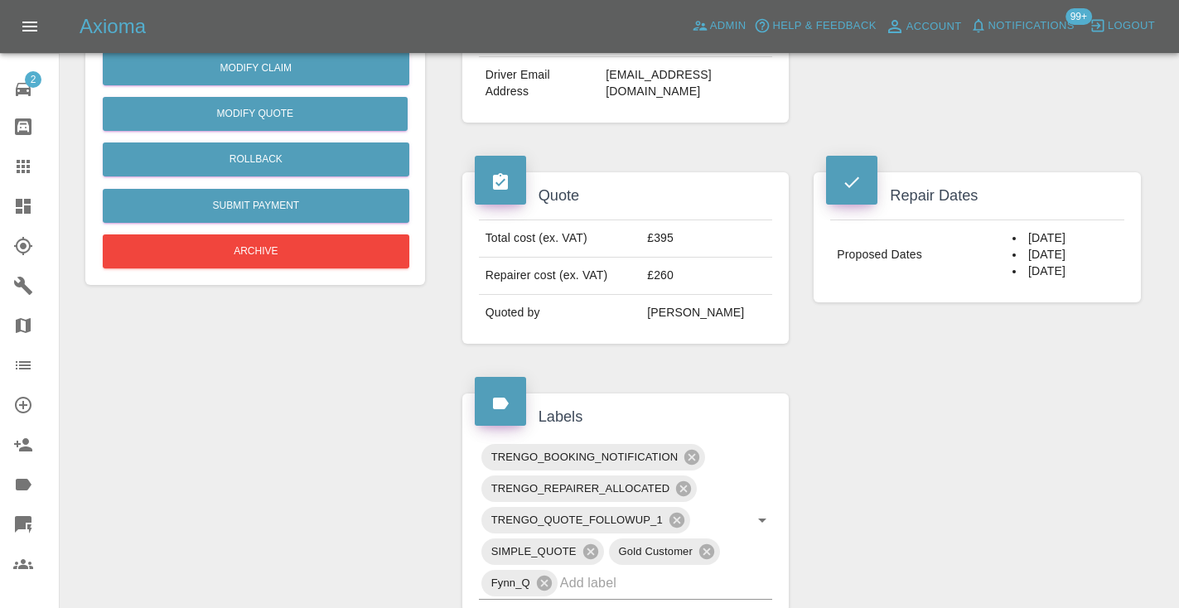
click at [22, 162] on icon at bounding box center [23, 166] width 13 height 13
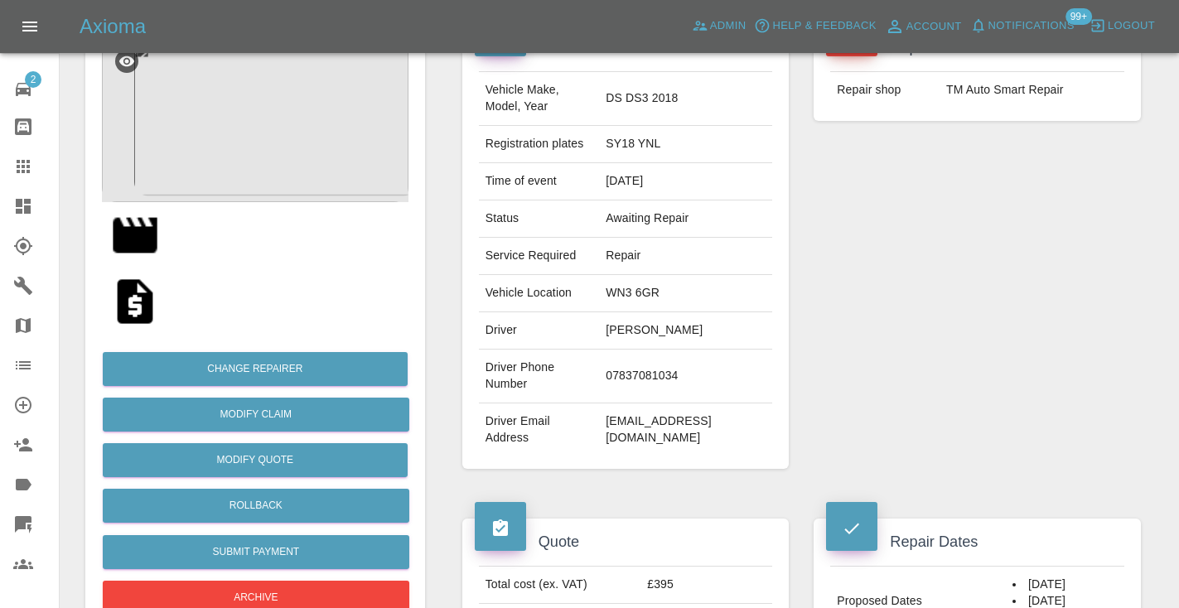
scroll to position [167, 0]
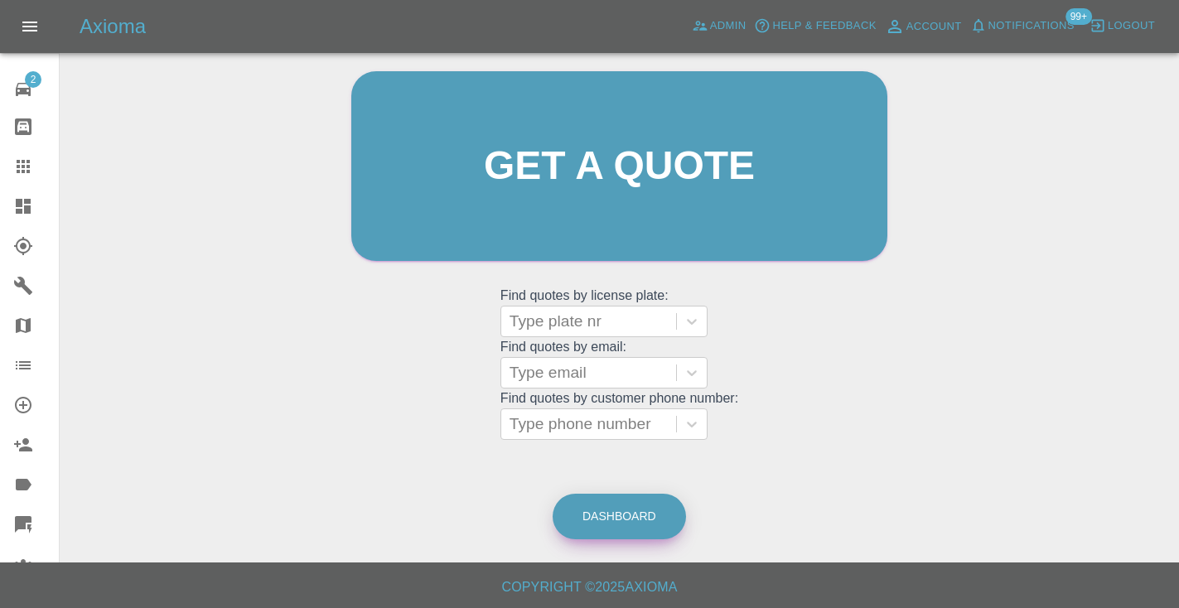
click at [601, 515] on link "Dashboard" at bounding box center [619, 517] width 133 height 46
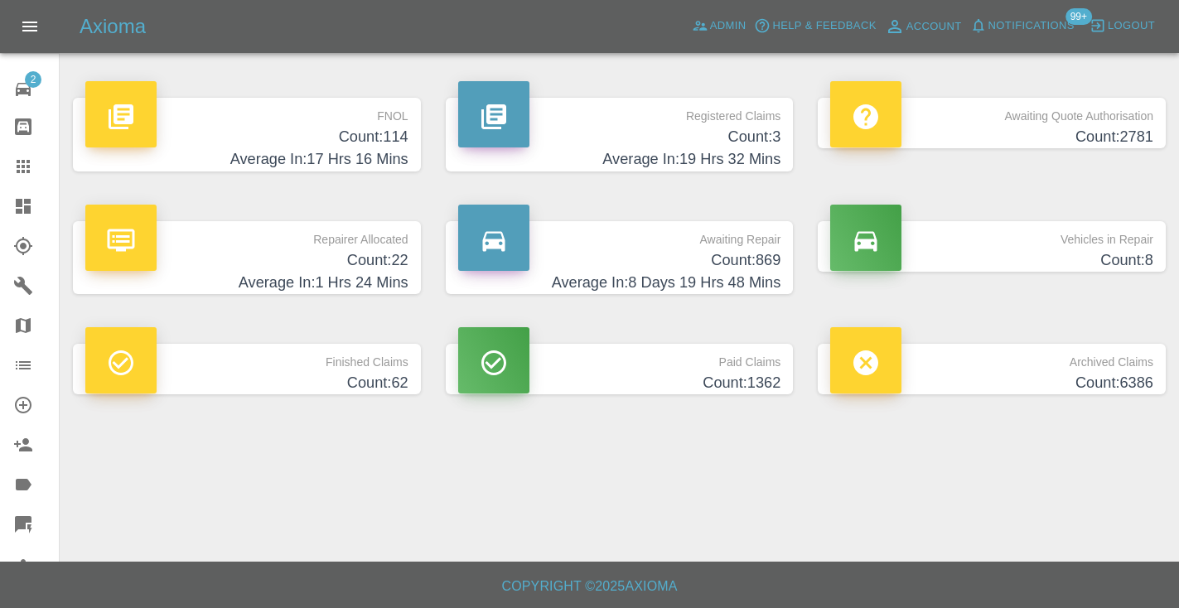
click at [732, 259] on h4 "Count: 869" at bounding box center [619, 260] width 323 height 22
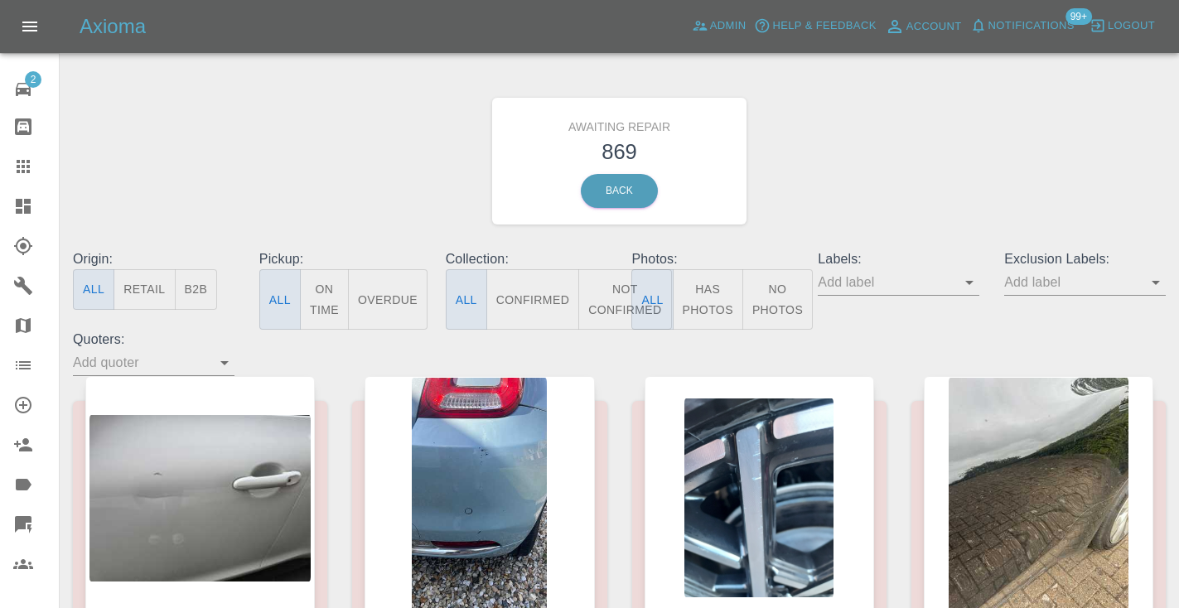
click at [611, 300] on button "Not Confirmed" at bounding box center [624, 299] width 93 height 60
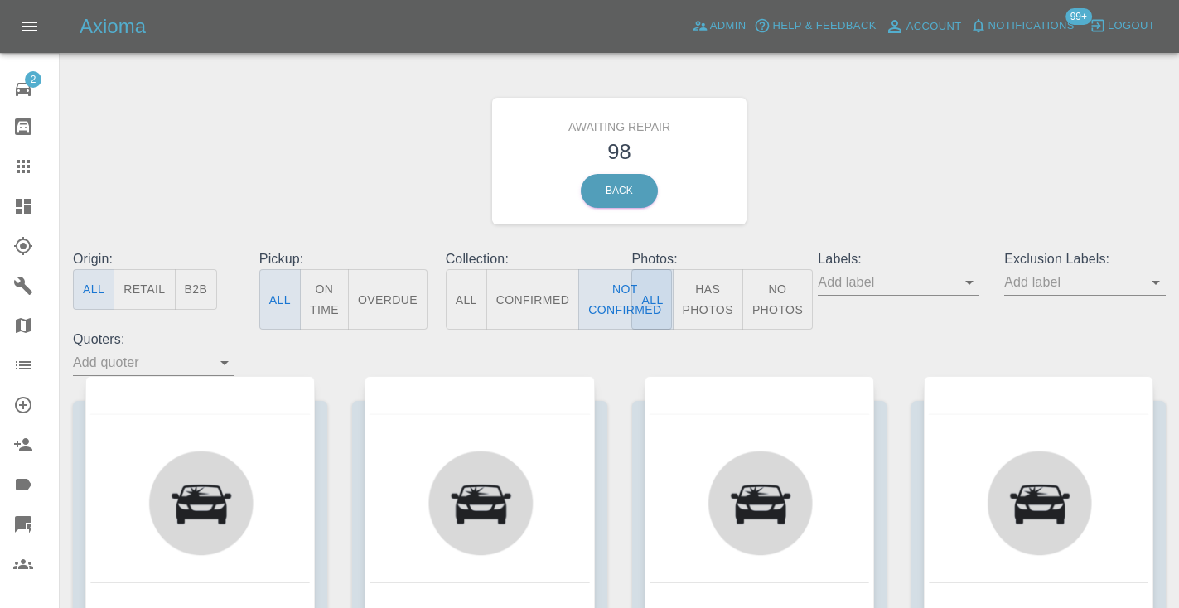
click at [805, 160] on div "Awaiting Repair 98 Back" at bounding box center [619, 161] width 1118 height 176
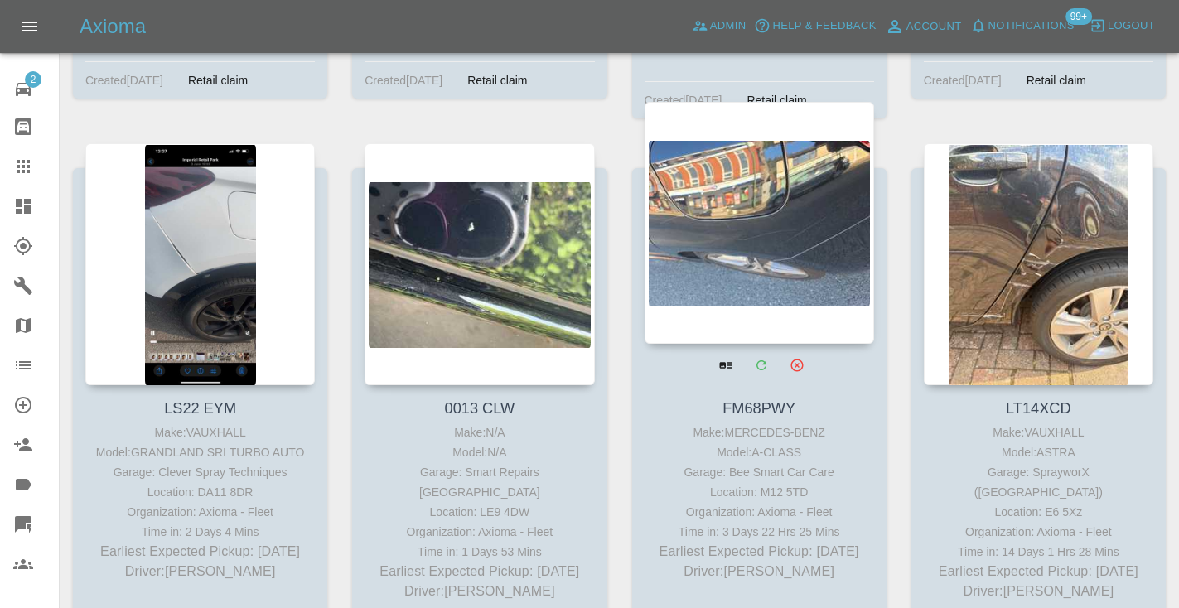
scroll to position [9475, 0]
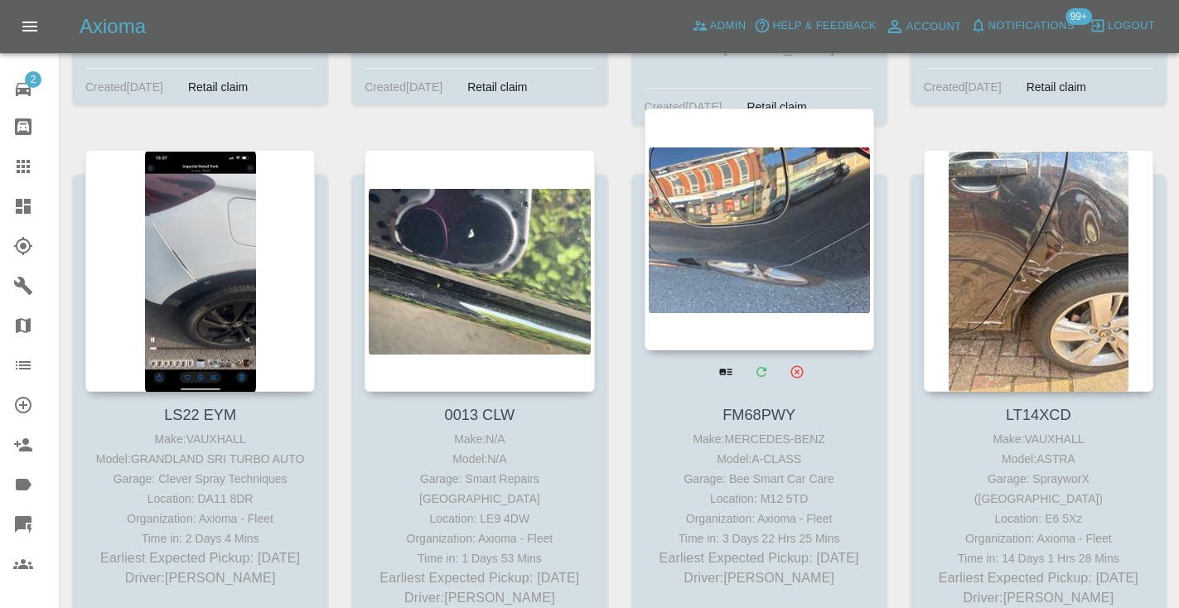
click at [790, 109] on div at bounding box center [760, 230] width 230 height 242
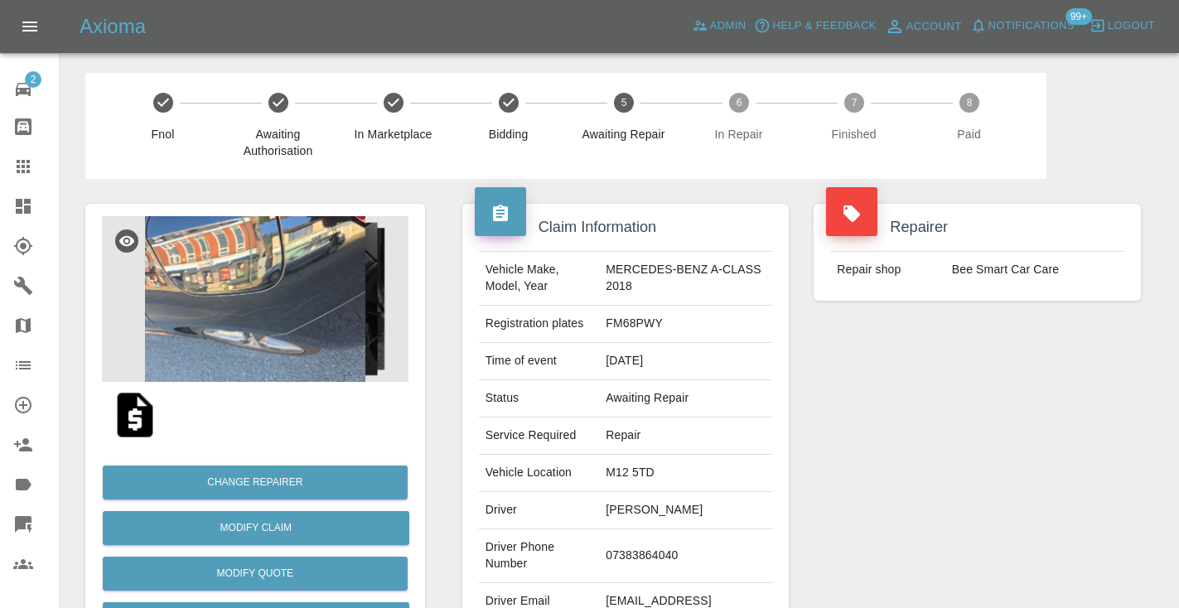
click at [640, 573] on td "07383864040" at bounding box center [685, 556] width 173 height 54
copy td "07383864040"
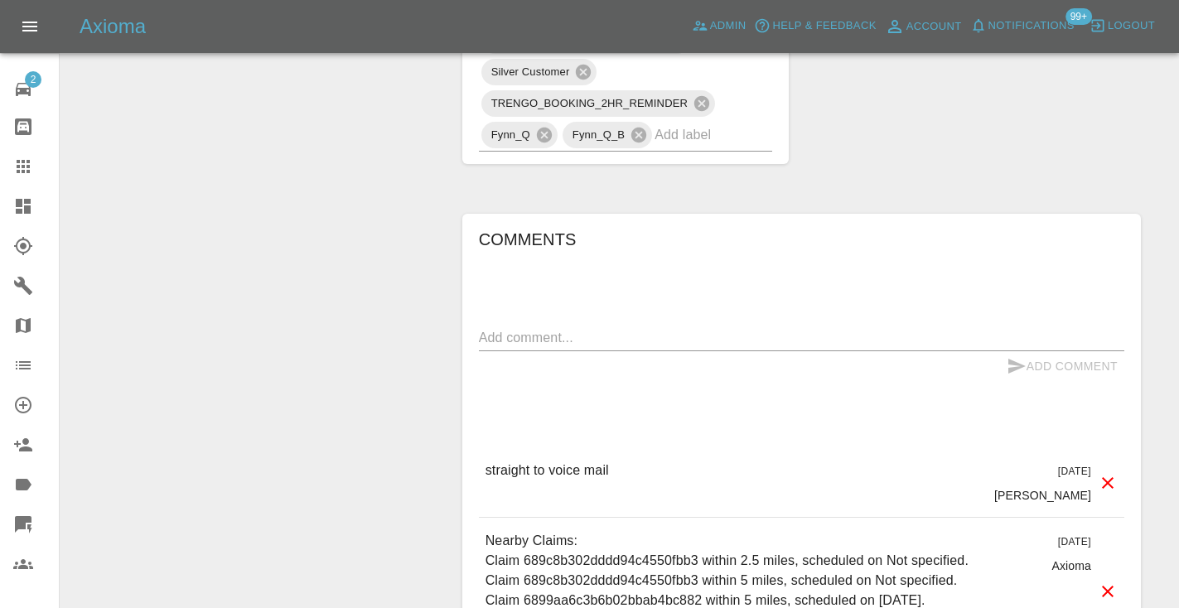
scroll to position [1156, 0]
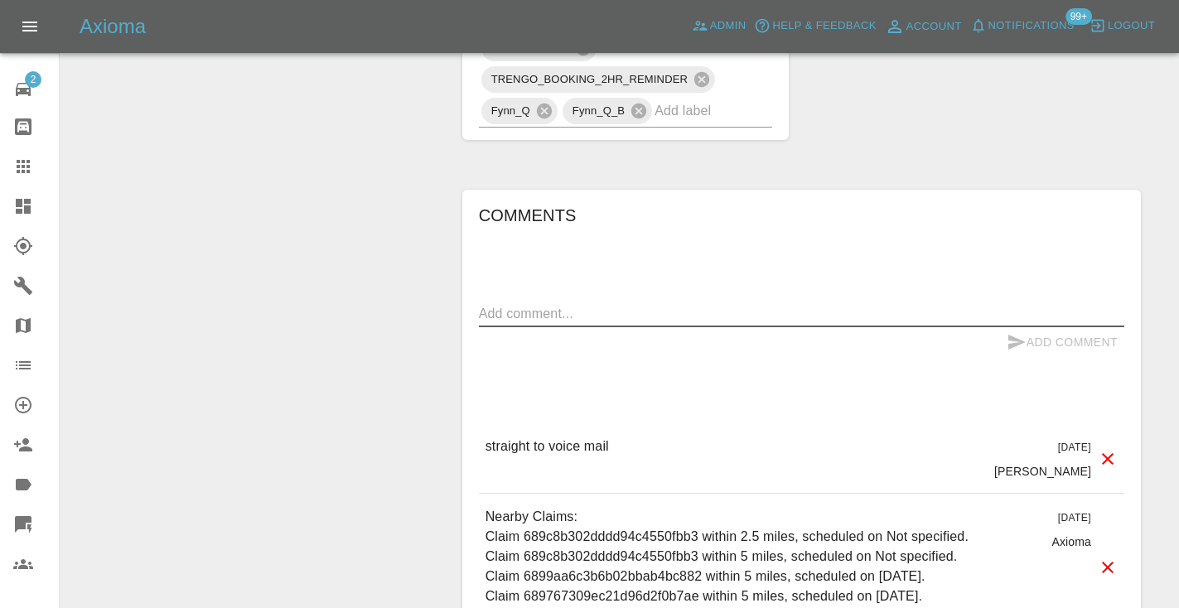
click at [510, 323] on textarea at bounding box center [801, 313] width 645 height 19
type textarea "called no answer"
click at [1013, 358] on button "Add Comment" at bounding box center [1062, 342] width 124 height 31
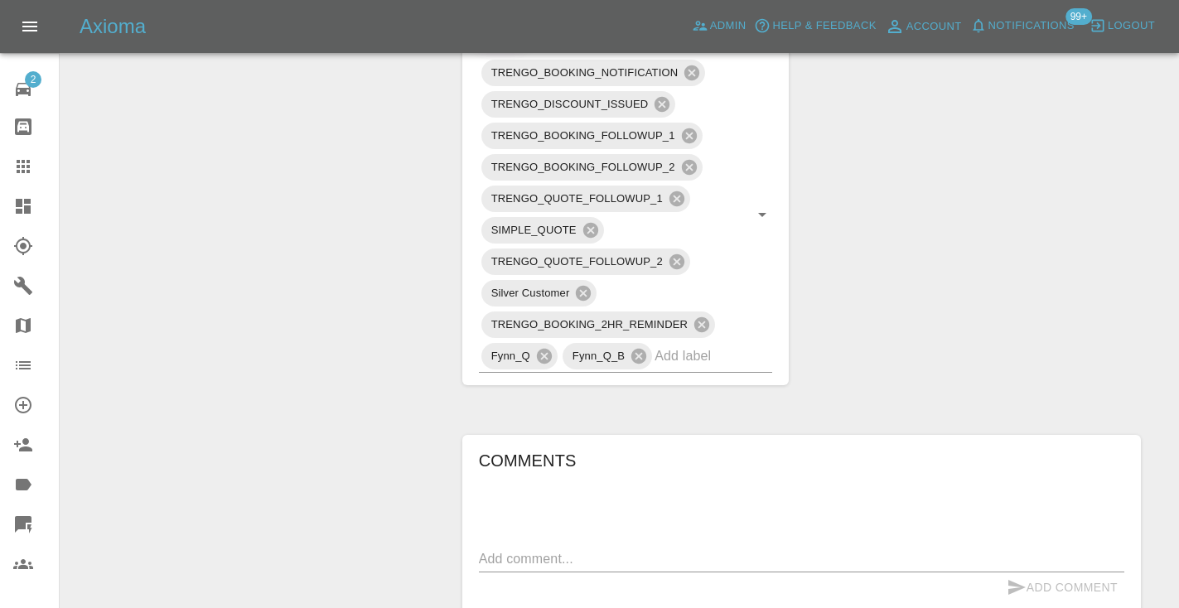
scroll to position [896, 0]
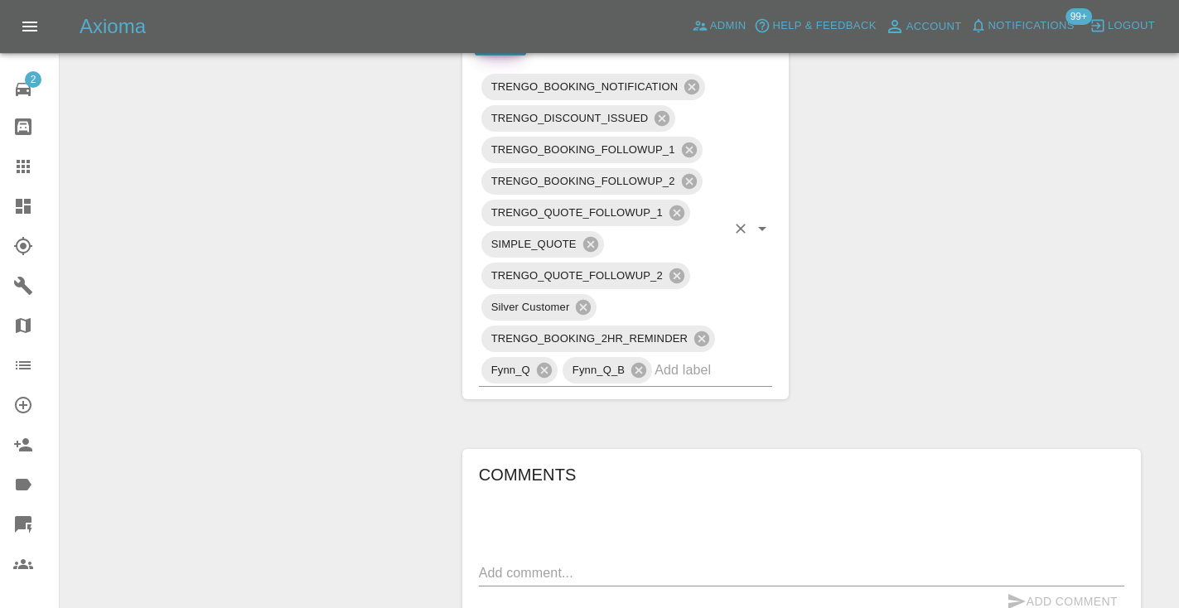
click at [694, 383] on input "text" at bounding box center [690, 370] width 71 height 26
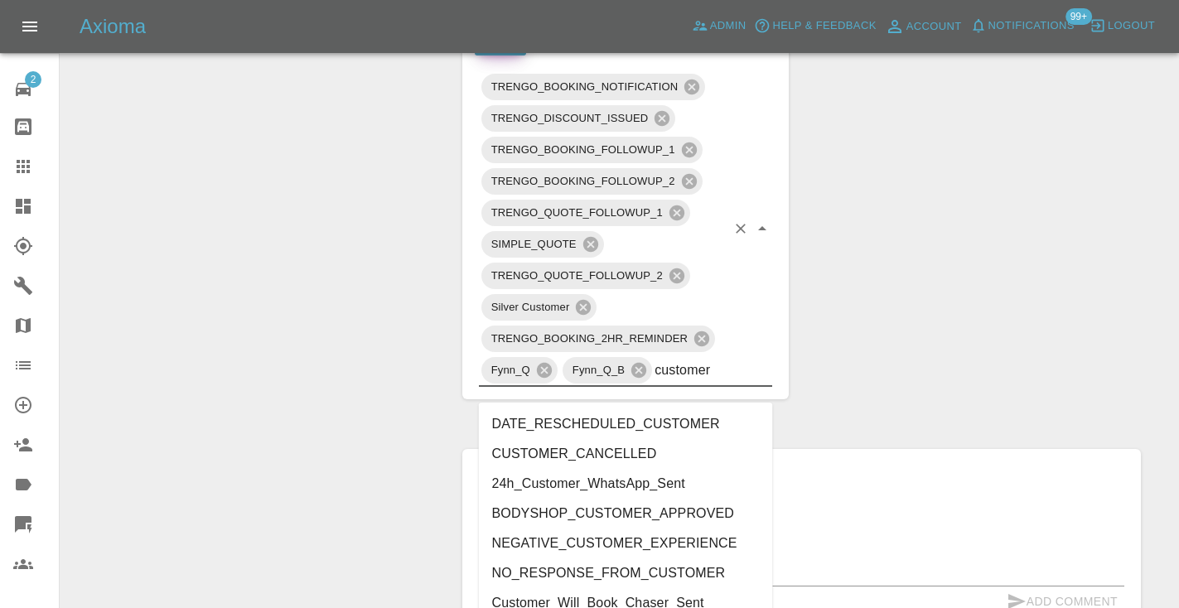
type input "customer_"
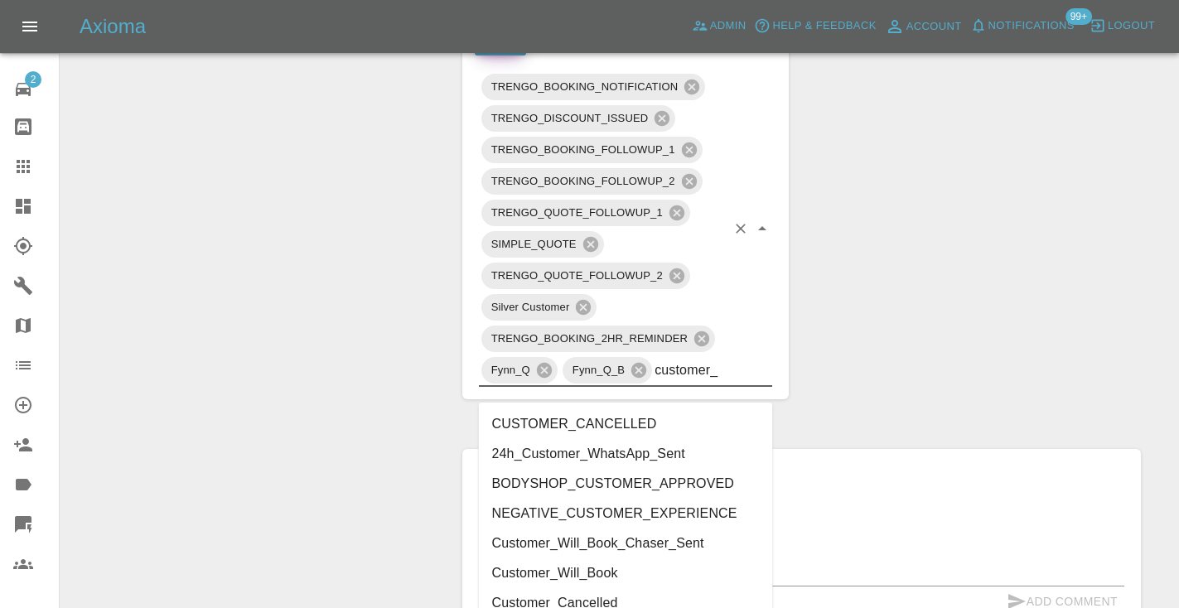
click at [592, 570] on li "Customer_Will_Book" at bounding box center [626, 573] width 294 height 30
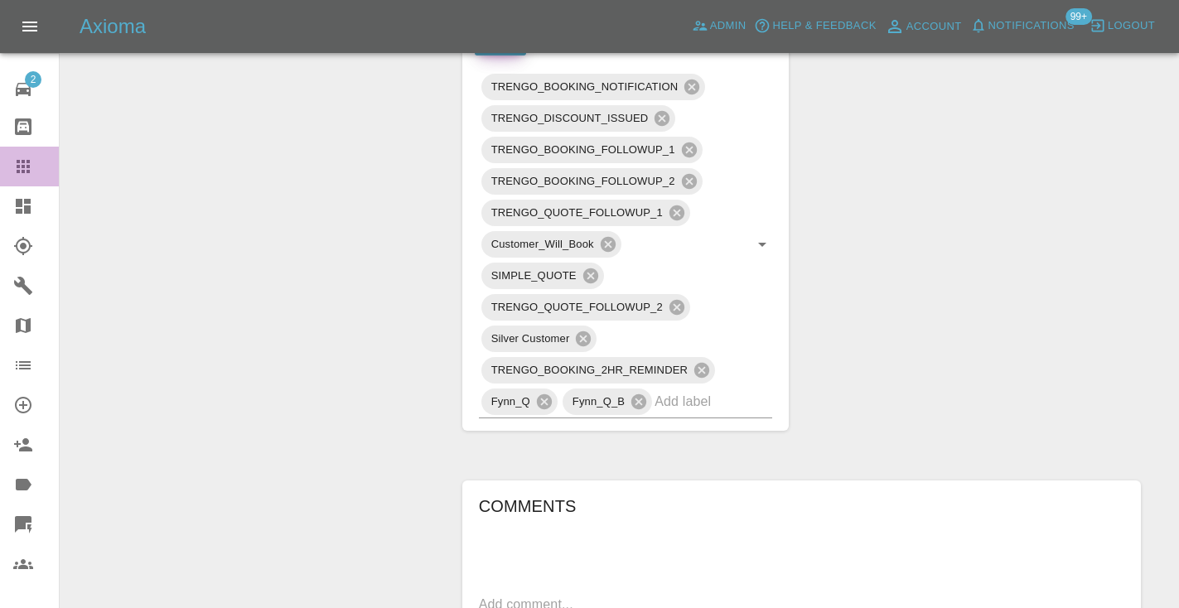
click at [7, 159] on link "Claims" at bounding box center [29, 167] width 59 height 40
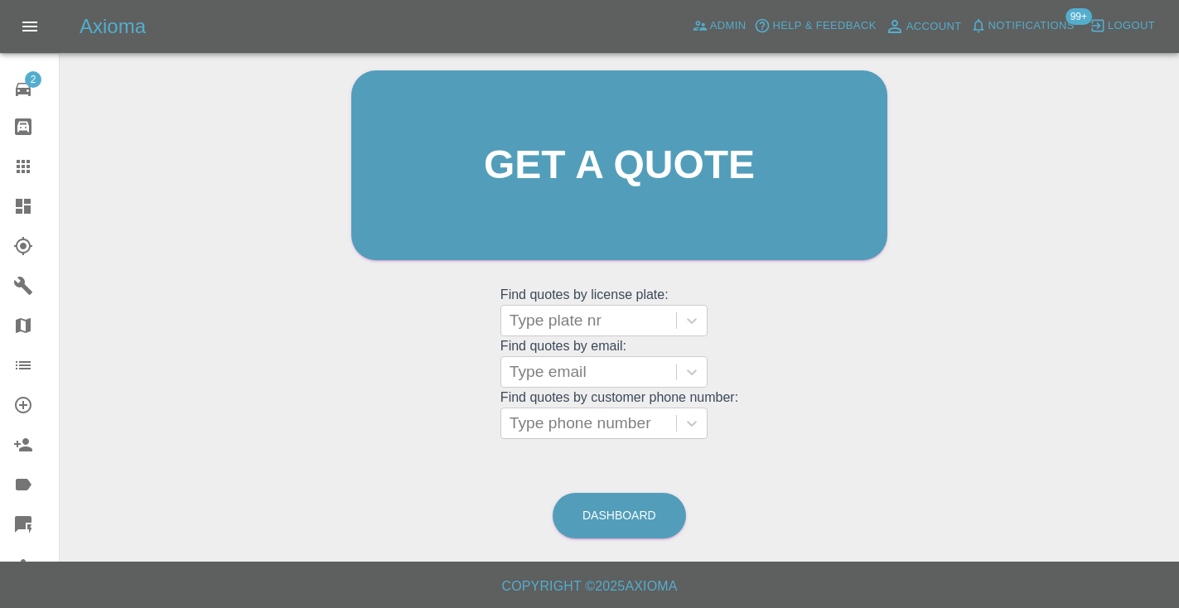
scroll to position [112, 0]
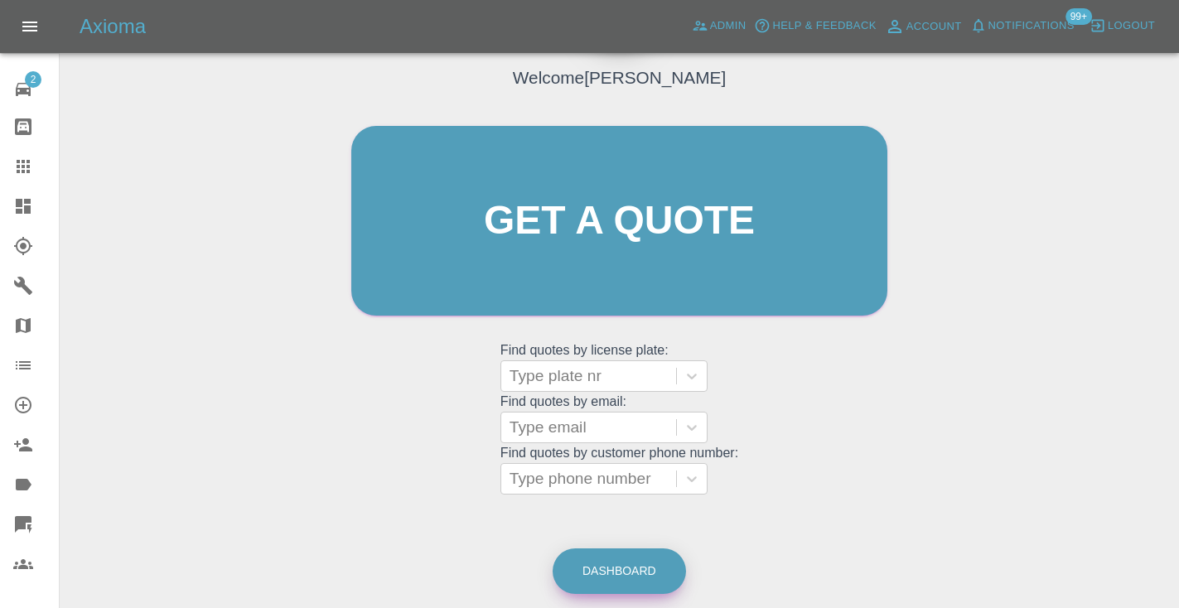
click at [640, 581] on link "Dashboard" at bounding box center [619, 572] width 133 height 46
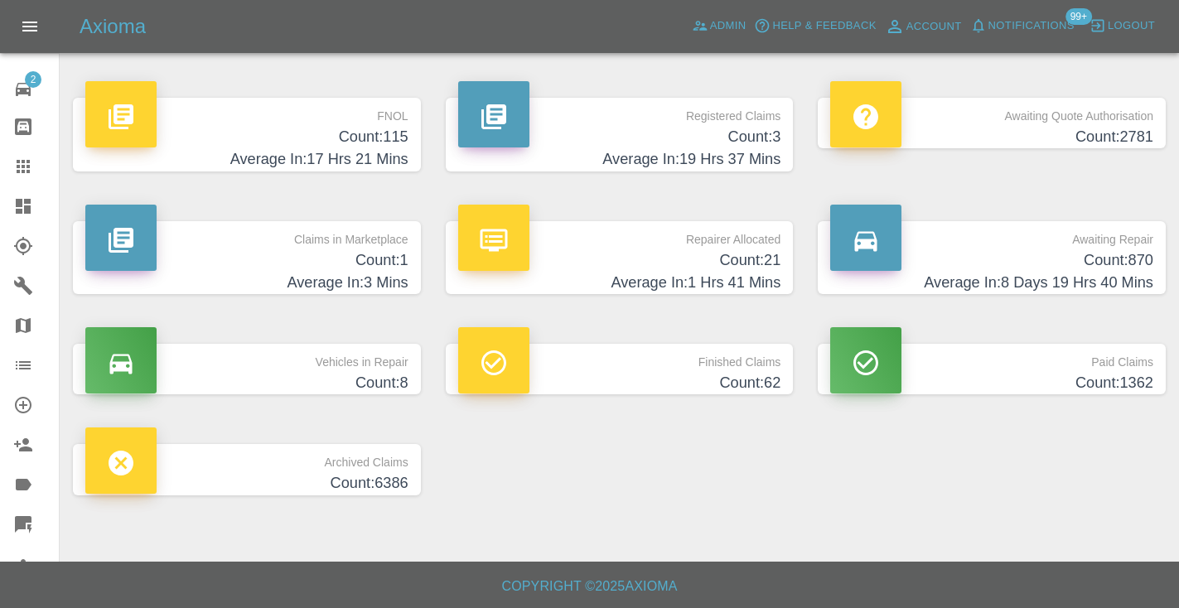
click at [1062, 268] on h4 "Count: 870" at bounding box center [991, 260] width 323 height 22
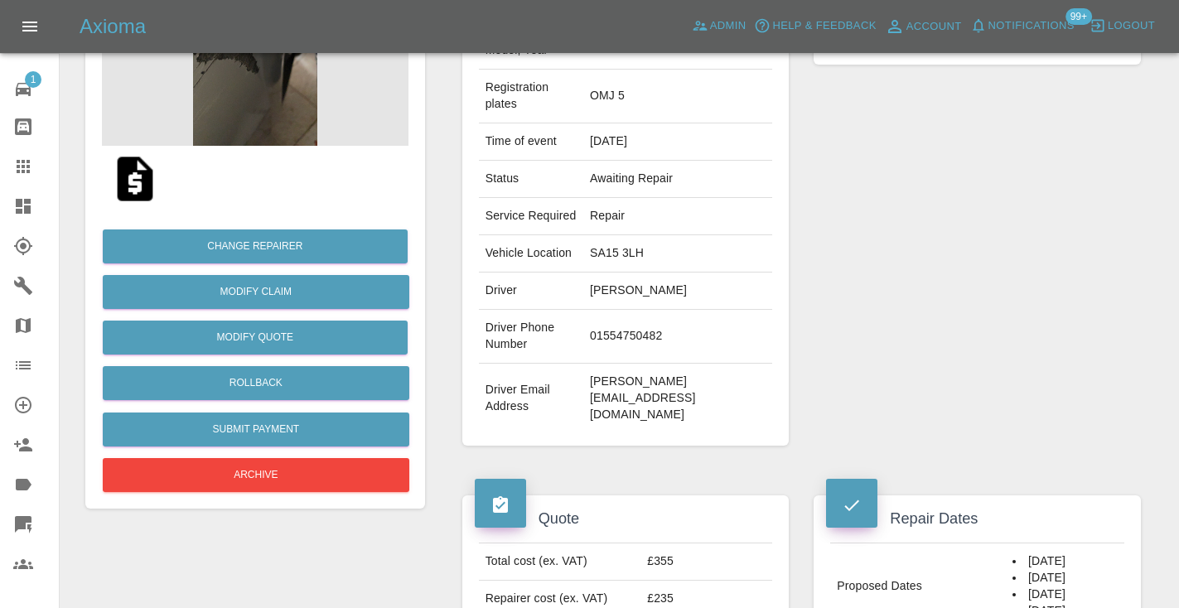
scroll to position [234, 0]
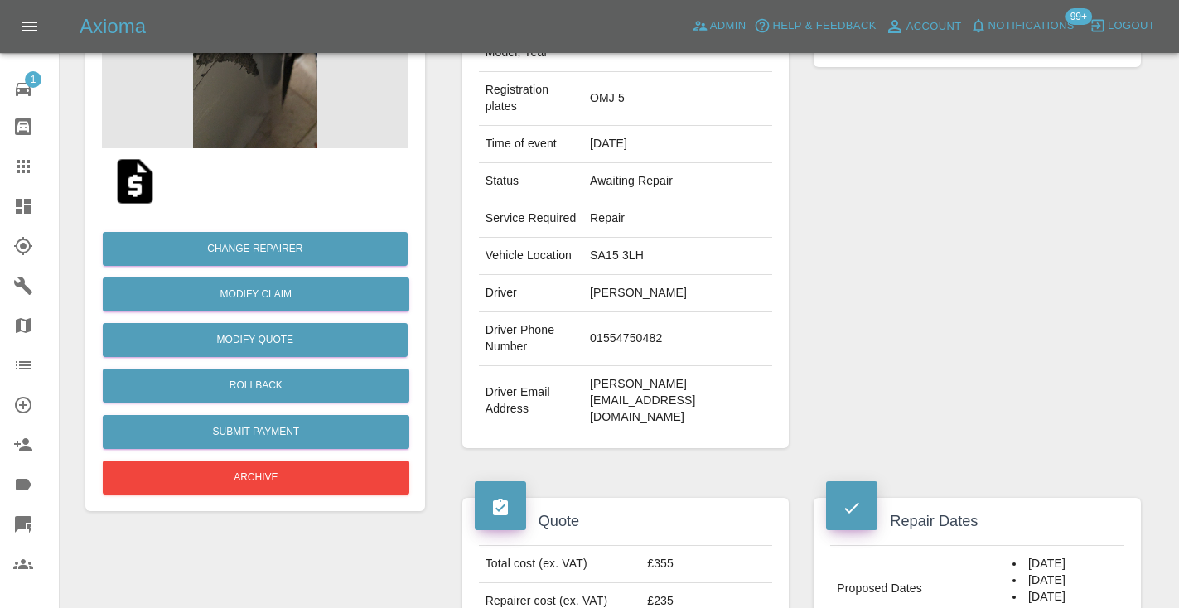
click at [684, 312] on td "01554750482" at bounding box center [677, 339] width 189 height 54
copy td "01554750482"
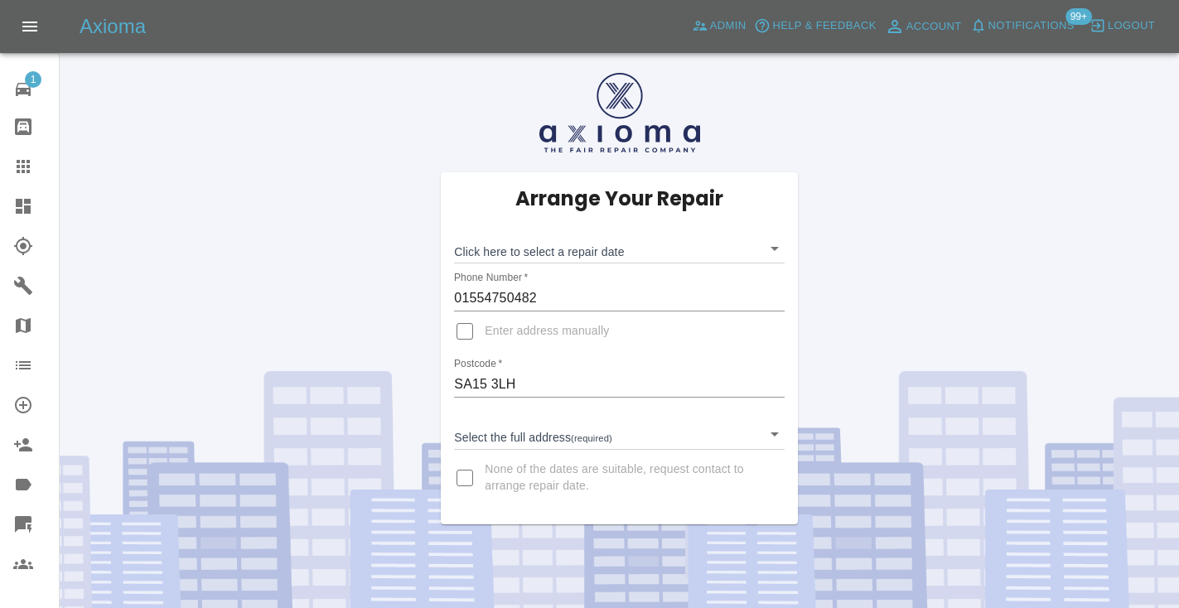
click at [515, 254] on body "Axioma Admin Help & Feedback Account Notifications 99+ Logout 1 Repair home Bod…" at bounding box center [589, 354] width 1179 height 708
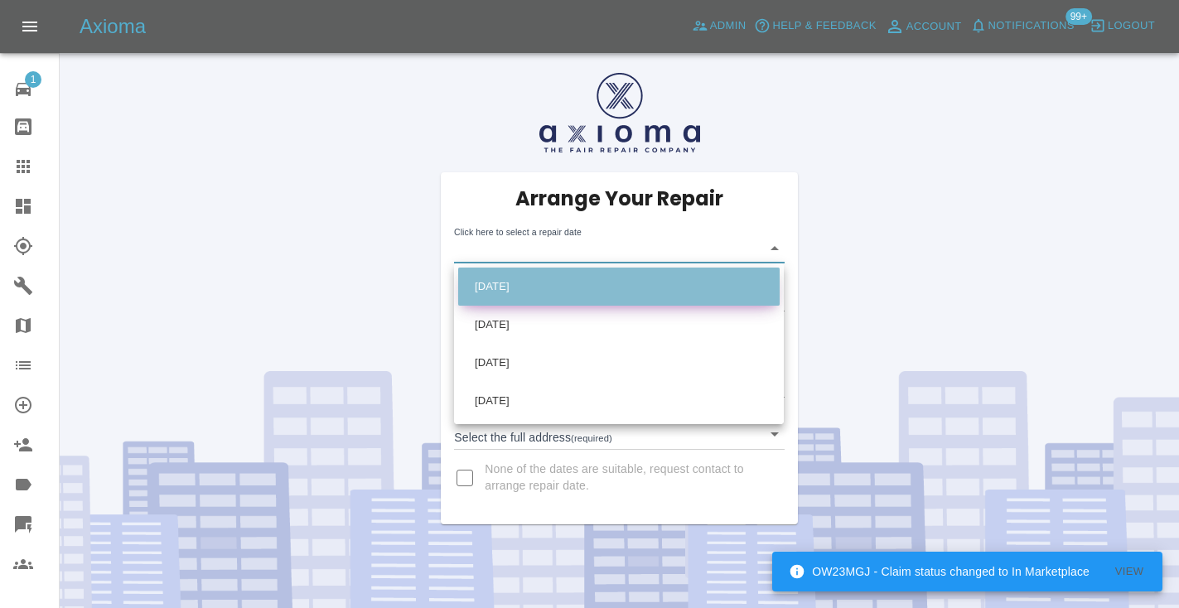
click at [668, 288] on li "[DATE]" at bounding box center [618, 287] width 321 height 38
type input "[DATE]T00:00:00.000Z"
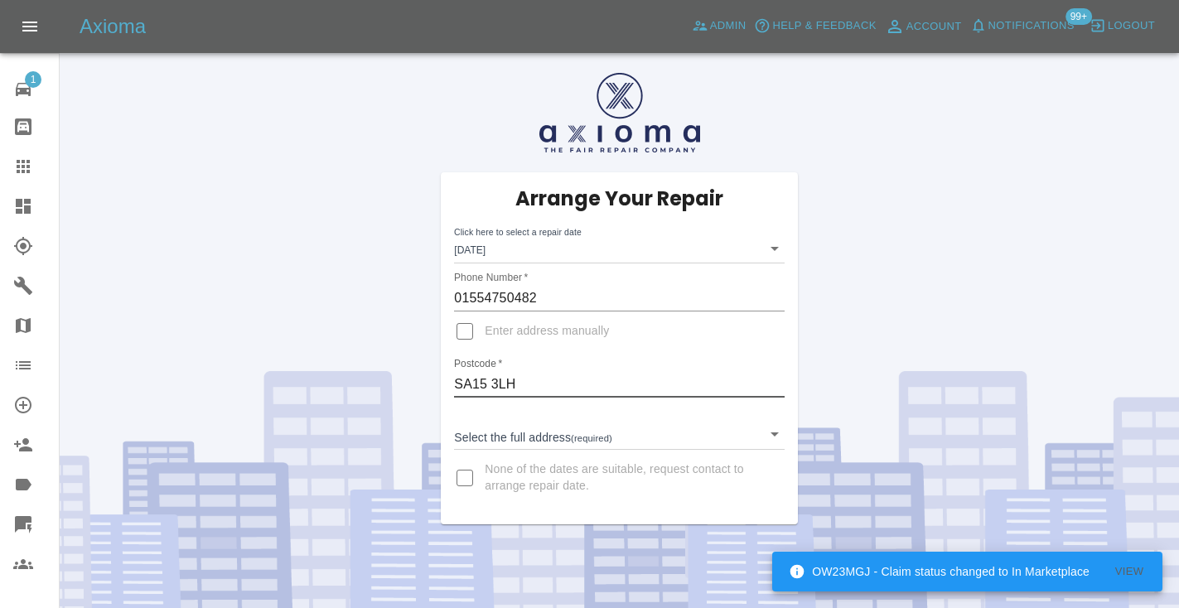
click at [466, 379] on input "SA15 3LH" at bounding box center [619, 384] width 330 height 27
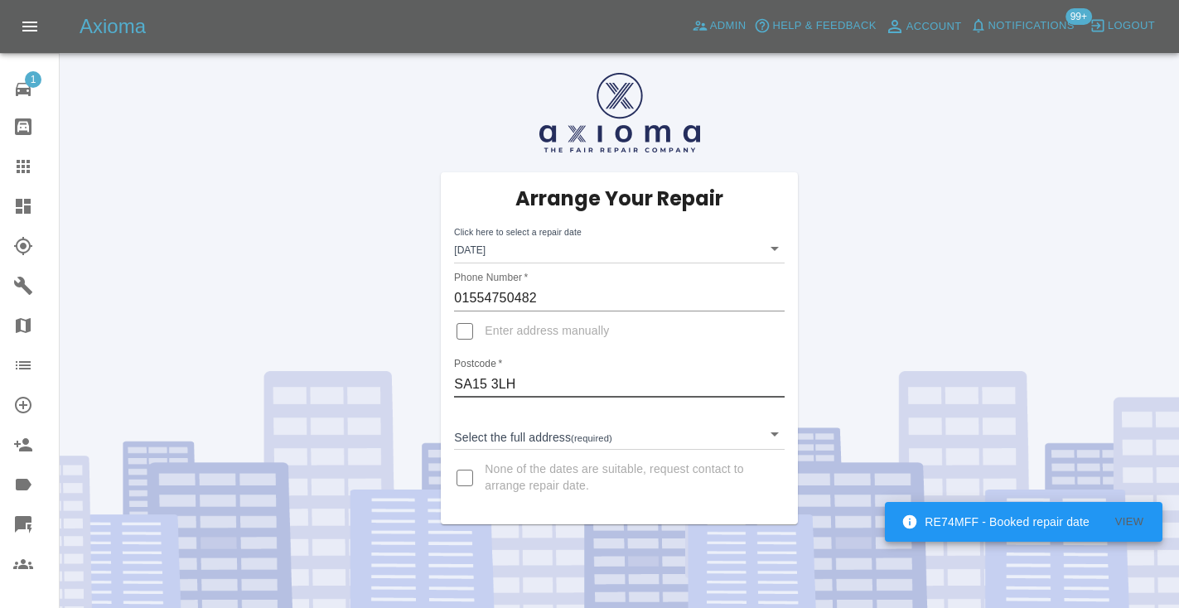
click at [717, 431] on body "OW23MGJ - Claim status changed to In Marketplace View RE74MFF - Booked repair d…" at bounding box center [589, 354] width 1179 height 708
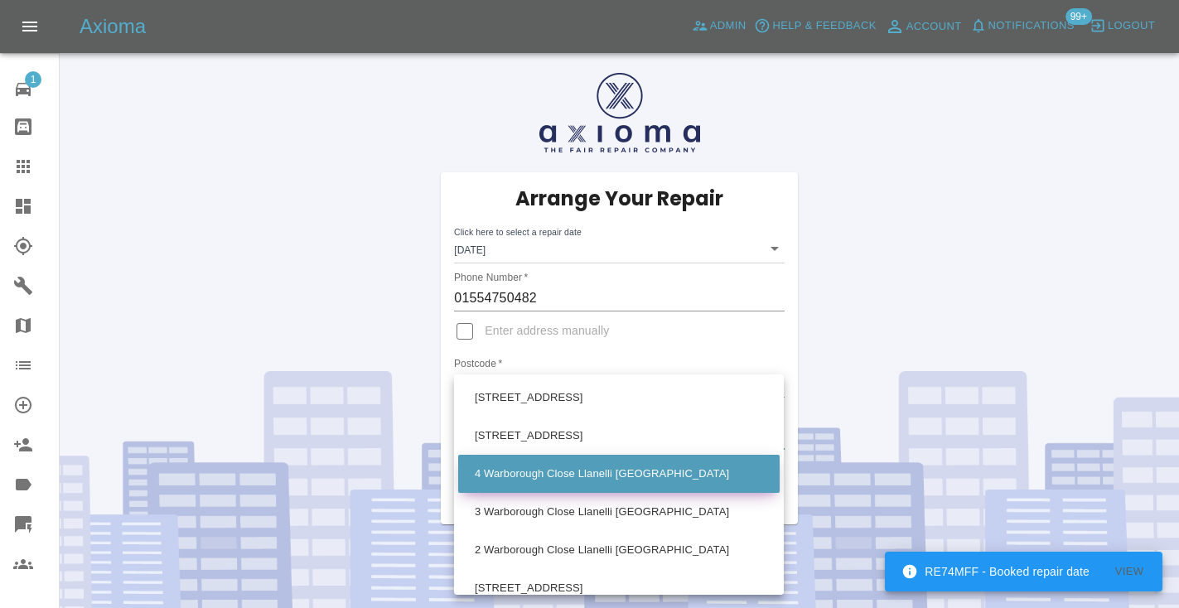
click at [590, 484] on li "4 Warborough Close Llanelli [GEOGRAPHIC_DATA]" at bounding box center [618, 474] width 321 height 38
type input "4 Warborough Close Llanelli [GEOGRAPHIC_DATA]"
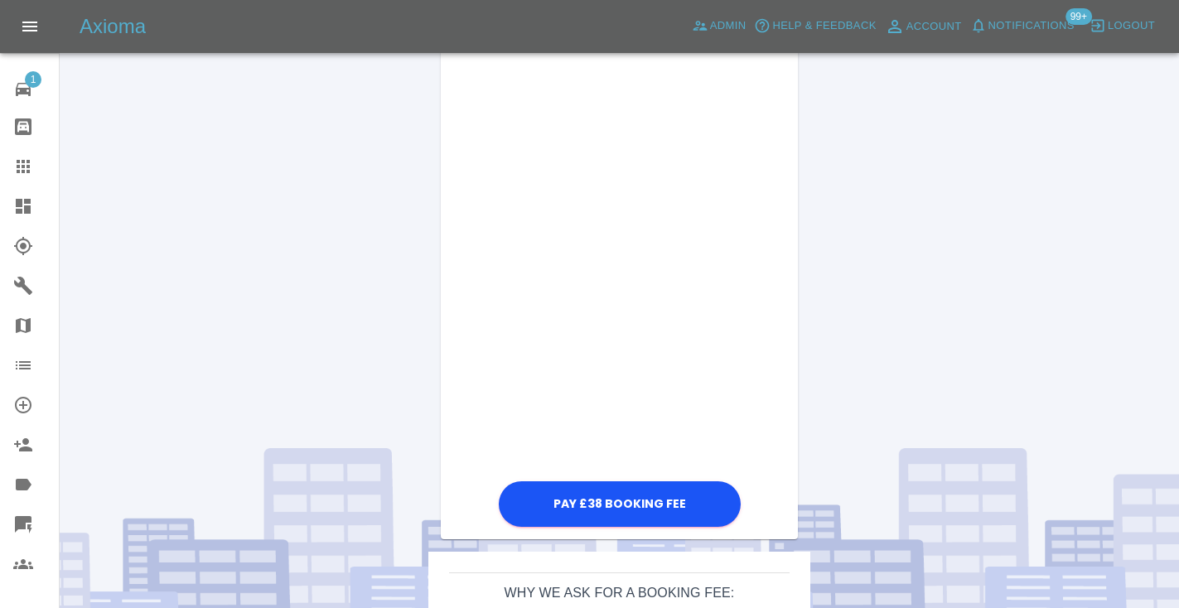
scroll to position [595, 0]
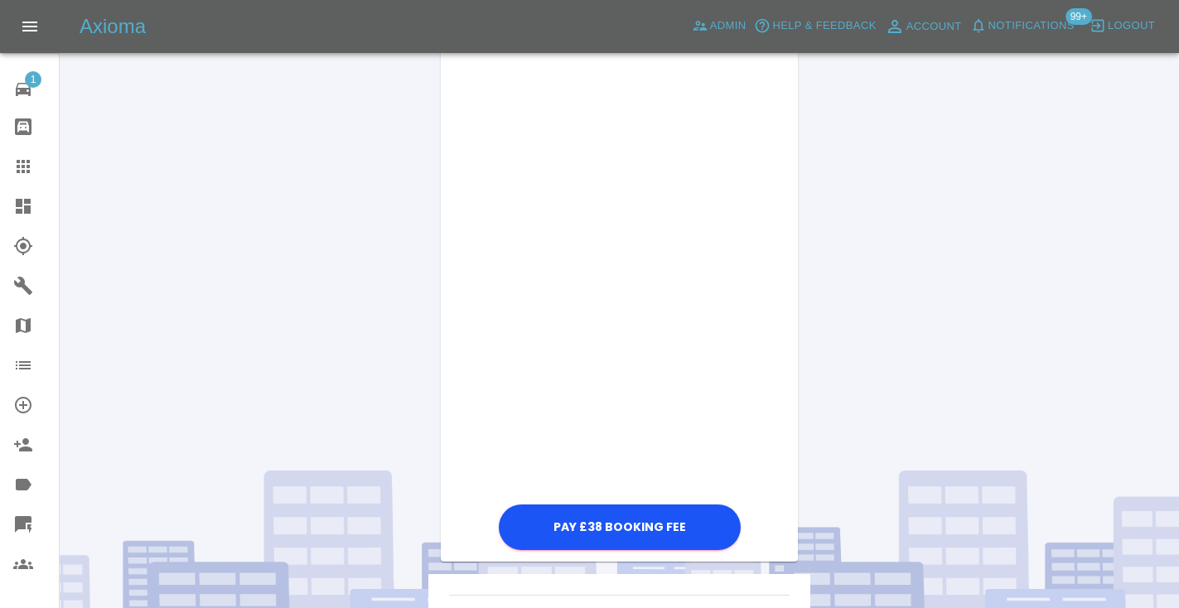
drag, startPoint x: 718, startPoint y: 447, endPoint x: 1106, endPoint y: 144, distance: 491.8
click at [1106, 144] on div "Arrange Your Repair Click here to select a repair date [DATE] [DATE]T00:00:00.0…" at bounding box center [619, 109] width 1144 height 1302
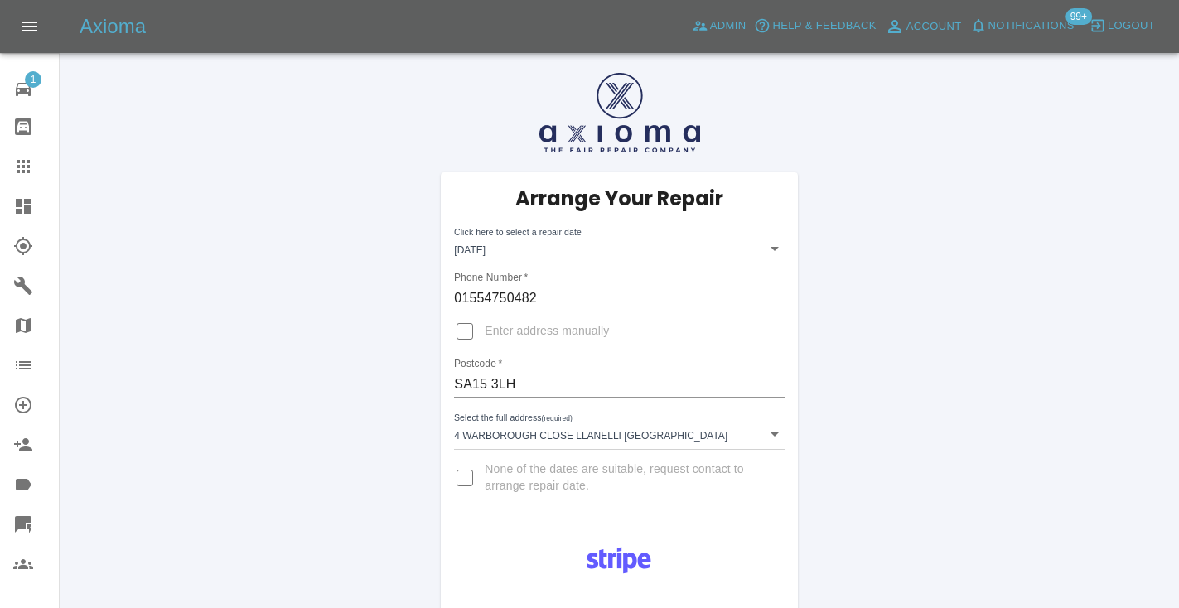
scroll to position [0, 0]
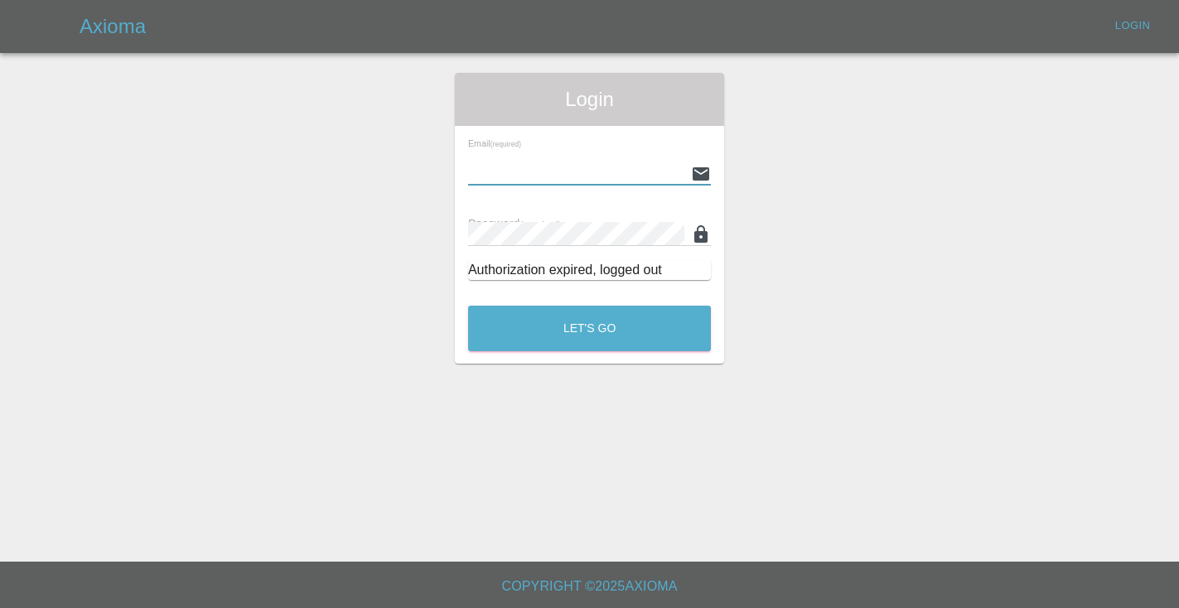
type input "[EMAIL_ADDRESS][DOMAIN_NAME]"
click at [589, 328] on button "Let's Go" at bounding box center [589, 329] width 243 height 46
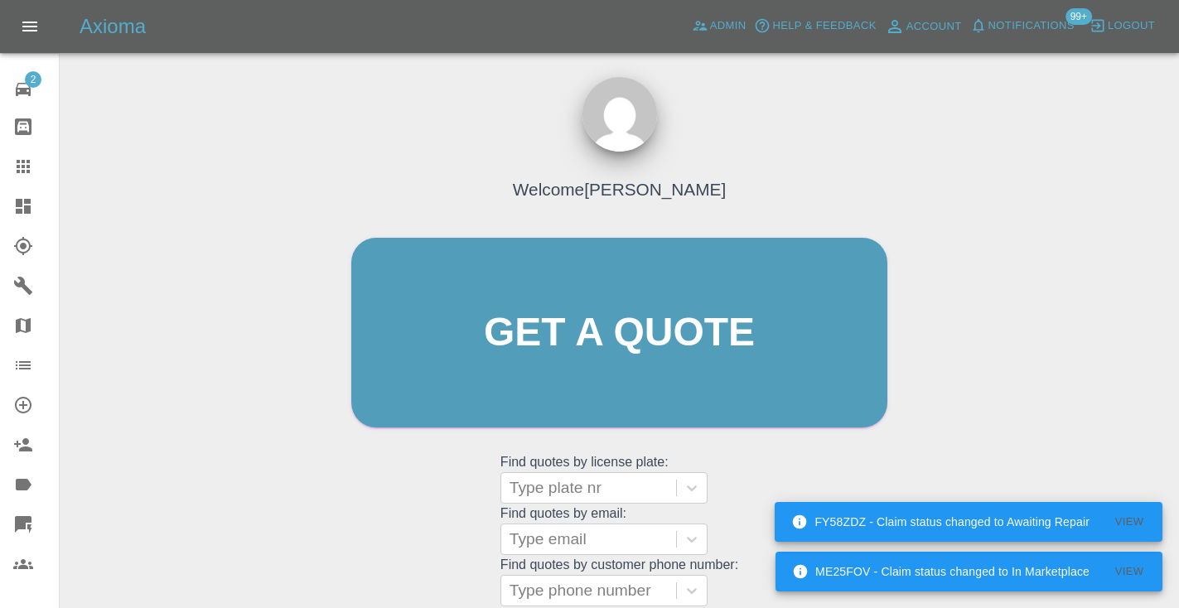
click at [882, 510] on div "FY58ZDZ - Claim status changed to Awaiting Repair View" at bounding box center [969, 522] width 388 height 40
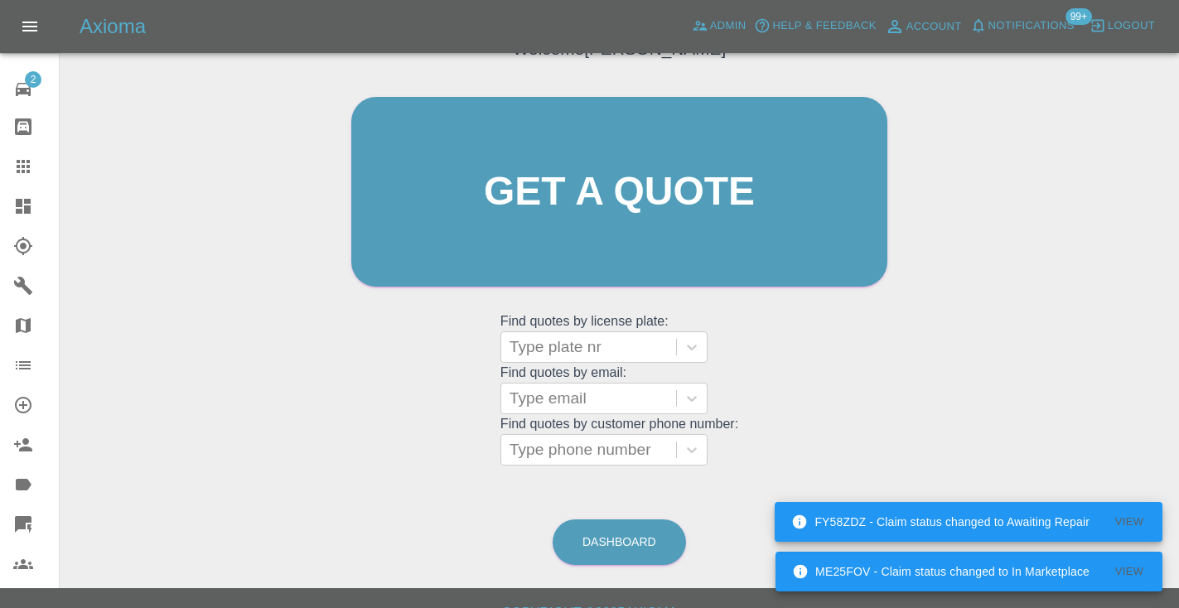
scroll to position [167, 0]
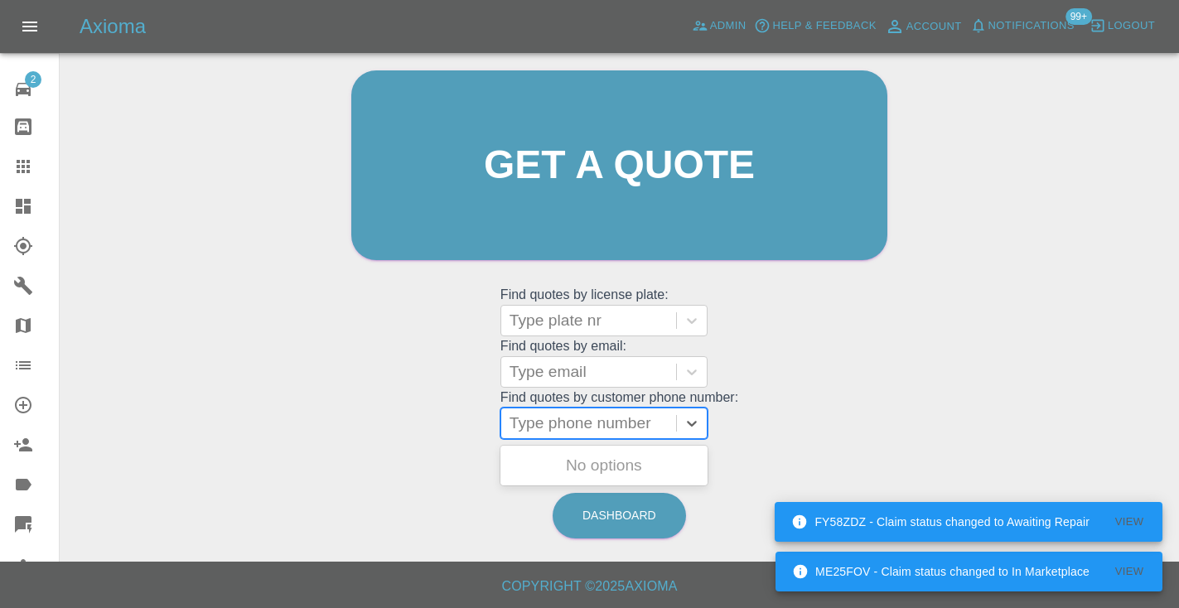
click at [636, 416] on div "Type phone number" at bounding box center [589, 423] width 158 height 20
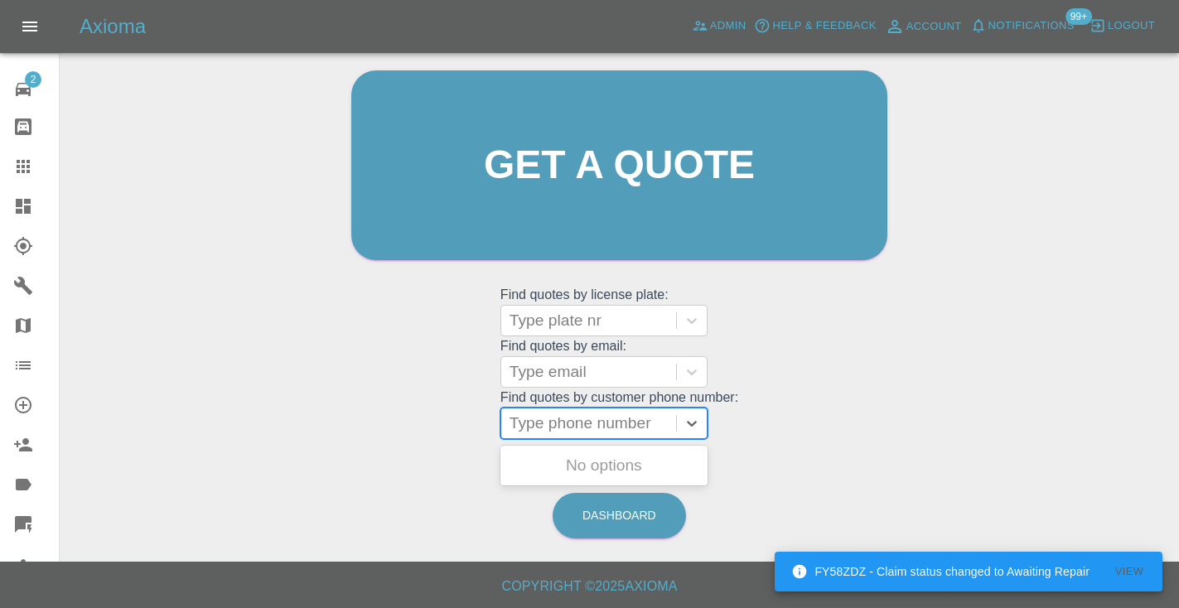
paste input "07726649835"
type input "07726649835"
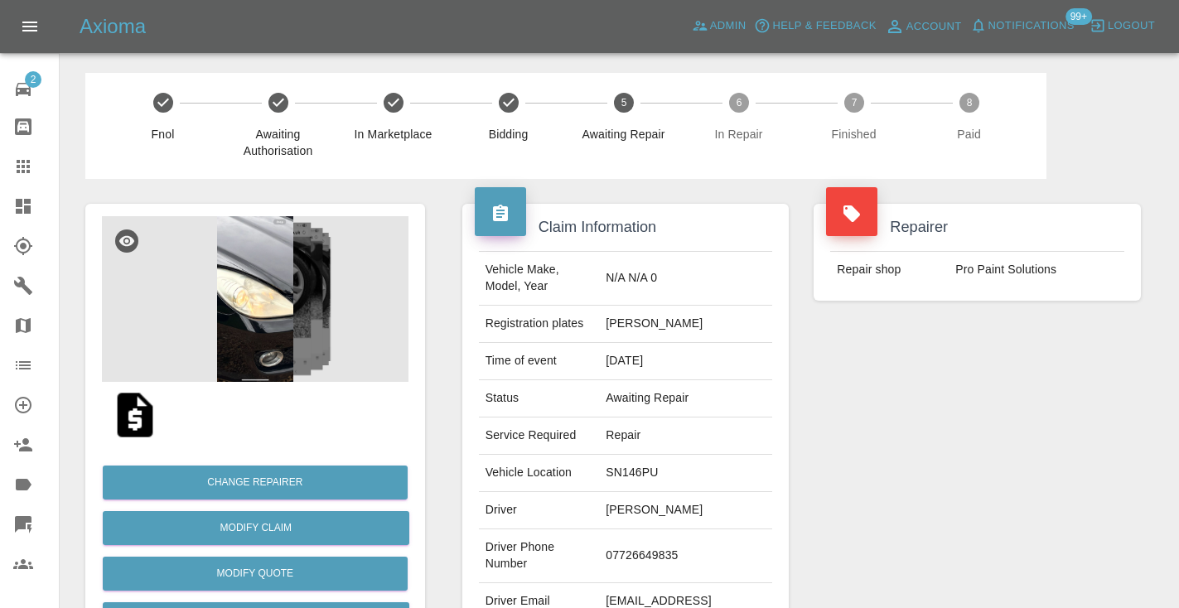
click at [1057, 443] on div "Repairer Repair shop Pro Paint Solutions" at bounding box center [977, 426] width 352 height 495
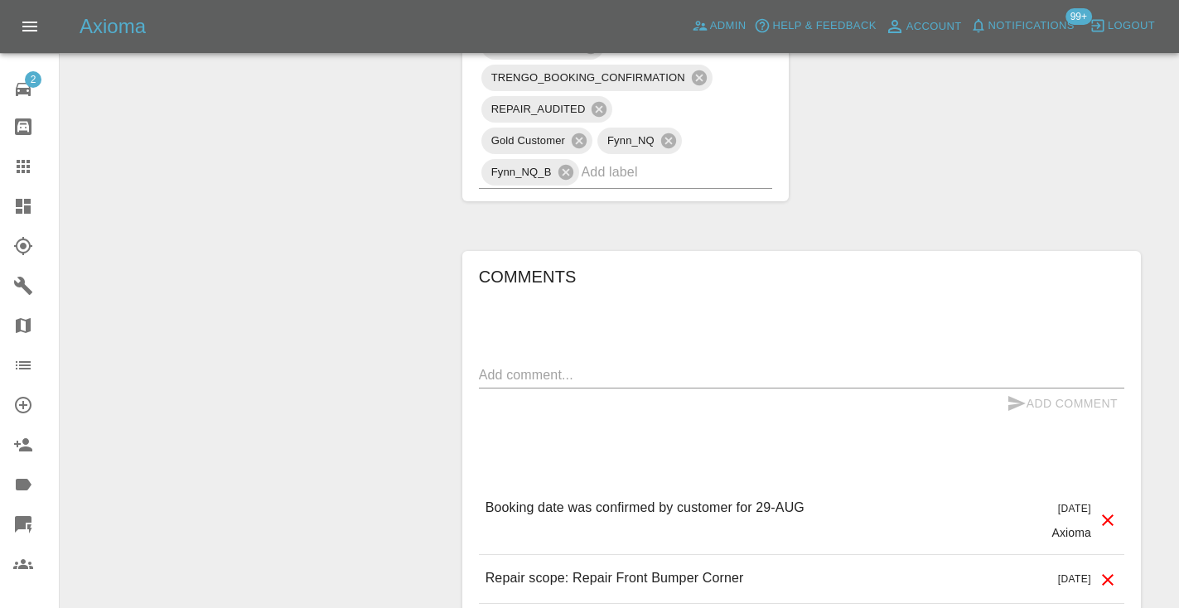
scroll to position [1283, 0]
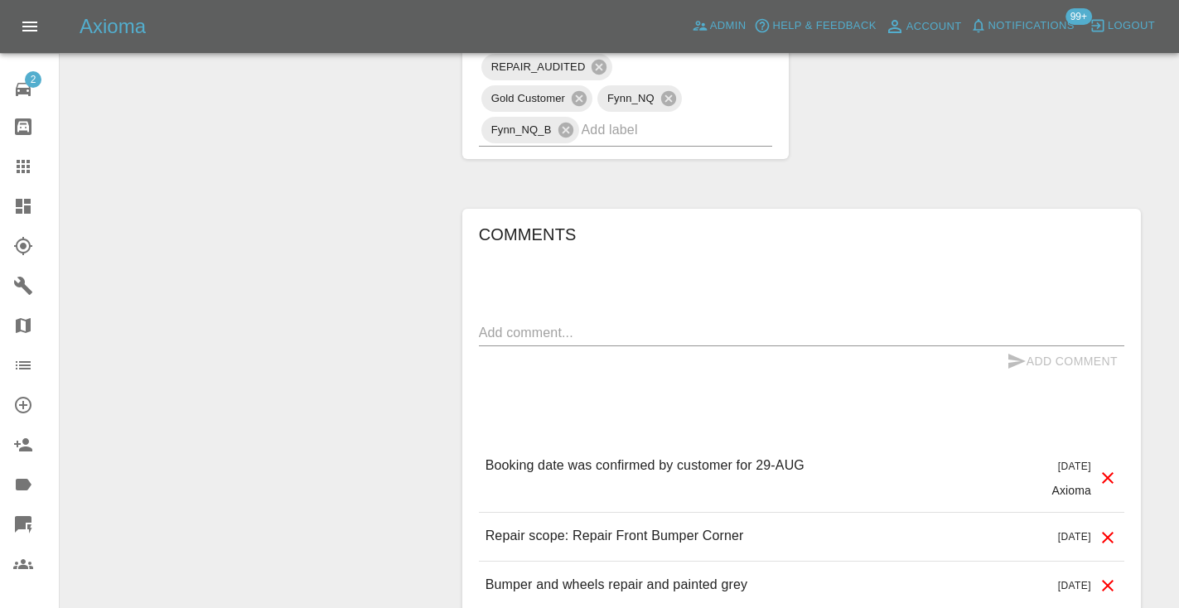
click at [555, 265] on div "Comments x Add Comment Booking date was confirmed by customer for [DATE][DATE] …" at bounding box center [801, 415] width 645 height 388
click at [538, 323] on textarea at bounding box center [801, 332] width 645 height 19
type textarea "I"
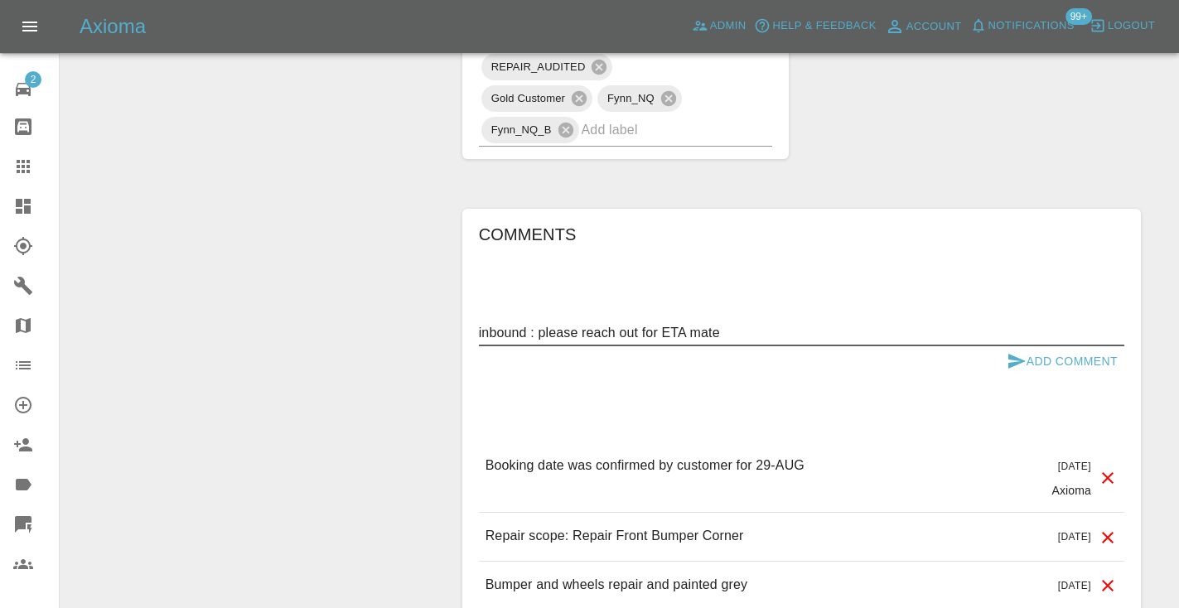
type textarea "inbound : please reach out for ETA mate"
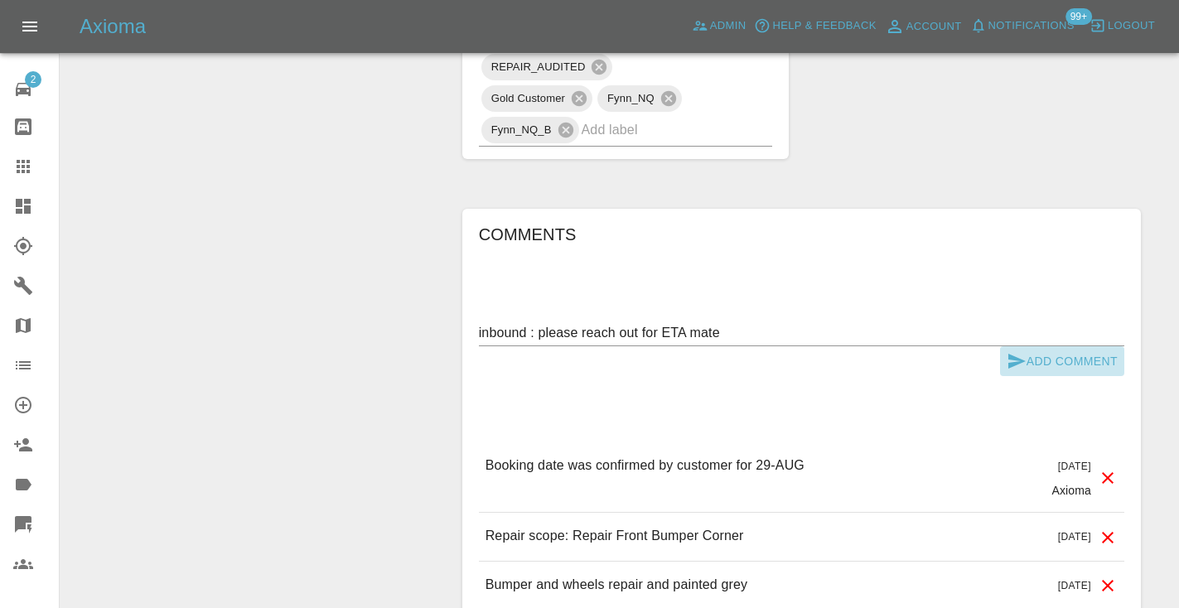
click at [1011, 354] on icon "submit" at bounding box center [1016, 361] width 17 height 15
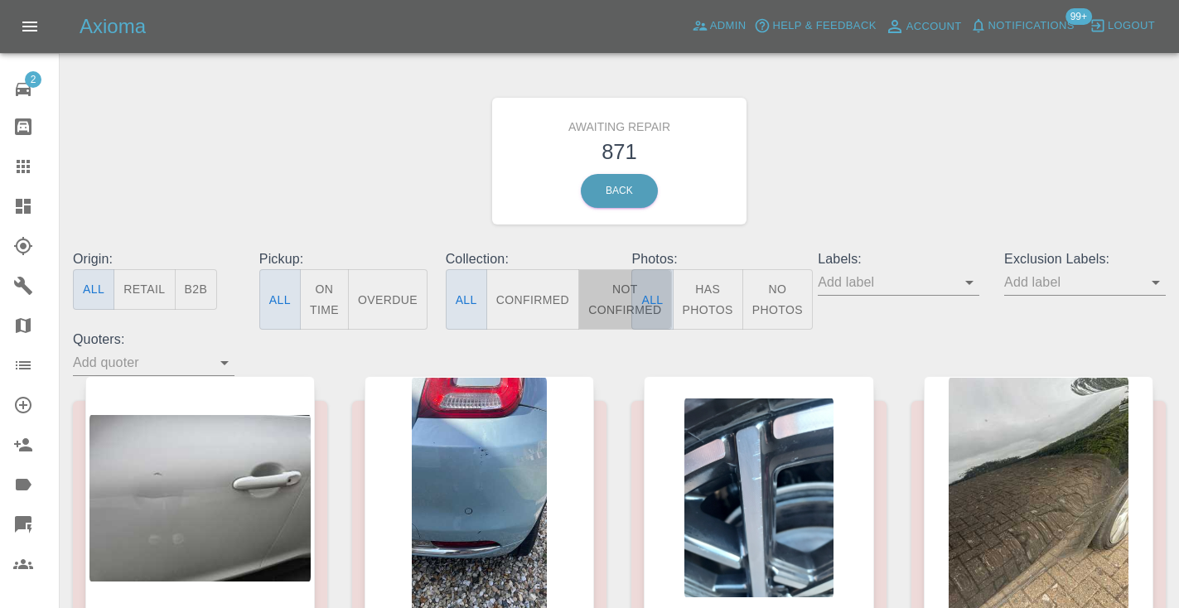
click at [619, 305] on button "Not Confirmed" at bounding box center [624, 299] width 93 height 60
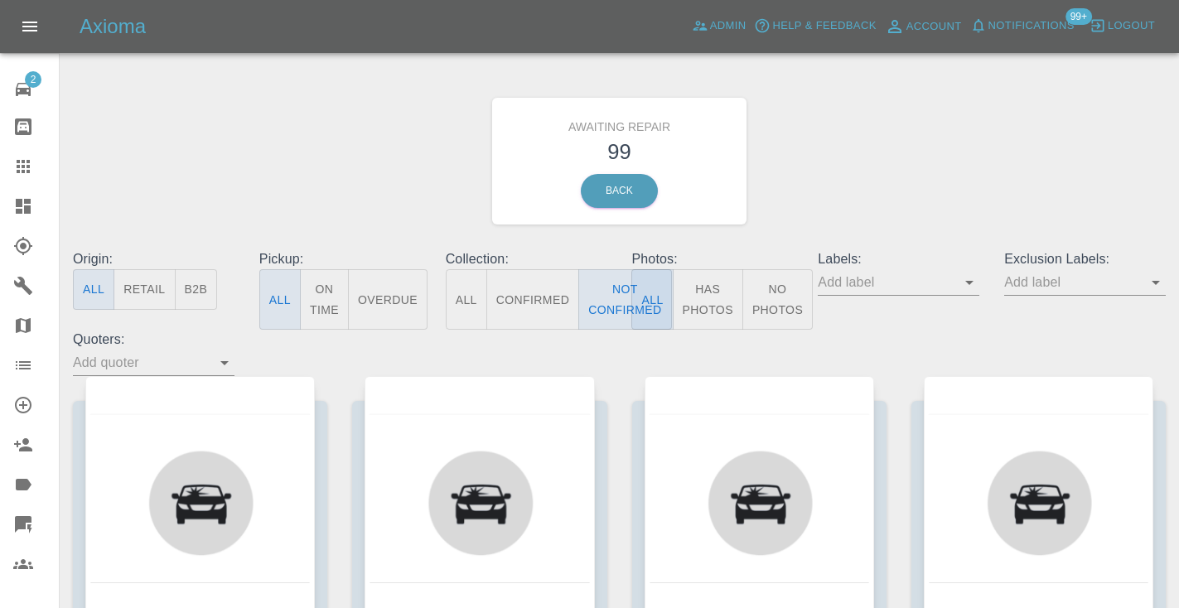
click at [938, 107] on div "Awaiting Repair 99 Back" at bounding box center [619, 161] width 1118 height 176
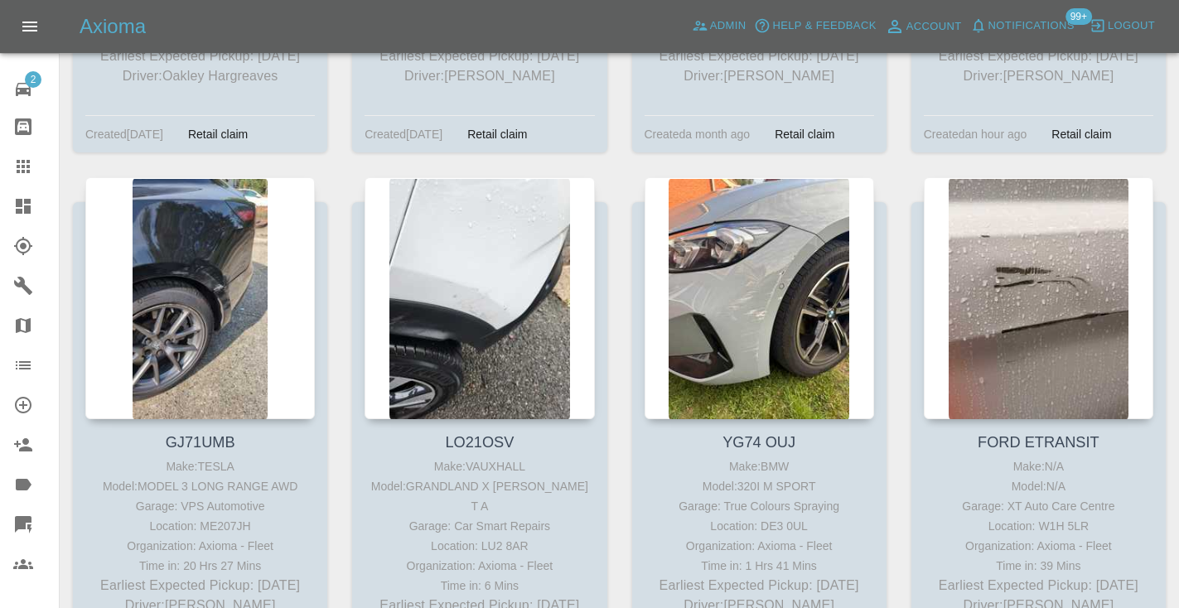
scroll to position [4038, 0]
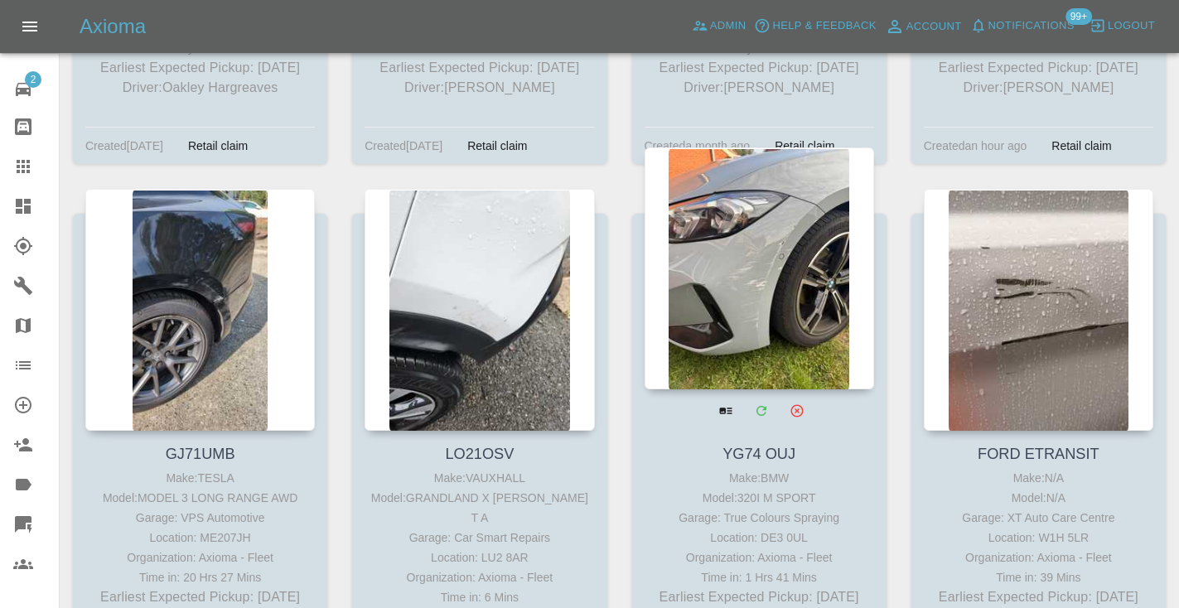
click at [766, 258] on div at bounding box center [760, 268] width 230 height 242
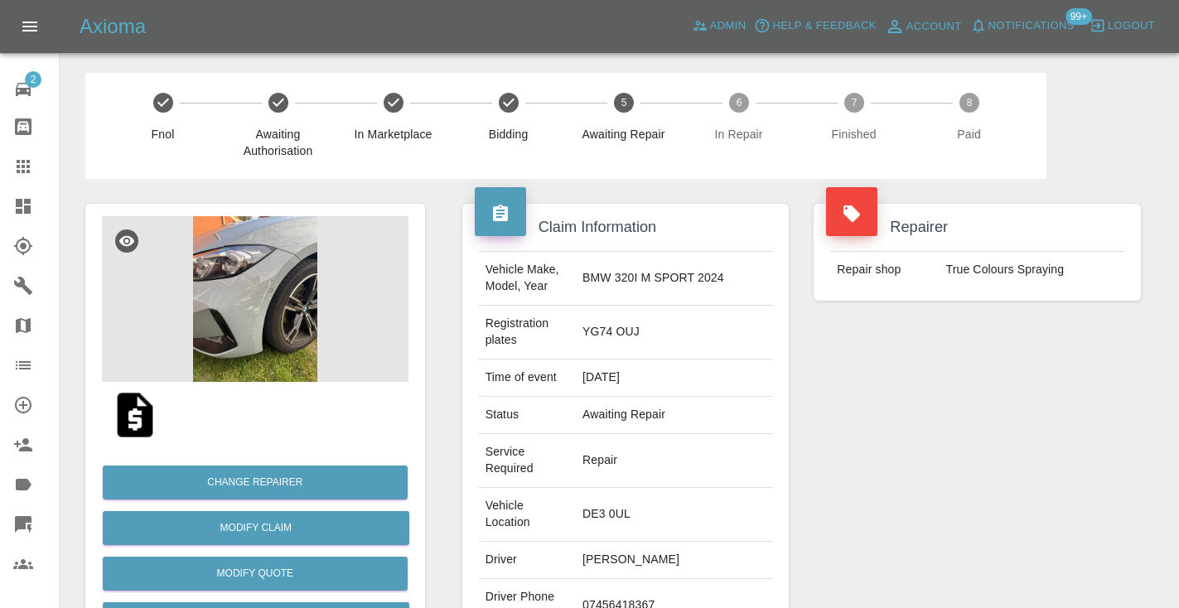
click at [679, 579] on td "07456418367" at bounding box center [674, 606] width 196 height 54
copy td "07456418367"
click at [993, 340] on div "Repairer Repair shop True Colours Spraying" at bounding box center [977, 468] width 352 height 578
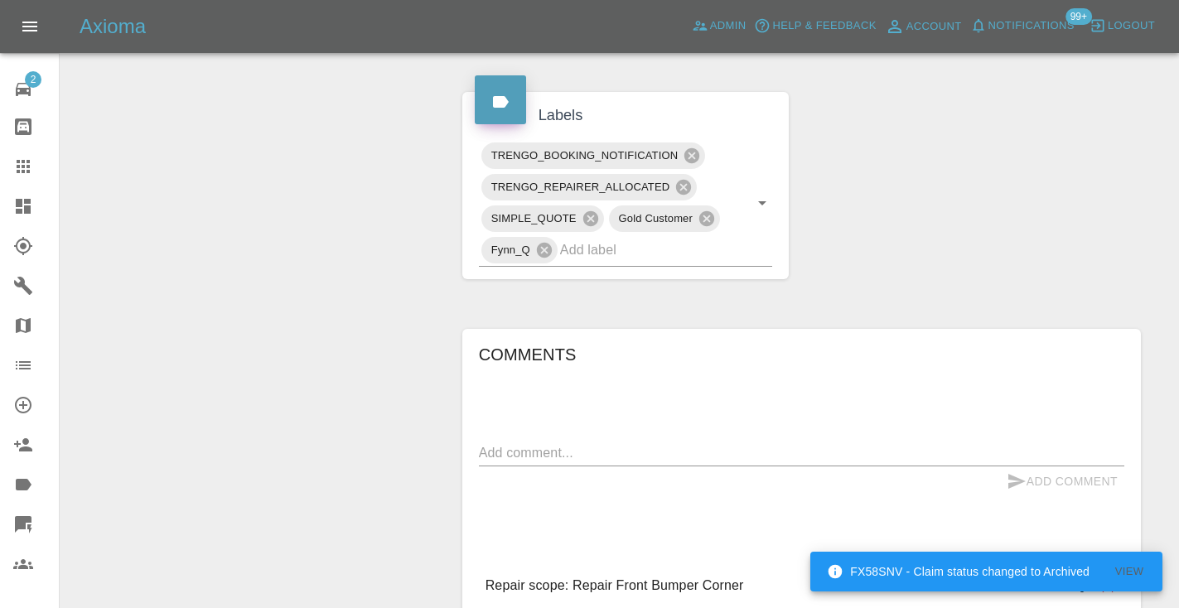
scroll to position [1011, 0]
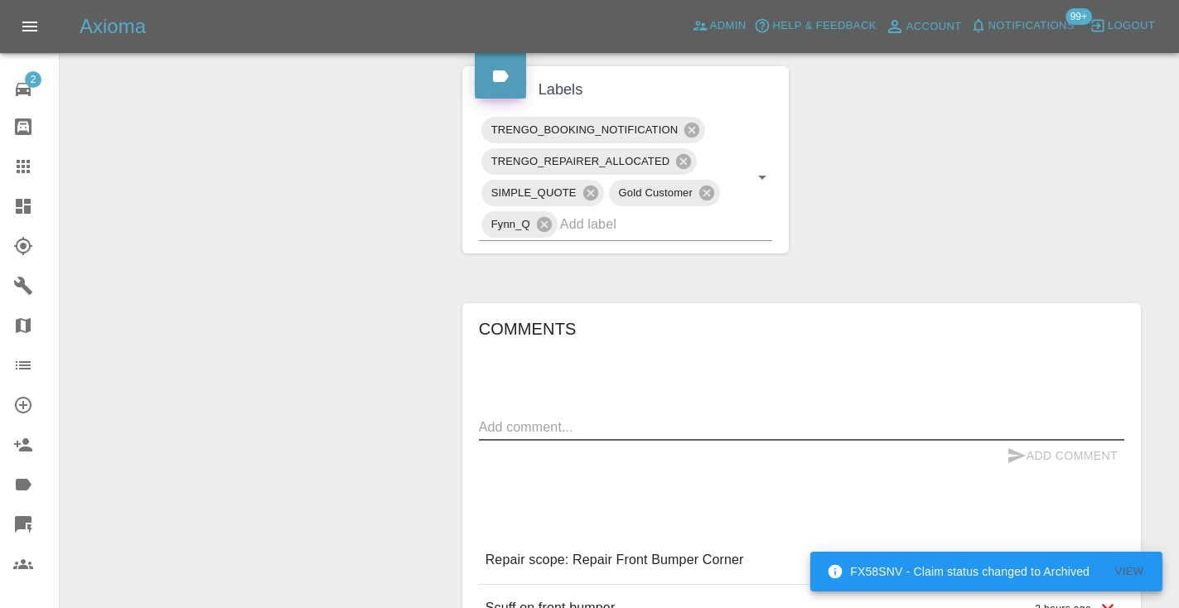
click at [497, 418] on textarea at bounding box center [801, 427] width 645 height 19
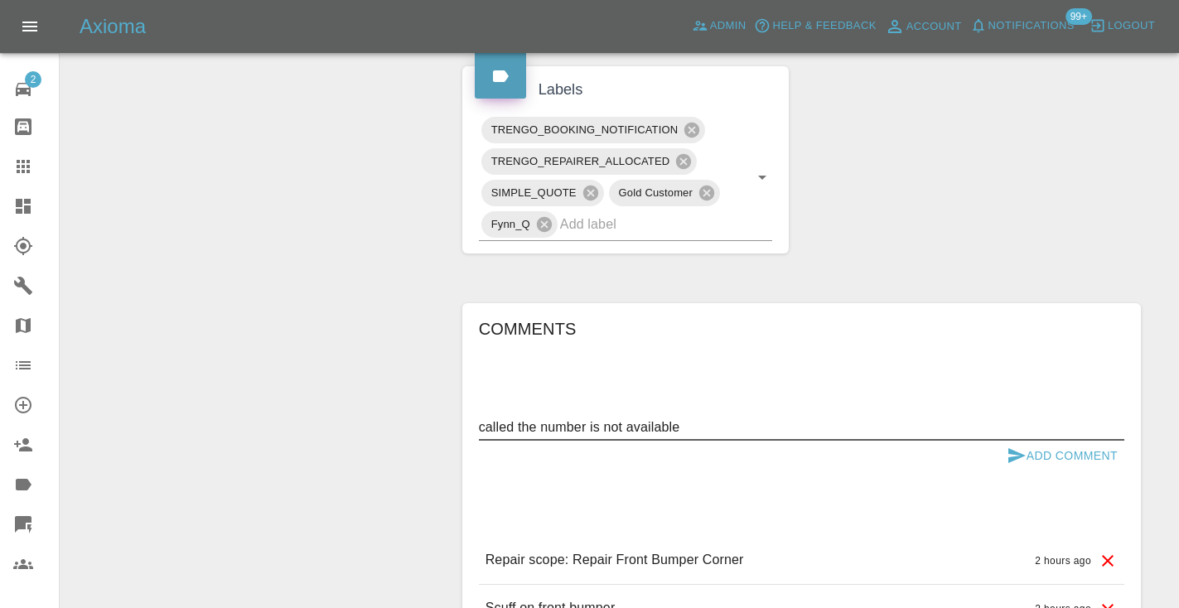
type textarea "called the number is not available"
click at [1018, 446] on icon "submit" at bounding box center [1017, 456] width 20 height 20
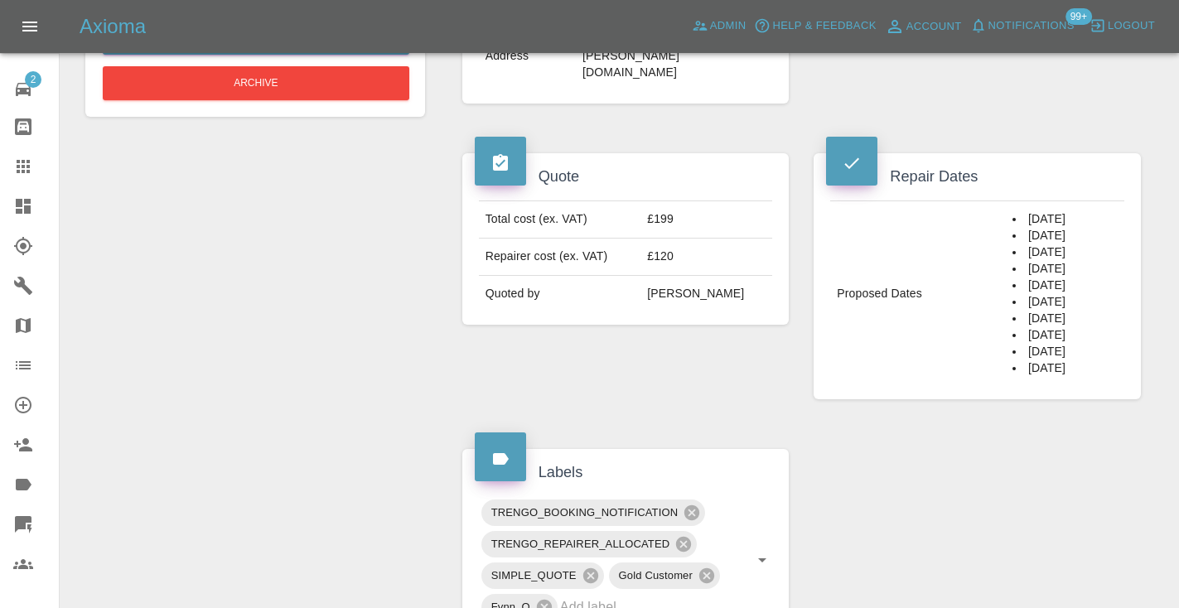
scroll to position [614, 0]
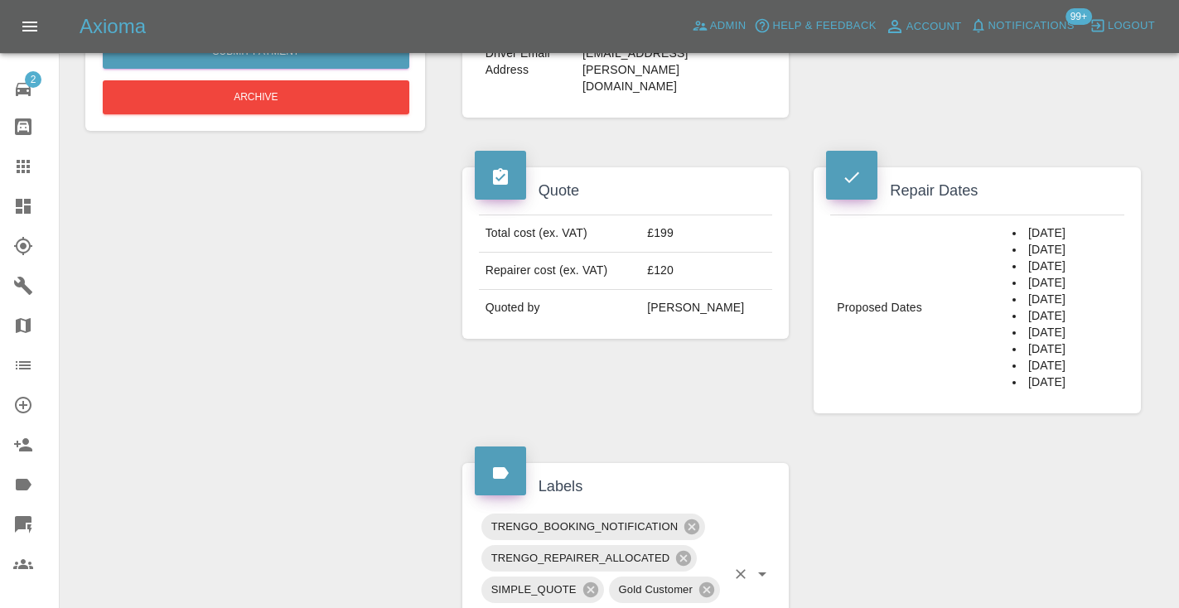
click at [632, 520] on div "TRENGO_BOOKING_NOTIFICATION TRENGO_REPAIRER_ALLOCATED SIMPLE_QUOTE Gold Custome…" at bounding box center [626, 574] width 294 height 127
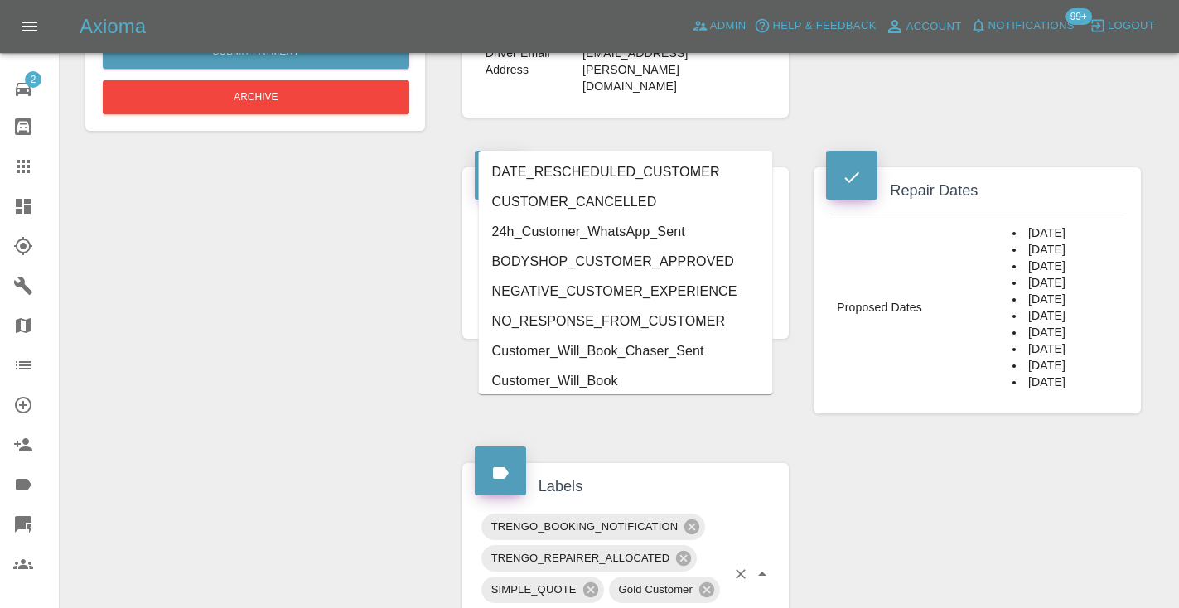
type input "cust"
click at [575, 379] on li "Customer_Will_Book" at bounding box center [626, 381] width 294 height 30
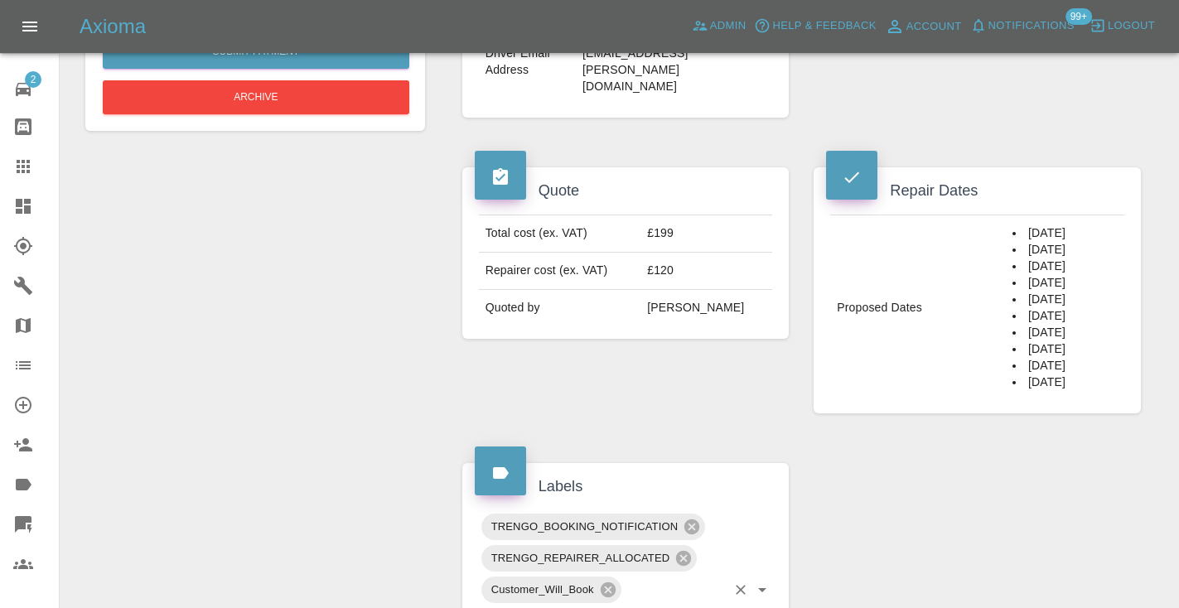
click at [22, 169] on icon at bounding box center [23, 167] width 20 height 20
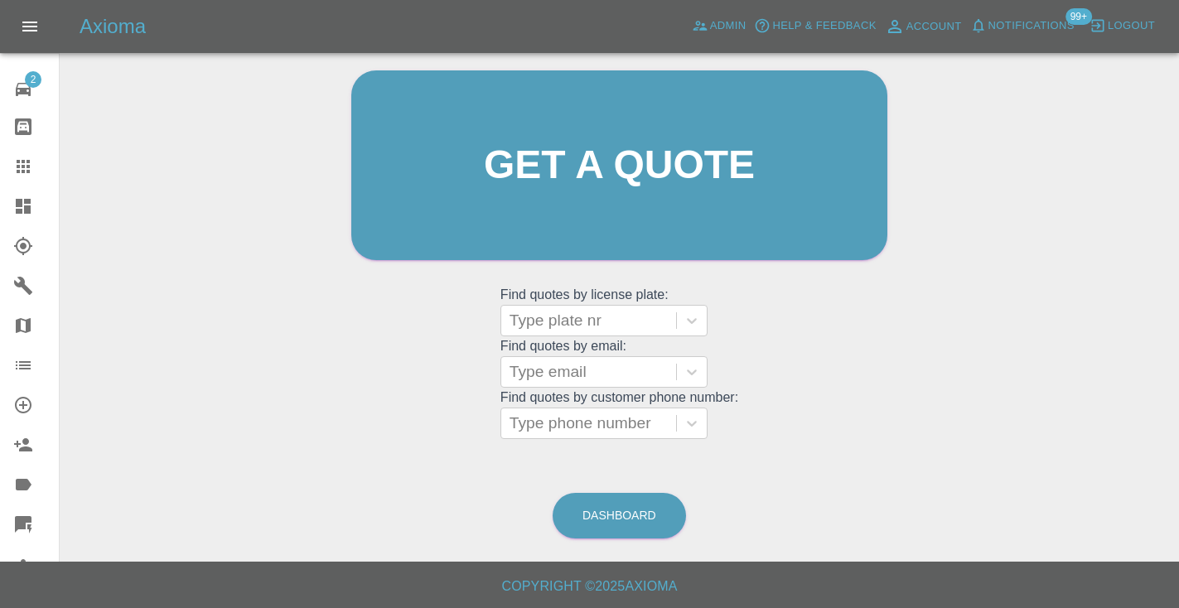
scroll to position [112, 0]
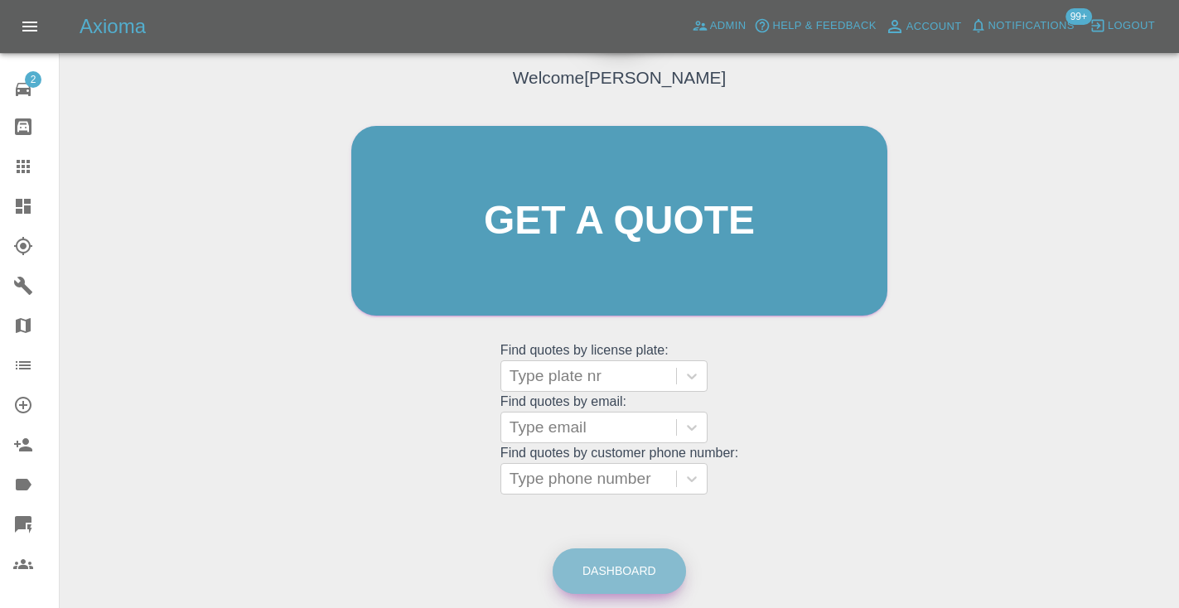
click at [619, 575] on link "Dashboard" at bounding box center [619, 572] width 133 height 46
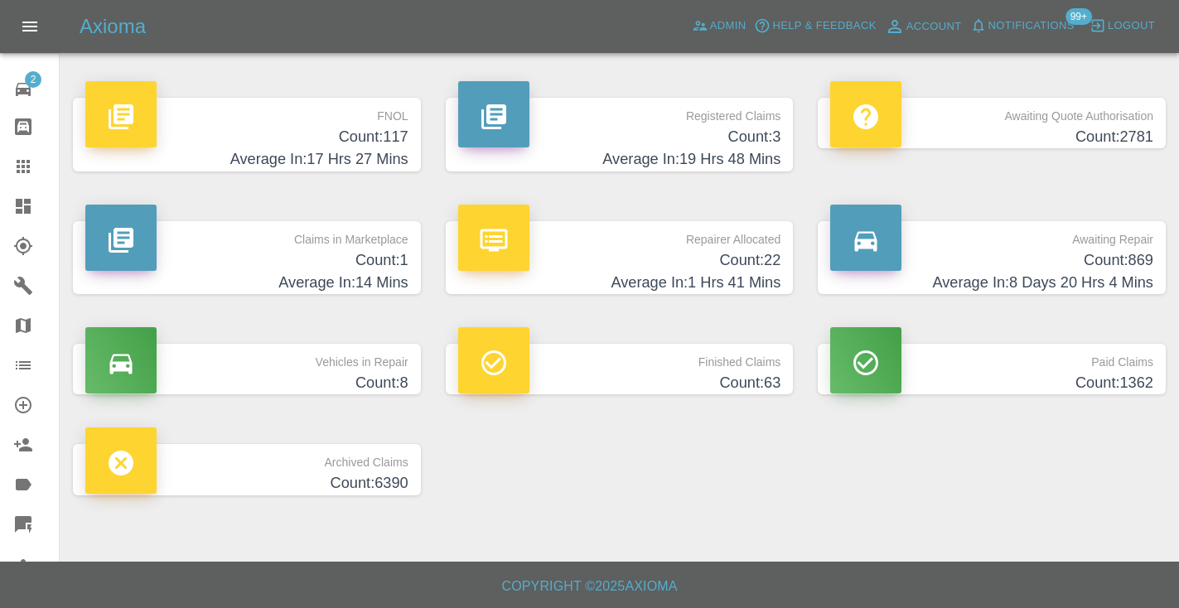
click at [1061, 258] on h4 "Count: 869" at bounding box center [991, 260] width 323 height 22
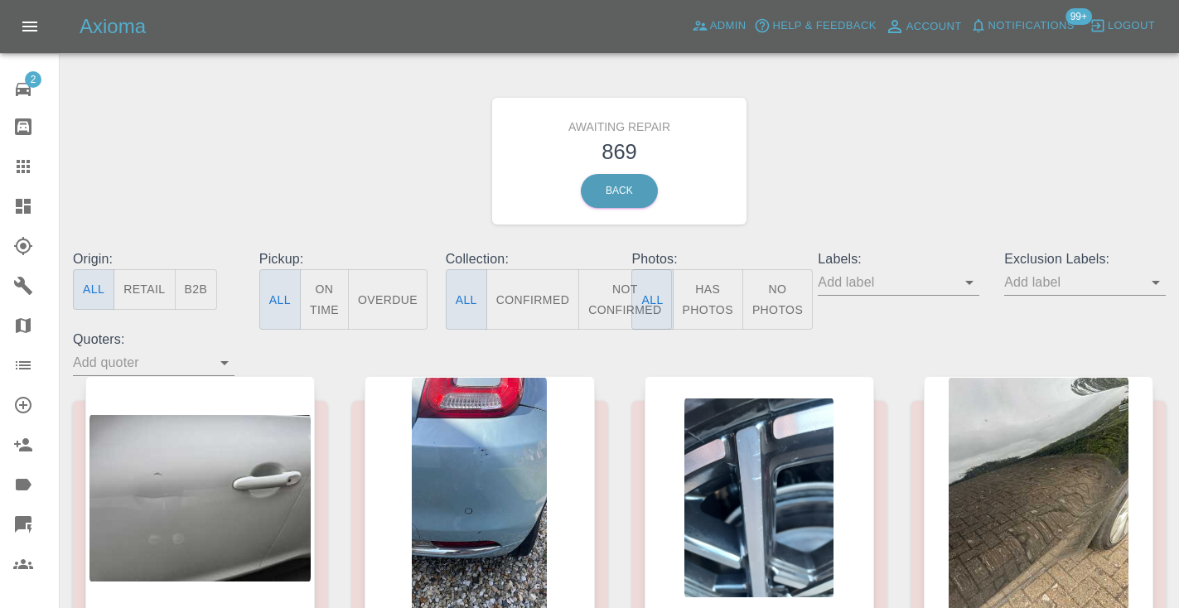
click at [594, 284] on button "Not Confirmed" at bounding box center [624, 299] width 93 height 60
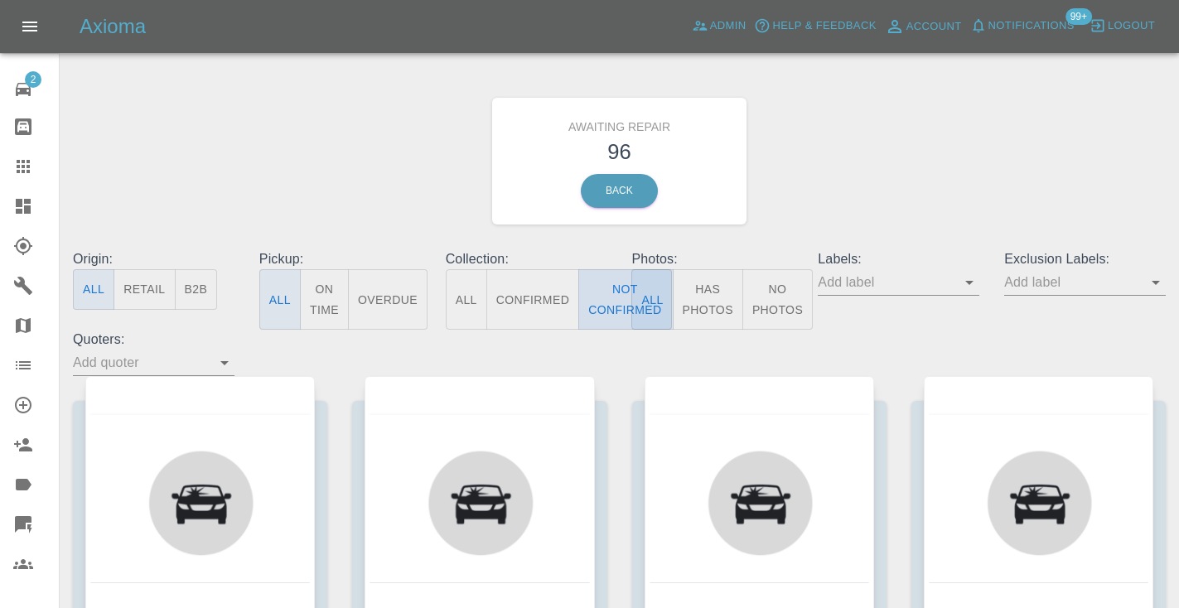
type button "false"
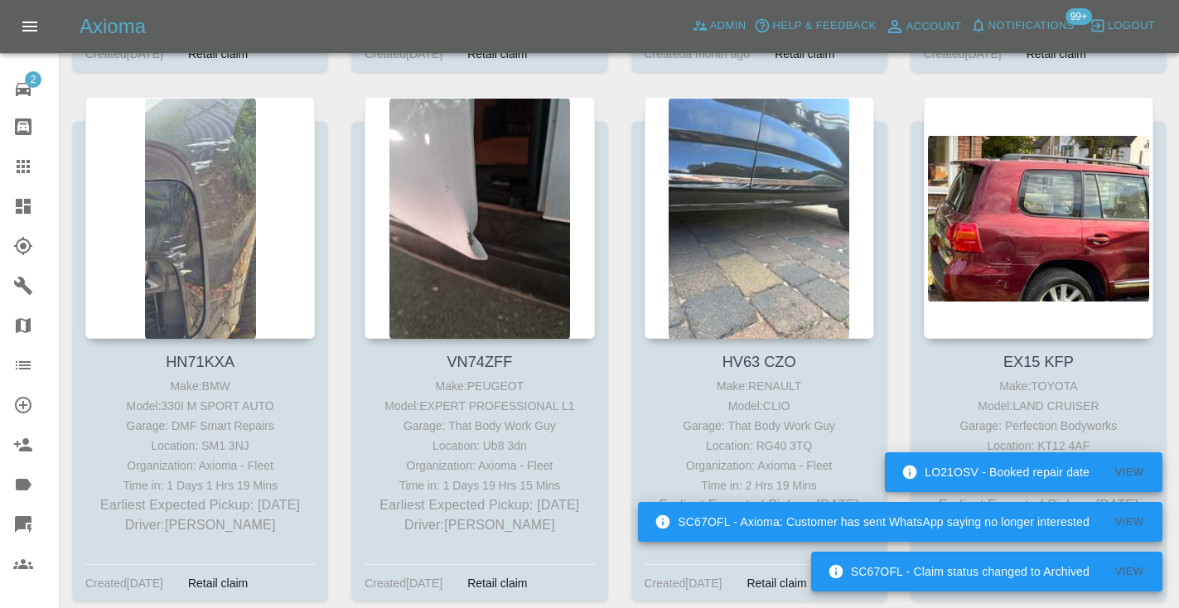
scroll to position [6348, 0]
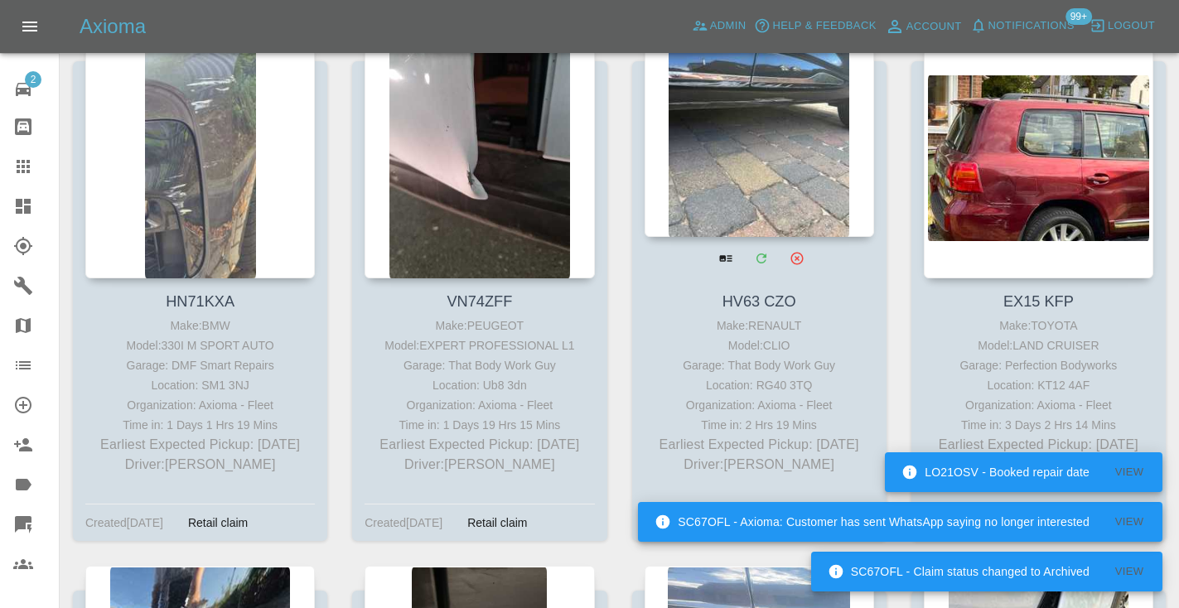
click at [725, 143] on div at bounding box center [760, 116] width 230 height 242
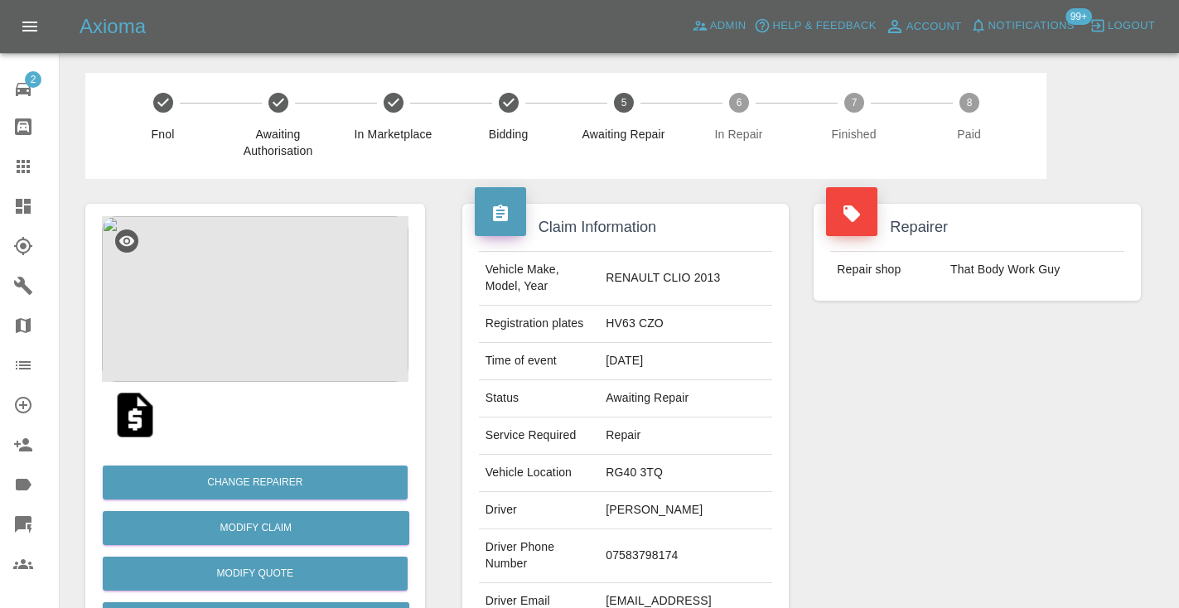
click at [670, 529] on td "07583798174" at bounding box center [685, 556] width 173 height 54
copy td "07583798174"
click at [902, 417] on div "Repairer Repair shop That Body Work Guy" at bounding box center [977, 426] width 352 height 495
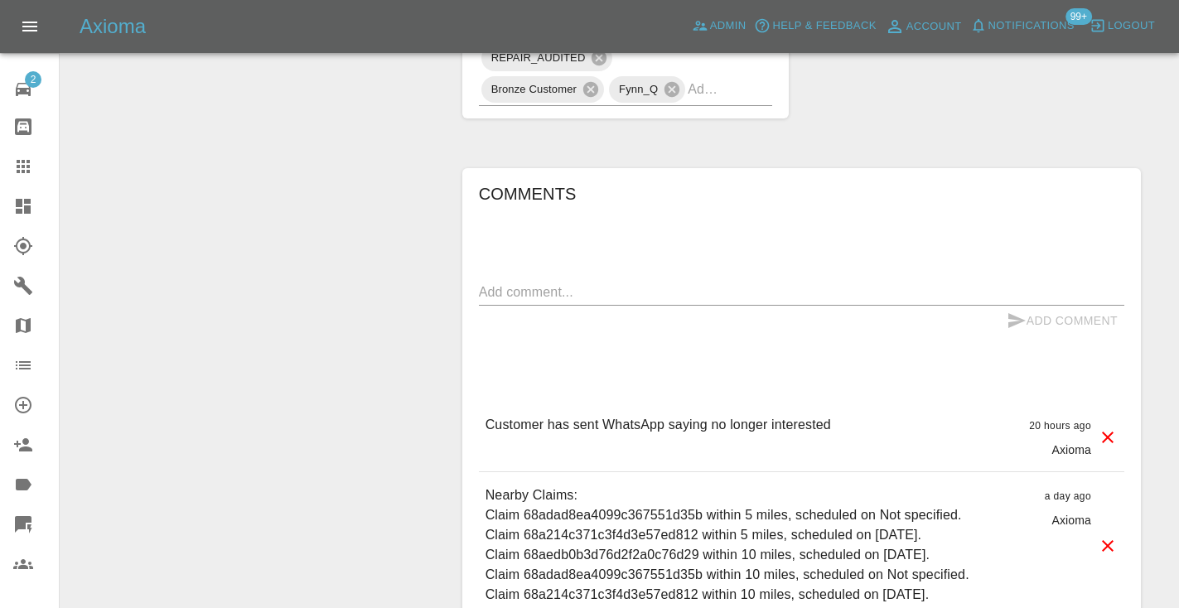
scroll to position [1059, 0]
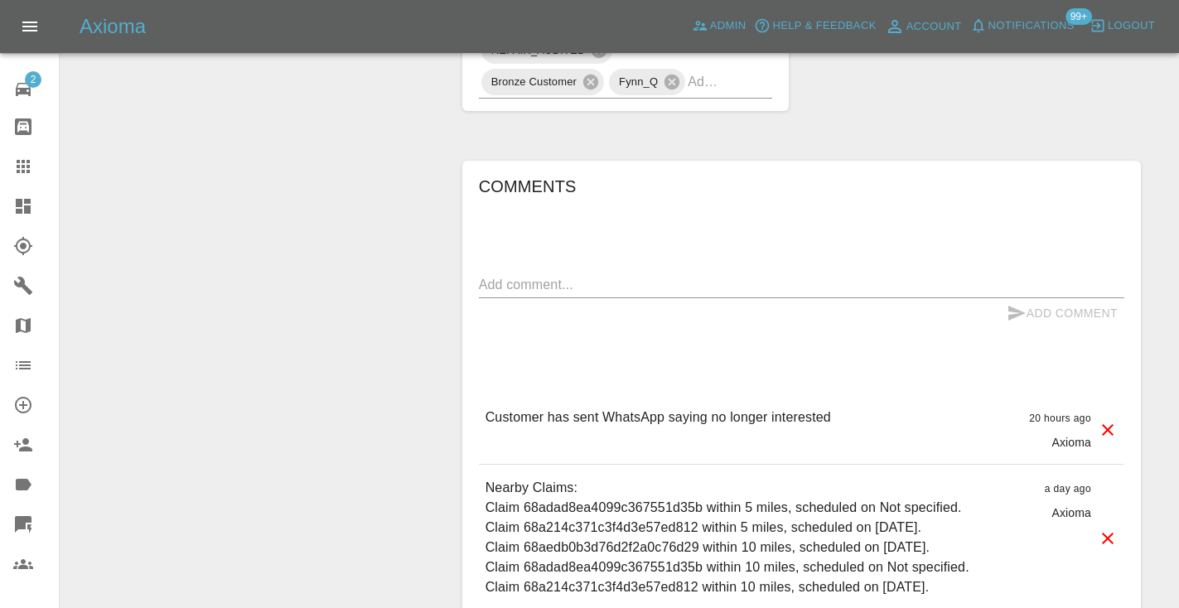
click at [506, 275] on textarea at bounding box center [801, 284] width 645 height 19
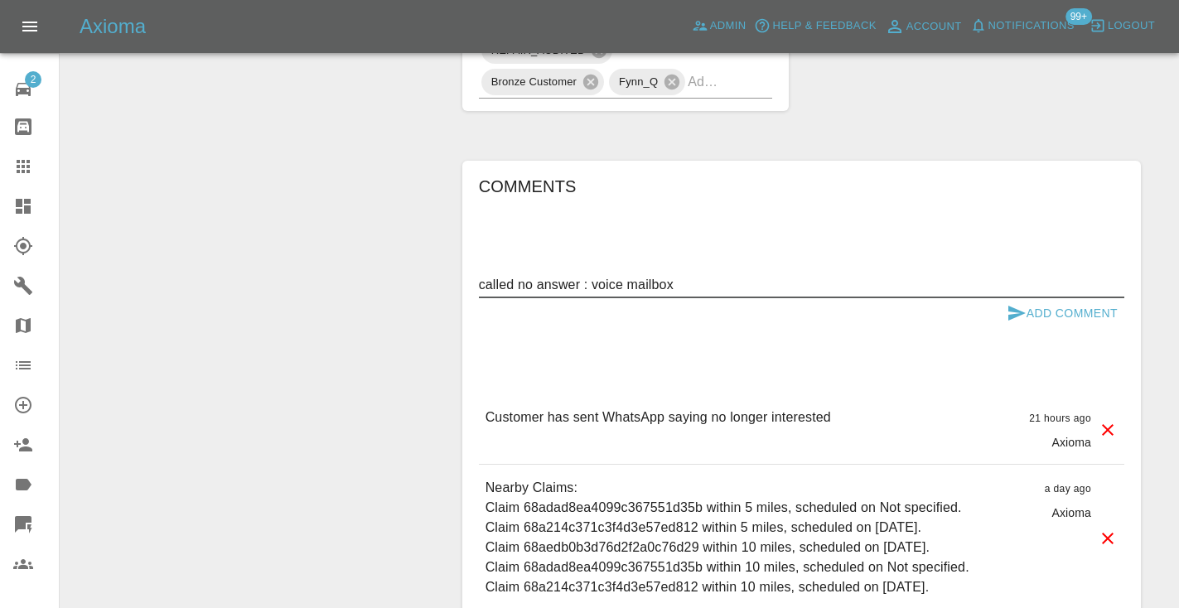
type textarea "called no answer : voice mailbox"
click at [1015, 306] on icon "submit" at bounding box center [1016, 313] width 17 height 15
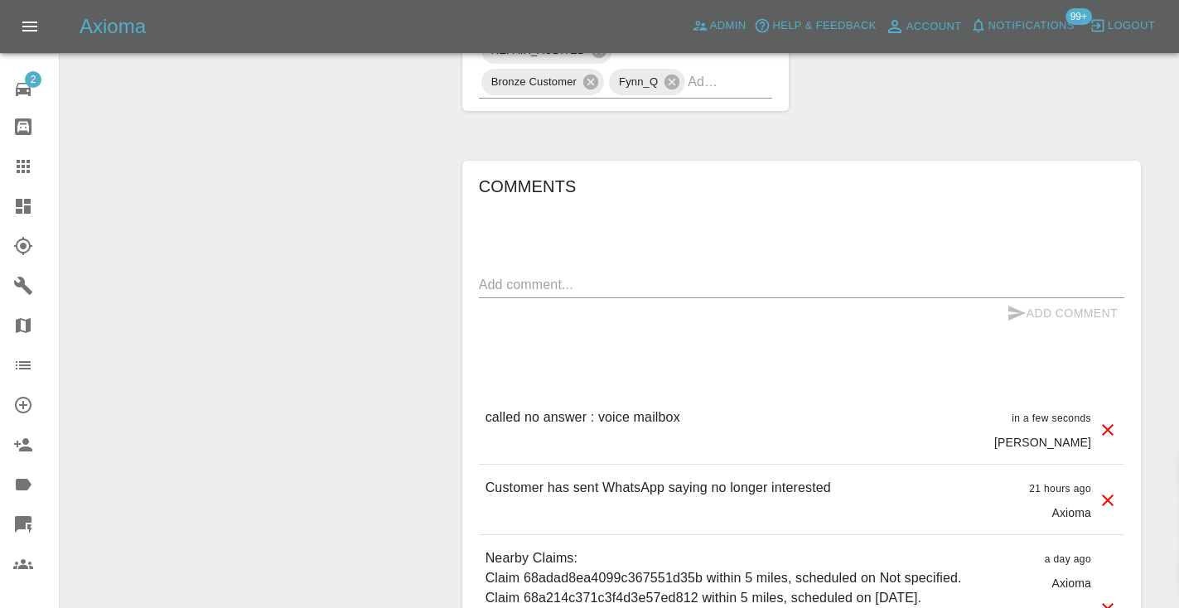
click at [27, 169] on icon at bounding box center [23, 167] width 20 height 20
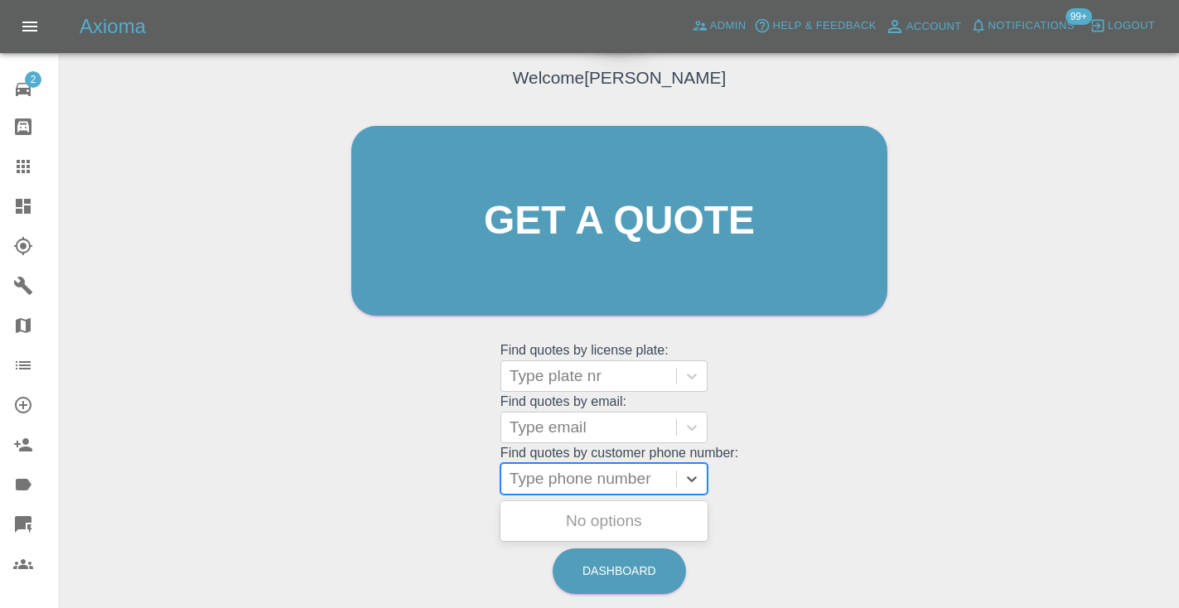
click at [535, 487] on div at bounding box center [589, 478] width 158 height 23
paste input "07818431429"
type input "07818431429"
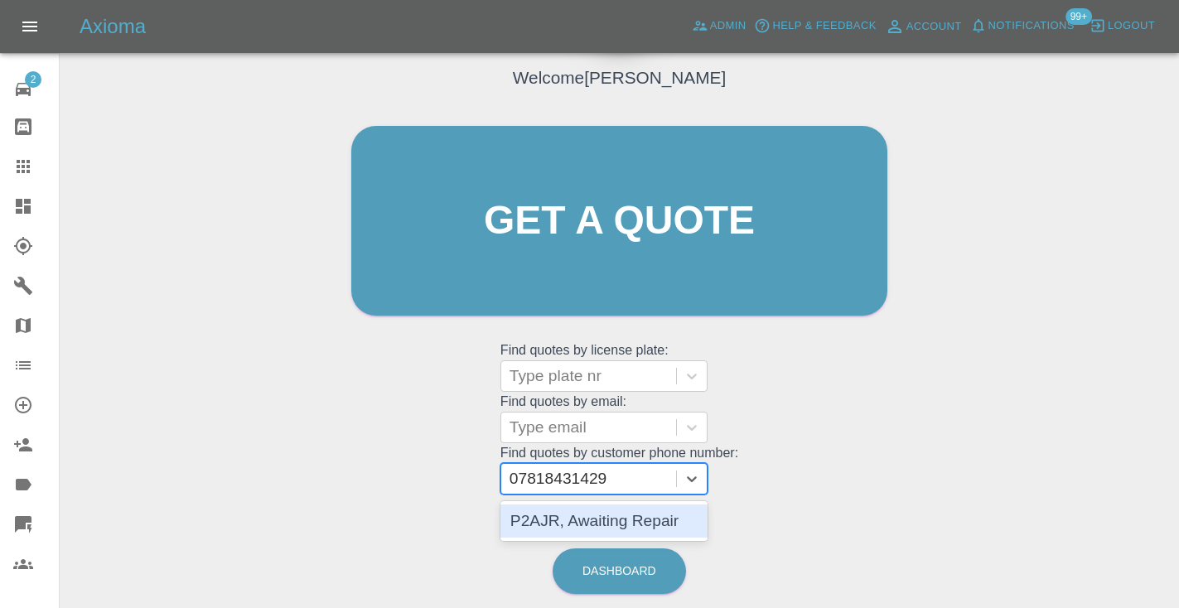
click at [703, 529] on div "P2AJR, Awaiting Repair" at bounding box center [603, 521] width 207 height 33
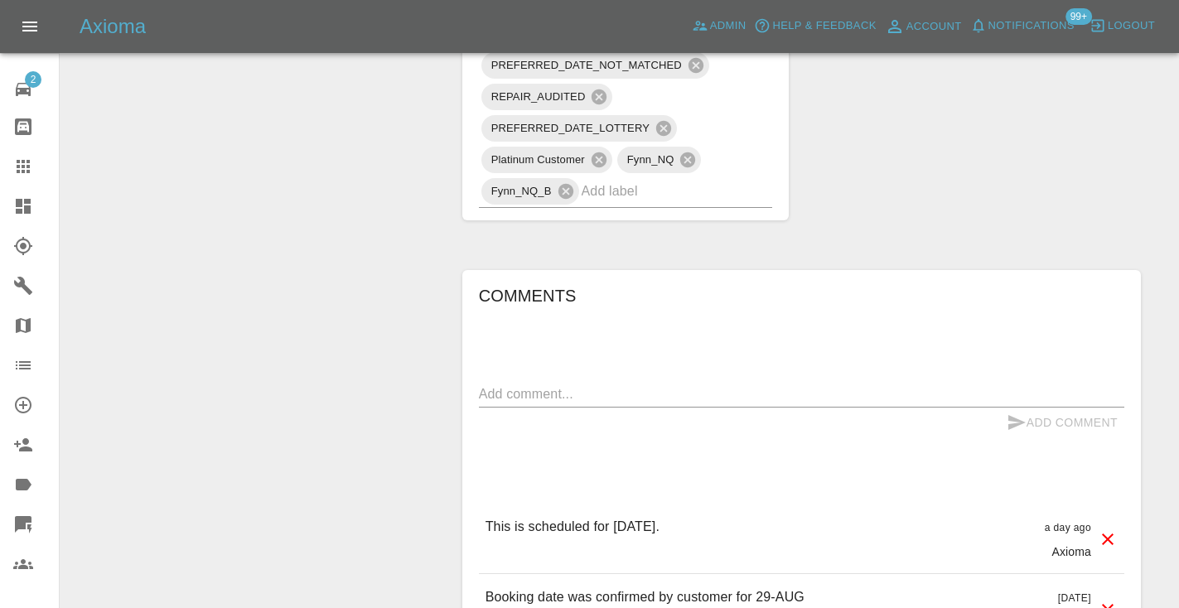
scroll to position [1362, 0]
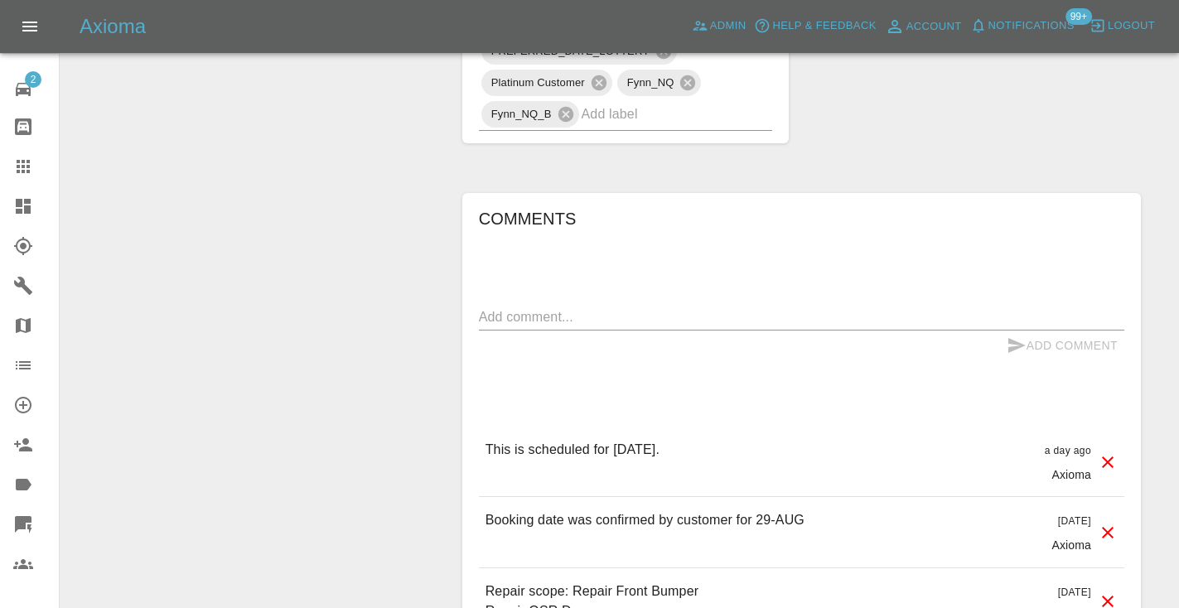
click at [469, 319] on div "Comments x Add Comment This is scheduled for tomorrow. a day ago Axioma This is…" at bounding box center [801, 453] width 679 height 521
click at [477, 318] on div "Comments x Add Comment This is scheduled for tomorrow. a day ago Axioma This is…" at bounding box center [801, 453] width 679 height 521
click at [499, 314] on textarea at bounding box center [801, 316] width 645 height 19
type textarea "inbound : reaching out for ETA"
click at [1021, 344] on icon "submit" at bounding box center [1016, 345] width 17 height 15
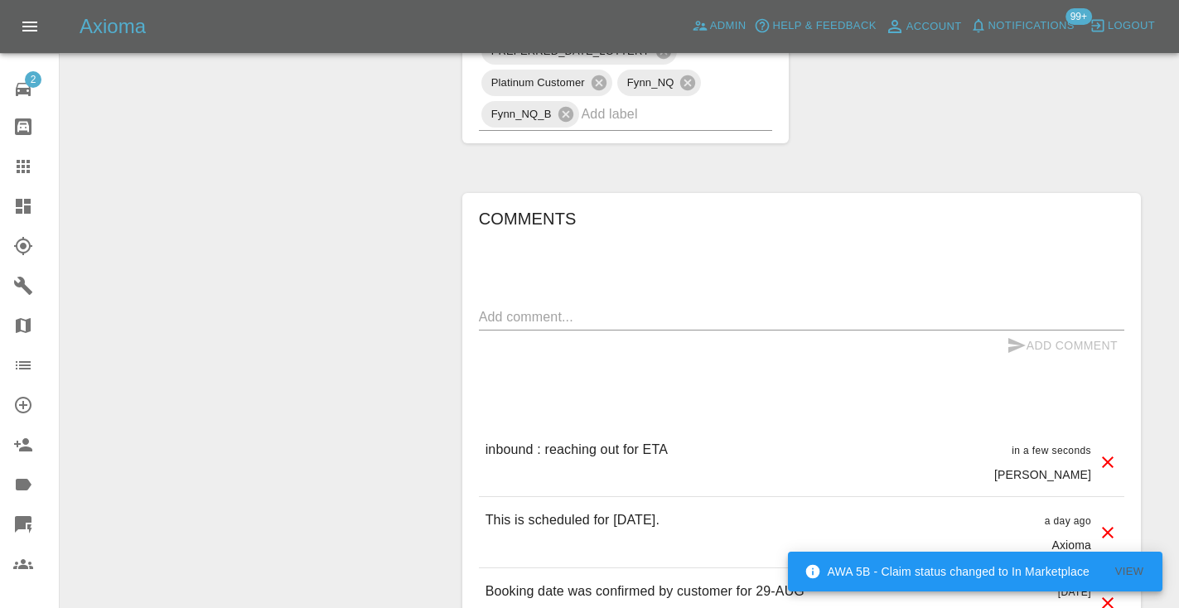
click at [22, 167] on icon at bounding box center [23, 166] width 13 height 13
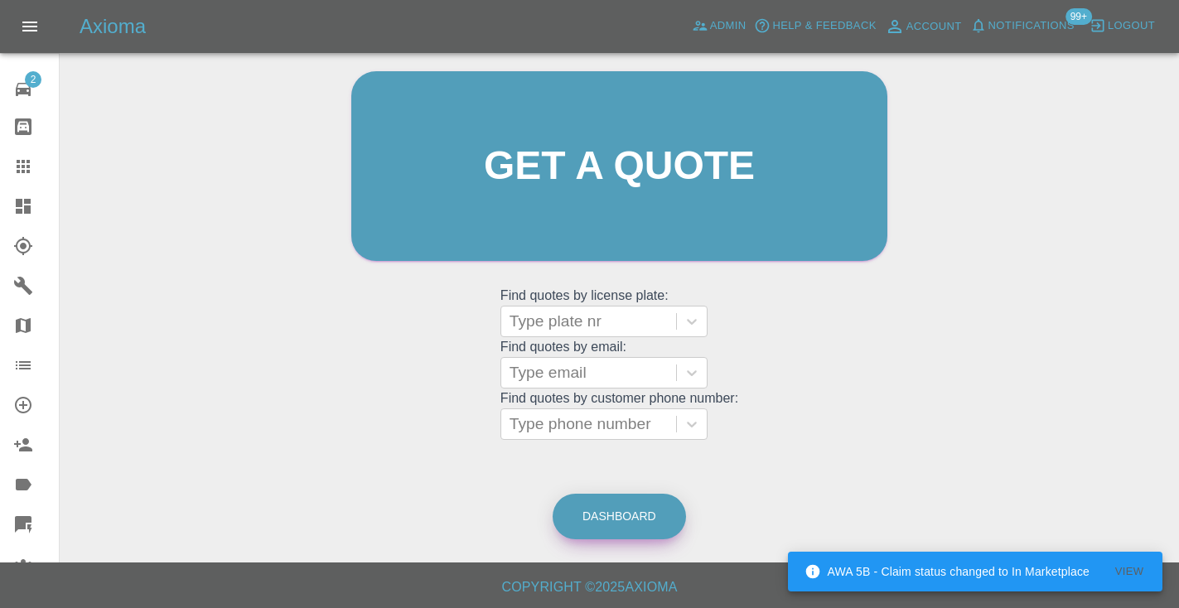
click at [649, 517] on link "Dashboard" at bounding box center [619, 517] width 133 height 46
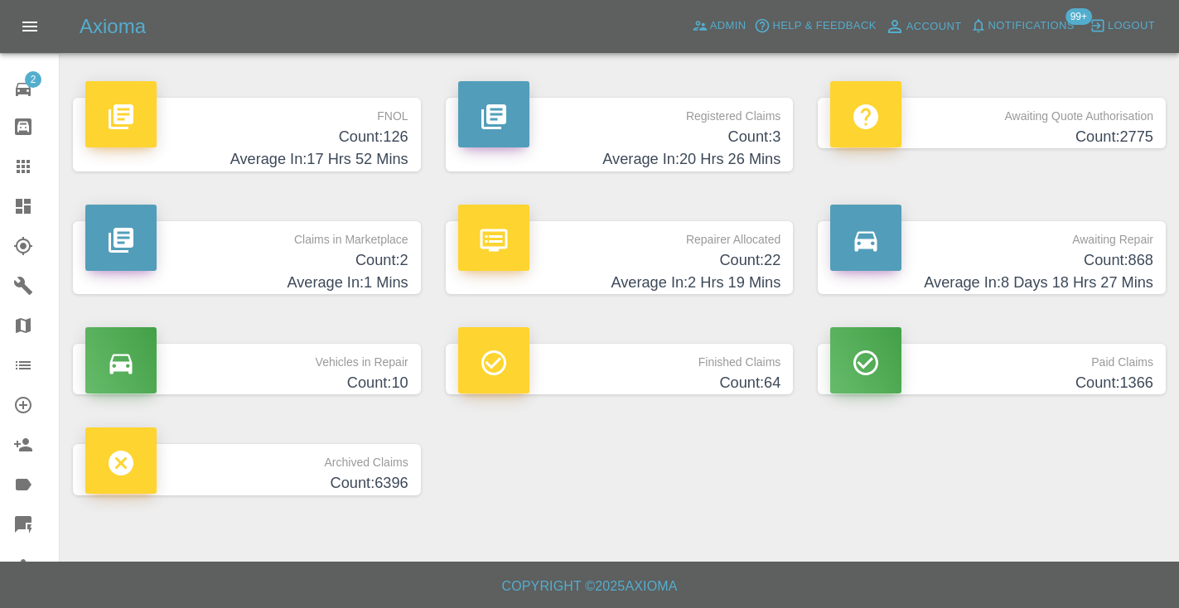
click at [1124, 259] on h4 "Count: 868" at bounding box center [991, 260] width 323 height 22
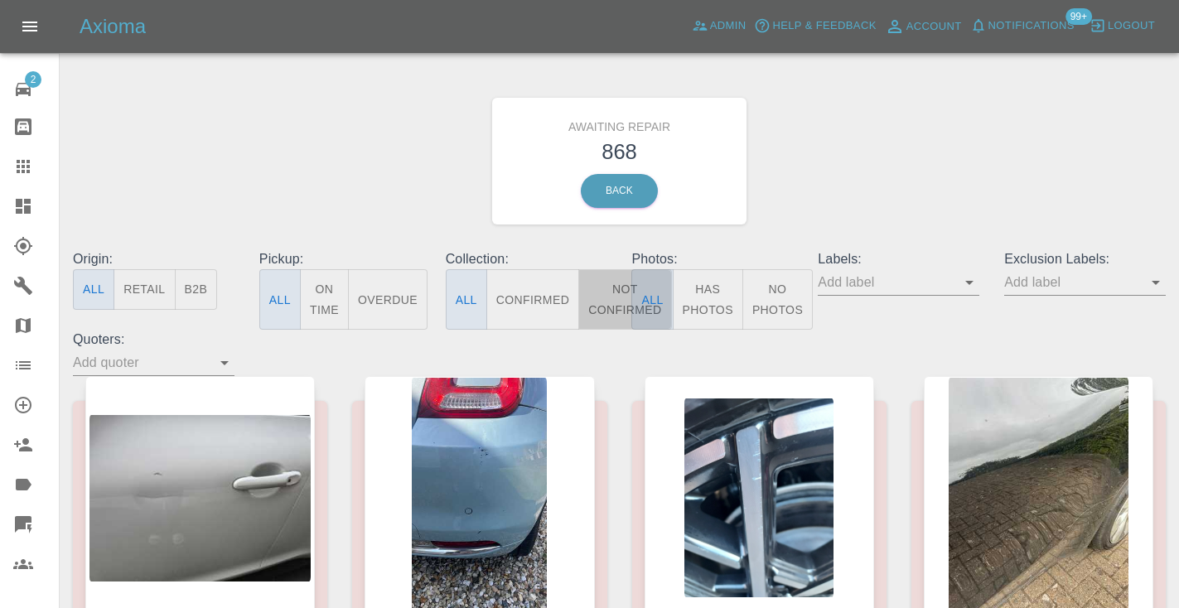
click at [620, 297] on button "Not Confirmed" at bounding box center [624, 299] width 93 height 60
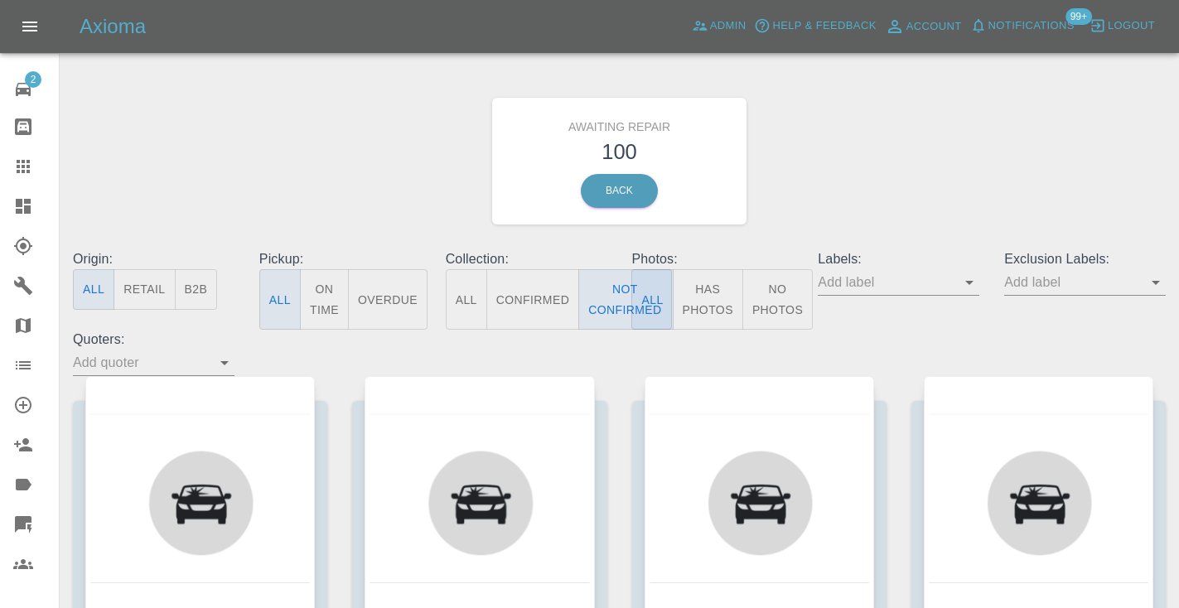
click at [892, 170] on div "Awaiting Repair 100 Back" at bounding box center [619, 161] width 1118 height 176
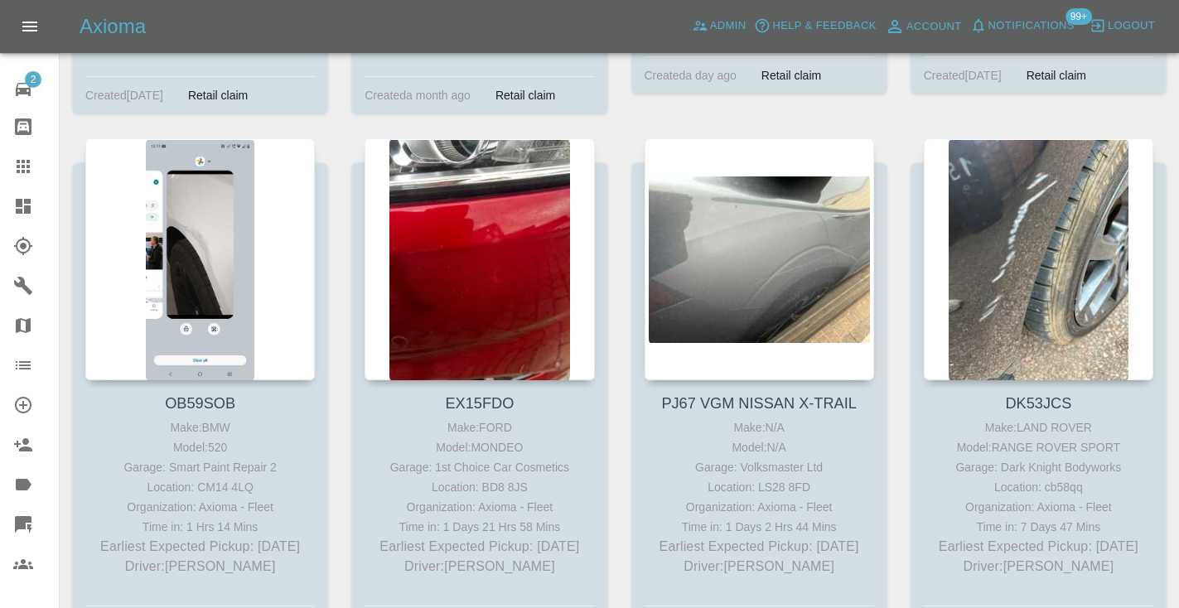
scroll to position [8382, 0]
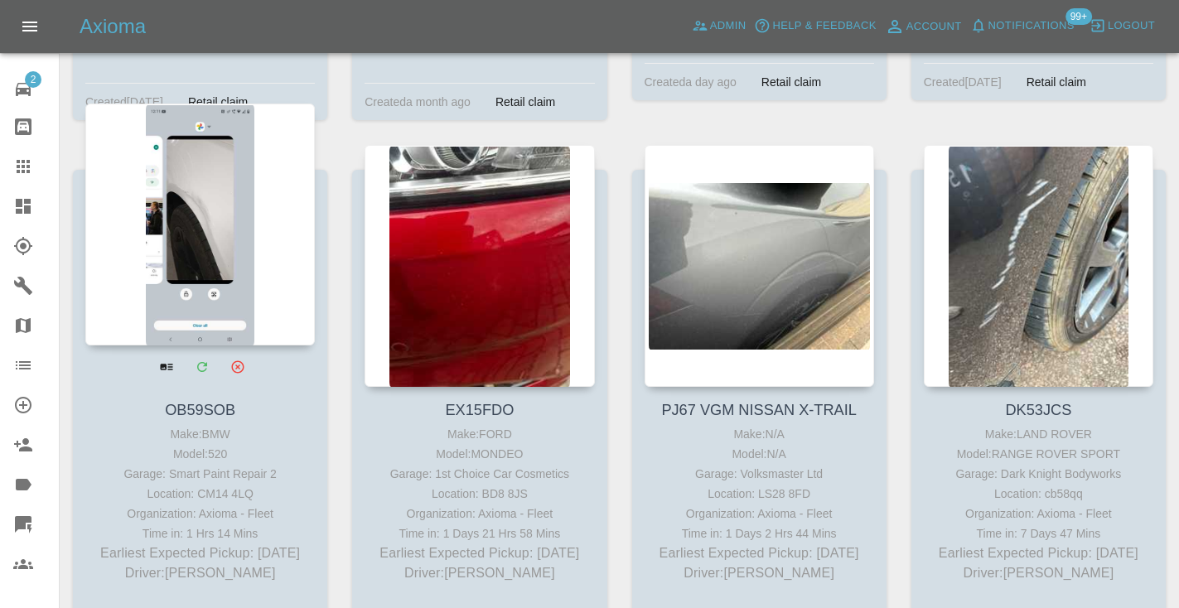
click at [196, 158] on div at bounding box center [200, 225] width 230 height 242
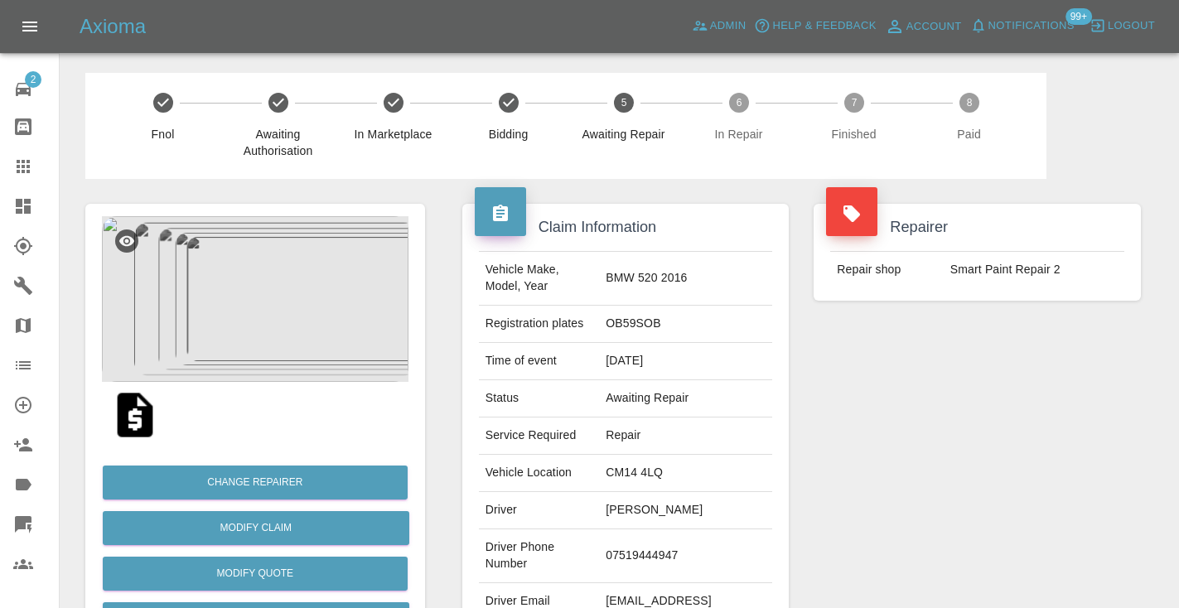
click at [697, 538] on td "07519444947" at bounding box center [685, 556] width 173 height 54
click at [697, 532] on td "07519444947" at bounding box center [685, 556] width 173 height 54
copy td "07519444947"
click at [887, 405] on div "Repairer Repair shop Smart Paint Repair 2" at bounding box center [977, 426] width 352 height 495
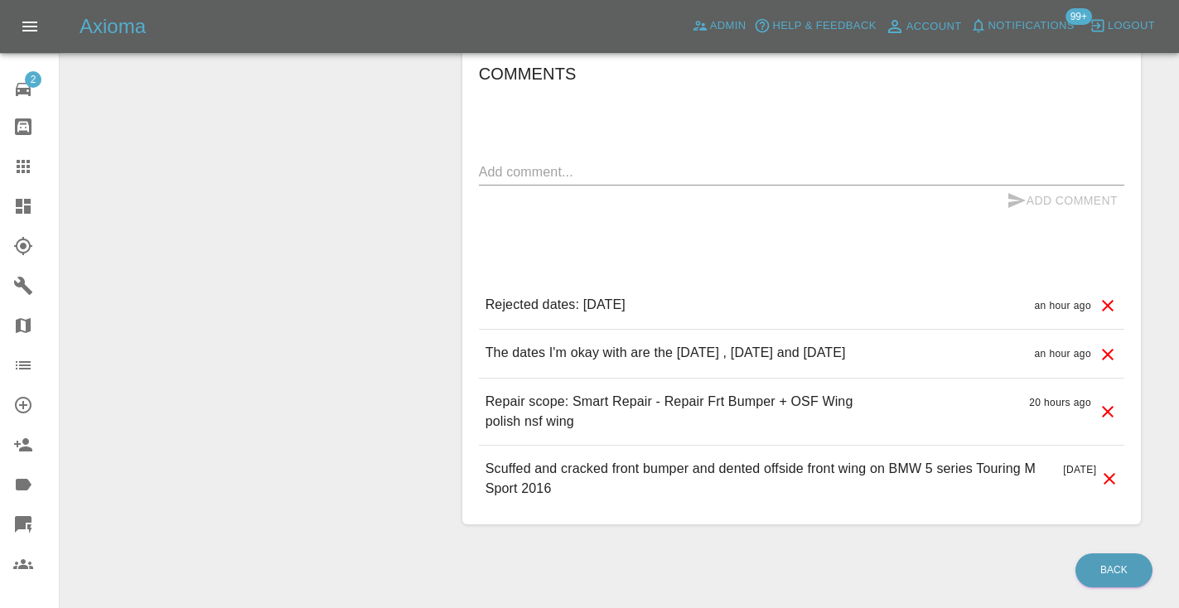
scroll to position [1202, 0]
click at [501, 163] on textarea at bounding box center [801, 172] width 645 height 19
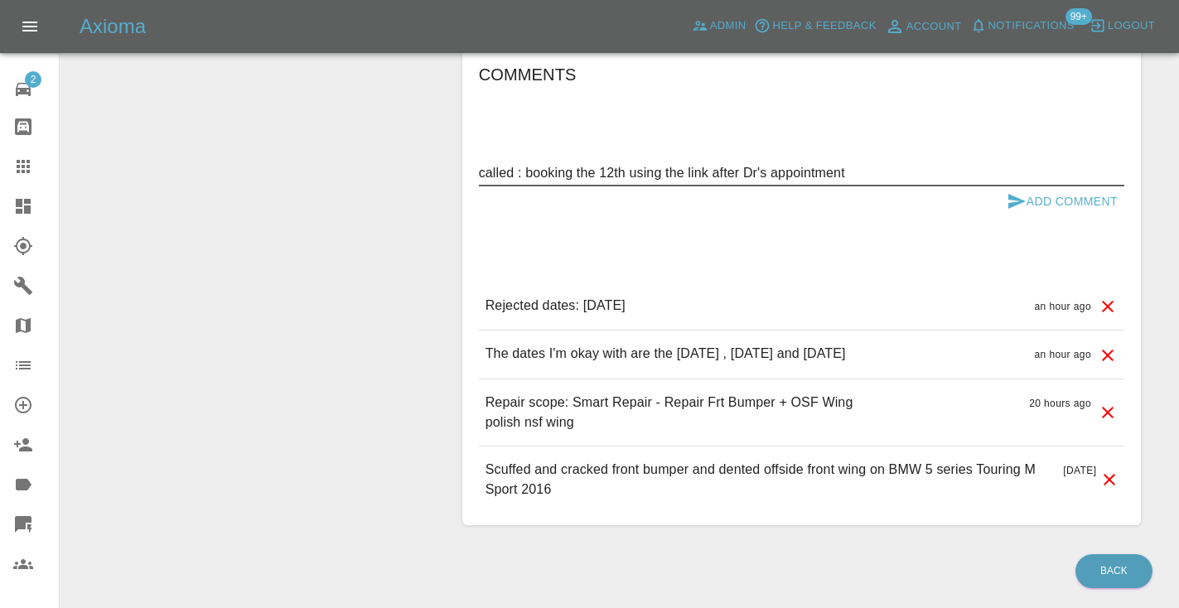
type textarea "called : booking the 12th using the link after Dr's appointment"
click at [1014, 191] on icon "submit" at bounding box center [1017, 201] width 20 height 20
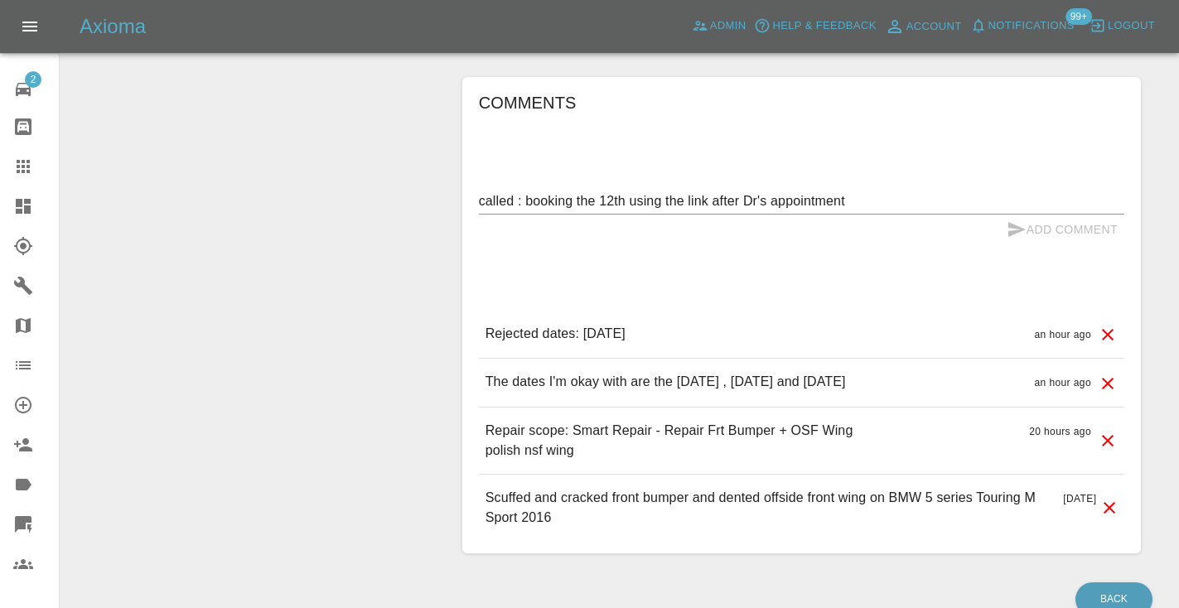
scroll to position [1091, 0]
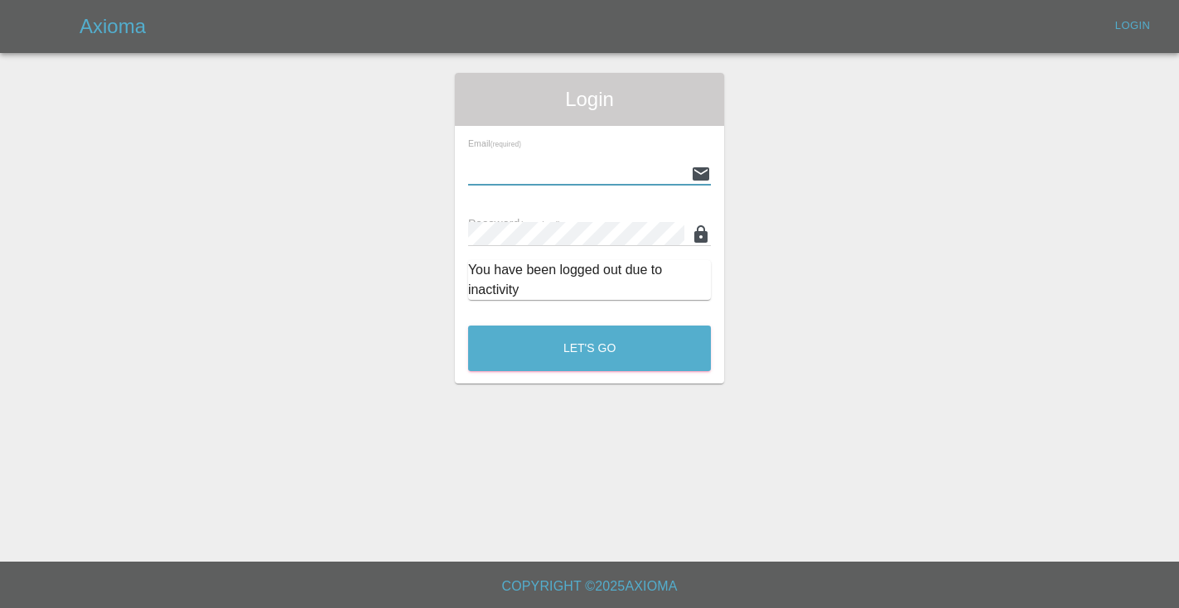
type input "Castrokhonqwana@gmail.com"
click at [589, 348] on button "Let's Go" at bounding box center [589, 349] width 243 height 46
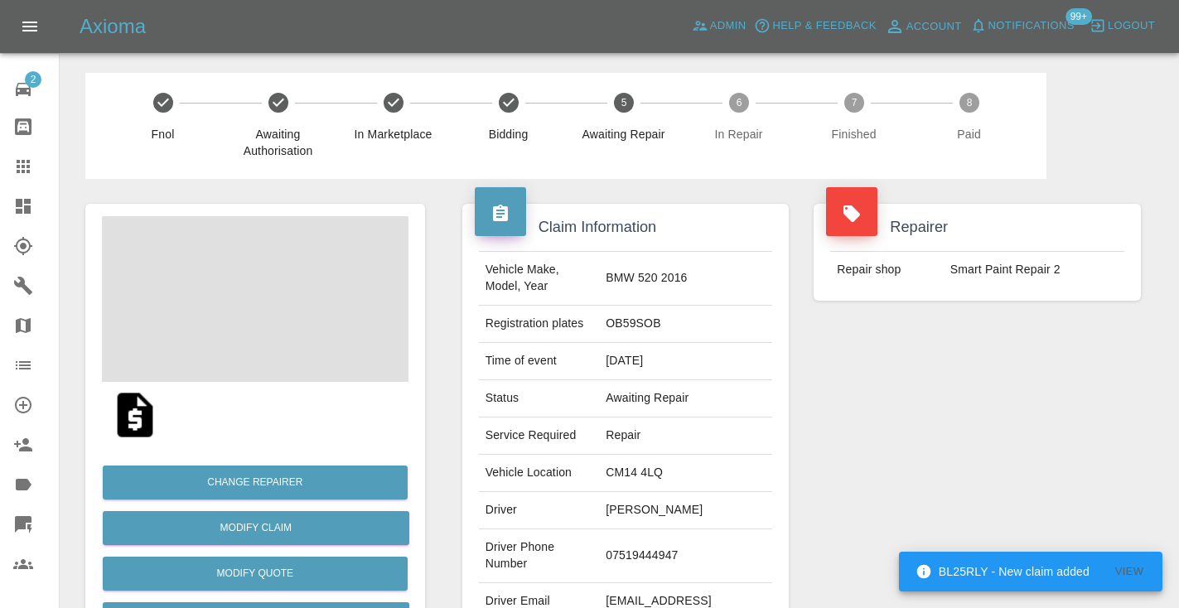
click at [893, 444] on div "Repairer Repair shop Smart Paint Repair 2" at bounding box center [977, 426] width 352 height 495
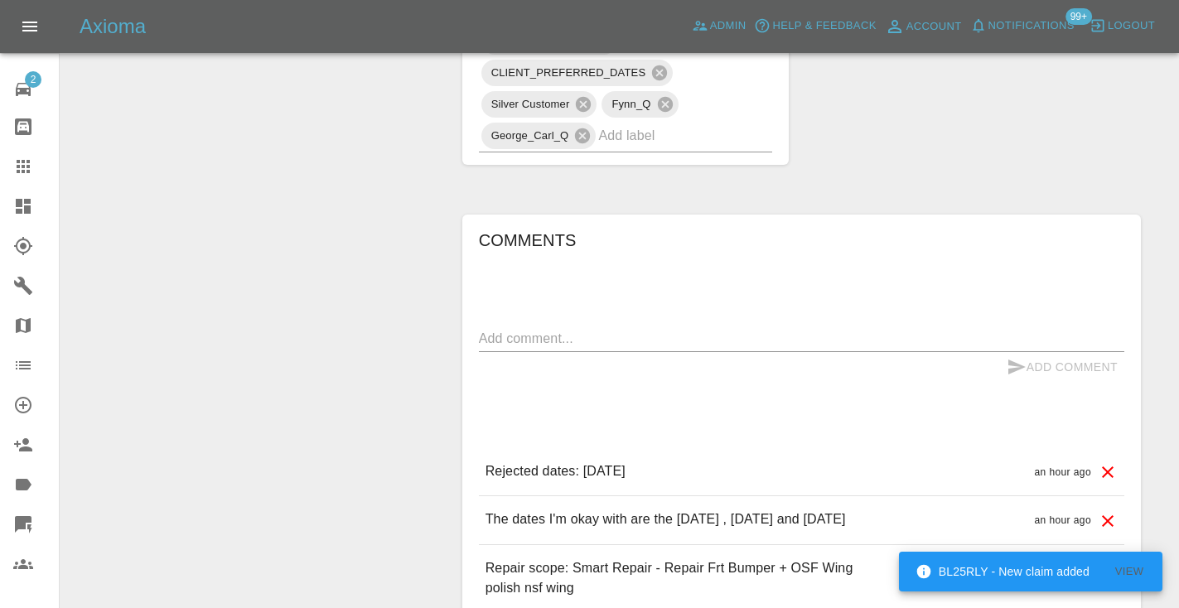
scroll to position [1043, 0]
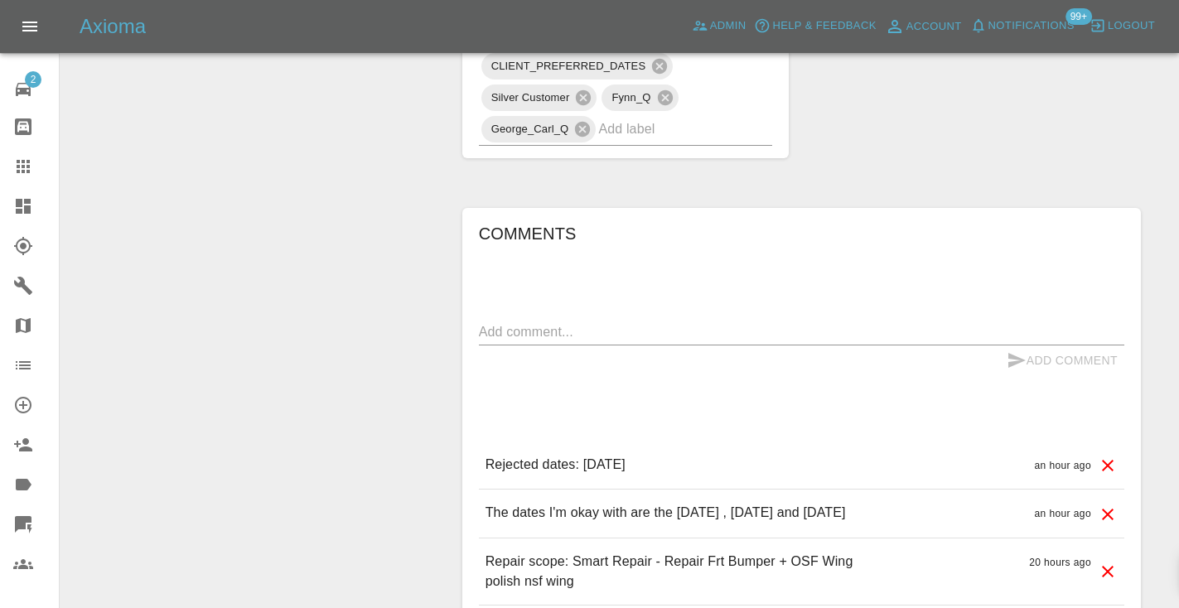
click at [556, 319] on div "x" at bounding box center [801, 332] width 645 height 27
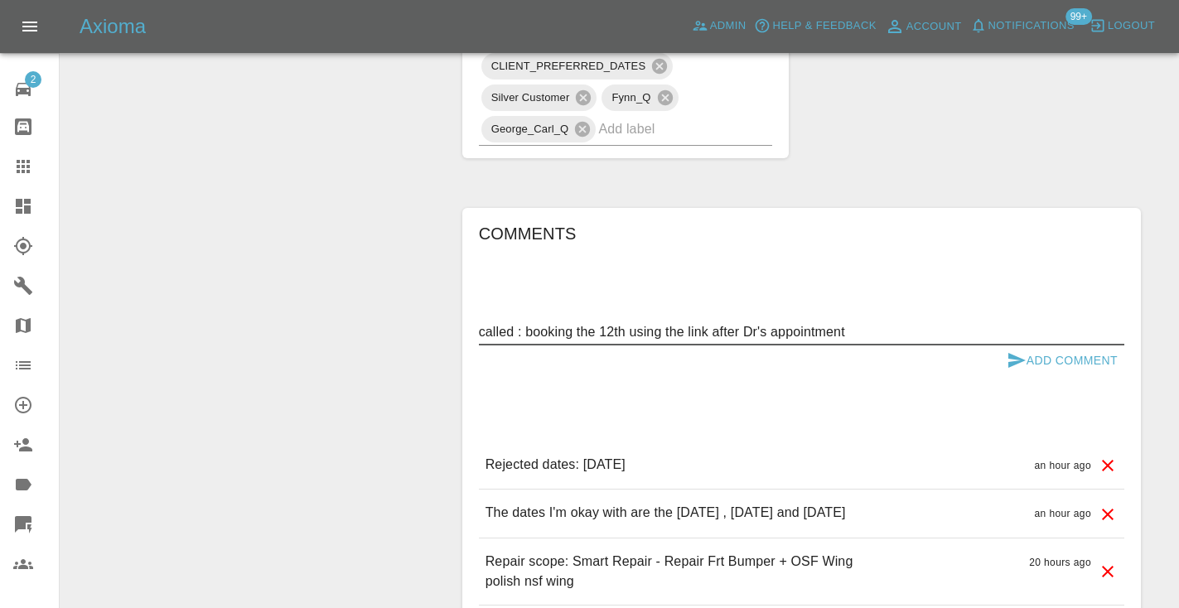
type textarea "called : booking the 12th using the link after Dr's appointment"
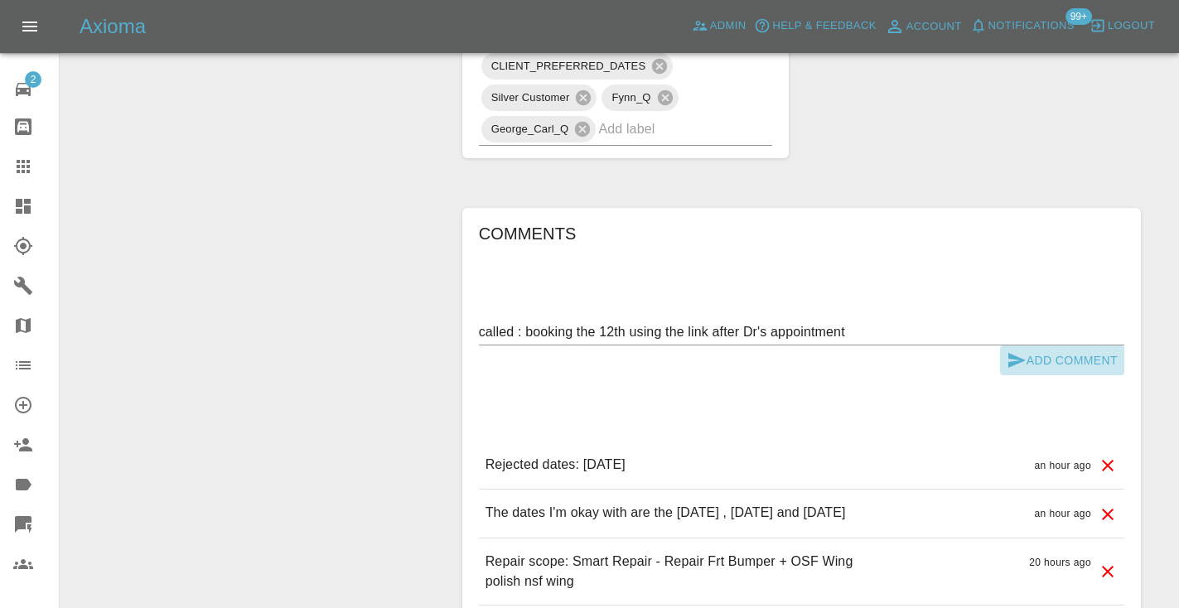
click at [1005, 346] on button "Add Comment" at bounding box center [1062, 361] width 124 height 31
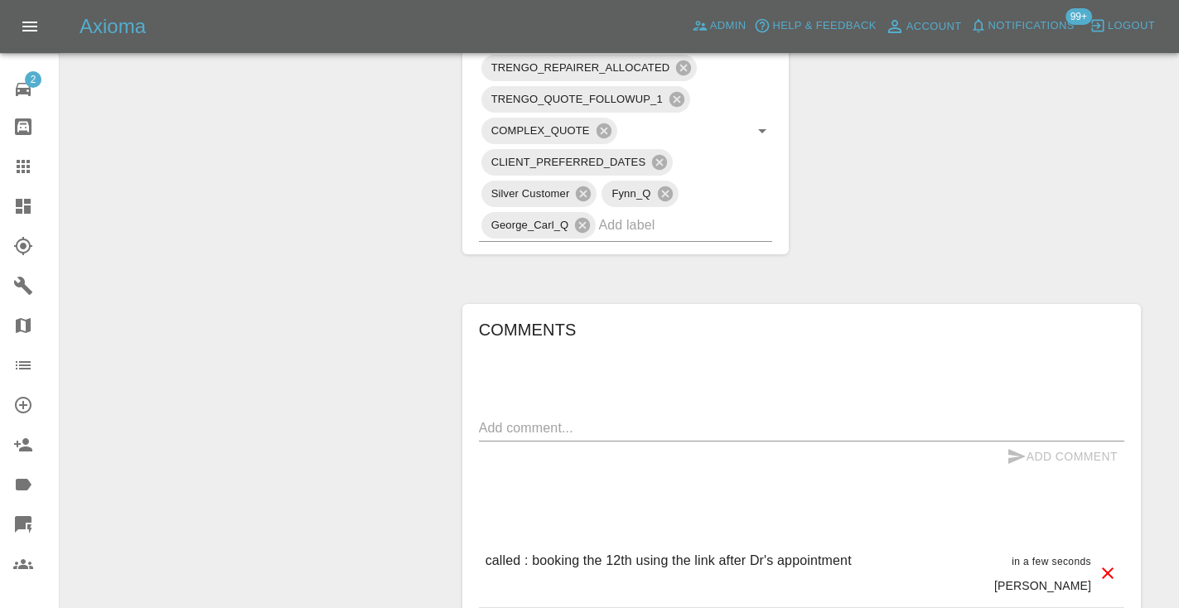
scroll to position [882, 0]
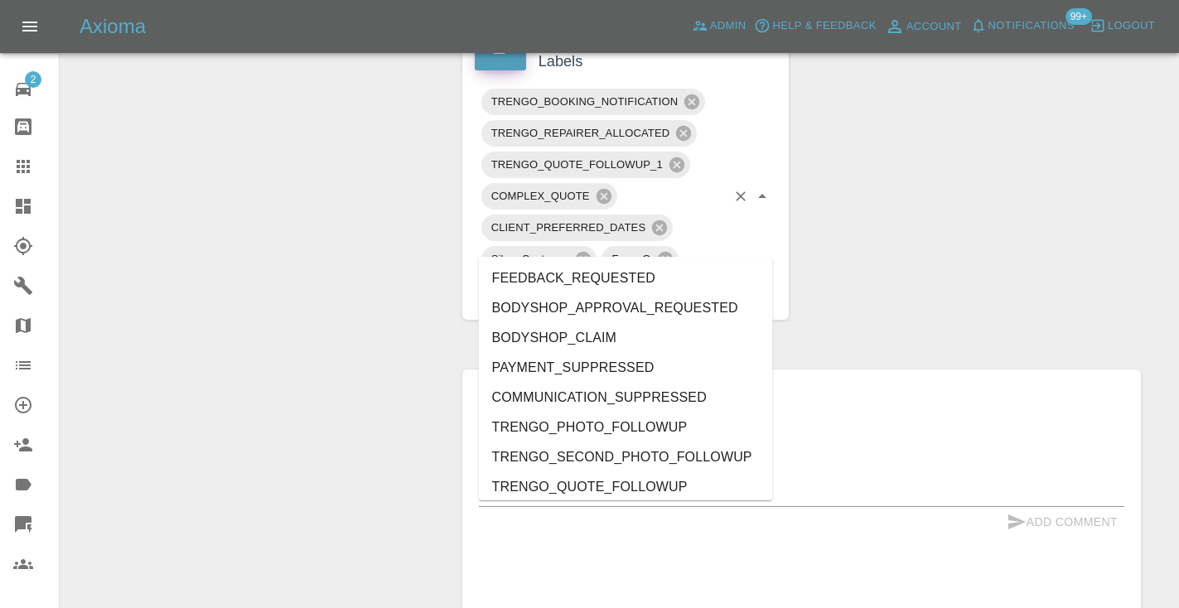
click at [627, 278] on input "text" at bounding box center [662, 291] width 128 height 26
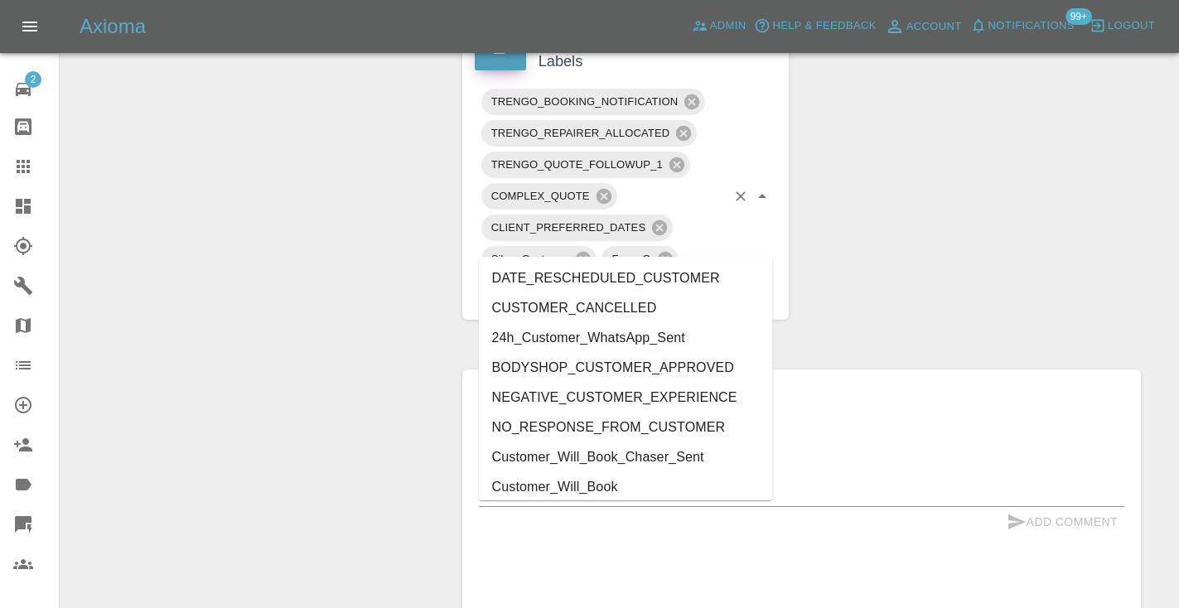
type input "cust"
click at [616, 485] on li "Customer_Will_Book" at bounding box center [626, 487] width 294 height 30
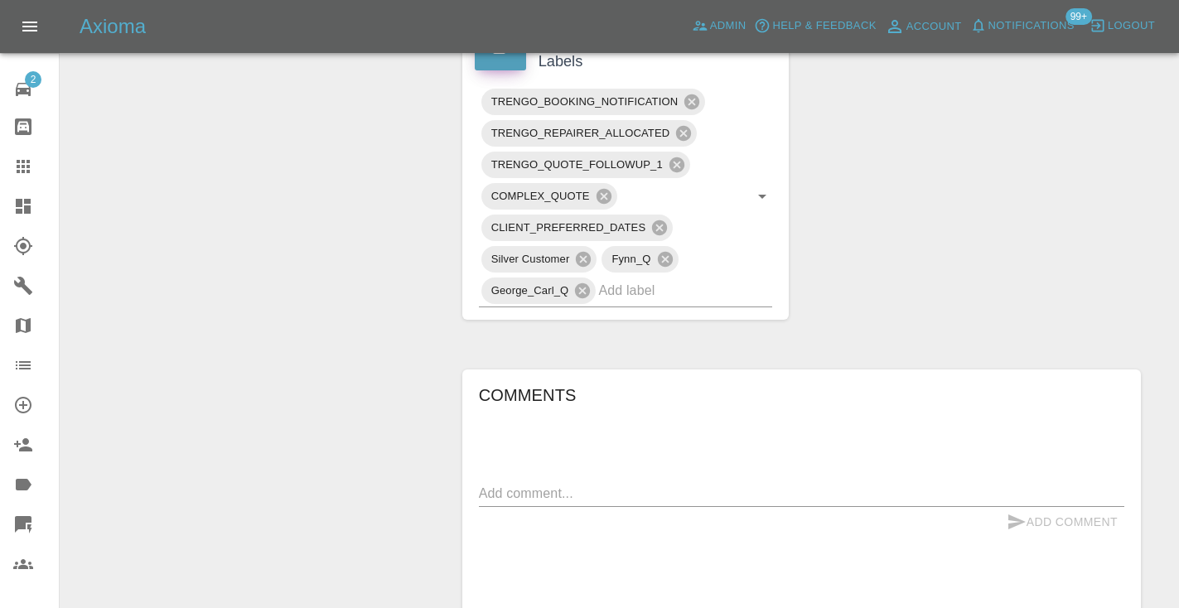
click at [273, 292] on div "Change Repairer Modify Claim Modify Quote Rollback Submit Payment Archive" at bounding box center [255, 119] width 365 height 1644
click at [7, 171] on link "Claims" at bounding box center [29, 167] width 59 height 40
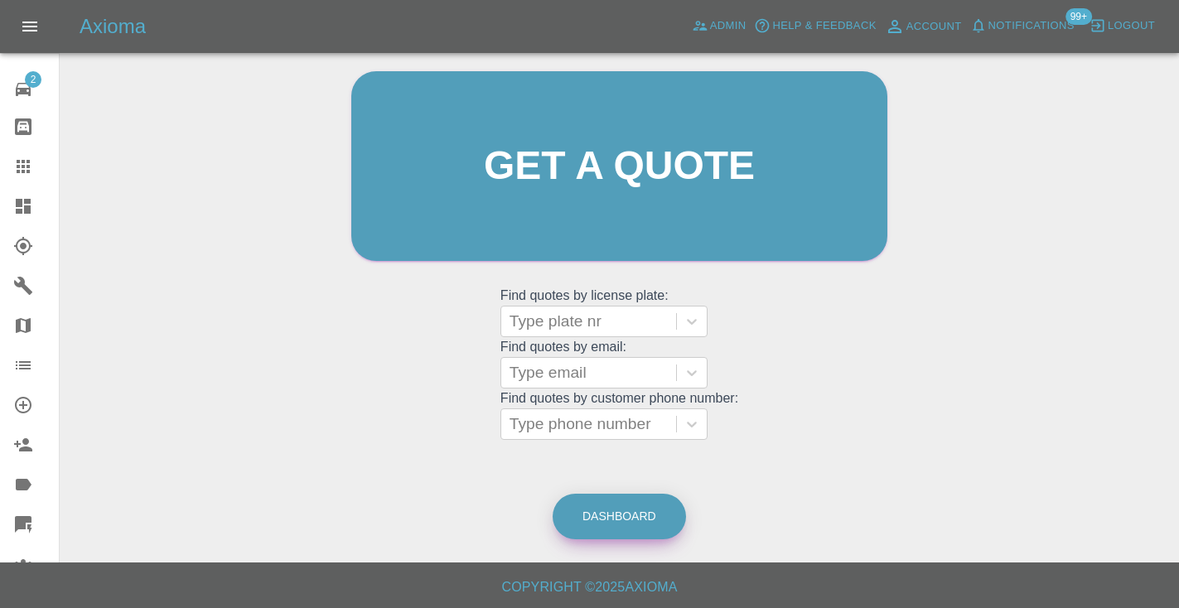
click at [654, 519] on link "Dashboard" at bounding box center [619, 517] width 133 height 46
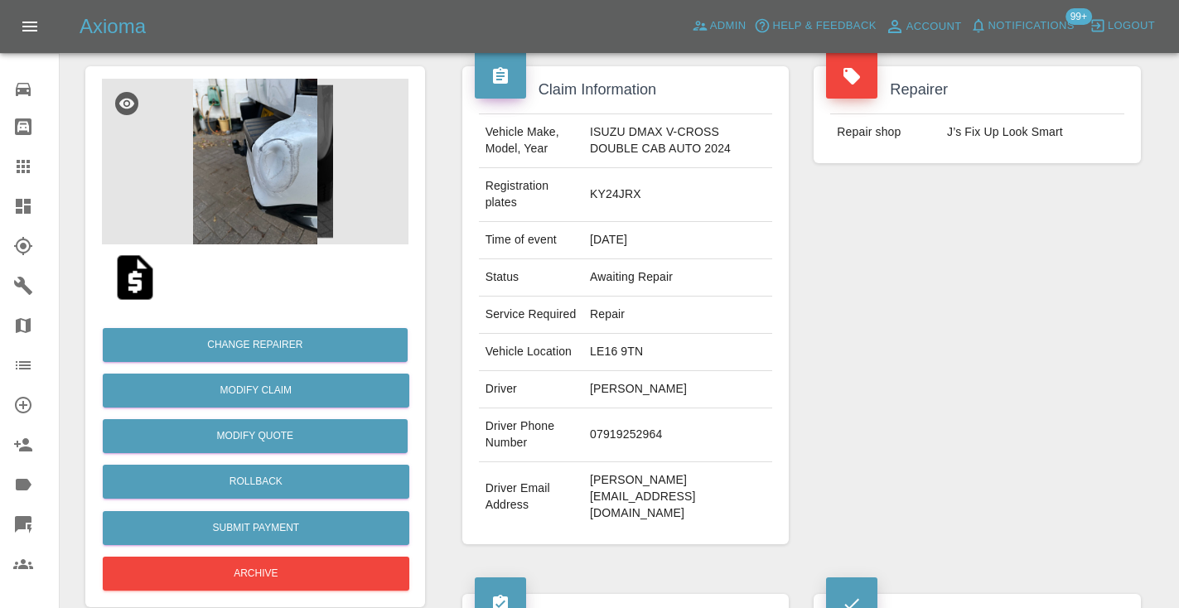
scroll to position [94, 0]
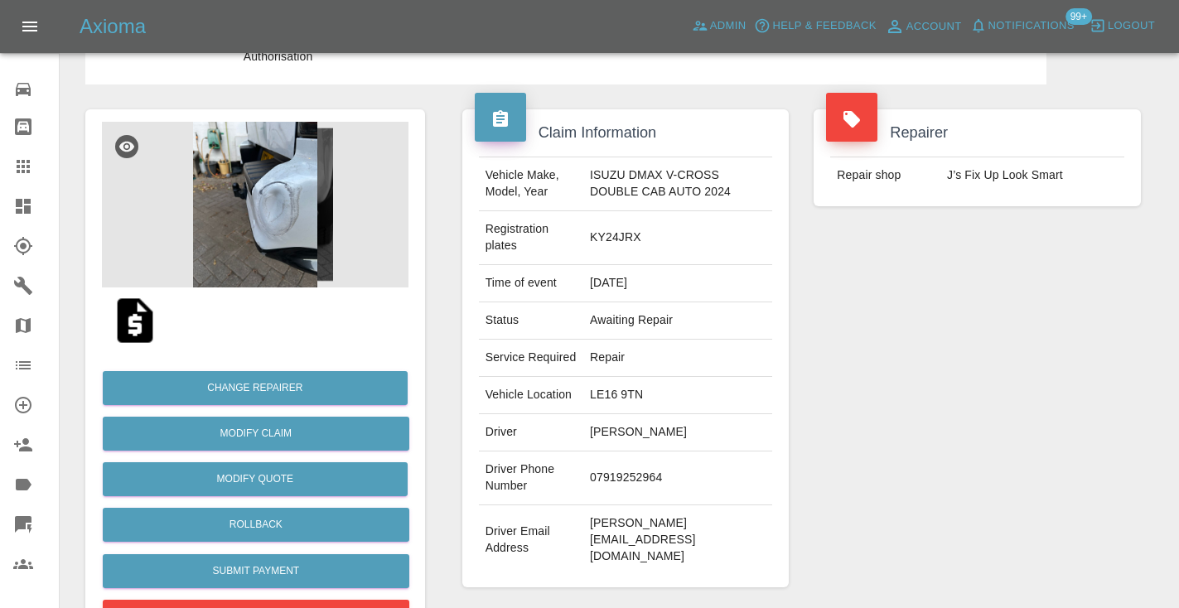
click at [27, 162] on icon at bounding box center [23, 166] width 13 height 13
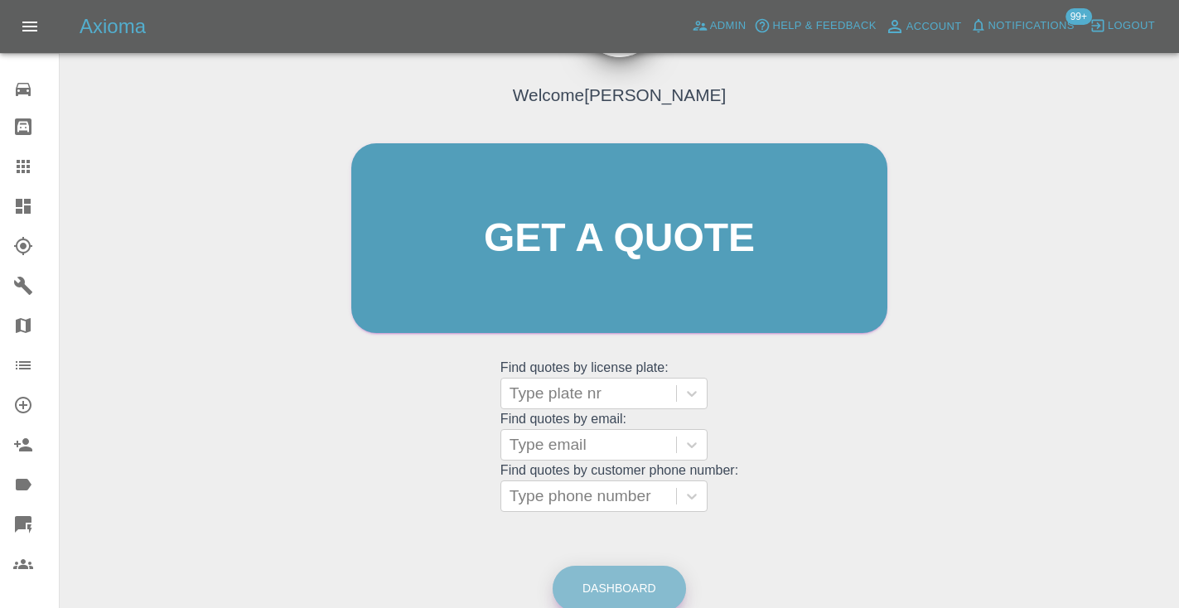
click at [614, 581] on link "Dashboard" at bounding box center [619, 589] width 133 height 46
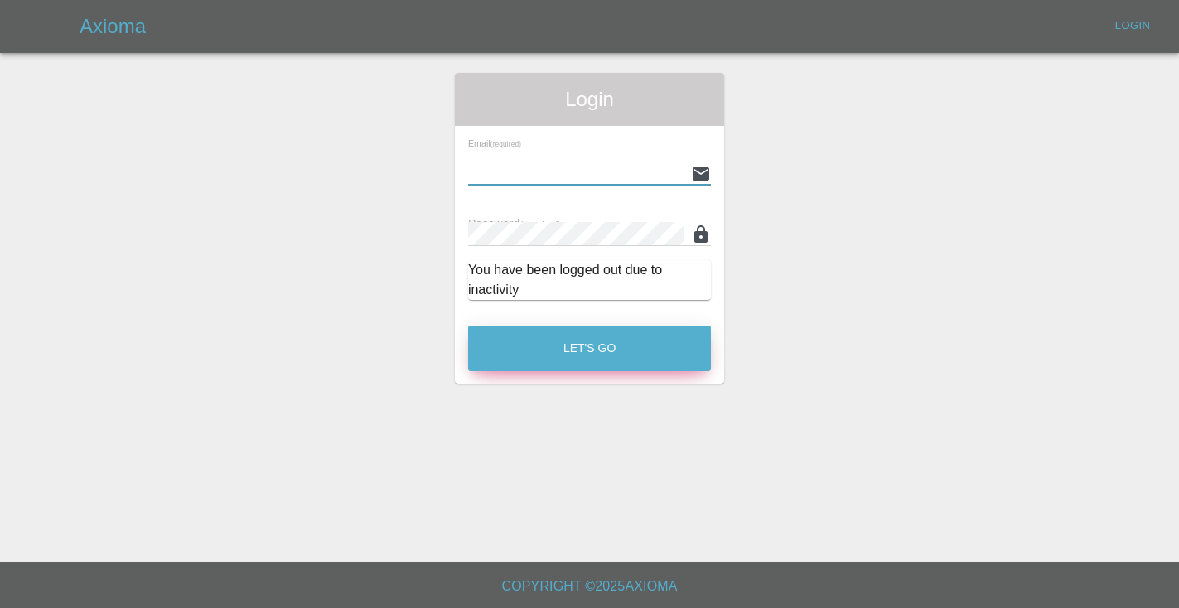
type input "[EMAIL_ADDRESS][DOMAIN_NAME]"
click at [589, 348] on button "Let's Go" at bounding box center [589, 349] width 243 height 46
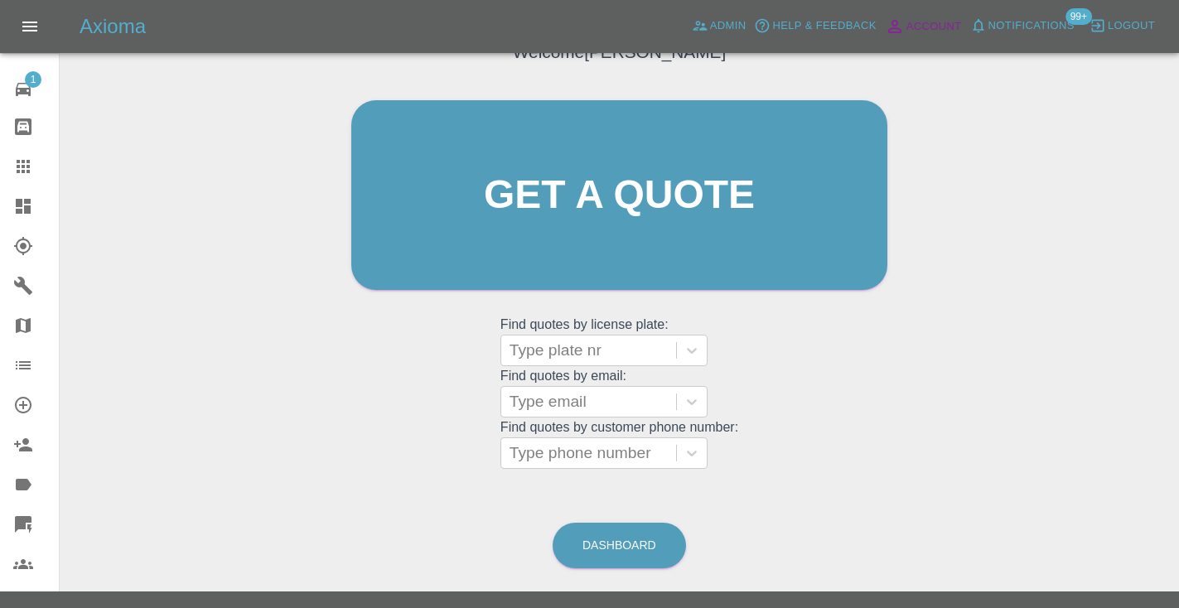
scroll to position [176, 0]
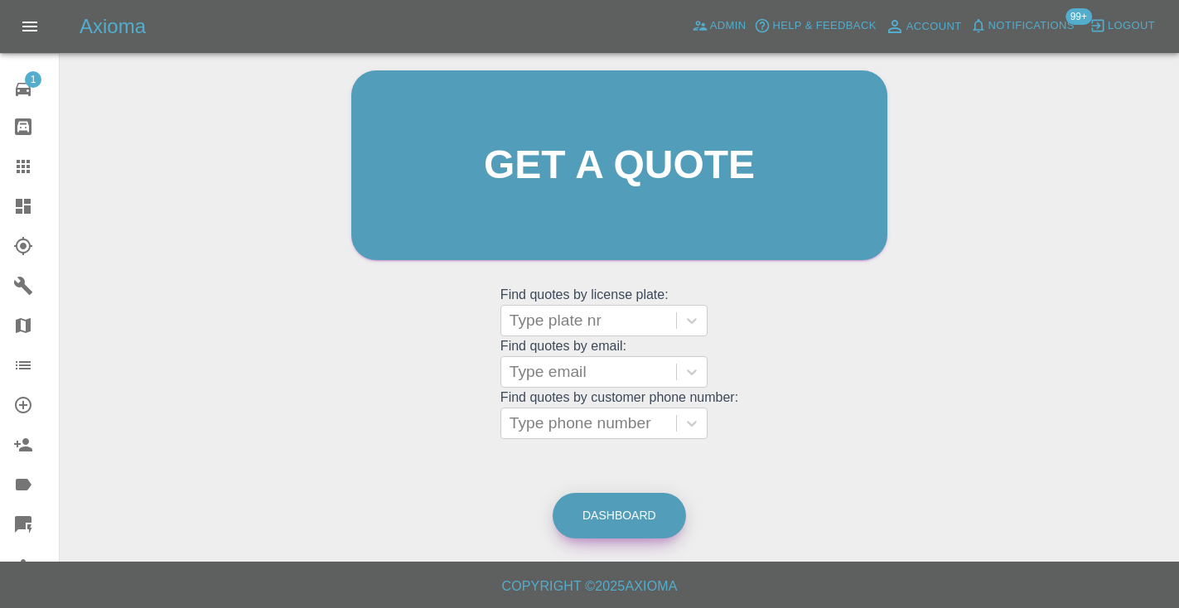
click at [590, 512] on link "Dashboard" at bounding box center [619, 516] width 133 height 46
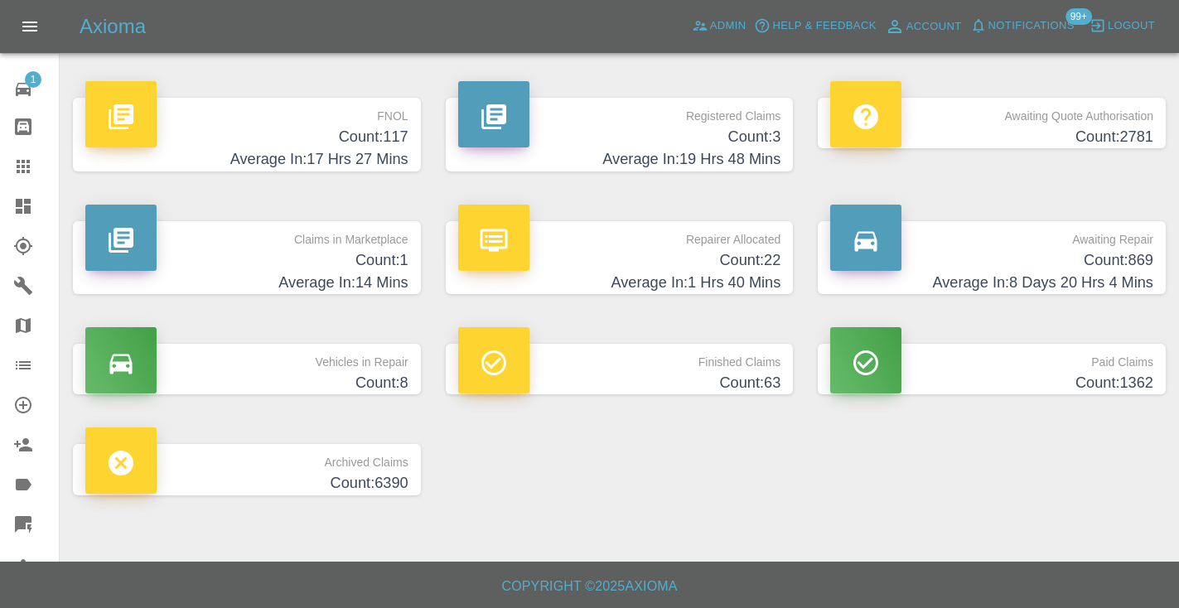
click at [1138, 234] on p "Awaiting Repair" at bounding box center [991, 235] width 323 height 28
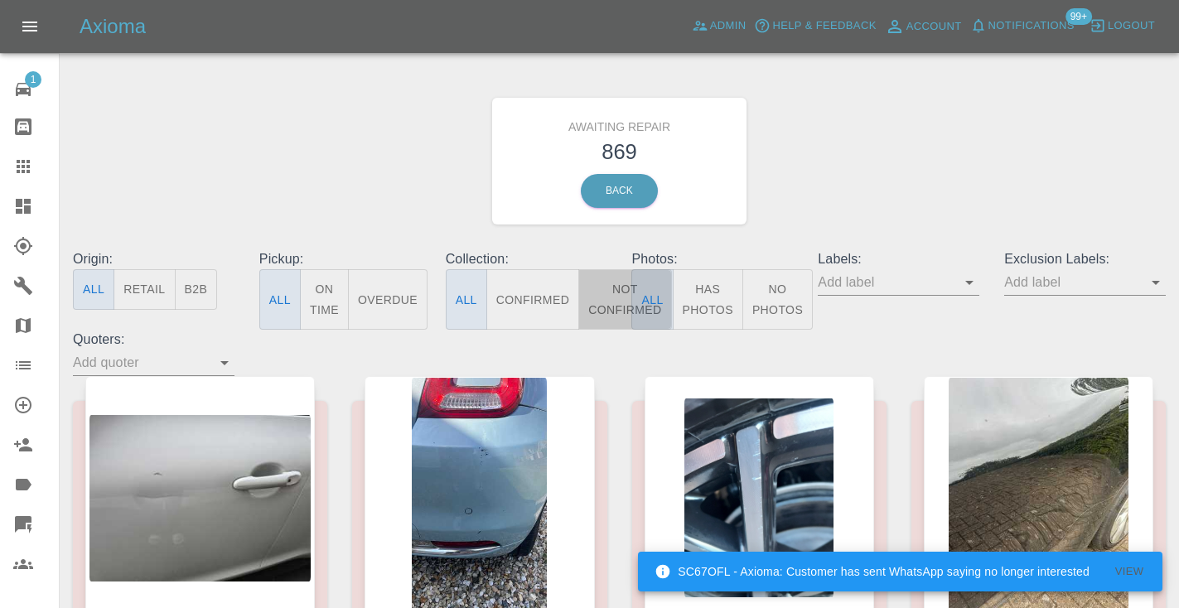
click at [608, 302] on button "Not Confirmed" at bounding box center [624, 299] width 93 height 60
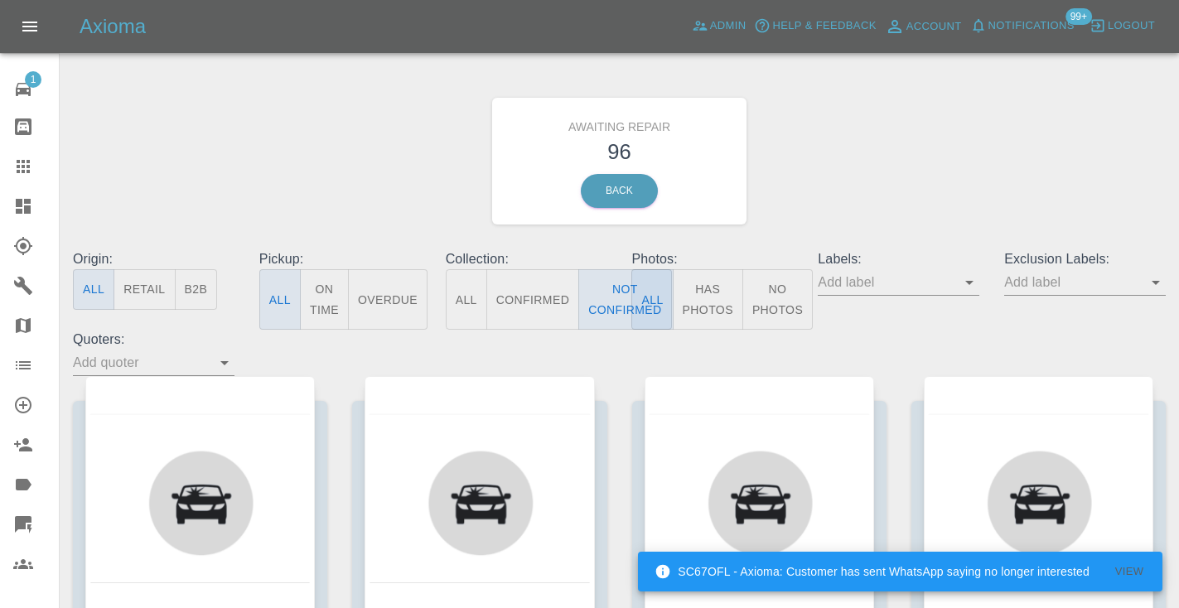
click at [807, 211] on div "Awaiting Repair 96 Back" at bounding box center [619, 161] width 1118 height 176
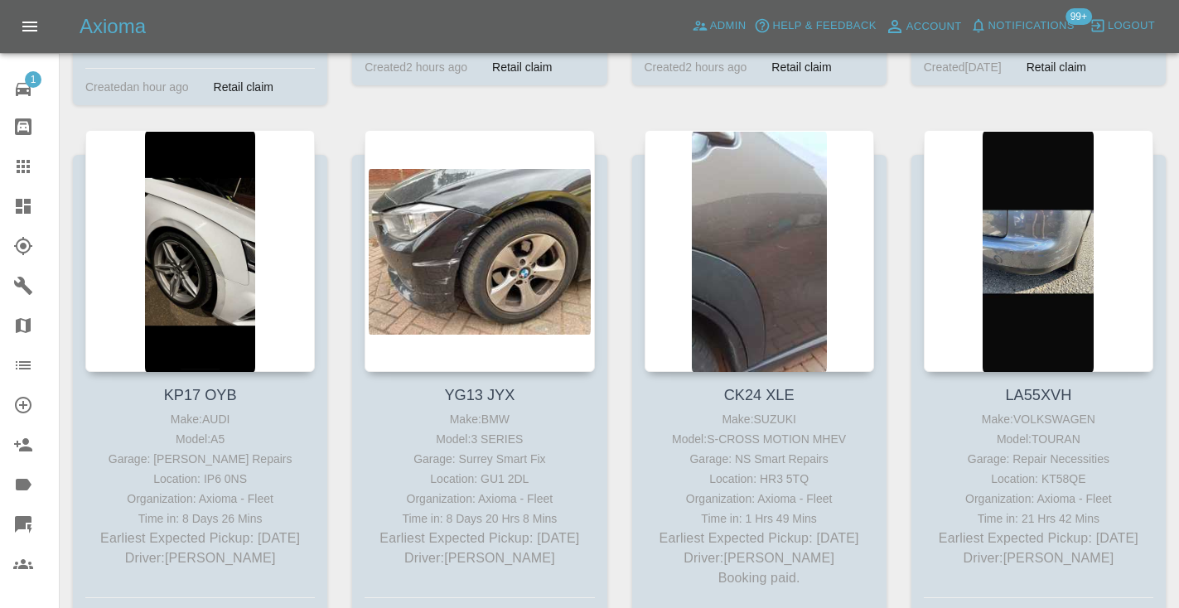
scroll to position [4644, 0]
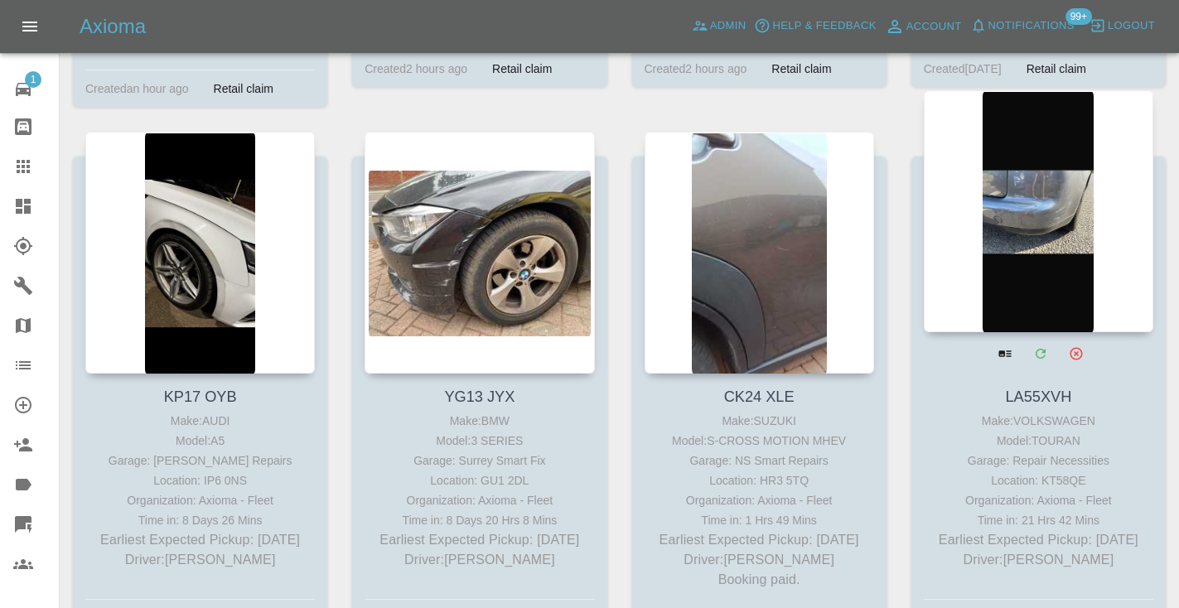
click at [1032, 152] on div at bounding box center [1039, 211] width 230 height 242
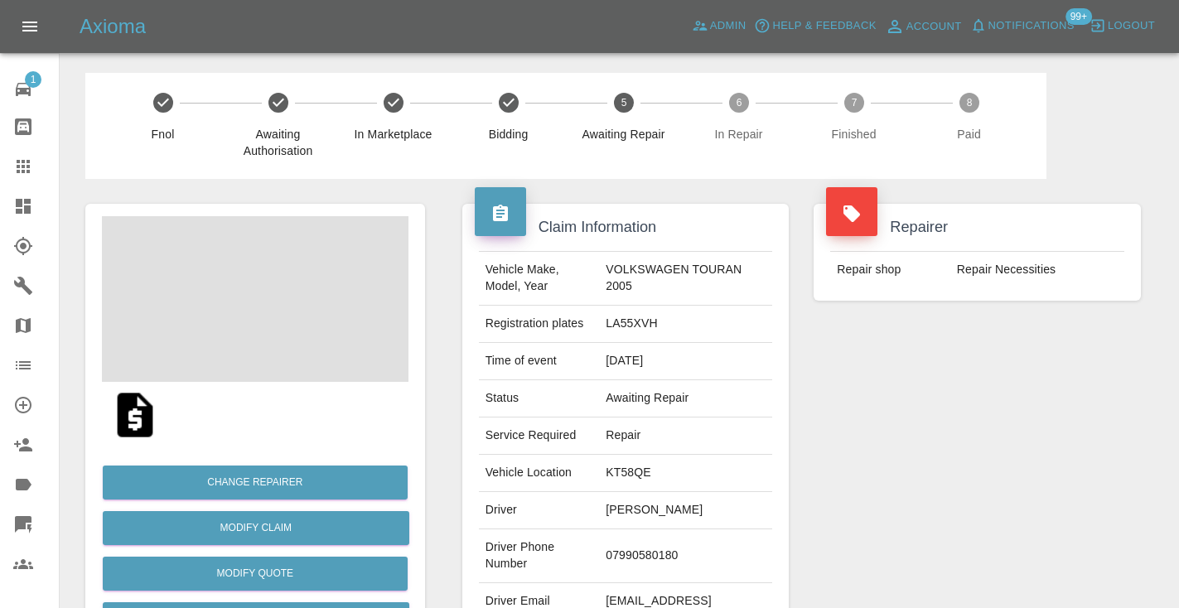
click at [656, 547] on td "07990580180" at bounding box center [685, 556] width 173 height 54
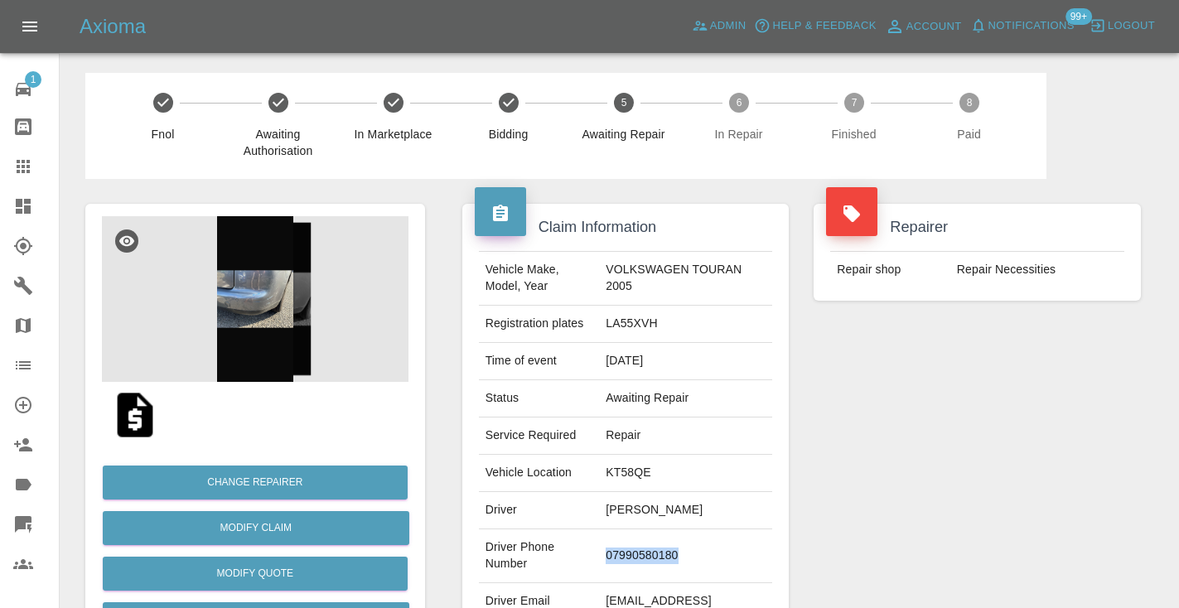
copy td "07990580180"
click at [922, 459] on div "Repairer Repair shop Repair Necessities" at bounding box center [977, 426] width 352 height 495
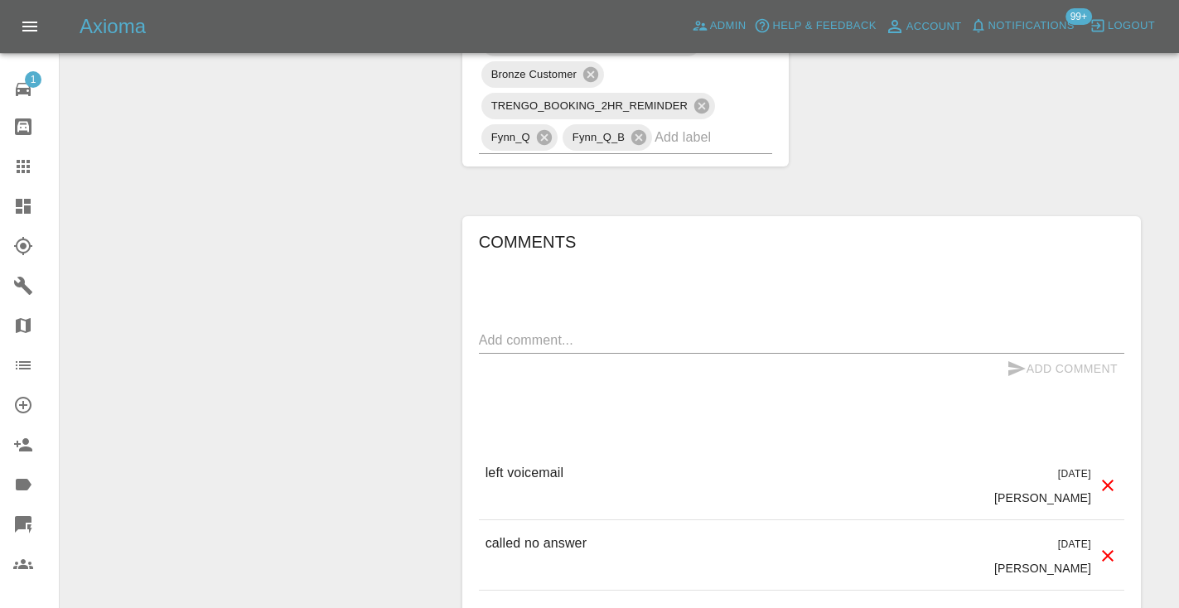
scroll to position [1216, 0]
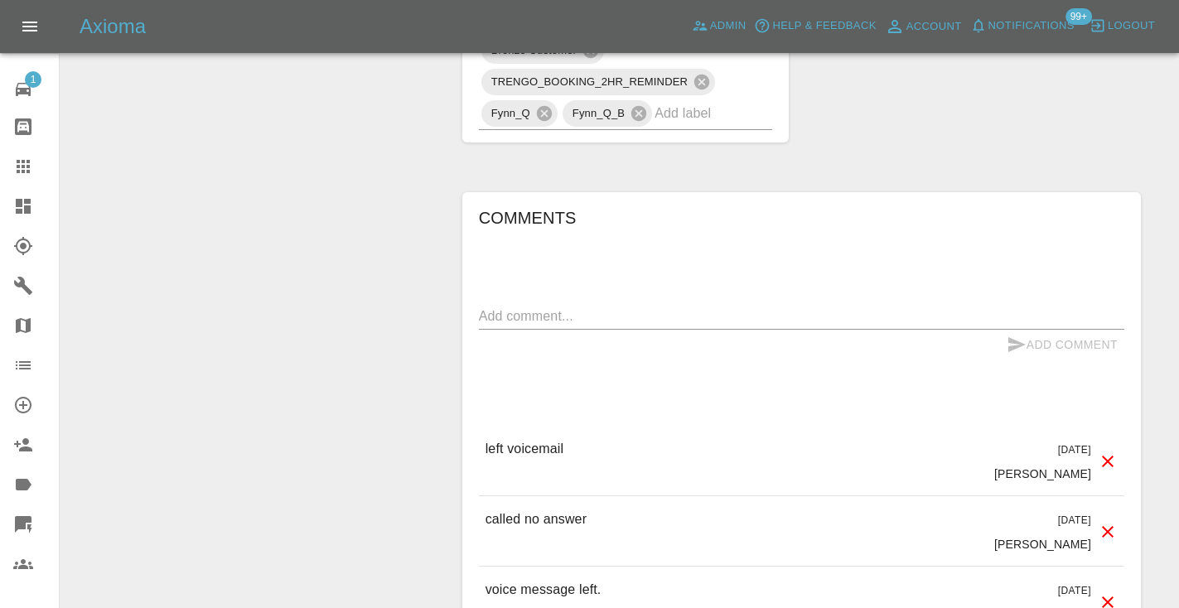
click at [534, 307] on textarea at bounding box center [801, 316] width 645 height 19
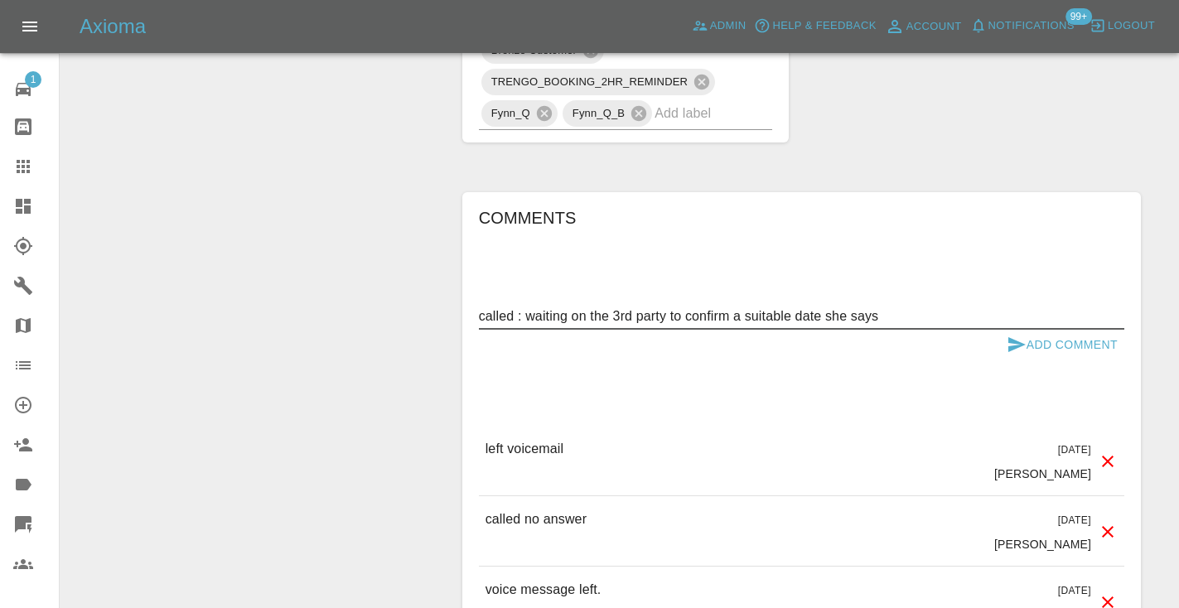
type textarea "called : waiting on the 3rd party to confirm a suitable date she says"
click at [1012, 335] on icon "submit" at bounding box center [1017, 345] width 20 height 20
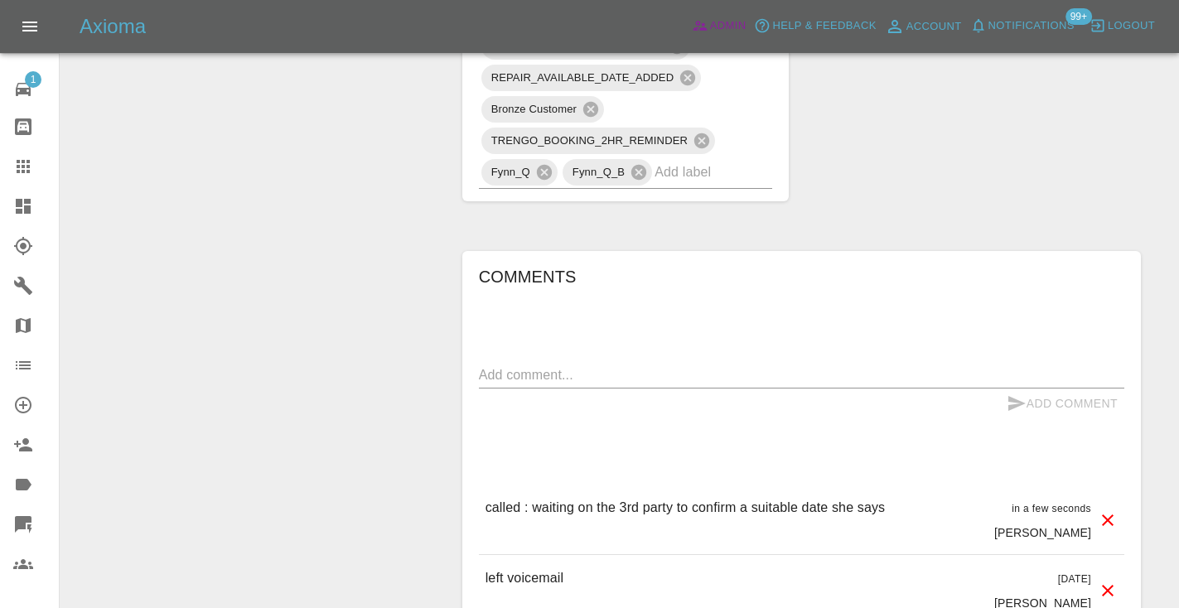
scroll to position [1133, 0]
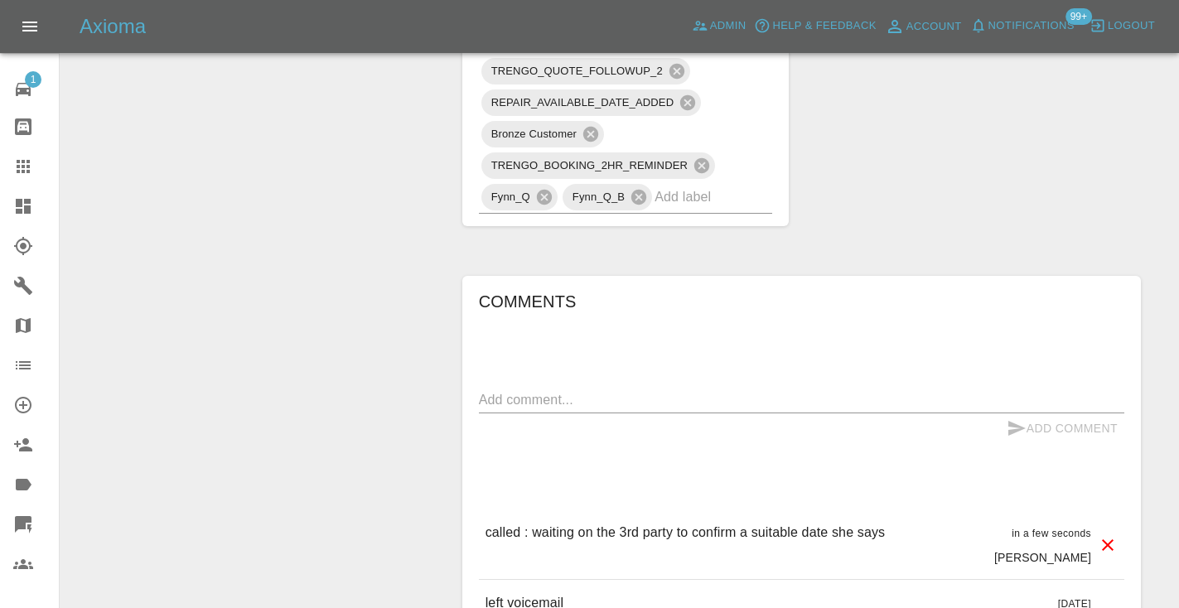
click at [732, 167] on div "TRENGO_BOOKING_NOTIFICATION TRENGO_REPAIRER_ALLOCATED TRENGO_DISCOUNT_ISSUED TR…" at bounding box center [626, 24] width 294 height 379
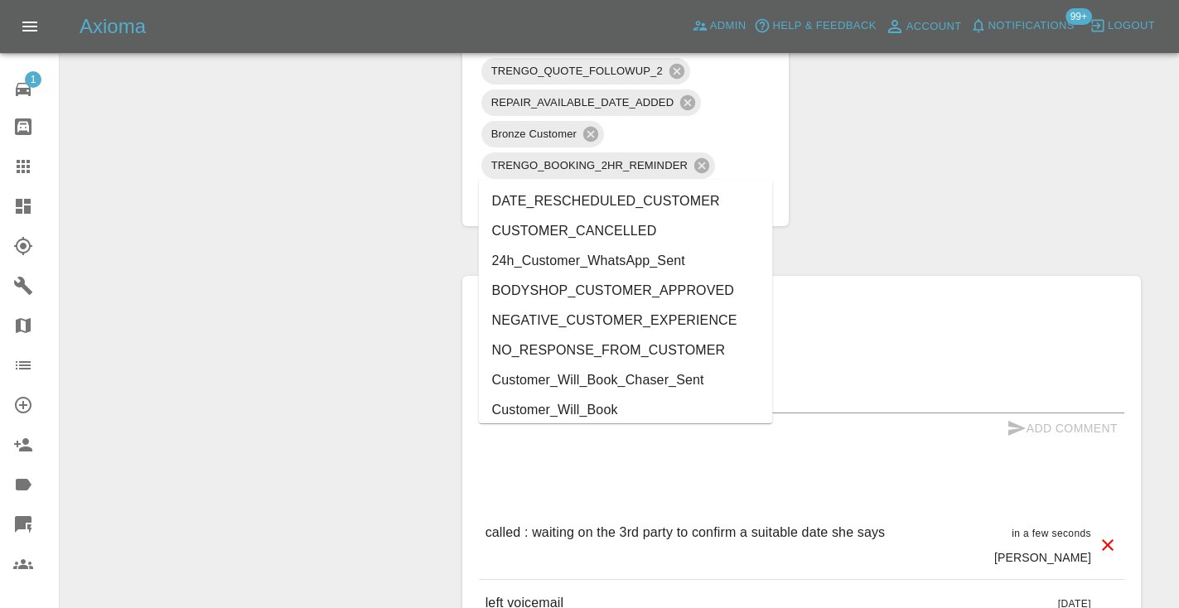
type input "cust"
click at [618, 410] on li "Customer_Will_Book" at bounding box center [626, 410] width 294 height 30
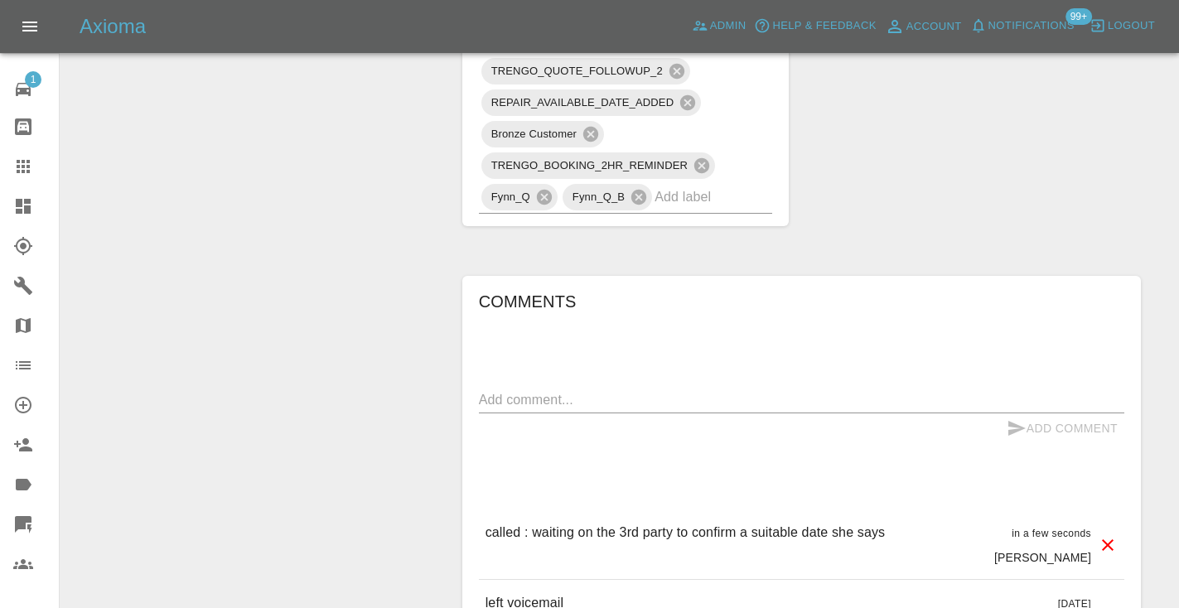
click at [283, 269] on div "Change Repairer Modify Claim Modify Quote Rollback Submit Payment Archive" at bounding box center [255, 93] width 365 height 2095
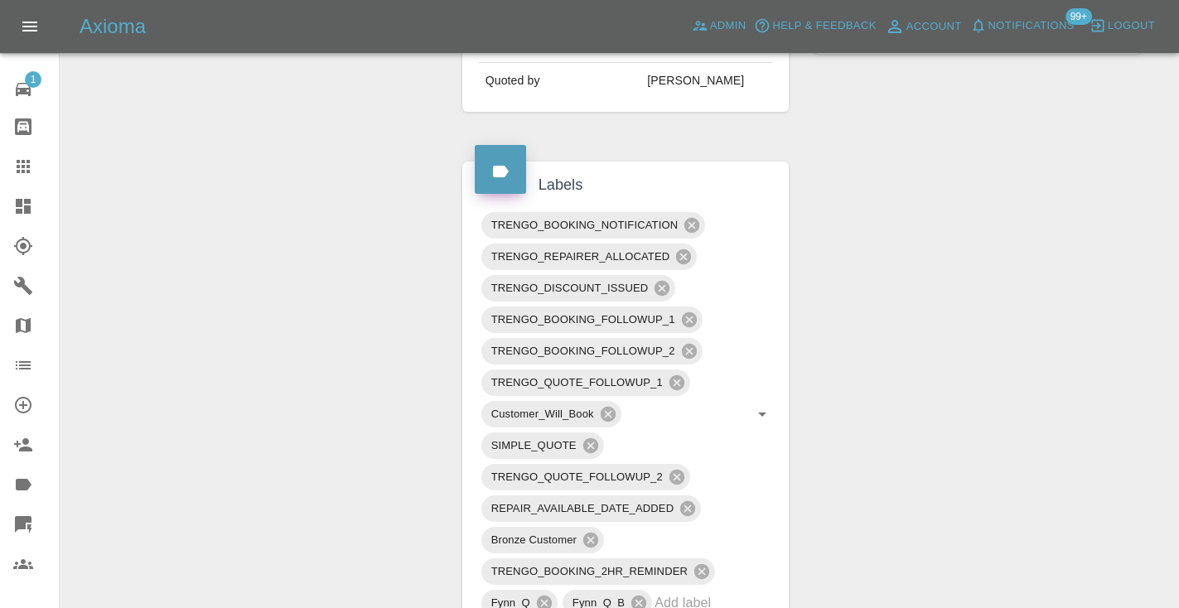
scroll to position [761, 0]
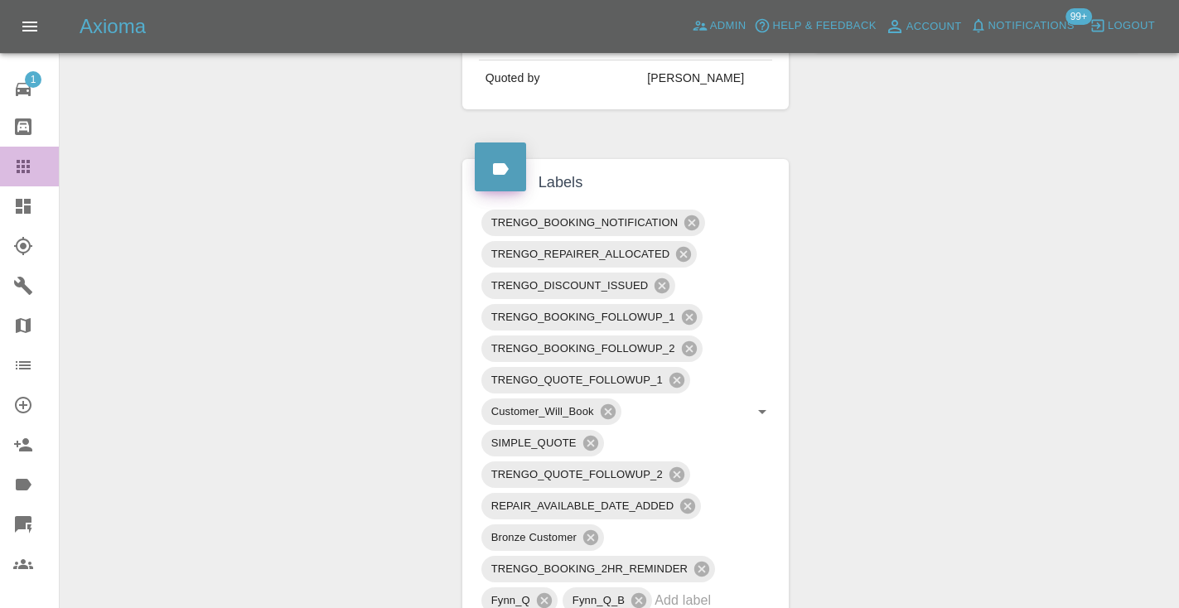
click at [27, 171] on icon at bounding box center [23, 166] width 13 height 13
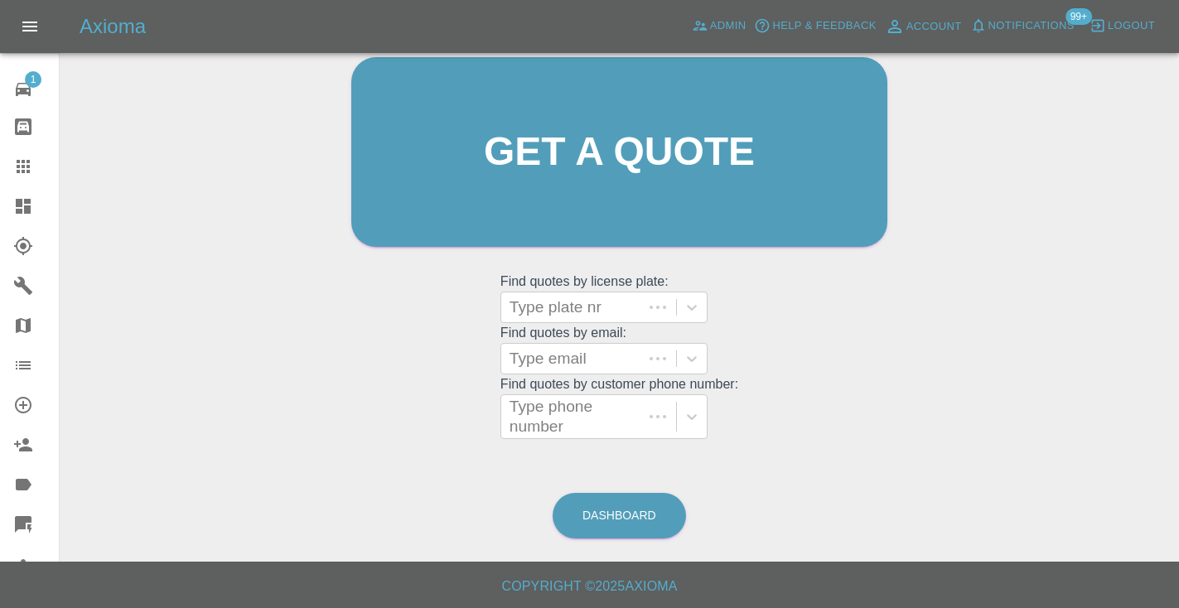
scroll to position [167, 0]
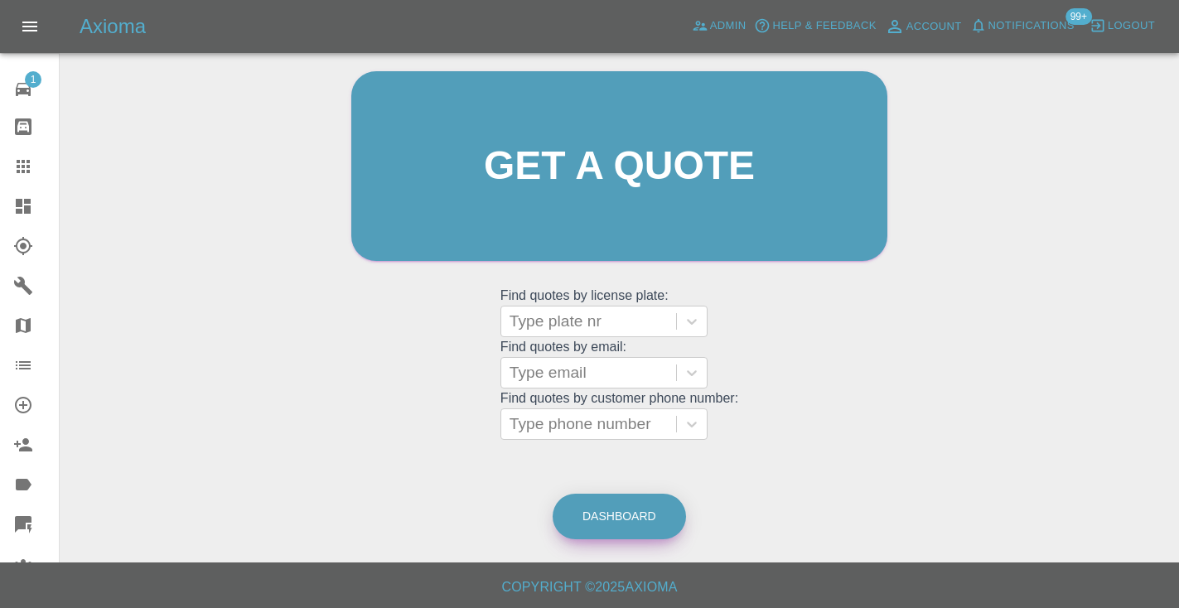
click at [615, 521] on link "Dashboard" at bounding box center [619, 517] width 133 height 46
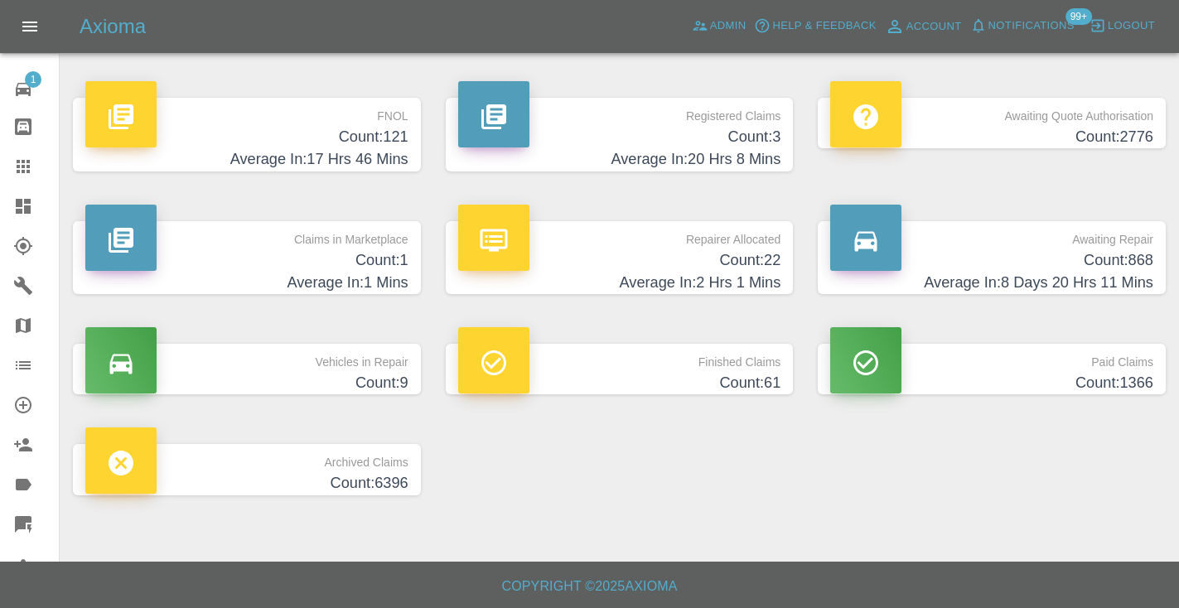
click at [1143, 246] on p "Awaiting Repair" at bounding box center [991, 235] width 323 height 28
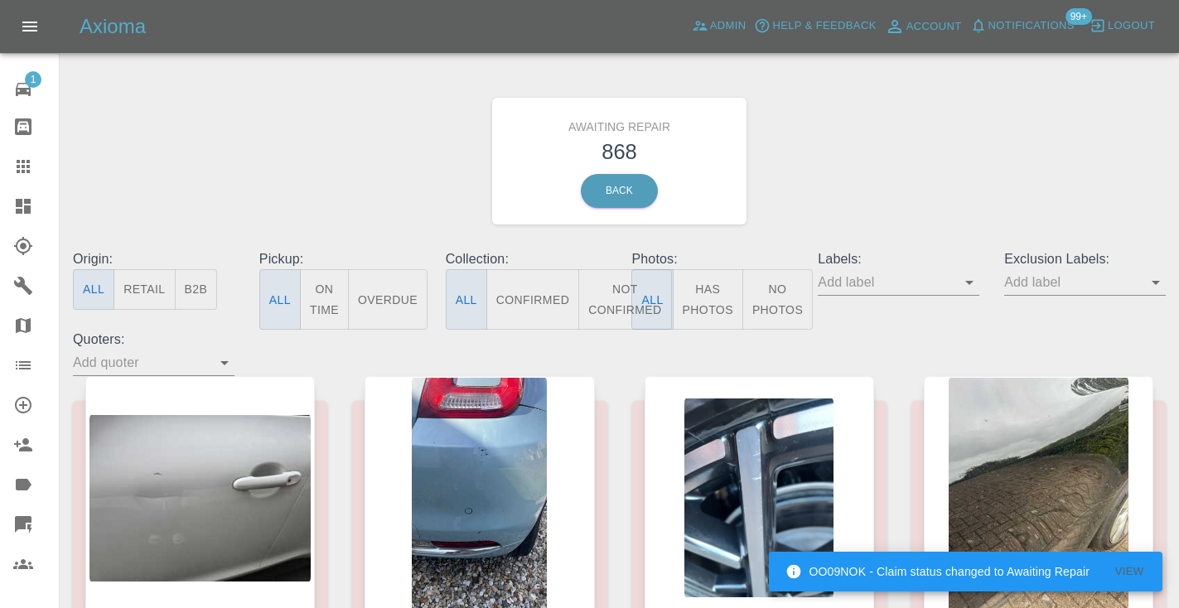
click at [614, 300] on button "Not Confirmed" at bounding box center [624, 299] width 93 height 60
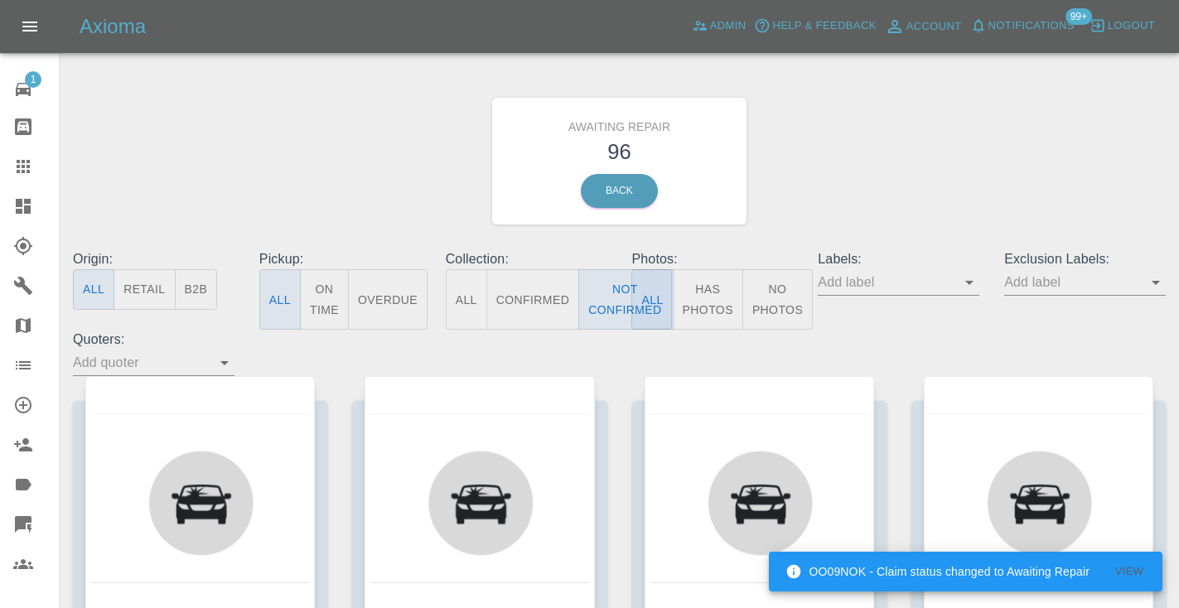
click at [806, 176] on div "Awaiting Repair 96 Back" at bounding box center [619, 161] width 1118 height 176
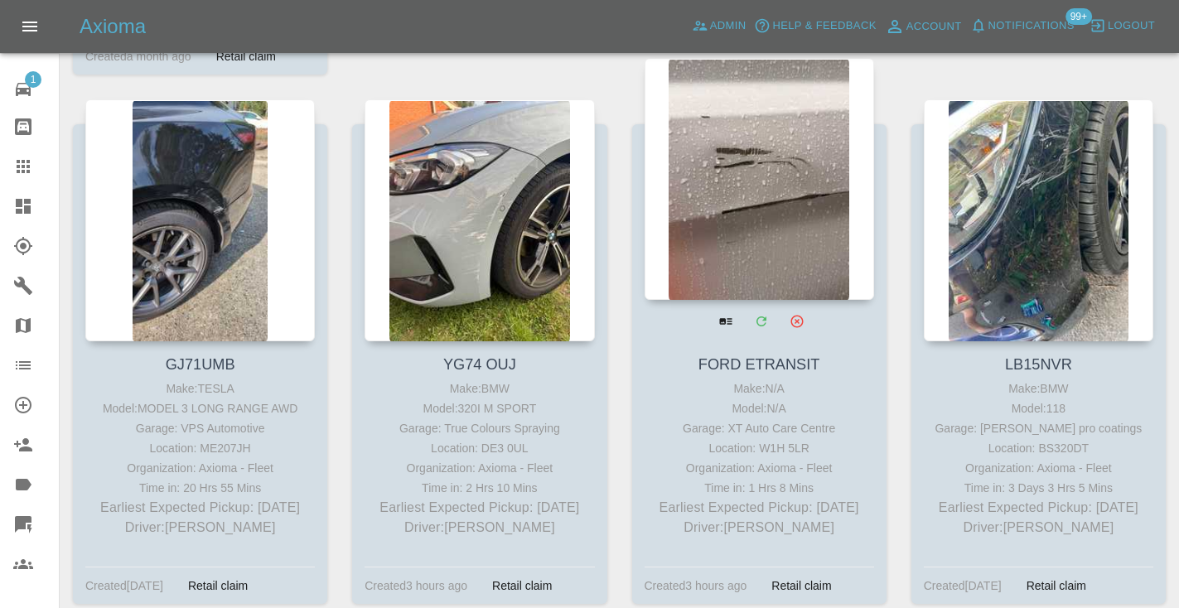
scroll to position [4101, 0]
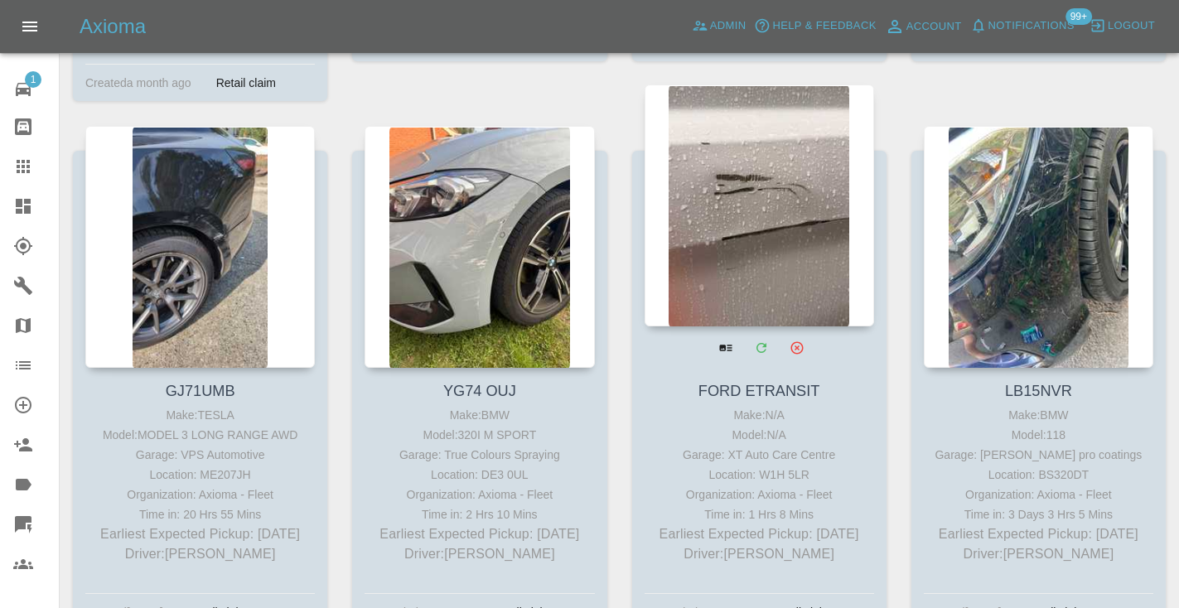
click at [758, 160] on div at bounding box center [760, 206] width 230 height 242
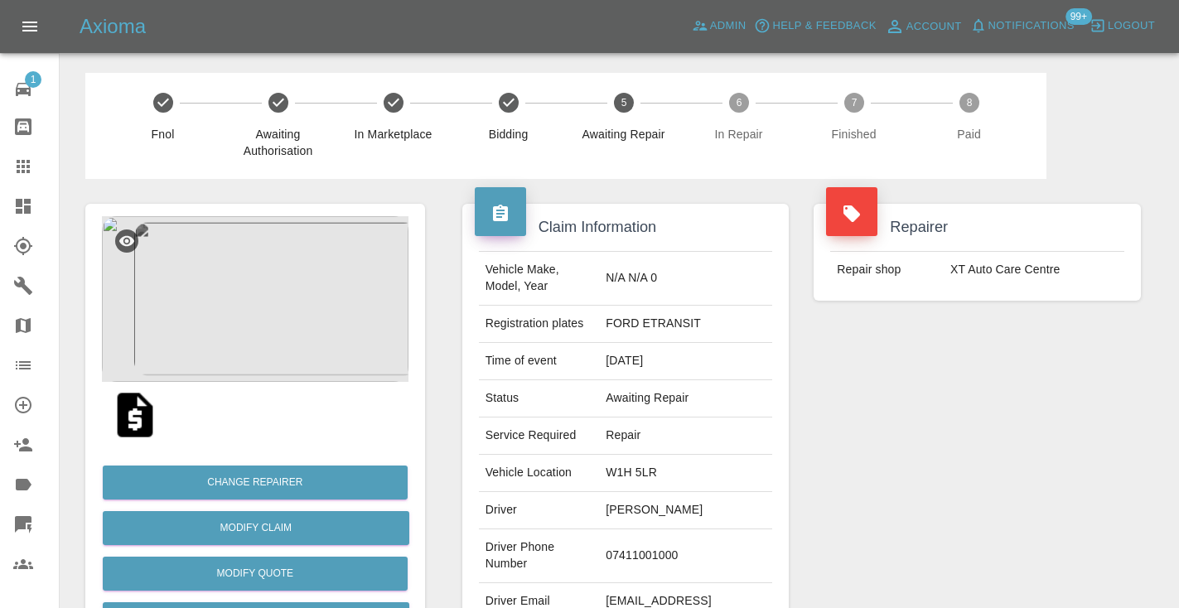
click at [727, 529] on td "07411001000" at bounding box center [685, 556] width 173 height 54
copy td "07411001000"
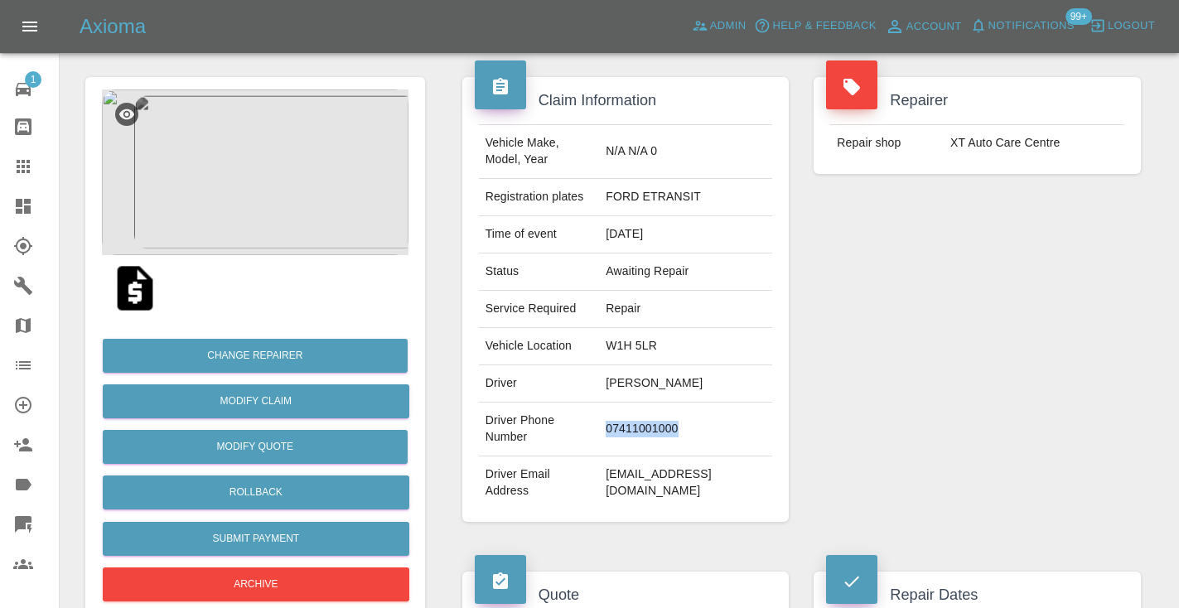
scroll to position [150, 0]
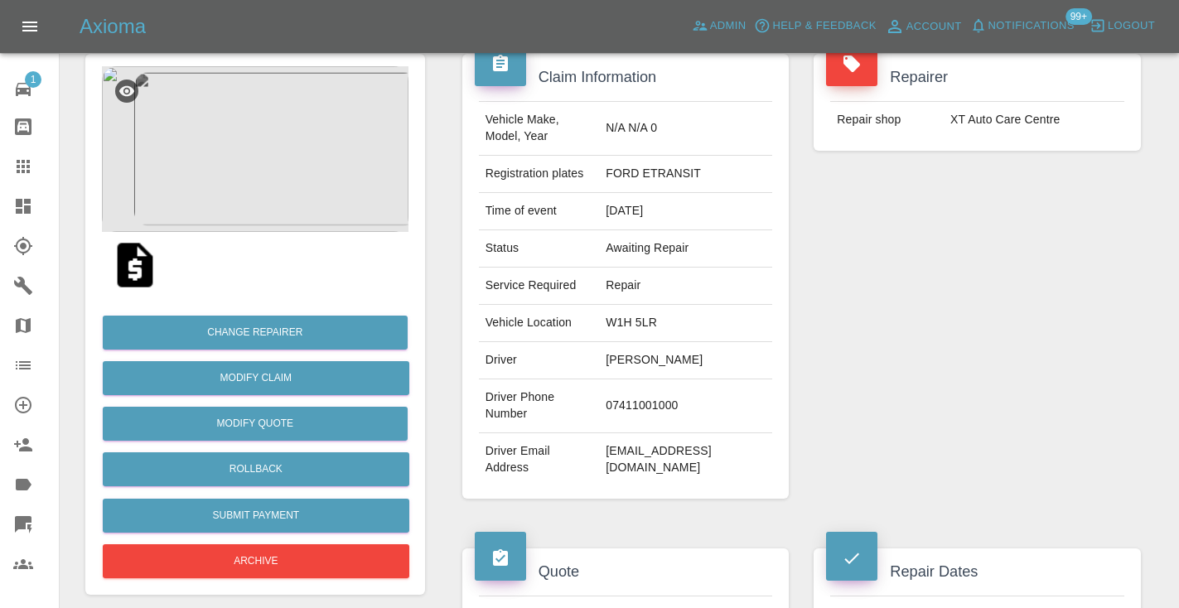
click at [891, 361] on div "Repairer Repair shop XT Auto Care Centre" at bounding box center [977, 276] width 352 height 495
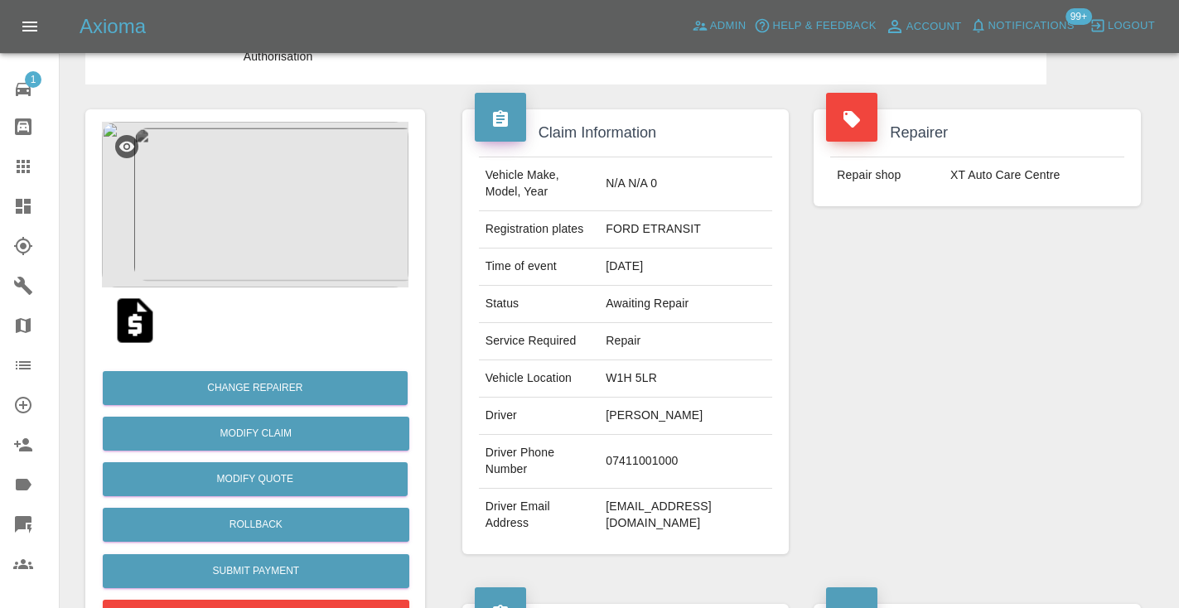
scroll to position [88, 0]
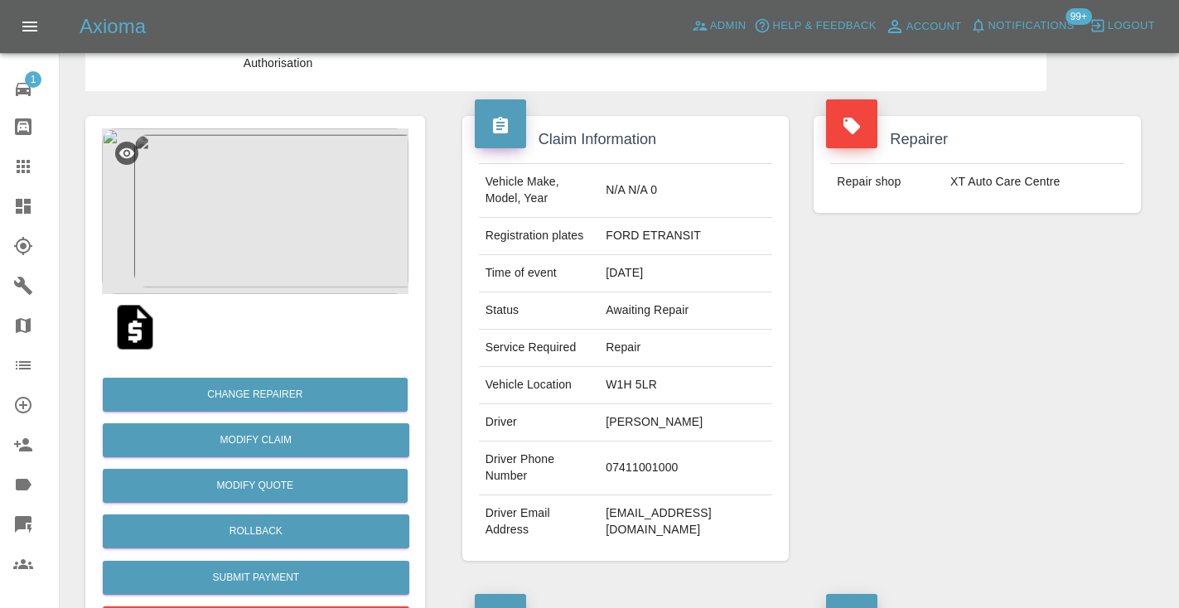
click at [689, 444] on td "07411001000" at bounding box center [685, 469] width 173 height 54
copy td "07411001000"
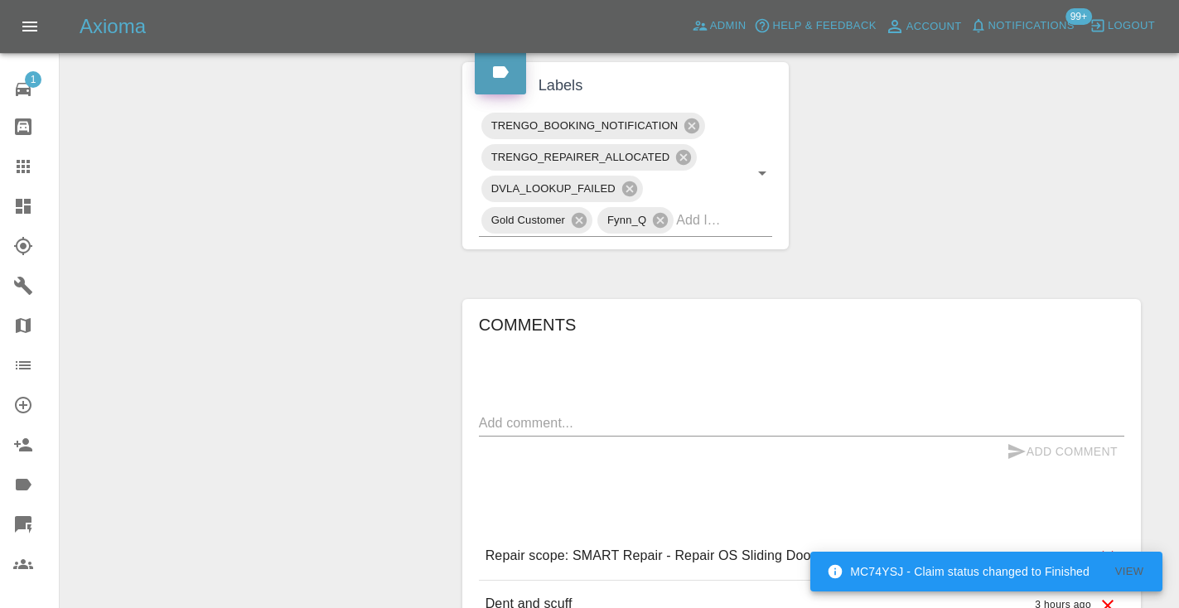
scroll to position [871, 0]
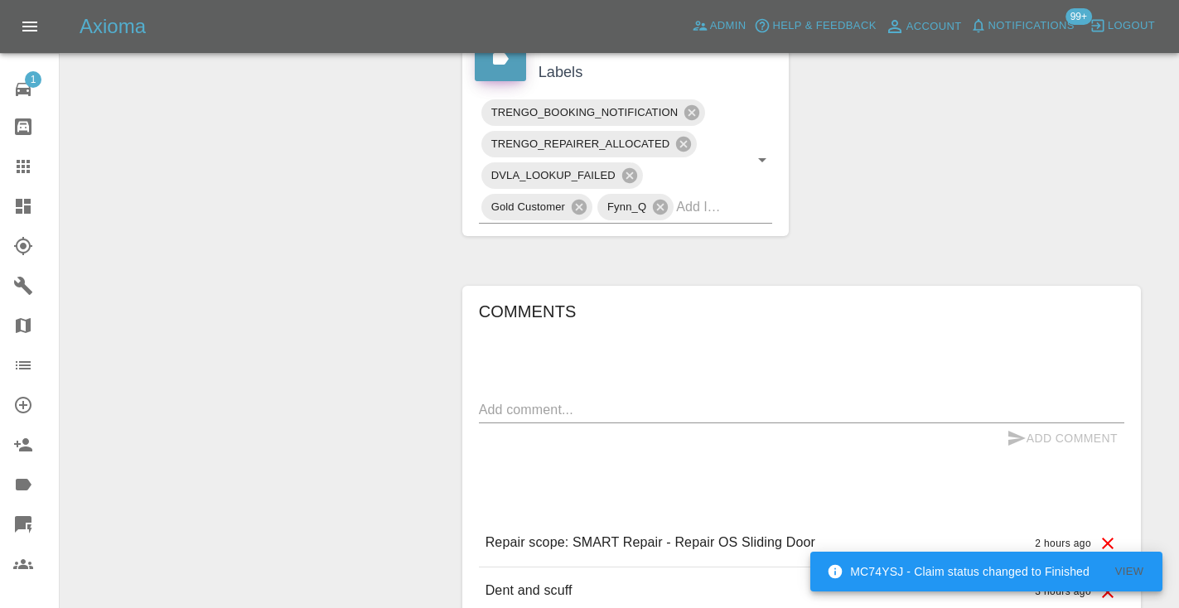
click at [566, 400] on textarea at bounding box center [801, 409] width 645 height 19
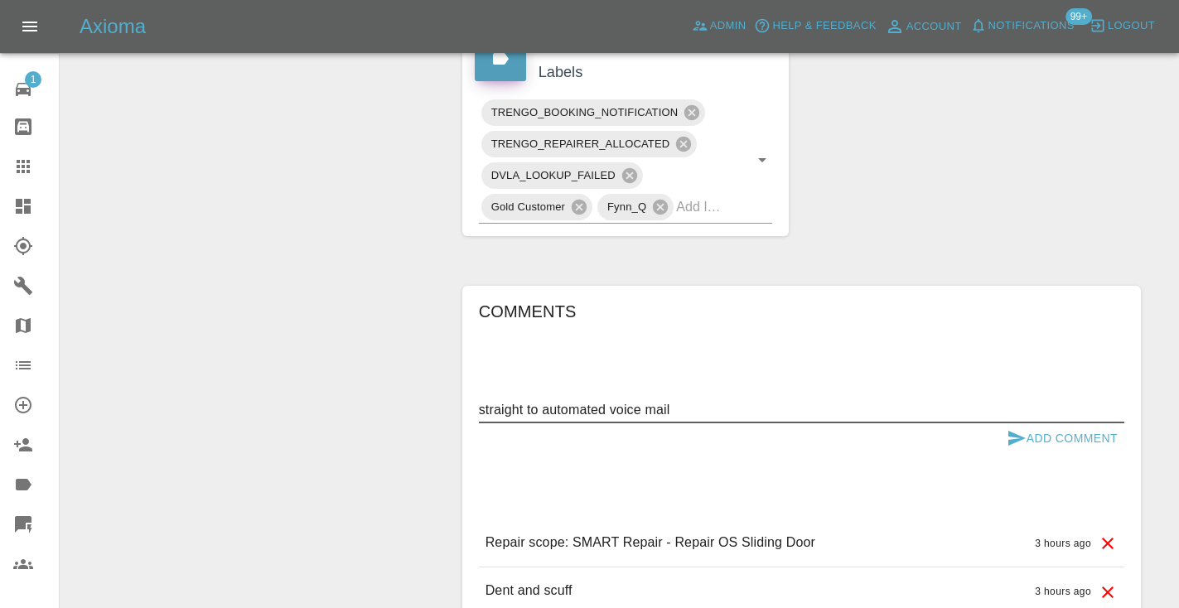
type textarea "straight to automated voice mail"
click at [1023, 428] on icon "submit" at bounding box center [1017, 438] width 20 height 20
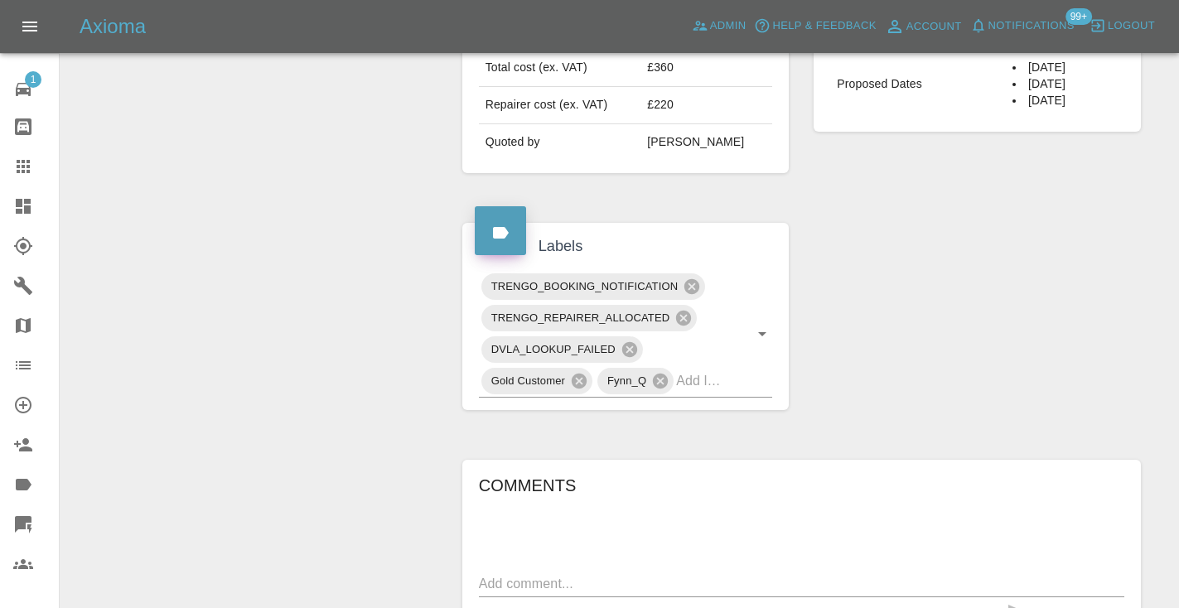
scroll to position [653, 0]
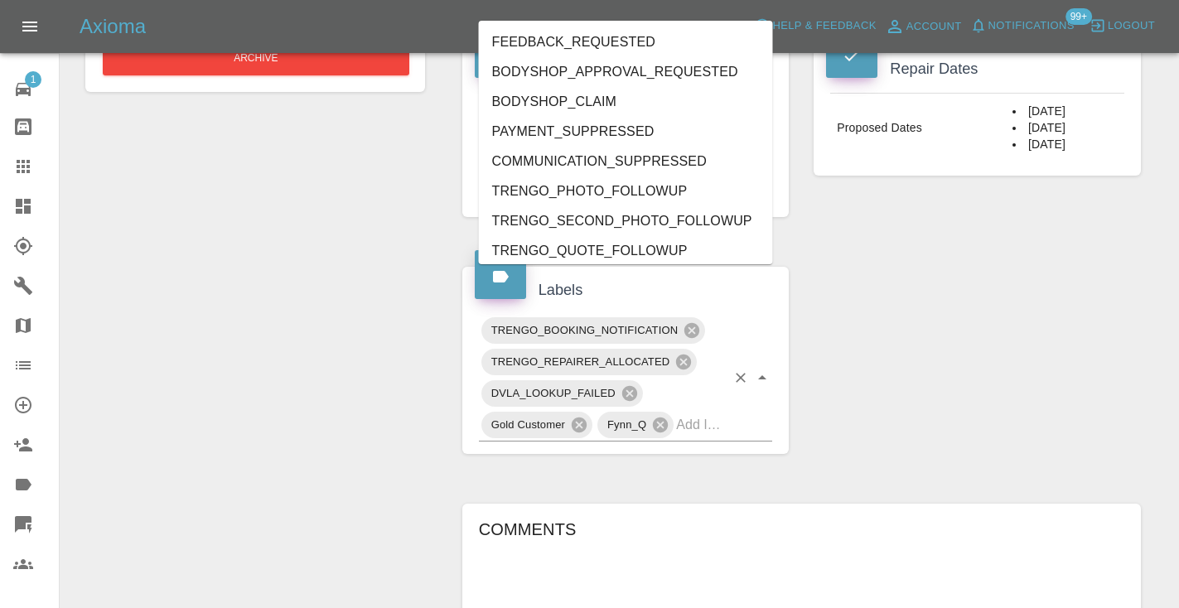
click at [728, 368] on div "TRENGO_BOOKING_NOTIFICATION TRENGO_REPAIRER_ALLOCATED DVLA_LOOKUP_FAILED Gold C…" at bounding box center [626, 378] width 294 height 127
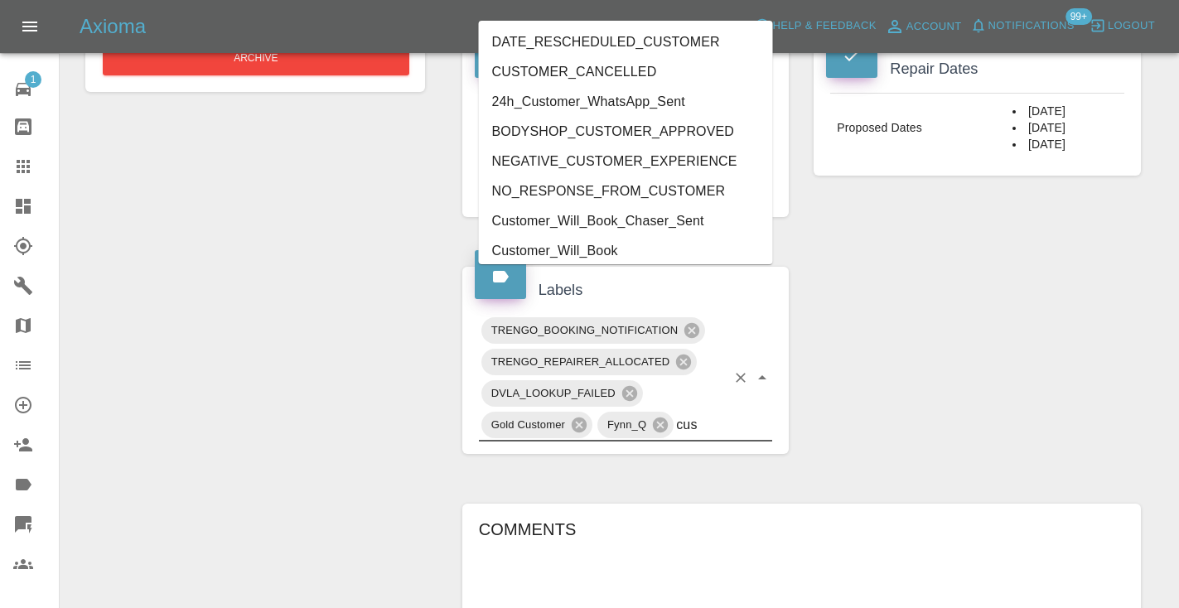
type input "cust"
click at [615, 247] on li "Customer_Will_Book" at bounding box center [626, 251] width 294 height 30
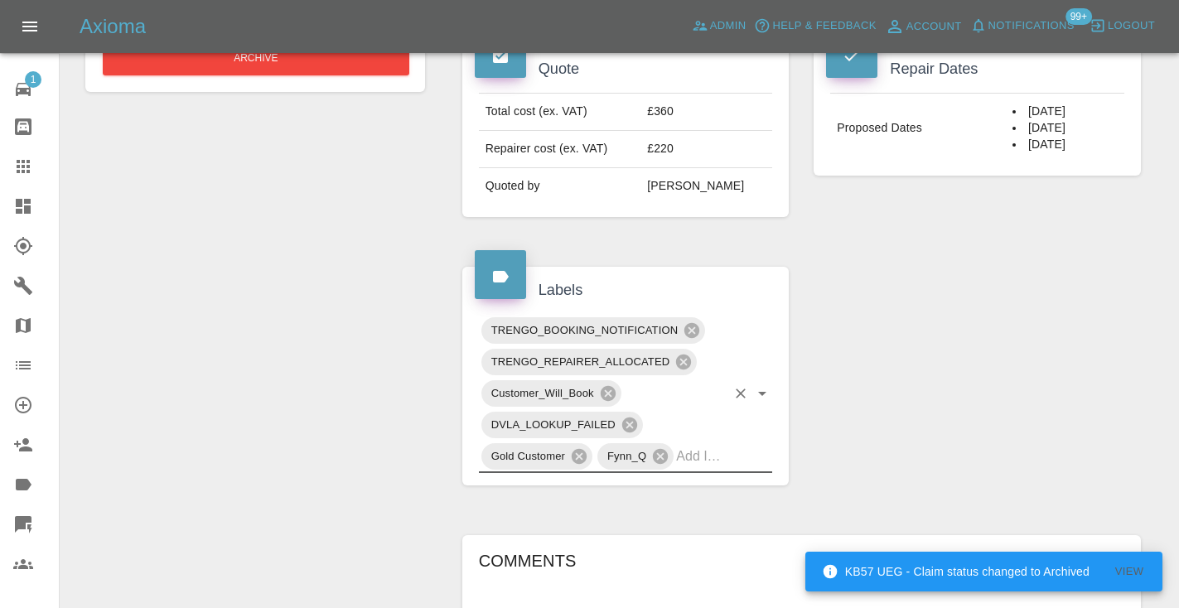
click at [932, 240] on div "Claim Information Vehicle Make, Model, Year N/A N/A 0 Registration plates FORD …" at bounding box center [801, 249] width 703 height 1447
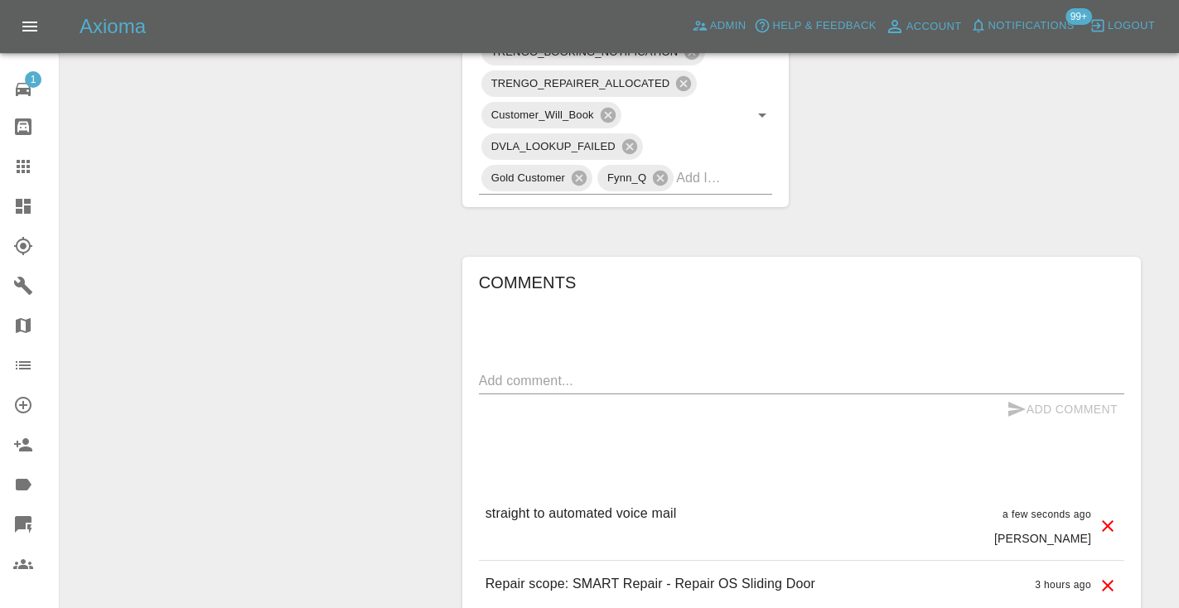
scroll to position [938, 0]
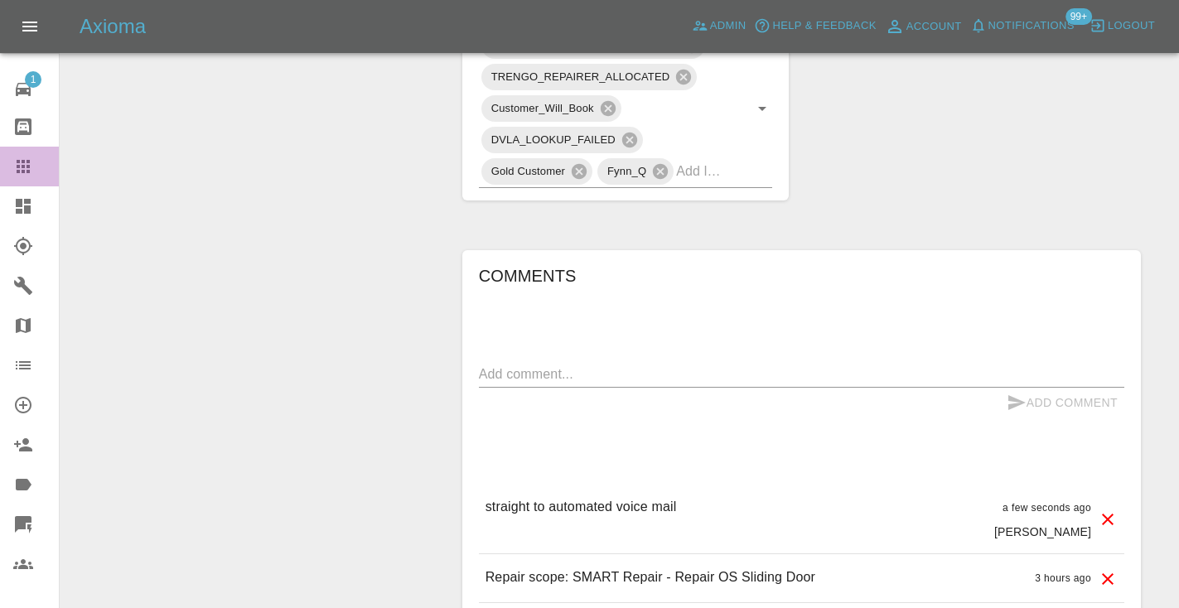
click at [14, 165] on icon at bounding box center [23, 167] width 20 height 20
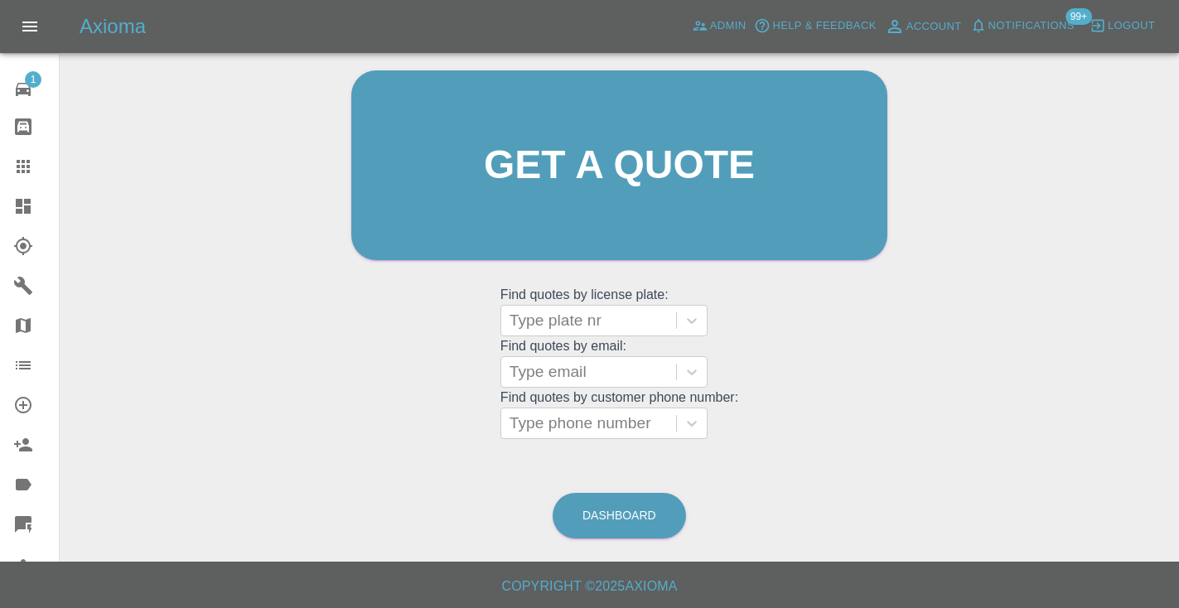
scroll to position [167, 0]
click at [632, 519] on link "Dashboard" at bounding box center [619, 517] width 133 height 46
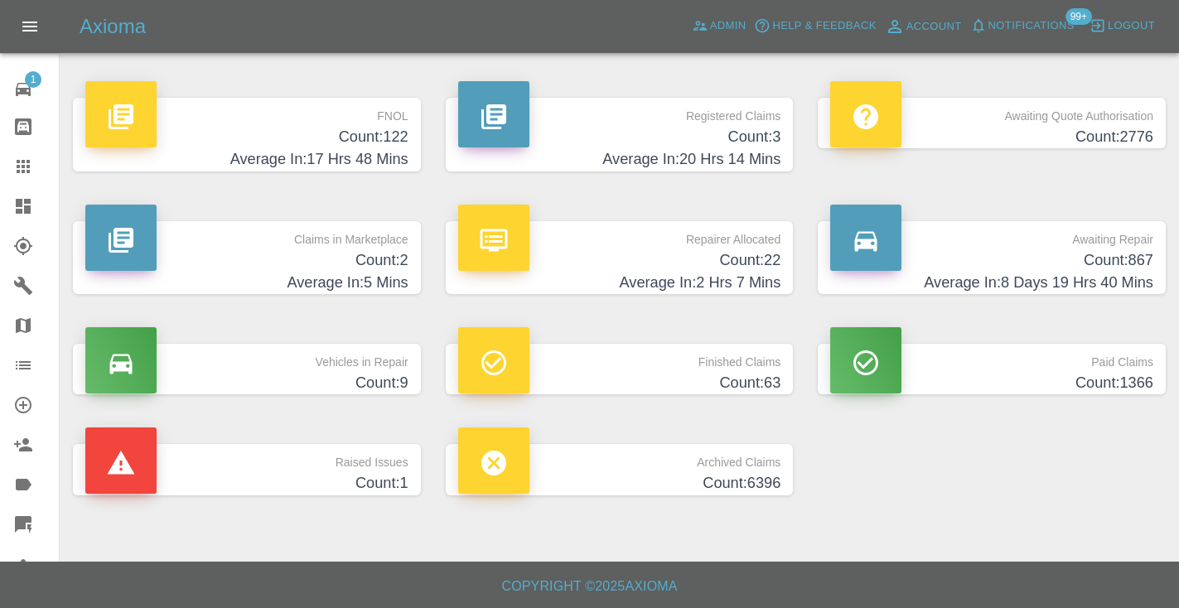
click at [1101, 263] on h4 "Count: 867" at bounding box center [991, 260] width 323 height 22
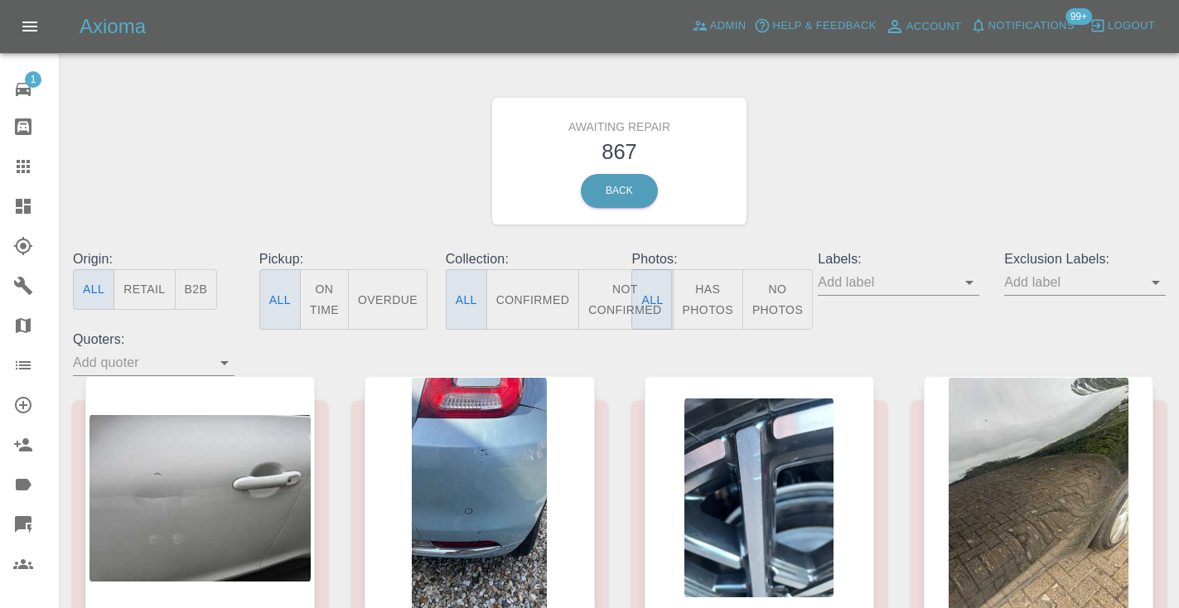
click at [619, 292] on button "Not Confirmed" at bounding box center [624, 299] width 93 height 60
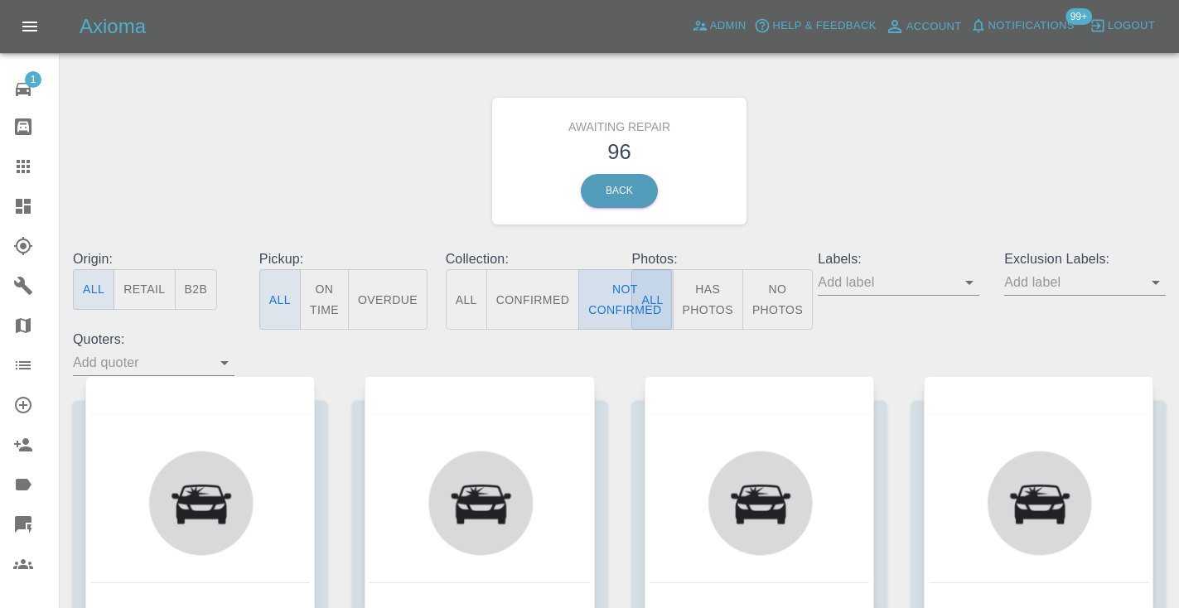
type button "false"
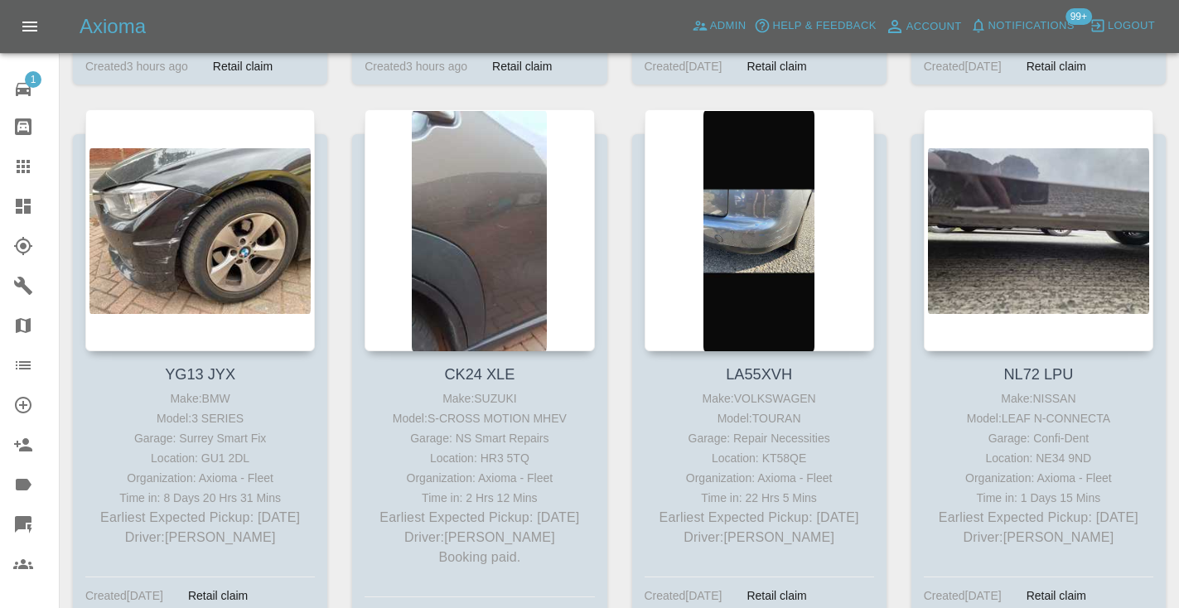
scroll to position [4648, 0]
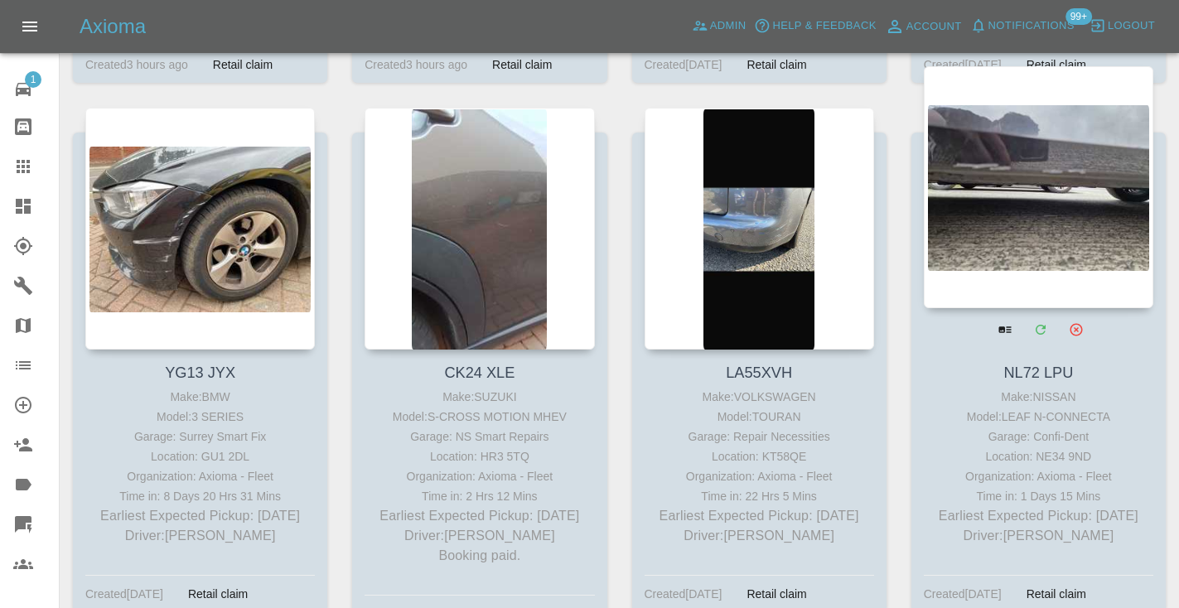
click at [1080, 115] on div at bounding box center [1039, 187] width 230 height 242
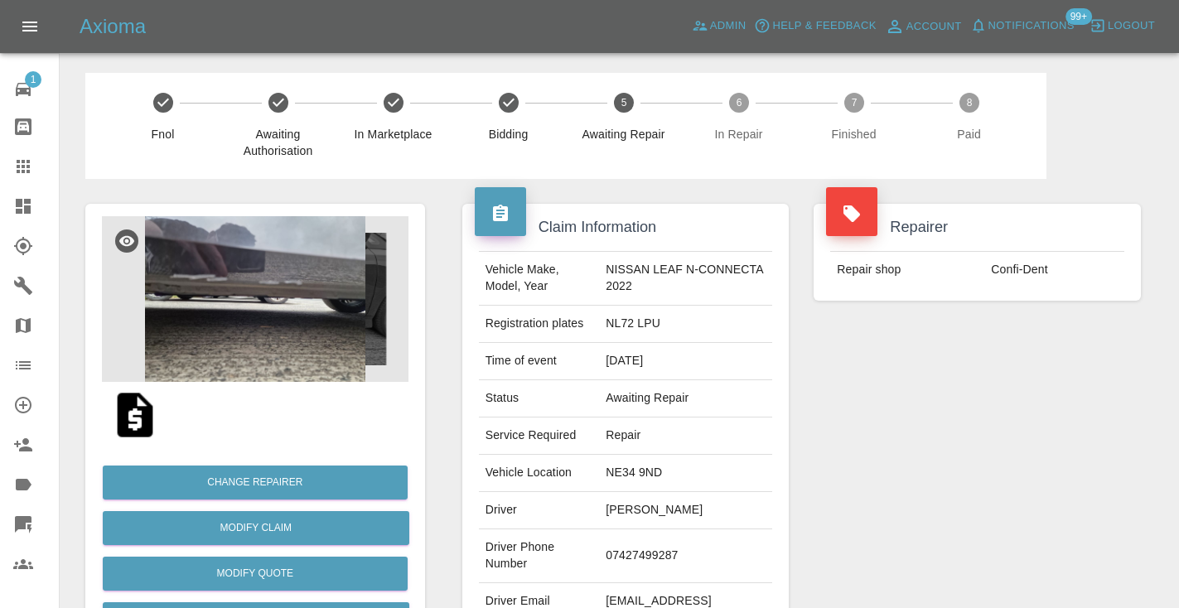
click at [638, 549] on td "07427499287" at bounding box center [685, 556] width 173 height 54
copy td "07427499287"
click at [1024, 401] on div "Repairer Repair shop Confi-Dent" at bounding box center [977, 426] width 352 height 495
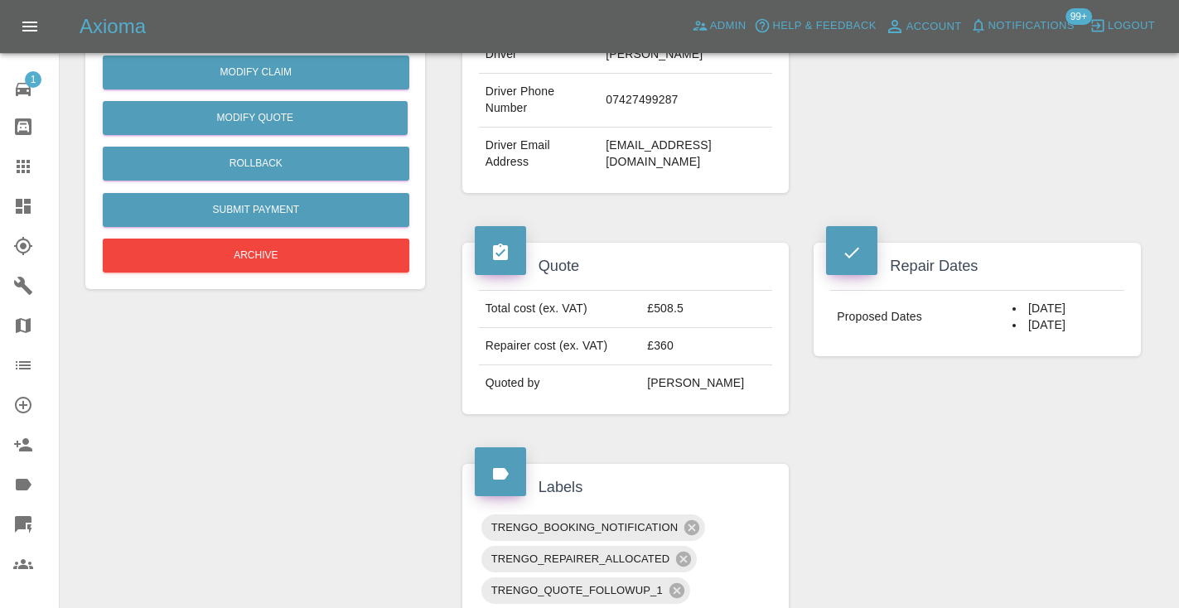
scroll to position [449, 0]
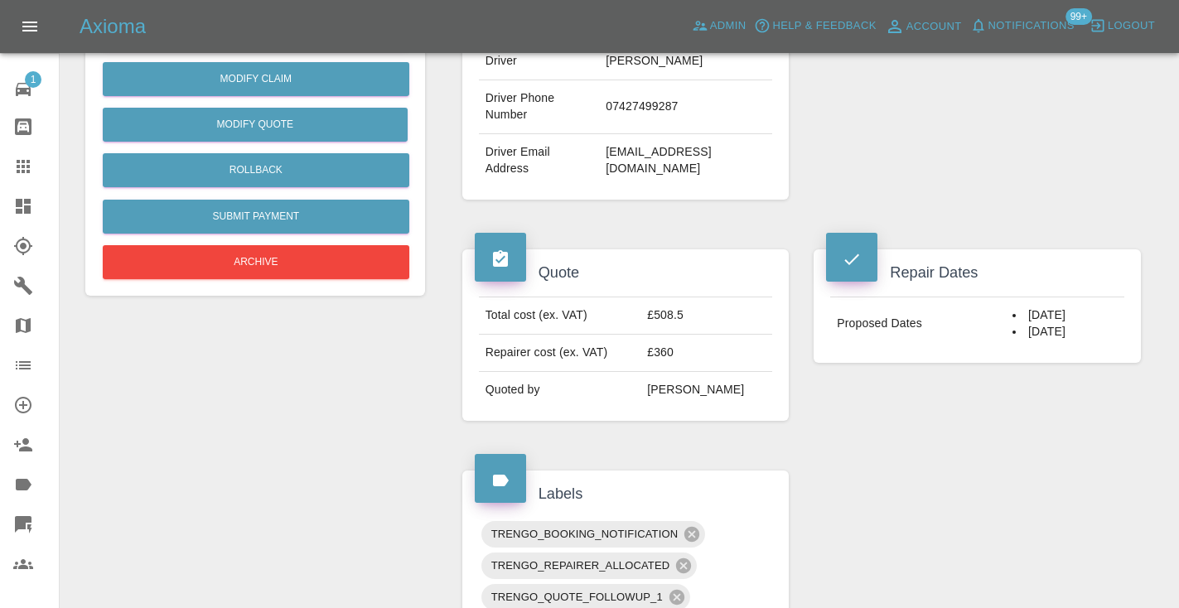
click at [639, 102] on td "07427499287" at bounding box center [685, 107] width 173 height 54
copy td "07427499287"
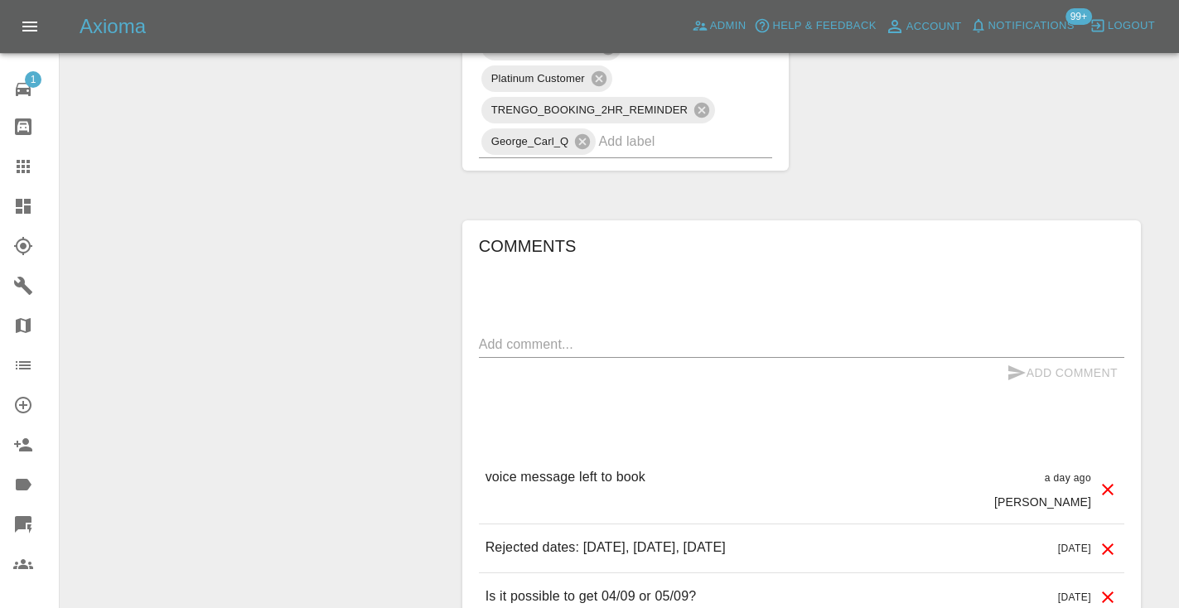
scroll to position [1035, 0]
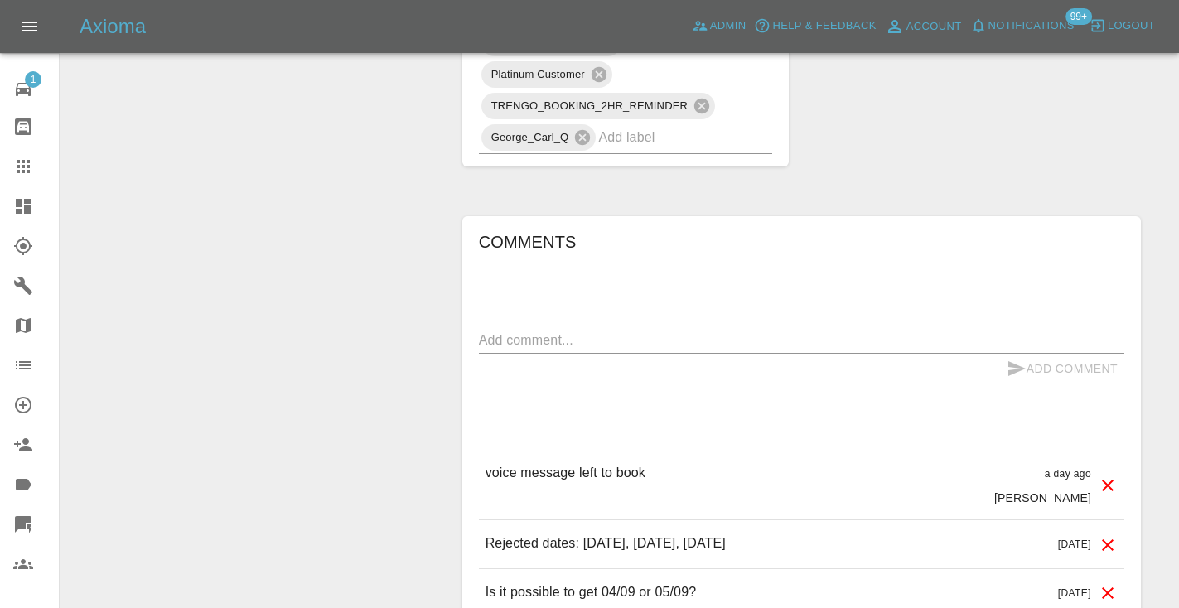
click at [495, 322] on div "Comments x Add Comment voice message left to book a day ago Castro voice messag…" at bounding box center [801, 573] width 645 height 689
click at [495, 332] on textarea at bounding box center [801, 340] width 645 height 19
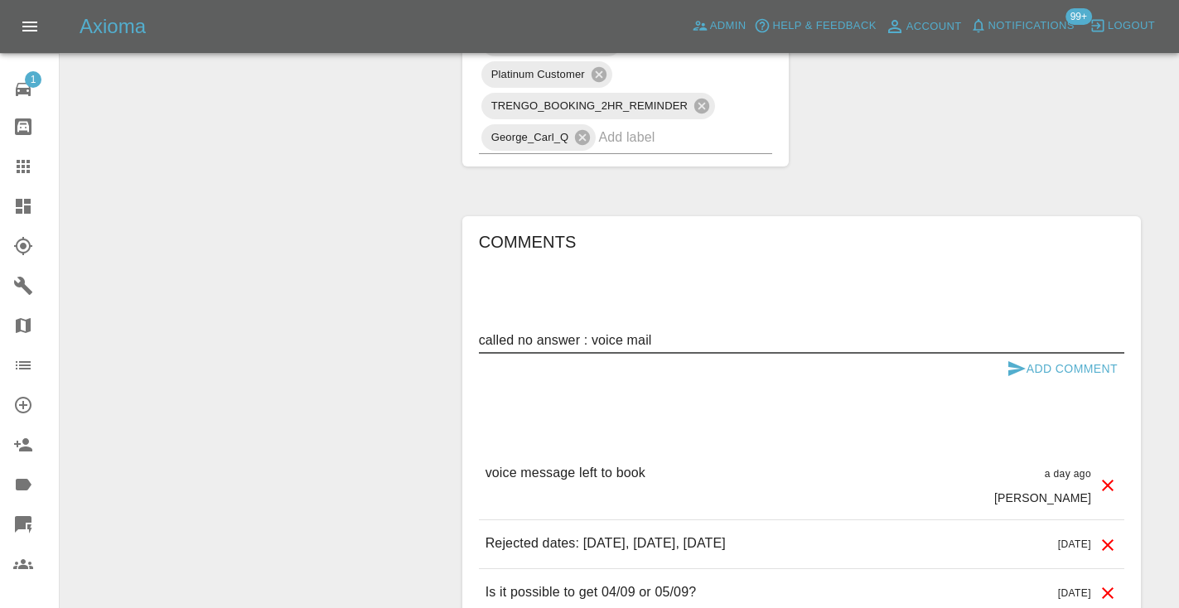
type textarea "called no answer : voice mail"
click at [1035, 364] on button "Add Comment" at bounding box center [1062, 369] width 124 height 31
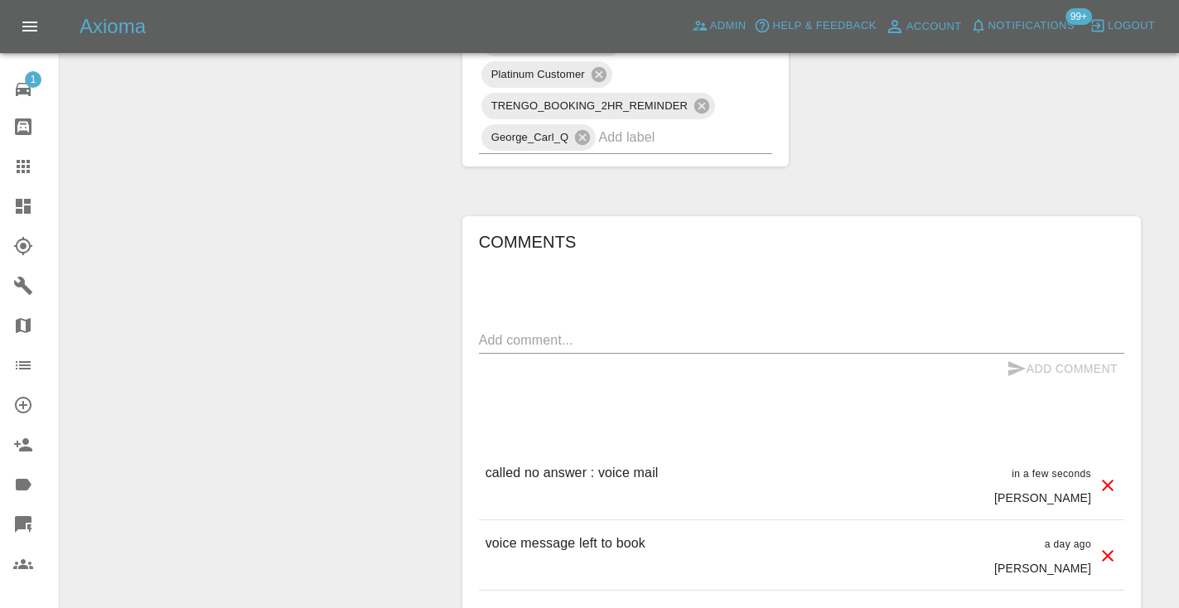
click at [26, 172] on icon at bounding box center [23, 167] width 20 height 20
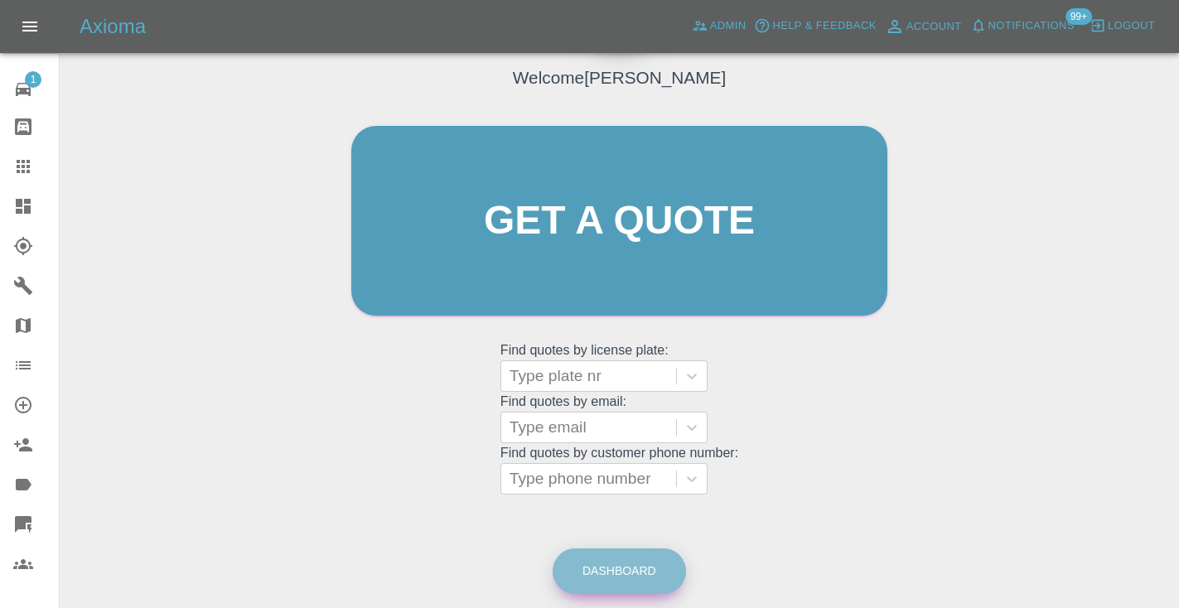
click at [647, 578] on link "Dashboard" at bounding box center [619, 572] width 133 height 46
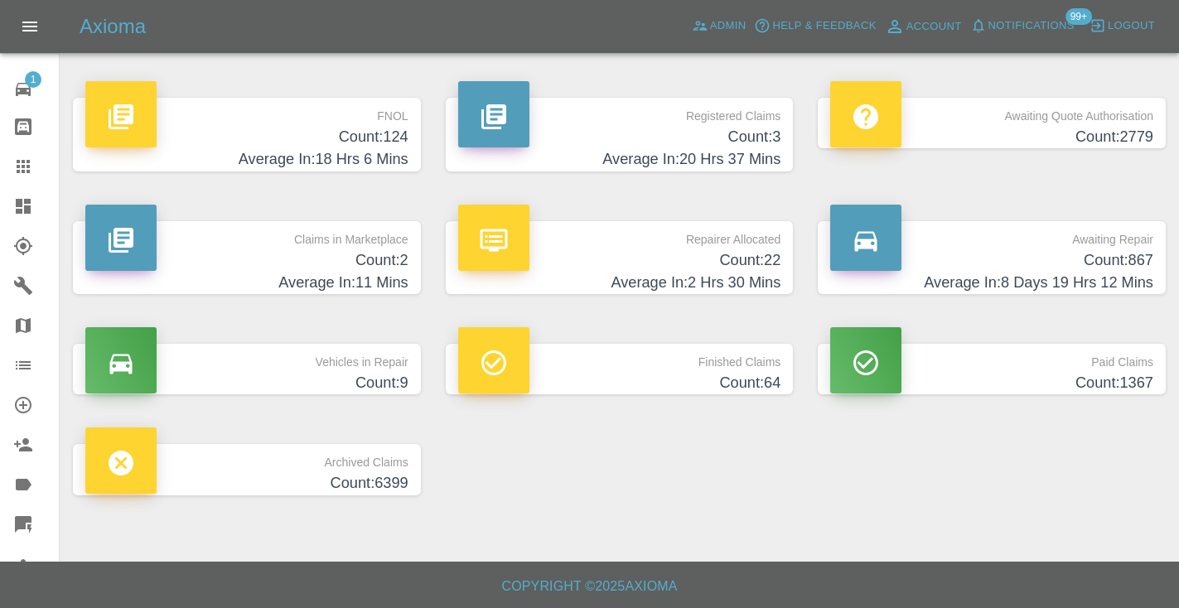
click at [1128, 270] on h4 "Count: 867" at bounding box center [991, 260] width 323 height 22
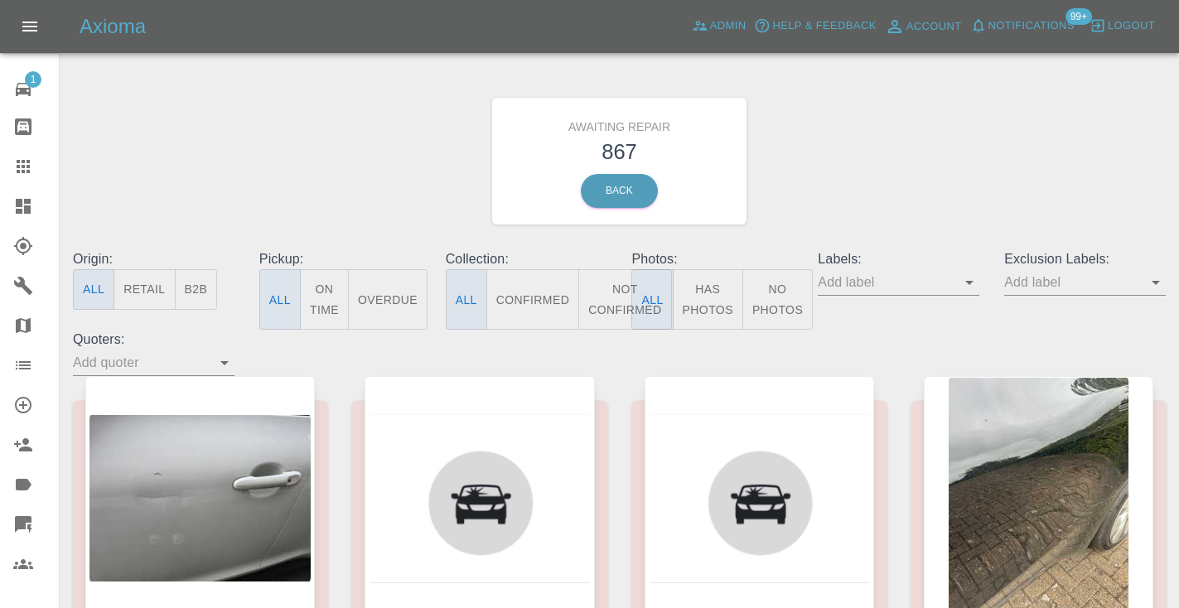
click at [612, 292] on button "Not Confirmed" at bounding box center [624, 299] width 93 height 60
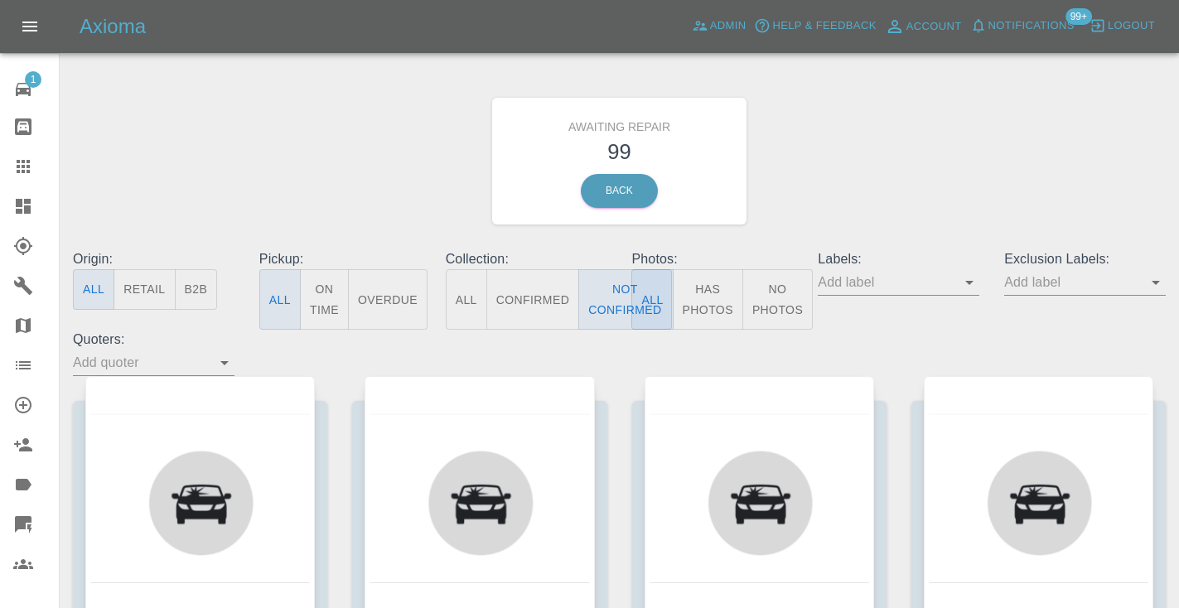
click at [921, 179] on div "Awaiting Repair 99 Back" at bounding box center [619, 161] width 1118 height 176
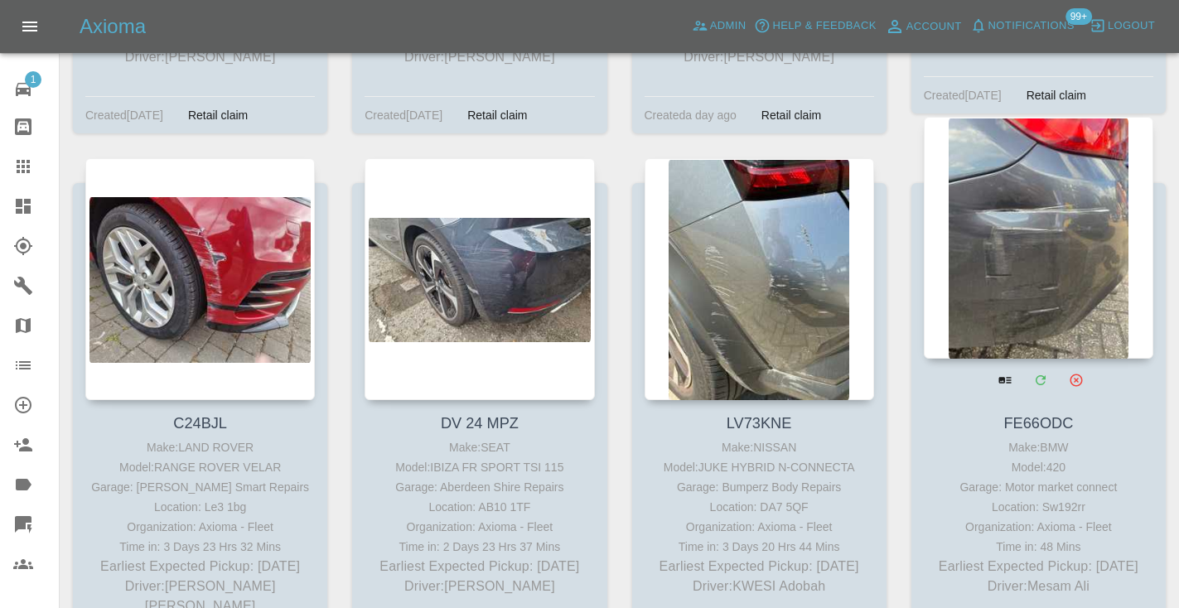
scroll to position [767, 0]
click at [1070, 237] on div at bounding box center [1039, 239] width 230 height 242
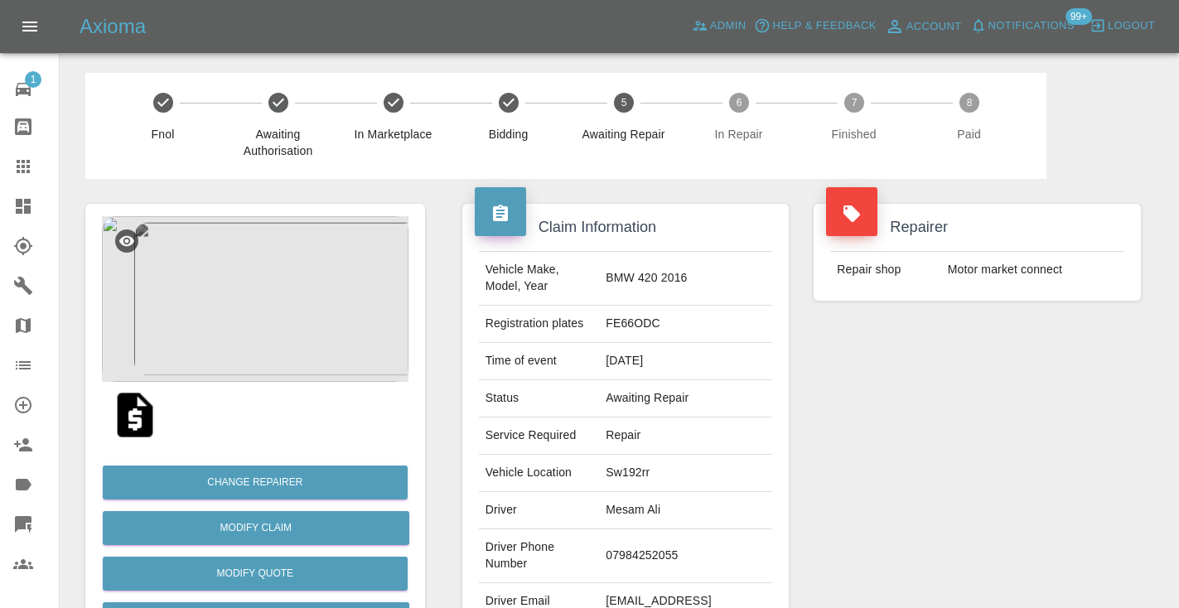
click at [673, 529] on td "07984252055" at bounding box center [685, 556] width 173 height 54
click at [670, 529] on td "07984252055" at bounding box center [685, 556] width 173 height 54
copy td "07984252055"
click at [850, 461] on div "Repairer Repair shop Motor market connect" at bounding box center [977, 426] width 352 height 495
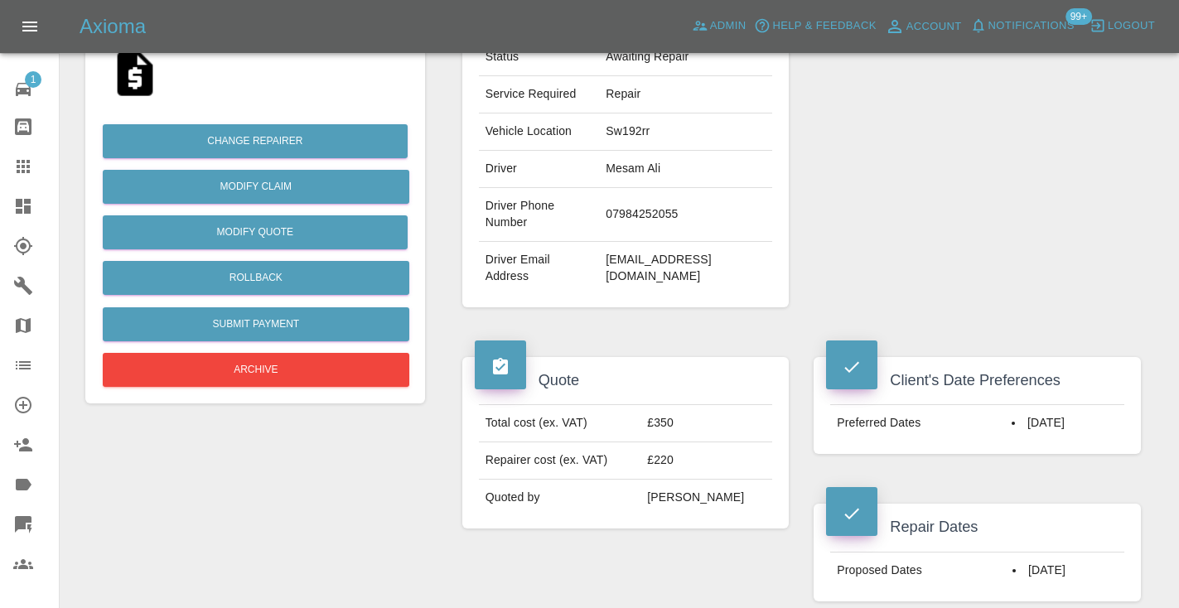
scroll to position [323, 0]
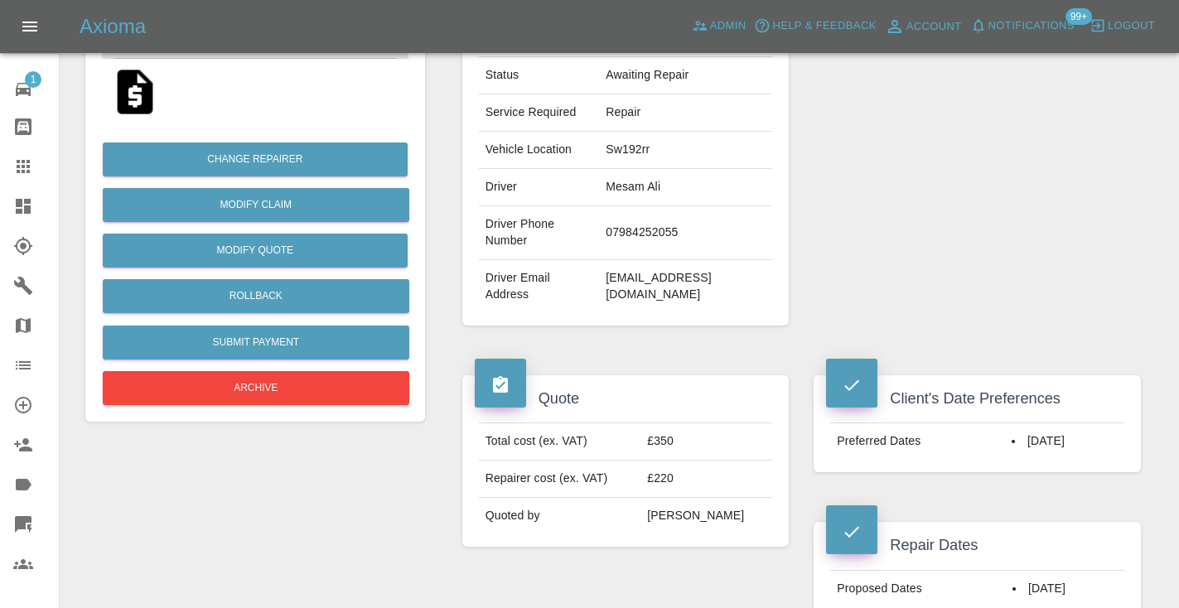
click at [674, 213] on td "07984252055" at bounding box center [685, 233] width 173 height 54
copy td "07984252055"
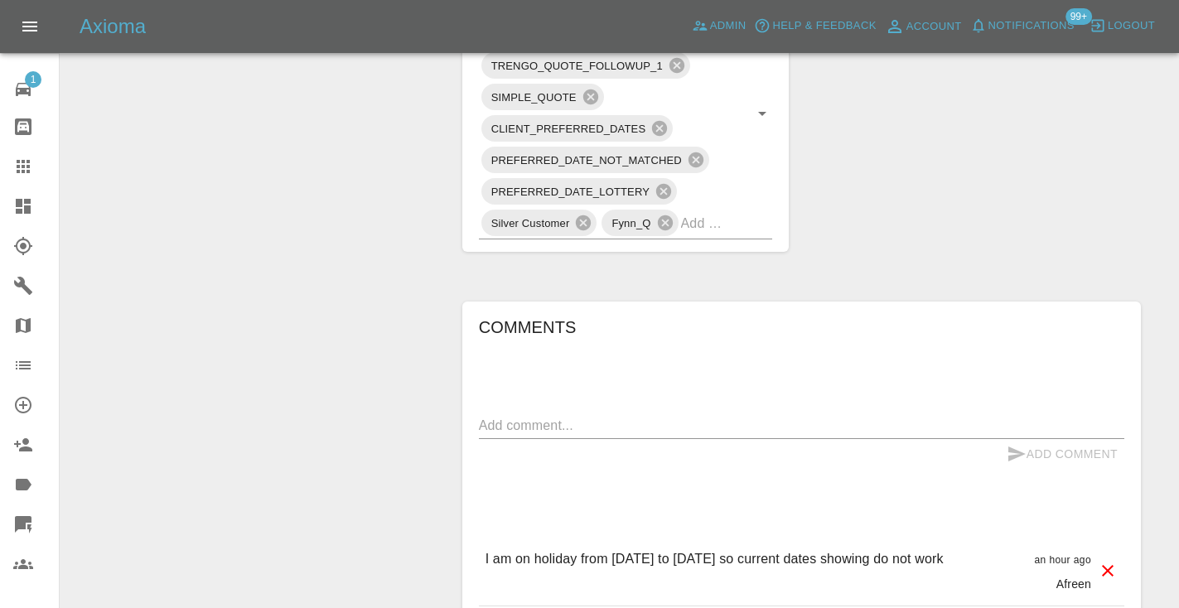
scroll to position [1063, 0]
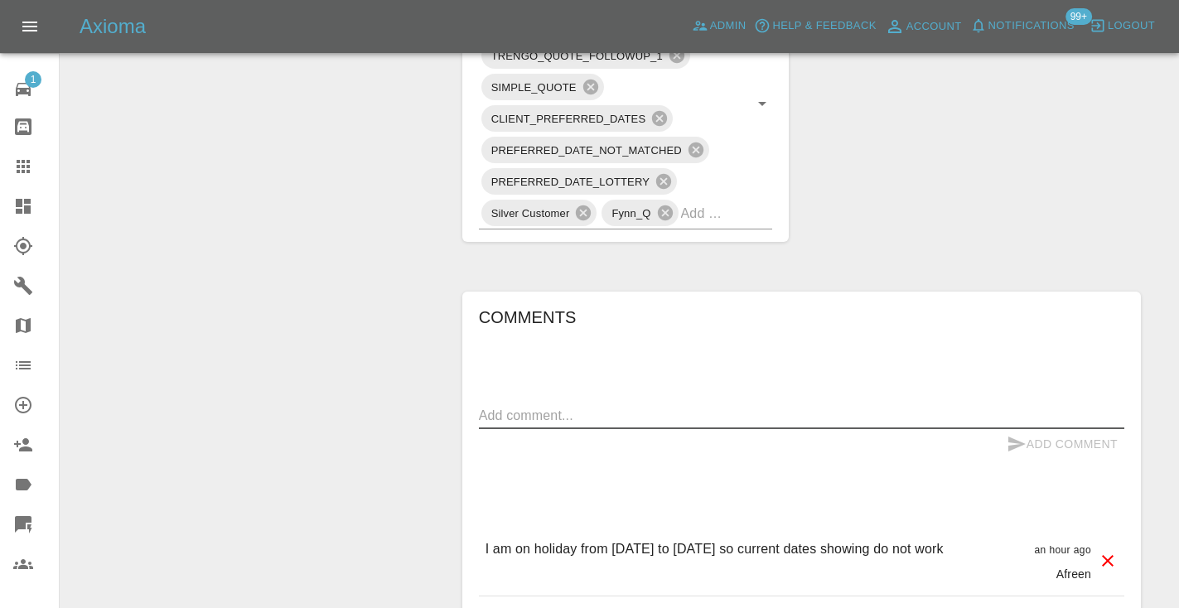
click at [542, 406] on textarea at bounding box center [801, 415] width 645 height 19
type textarea "called : booking in using the link the 9th"
click at [1017, 434] on icon "submit" at bounding box center [1017, 444] width 20 height 20
click at [735, 168] on div "TRENGO_BOOKING_NOTIFICATION TRENGO_REPAIRER_ALLOCATED TRENGO_QUOTE_FOLLOWUP_1 S…" at bounding box center [626, 103] width 294 height 253
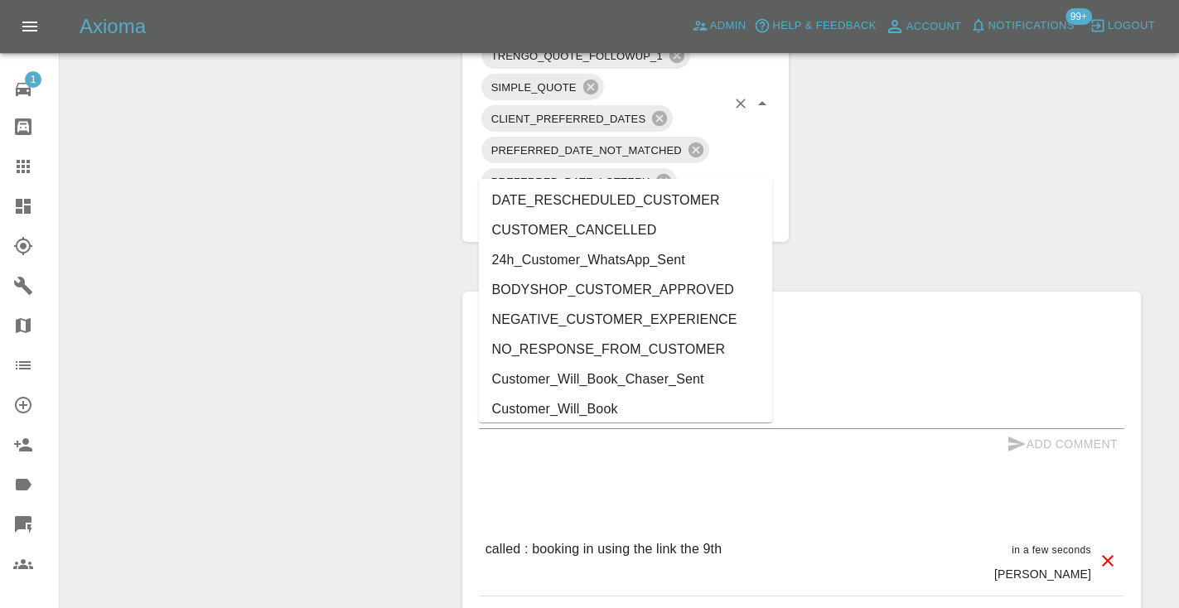
type input "cust"
click at [631, 412] on li "Customer_Will_Book" at bounding box center [626, 409] width 294 height 30
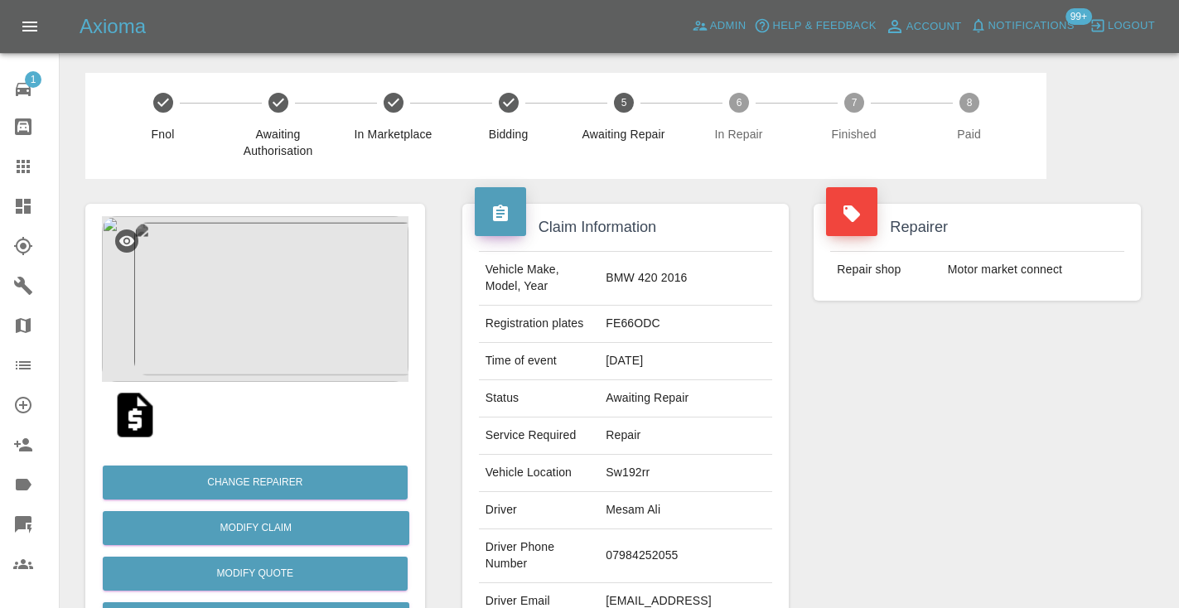
scroll to position [1063, 0]
